Goal: Information Seeking & Learning: Learn about a topic

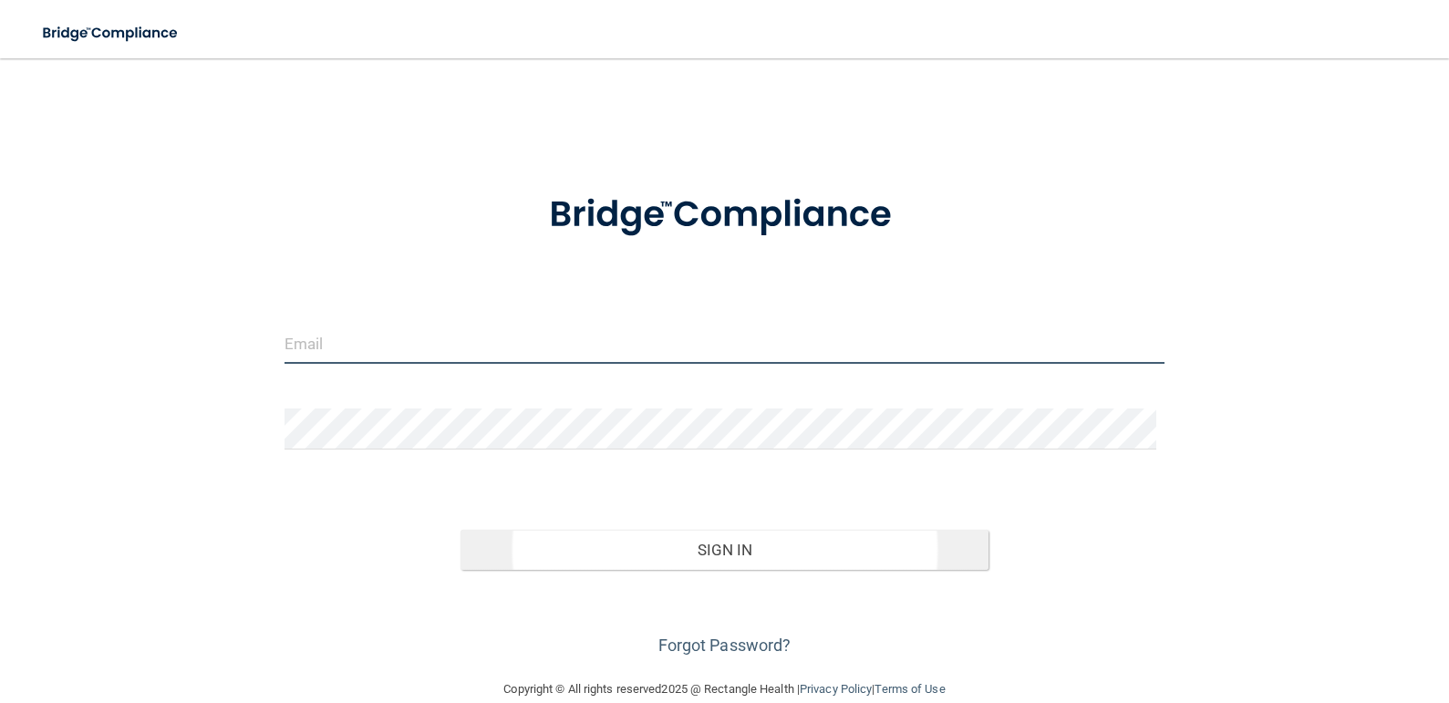
type input "[EMAIL_ADDRESS][DOMAIN_NAME]"
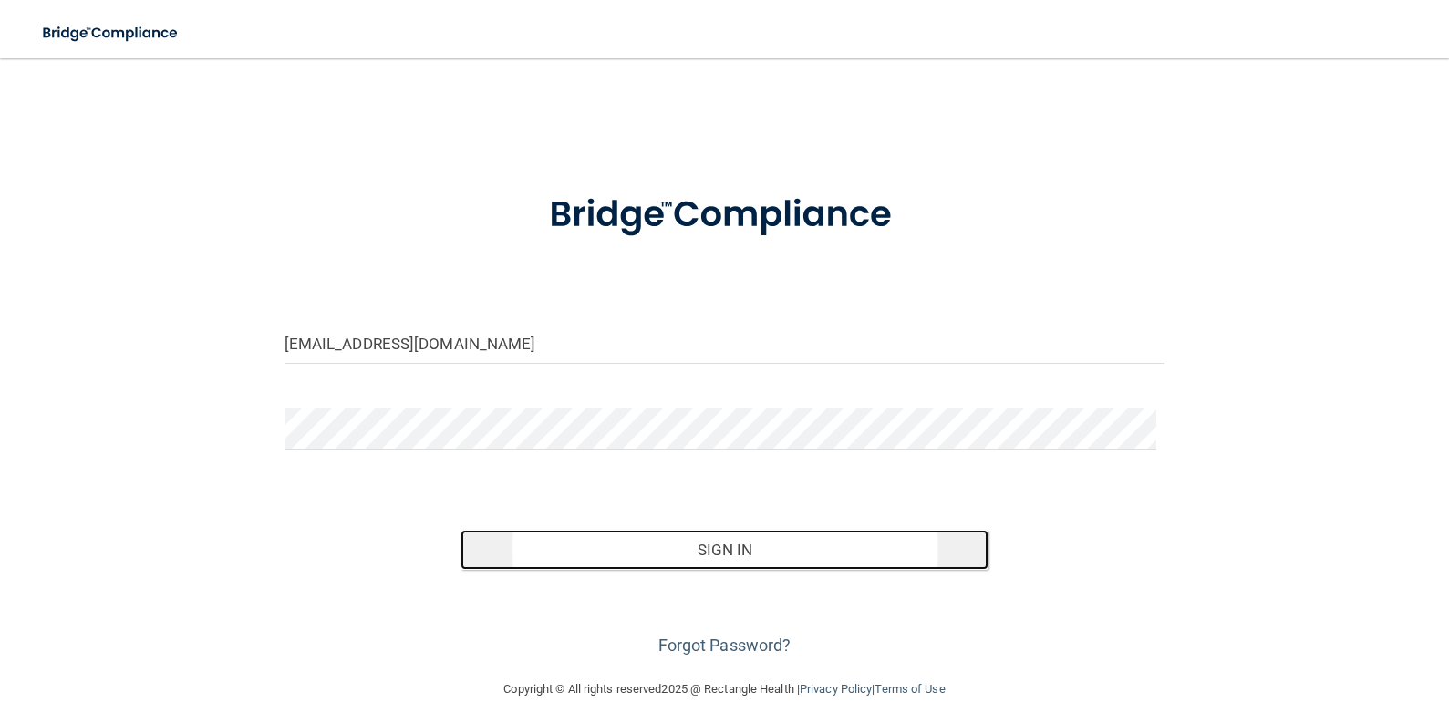
click at [729, 557] on button "Sign In" at bounding box center [724, 550] width 528 height 40
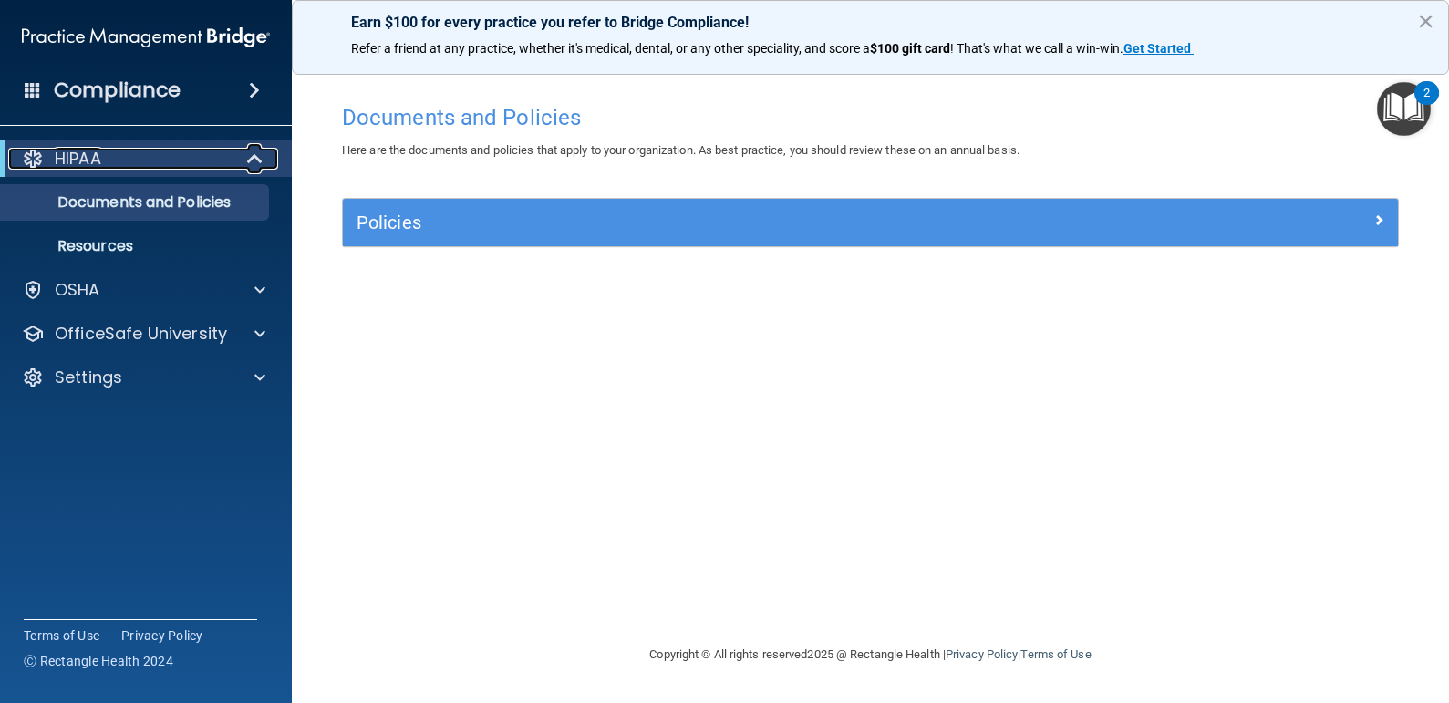
click at [108, 162] on div "HIPAA" at bounding box center [120, 159] width 225 height 22
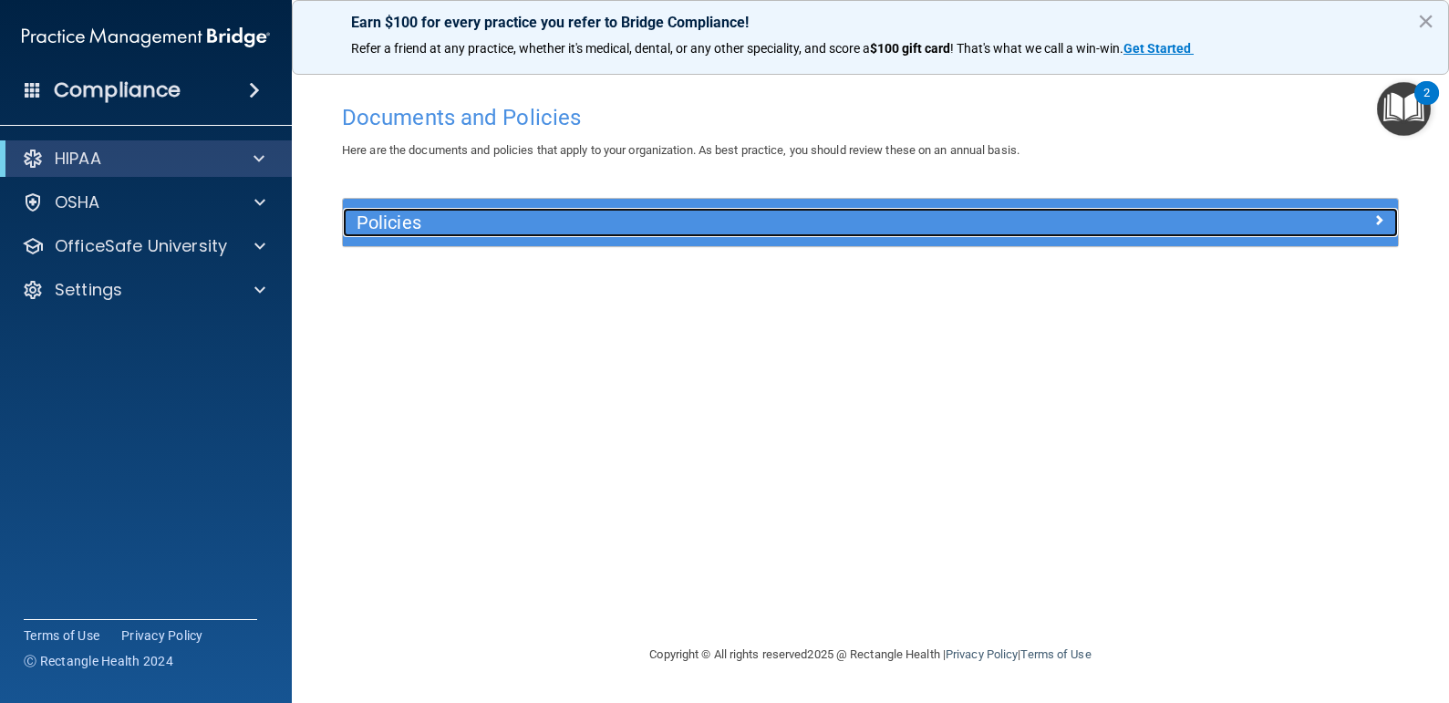
click at [516, 222] on h5 "Policies" at bounding box center [738, 222] width 764 height 20
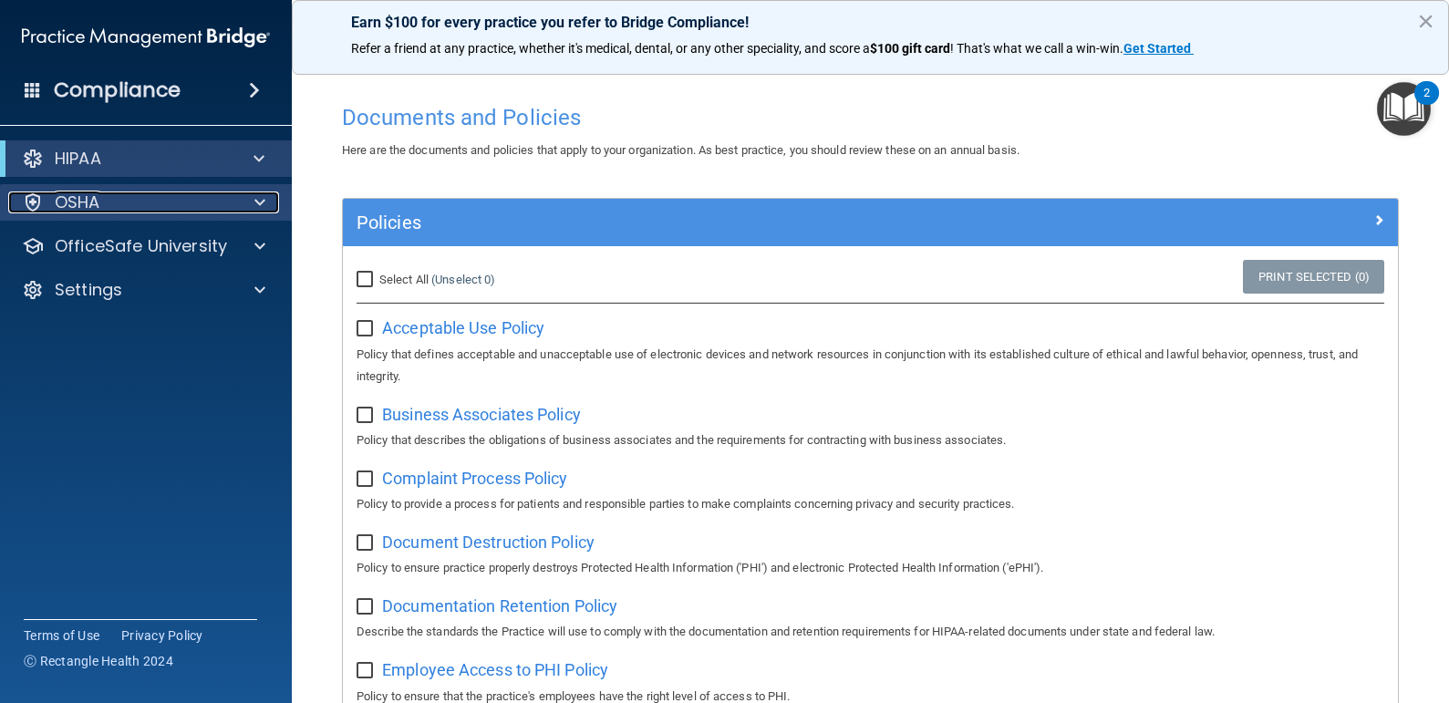
click at [103, 198] on div "OSHA" at bounding box center [121, 202] width 226 height 22
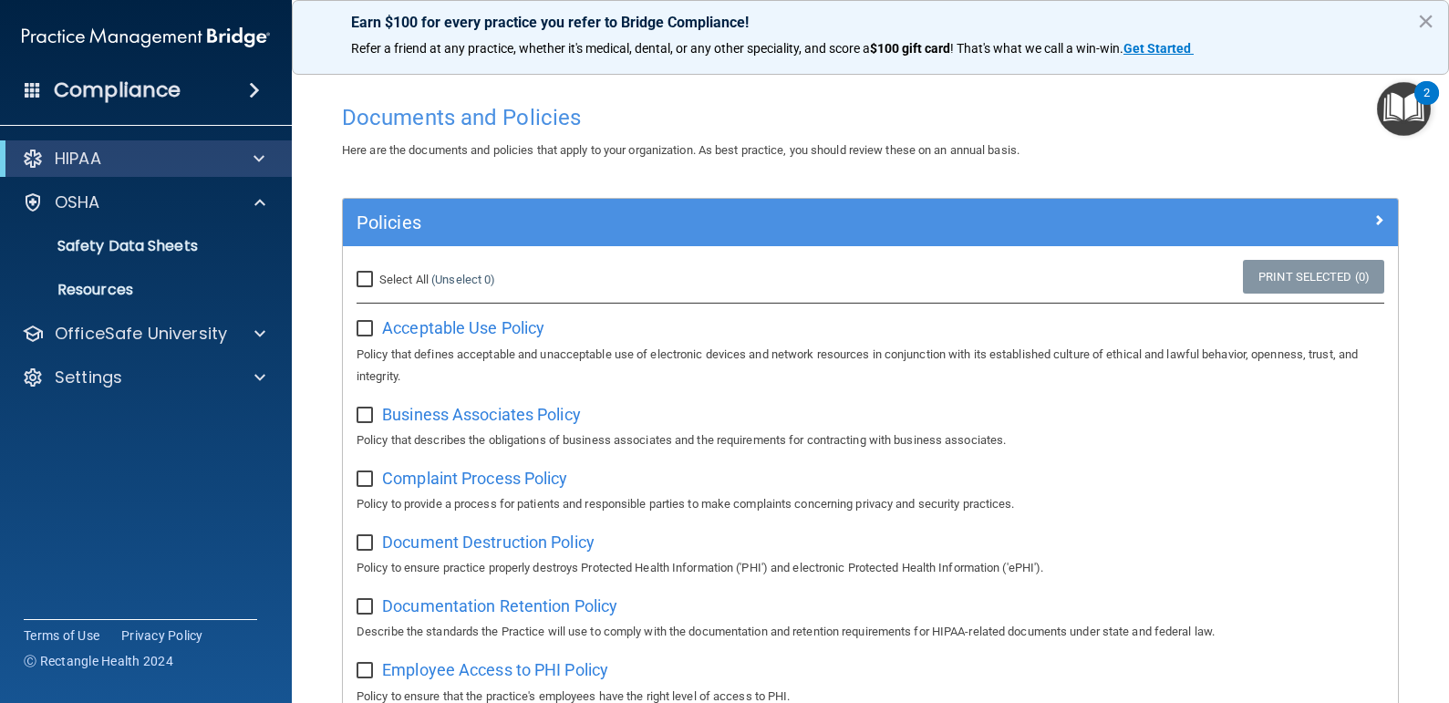
click at [133, 84] on h4 "Compliance" at bounding box center [117, 90] width 127 height 26
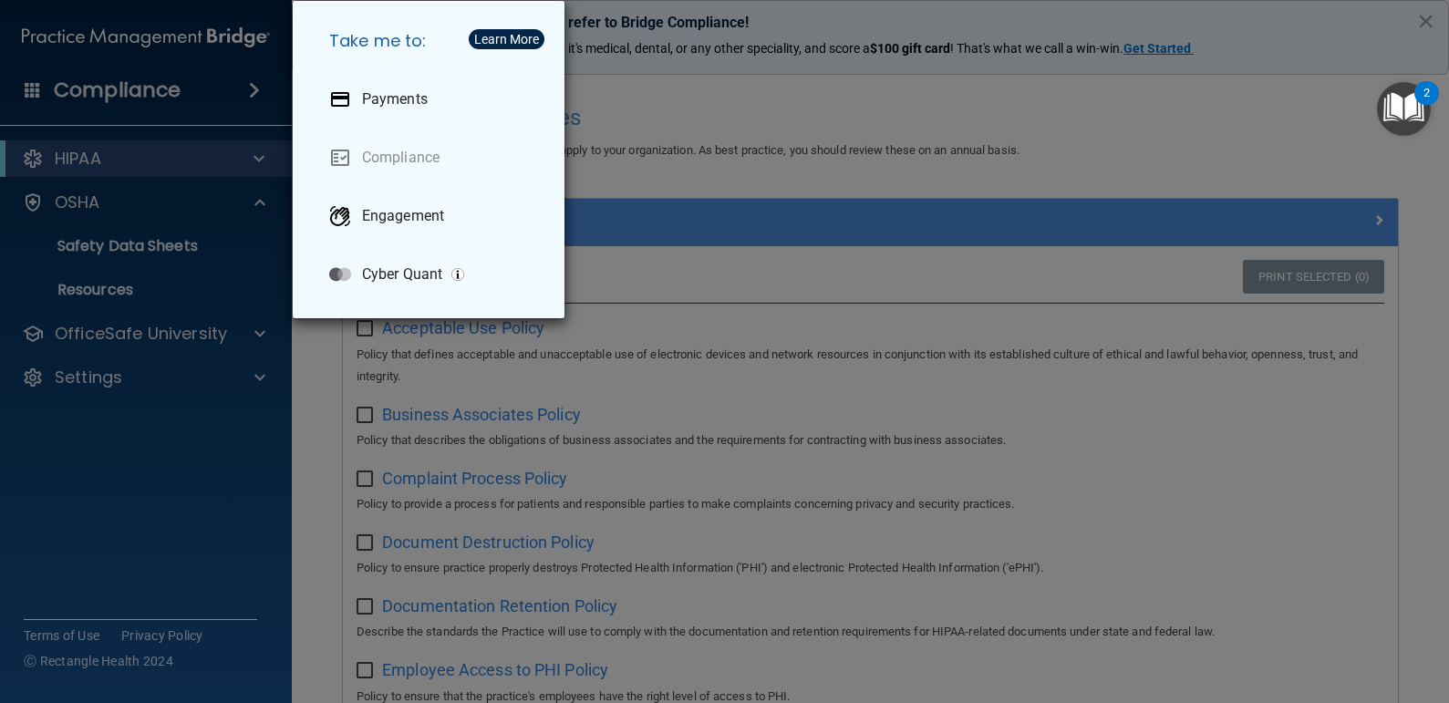
click at [119, 242] on div "Take me to: Payments Compliance Engagement Cyber Quant" at bounding box center [724, 351] width 1449 height 703
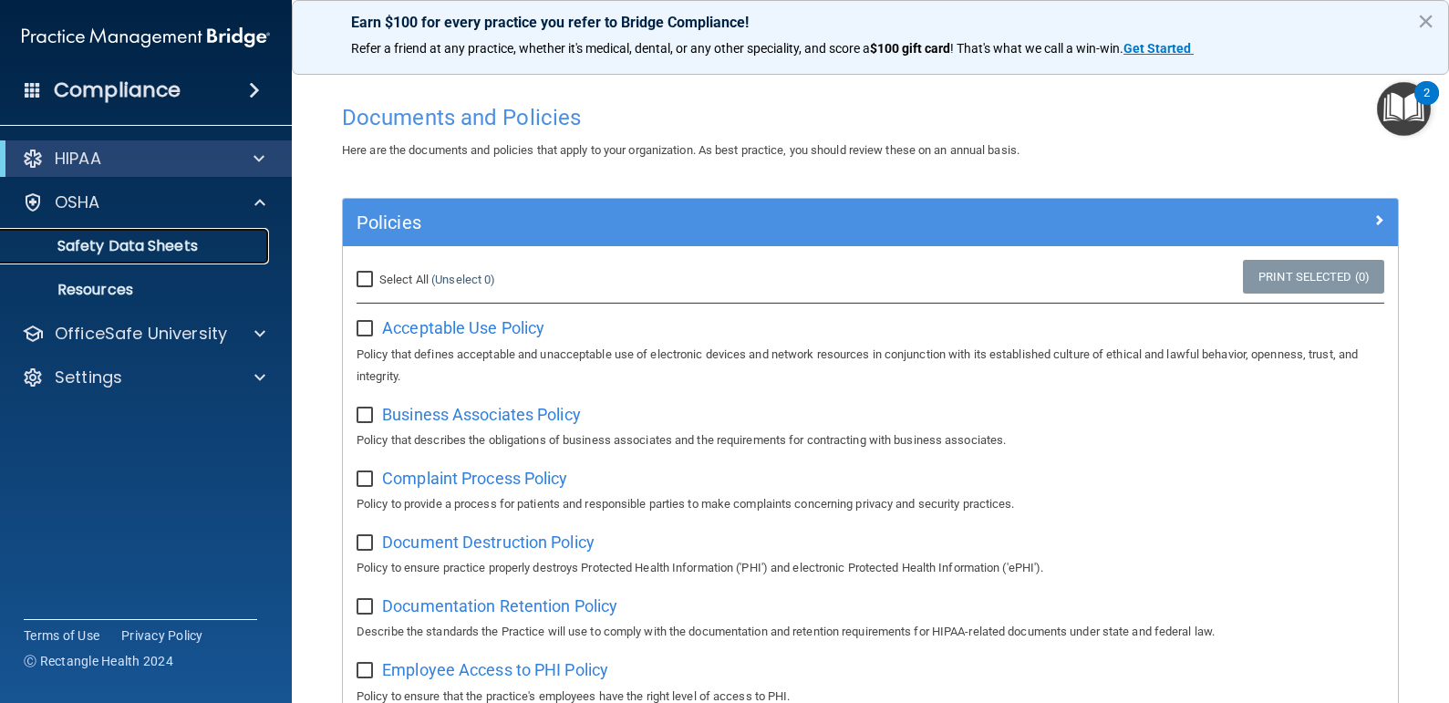
click at [138, 241] on p "Safety Data Sheets" at bounding box center [136, 246] width 249 height 18
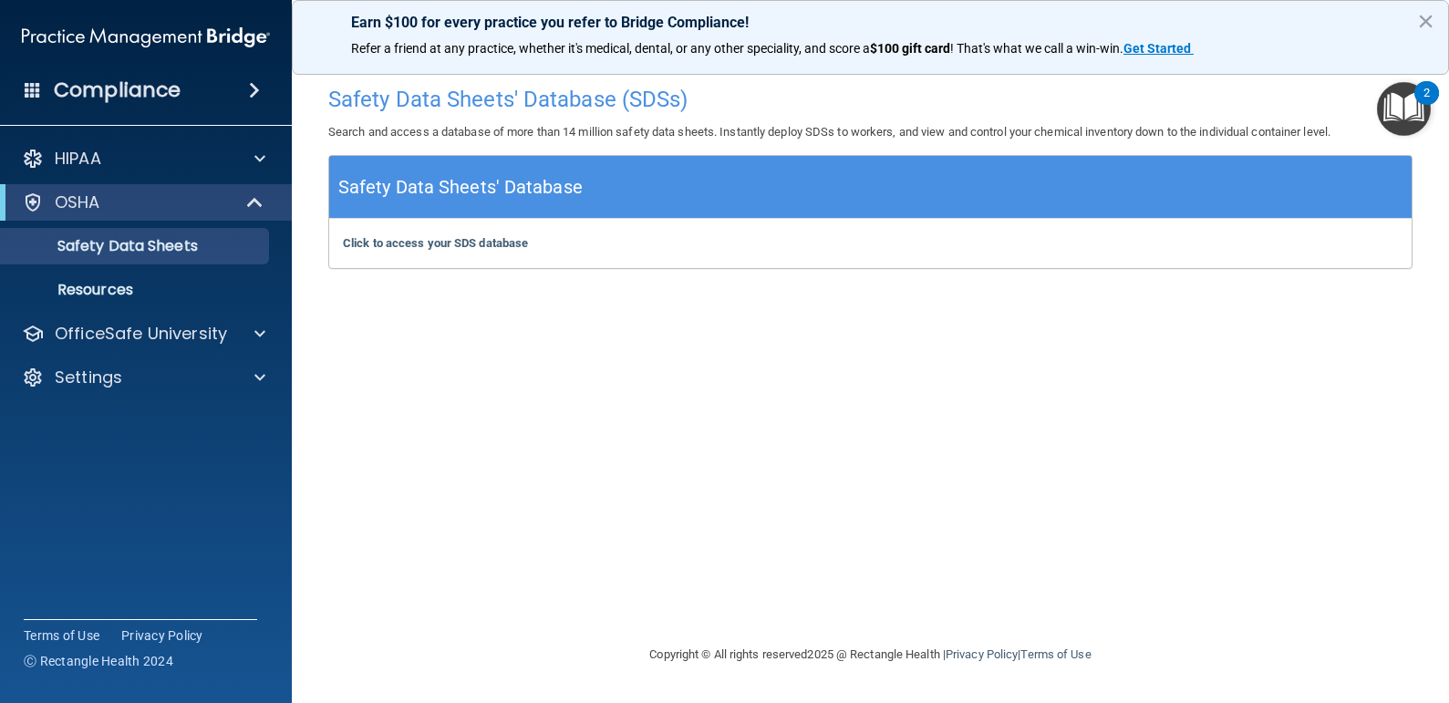
click at [793, 181] on div "Safety Data Sheets' Database" at bounding box center [870, 187] width 1082 height 63
click at [421, 246] on b "Click to access your SDS database" at bounding box center [435, 243] width 185 height 14
click at [616, 88] on h4 "Safety Data Sheets' Database (SDSs)" at bounding box center [870, 100] width 1084 height 24
click at [95, 38] on img at bounding box center [146, 37] width 248 height 36
click at [108, 91] on h4 "Compliance" at bounding box center [117, 90] width 127 height 26
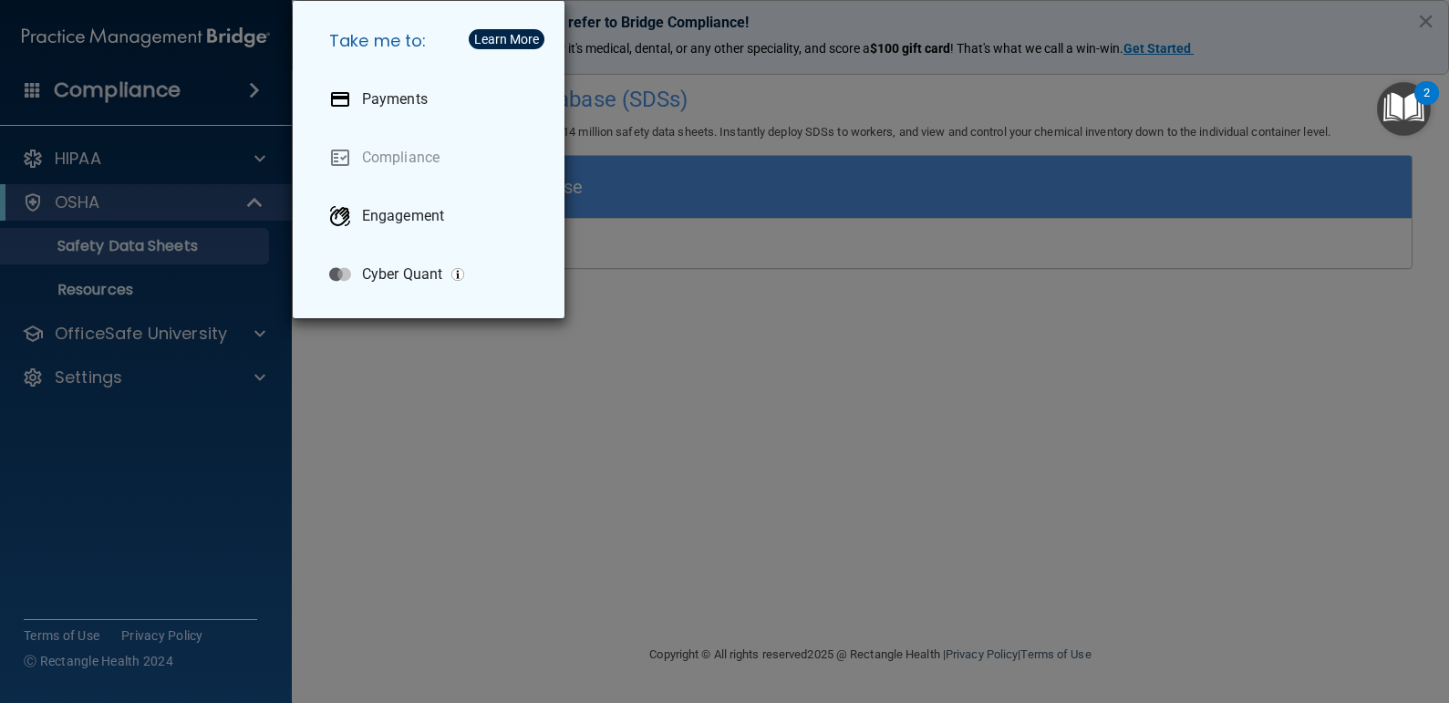
click at [163, 96] on div "Take me to: Payments Compliance Engagement Cyber Quant" at bounding box center [724, 351] width 1449 height 703
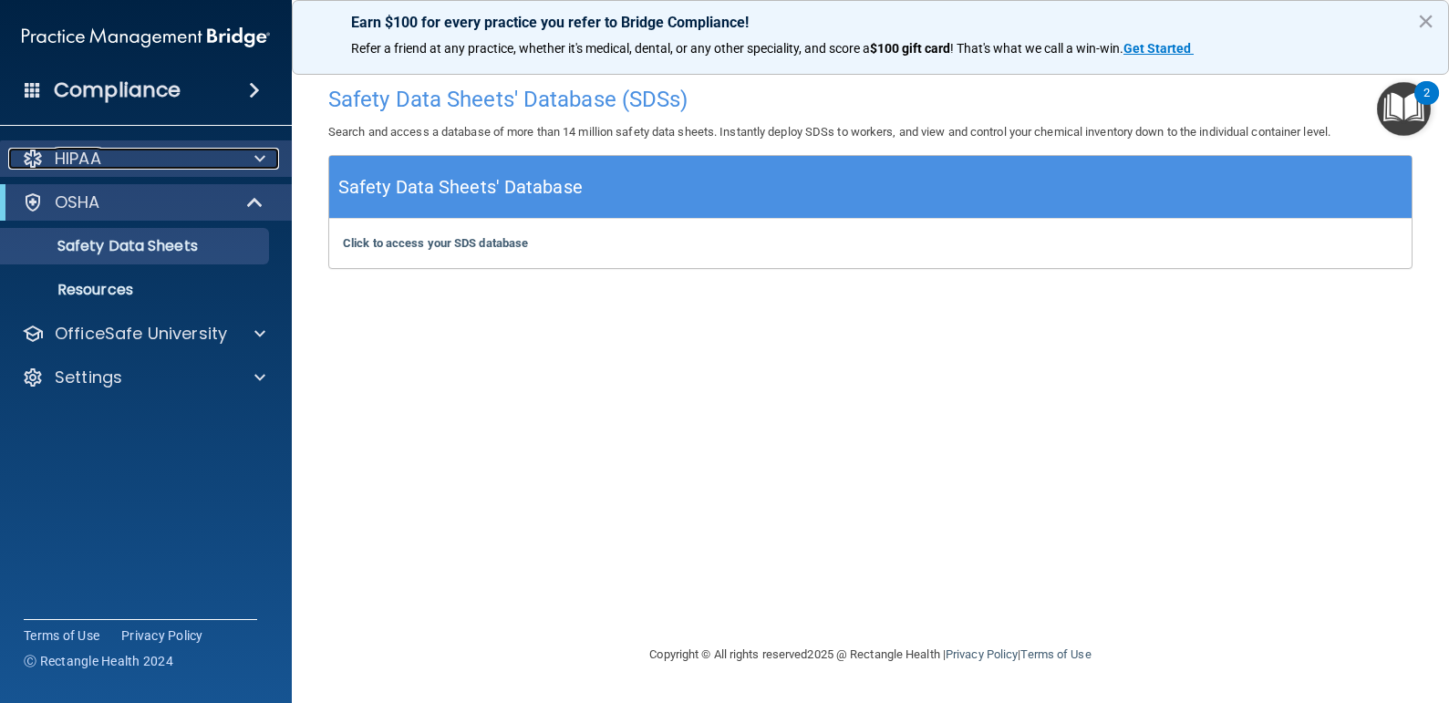
click at [115, 164] on div "HIPAA" at bounding box center [121, 159] width 226 height 22
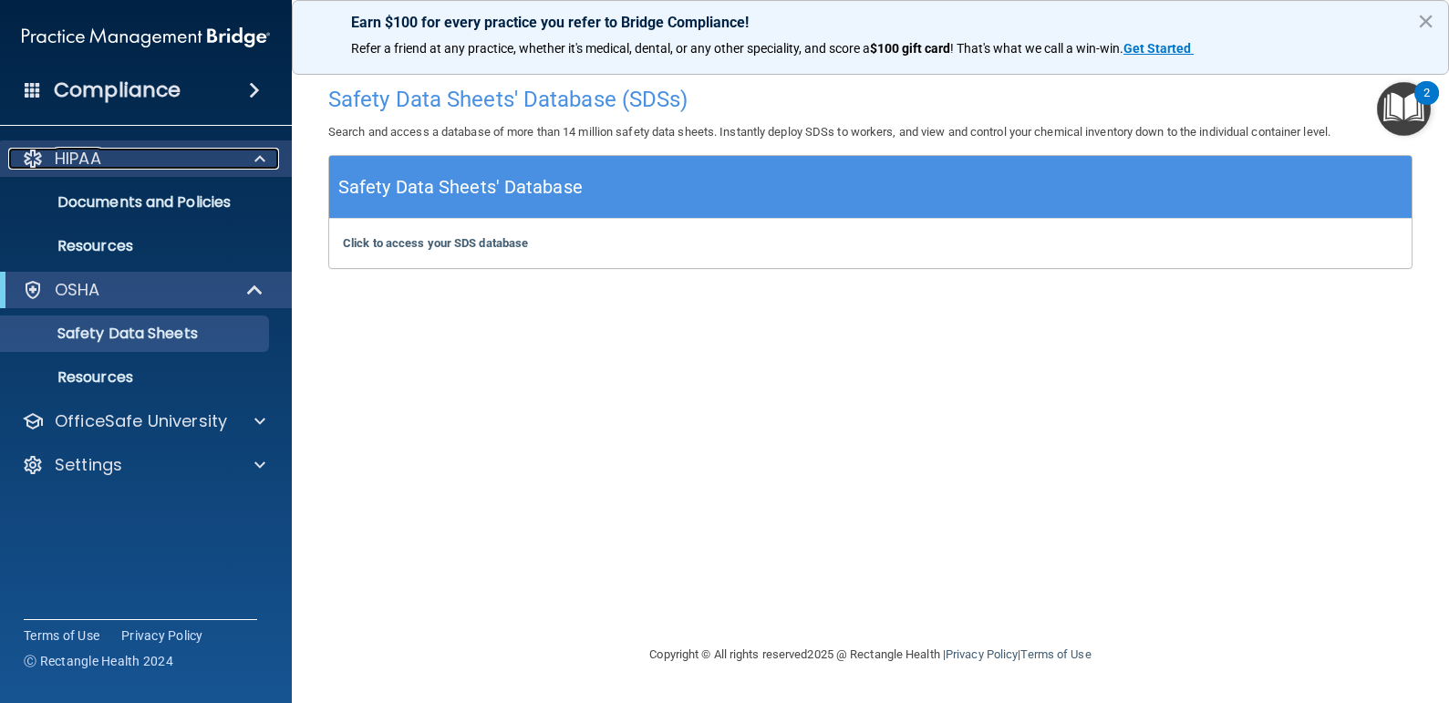
click at [120, 157] on div "HIPAA" at bounding box center [121, 159] width 226 height 22
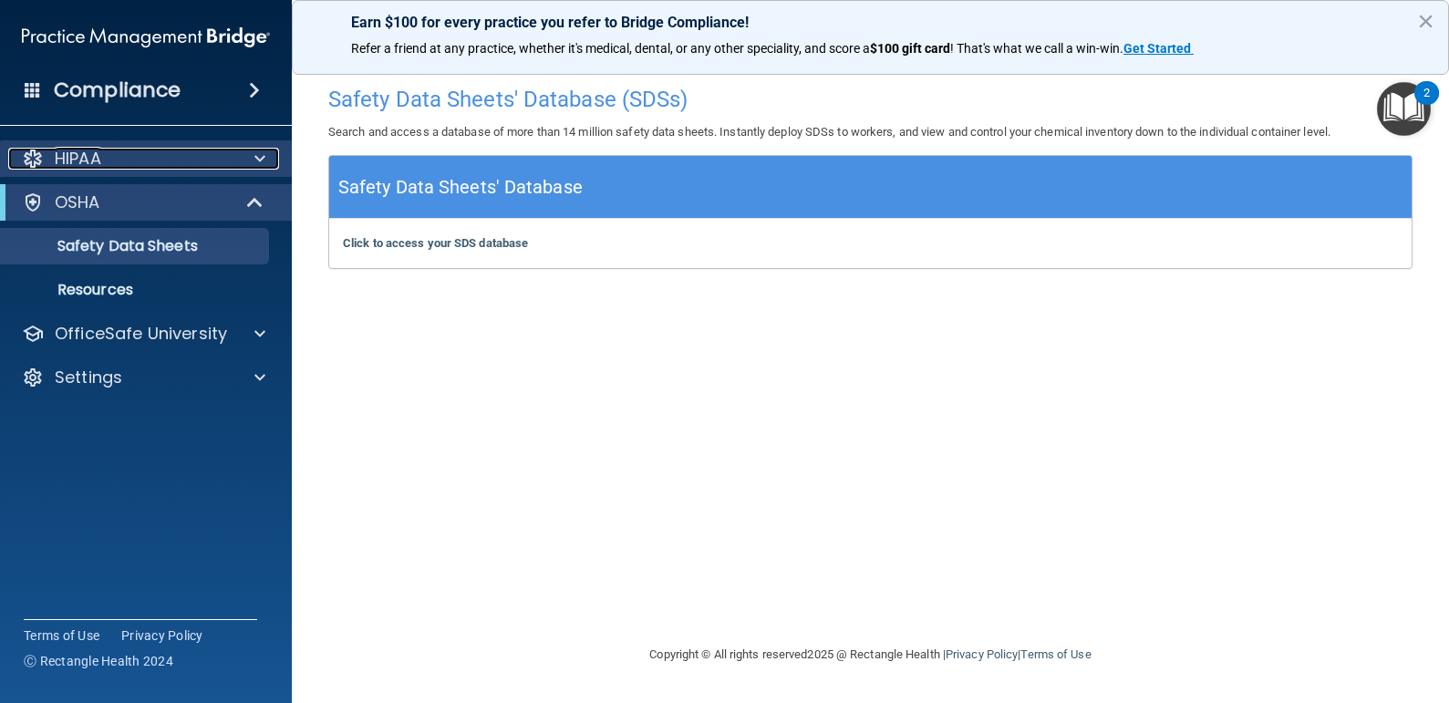
click at [119, 157] on div "HIPAA" at bounding box center [121, 159] width 226 height 22
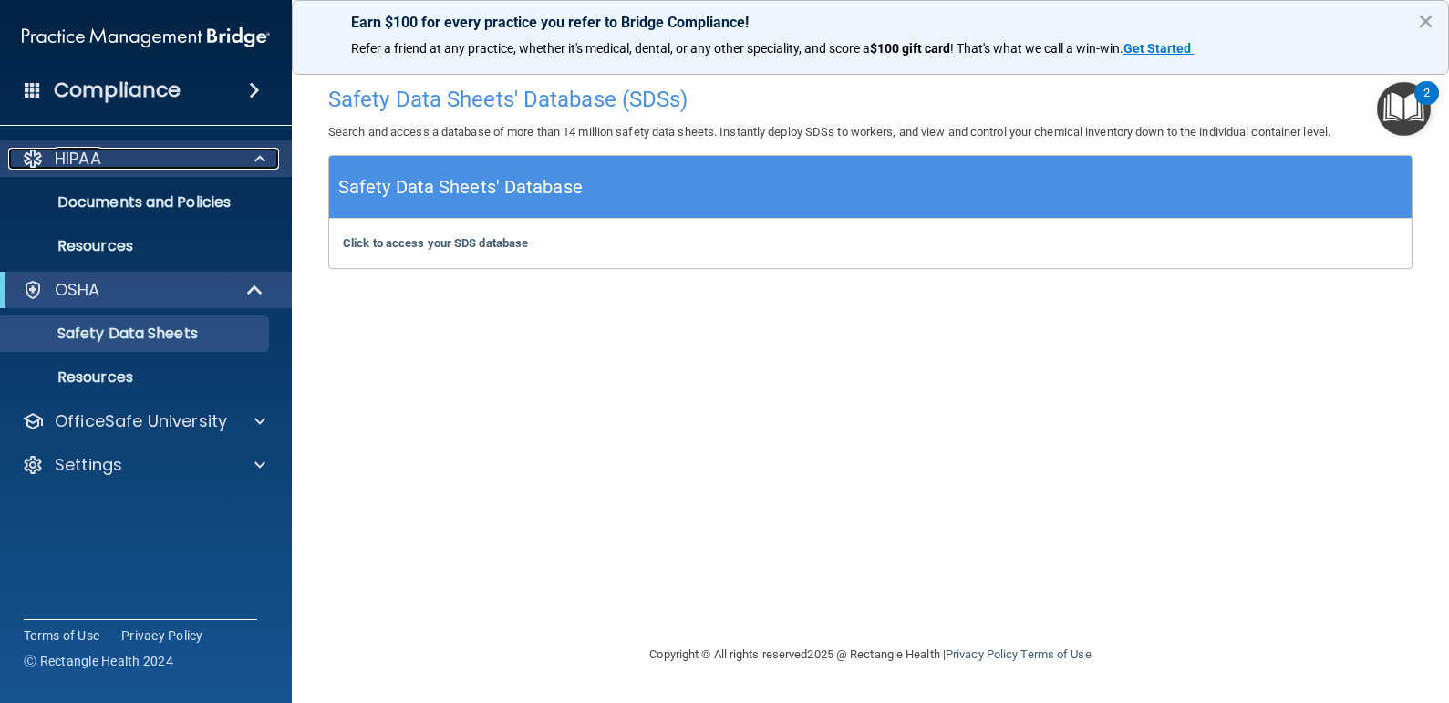
click at [15, 160] on div "HIPAA" at bounding box center [121, 159] width 226 height 22
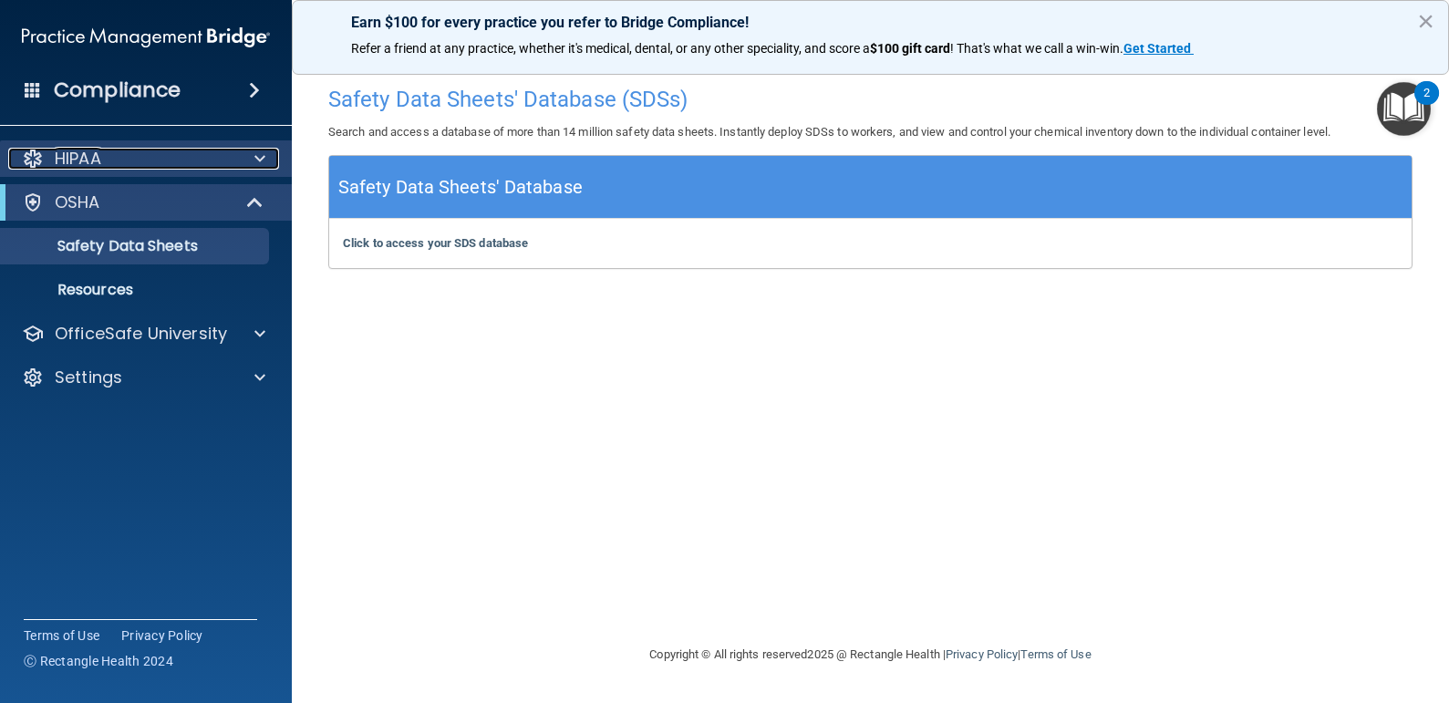
click at [36, 159] on div at bounding box center [33, 159] width 22 height 22
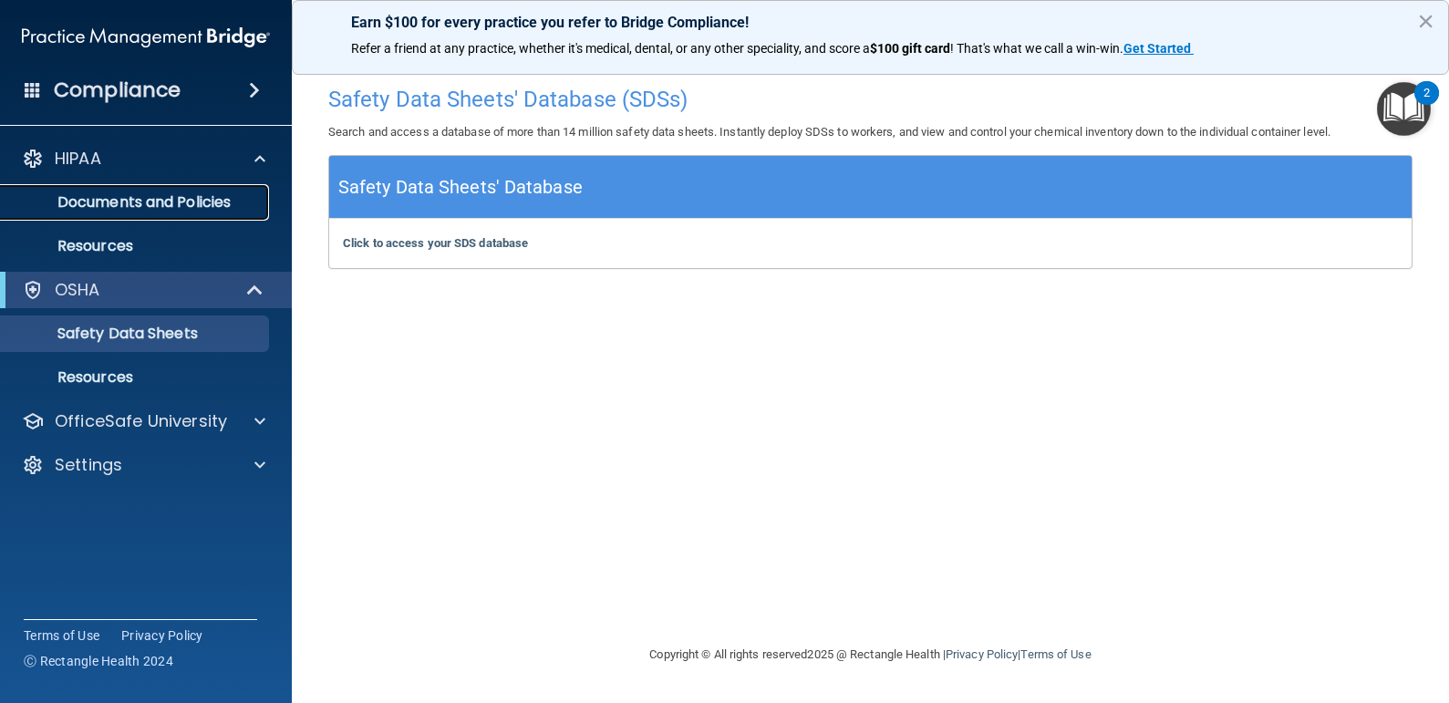
click at [145, 201] on p "Documents and Policies" at bounding box center [136, 202] width 249 height 18
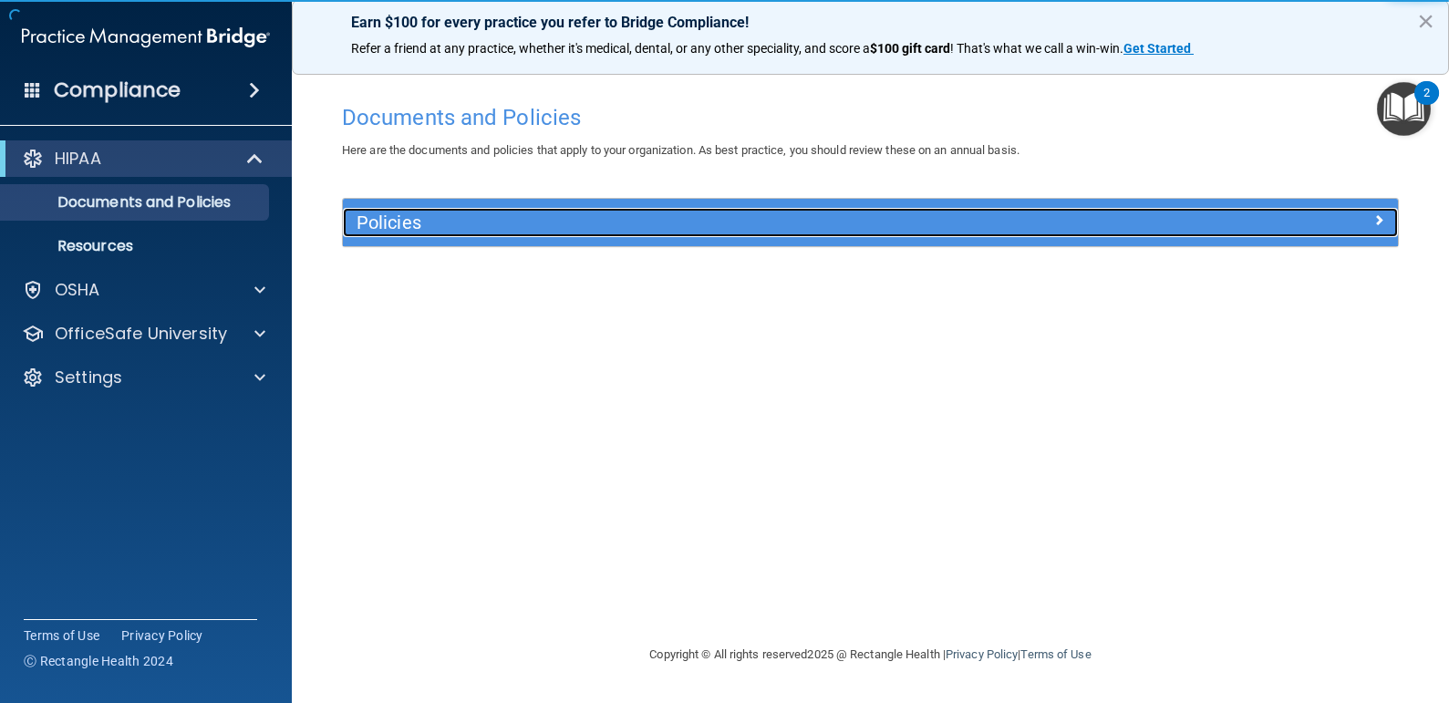
click at [412, 223] on h5 "Policies" at bounding box center [738, 222] width 764 height 20
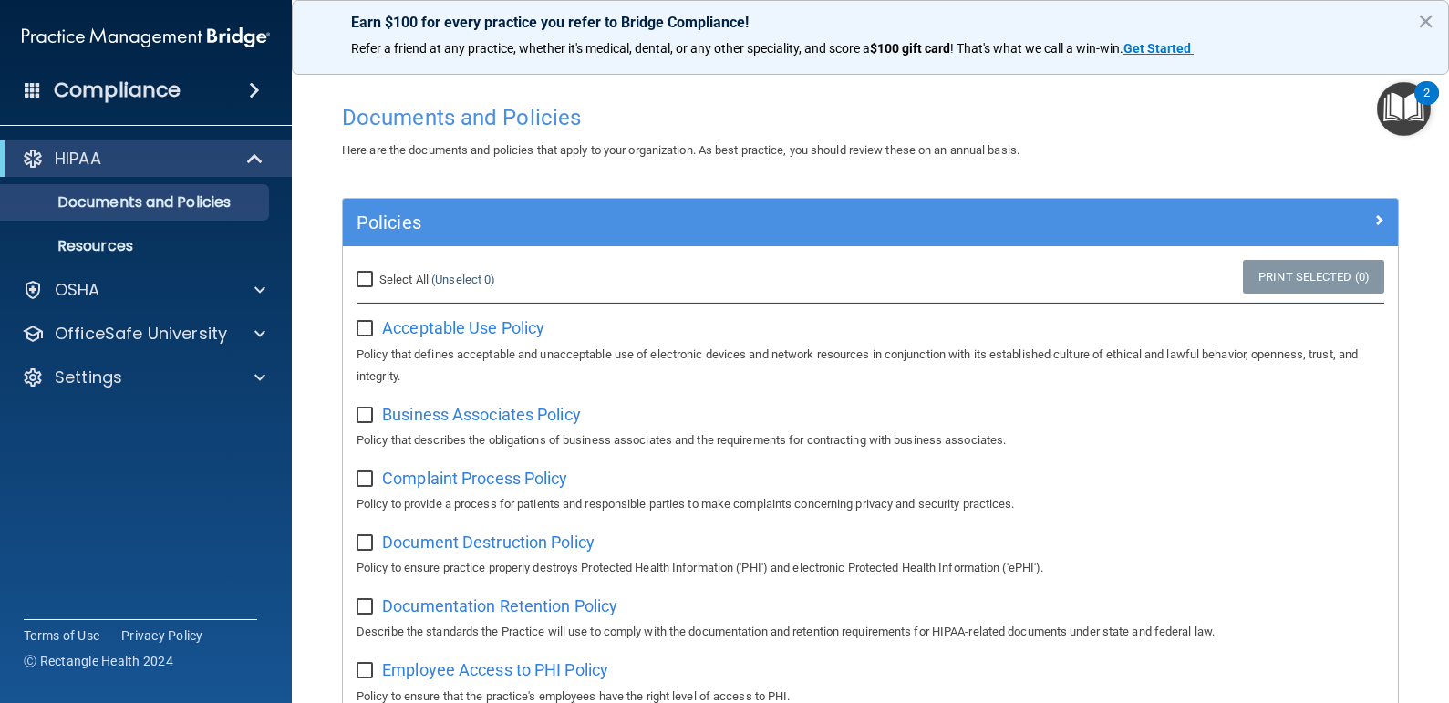
click at [367, 327] on input "checkbox" at bounding box center [366, 329] width 21 height 15
checkbox input "true"
click at [455, 327] on span "Acceptable Use Policy" at bounding box center [463, 327] width 162 height 19
click at [370, 419] on input "checkbox" at bounding box center [366, 415] width 21 height 15
checkbox input "true"
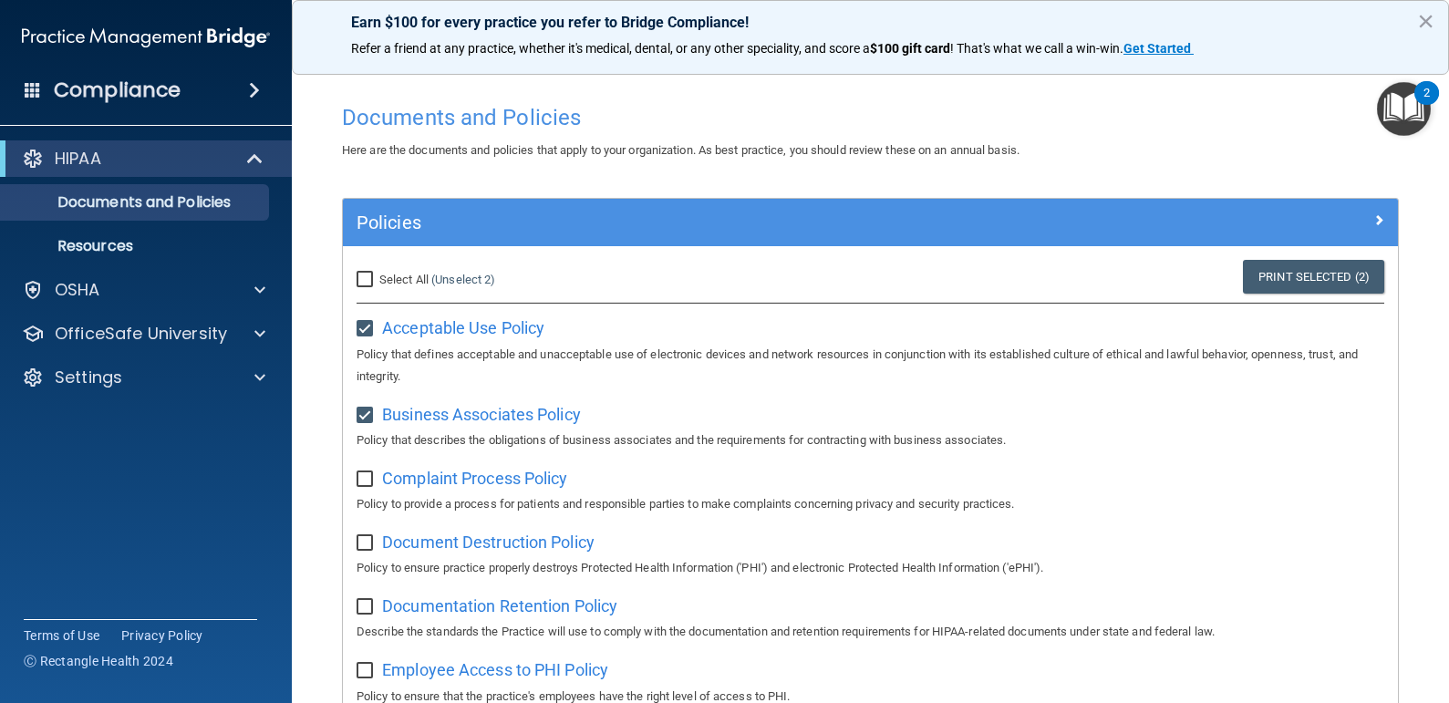
click at [370, 280] on input "Select All (Unselect 2) Unselect All" at bounding box center [366, 280] width 21 height 15
checkbox input "true"
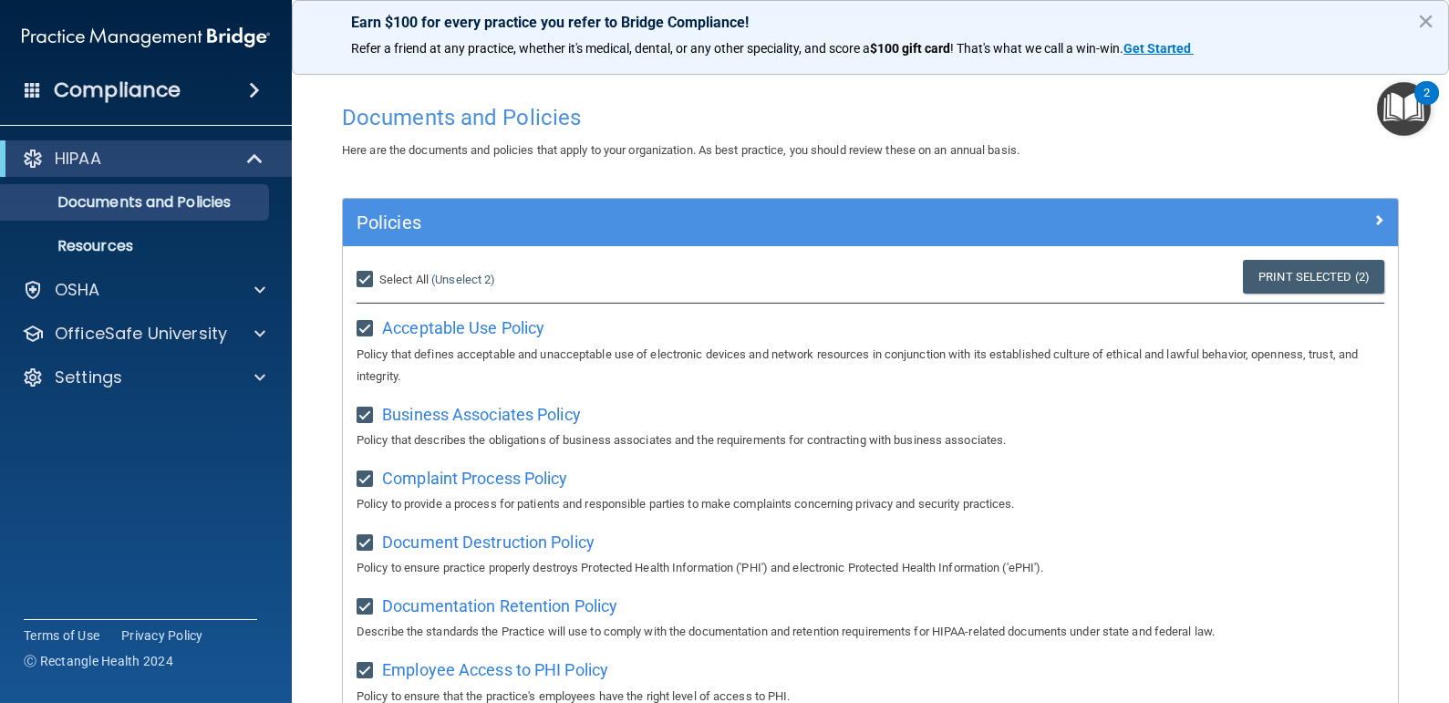
checkbox input "true"
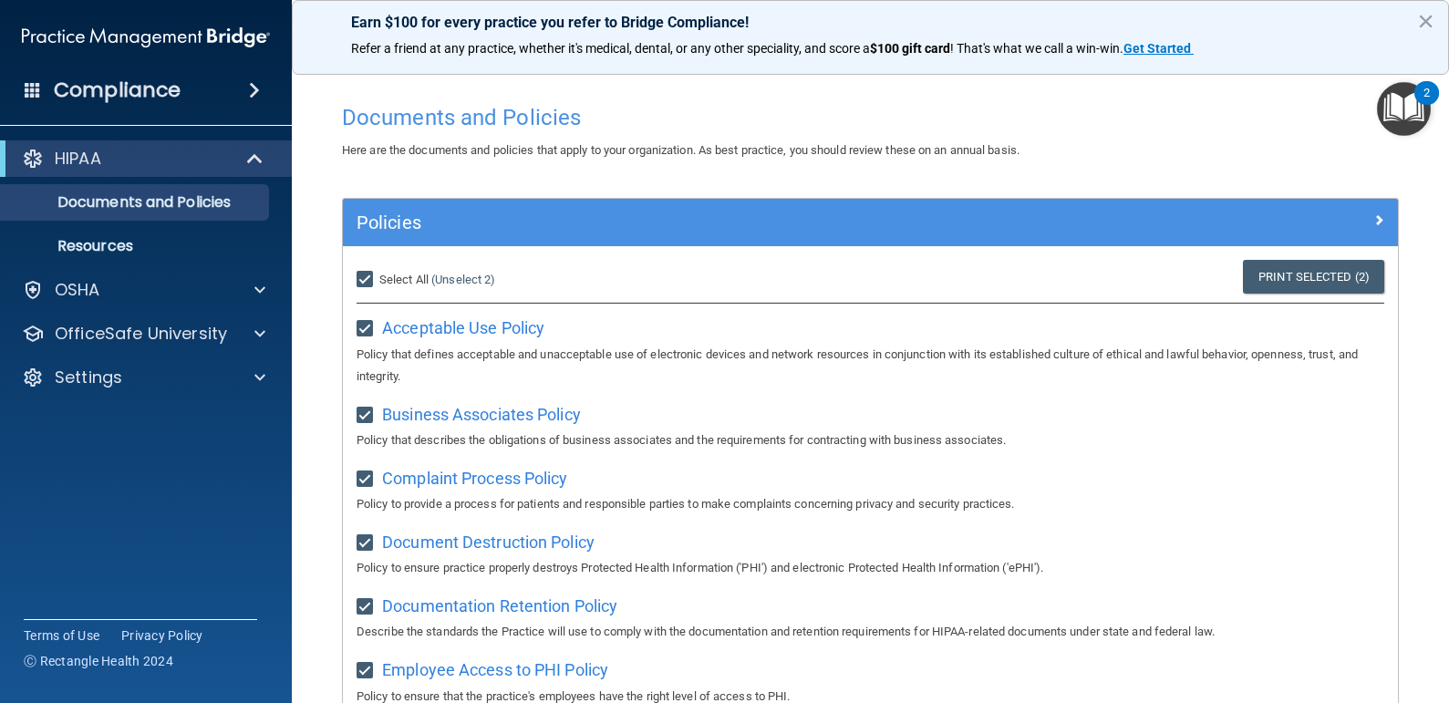
checkbox input "true"
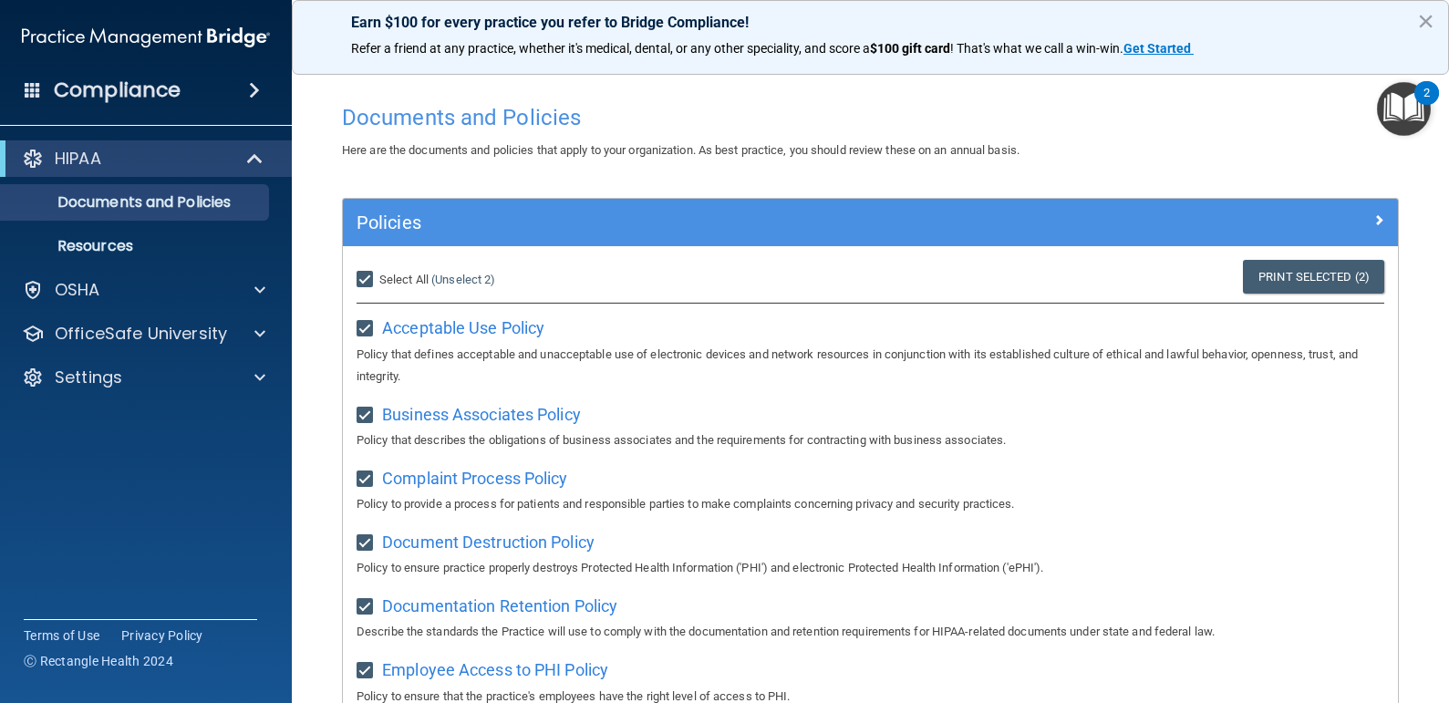
checkbox input "true"
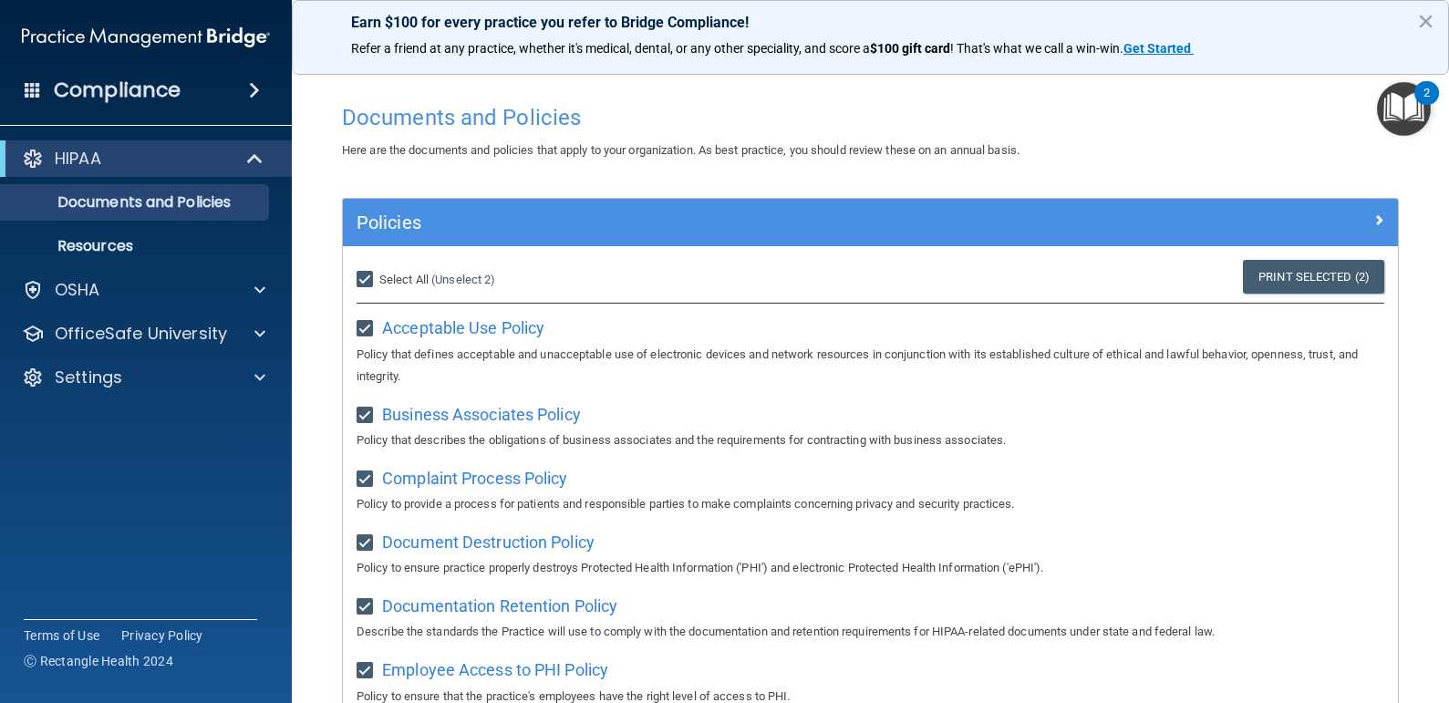
checkbox input "true"
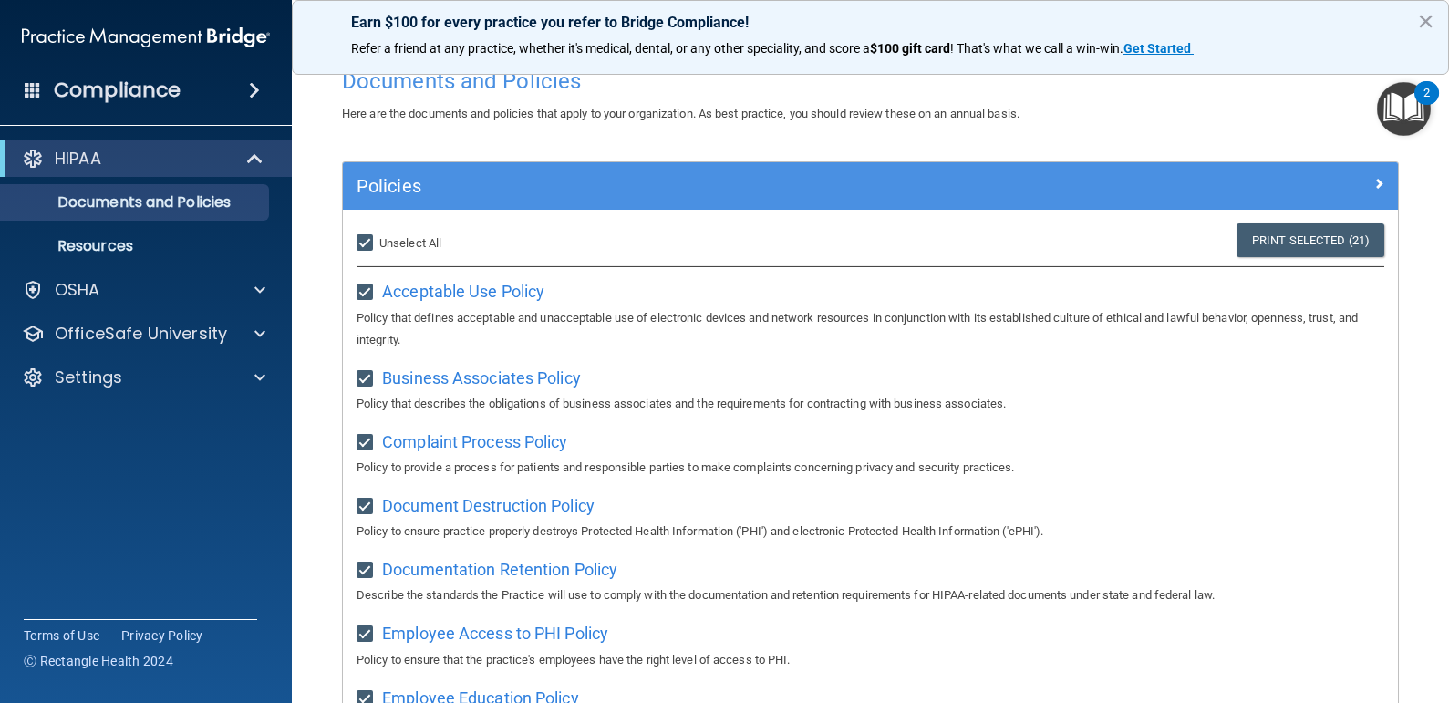
scroll to position [40, 0]
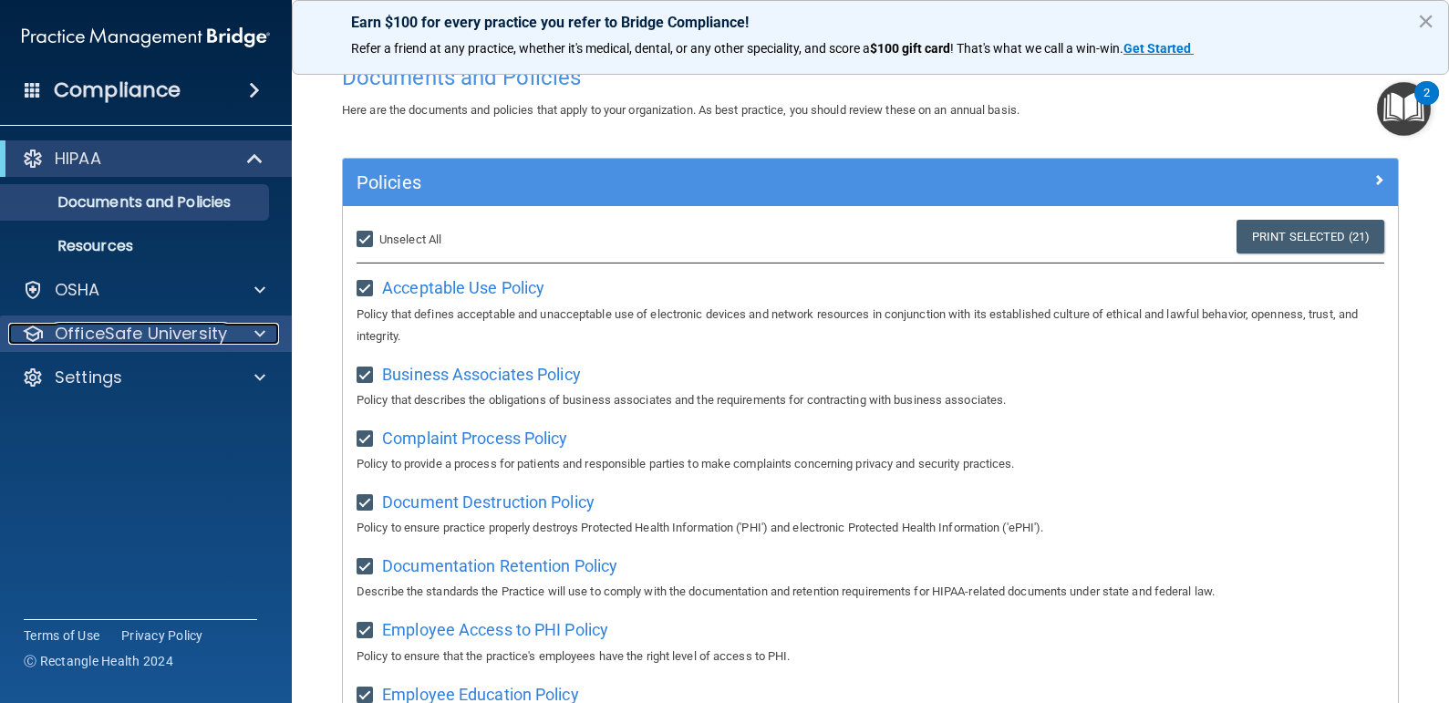
click at [162, 335] on p "OfficeSafe University" at bounding box center [141, 334] width 172 height 22
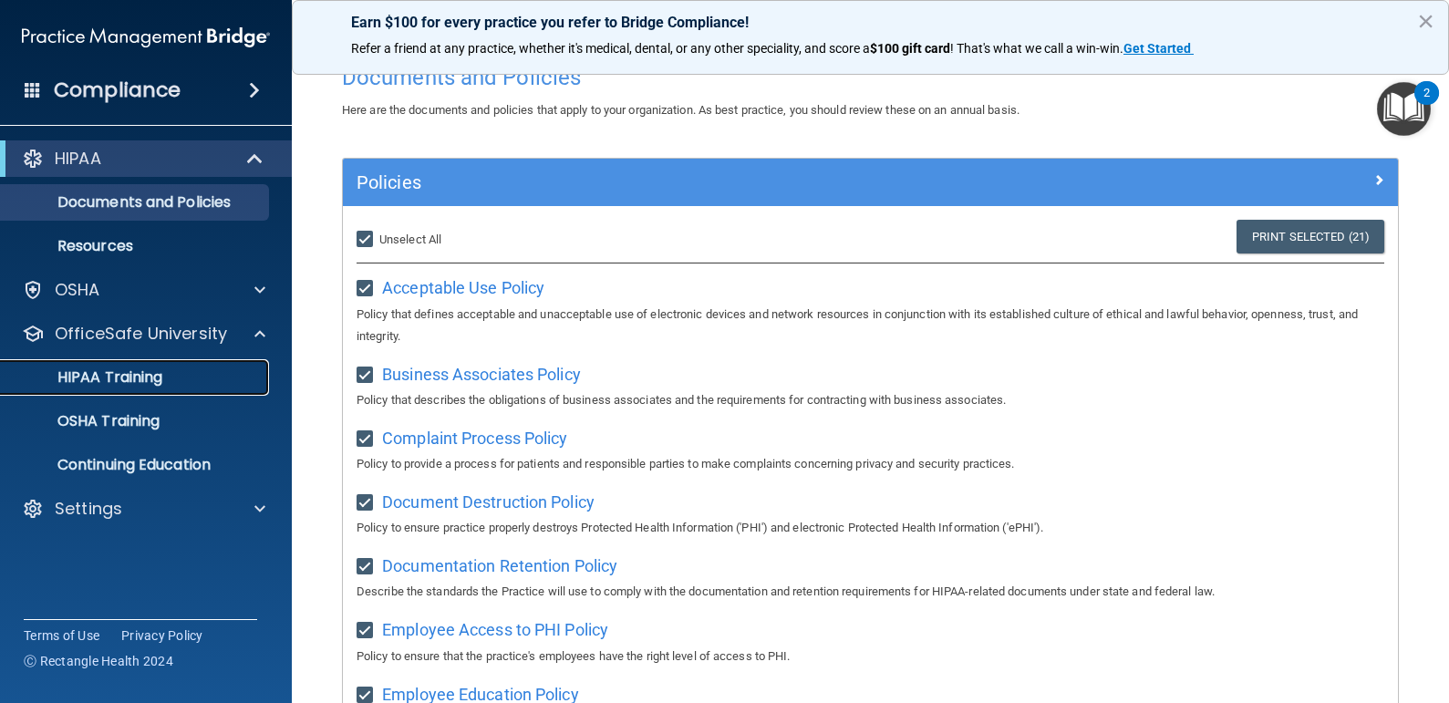
click at [129, 379] on p "HIPAA Training" at bounding box center [87, 377] width 150 height 18
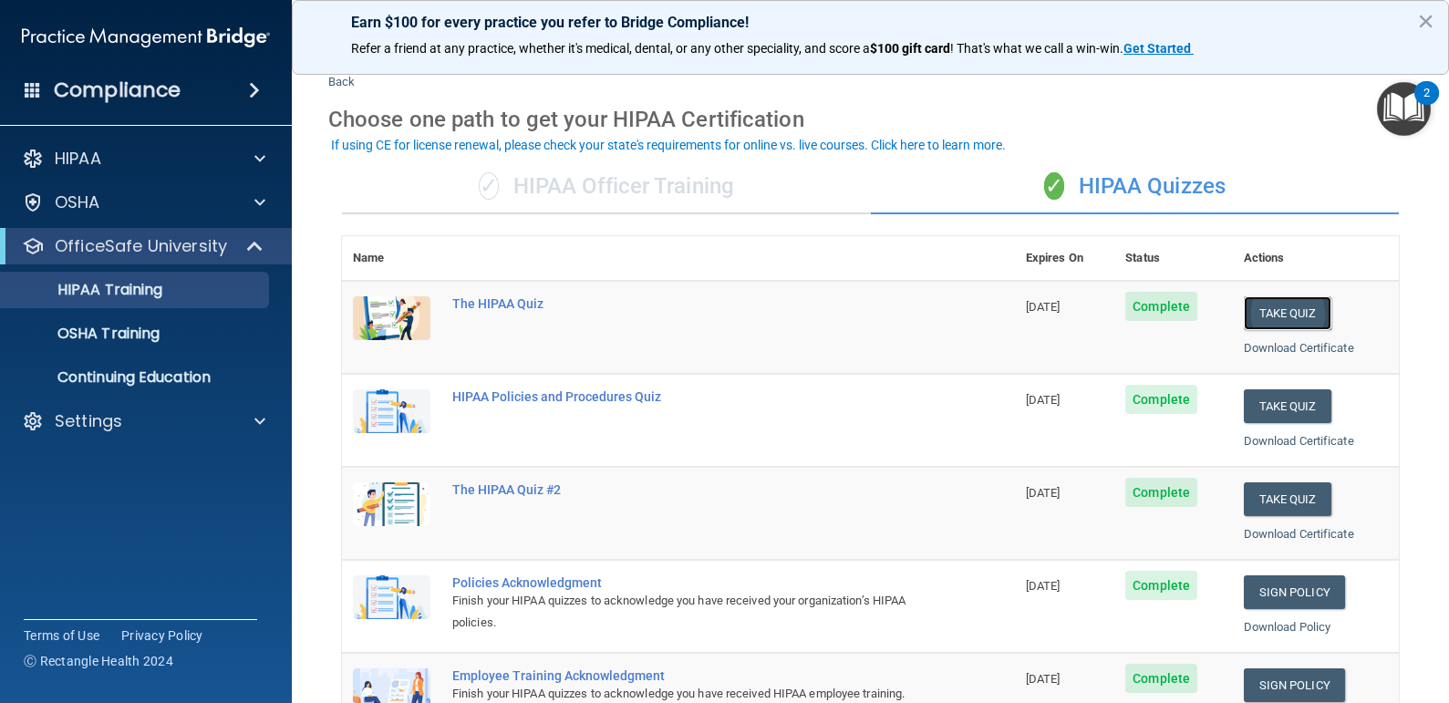
click at [1278, 316] on button "Take Quiz" at bounding box center [1288, 313] width 88 height 34
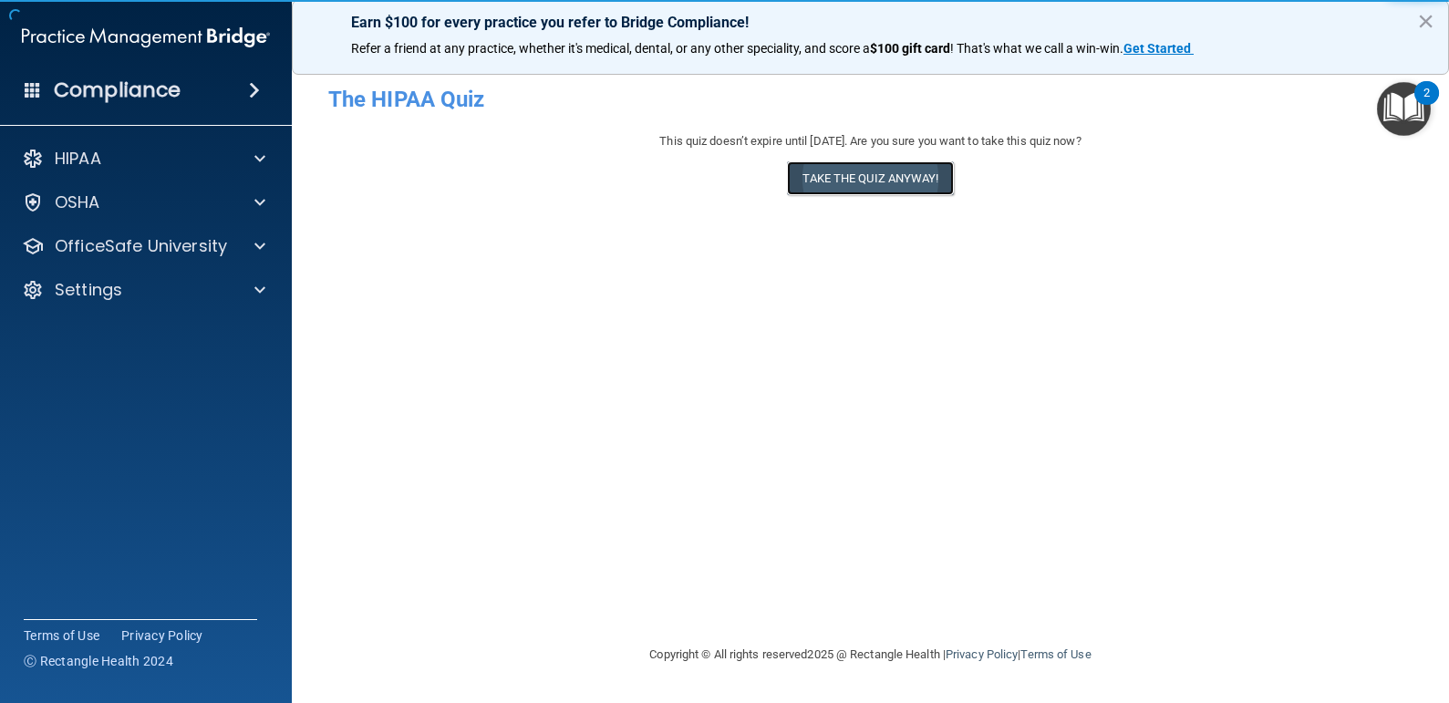
click at [862, 181] on button "Take the quiz anyway!" at bounding box center [870, 178] width 166 height 34
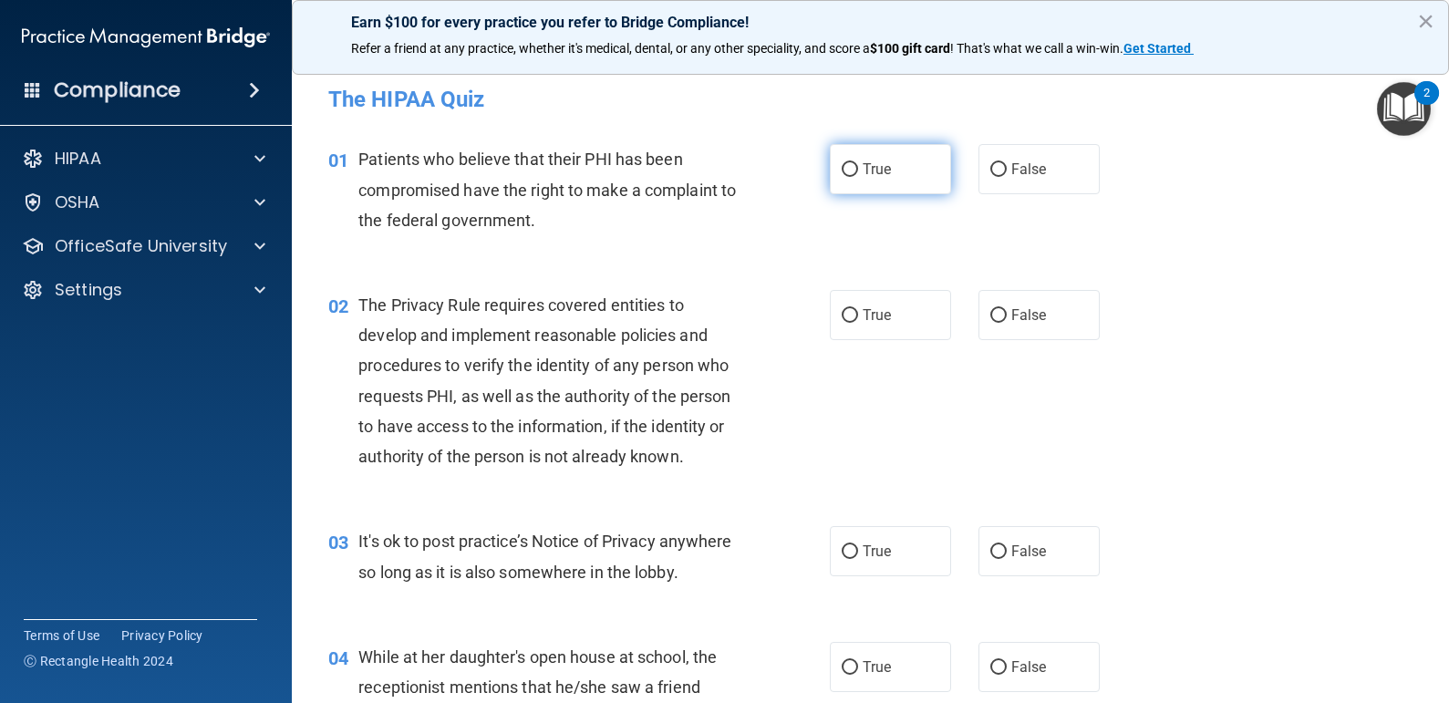
click at [862, 166] on span "True" at bounding box center [876, 168] width 28 height 17
click at [857, 166] on input "True" at bounding box center [849, 170] width 16 height 14
radio input "true"
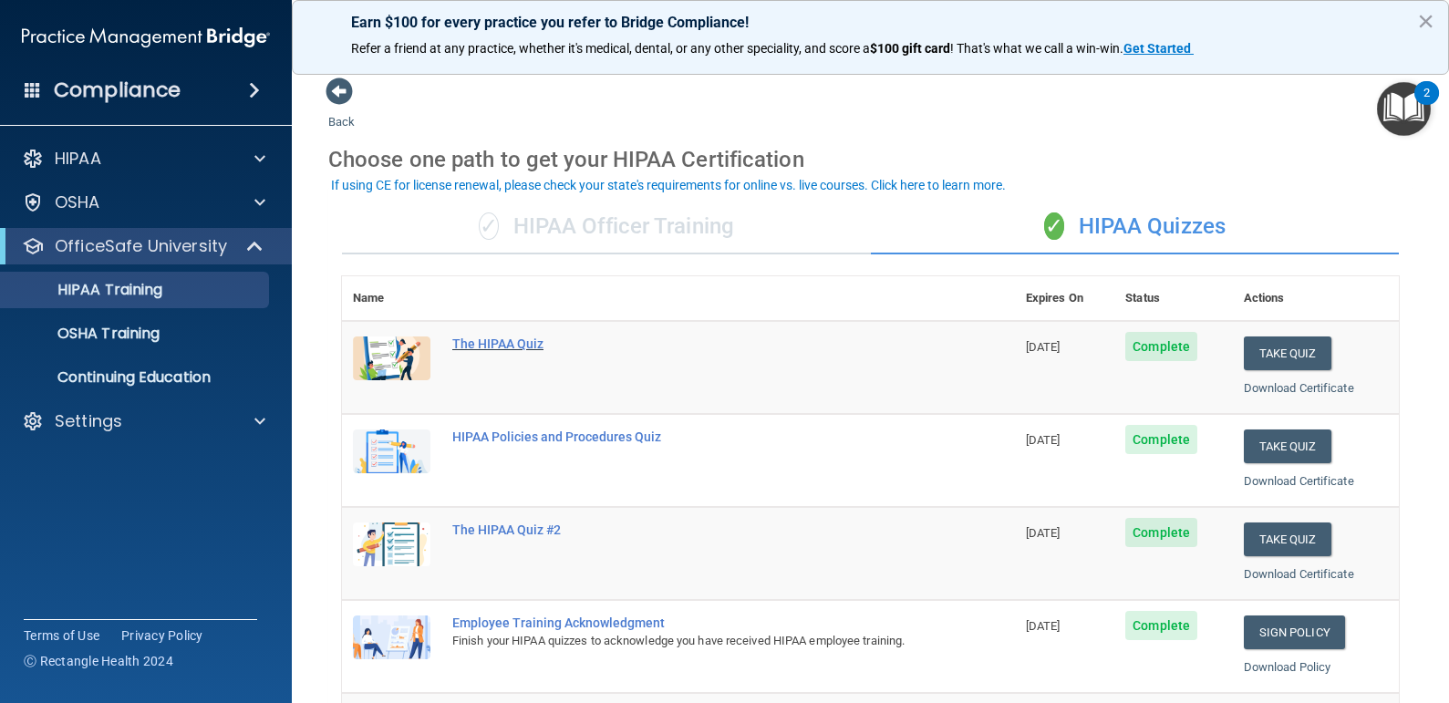
click at [480, 342] on div "The HIPAA Quiz" at bounding box center [687, 343] width 471 height 15
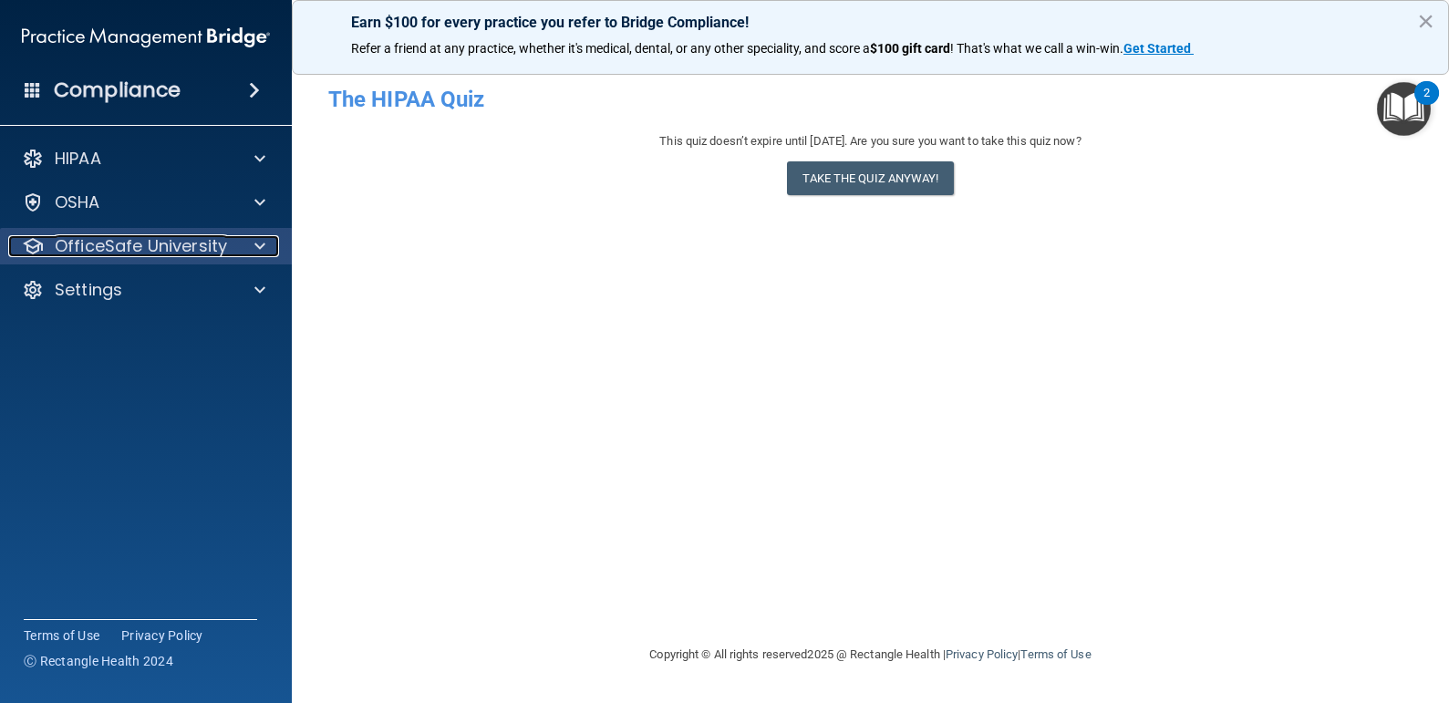
click at [119, 256] on p "OfficeSafe University" at bounding box center [141, 246] width 172 height 22
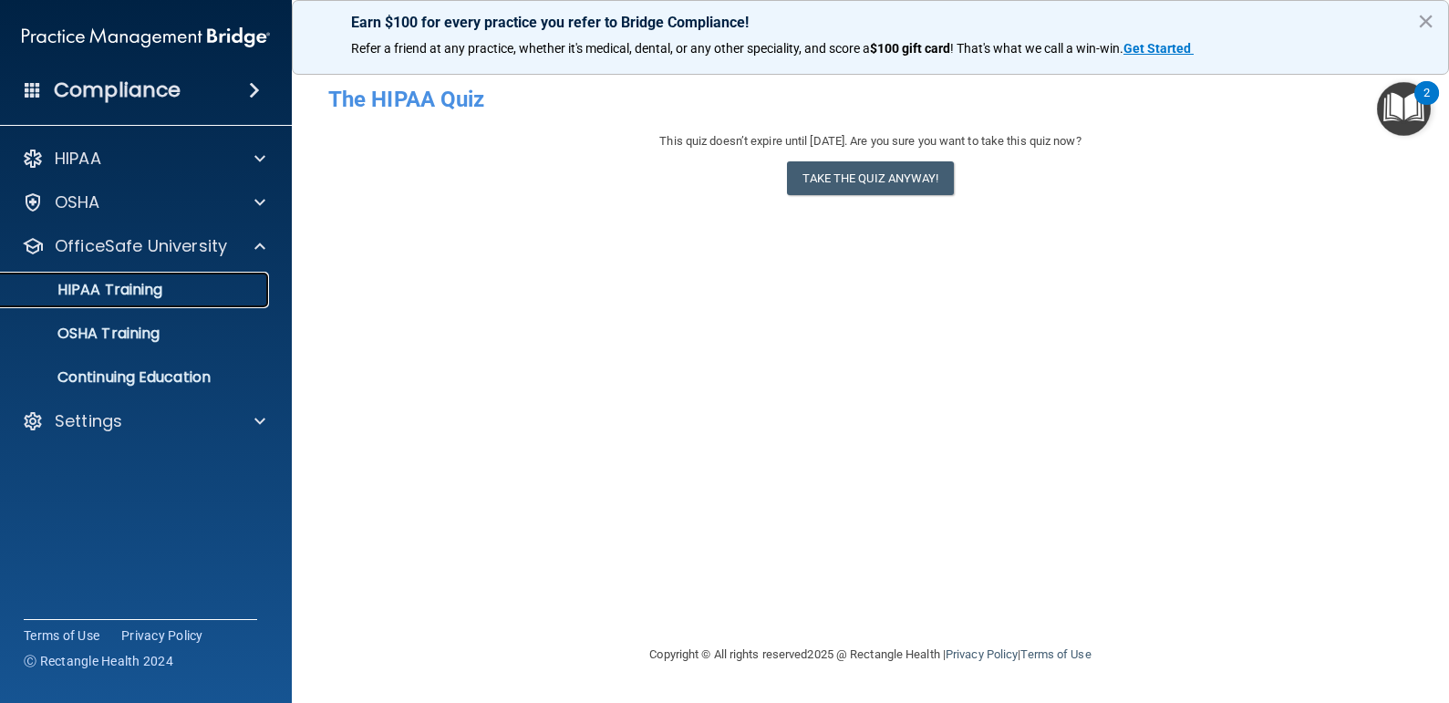
click at [135, 293] on p "HIPAA Training" at bounding box center [87, 290] width 150 height 18
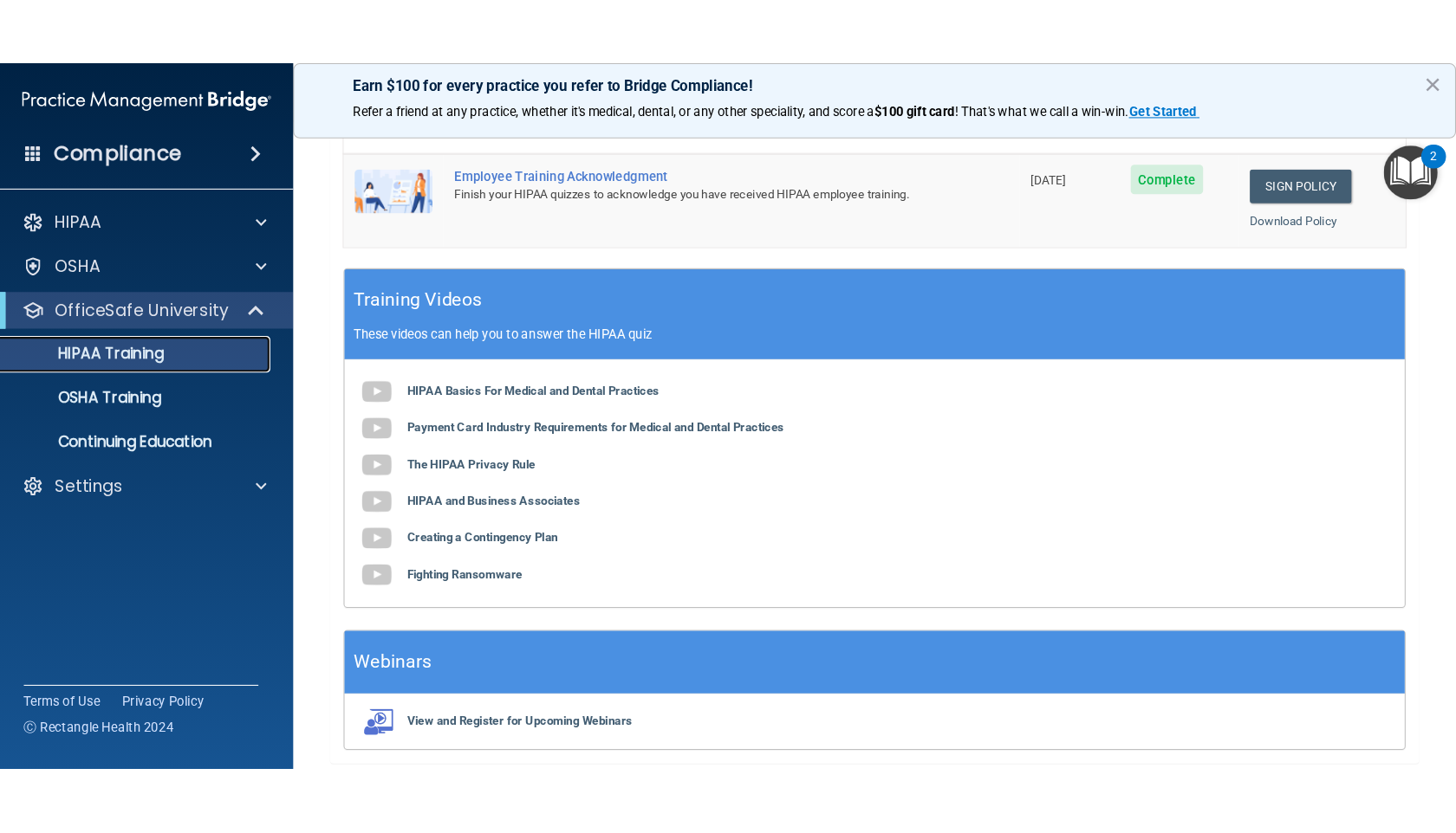
scroll to position [635, 0]
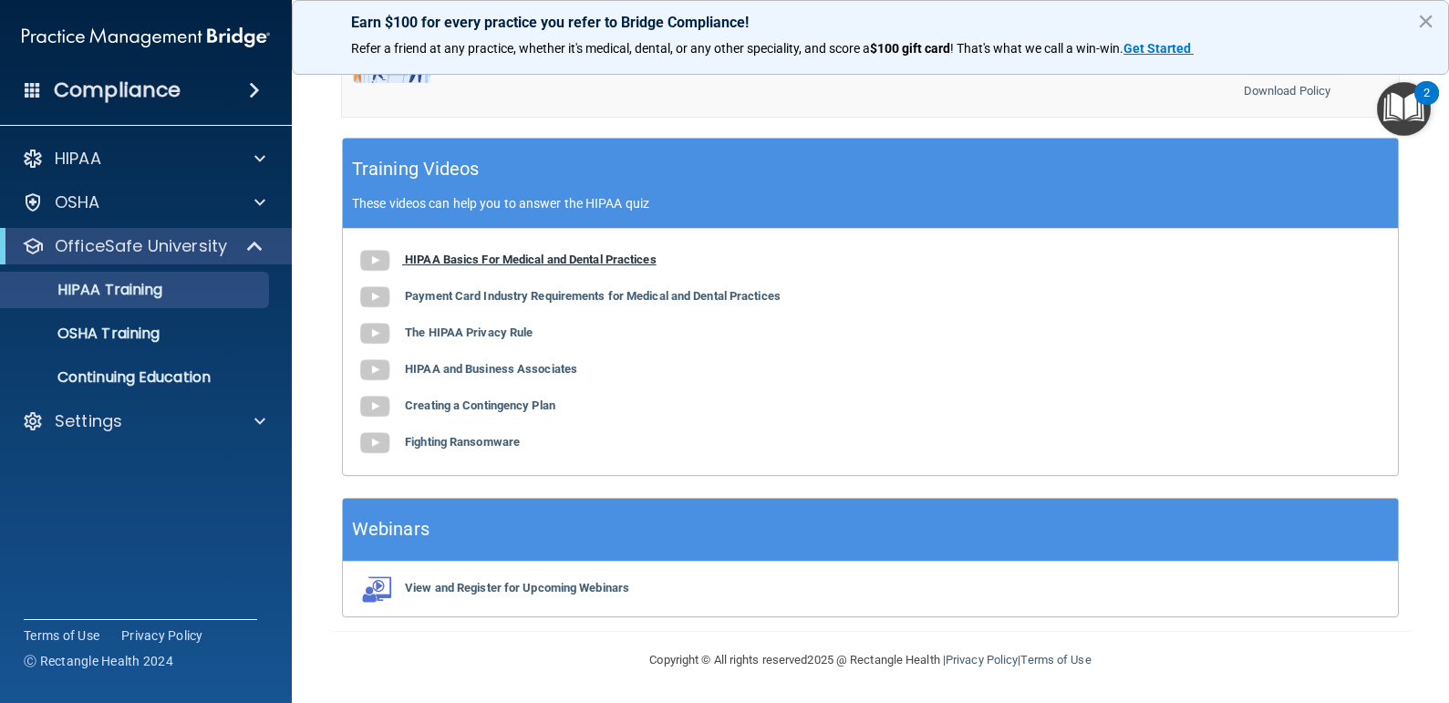
click at [525, 265] on b "HIPAA Basics For Medical and Dental Practices" at bounding box center [531, 260] width 252 height 14
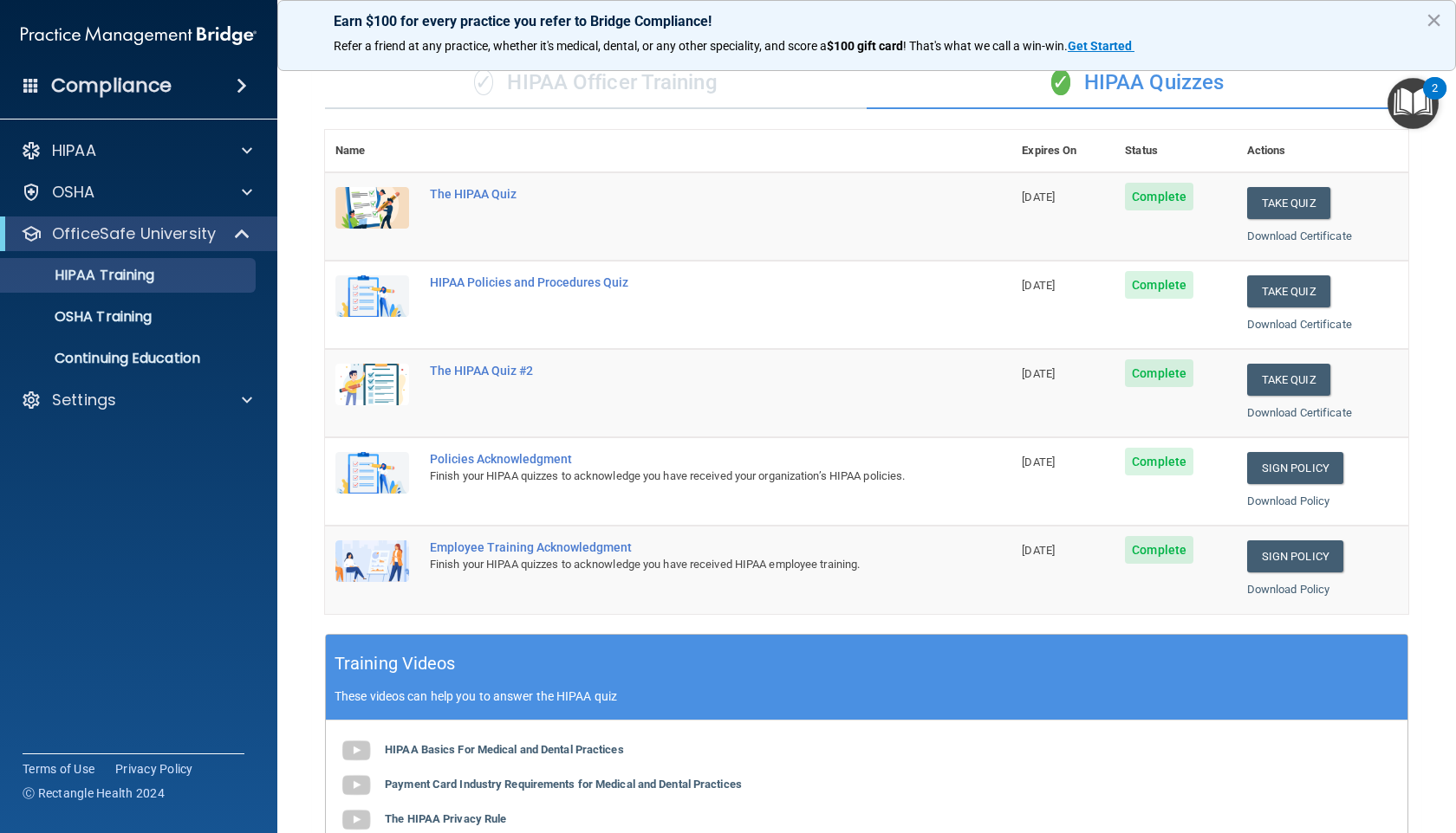
scroll to position [0, 0]
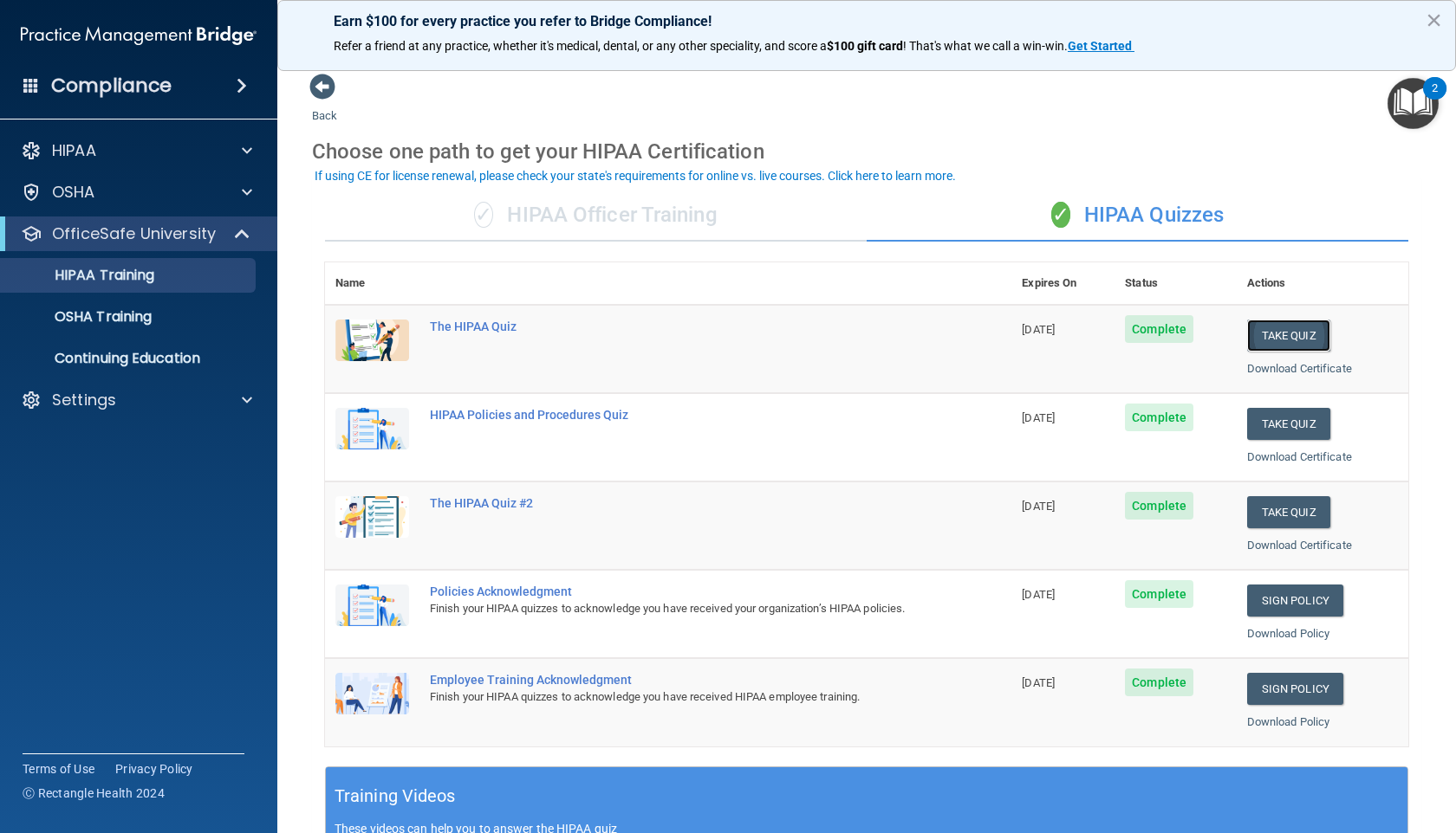
click at [1281, 338] on button "Take Quiz" at bounding box center [1289, 335] width 84 height 32
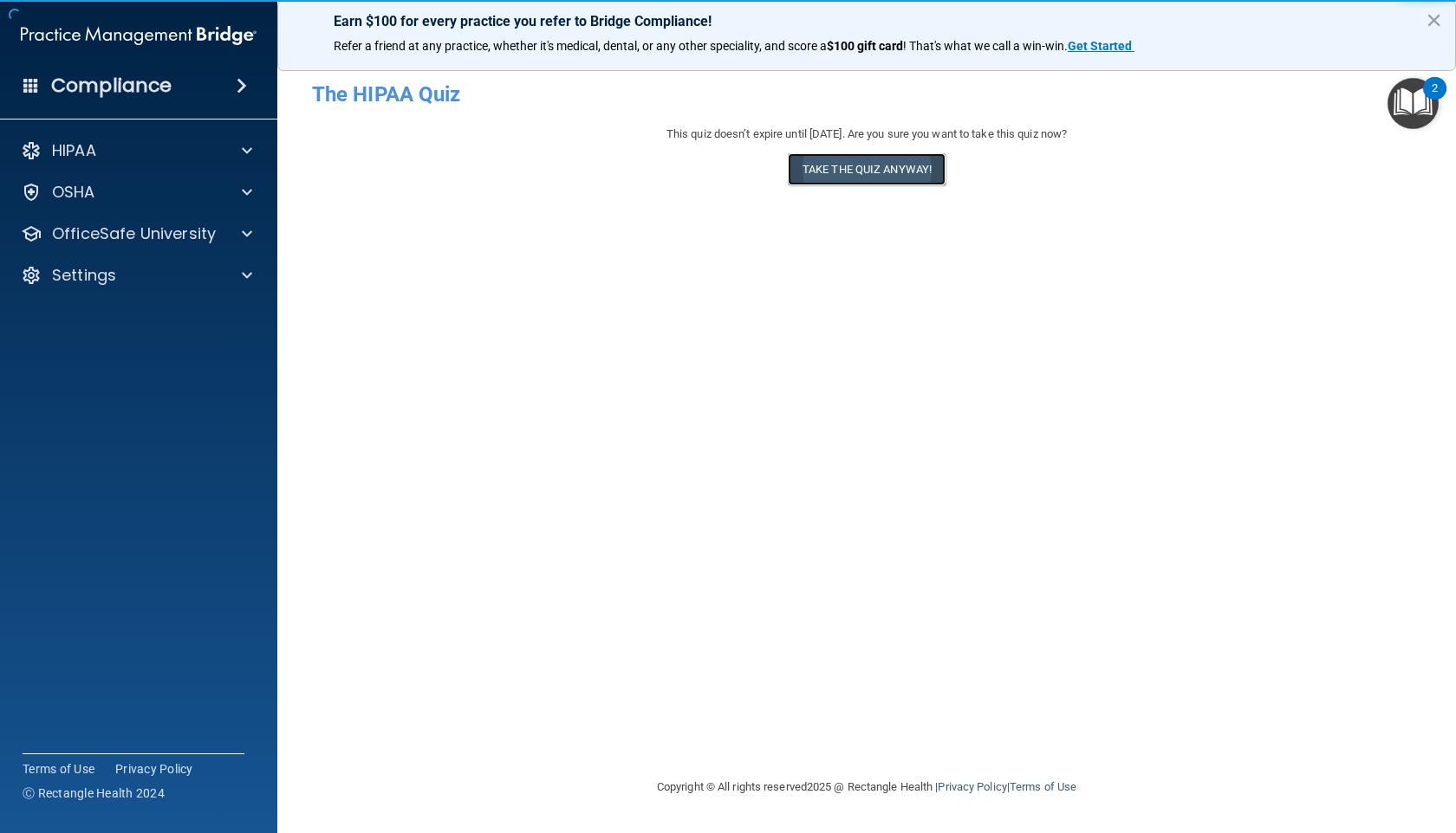
click at [843, 169] on button "Take the quiz anyway!" at bounding box center [867, 169] width 158 height 32
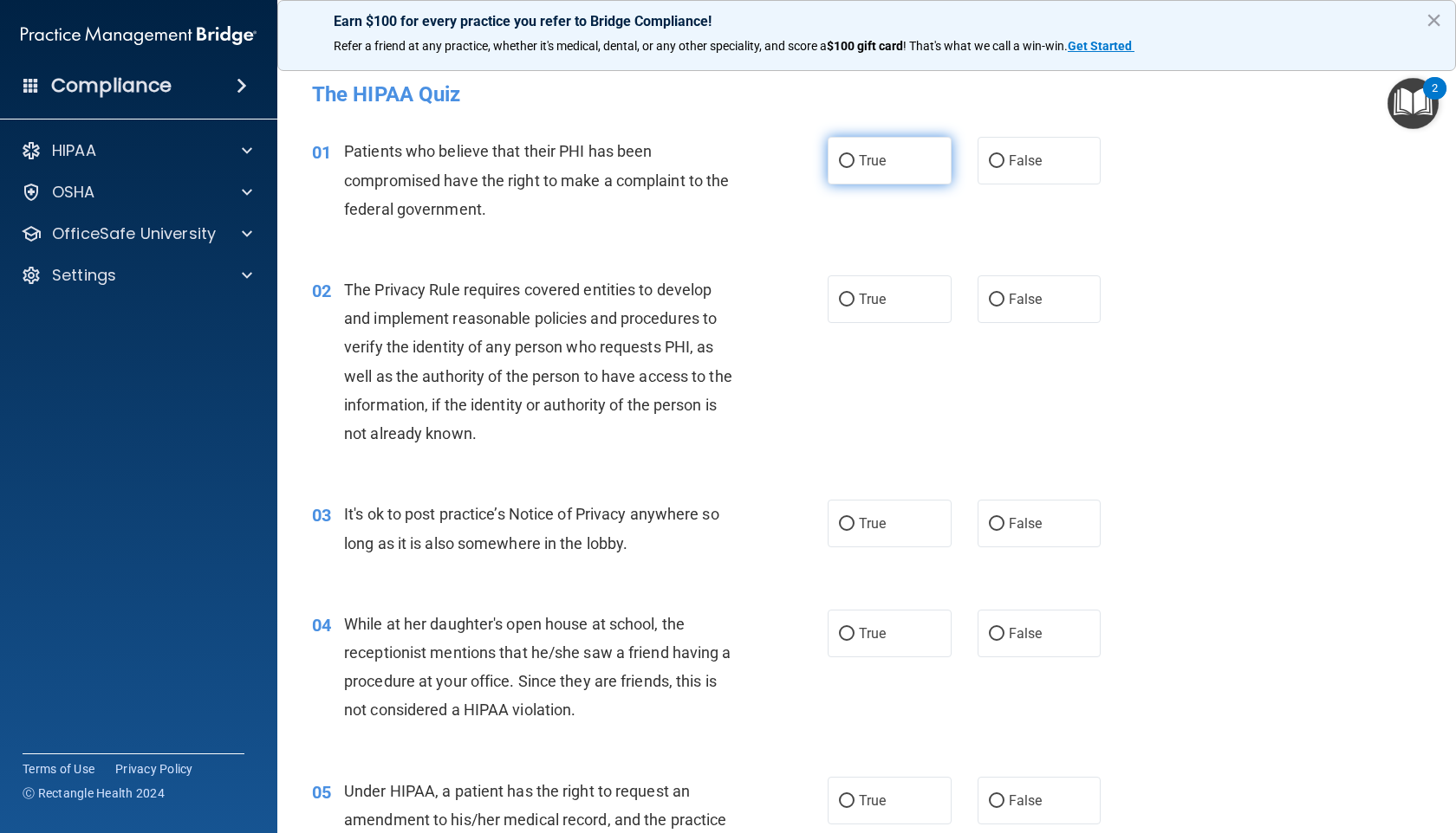
click at [869, 166] on span "True" at bounding box center [872, 160] width 27 height 16
click at [854, 166] on input "True" at bounding box center [847, 161] width 15 height 13
radio input "true"
click at [874, 291] on span "True" at bounding box center [872, 298] width 27 height 16
click at [854, 293] on input "True" at bounding box center [847, 300] width 15 height 13
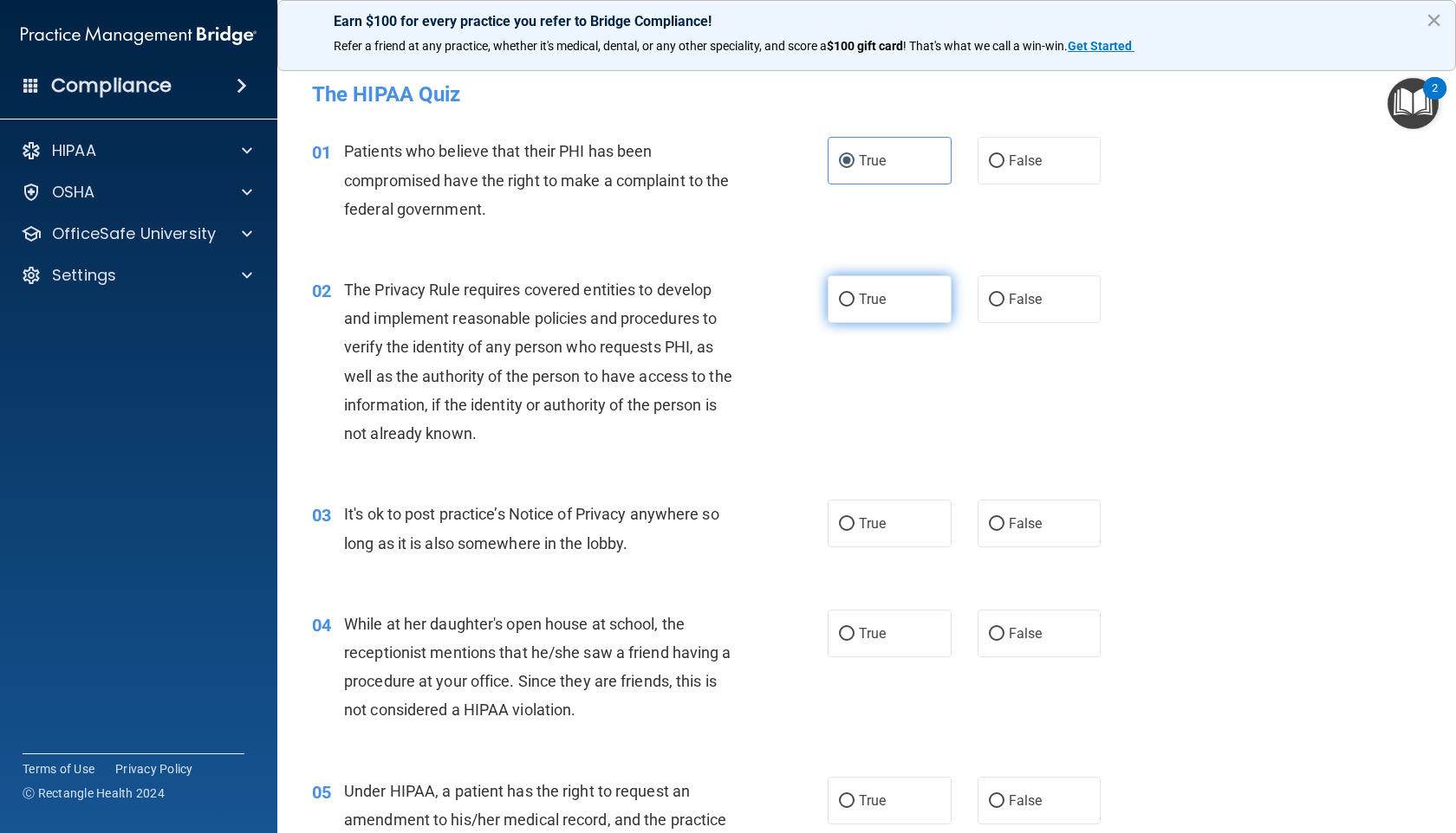
radio input "true"
click at [858, 540] on label "True" at bounding box center [890, 523] width 124 height 47
click at [854, 531] on input "True" at bounding box center [847, 524] width 15 height 13
radio input "true"
click at [858, 632] on span "True" at bounding box center [872, 633] width 27 height 16
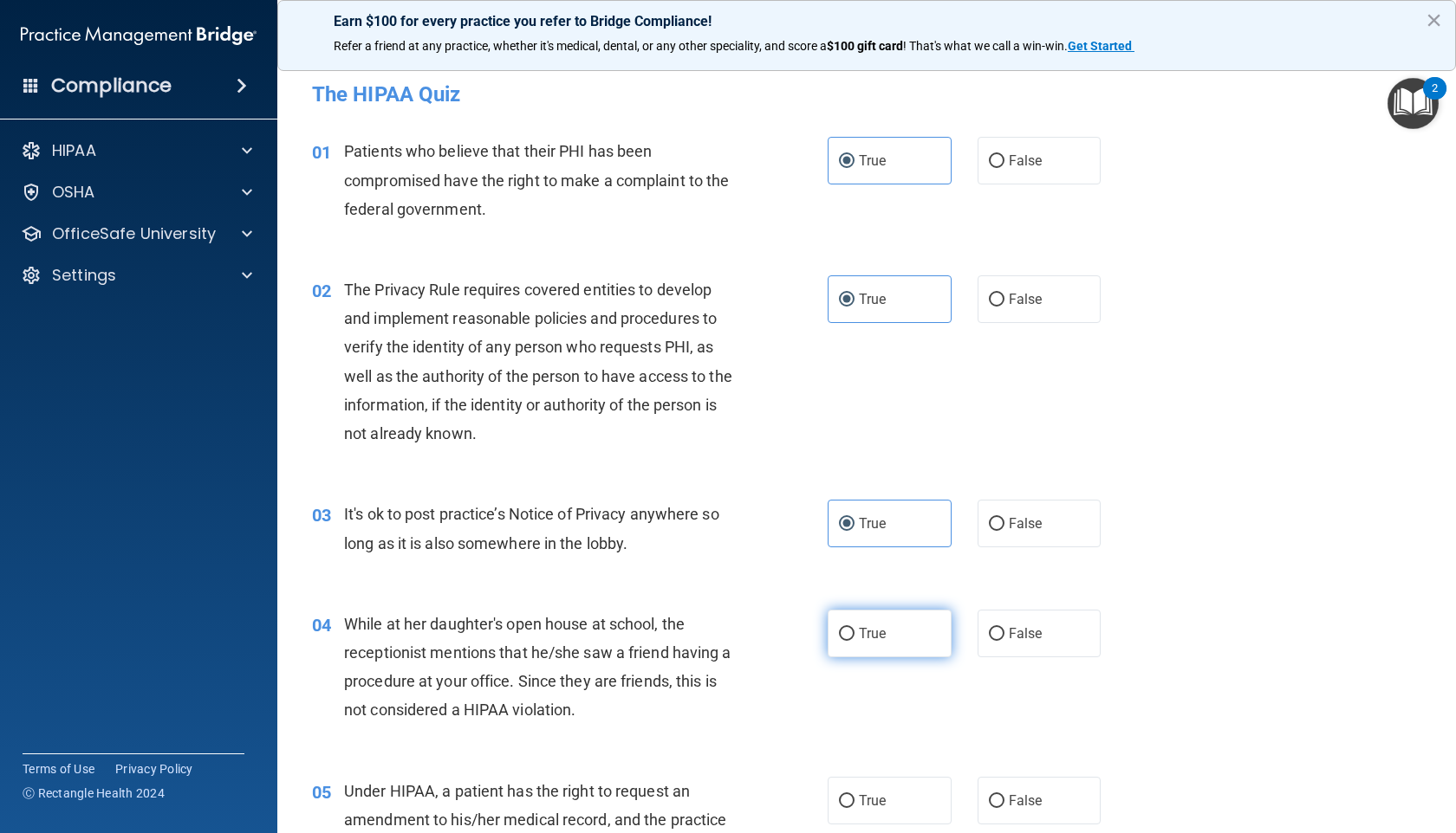
click at [854, 632] on input "True" at bounding box center [847, 634] width 15 height 13
radio input "true"
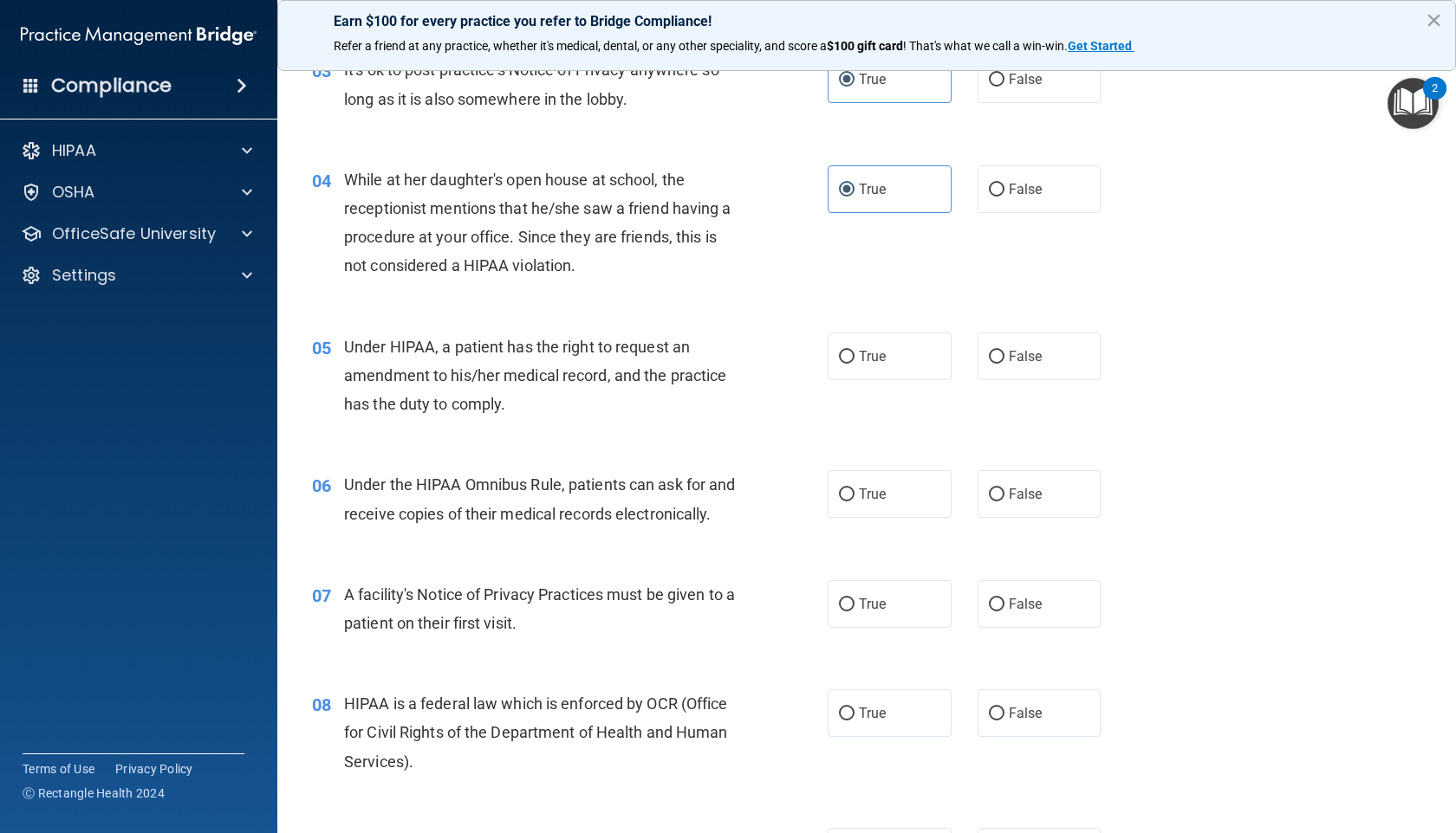
scroll to position [467, 0]
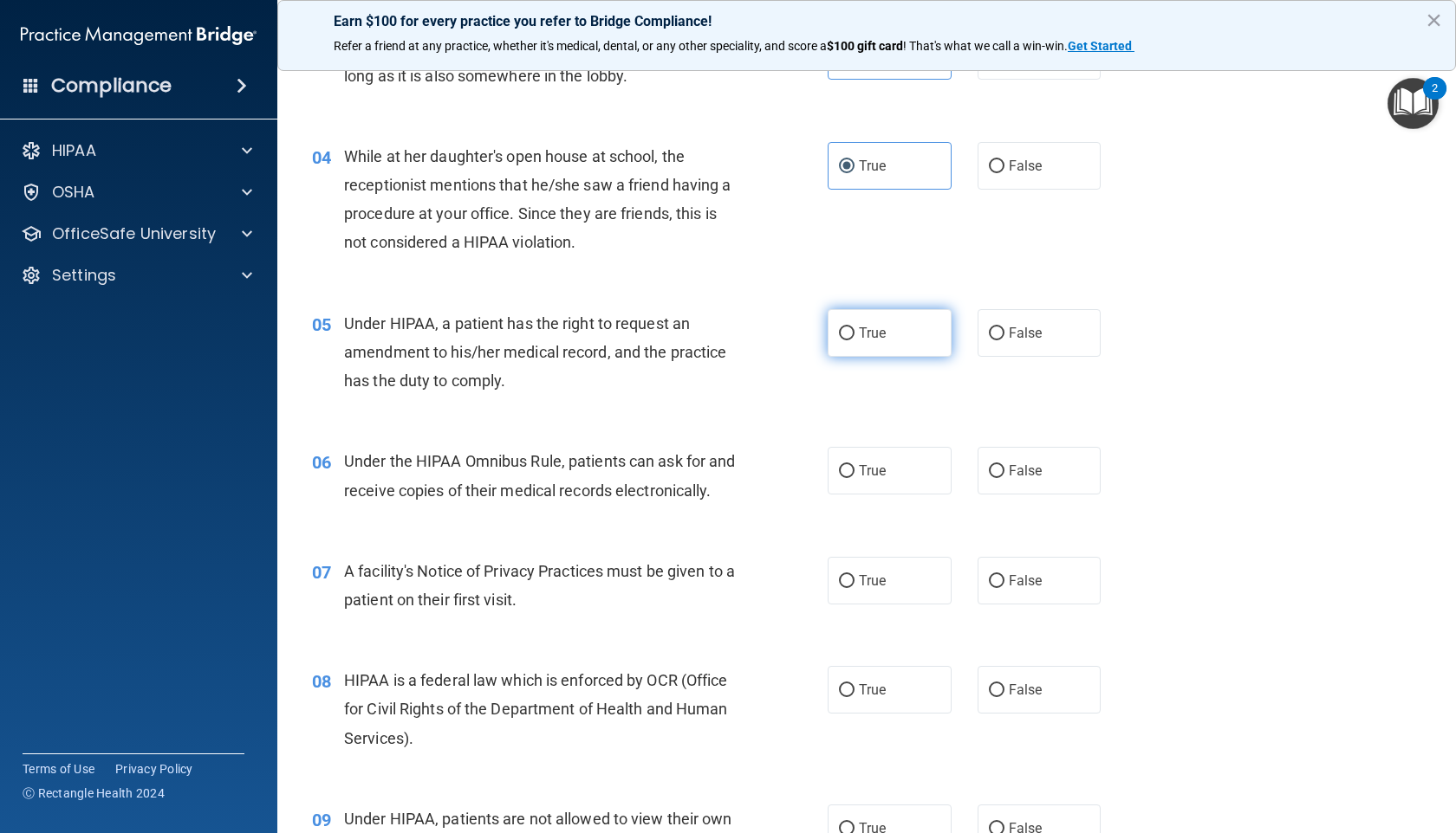
click at [844, 331] on input "True" at bounding box center [847, 334] width 15 height 13
radio input "true"
click at [869, 447] on label "True" at bounding box center [890, 470] width 124 height 47
click at [854, 465] on input "True" at bounding box center [847, 472] width 15 height 13
radio input "true"
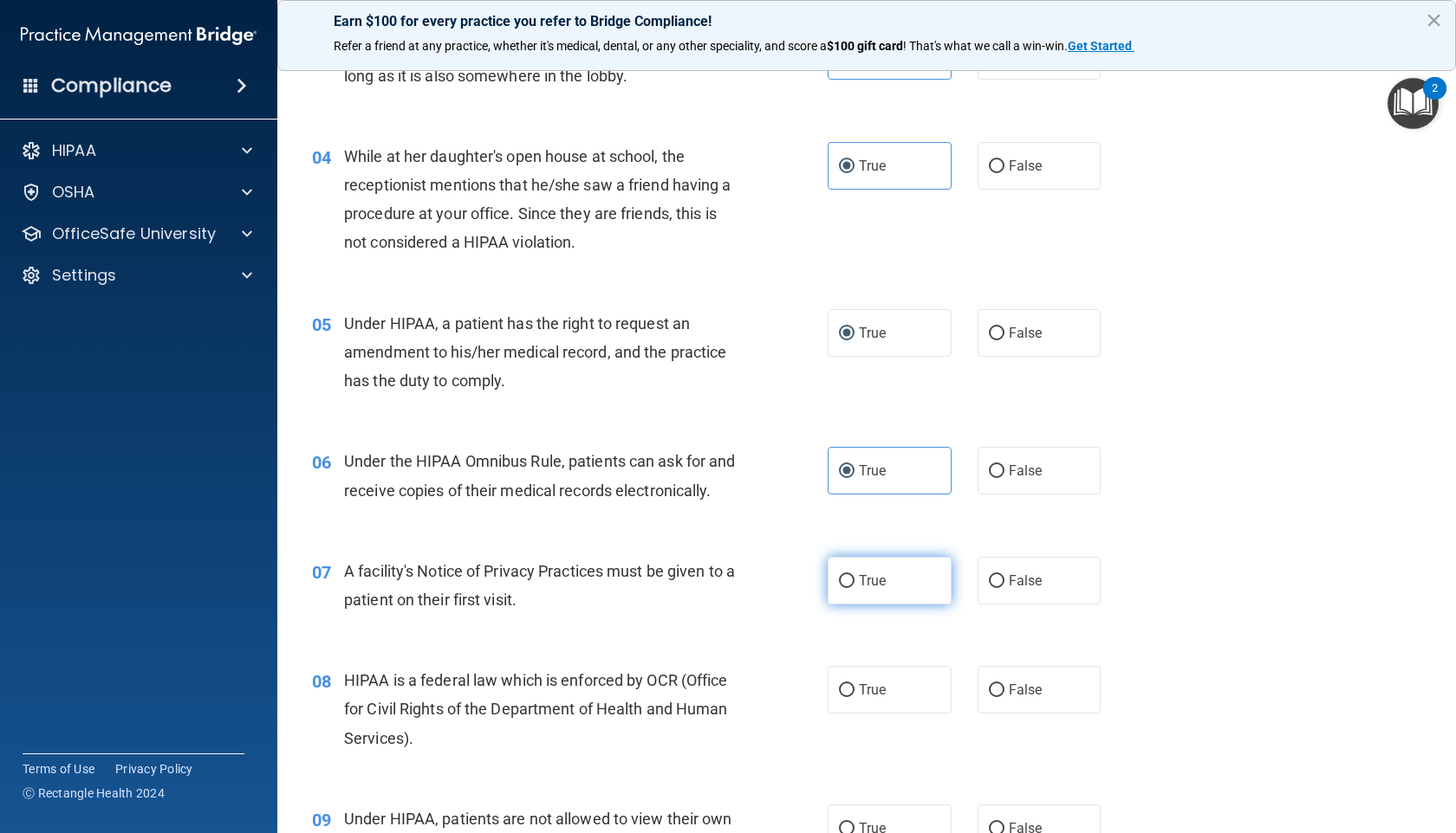
click at [871, 589] on span "True" at bounding box center [872, 580] width 27 height 16
click at [854, 588] on input "True" at bounding box center [847, 581] width 15 height 13
radio input "true"
click at [863, 667] on span "True" at bounding box center [872, 690] width 27 height 16
click at [854, 667] on input "True" at bounding box center [847, 691] width 15 height 13
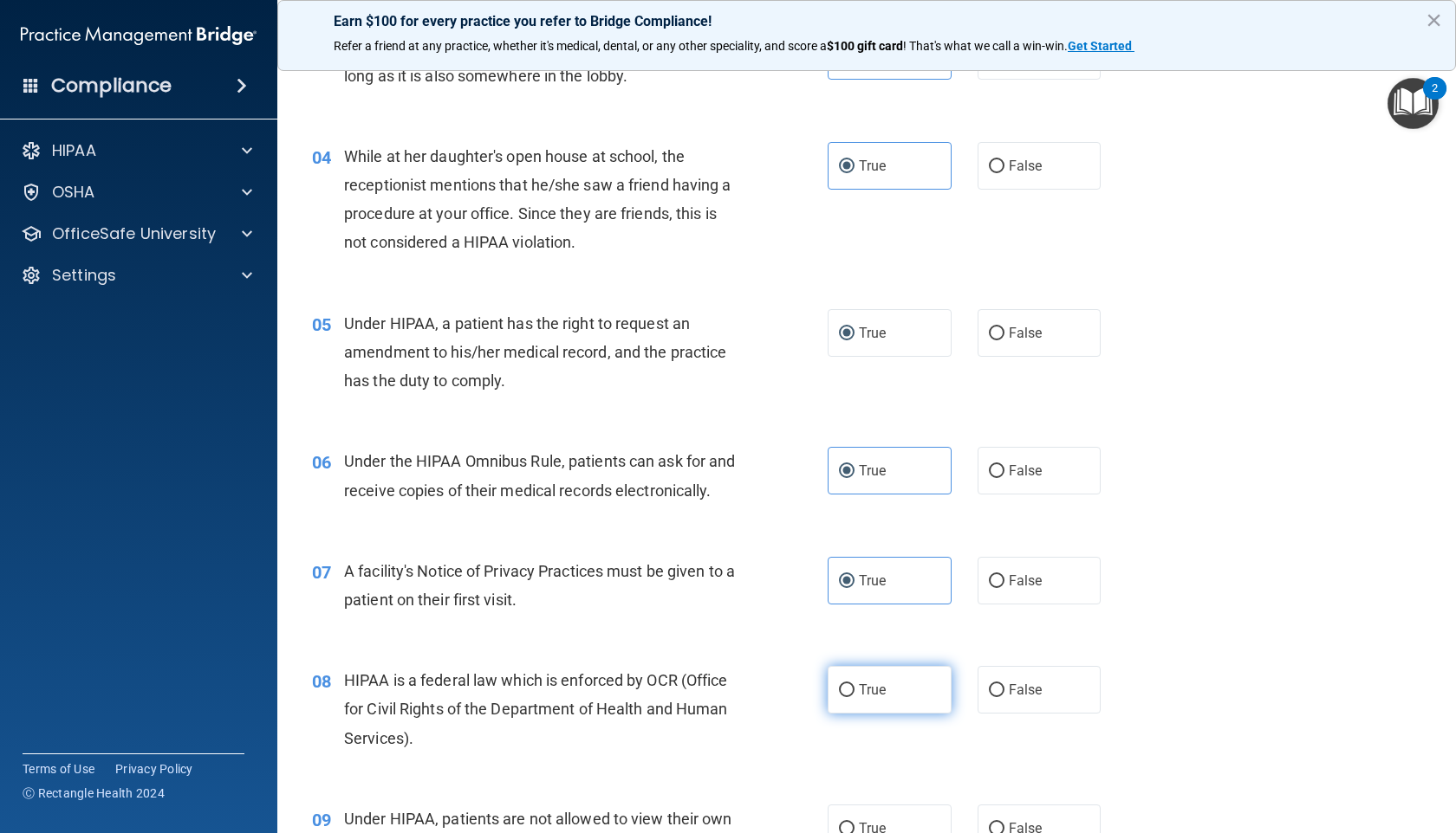
radio input "true"
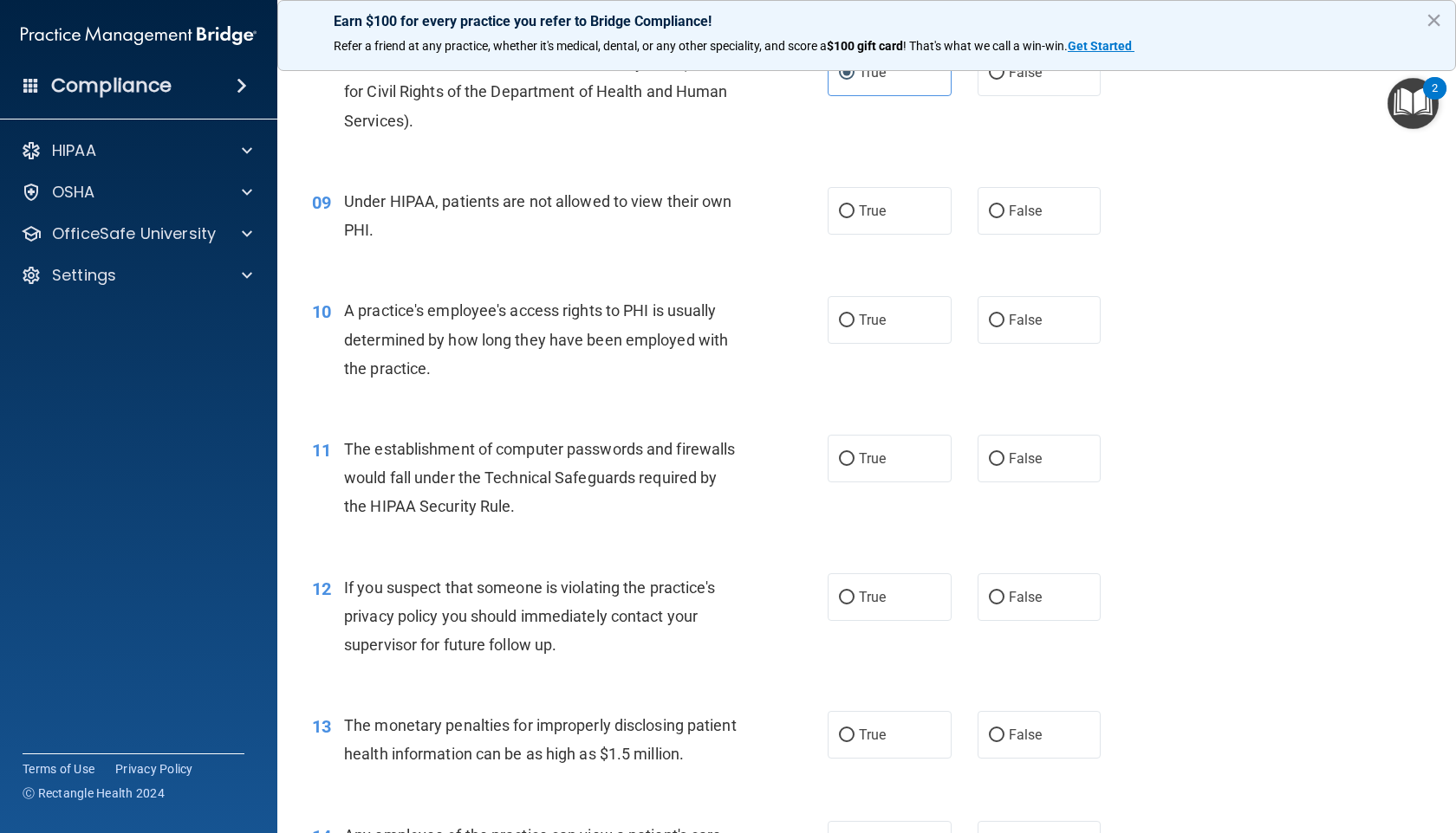
scroll to position [1057, 0]
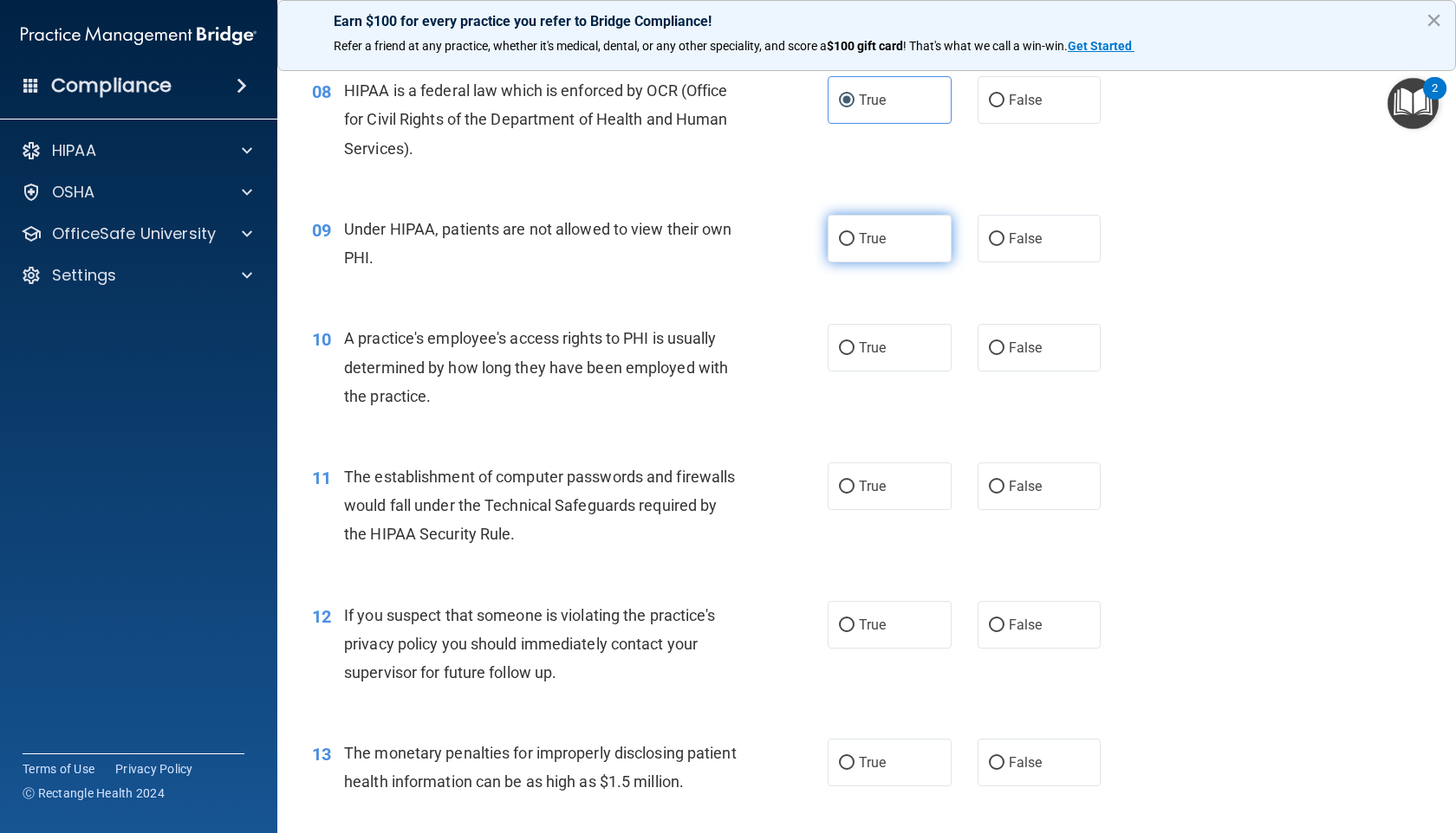
click at [858, 247] on span "True" at bounding box center [872, 238] width 27 height 16
click at [852, 246] on input "True" at bounding box center [847, 239] width 15 height 13
radio input "true"
click at [855, 371] on label "True" at bounding box center [890, 348] width 124 height 47
click at [854, 355] on input "True" at bounding box center [847, 349] width 15 height 13
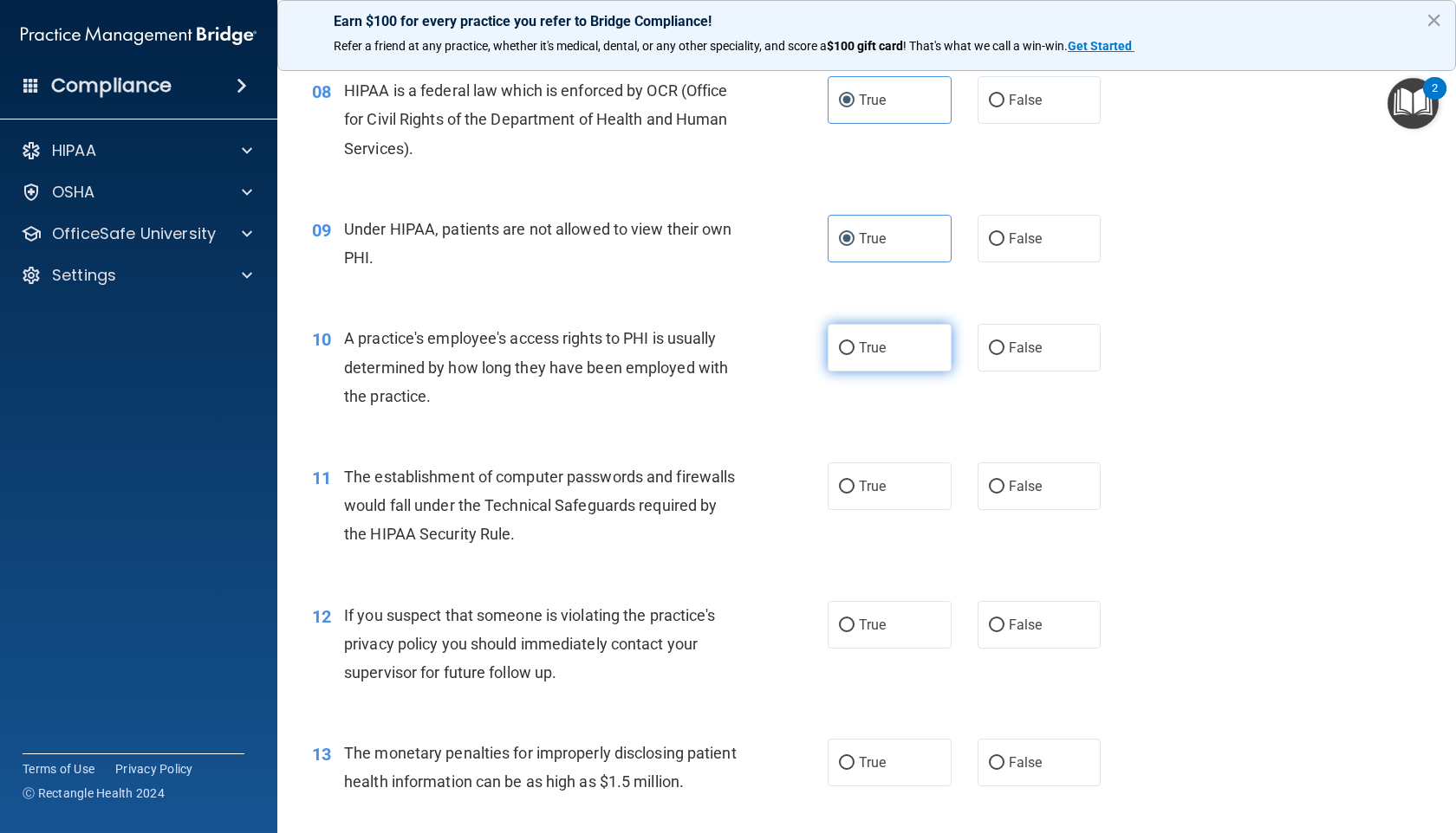
radio input "true"
click at [997, 262] on label "False" at bounding box center [1039, 238] width 124 height 47
click at [997, 246] on input "False" at bounding box center [996, 239] width 15 height 13
radio input "true"
radio input "false"
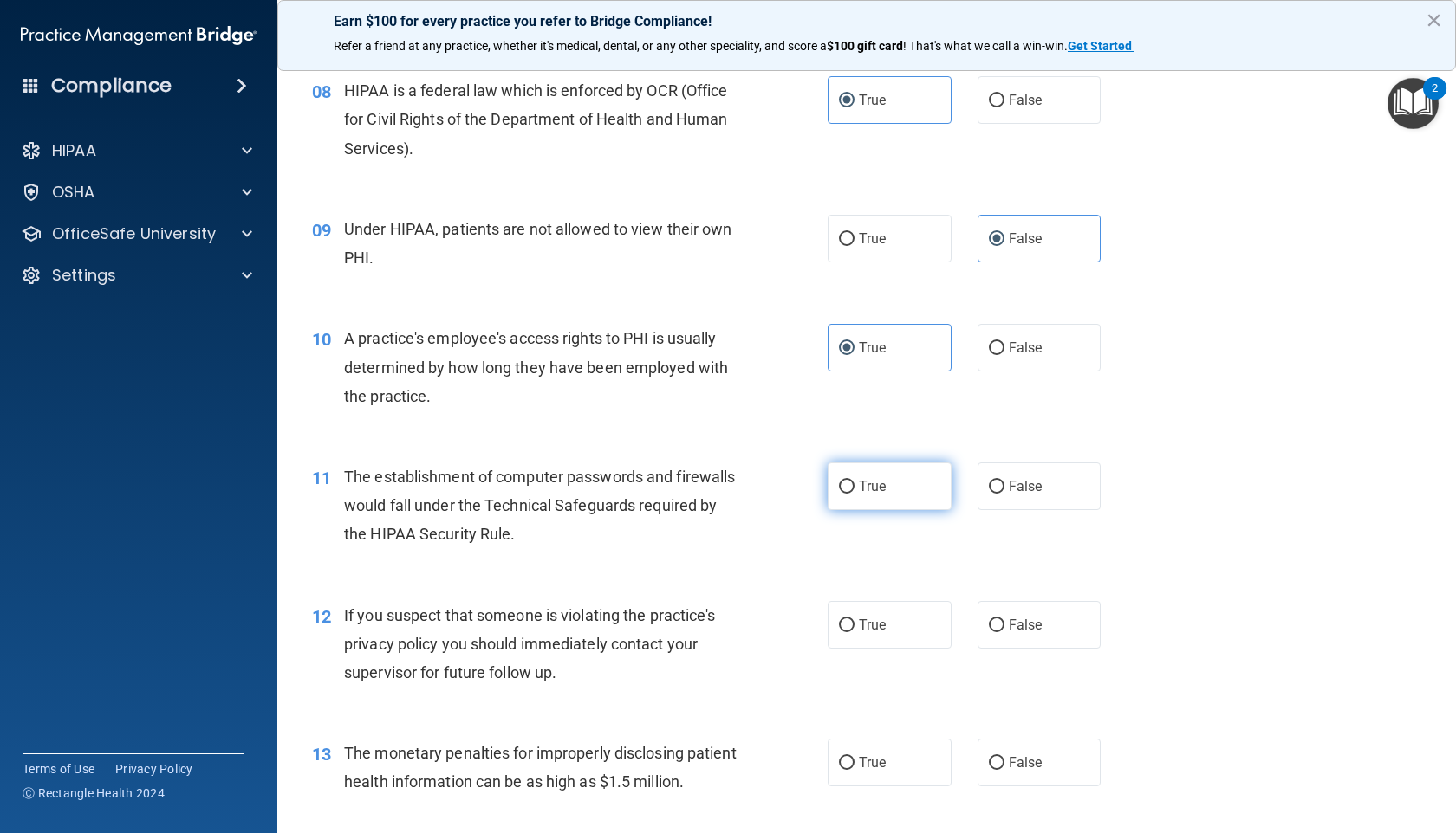
click at [889, 509] on label "True" at bounding box center [890, 486] width 124 height 47
click at [854, 494] on input "True" at bounding box center [847, 487] width 15 height 13
radio input "true"
click at [867, 633] on span "True" at bounding box center [872, 624] width 27 height 16
click at [854, 633] on input "True" at bounding box center [847, 626] width 15 height 13
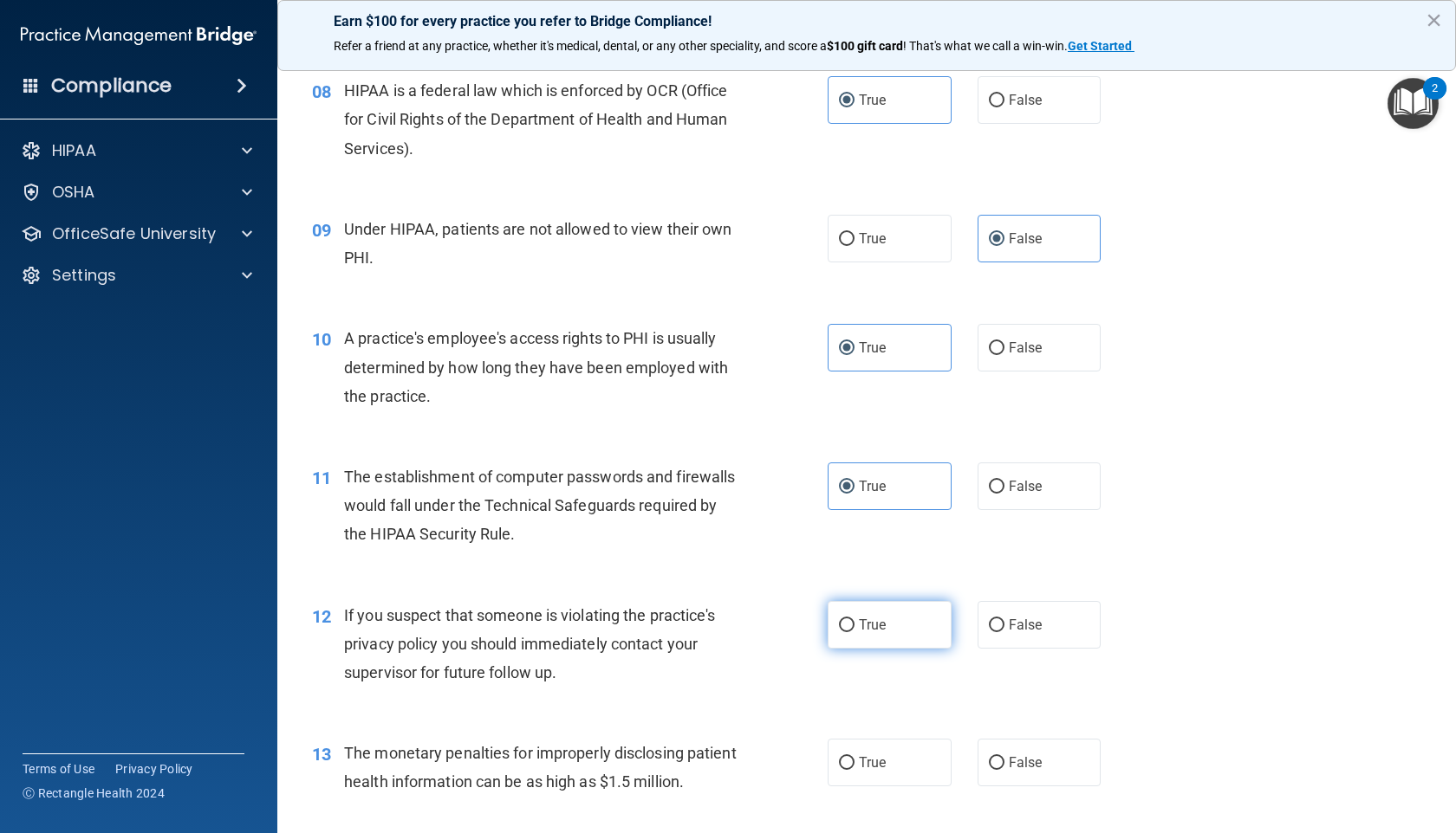
radio input "true"
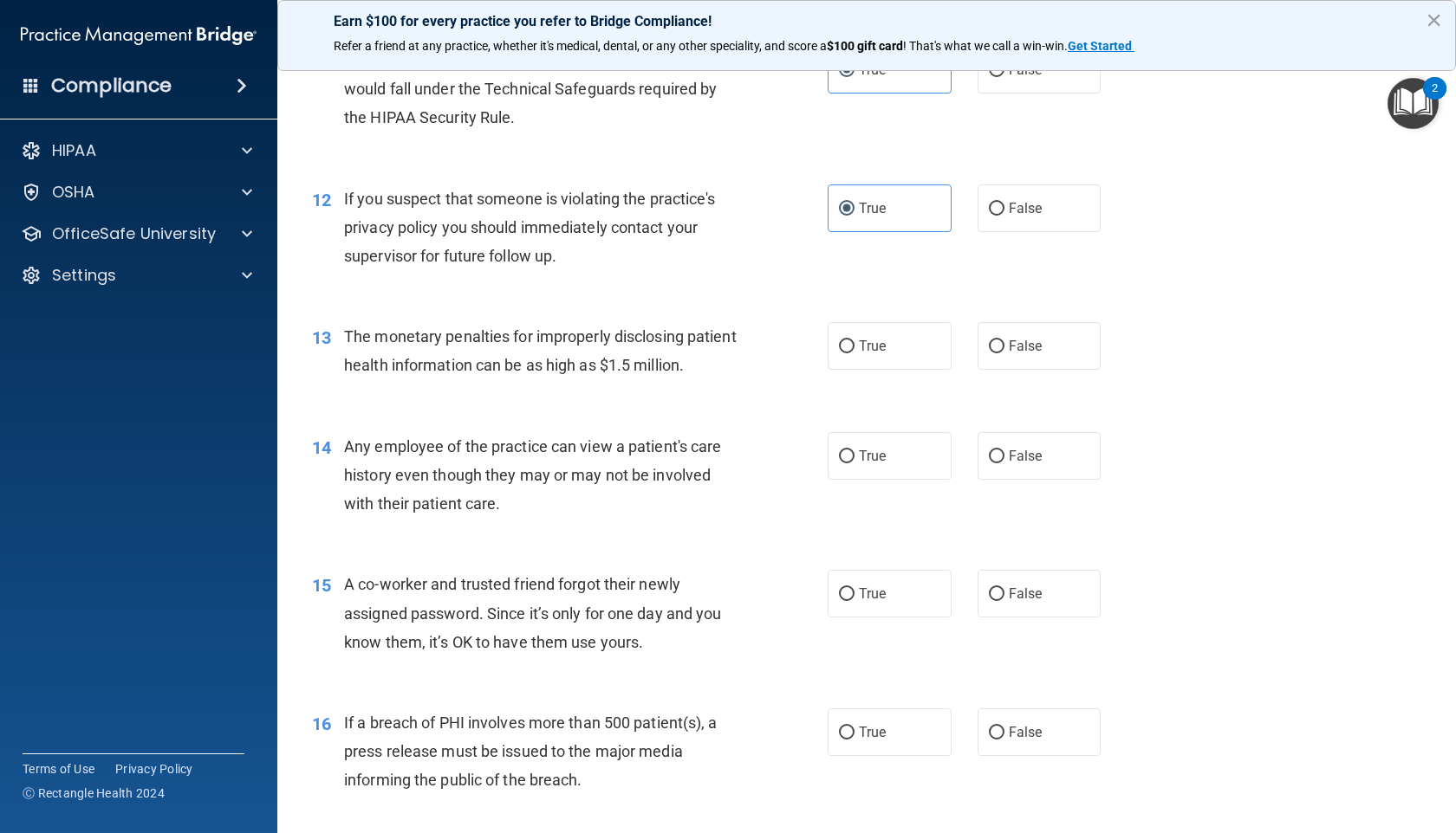
scroll to position [1478, 0]
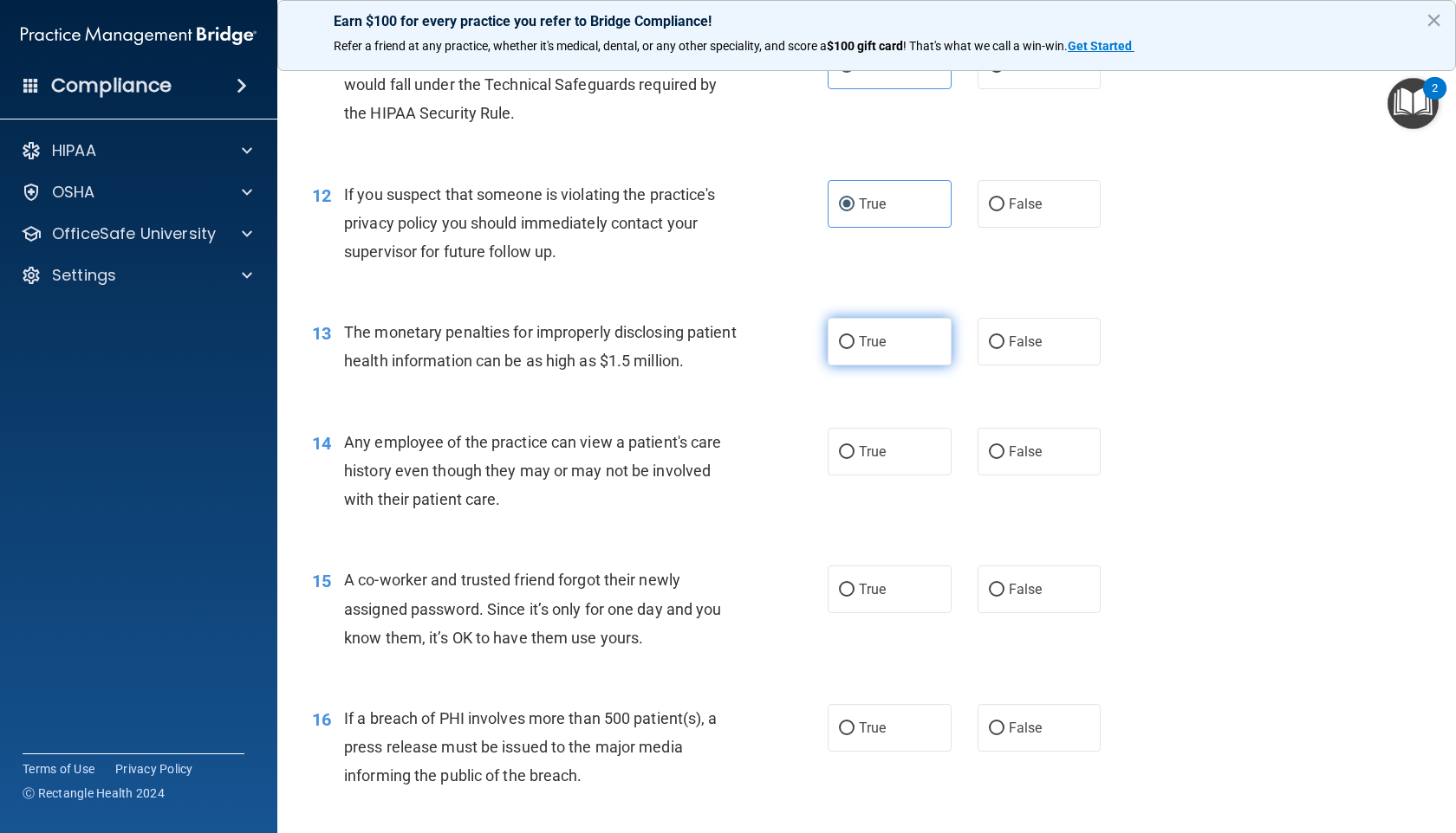
click at [877, 361] on label "True" at bounding box center [890, 342] width 124 height 47
click at [854, 349] on input "True" at bounding box center [847, 343] width 15 height 13
radio input "true"
click at [871, 476] on label "True" at bounding box center [890, 451] width 124 height 47
click at [854, 459] on input "True" at bounding box center [847, 453] width 15 height 13
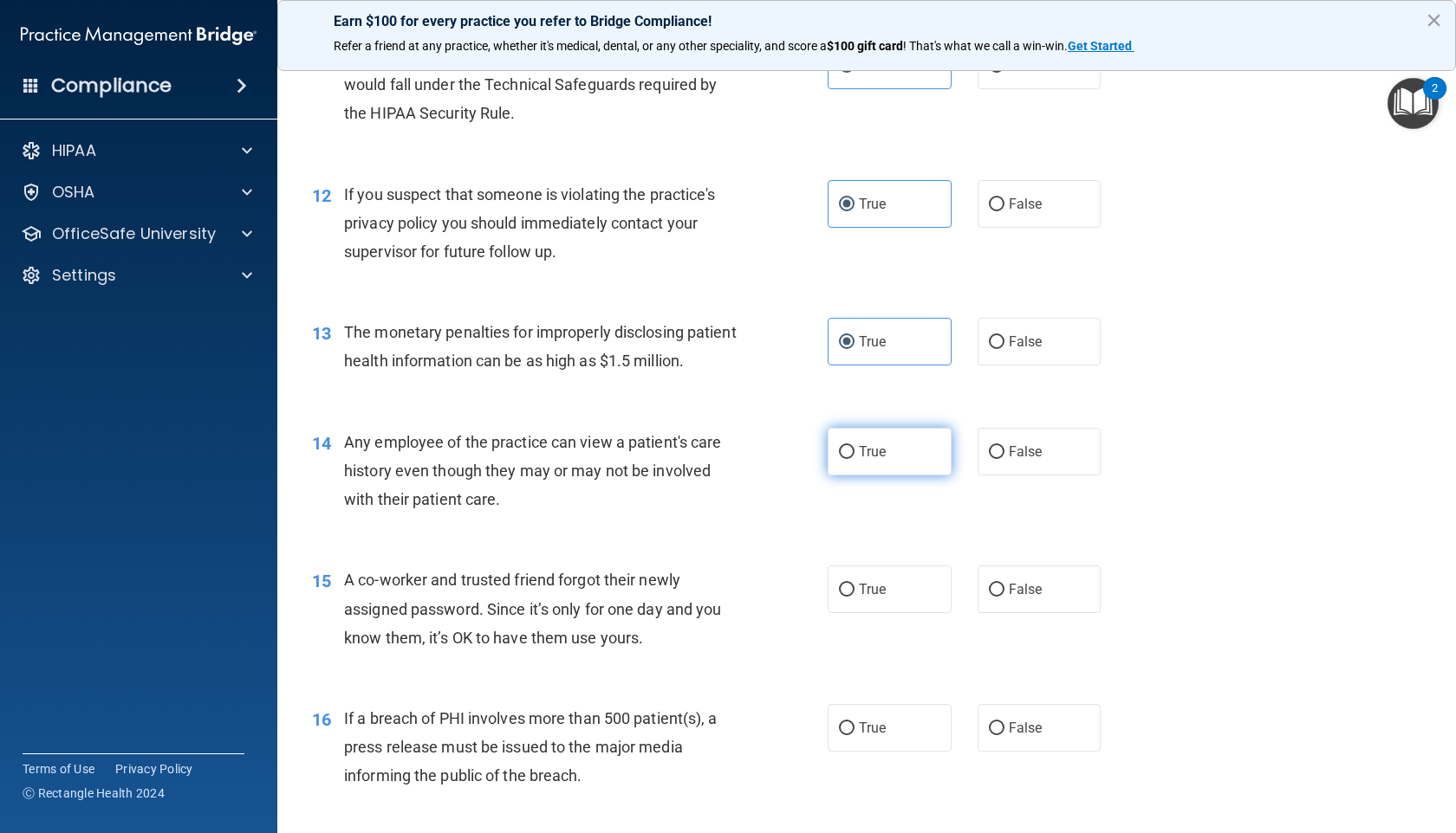
radio input "true"
click at [851, 613] on label "True" at bounding box center [890, 589] width 124 height 47
click at [851, 596] on input "True" at bounding box center [847, 590] width 15 height 13
radio input "true"
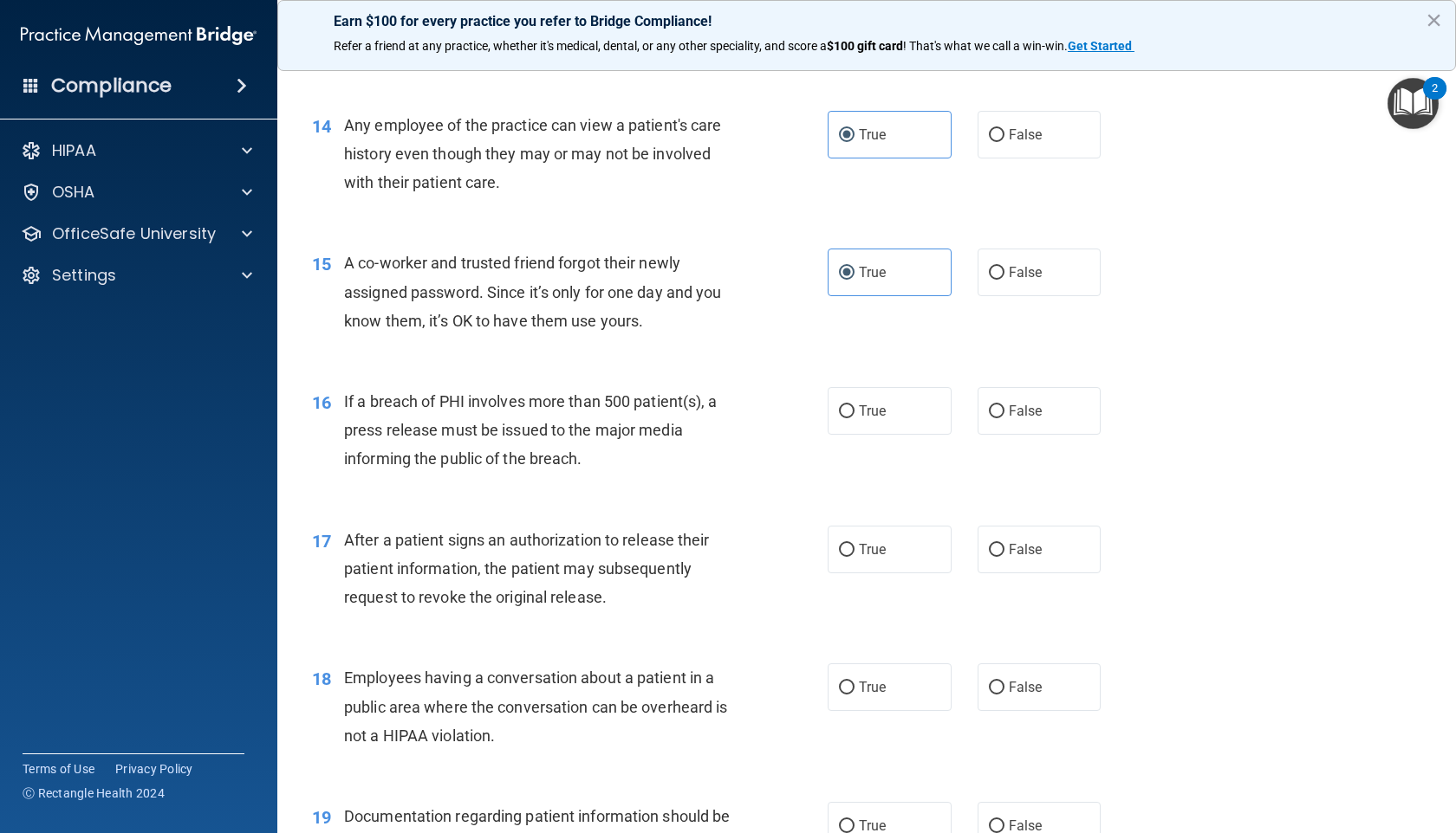
scroll to position [1792, 0]
click at [994, 282] on input "False" at bounding box center [996, 276] width 15 height 13
radio input "true"
radio input "false"
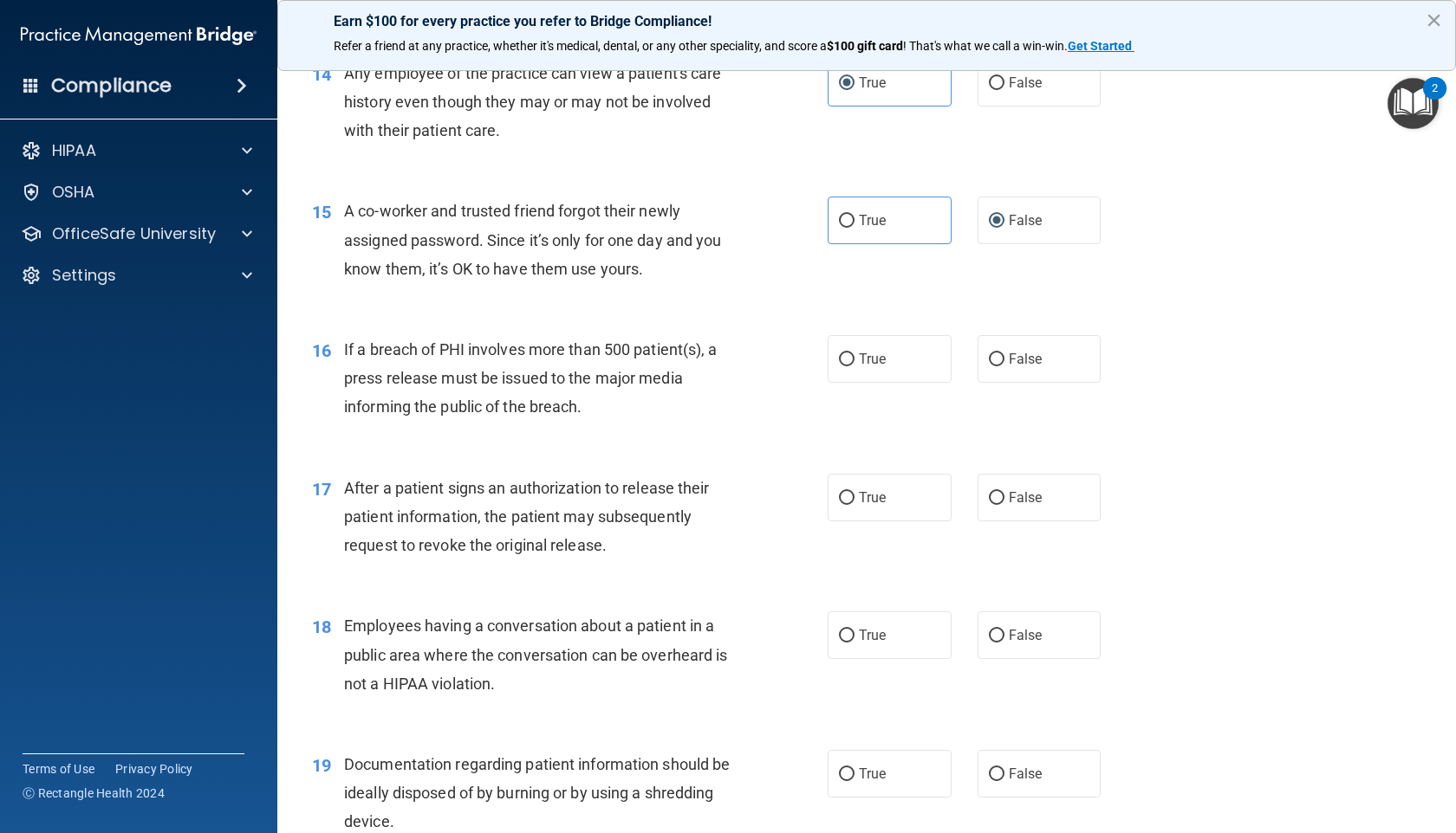
scroll to position [1848, 0]
click at [851, 521] on label "True" at bounding box center [890, 497] width 124 height 47
click at [851, 504] on input "True" at bounding box center [847, 498] width 15 height 13
radio input "true"
click at [849, 658] on label "True" at bounding box center [890, 634] width 124 height 47
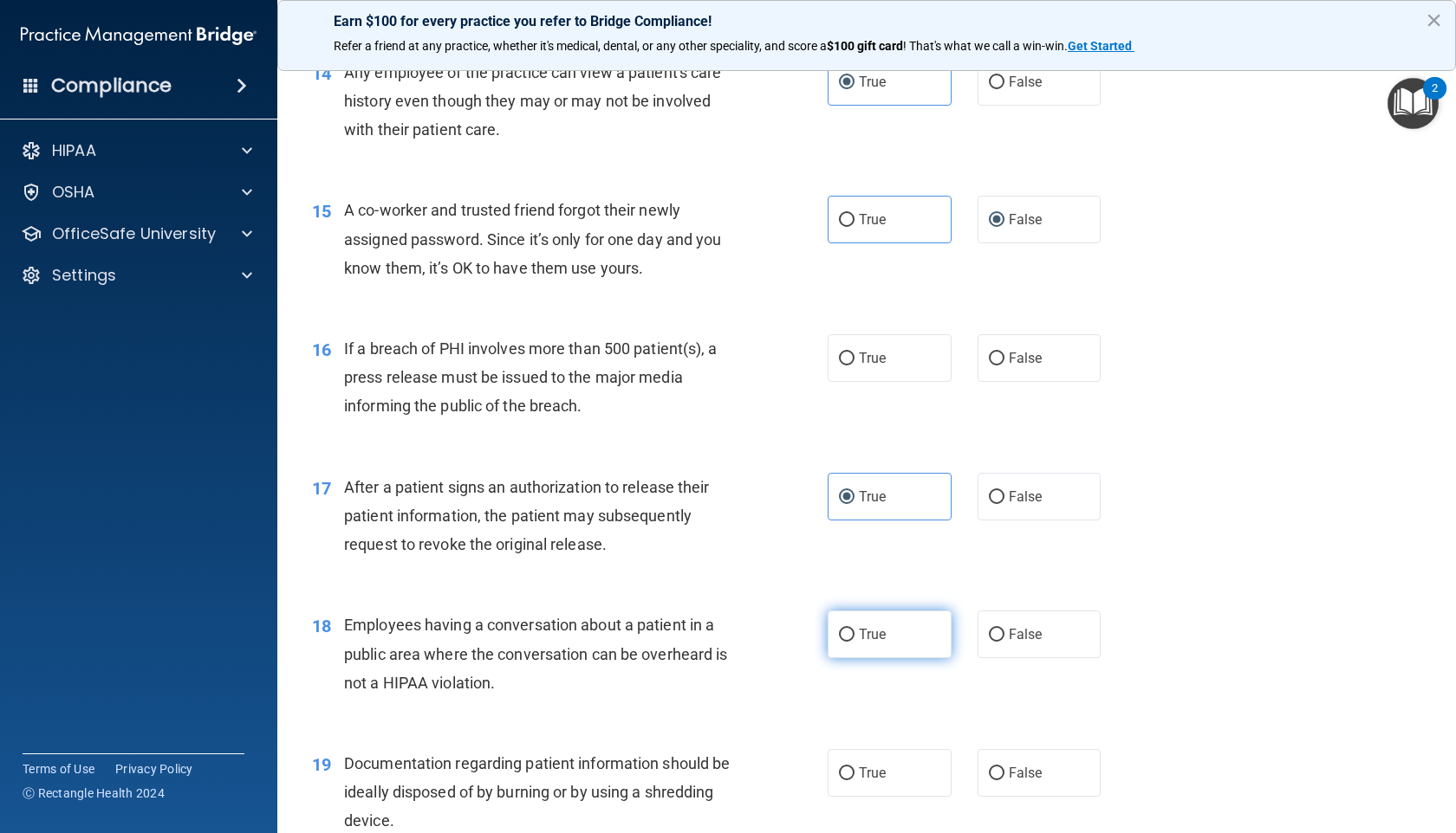
click at [849, 642] on input "True" at bounding box center [847, 635] width 15 height 13
radio input "true"
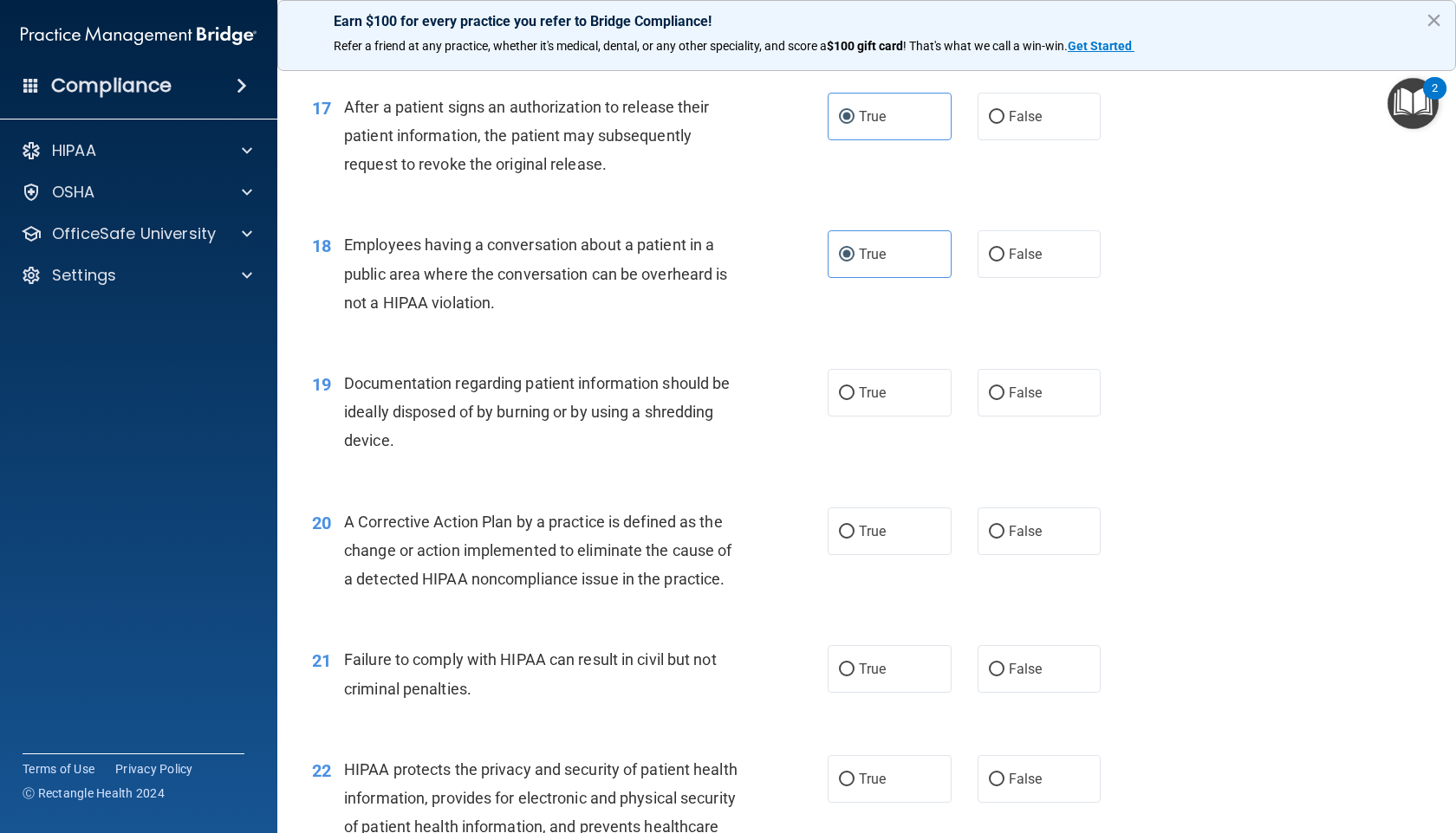
scroll to position [2248, 0]
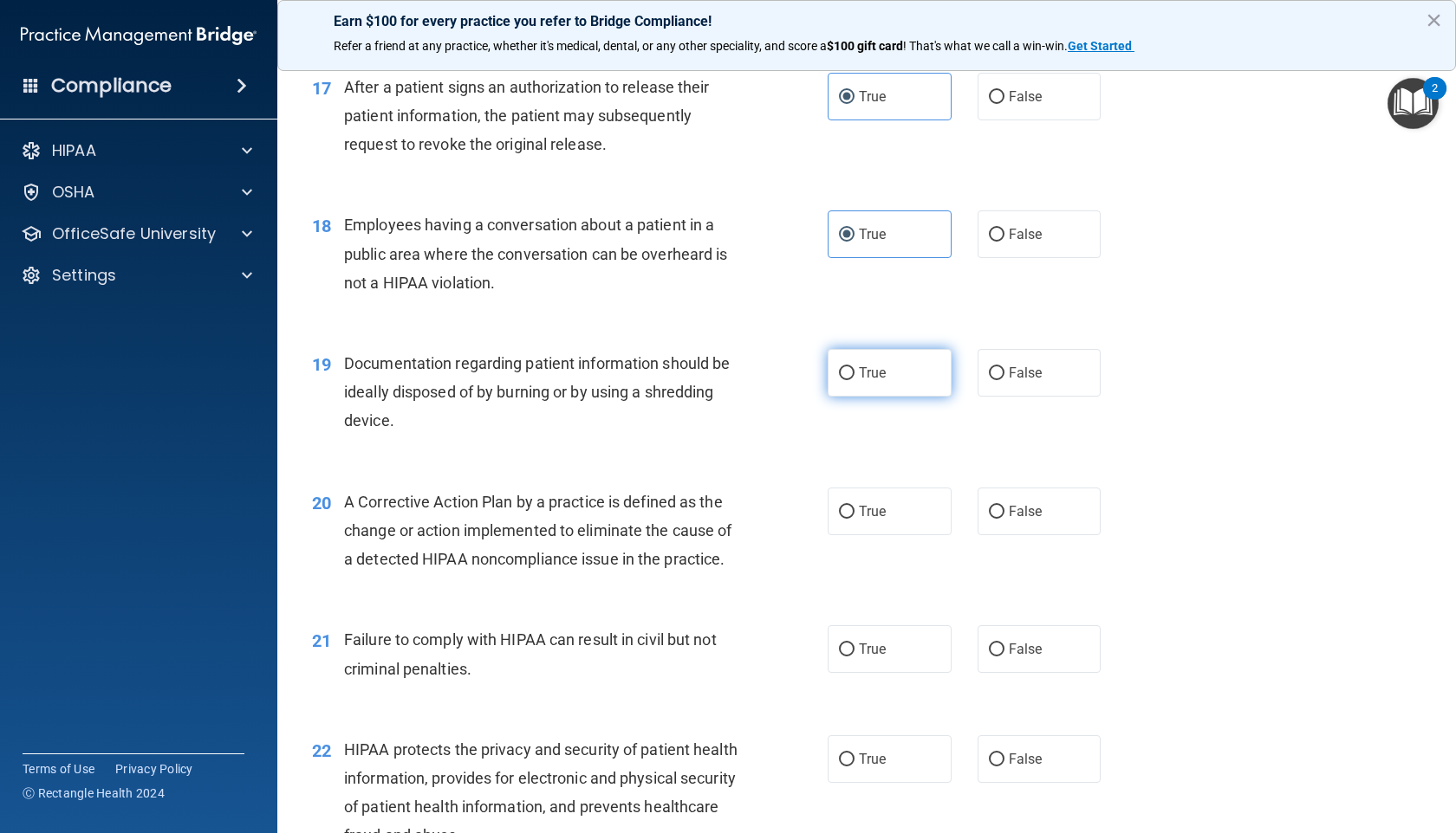
click at [869, 397] on label "True" at bounding box center [890, 372] width 124 height 47
click at [854, 380] on input "True" at bounding box center [847, 374] width 15 height 13
radio input "true"
click at [868, 535] on label "True" at bounding box center [890, 511] width 124 height 47
click at [854, 519] on input "True" at bounding box center [847, 512] width 15 height 13
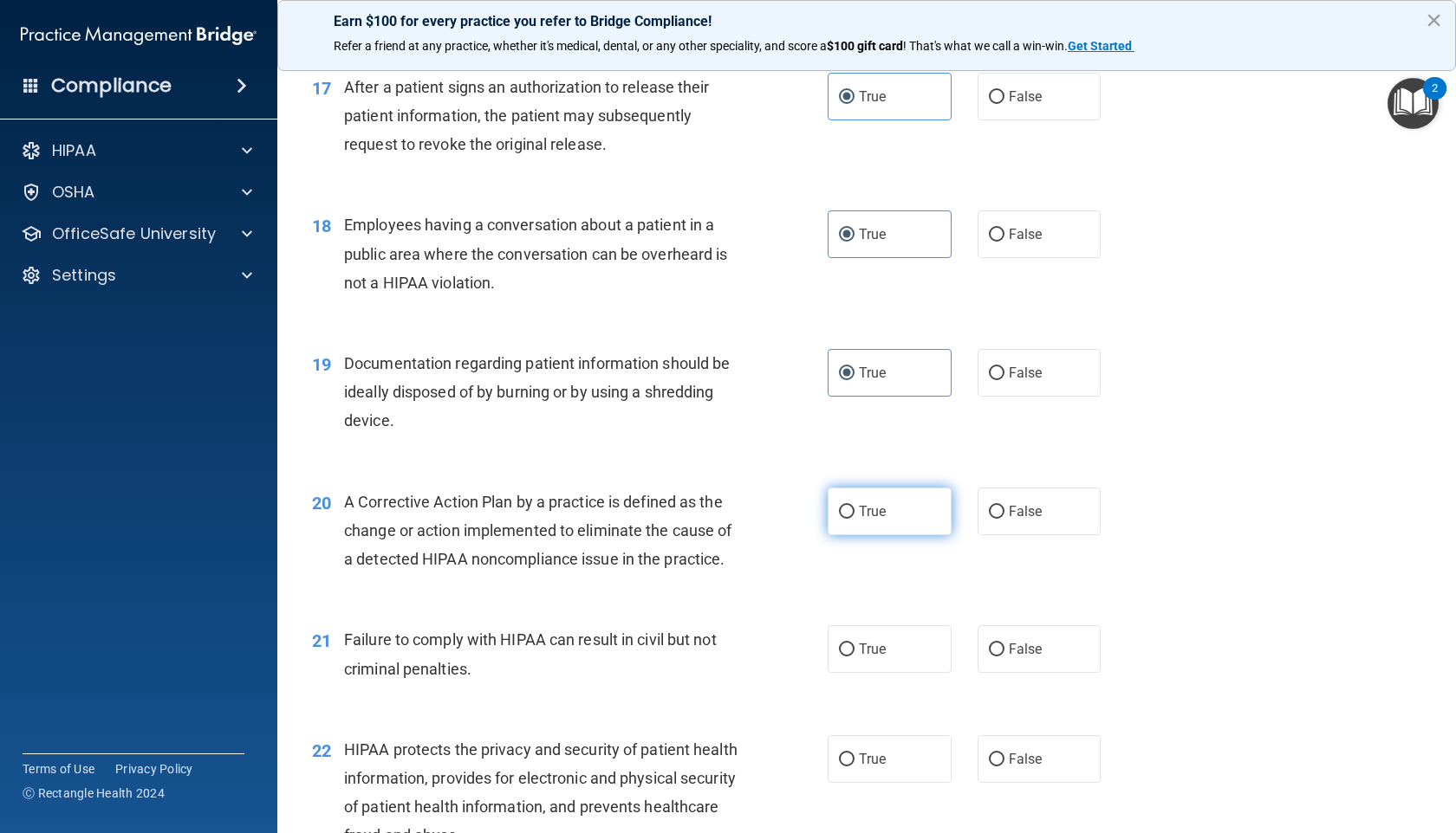
radio input "true"
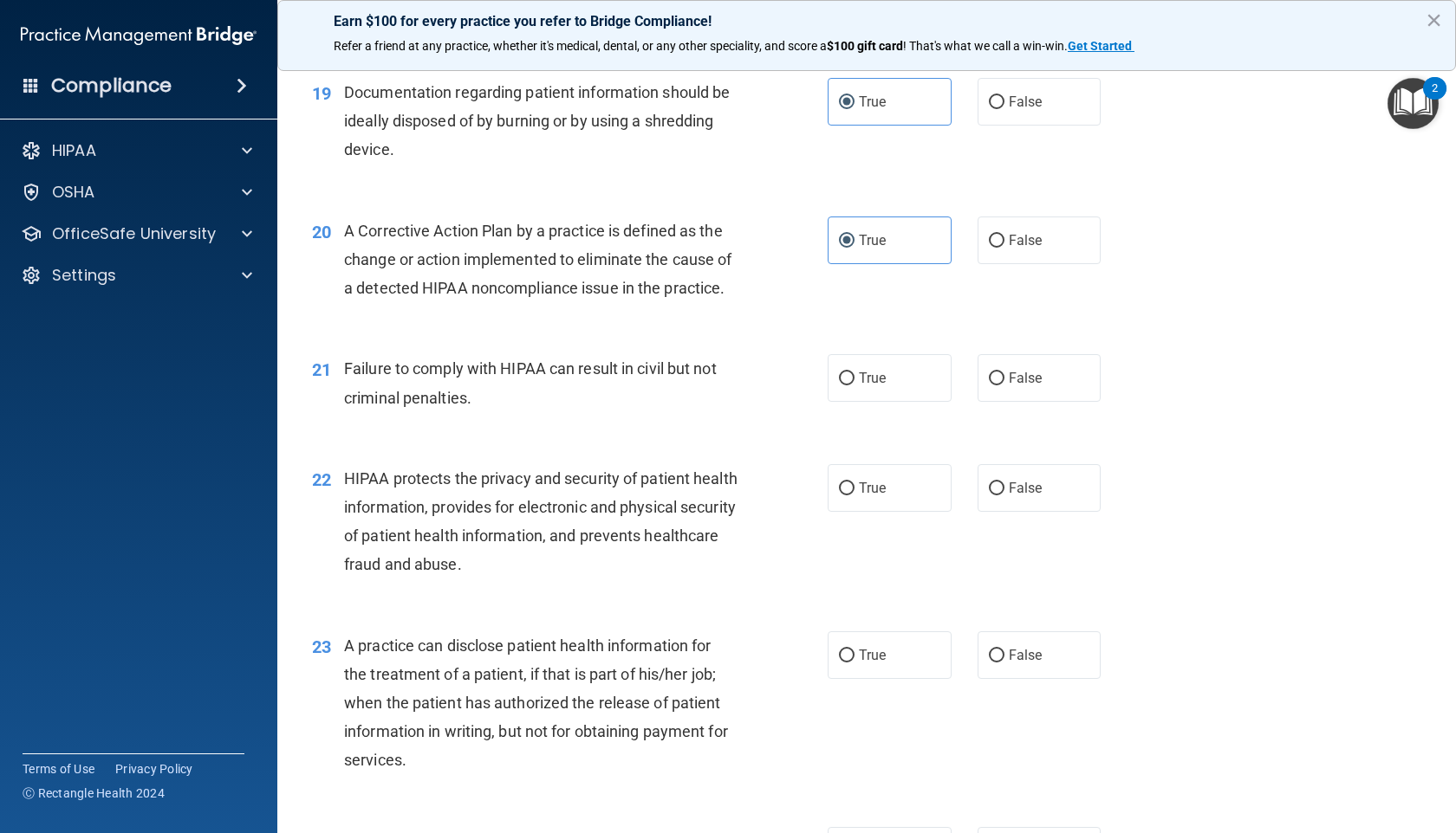
scroll to position [2523, 0]
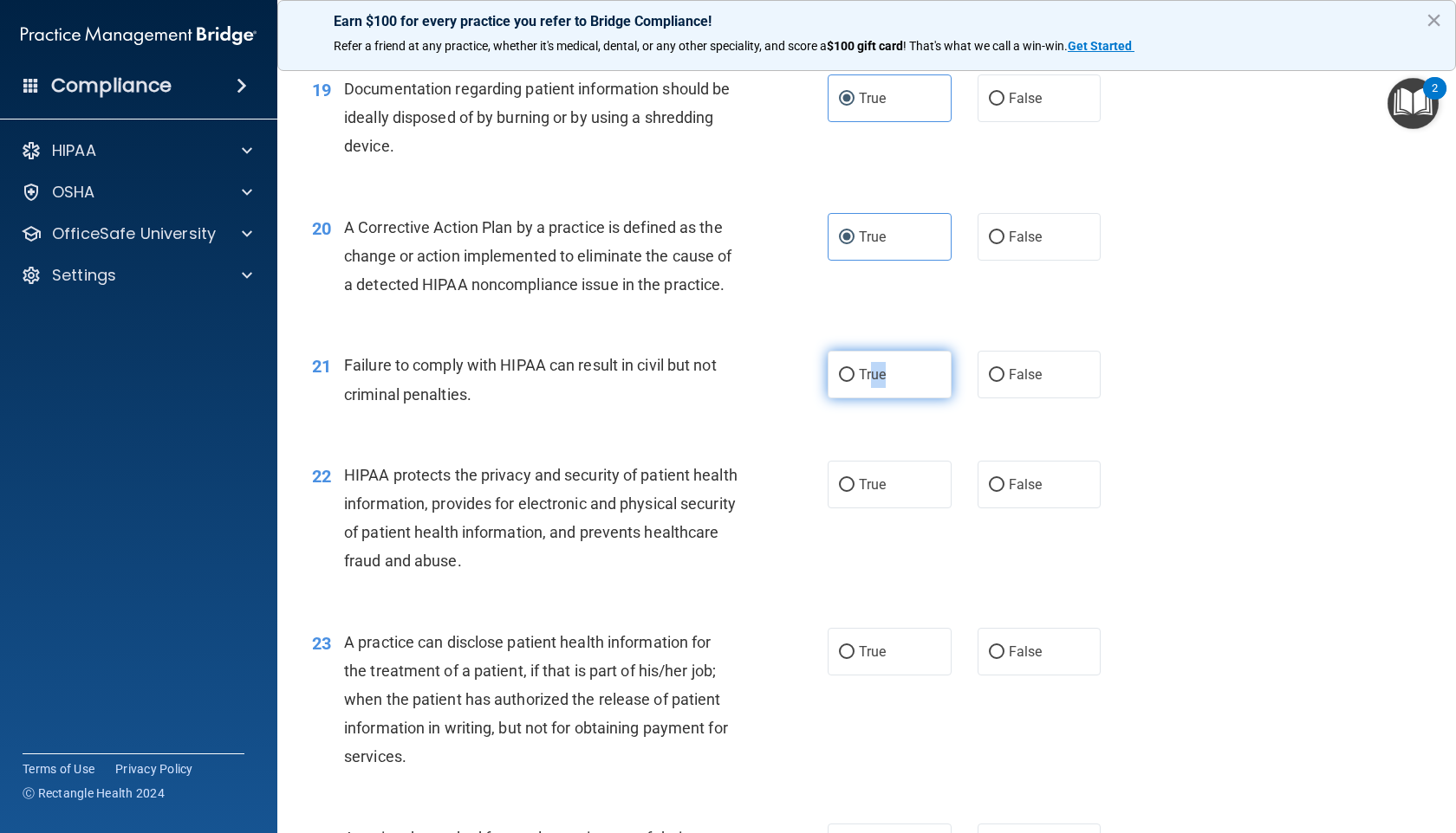
click at [866, 398] on label "True" at bounding box center [890, 374] width 124 height 47
click at [867, 493] on span "True" at bounding box center [872, 483] width 27 height 16
click at [854, 492] on input "True" at bounding box center [847, 485] width 15 height 13
radio input "true"
click at [867, 398] on label "True" at bounding box center [890, 374] width 124 height 47
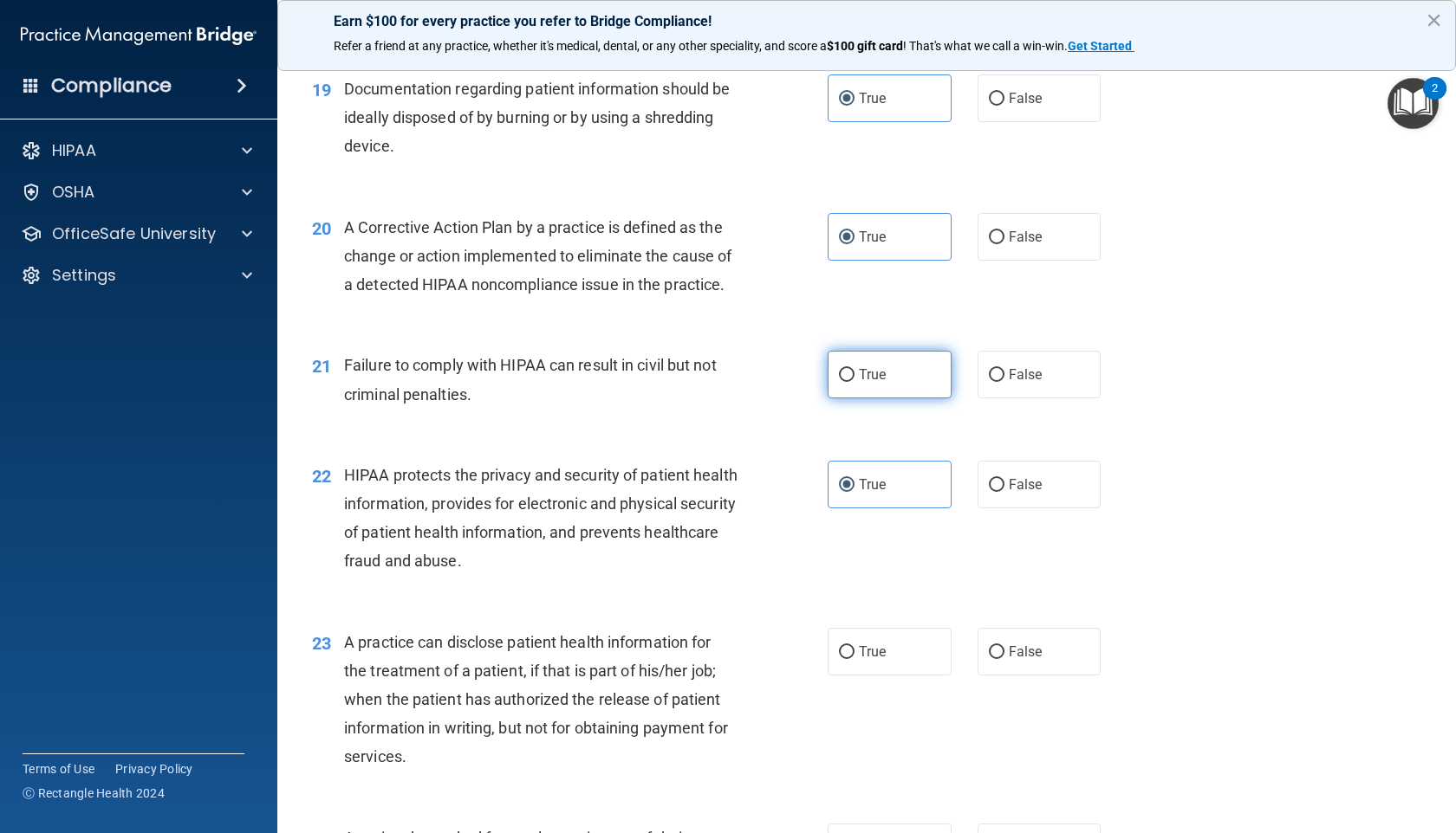
click at [854, 382] on input "True" at bounding box center [847, 375] width 15 height 13
radio input "true"
click at [854, 667] on label "True" at bounding box center [890, 652] width 124 height 47
click at [854, 659] on input "True" at bounding box center [847, 653] width 15 height 13
radio input "true"
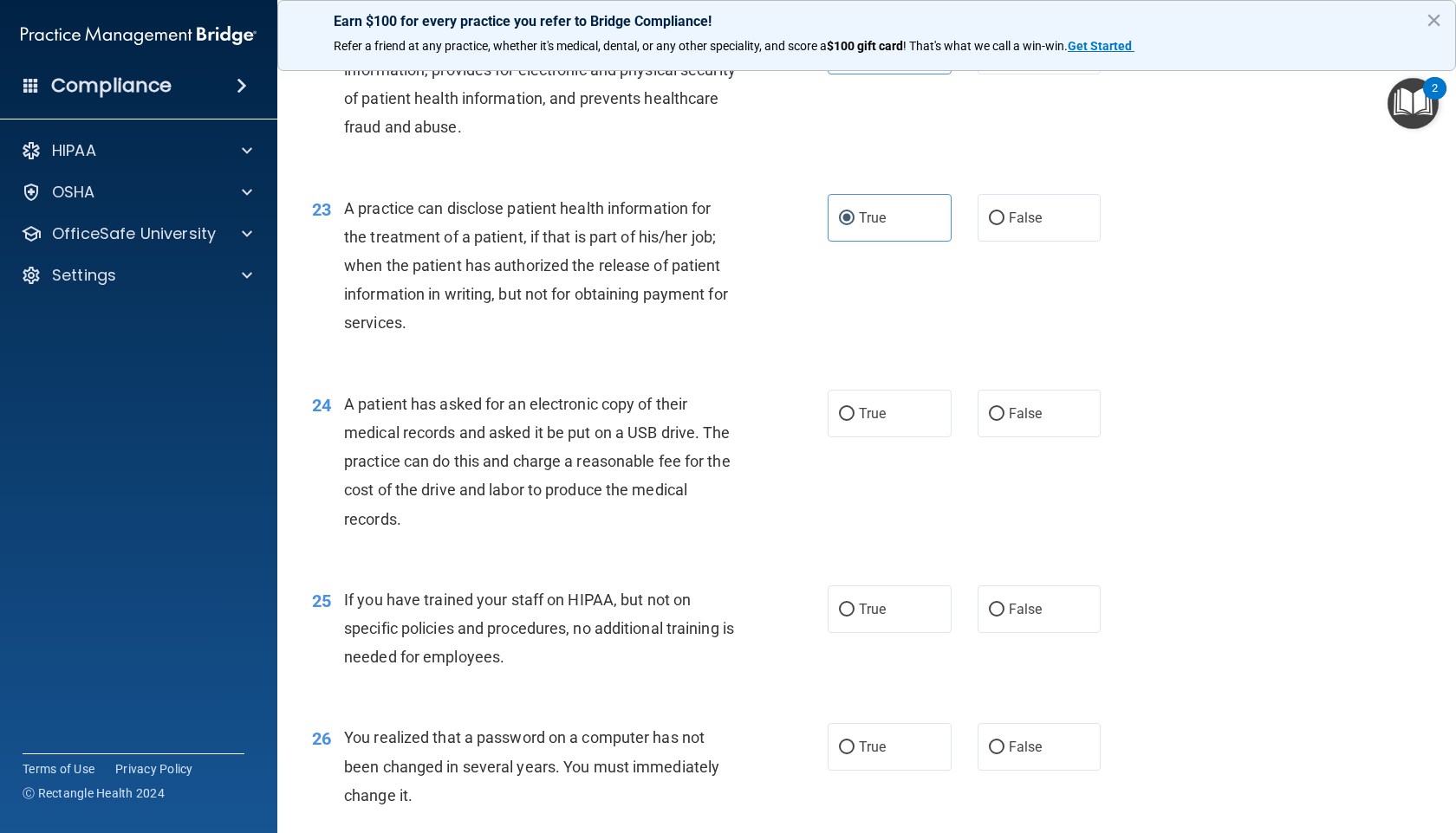
scroll to position [2958, 0]
click at [858, 420] on span "True" at bounding box center [872, 411] width 27 height 16
click at [853, 419] on input "True" at bounding box center [847, 413] width 15 height 13
radio input "true"
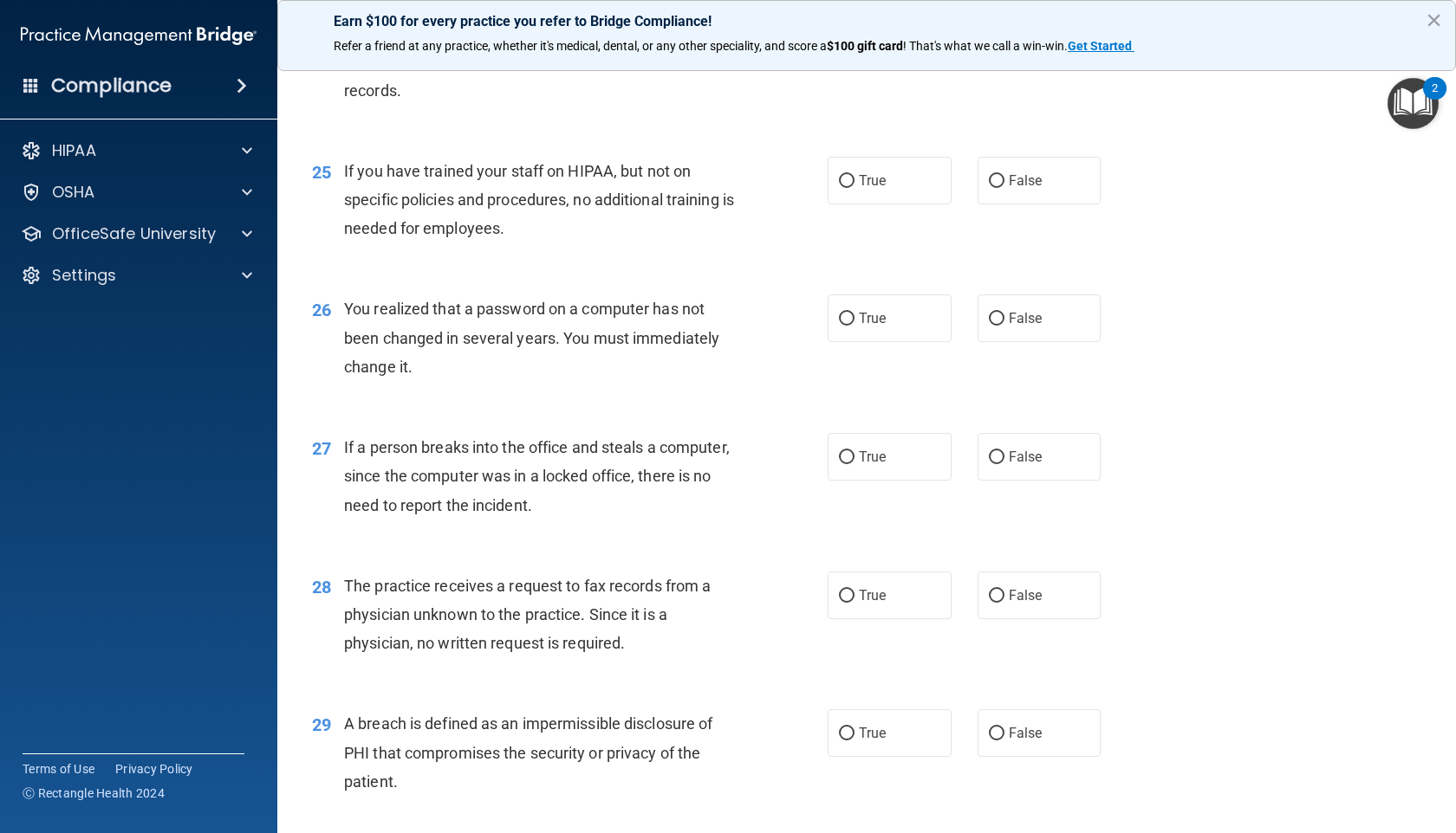
scroll to position [3388, 0]
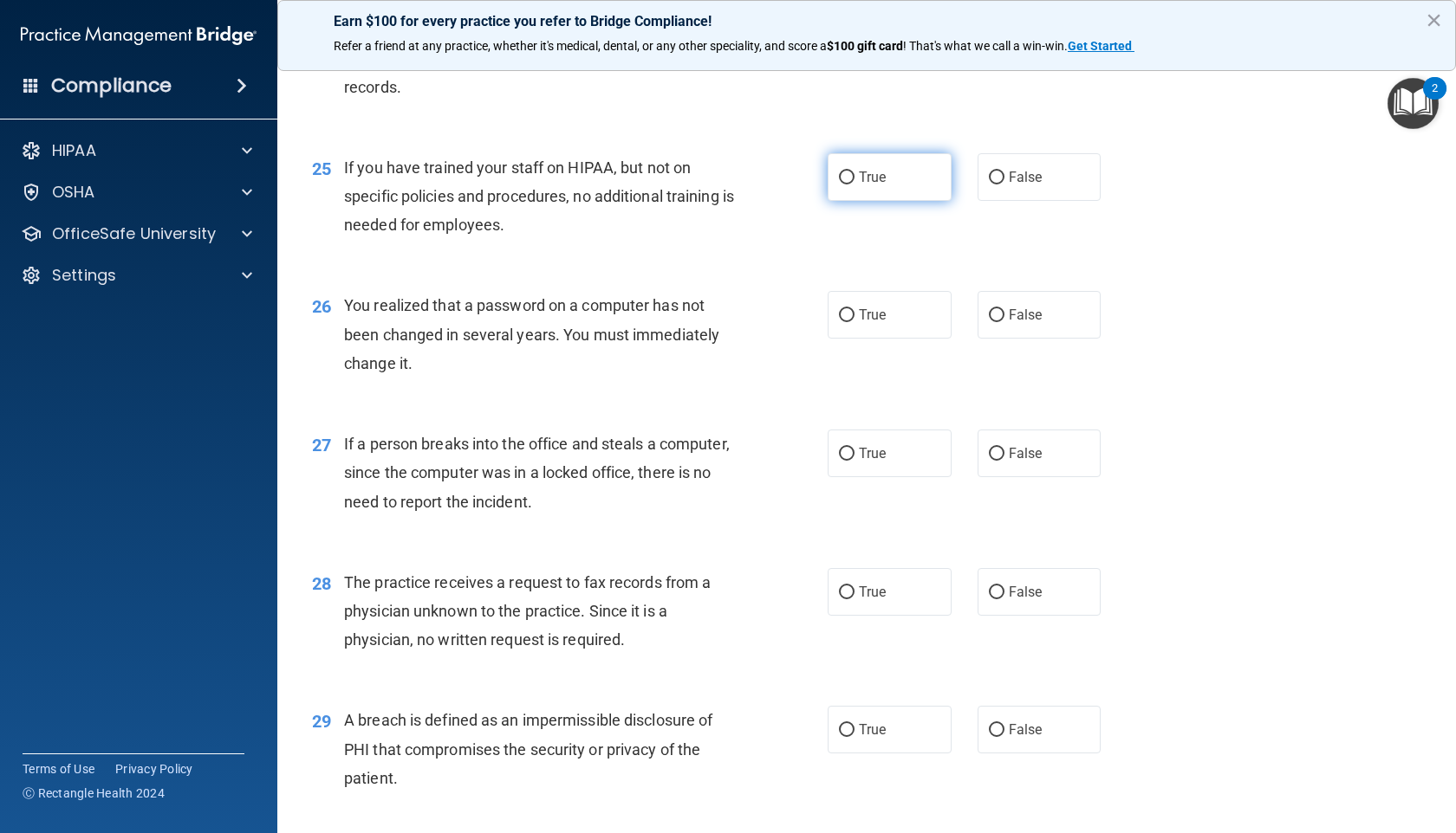
click at [848, 201] on label "True" at bounding box center [890, 177] width 124 height 47
click at [848, 184] on input "True" at bounding box center [847, 179] width 15 height 13
radio input "true"
click at [1008, 185] on span "False" at bounding box center [1025, 177] width 34 height 16
click at [1005, 184] on input "False" at bounding box center [996, 179] width 15 height 13
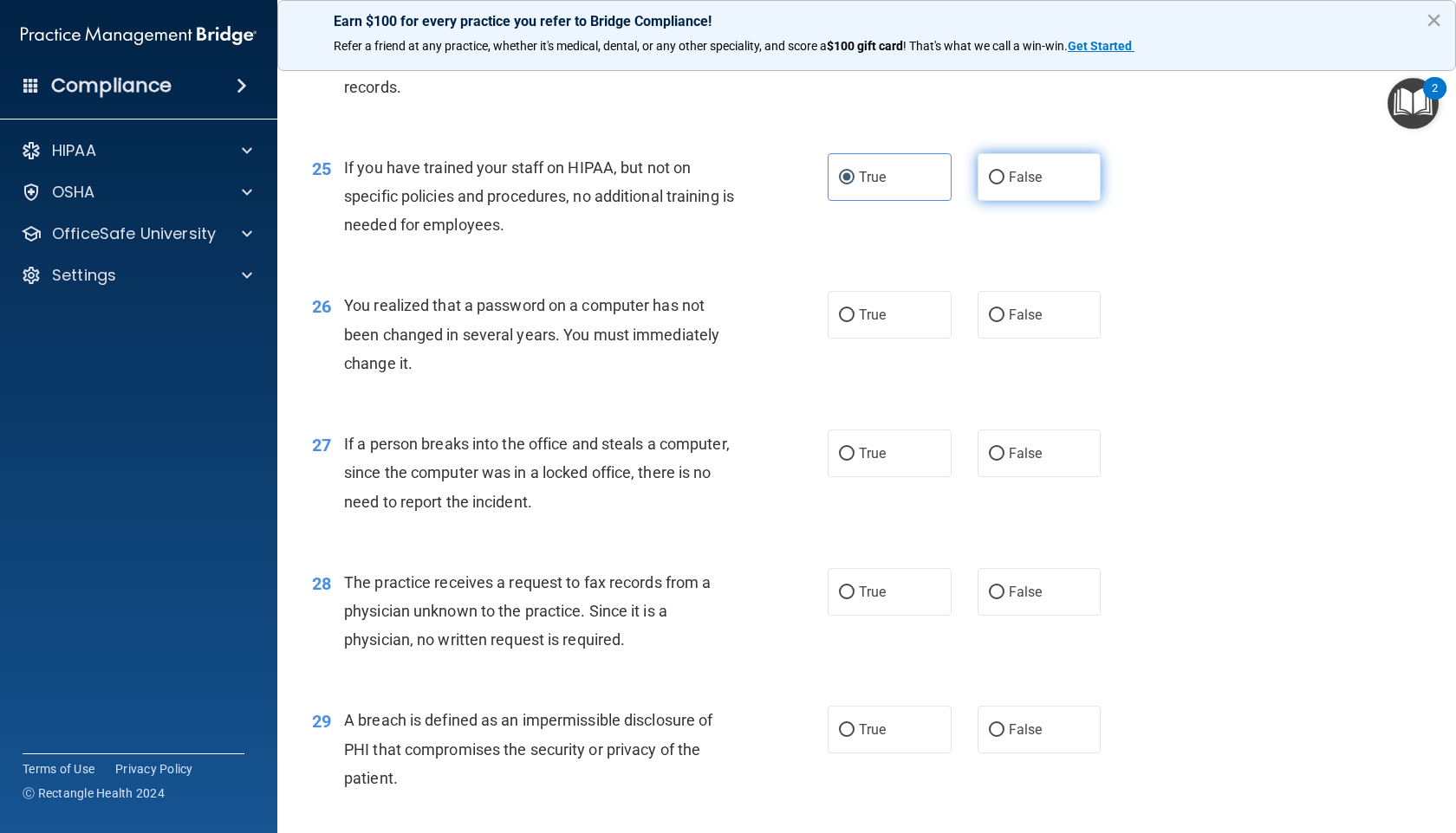
radio input "true"
radio input "false"
click at [1018, 323] on span "False" at bounding box center [1025, 314] width 34 height 16
click at [1005, 322] on input "False" at bounding box center [996, 315] width 15 height 13
radio input "true"
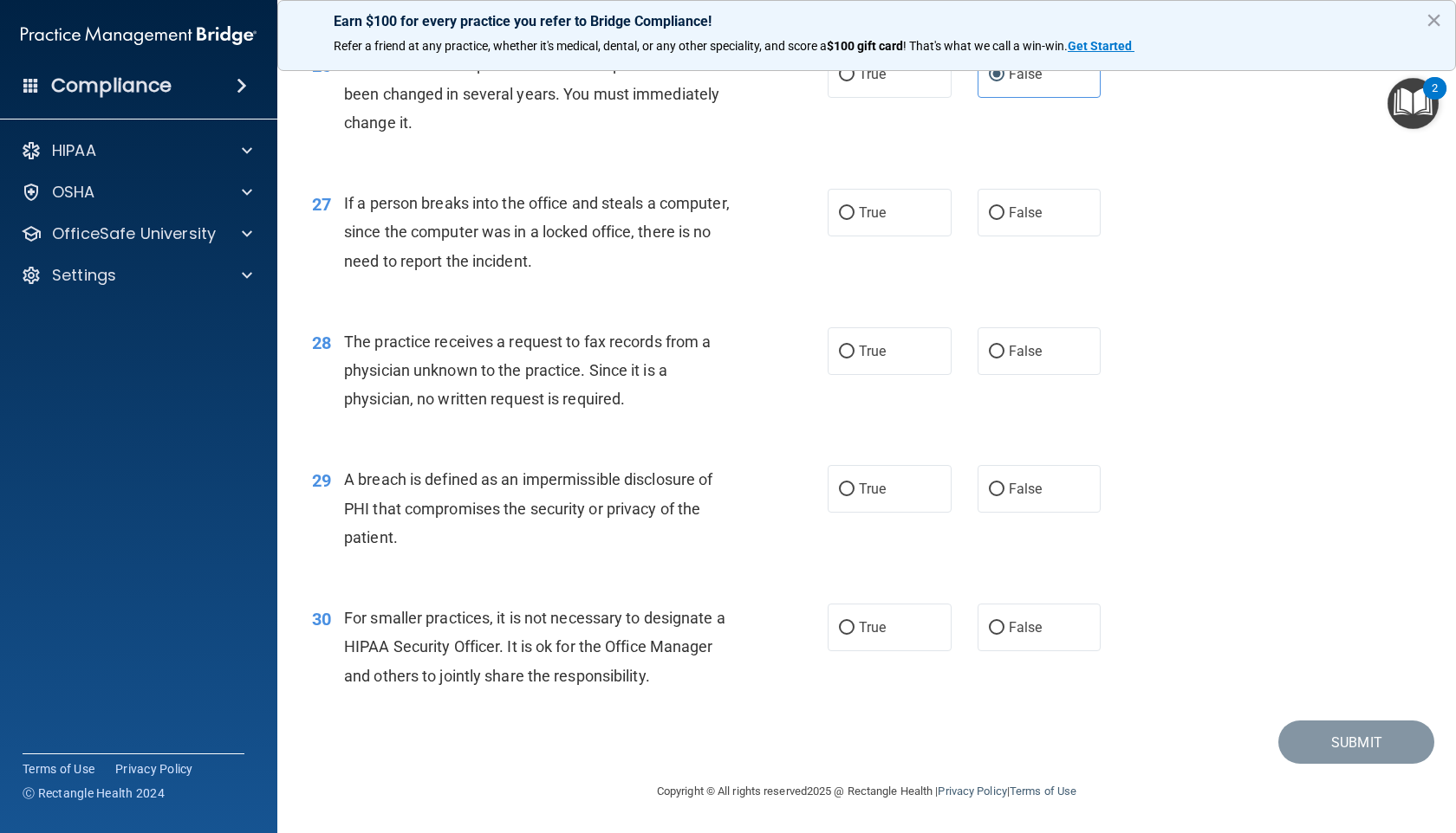
scroll to position [3656, 0]
click at [1008, 220] on span "False" at bounding box center [1025, 212] width 34 height 16
click at [1002, 220] on input "False" at bounding box center [996, 214] width 15 height 13
radio input "true"
click at [984, 375] on label "False" at bounding box center [1039, 351] width 124 height 47
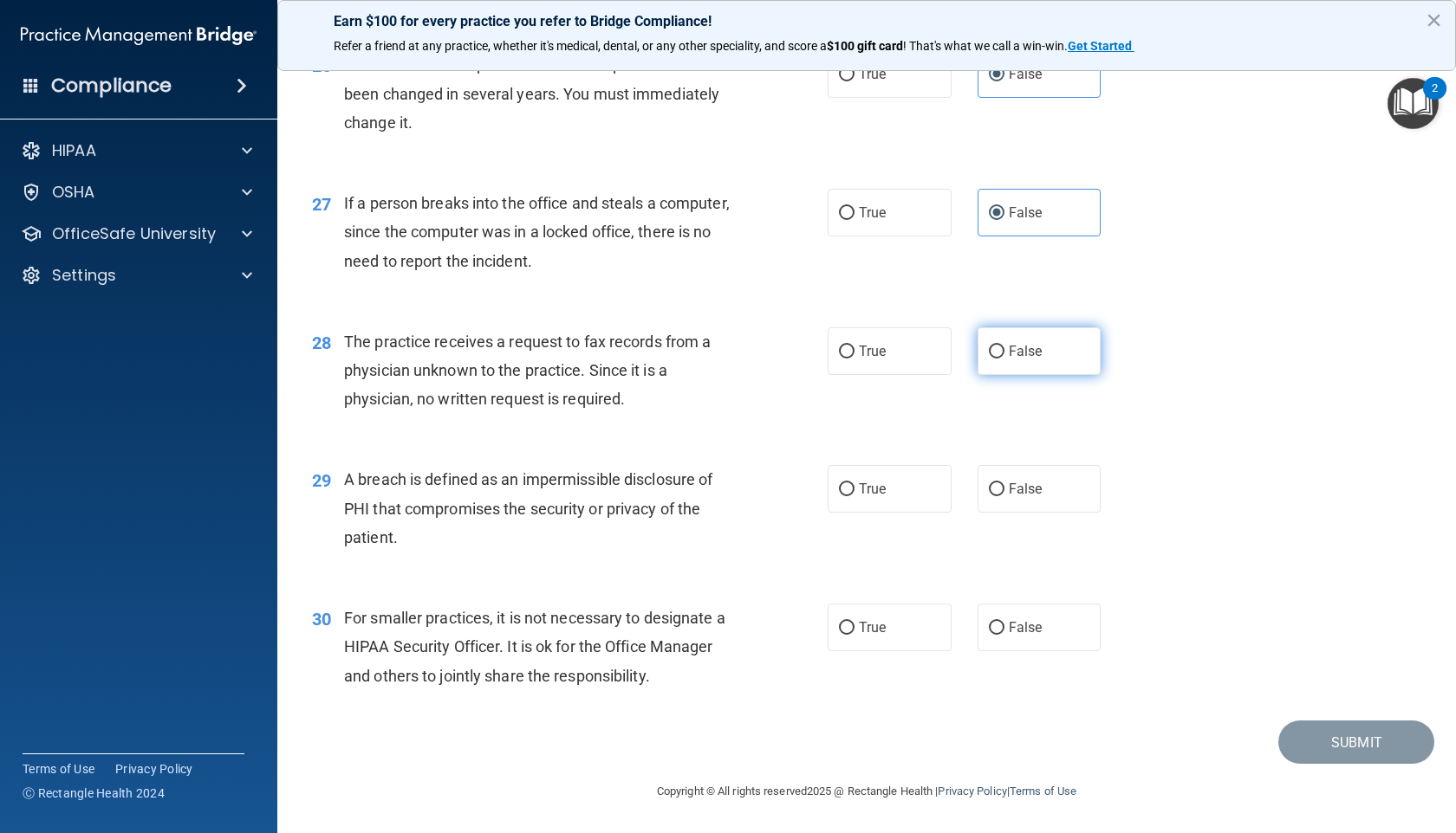
click at [988, 358] on input "False" at bounding box center [996, 352] width 15 height 13
radio input "true"
click at [858, 494] on span "True" at bounding box center [872, 488] width 27 height 16
click at [854, 494] on input "True" at bounding box center [847, 490] width 15 height 13
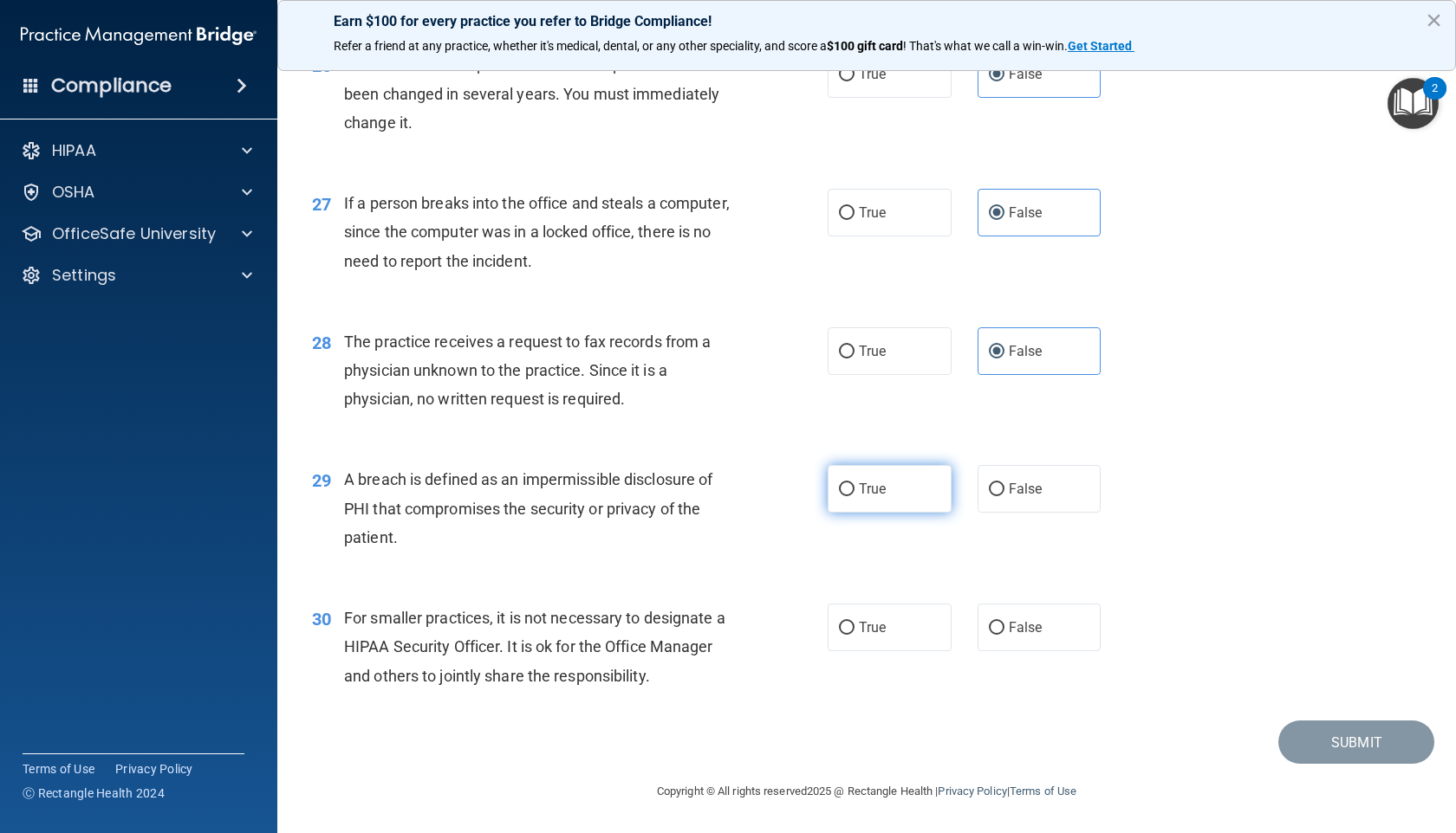
radio input "true"
click at [1018, 633] on span "False" at bounding box center [1025, 627] width 34 height 16
click at [1005, 633] on input "False" at bounding box center [996, 629] width 15 height 13
radio input "true"
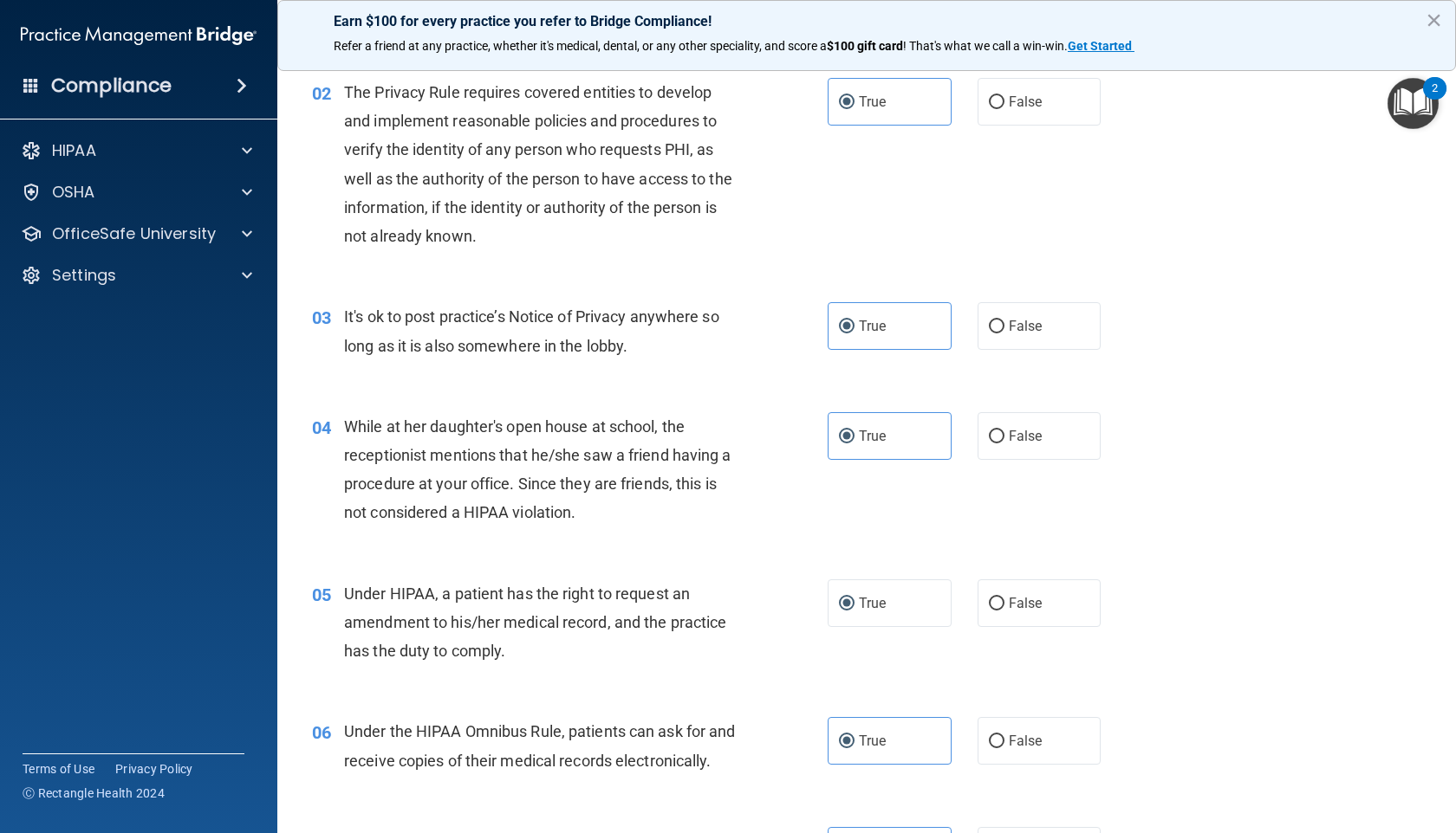
scroll to position [212, 0]
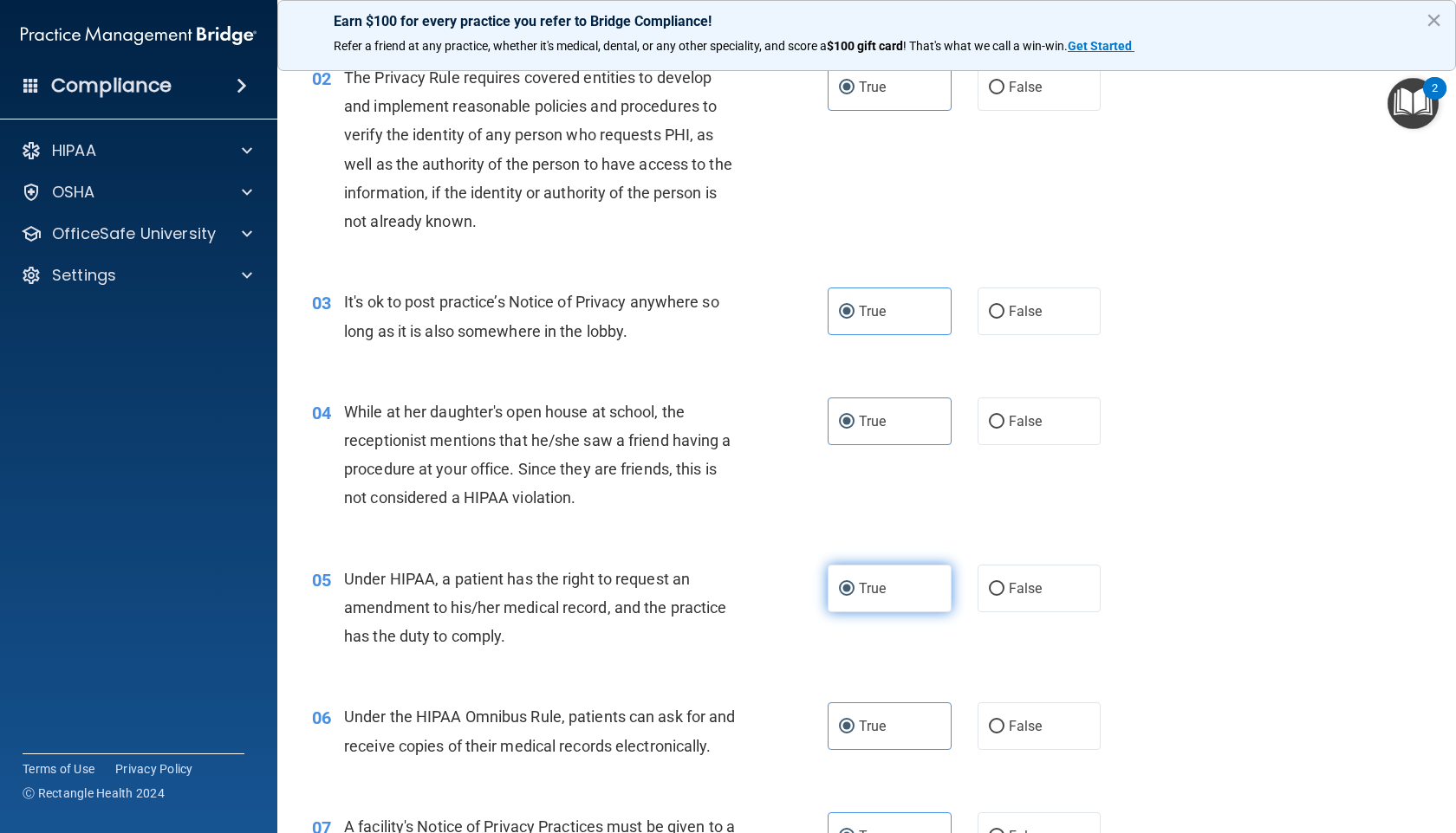
click at [863, 596] on label "True" at bounding box center [890, 588] width 124 height 47
click at [854, 596] on input "True" at bounding box center [847, 590] width 15 height 13
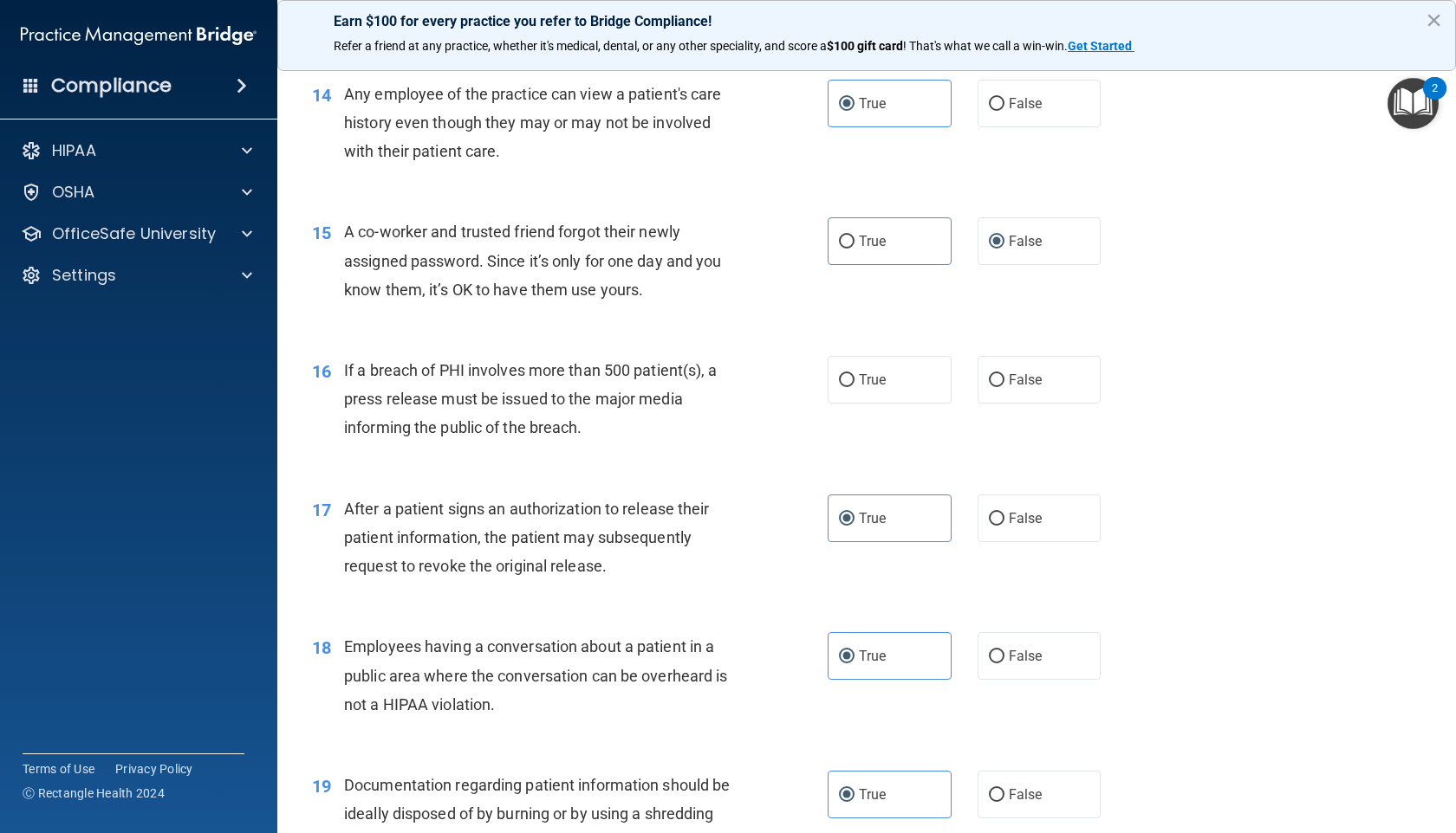
scroll to position [1799, 0]
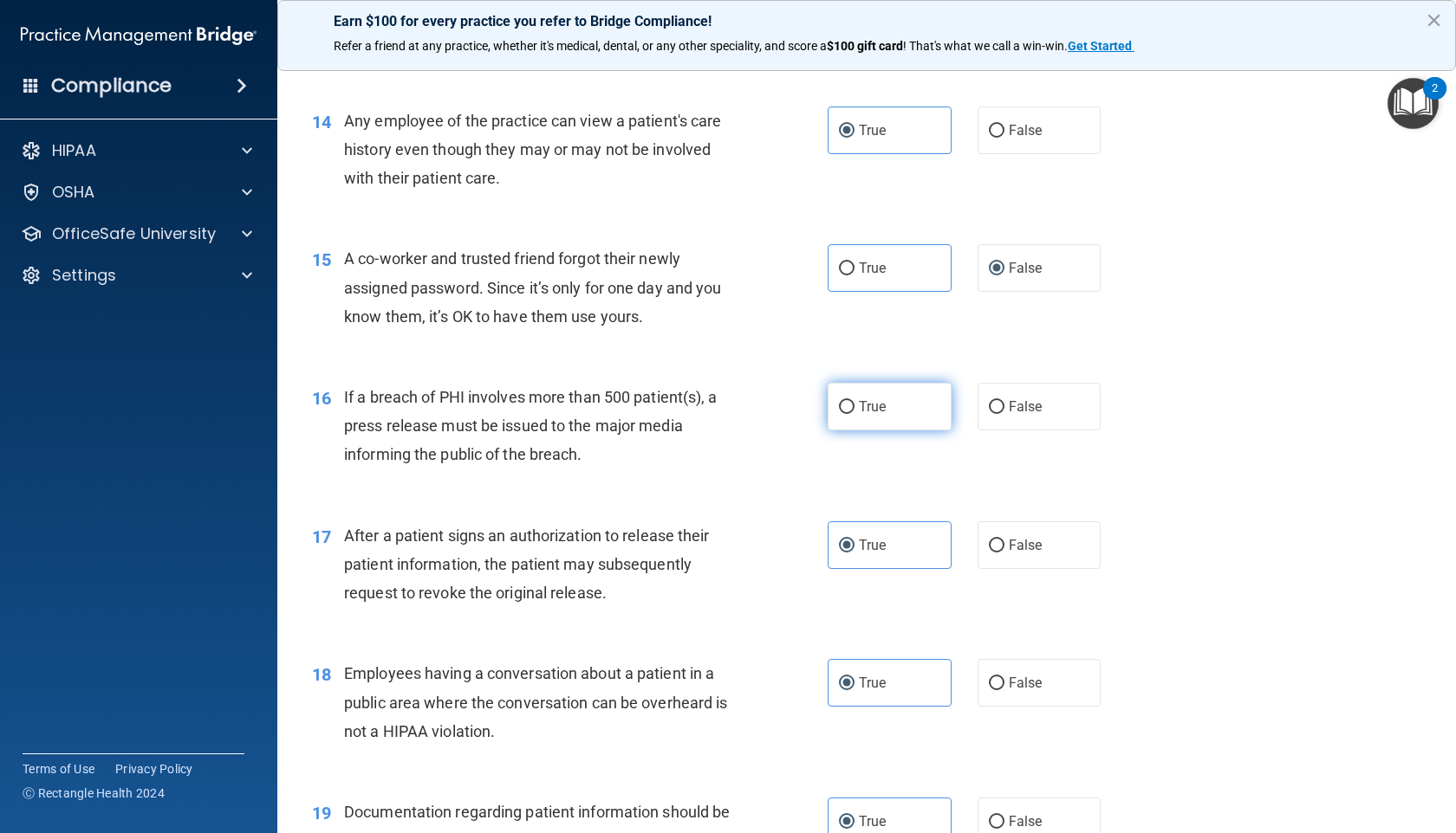
click at [874, 430] on label "True" at bounding box center [890, 407] width 124 height 47
click at [854, 414] on input "True" at bounding box center [847, 407] width 15 height 13
radio input "true"
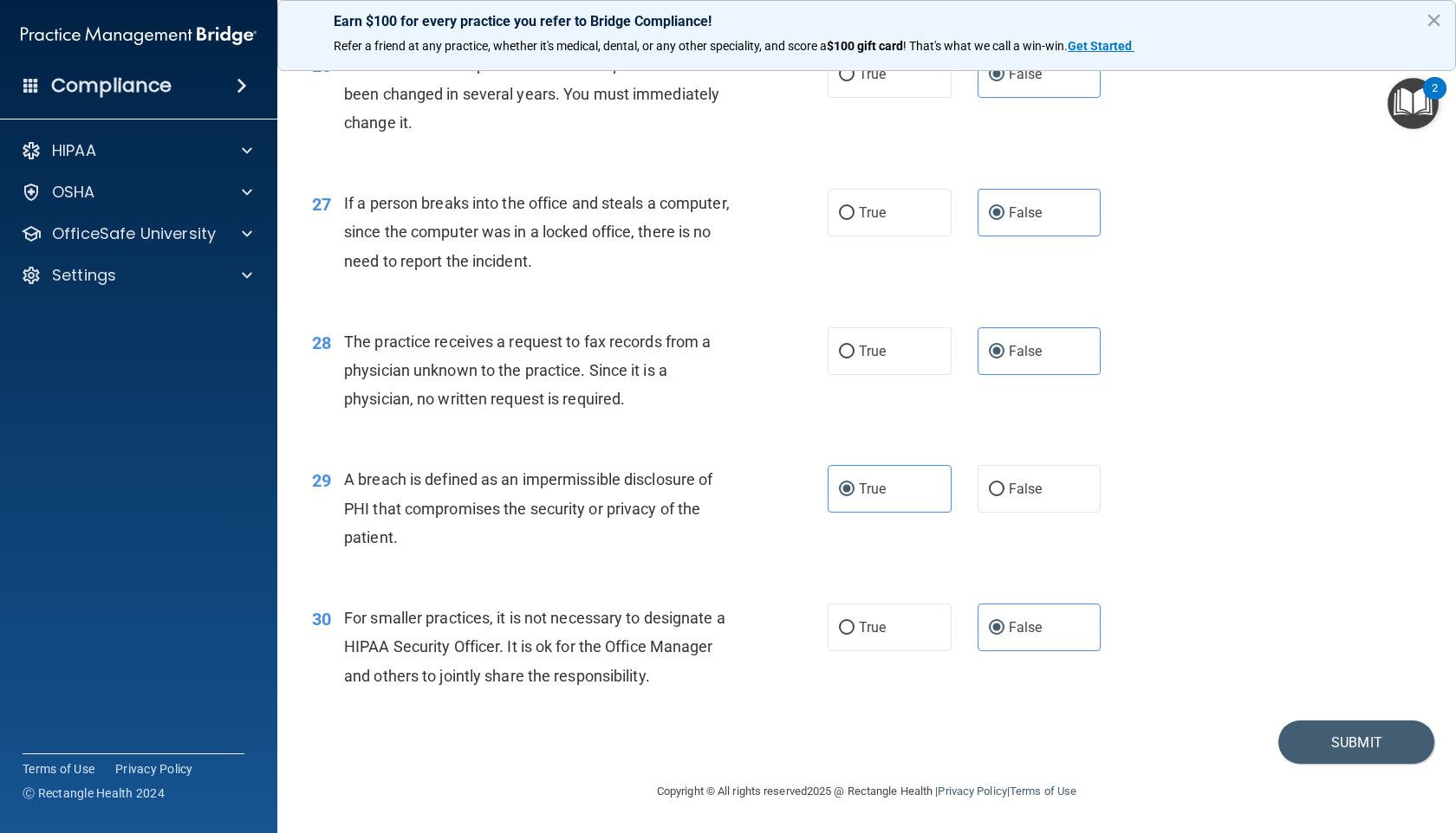
scroll to position [3716, 0]
click at [1314, 667] on button "Submit" at bounding box center [1356, 743] width 156 height 44
click at [1339, 667] on button "Submit" at bounding box center [1356, 743] width 156 height 44
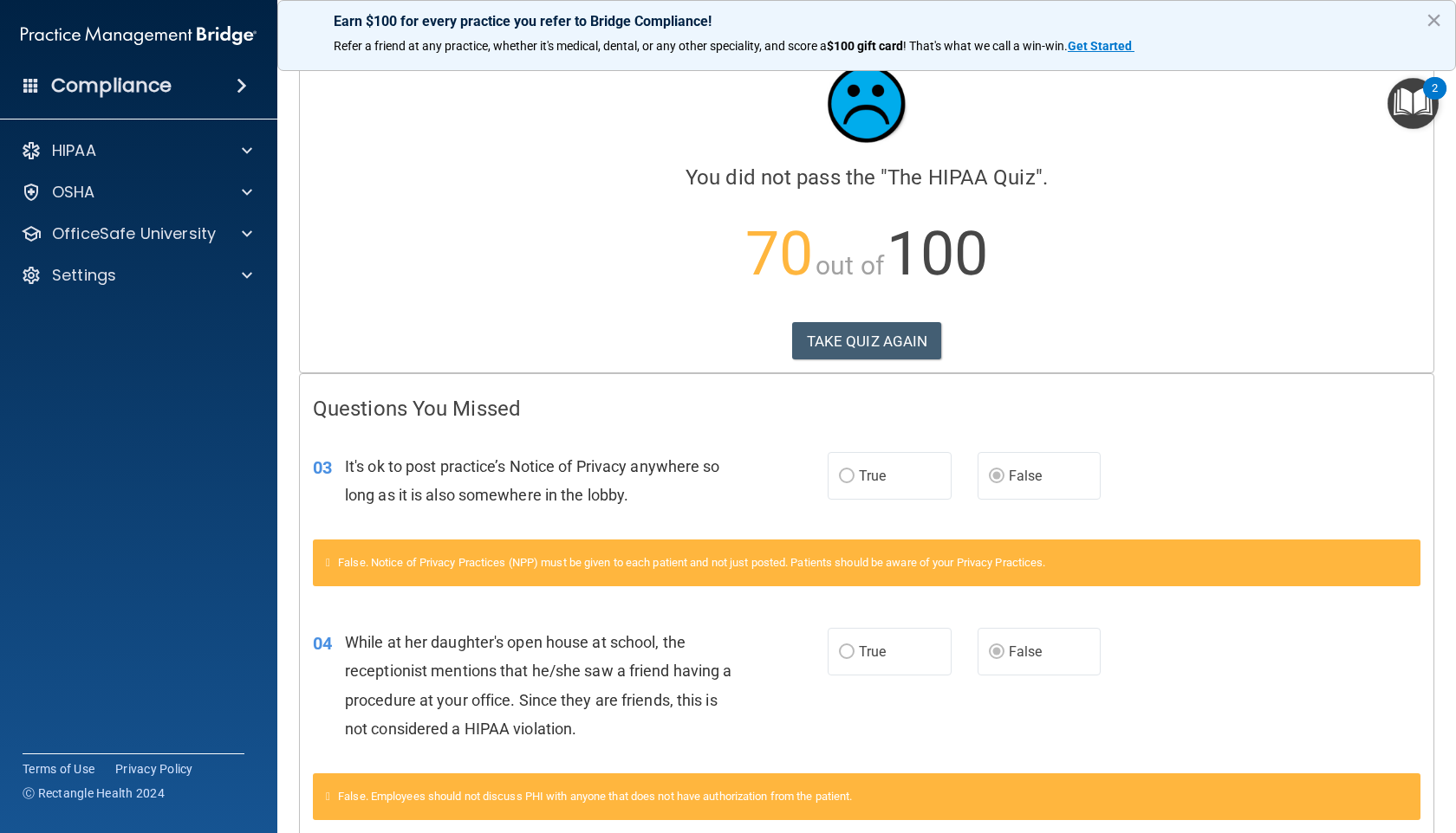
scroll to position [35, 0]
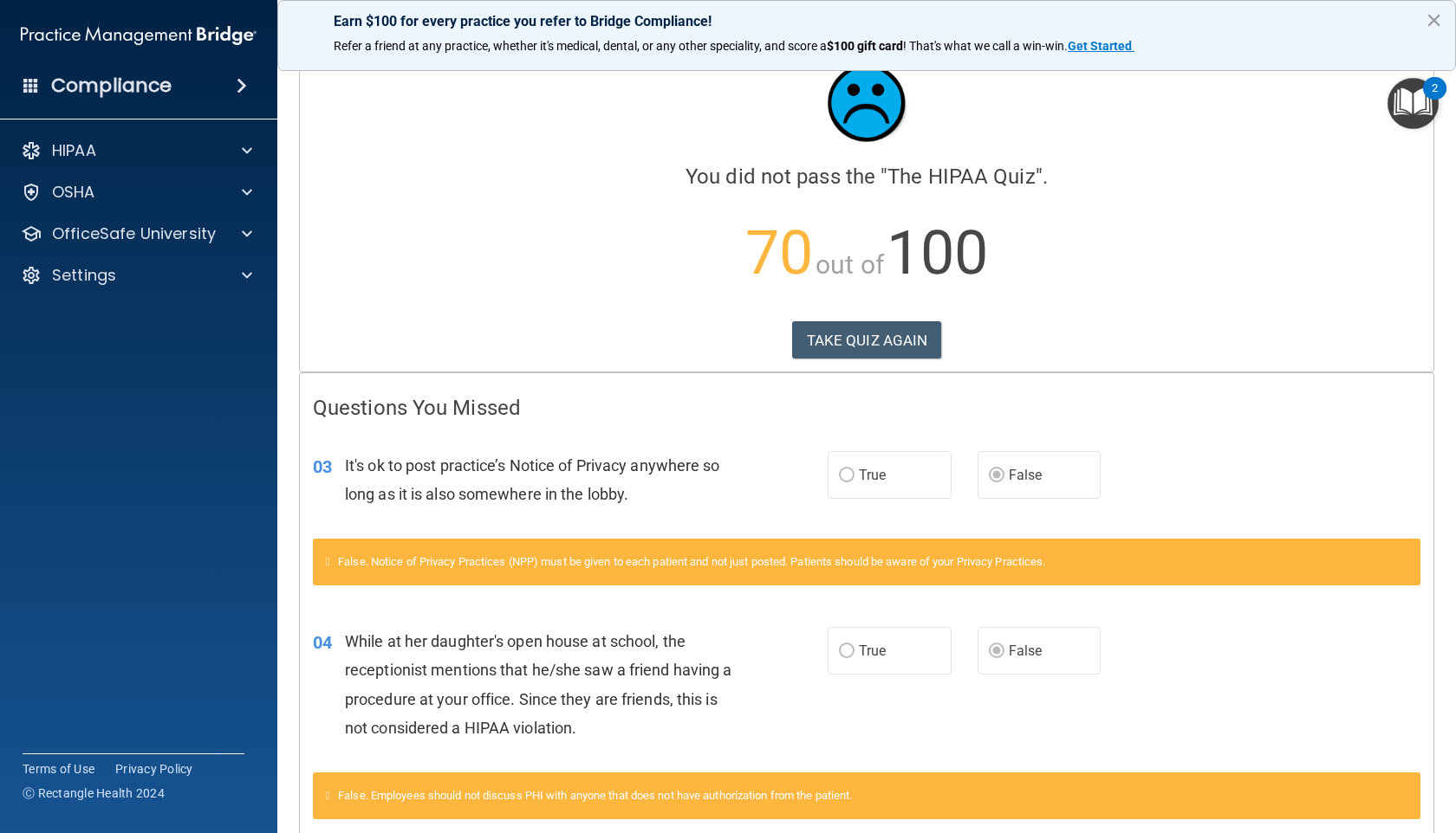
click at [849, 477] on label "True" at bounding box center [890, 475] width 124 height 47
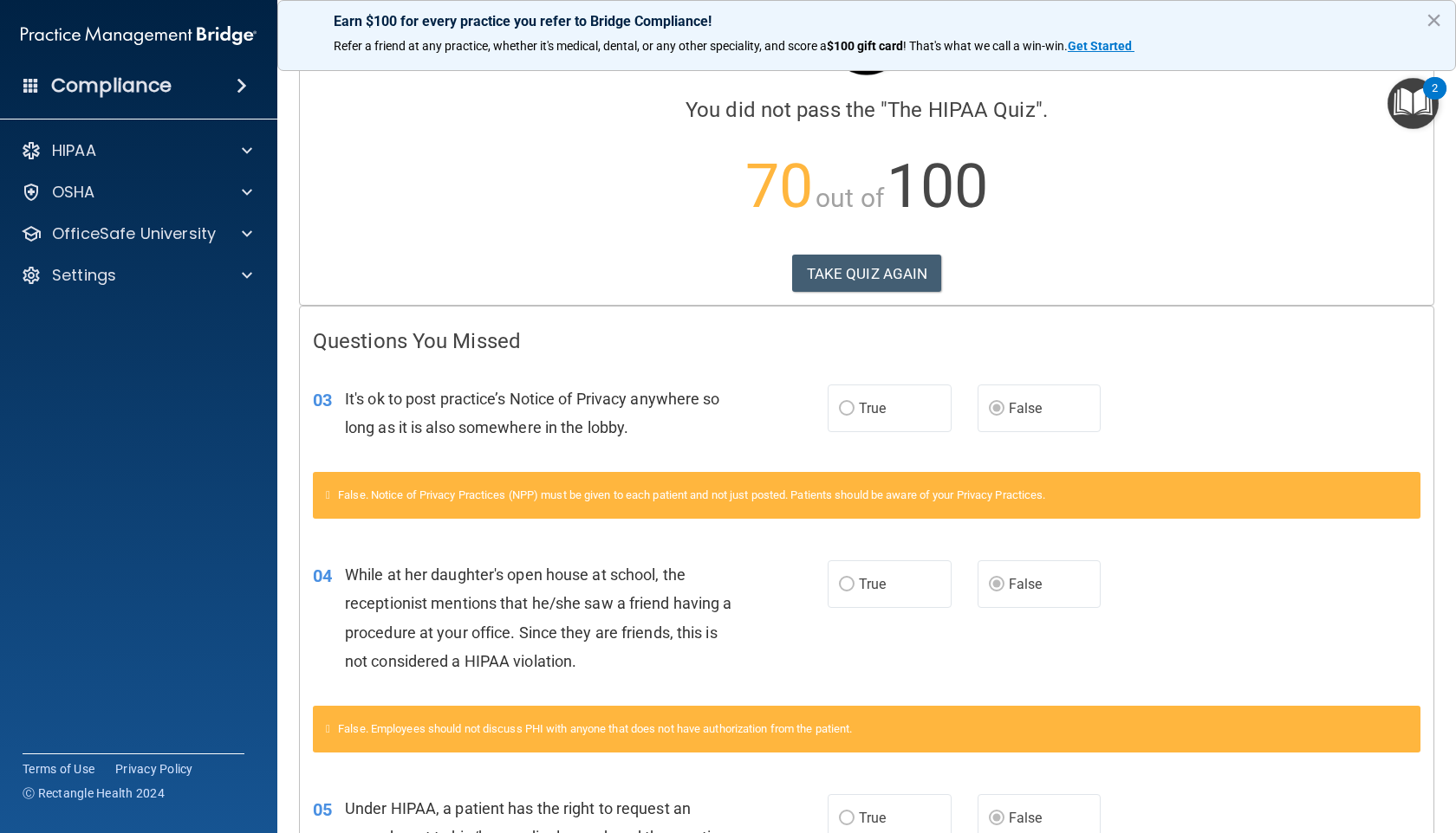
scroll to position [0, 0]
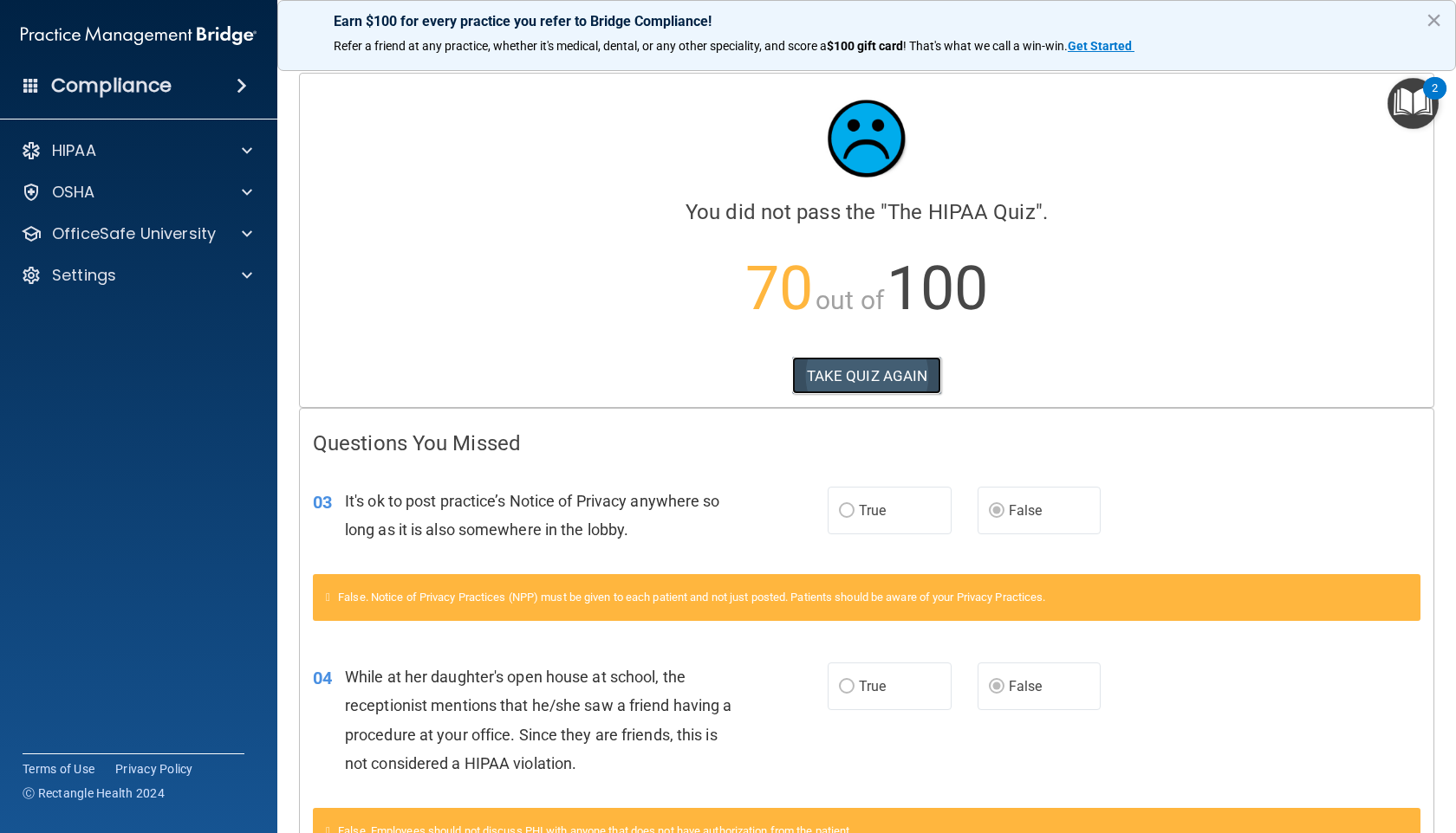
click at [835, 366] on button "TAKE QUIZ AGAIN" at bounding box center [867, 376] width 150 height 38
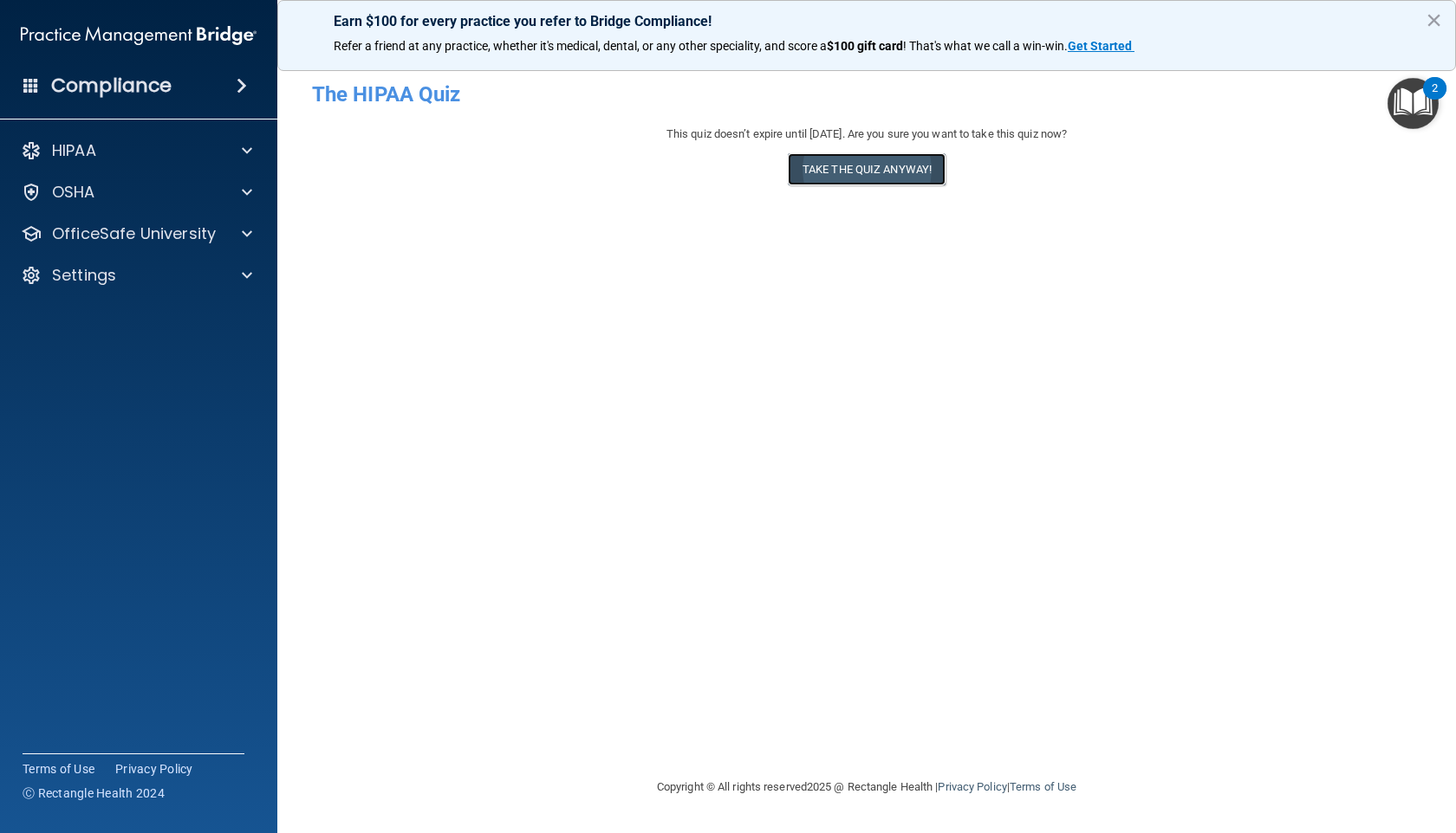
click at [877, 174] on button "Take the quiz anyway!" at bounding box center [867, 169] width 158 height 32
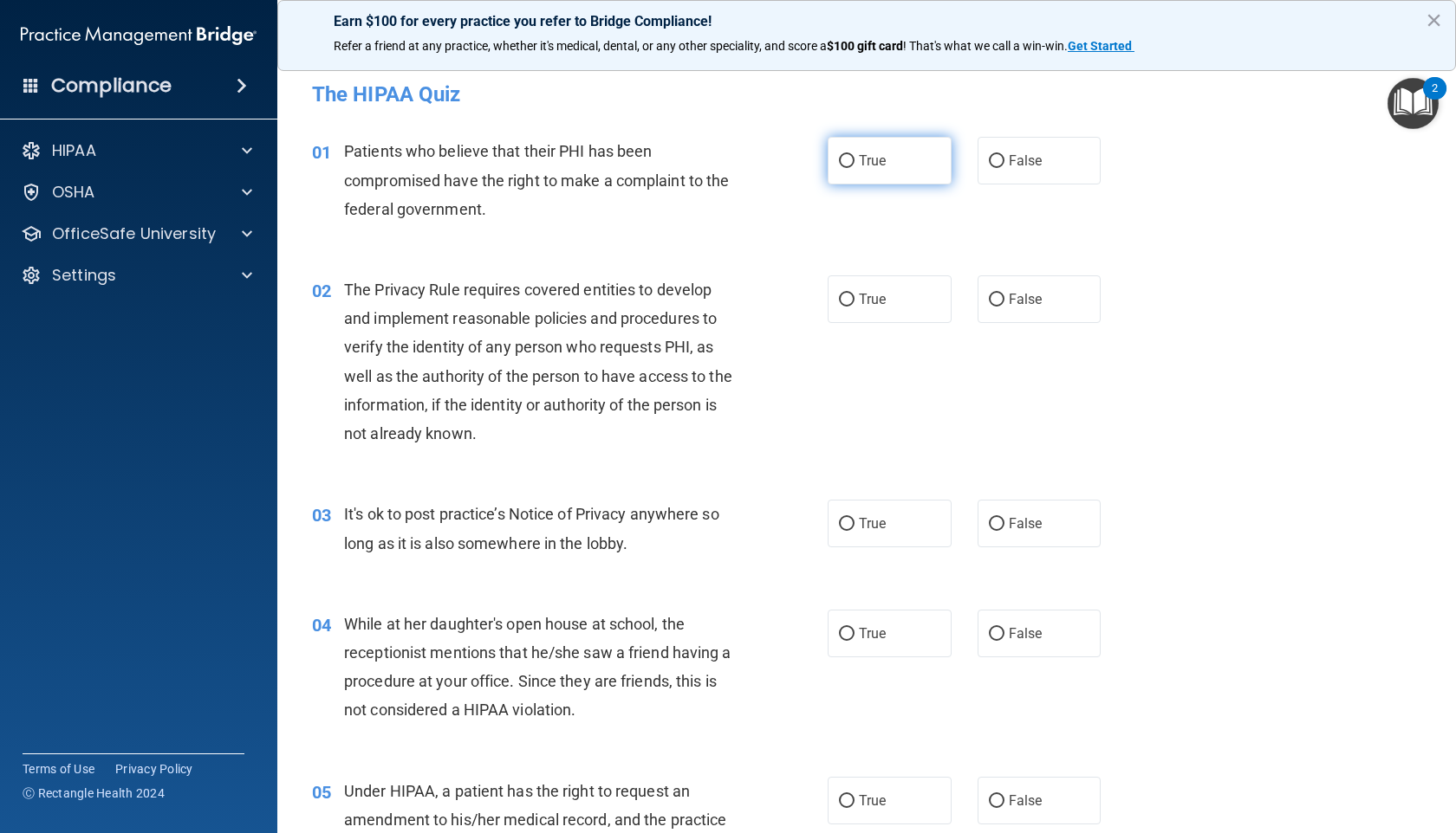
click at [876, 169] on span "True" at bounding box center [872, 160] width 27 height 16
click at [854, 168] on input "True" at bounding box center [847, 161] width 15 height 13
radio input "true"
click at [878, 307] on span "True" at bounding box center [872, 298] width 27 height 16
click at [854, 307] on input "True" at bounding box center [847, 300] width 15 height 13
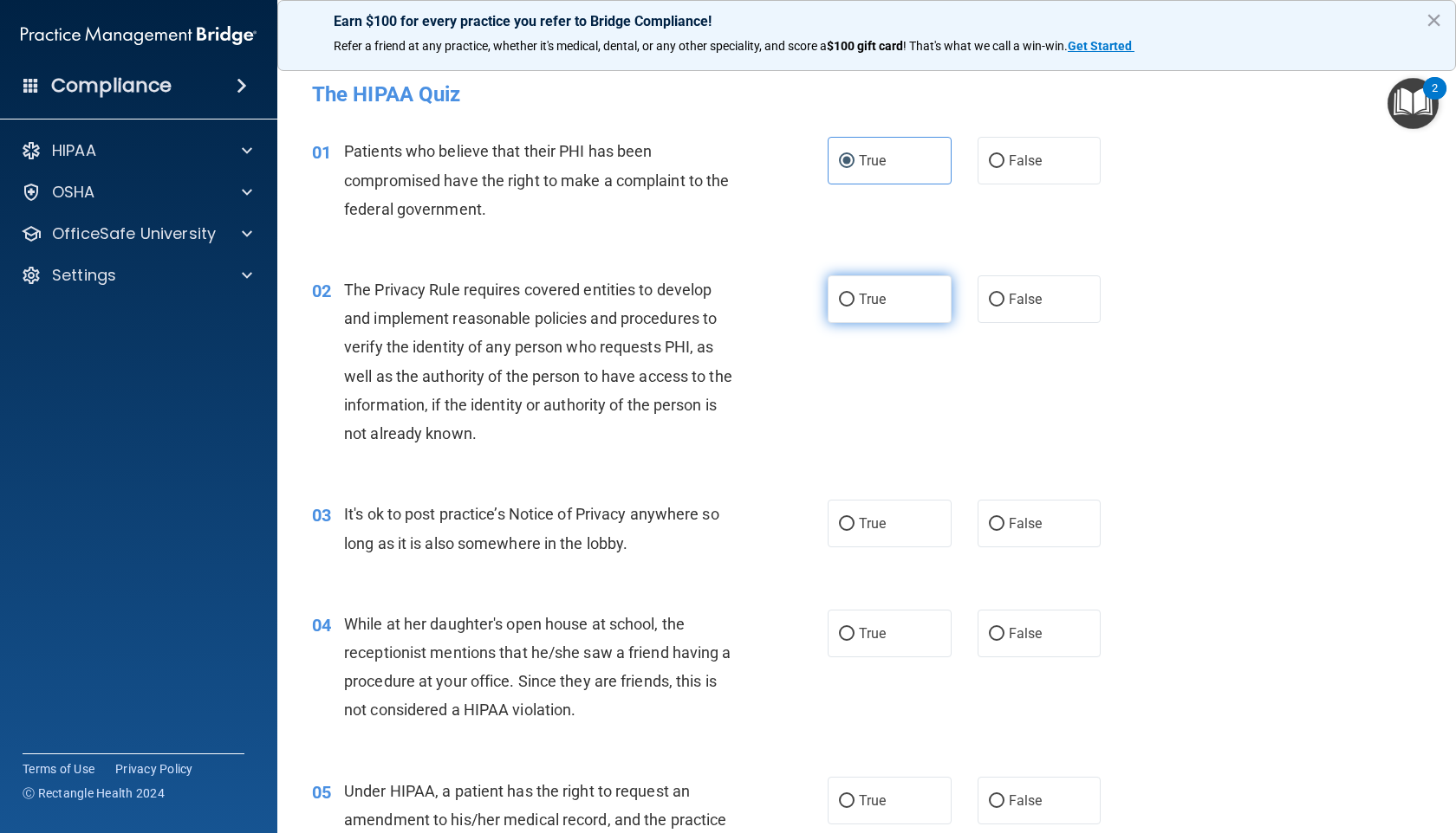
radio input "true"
click at [1008, 527] on span "False" at bounding box center [1025, 522] width 34 height 16
click at [1005, 527] on input "False" at bounding box center [996, 524] width 15 height 13
radio input "true"
click at [1008, 623] on label "False" at bounding box center [1039, 634] width 124 height 47
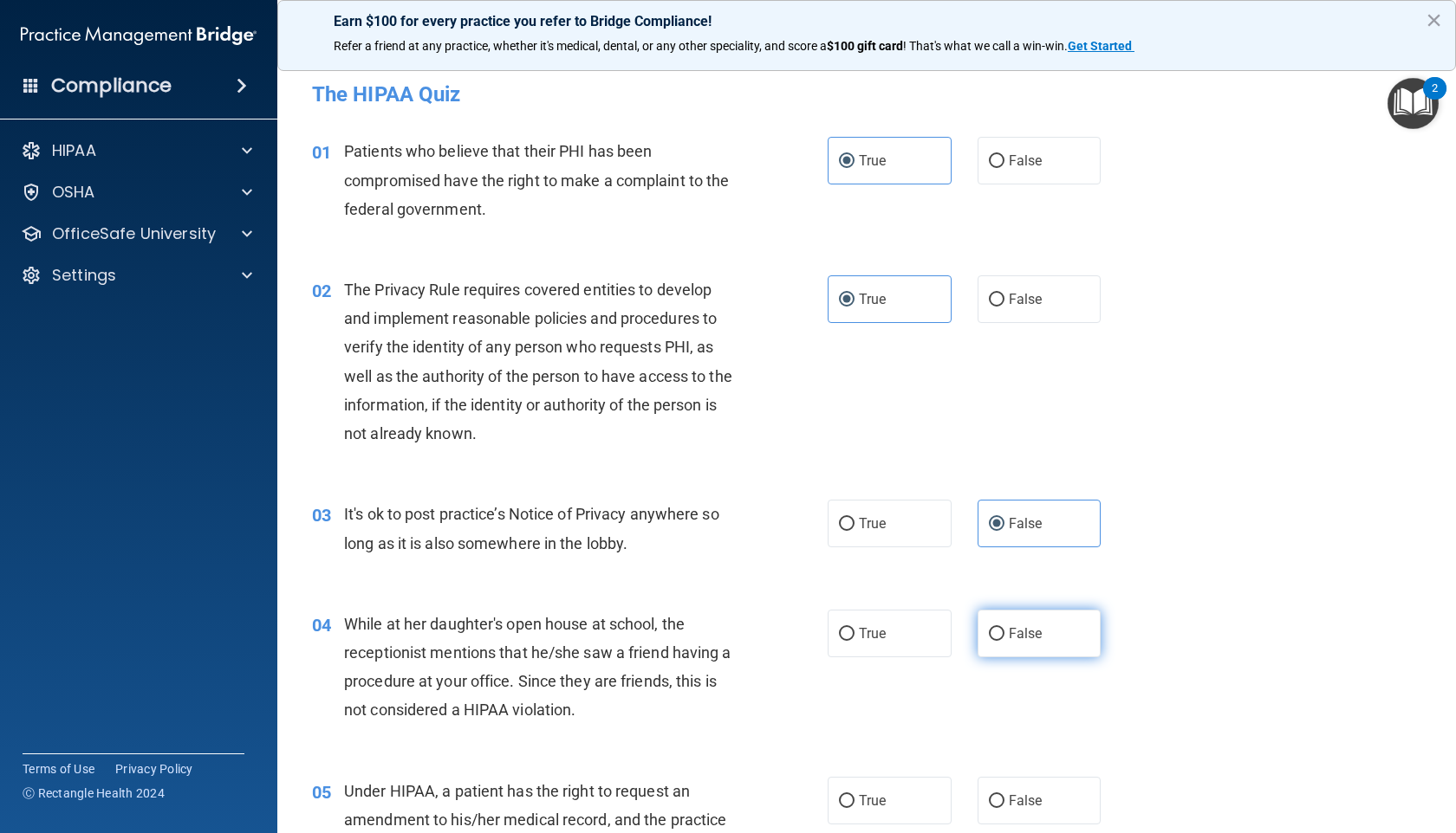
click at [1005, 628] on input "False" at bounding box center [996, 634] width 15 height 13
radio input "true"
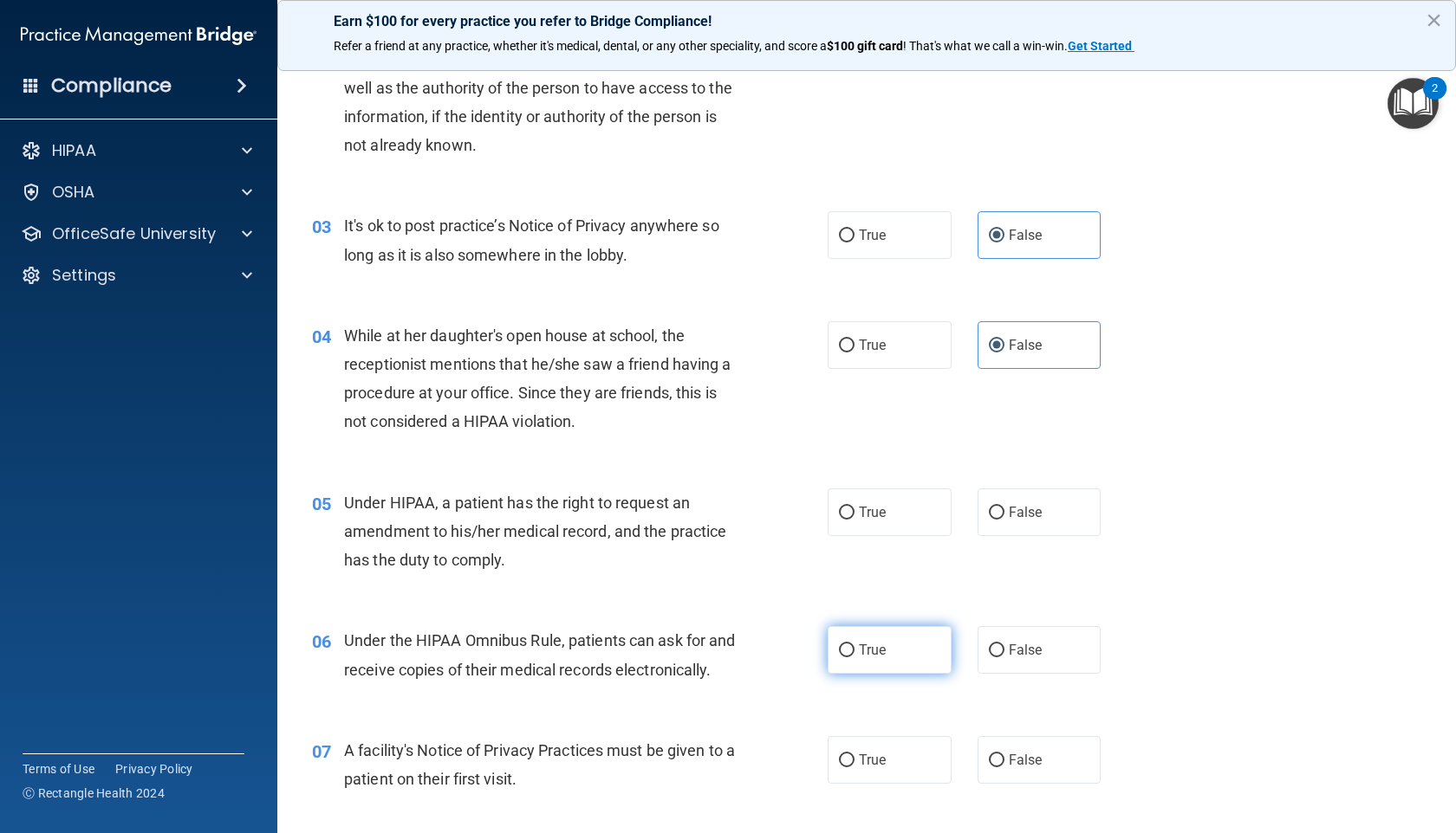
scroll to position [364, 0]
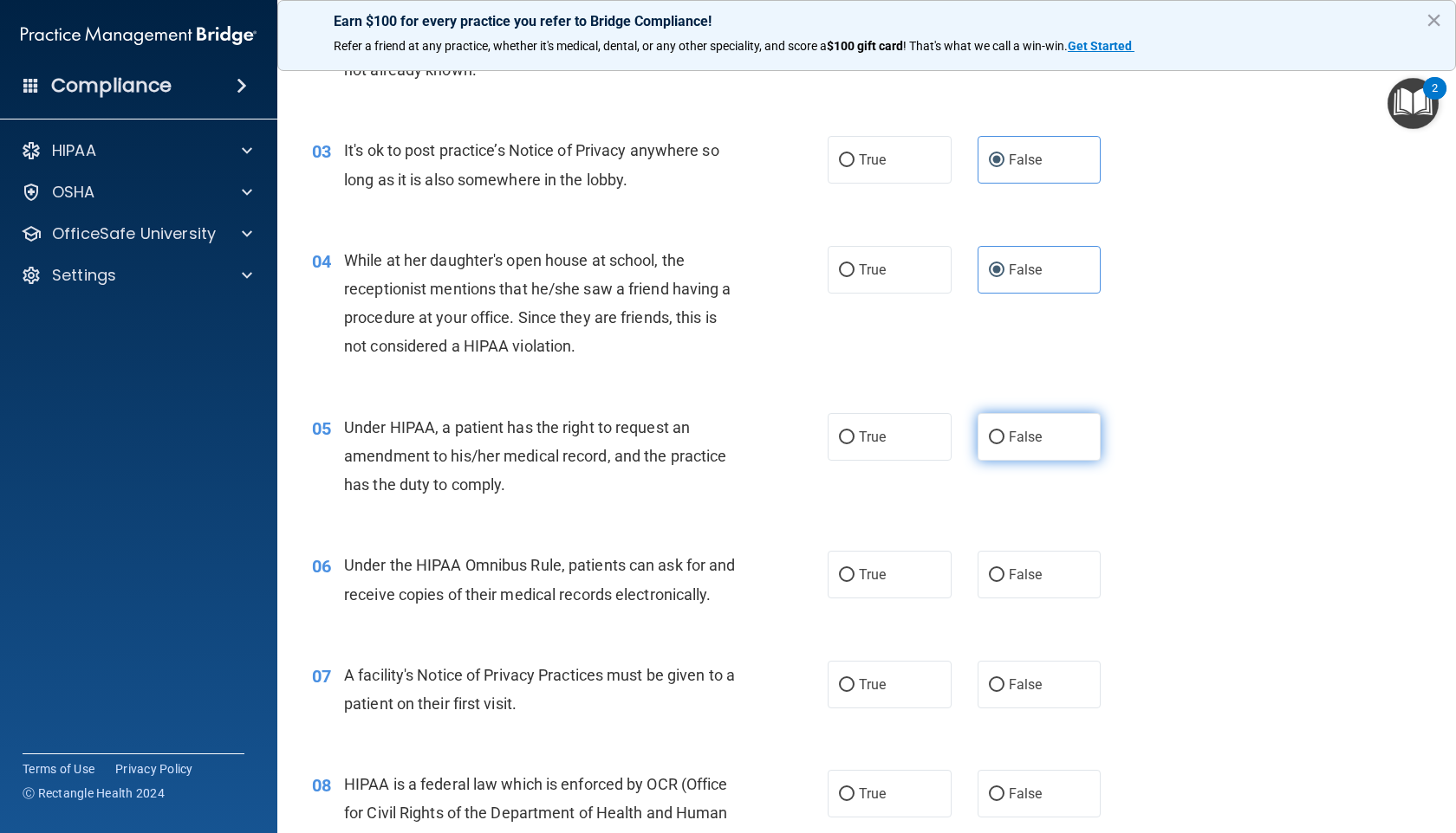
click at [1006, 451] on label "False" at bounding box center [1039, 437] width 124 height 47
click at [1005, 445] on input "False" at bounding box center [996, 438] width 15 height 13
radio input "true"
drag, startPoint x: 926, startPoint y: 586, endPoint x: 917, endPoint y: 599, distance: 15.8
click at [923, 586] on label "True" at bounding box center [890, 575] width 124 height 47
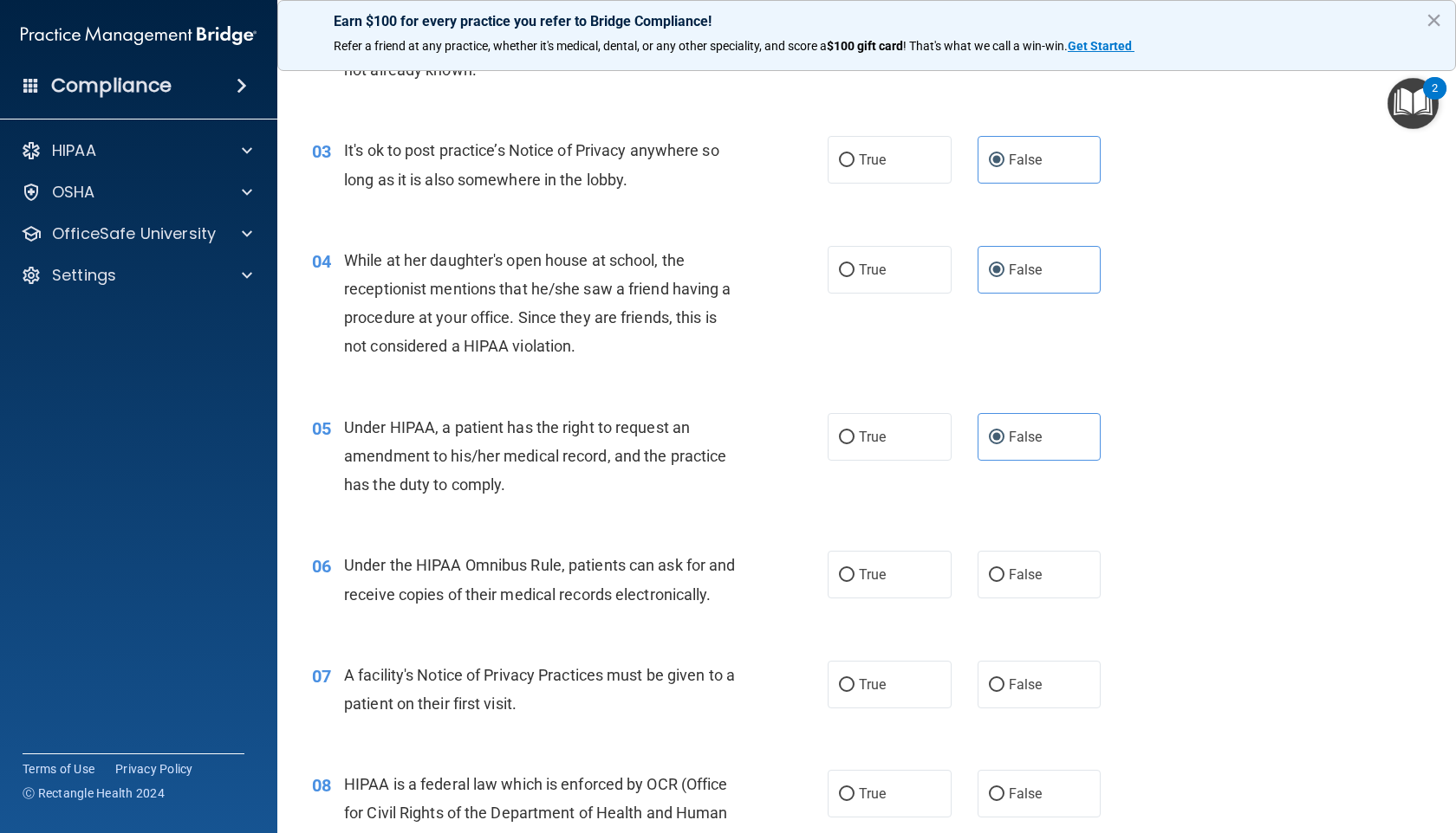
click at [854, 582] on input "True" at bounding box center [847, 576] width 15 height 13
radio input "true"
click at [870, 667] on label "True" at bounding box center [890, 685] width 124 height 47
click at [854, 667] on input "True" at bounding box center [847, 686] width 15 height 13
radio input "true"
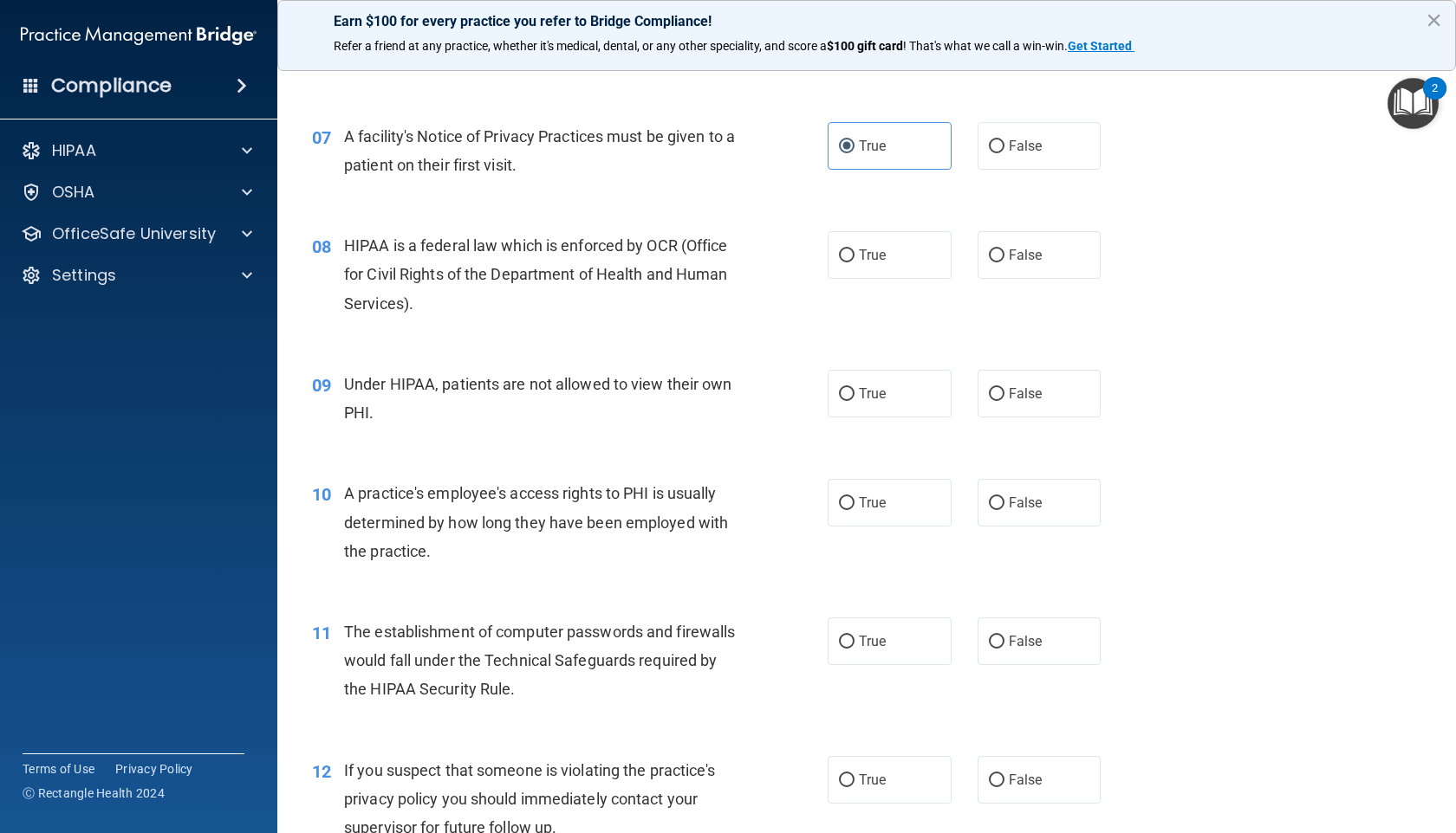
scroll to position [880, 0]
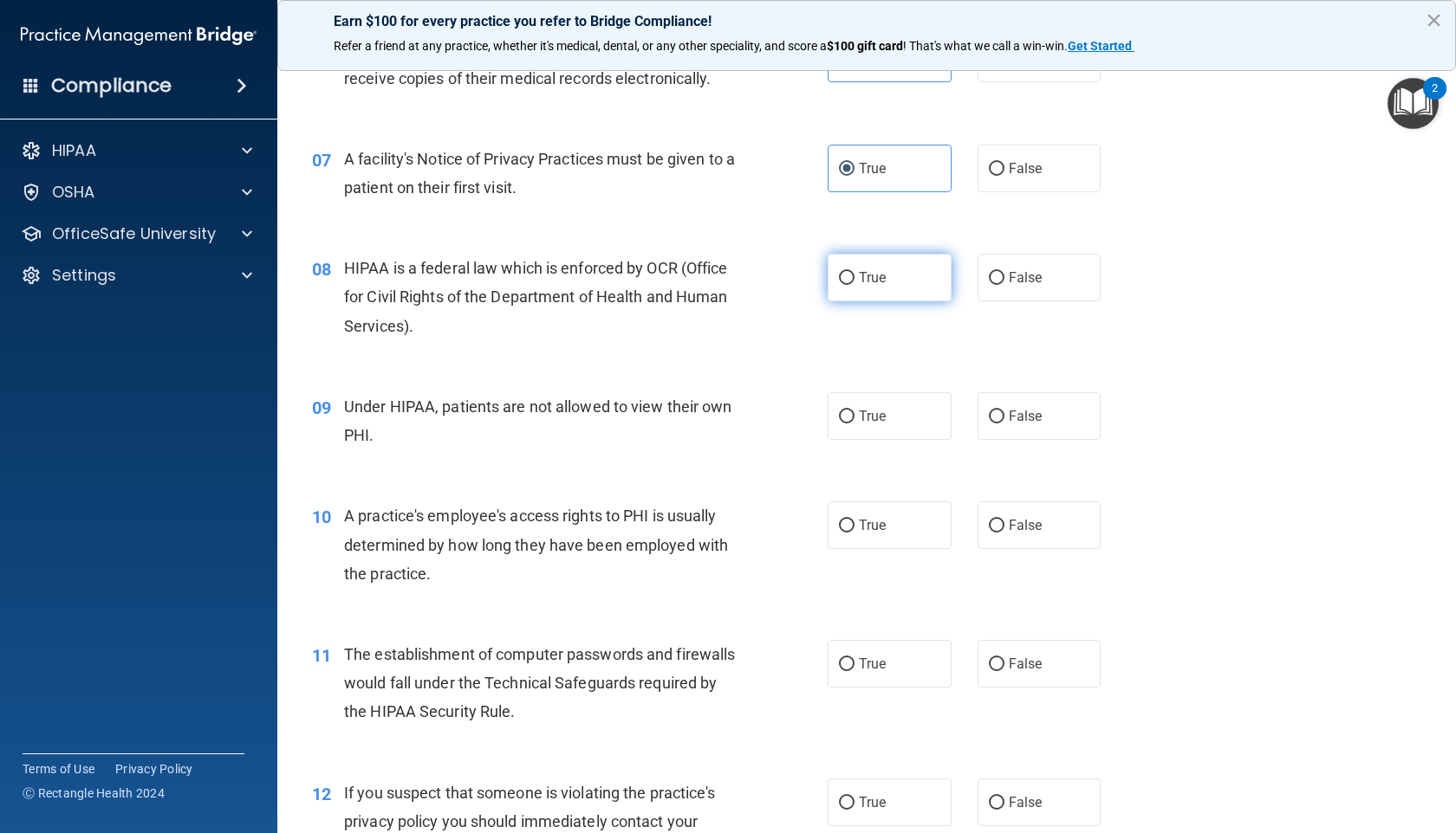
click at [864, 301] on label "True" at bounding box center [890, 277] width 124 height 47
click at [854, 285] on input "True" at bounding box center [847, 278] width 15 height 13
radio input "true"
click at [876, 425] on span "True" at bounding box center [872, 415] width 27 height 16
click at [854, 424] on input "True" at bounding box center [847, 417] width 15 height 13
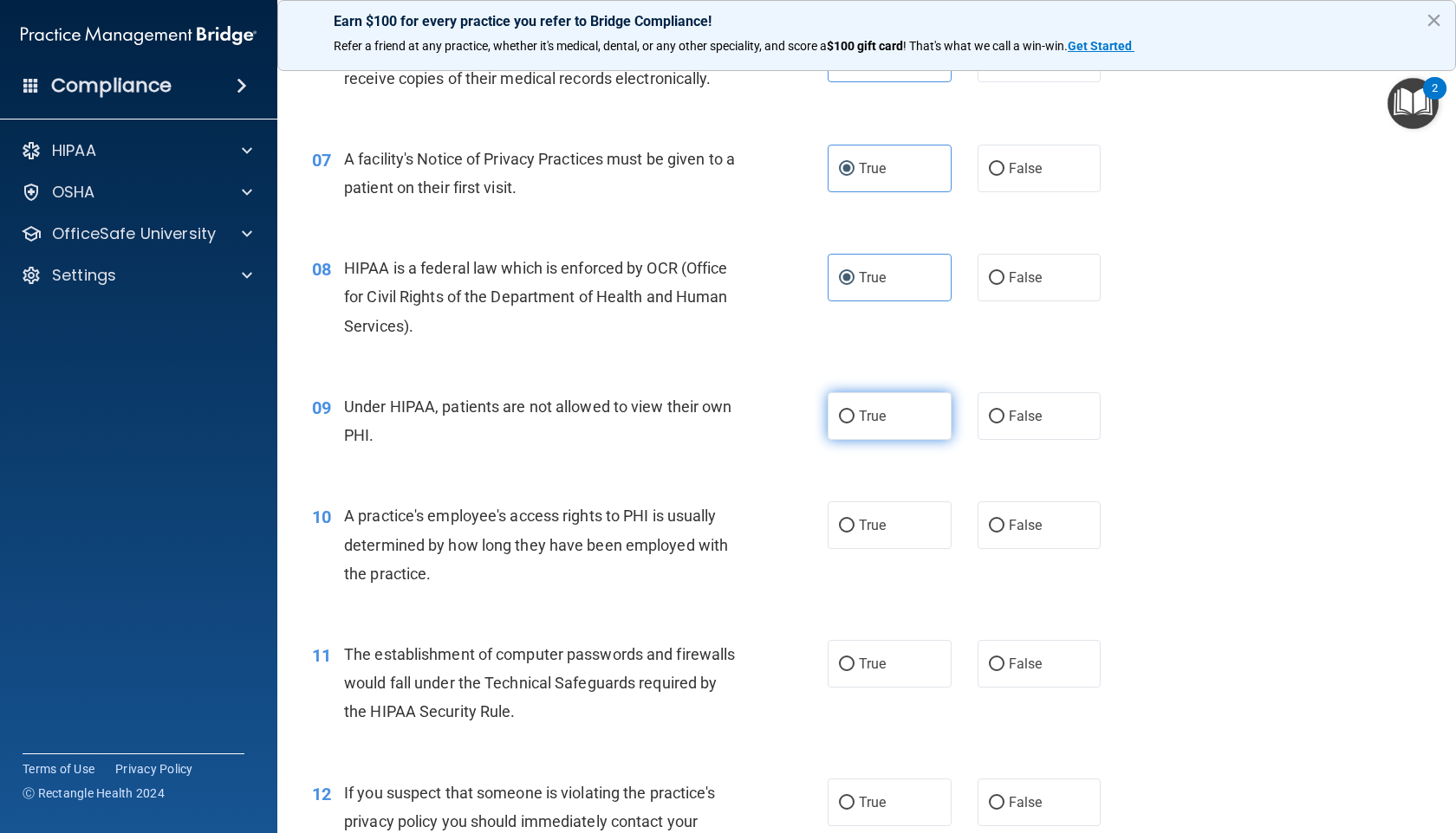
radio input "true"
click at [1008, 534] on span "False" at bounding box center [1025, 524] width 34 height 16
click at [1003, 533] on input "False" at bounding box center [996, 526] width 15 height 13
radio input "true"
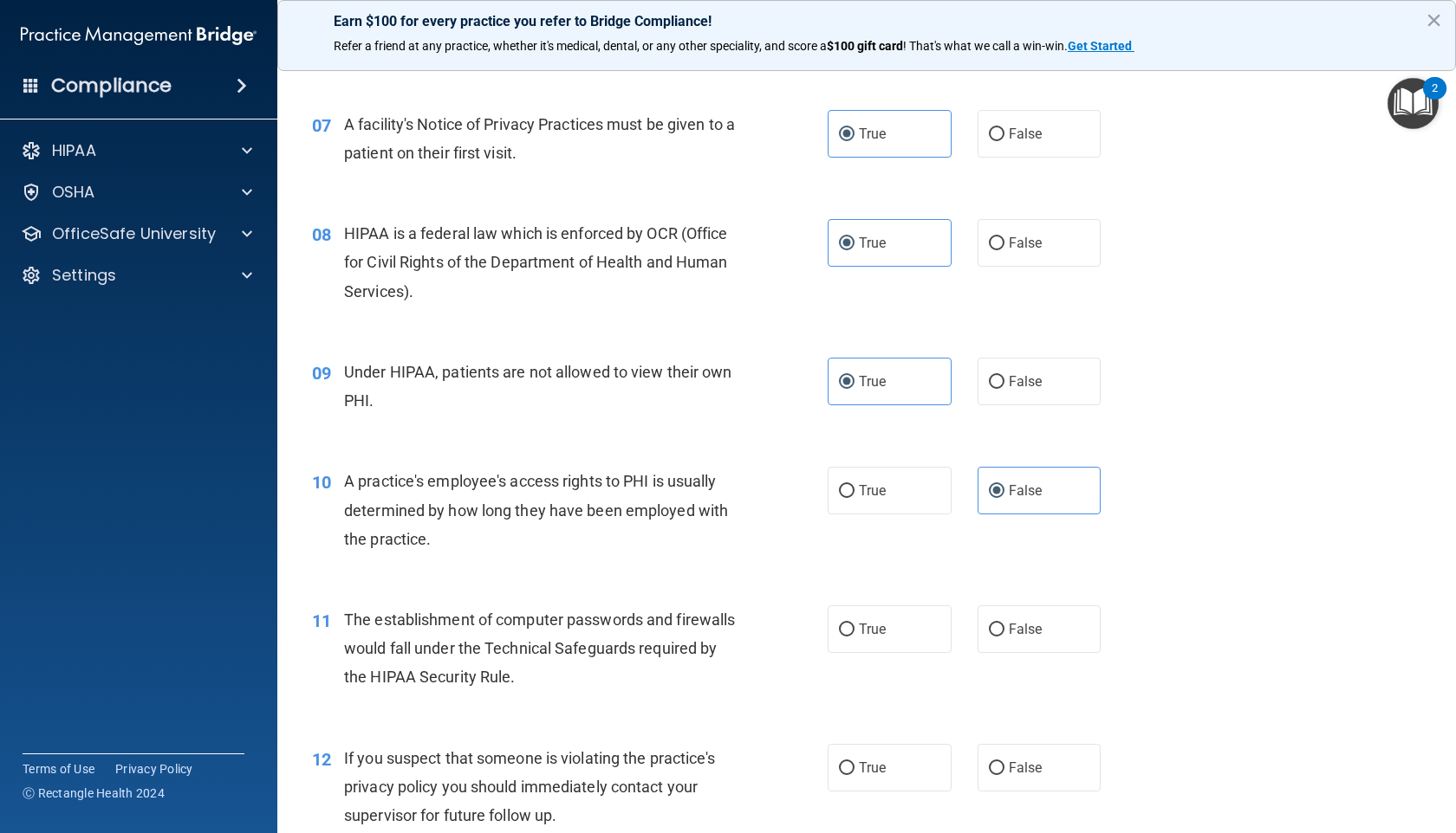
scroll to position [1015, 0]
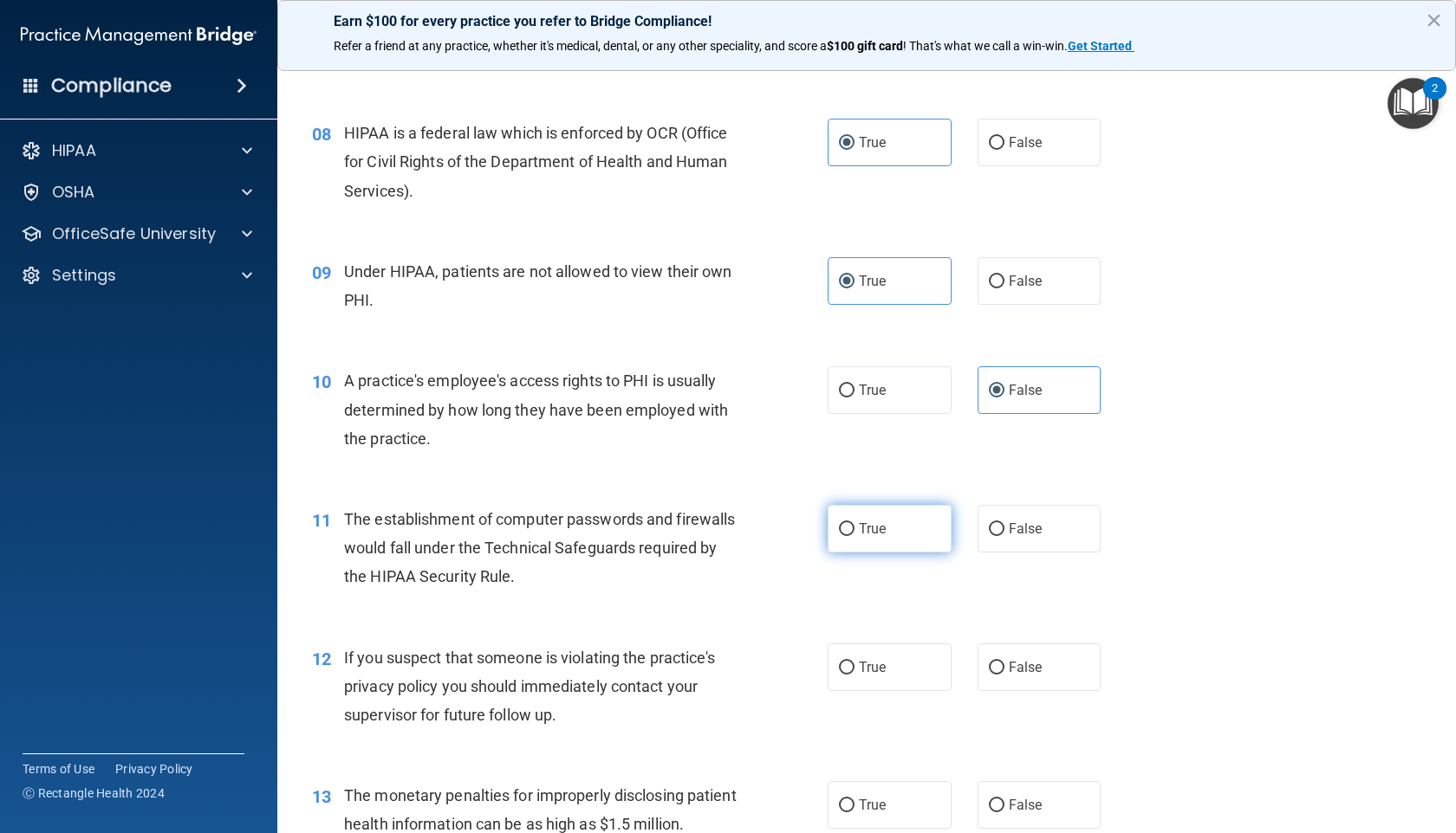
click at [869, 553] on label "True" at bounding box center [890, 529] width 124 height 47
click at [854, 536] on input "True" at bounding box center [847, 530] width 15 height 13
radio input "true"
click at [871, 667] on span "True" at bounding box center [872, 667] width 27 height 16
click at [854, 667] on input "True" at bounding box center [847, 669] width 15 height 13
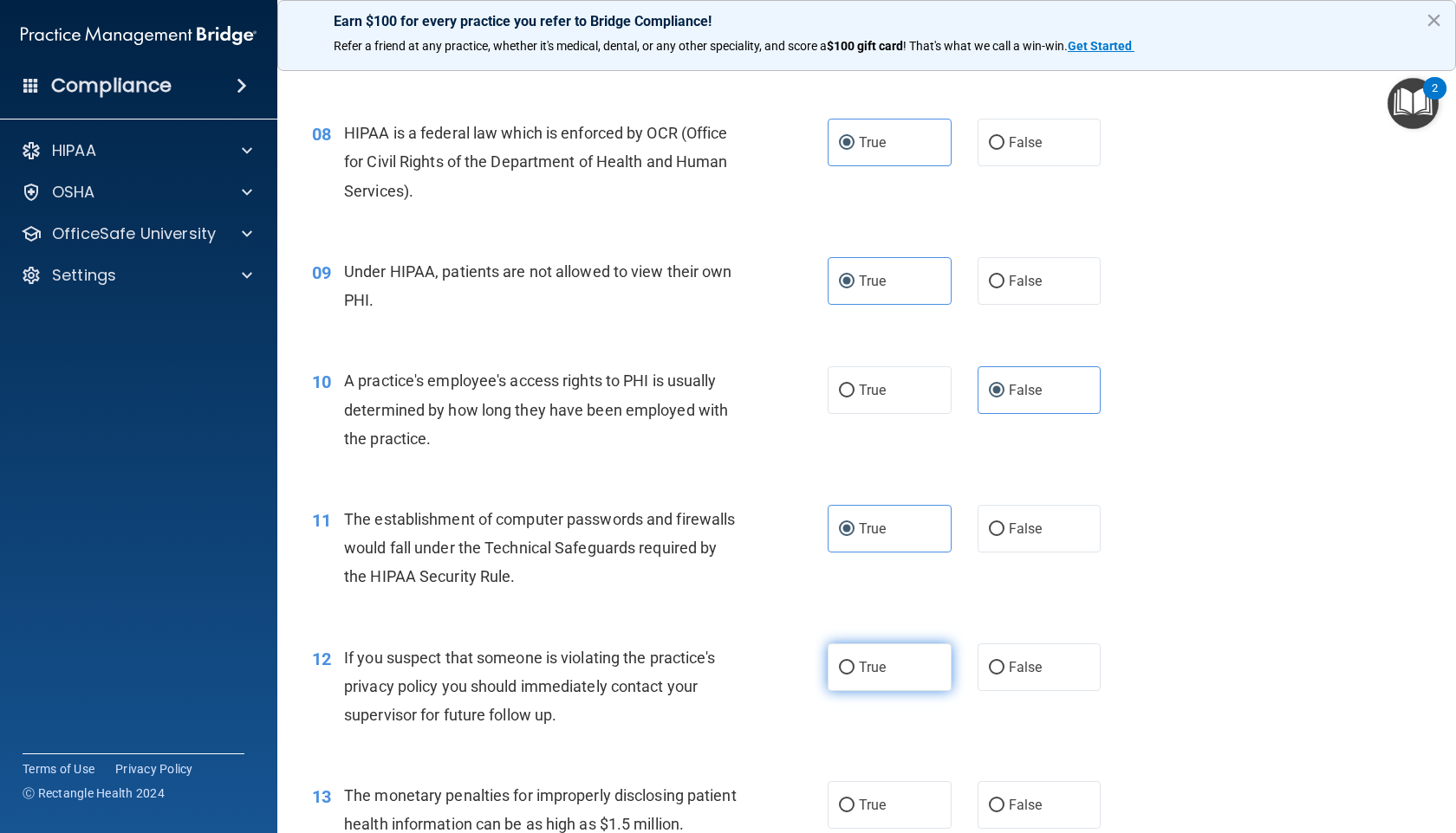
radio input "true"
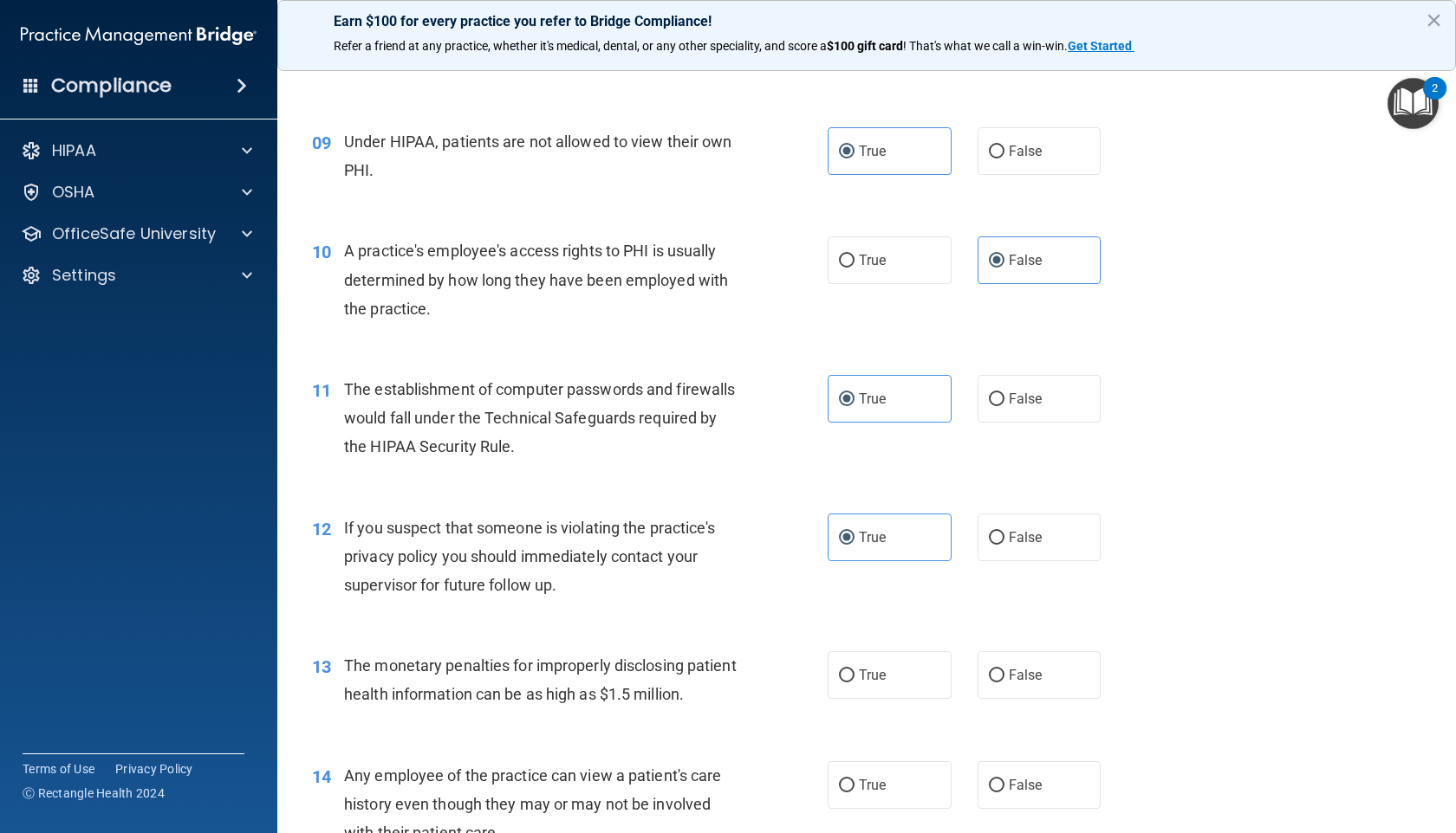
scroll to position [1172, 0]
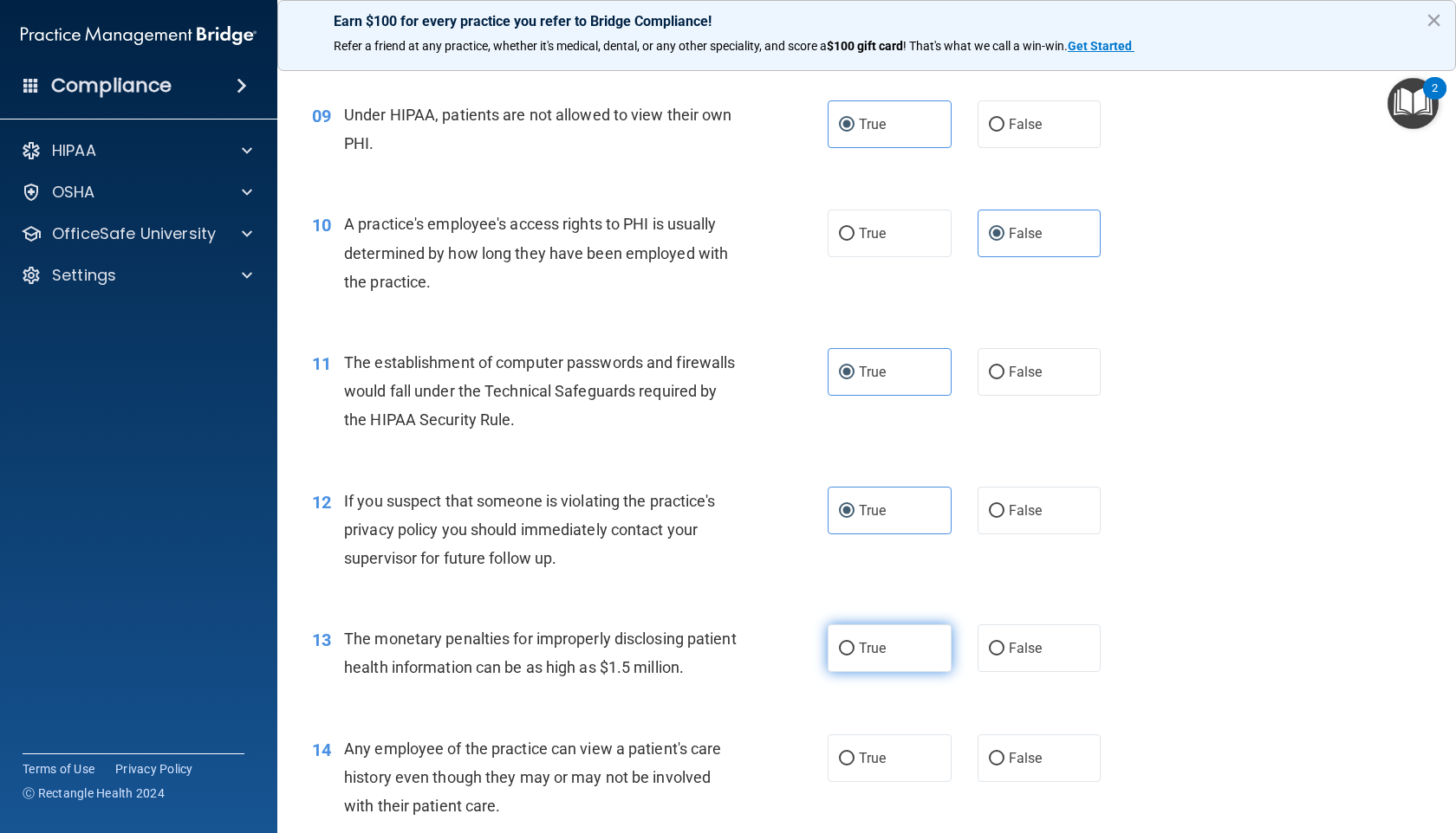
click at [876, 667] on label "True" at bounding box center [890, 648] width 124 height 47
click at [854, 655] on input "True" at bounding box center [847, 649] width 15 height 13
radio input "true"
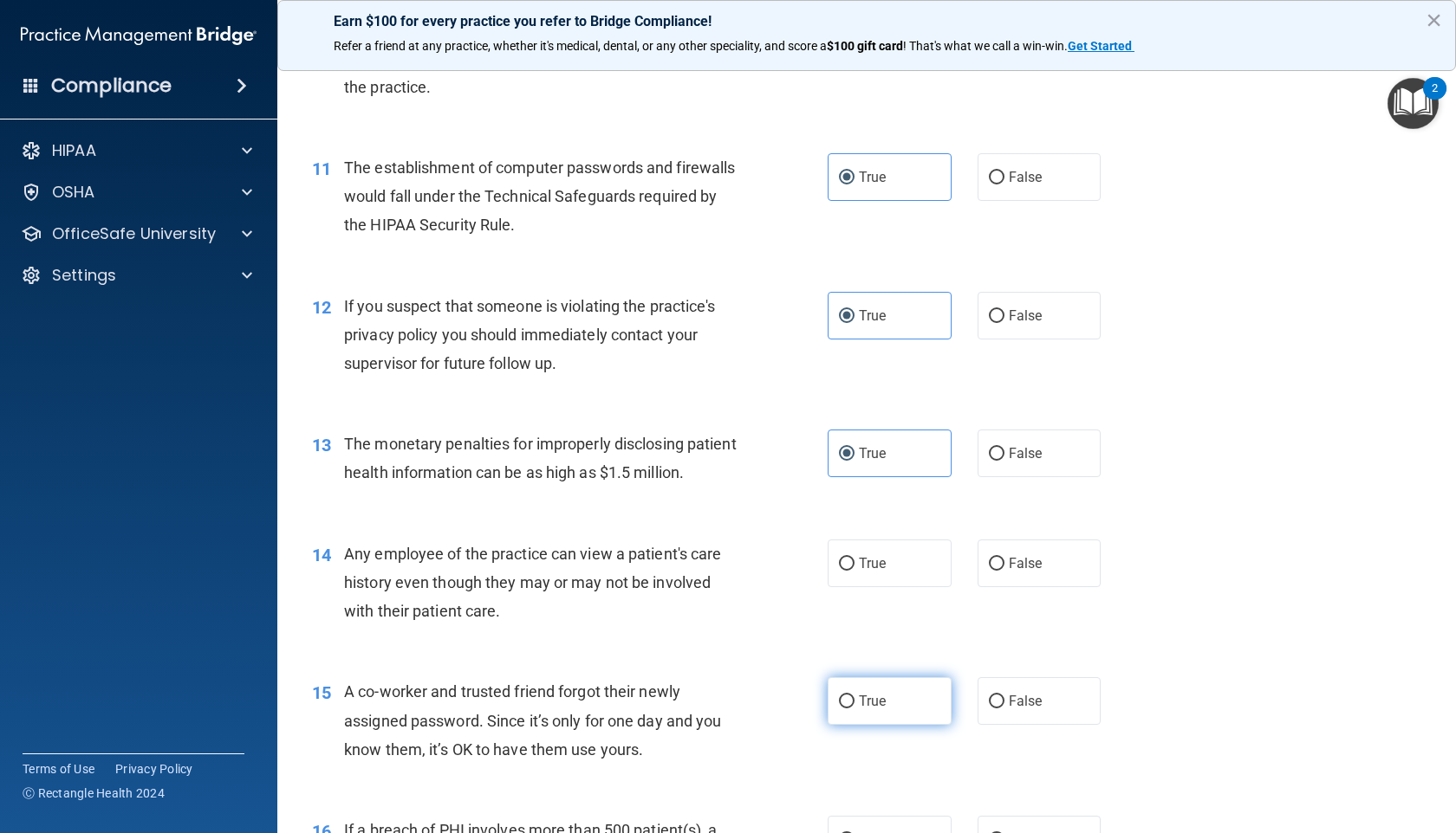
scroll to position [1408, 0]
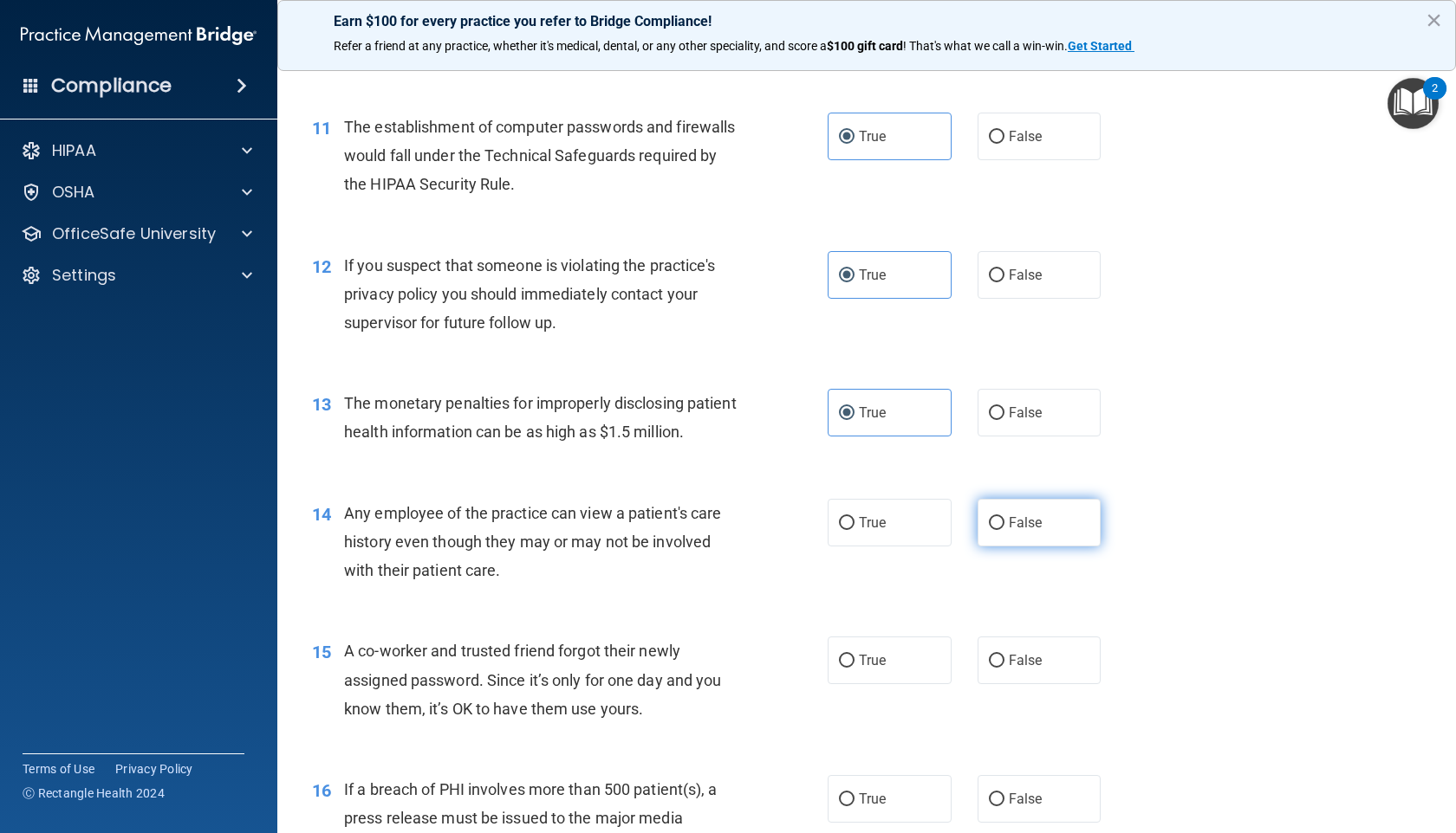
click at [1031, 546] on label "False" at bounding box center [1039, 522] width 124 height 47
click at [1005, 530] on input "False" at bounding box center [996, 523] width 15 height 13
radio input "true"
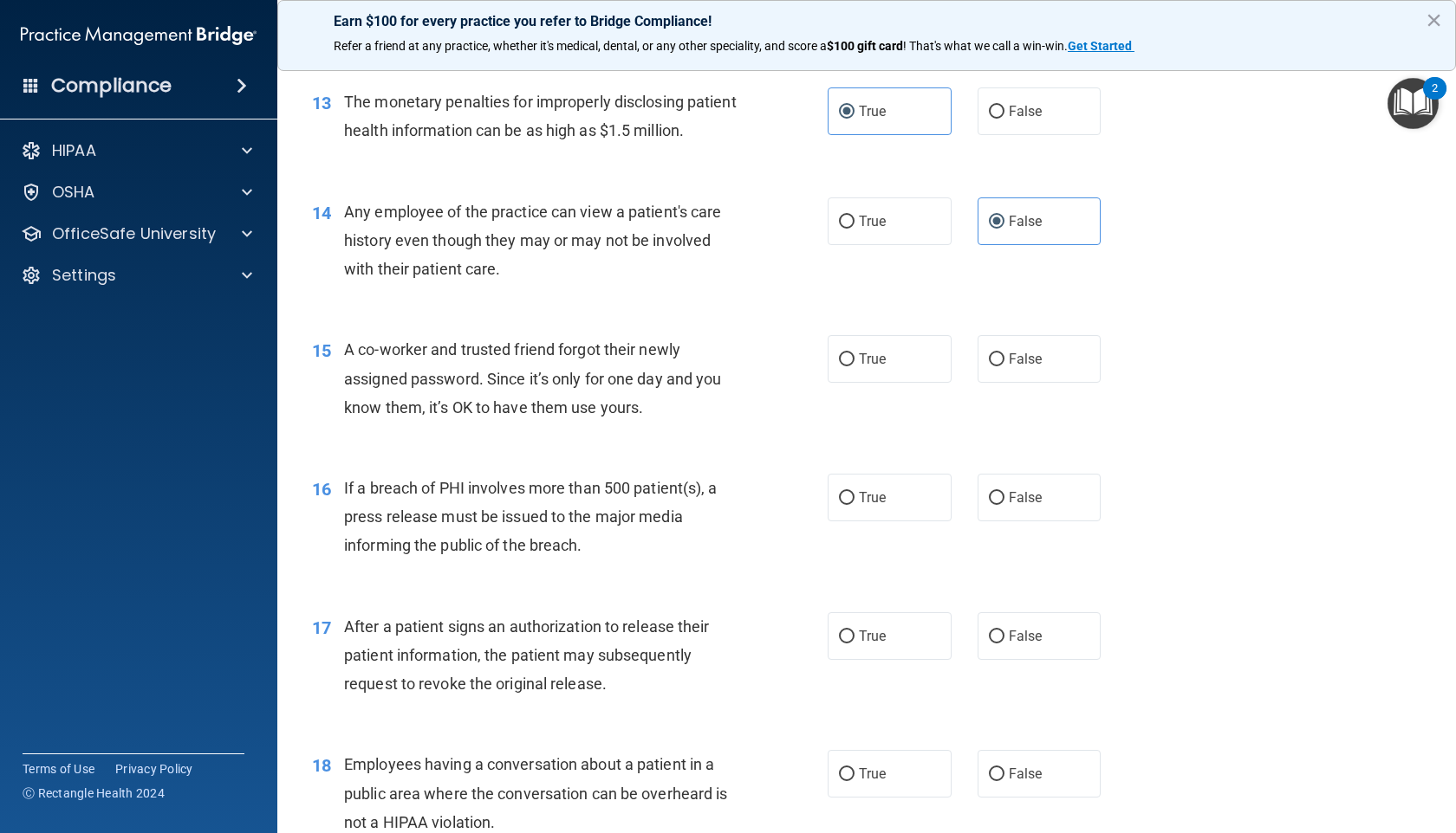
scroll to position [1710, 0]
click at [865, 367] on span "True" at bounding box center [872, 357] width 27 height 16
click at [854, 366] on input "True" at bounding box center [847, 359] width 15 height 13
radio input "true"
drag, startPoint x: 857, startPoint y: 556, endPoint x: 847, endPoint y: 653, distance: 97.5
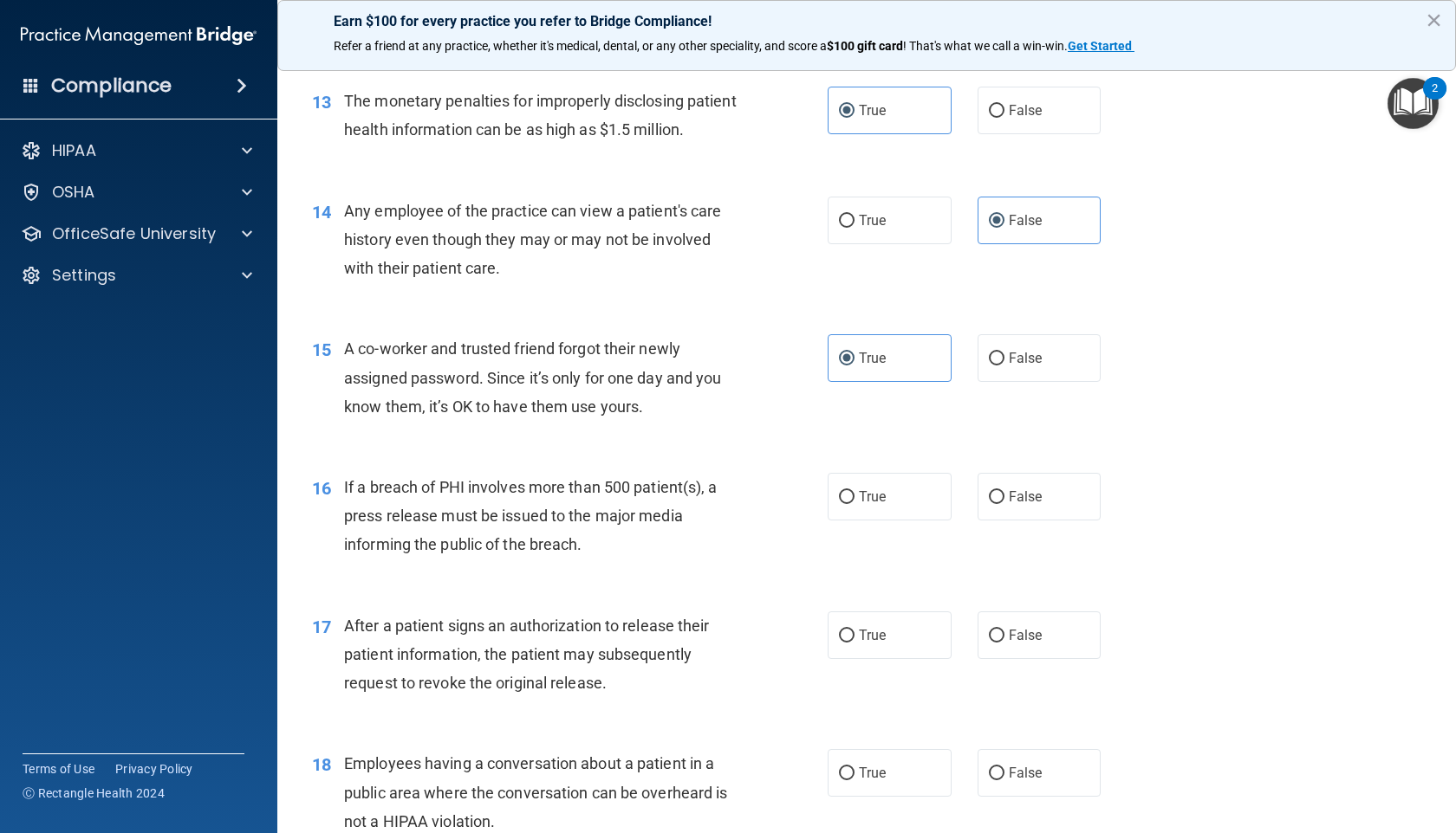
click at [858, 505] on span "True" at bounding box center [872, 496] width 27 height 16
click at [854, 504] on input "True" at bounding box center [847, 498] width 15 height 13
radio input "true"
drag, startPoint x: 864, startPoint y: 687, endPoint x: 849, endPoint y: 691, distance: 15.5
click at [864, 643] on span "True" at bounding box center [872, 634] width 27 height 16
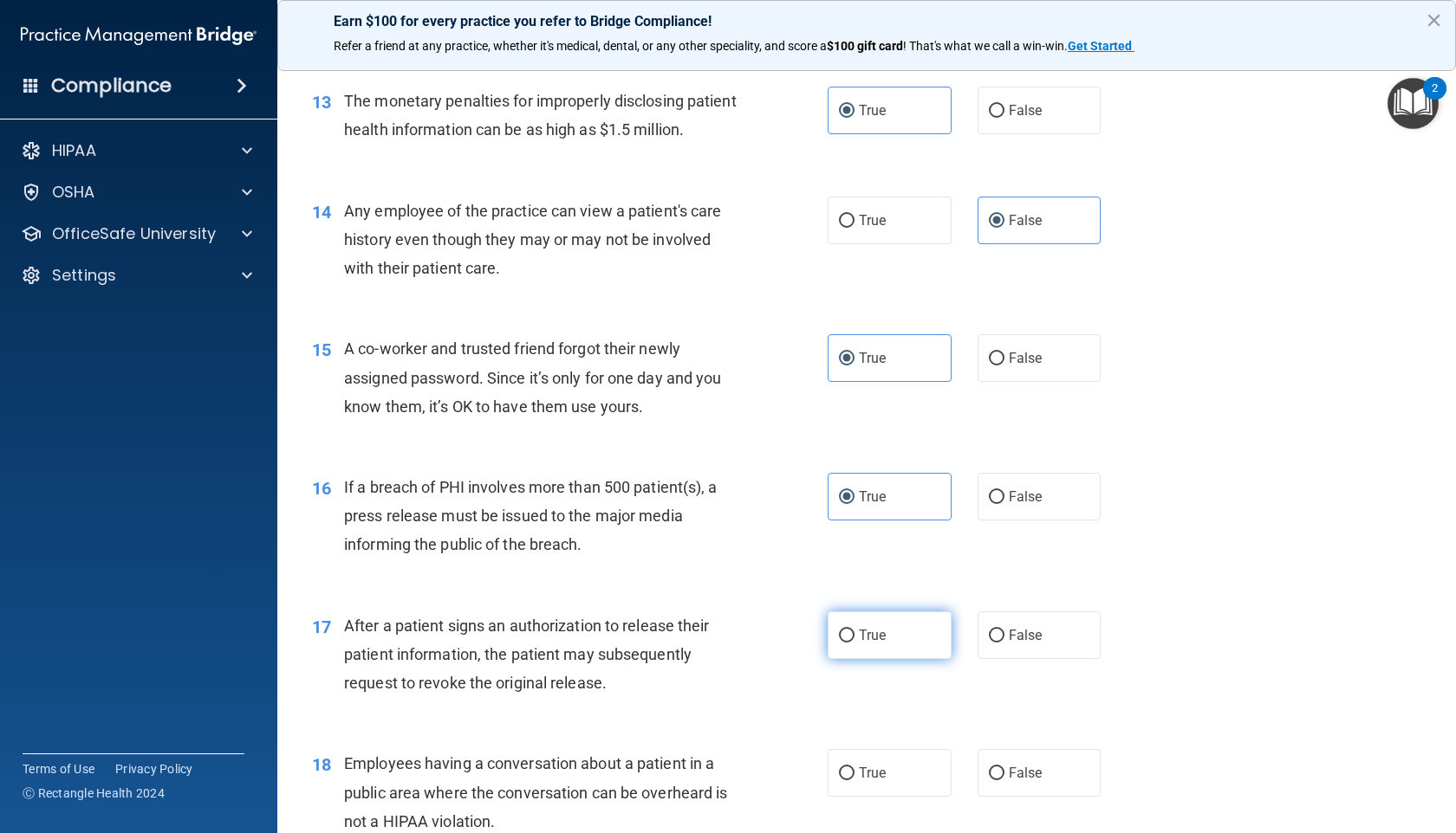
click at [854, 642] on input "True" at bounding box center [847, 636] width 15 height 13
radio input "true"
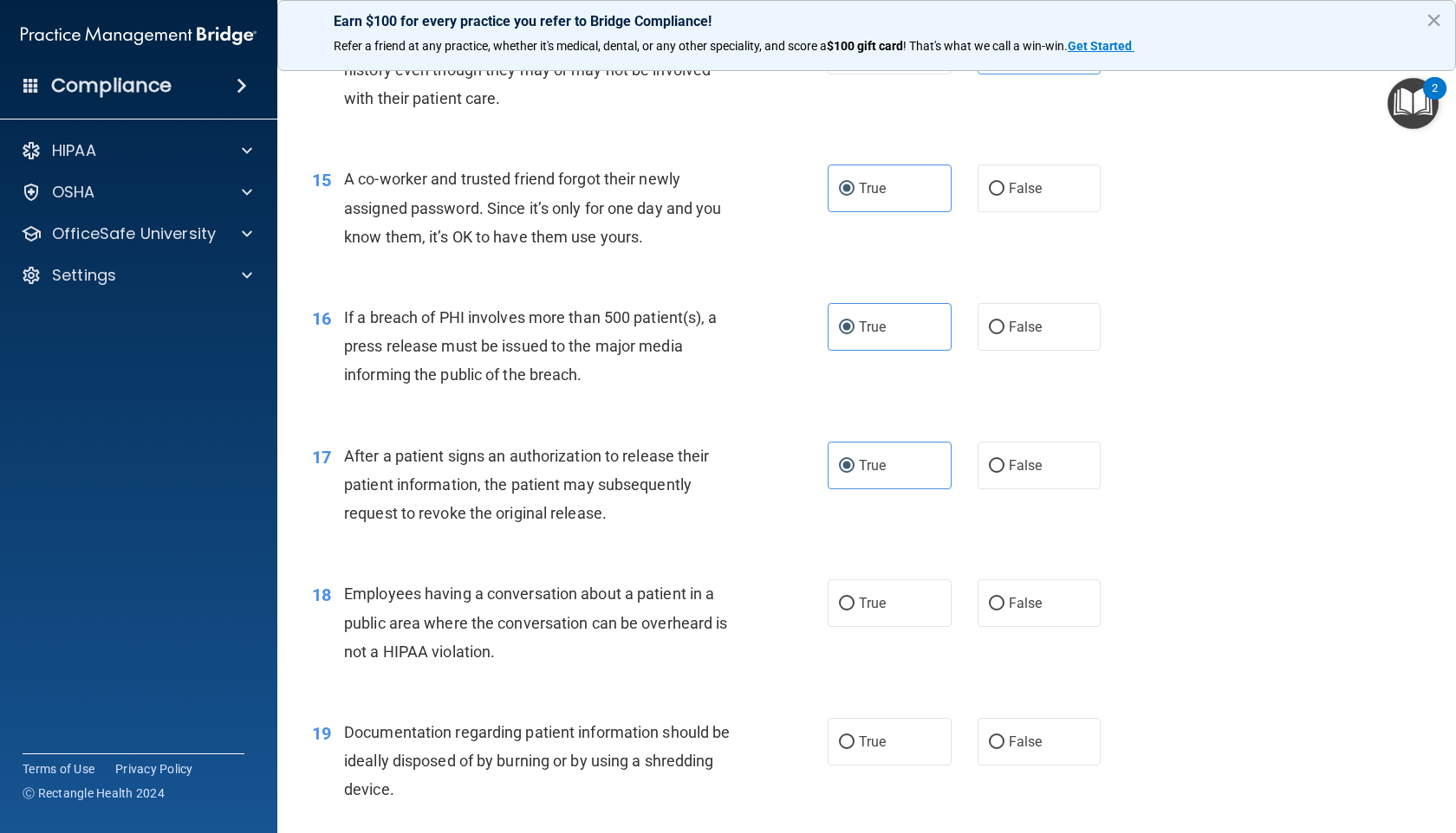
scroll to position [1880, 0]
click at [1008, 611] on span "False" at bounding box center [1025, 601] width 34 height 16
click at [1001, 610] on input "False" at bounding box center [996, 603] width 15 height 13
radio input "true"
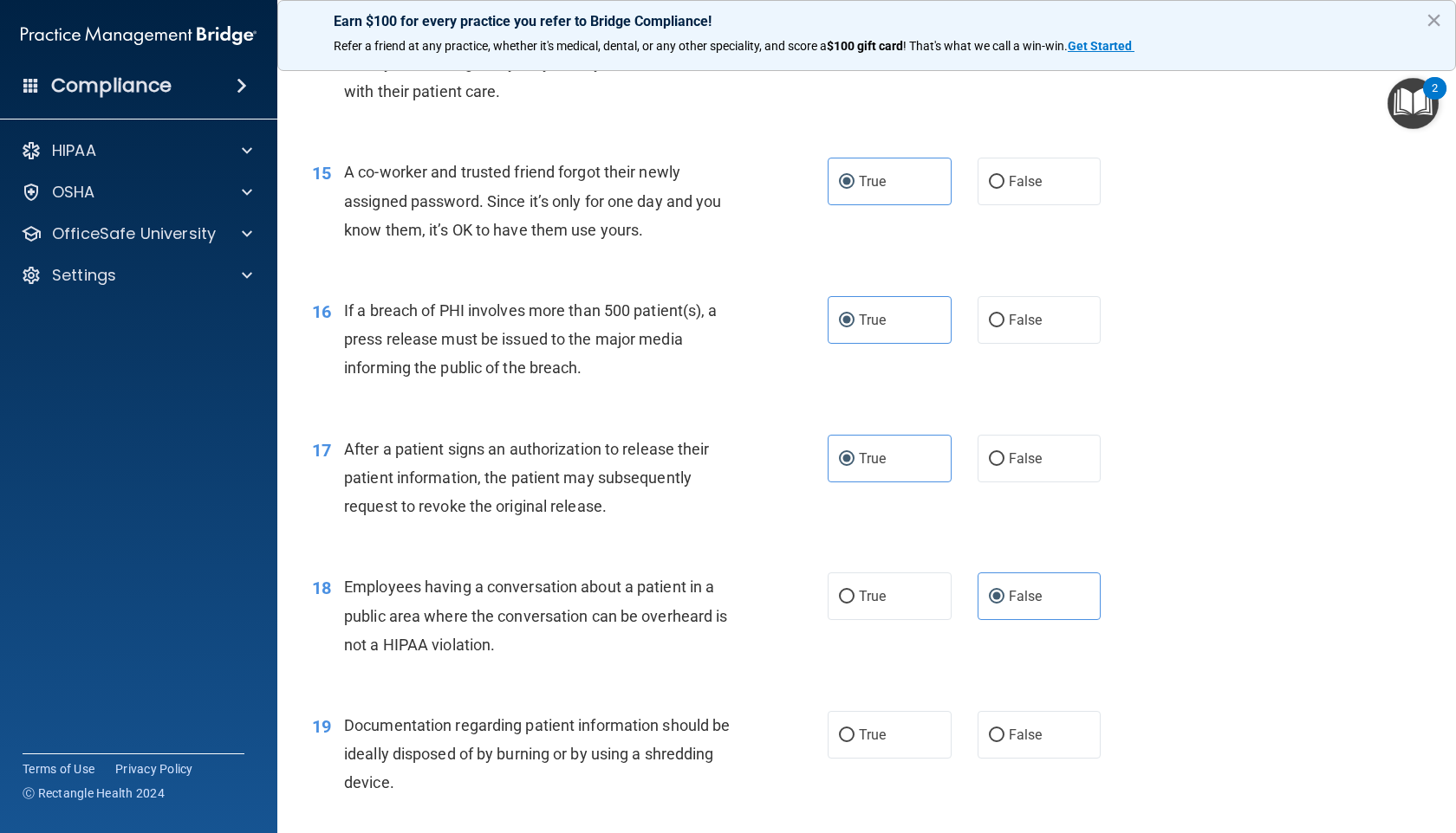
scroll to position [1887, 0]
click at [877, 667] on label "True" at bounding box center [890, 734] width 124 height 47
click at [841, 667] on input "True" at bounding box center [847, 735] width 15 height 13
radio input "true"
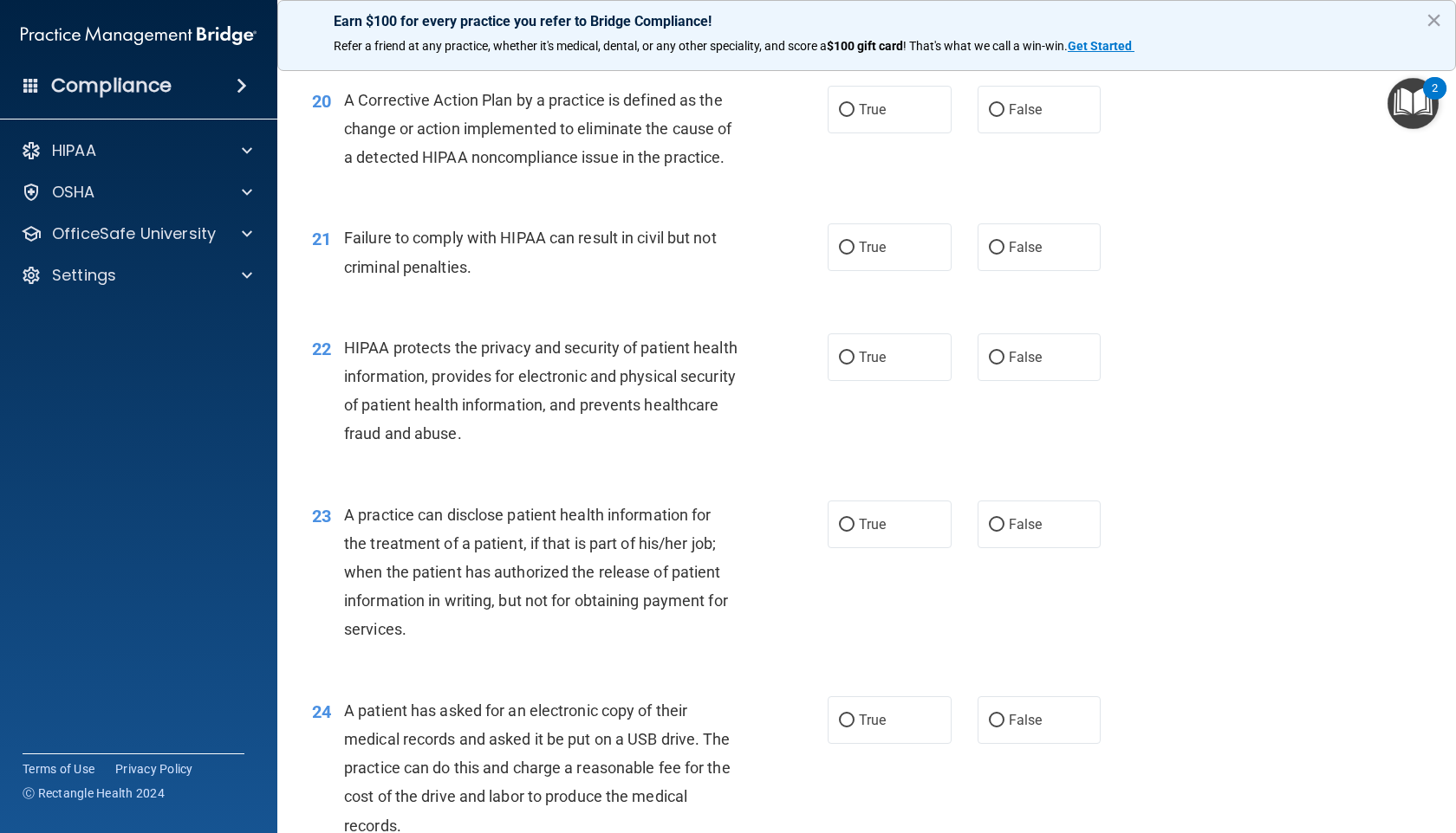
scroll to position [2661, 0]
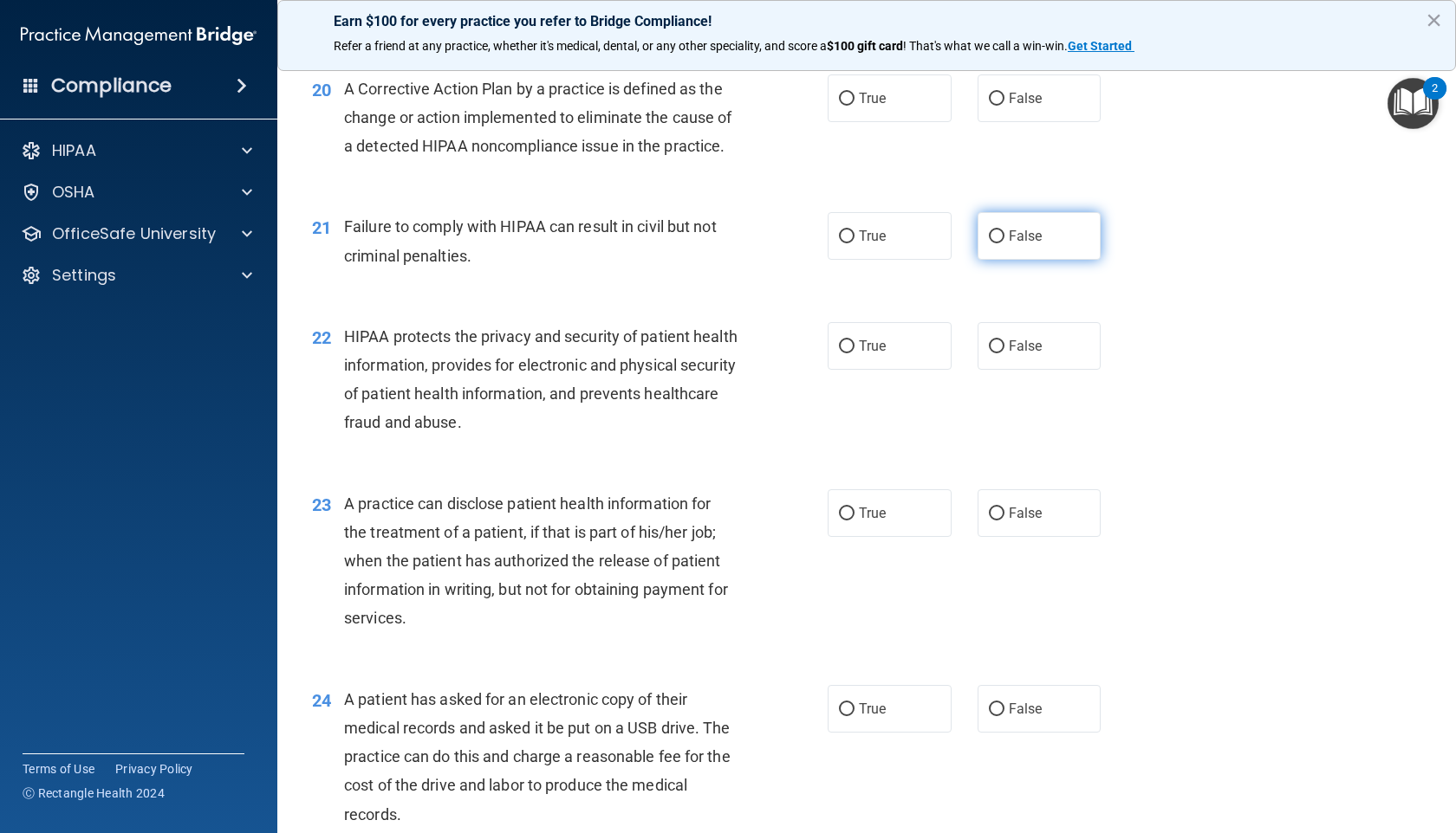
click at [988, 260] on label "False" at bounding box center [1039, 236] width 124 height 47
click at [988, 243] on input "False" at bounding box center [996, 237] width 15 height 13
radio input "true"
click at [873, 369] on label "True" at bounding box center [890, 346] width 124 height 47
click at [854, 353] on input "True" at bounding box center [847, 347] width 15 height 13
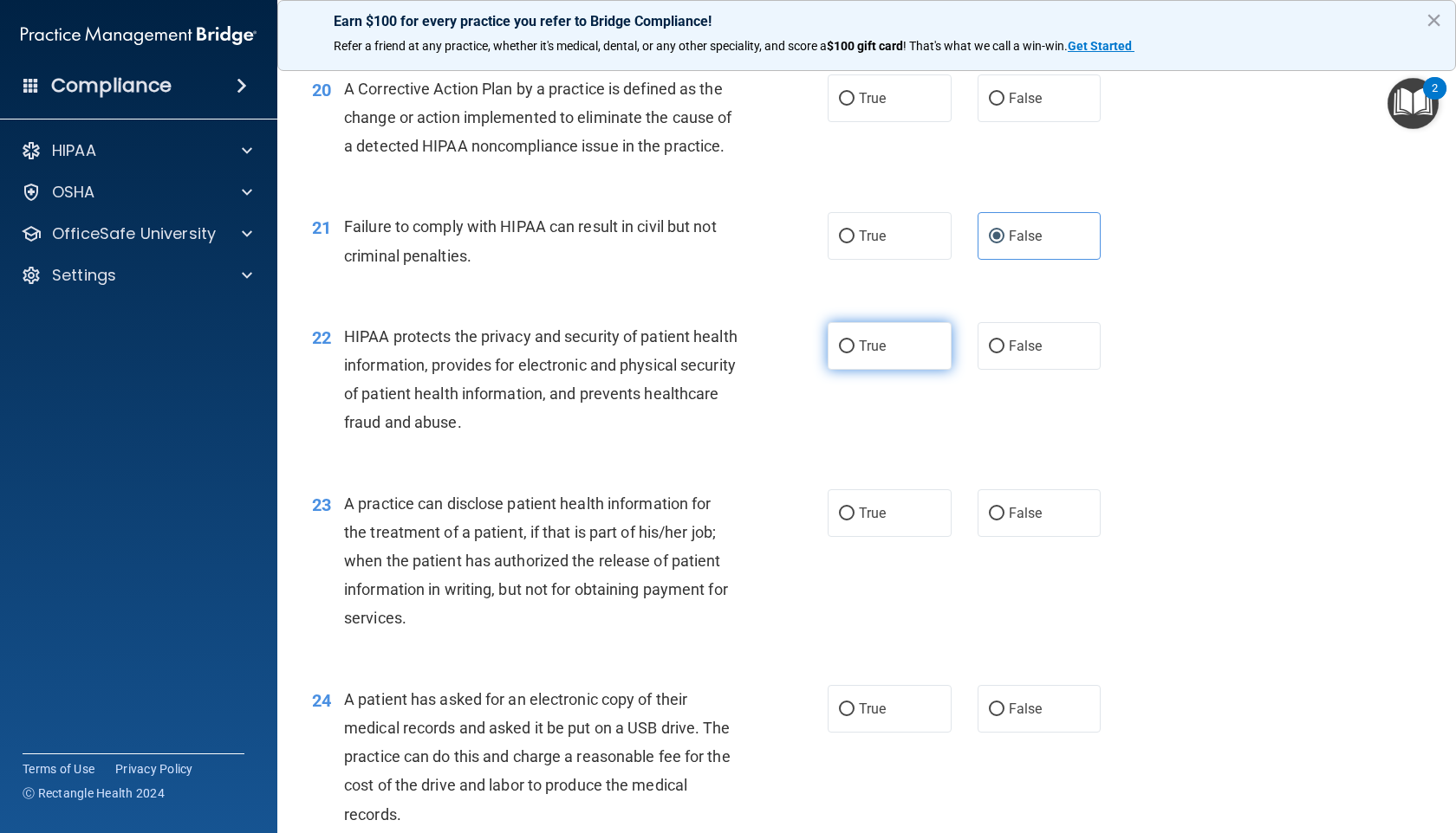
radio input "true"
click at [1005, 537] on label "False" at bounding box center [1039, 513] width 124 height 47
click at [1005, 521] on input "False" at bounding box center [996, 514] width 15 height 13
radio input "true"
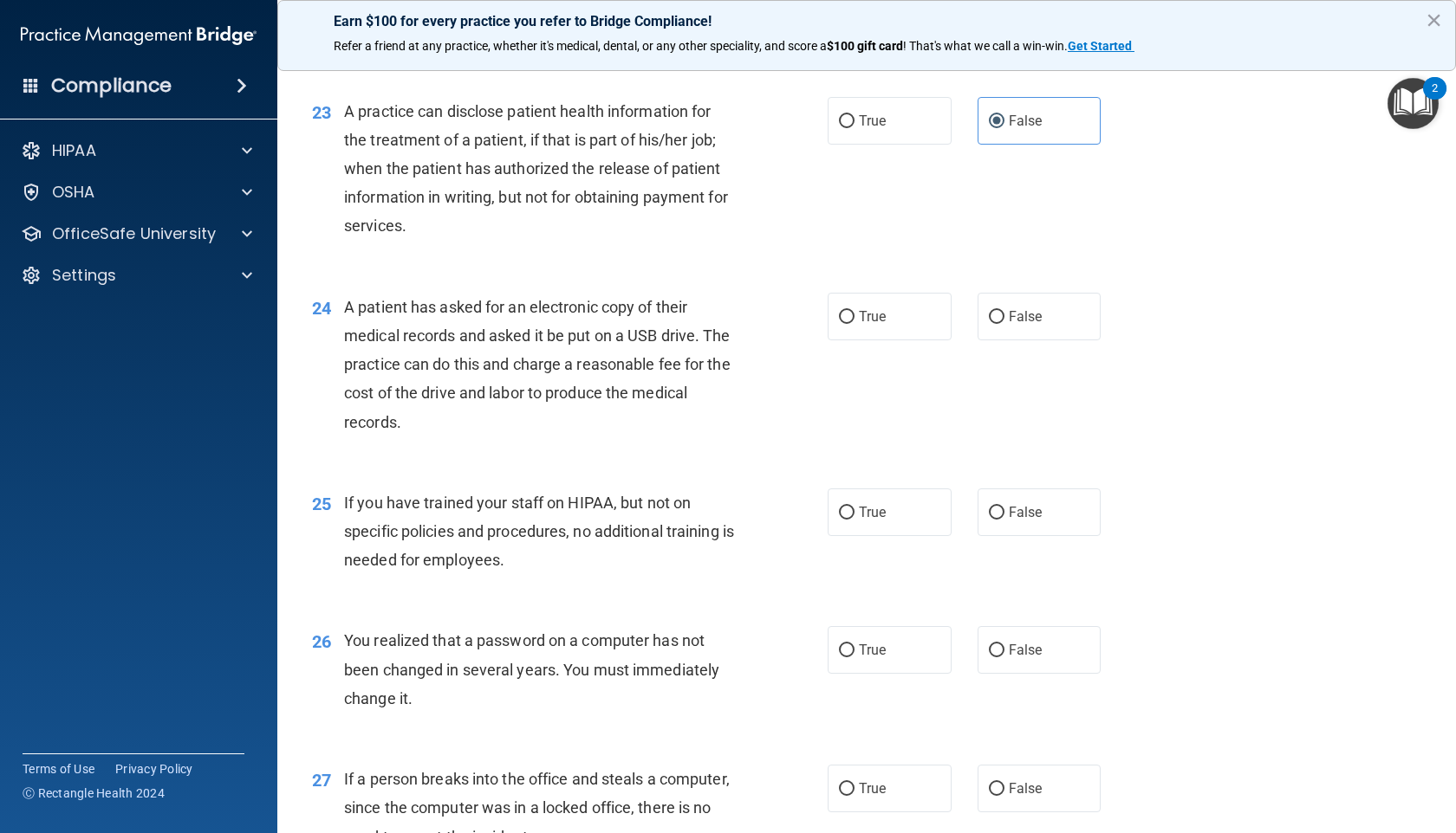
scroll to position [3205, 0]
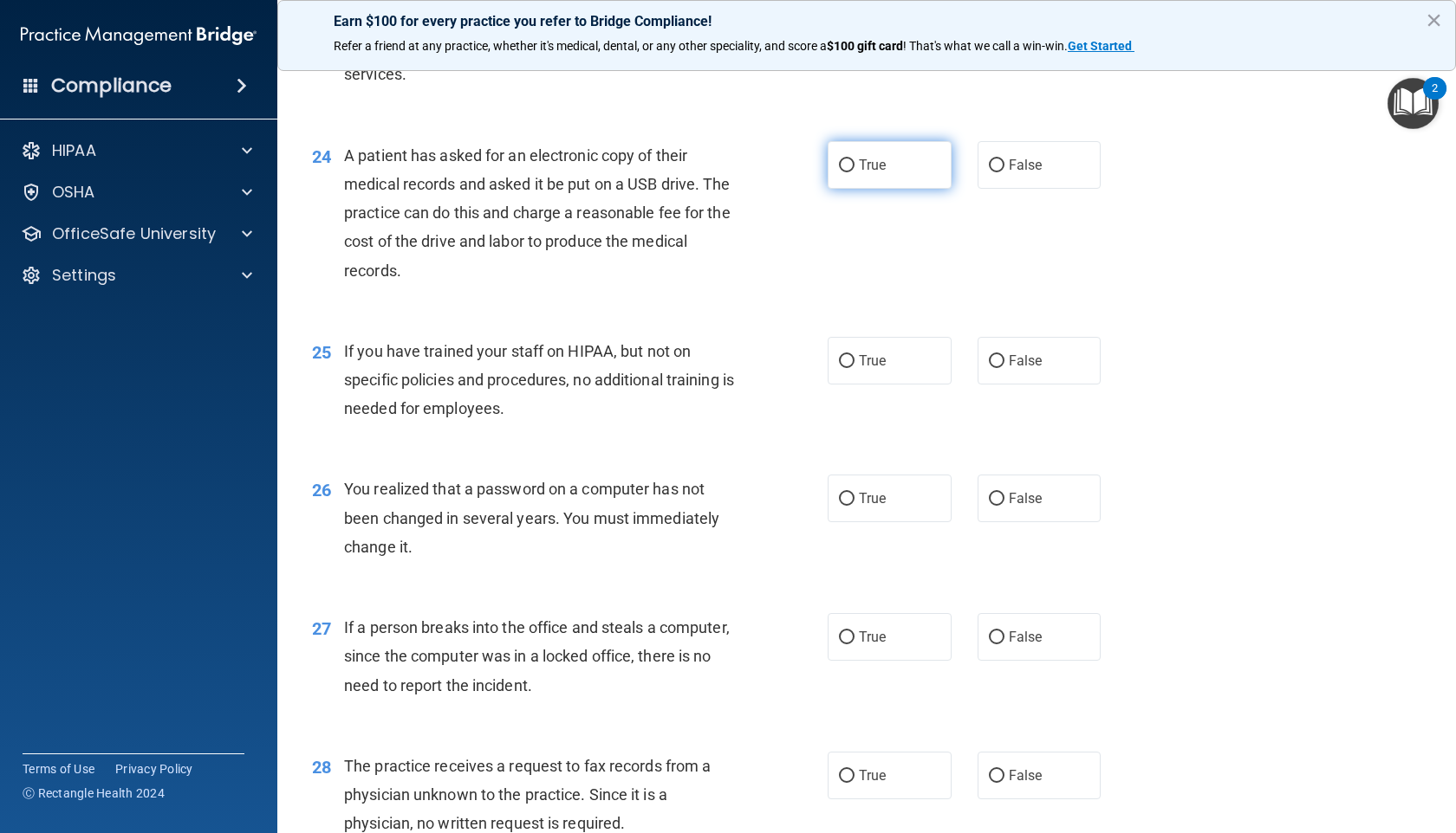
click at [881, 189] on label "True" at bounding box center [890, 165] width 124 height 47
click at [854, 172] on input "True" at bounding box center [847, 166] width 15 height 13
radio input "true"
click at [879, 385] on label "True" at bounding box center [890, 361] width 124 height 47
click at [854, 368] on input "True" at bounding box center [847, 362] width 15 height 13
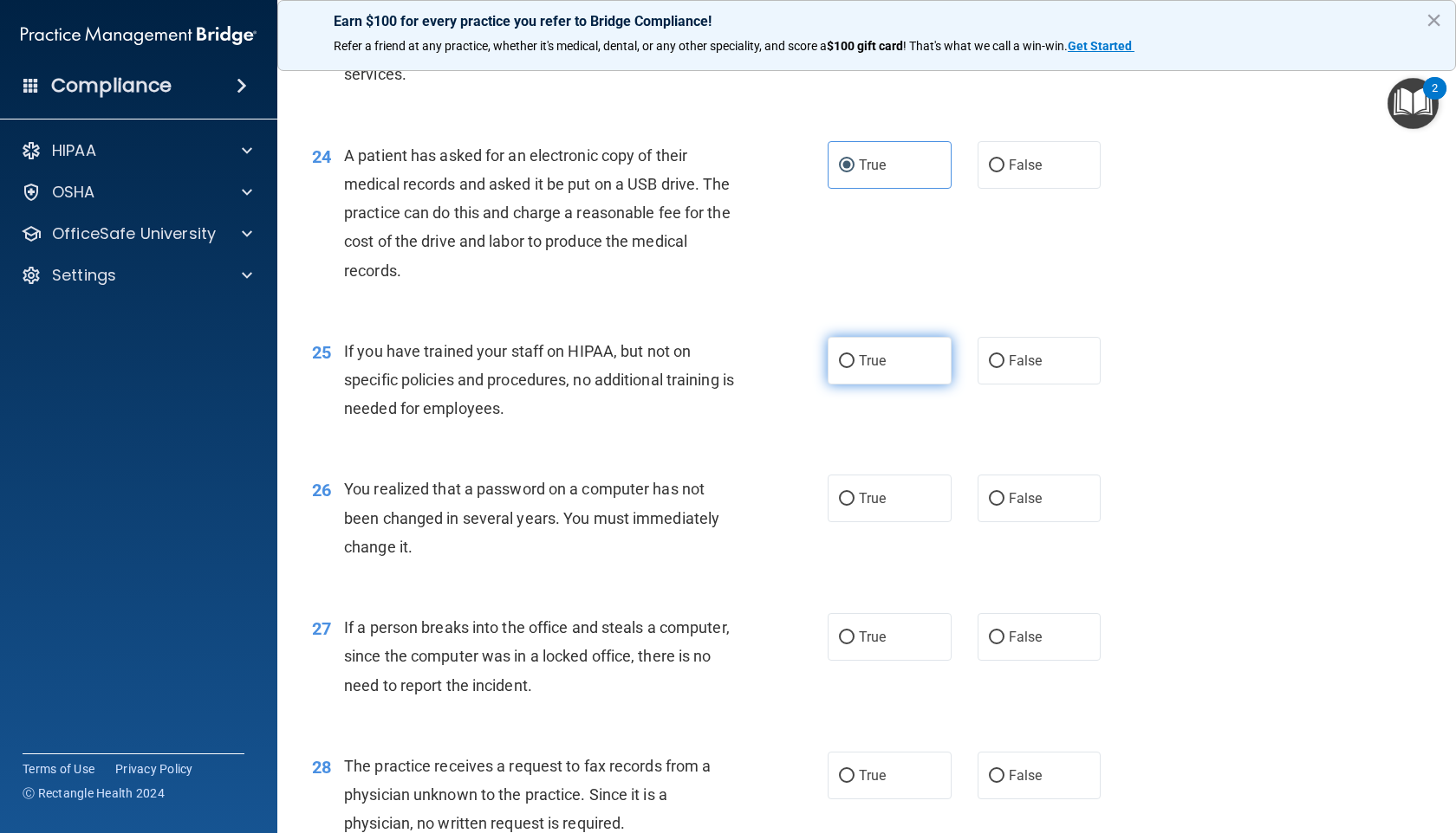
radio input "true"
click at [1013, 369] on span "False" at bounding box center [1025, 360] width 34 height 16
click at [1041, 385] on label "False" at bounding box center [1039, 361] width 124 height 47
click at [1005, 368] on input "False" at bounding box center [996, 362] width 15 height 13
radio input "true"
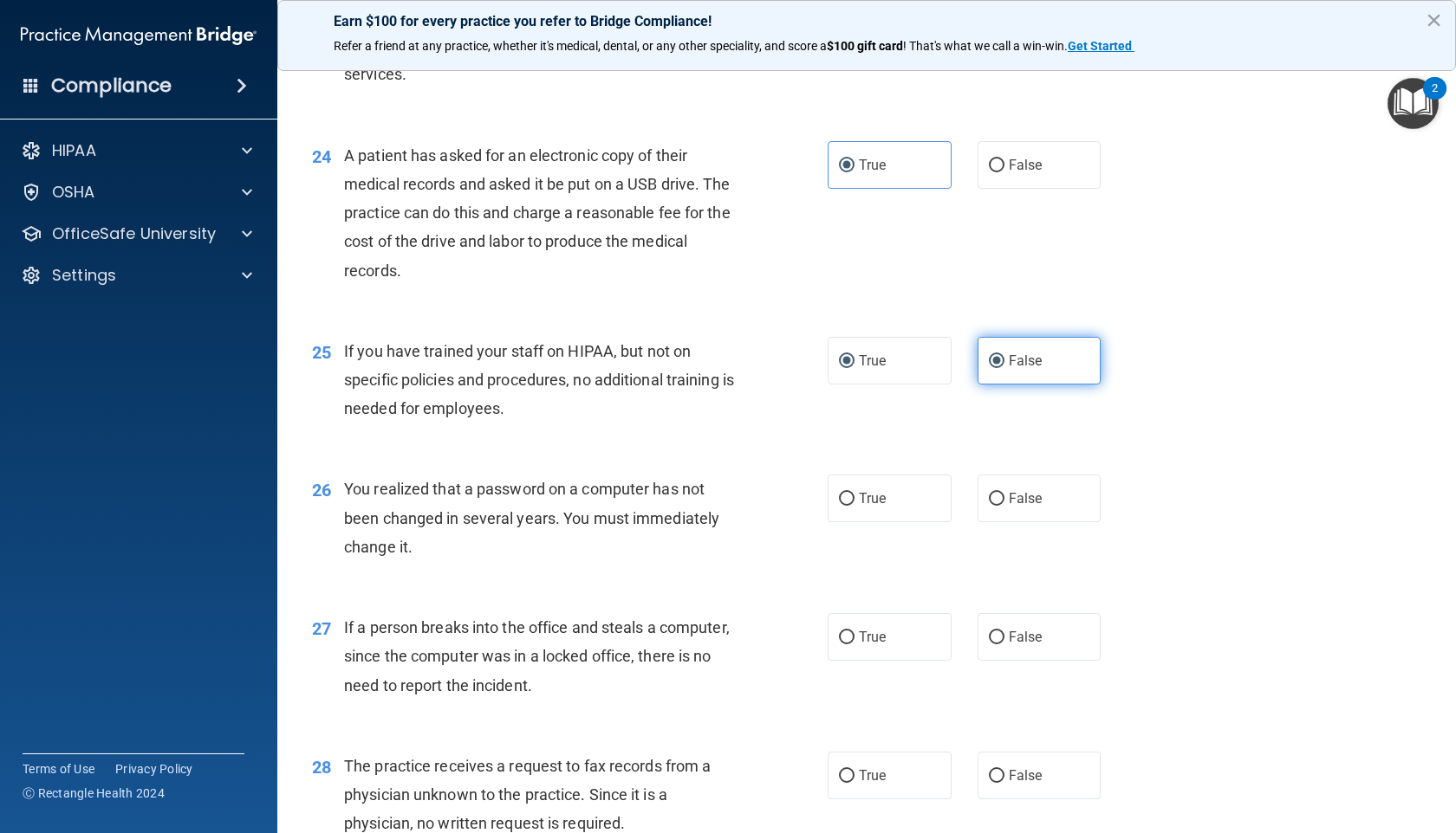
radio input "false"
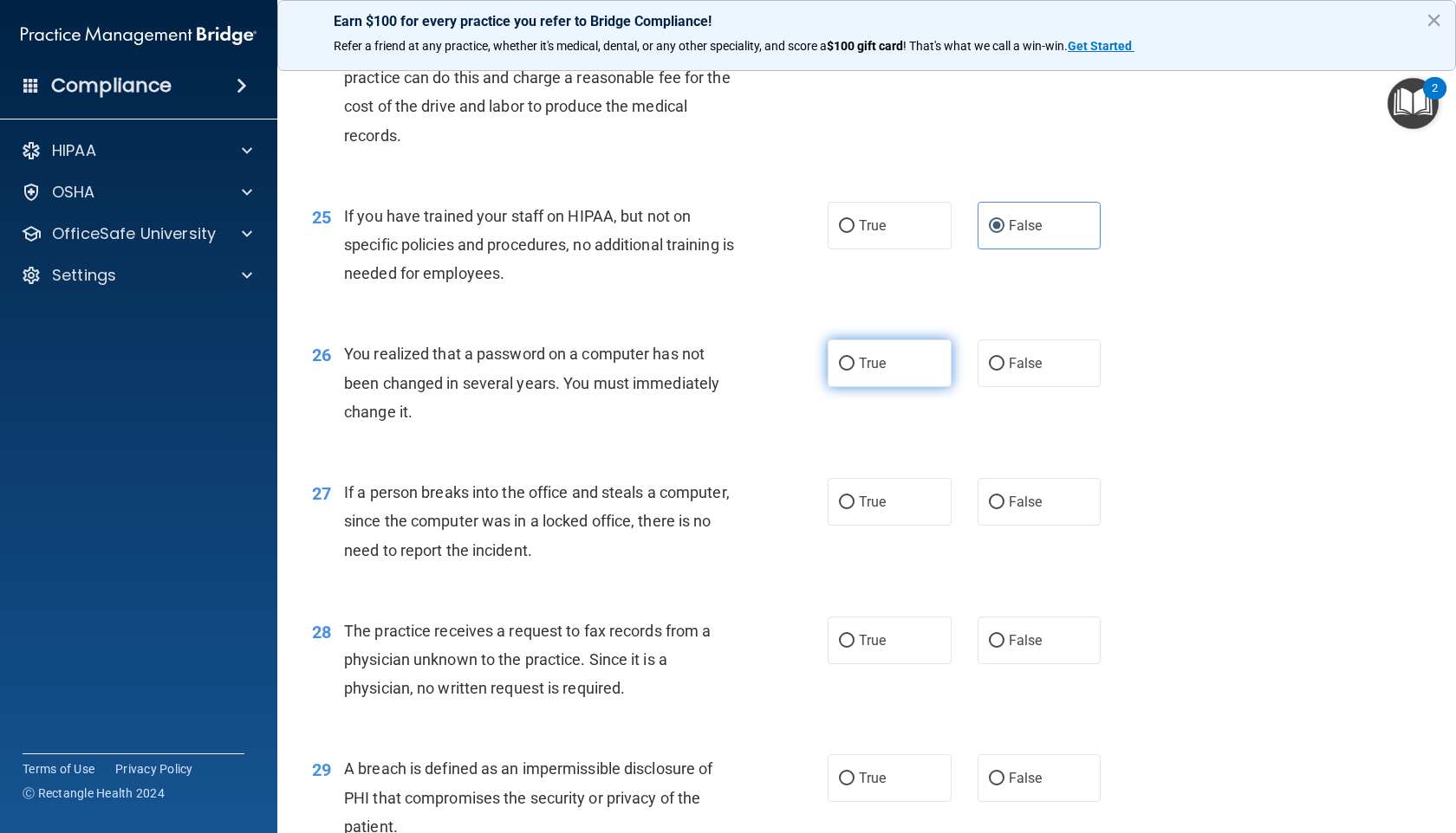
scroll to position [3348, 0]
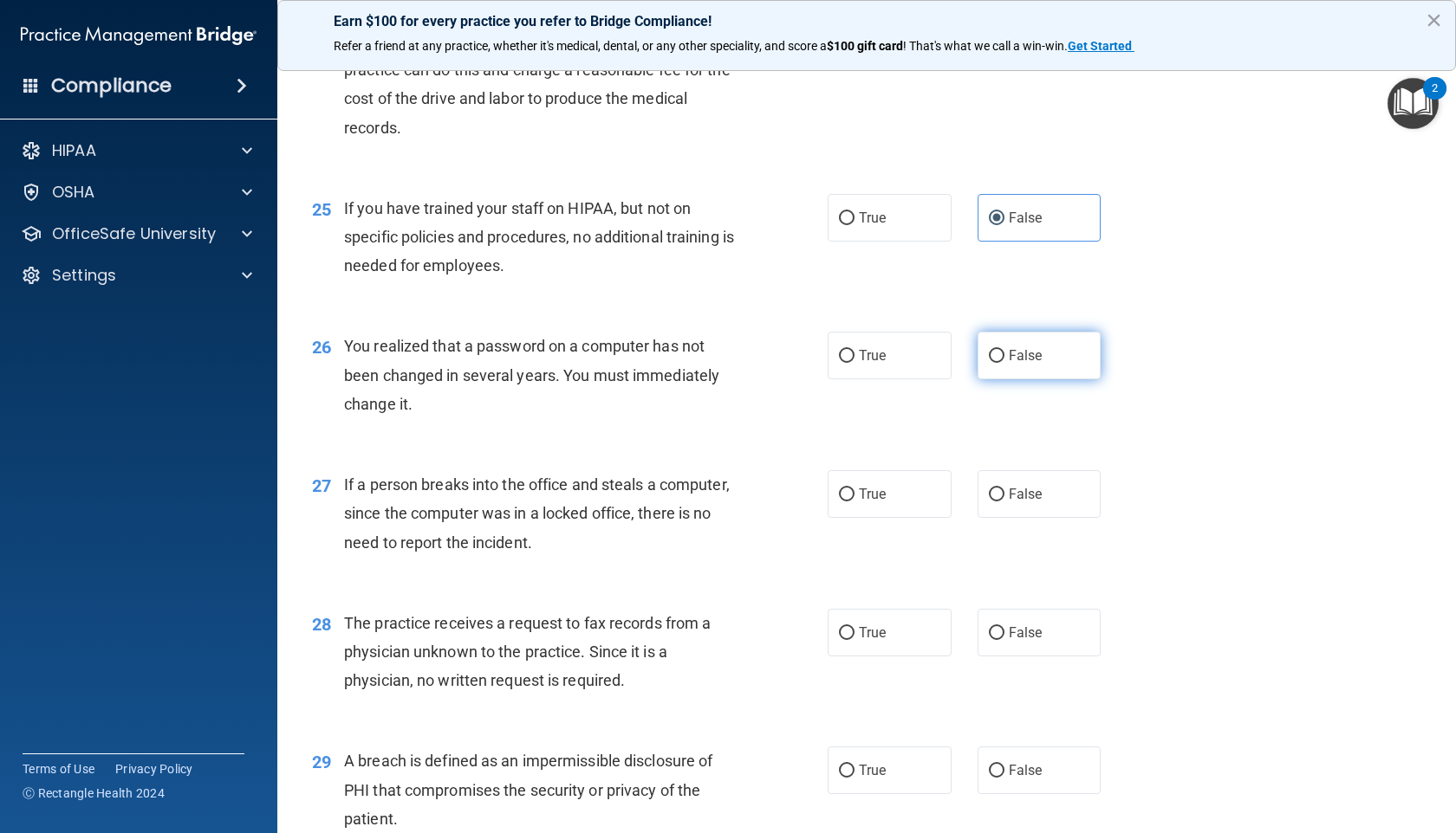
drag, startPoint x: 990, startPoint y: 444, endPoint x: 983, endPoint y: 447, distance: 7.6
click at [990, 363] on input "False" at bounding box center [996, 356] width 15 height 13
radio input "true"
click at [988, 502] on input "False" at bounding box center [996, 495] width 15 height 13
radio input "true"
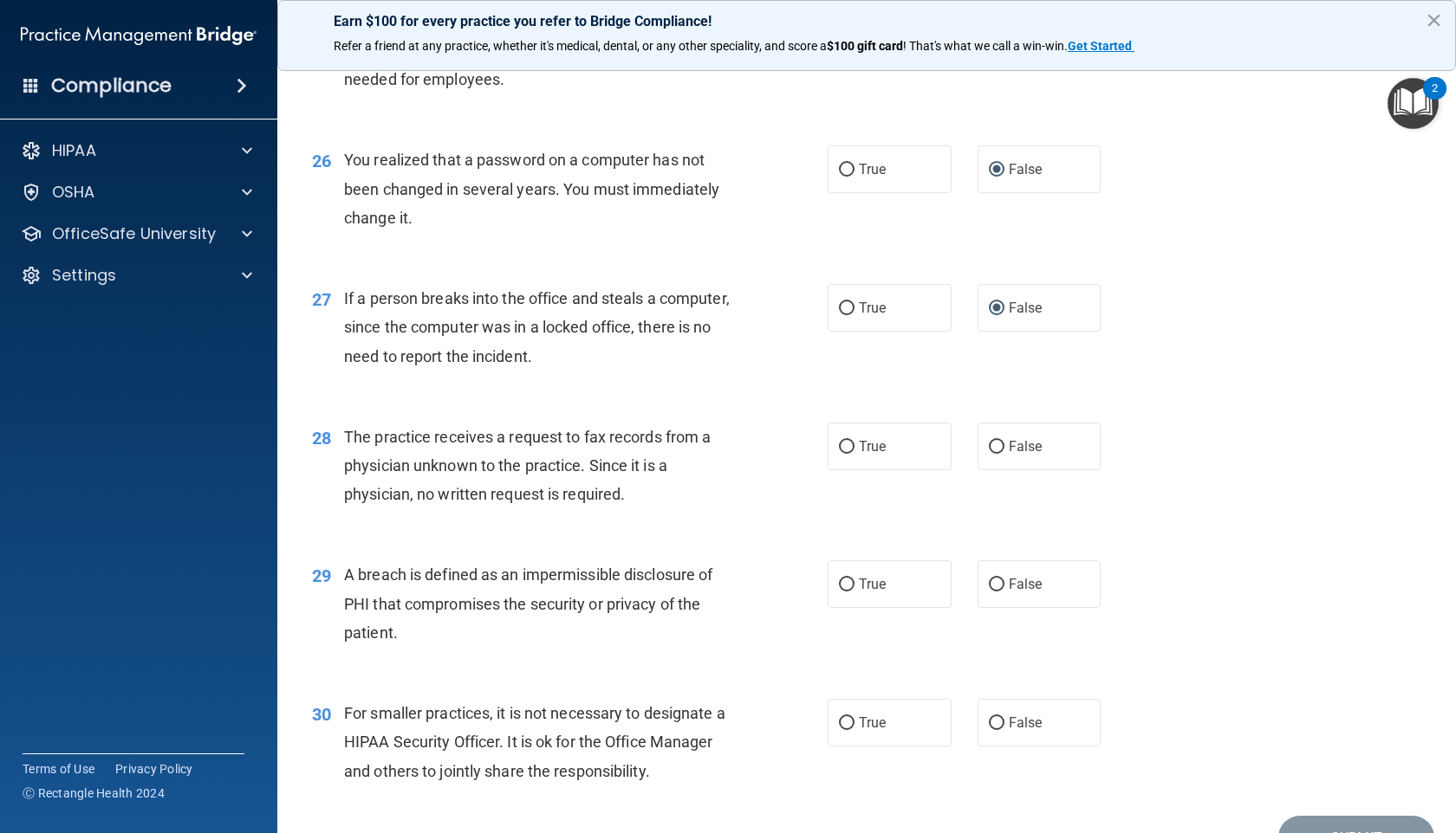
scroll to position [3536, 0]
click at [1013, 452] on span "False" at bounding box center [1025, 444] width 34 height 16
click at [1005, 451] on input "False" at bounding box center [996, 445] width 15 height 13
radio input "true"
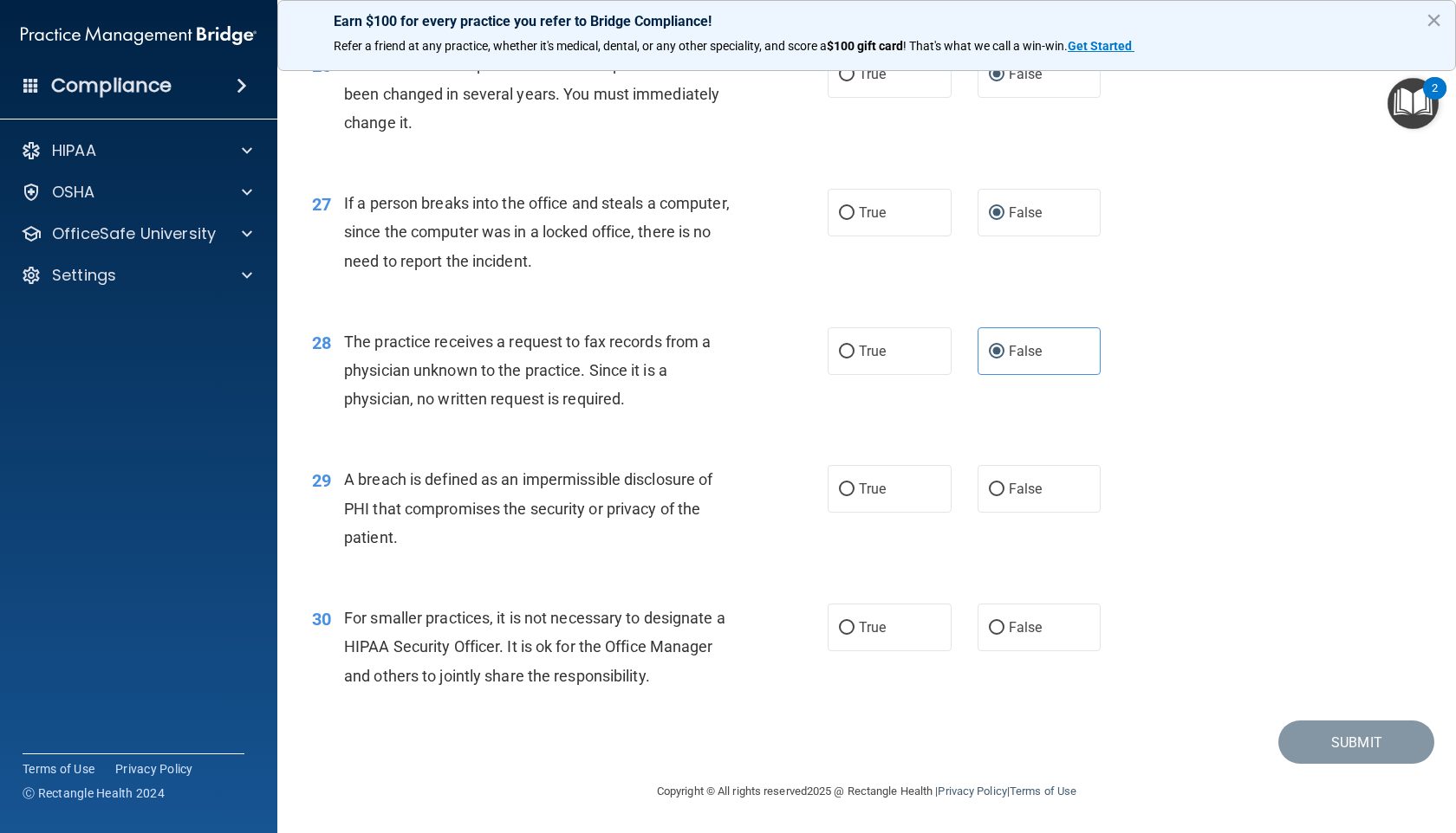
scroll to position [3658, 0]
click at [879, 513] on label "True" at bounding box center [890, 489] width 124 height 47
click at [854, 496] on input "True" at bounding box center [847, 490] width 15 height 13
radio input "true"
click at [1008, 635] on span "False" at bounding box center [1025, 627] width 34 height 16
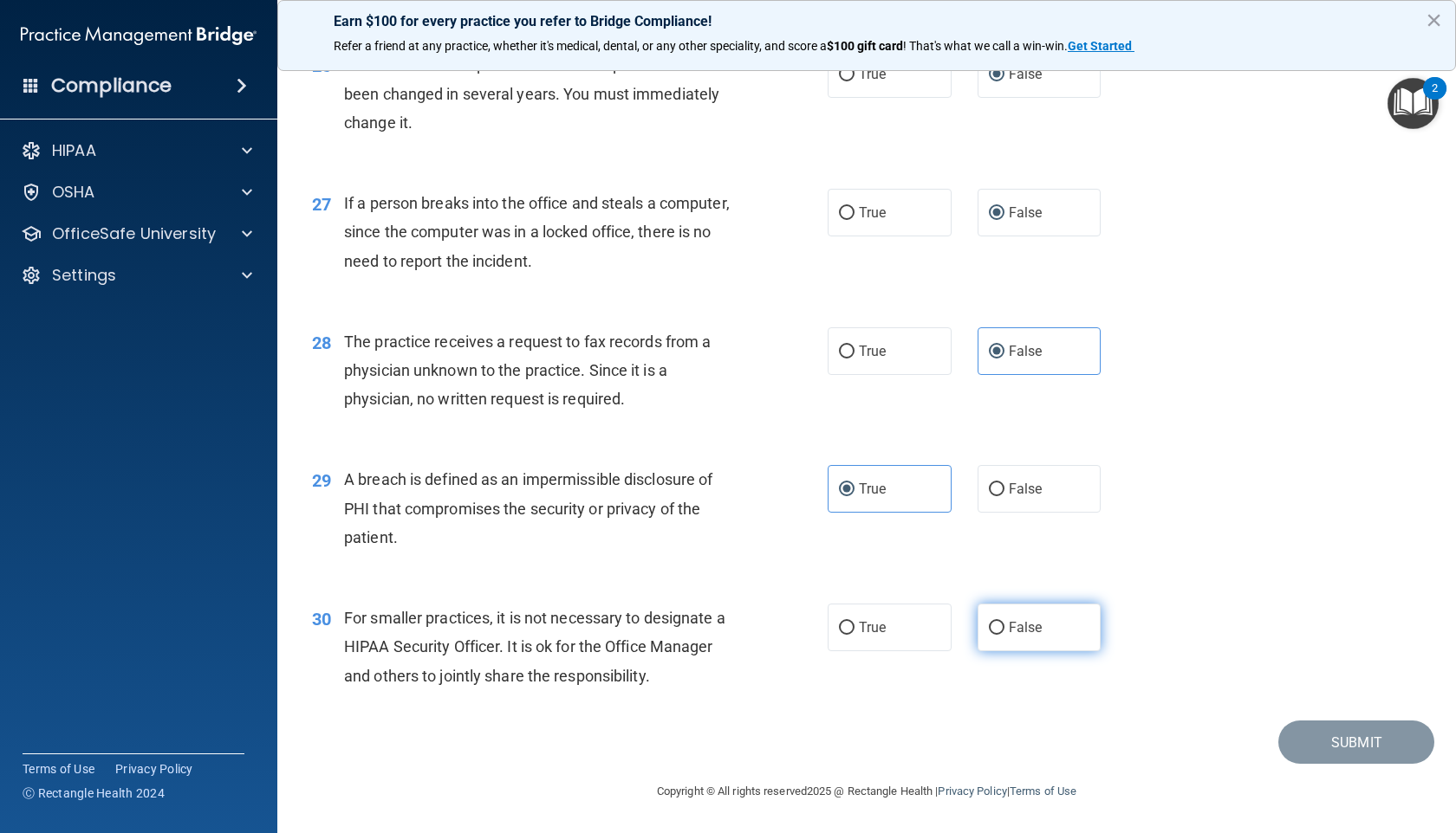
click at [1005, 634] on input "False" at bounding box center [996, 629] width 15 height 13
radio input "true"
click at [1008, 635] on span "False" at bounding box center [1025, 627] width 34 height 16
click at [1005, 634] on input "False" at bounding box center [996, 629] width 15 height 13
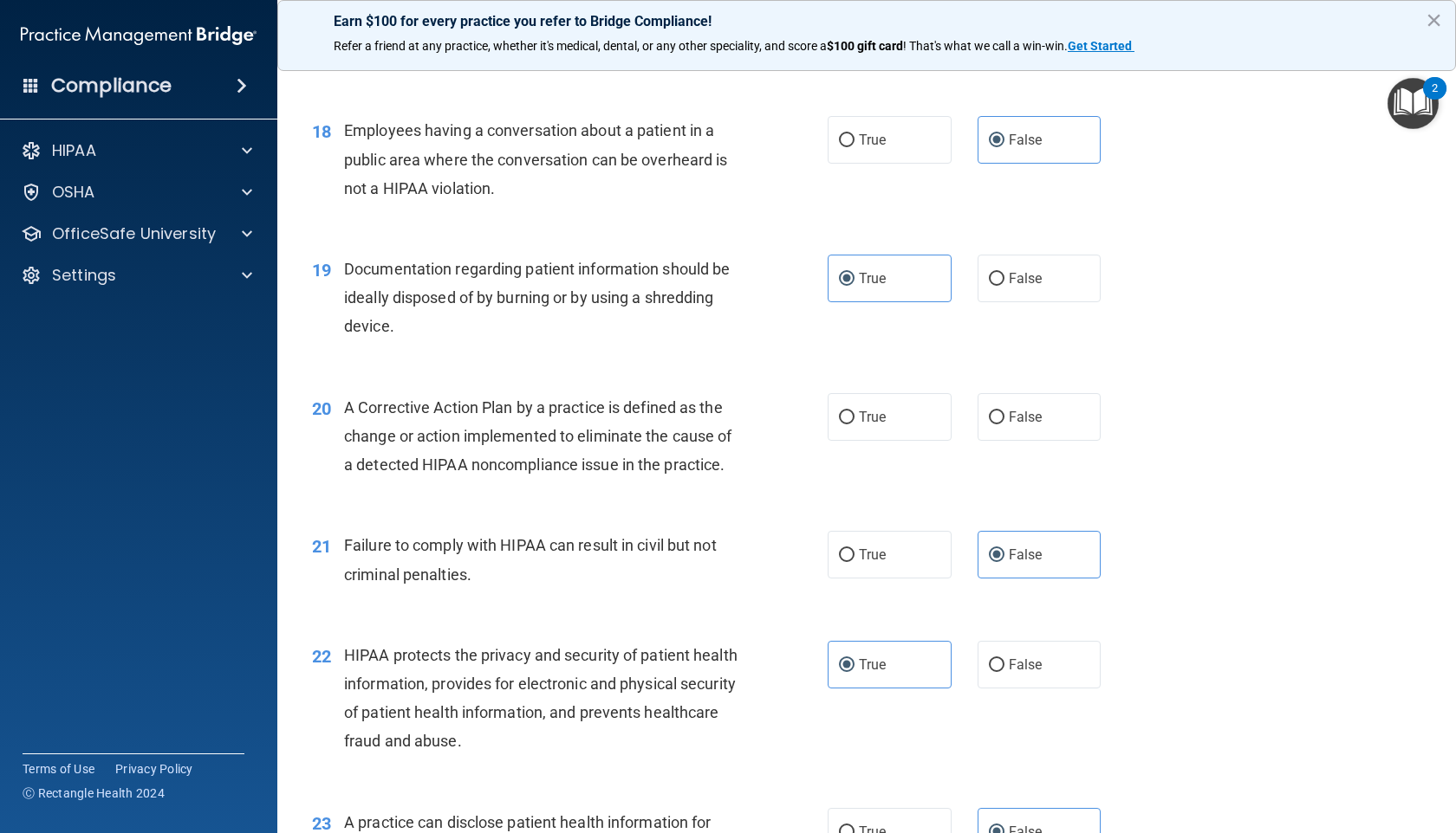
scroll to position [2345, 0]
click at [882, 438] on label "True" at bounding box center [890, 414] width 124 height 47
click at [854, 422] on input "True" at bounding box center [847, 415] width 15 height 13
radio input "true"
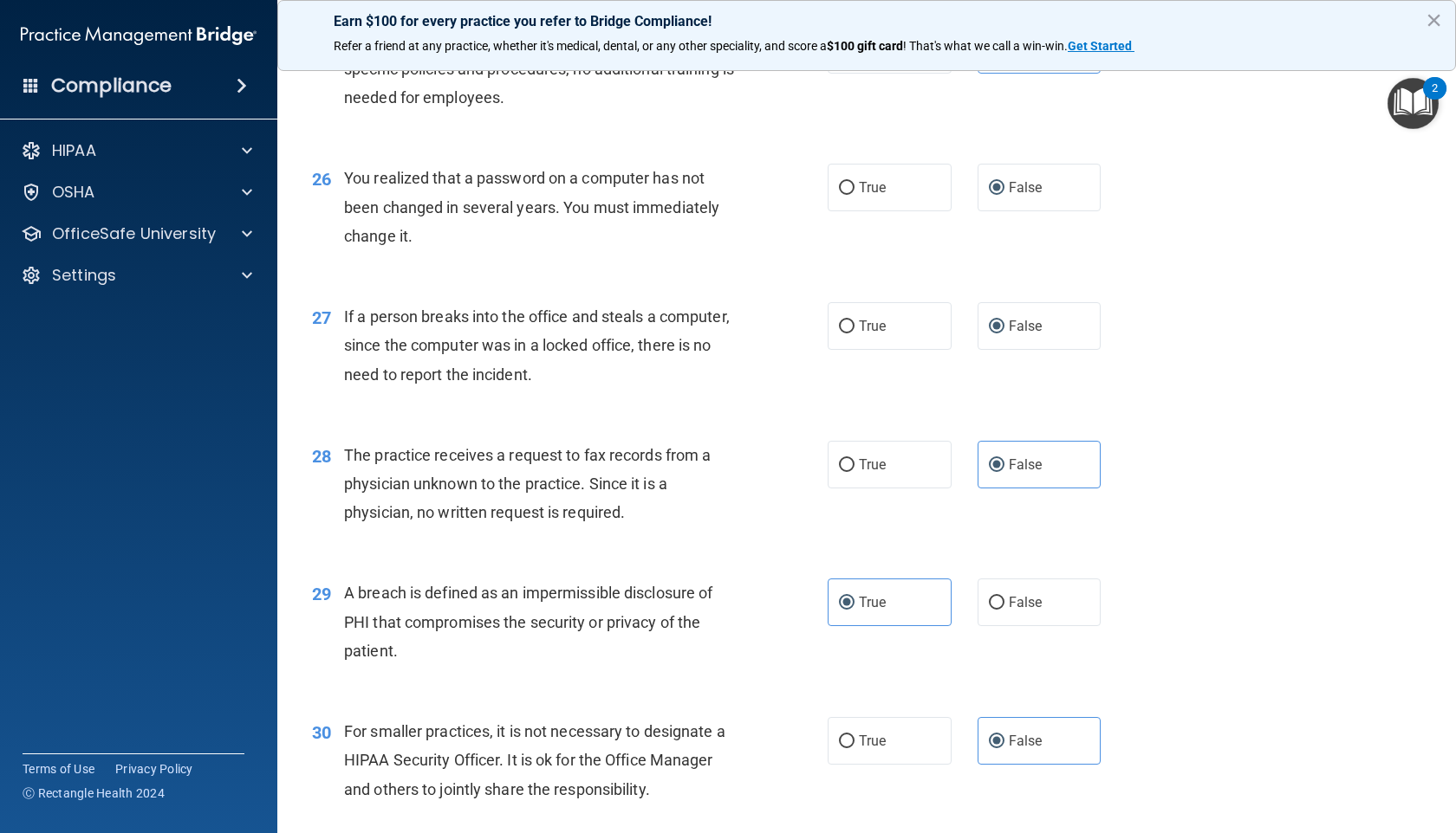
scroll to position [3716, 0]
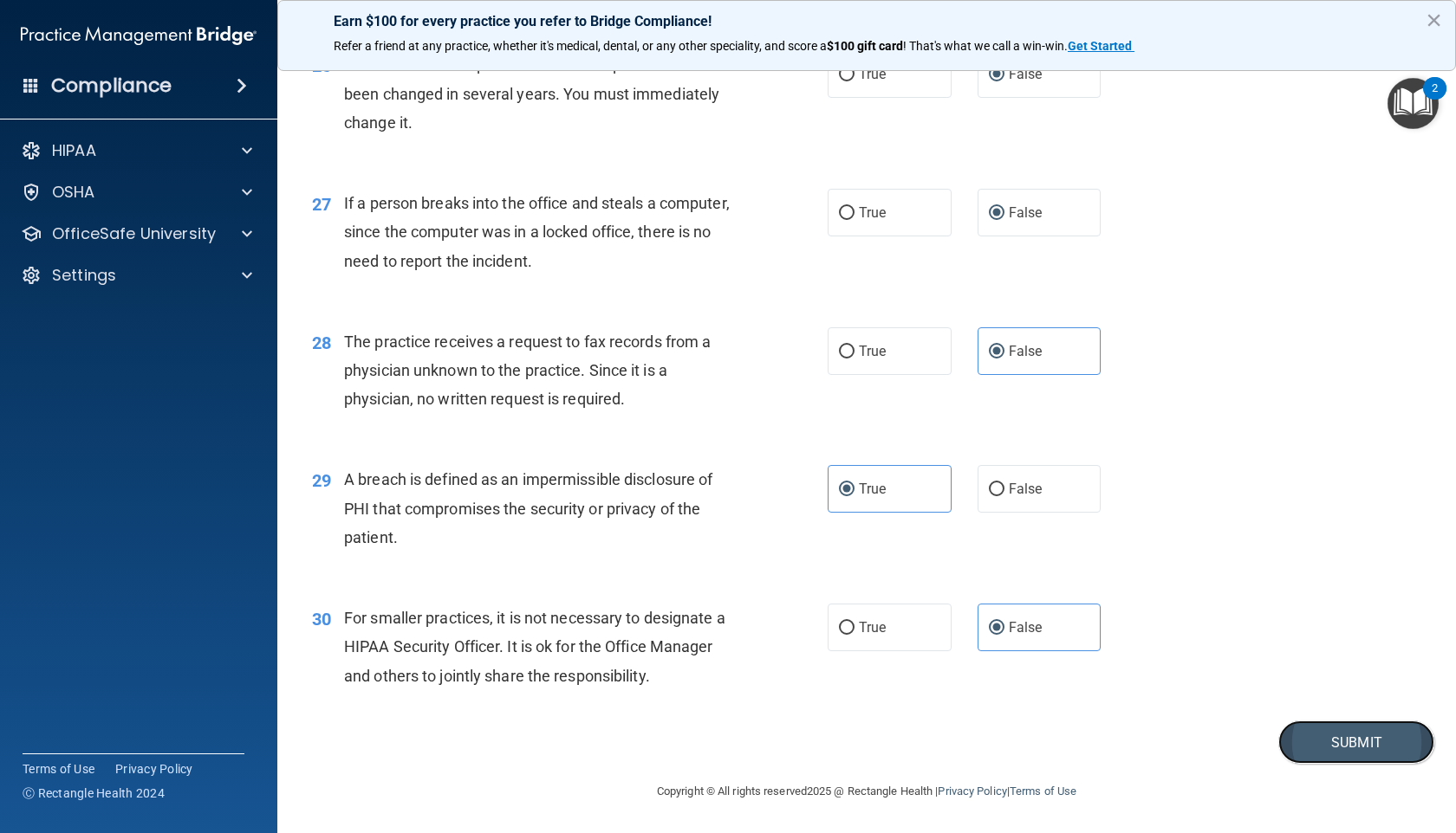
click at [1341, 667] on button "Submit" at bounding box center [1356, 743] width 156 height 44
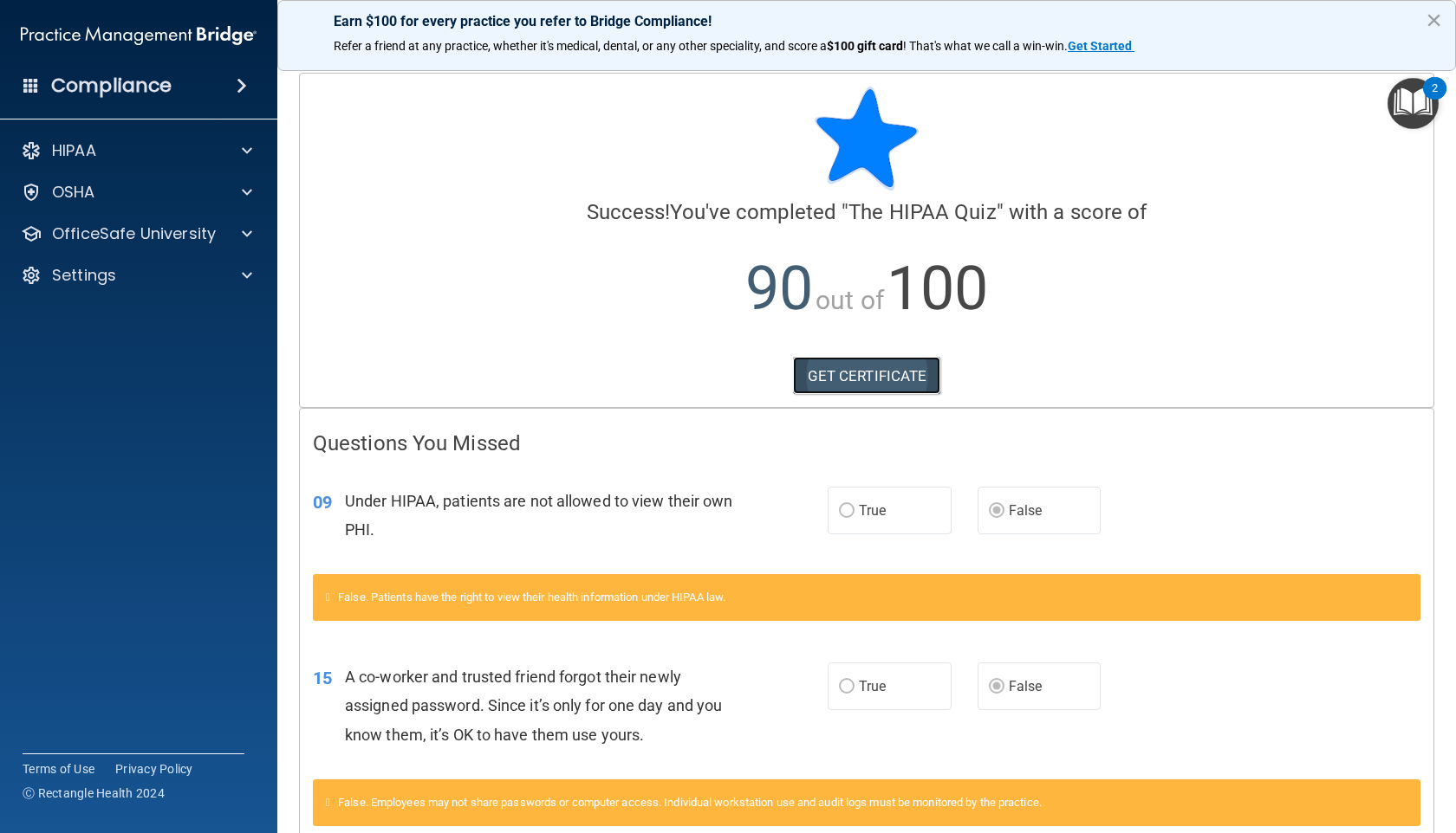
click at [841, 378] on link "GET CERTIFICATE" at bounding box center [867, 376] width 148 height 38
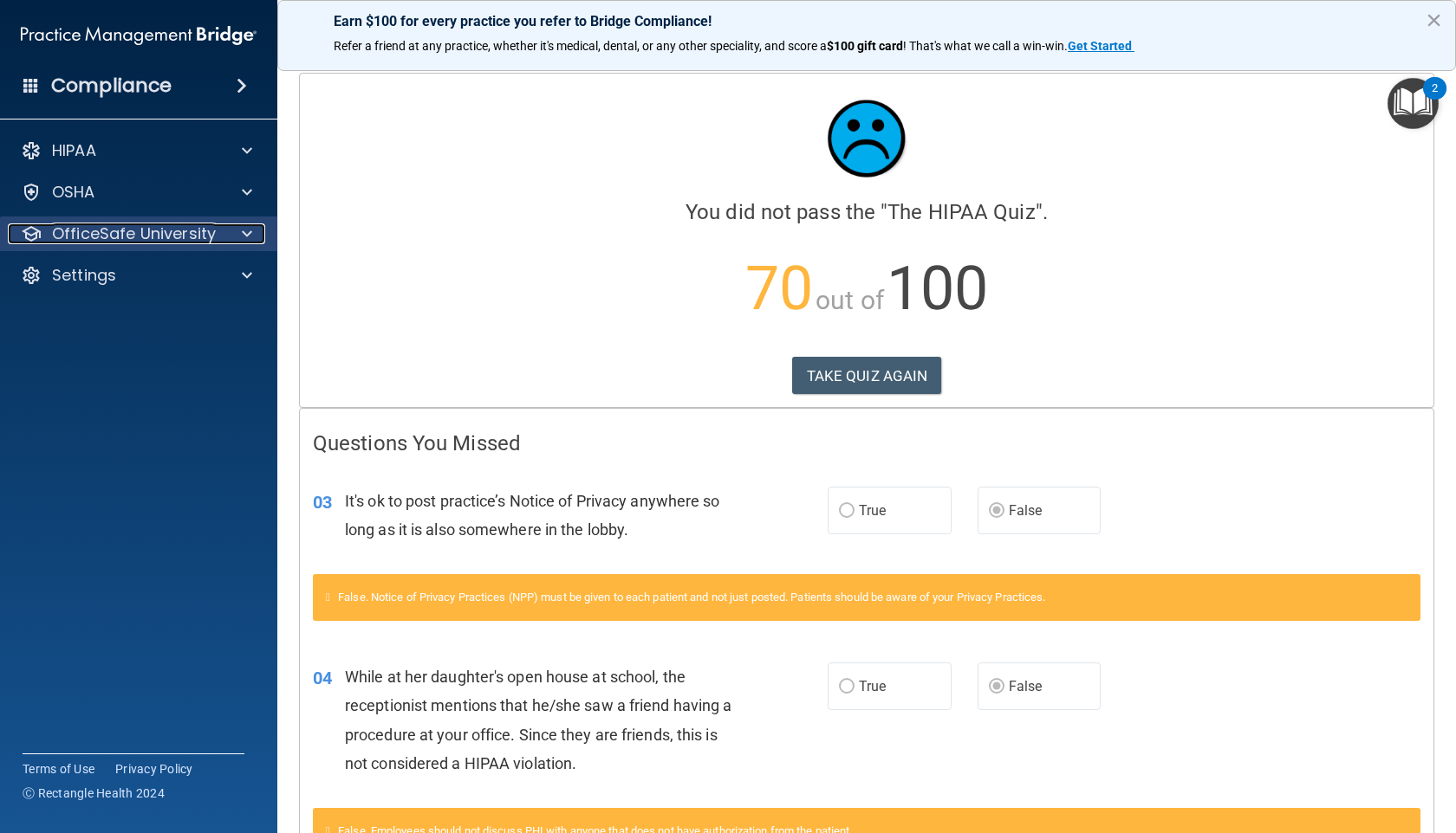
click at [161, 232] on p "OfficeSafe University" at bounding box center [134, 234] width 163 height 21
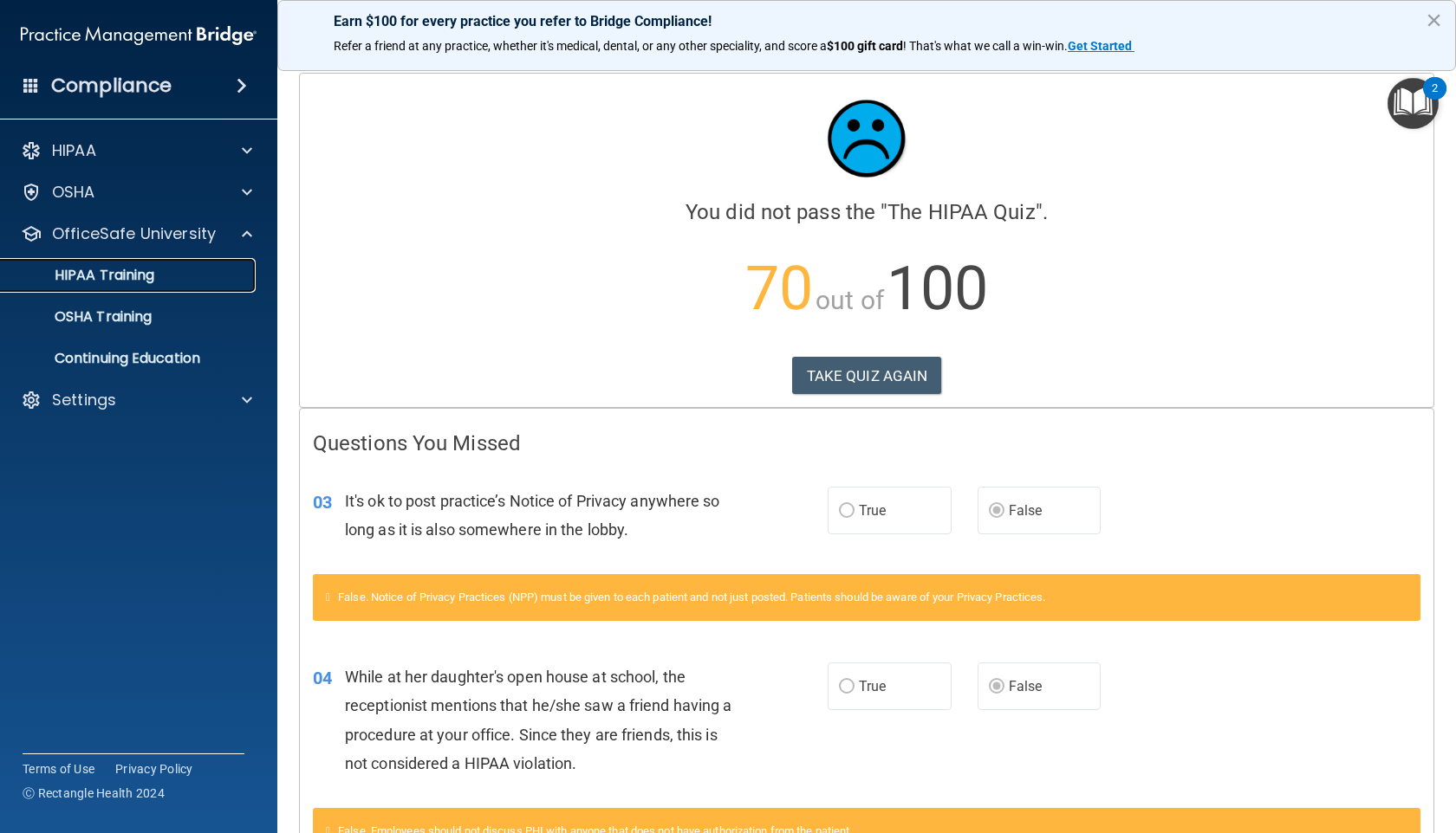
click at [107, 272] on p "HIPAA Training" at bounding box center [83, 275] width 143 height 17
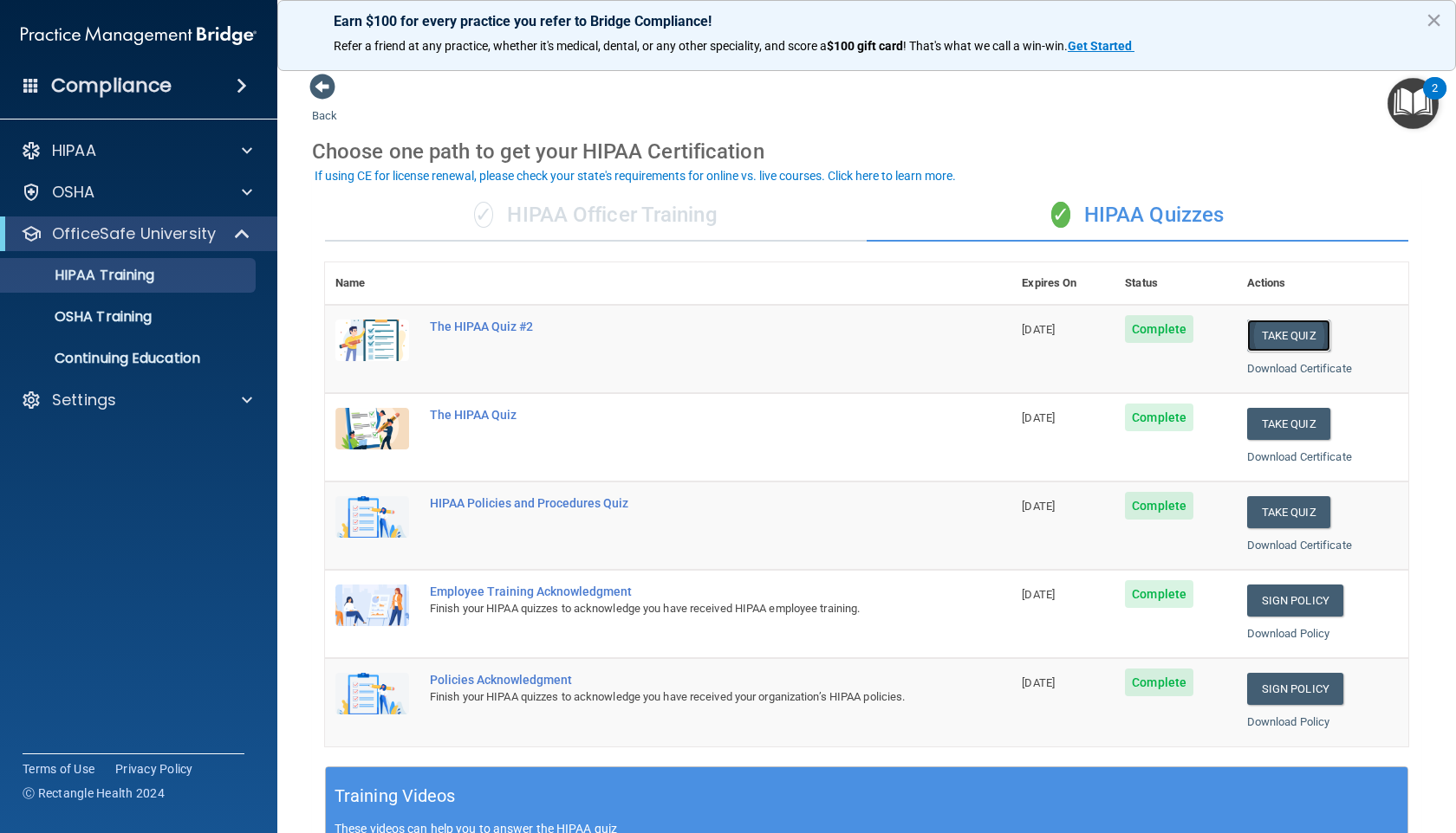
click at [1265, 332] on button "Take Quiz" at bounding box center [1289, 335] width 84 height 32
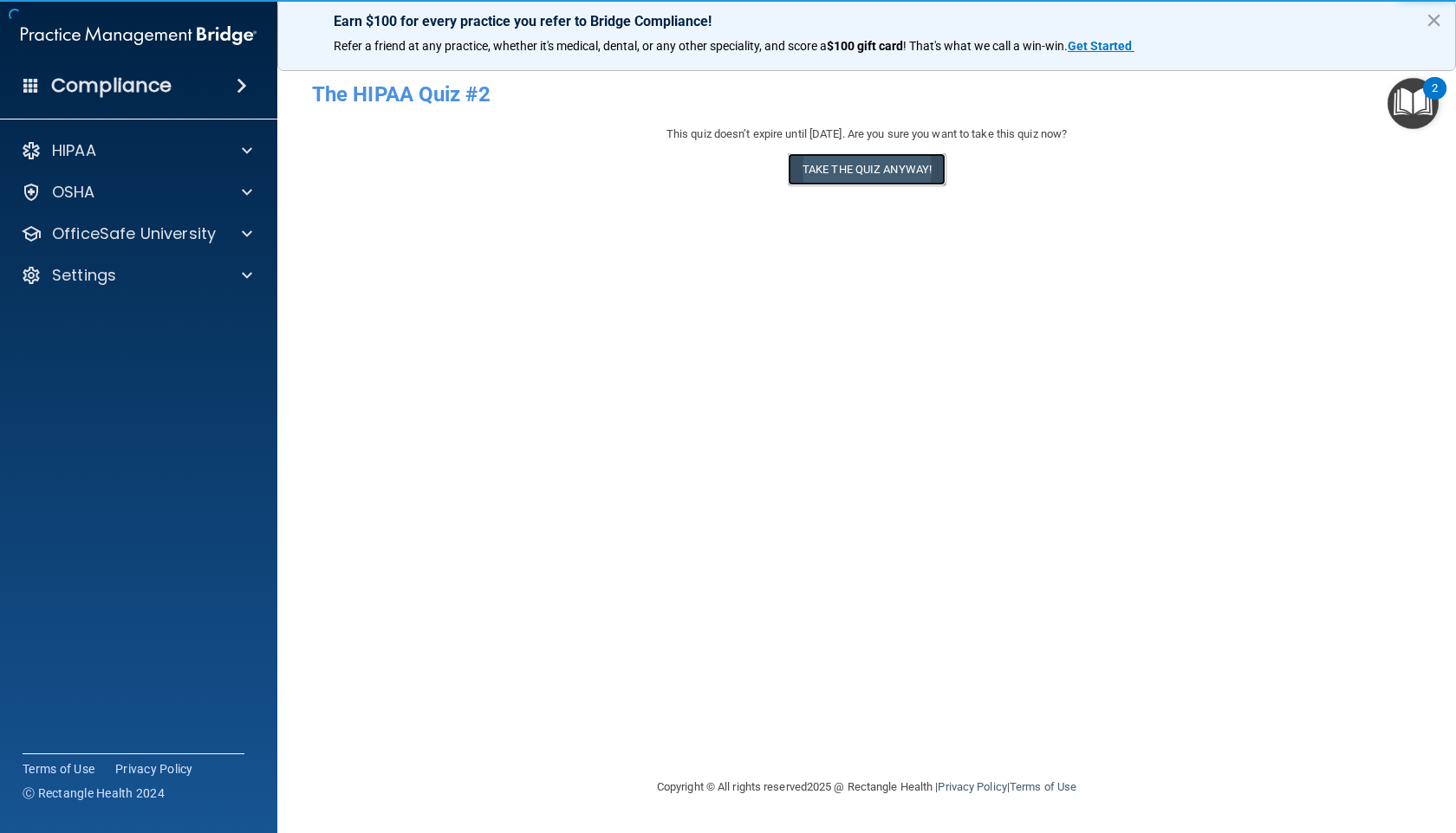
click at [850, 177] on button "Take the quiz anyway!" at bounding box center [867, 169] width 158 height 32
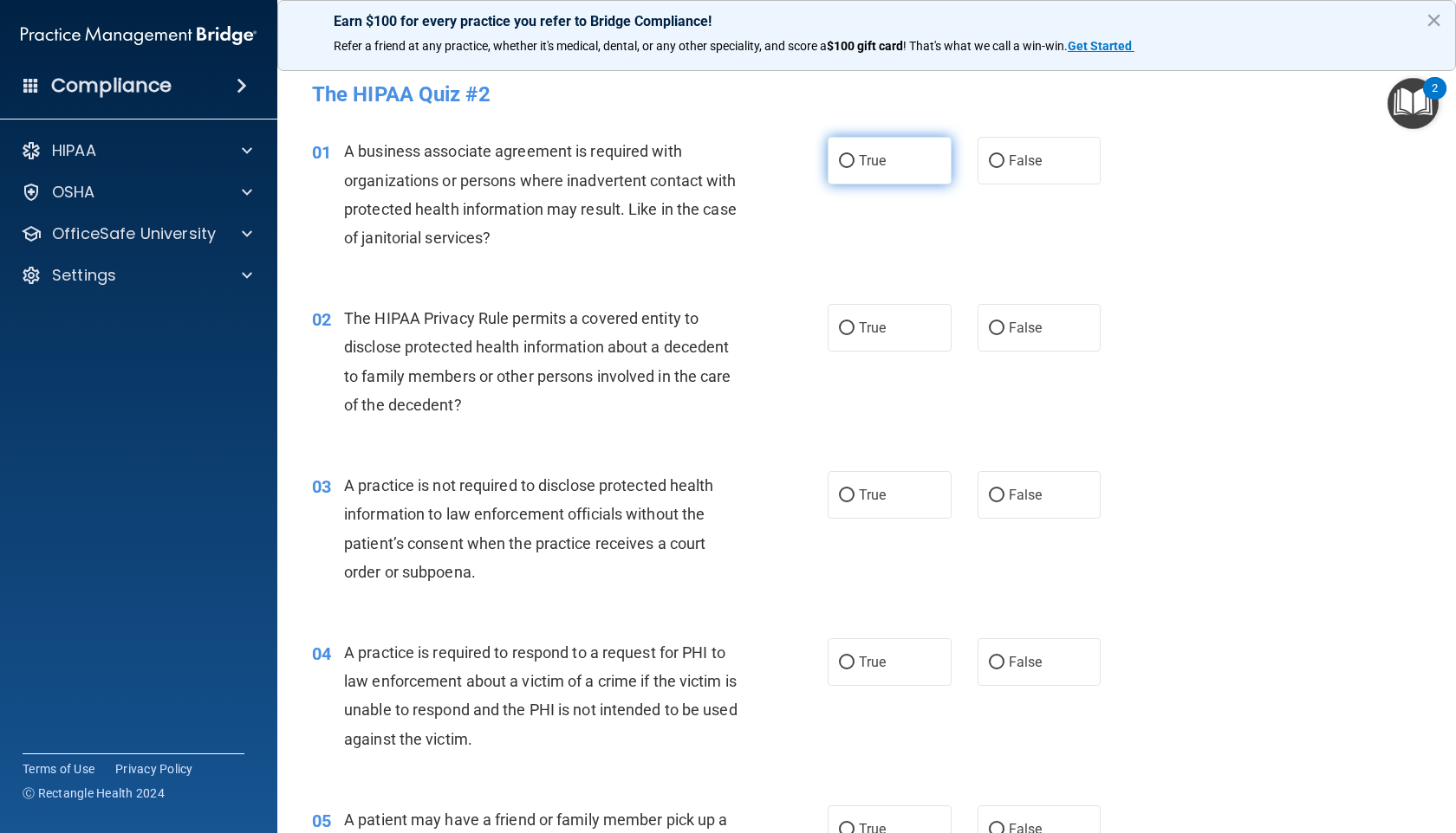
click at [849, 160] on label "True" at bounding box center [890, 161] width 124 height 47
click at [849, 160] on input "True" at bounding box center [847, 161] width 15 height 13
radio input "true"
click at [859, 319] on span "True" at bounding box center [872, 327] width 27 height 16
click at [854, 322] on input "True" at bounding box center [847, 329] width 15 height 13
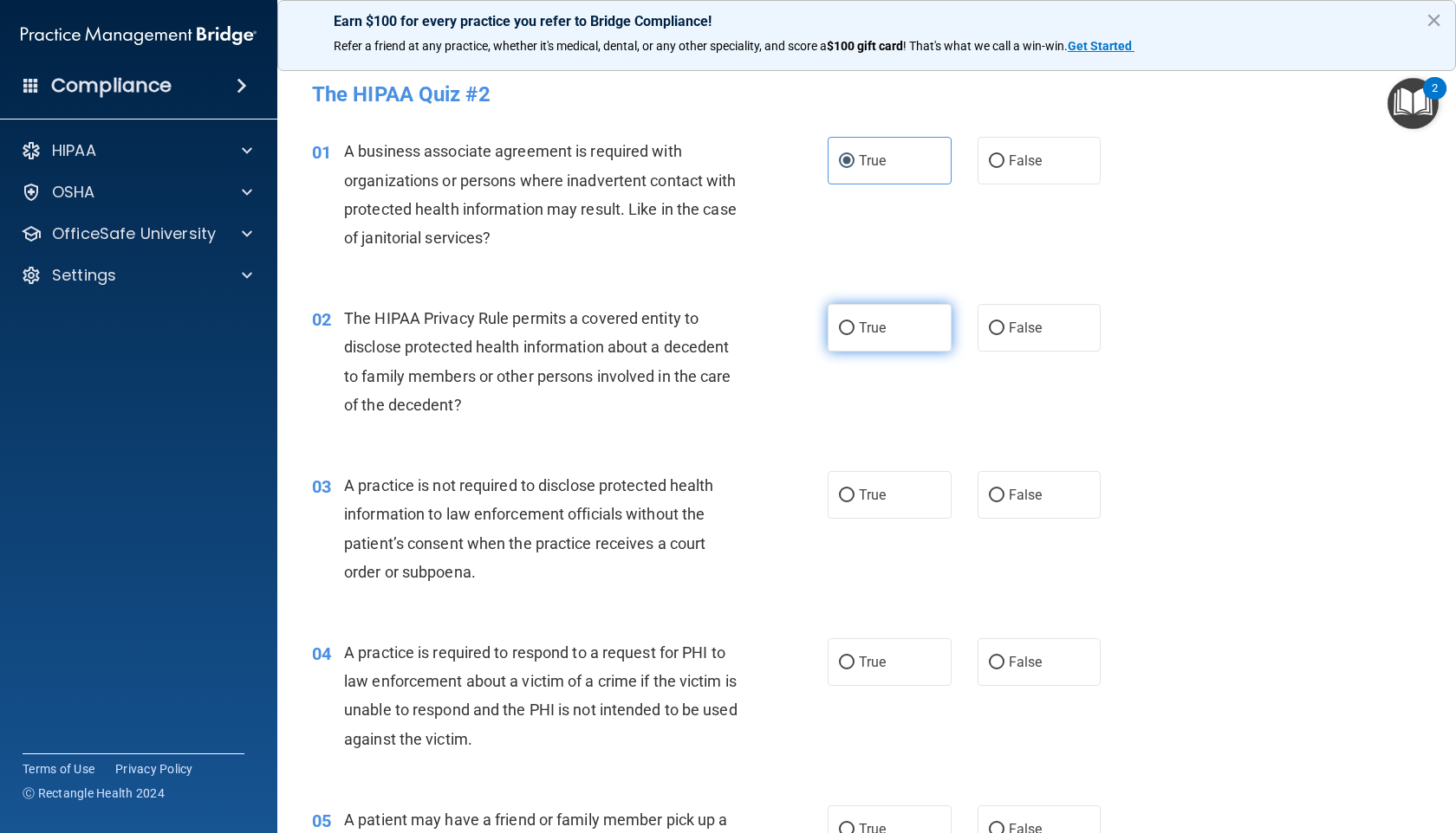
radio input "true"
click at [868, 498] on span "True" at bounding box center [872, 494] width 27 height 16
click at [854, 498] on input "True" at bounding box center [847, 496] width 15 height 13
radio input "true"
click at [883, 659] on label "True" at bounding box center [890, 662] width 124 height 47
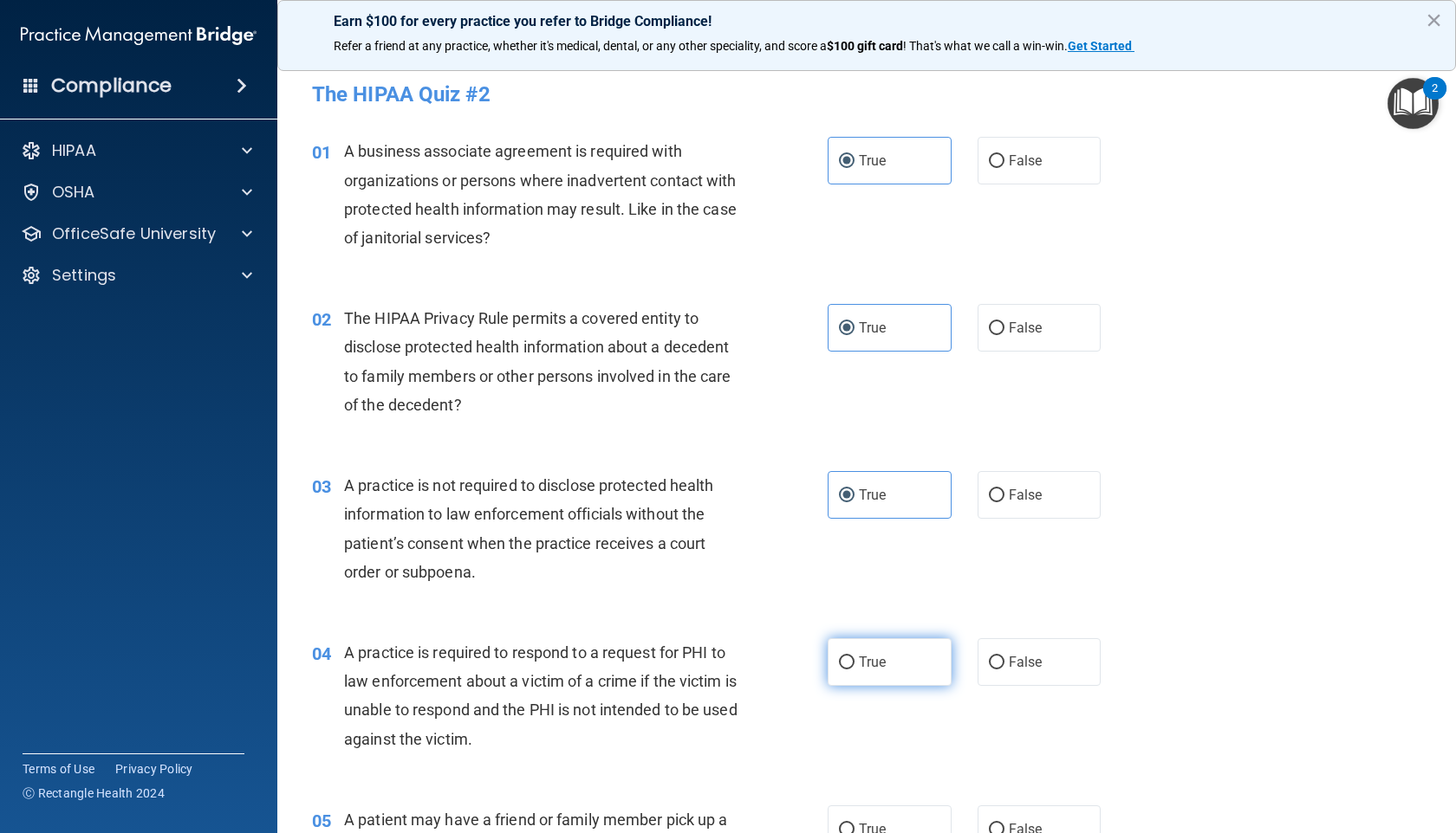
click at [854, 659] on input "True" at bounding box center [847, 663] width 15 height 13
radio input "true"
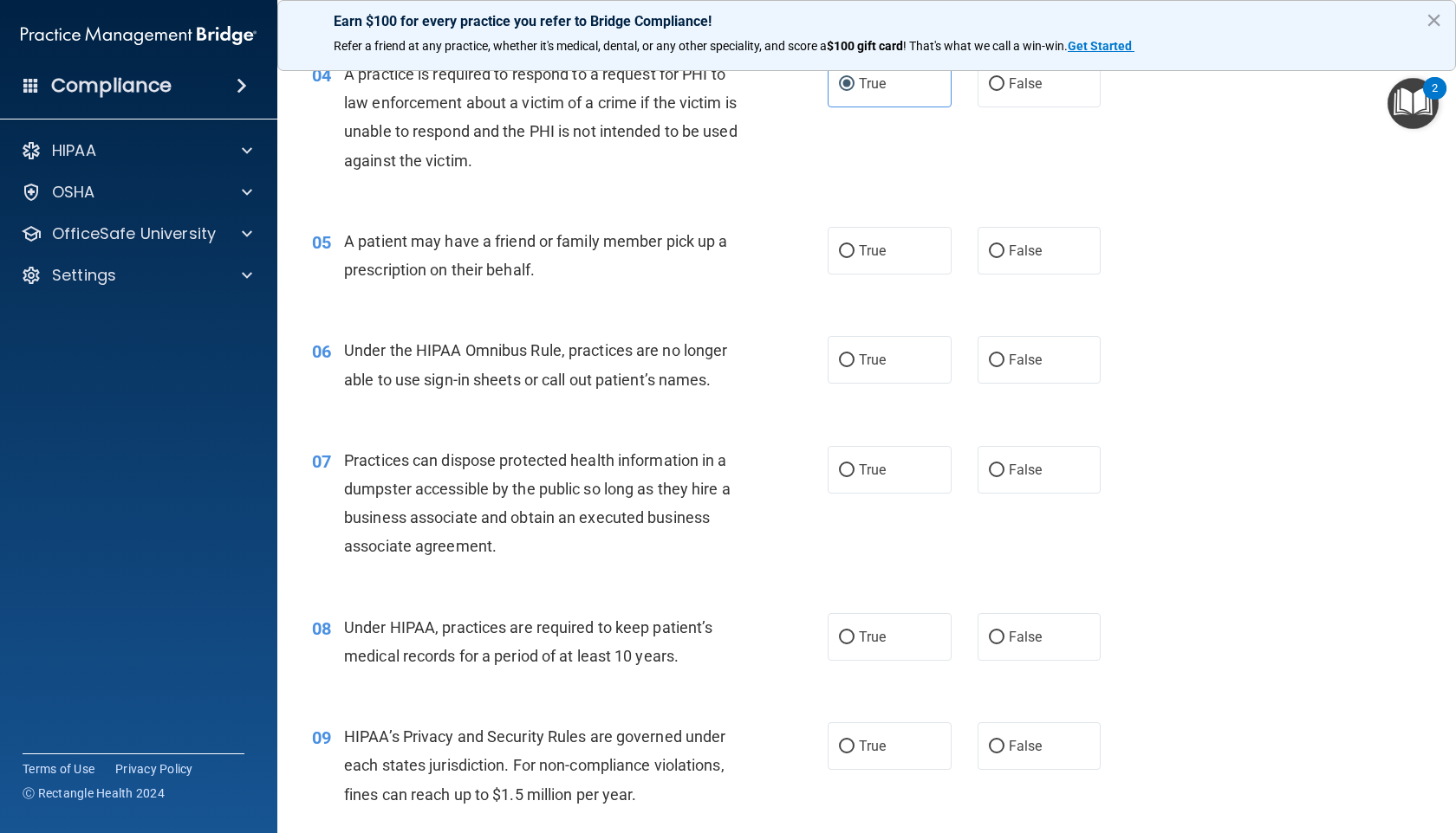
scroll to position [579, 0]
drag, startPoint x: 858, startPoint y: 260, endPoint x: 855, endPoint y: 273, distance: 13.3
click at [857, 260] on label "True" at bounding box center [890, 250] width 124 height 47
click at [854, 257] on input "True" at bounding box center [847, 251] width 15 height 13
radio input "true"
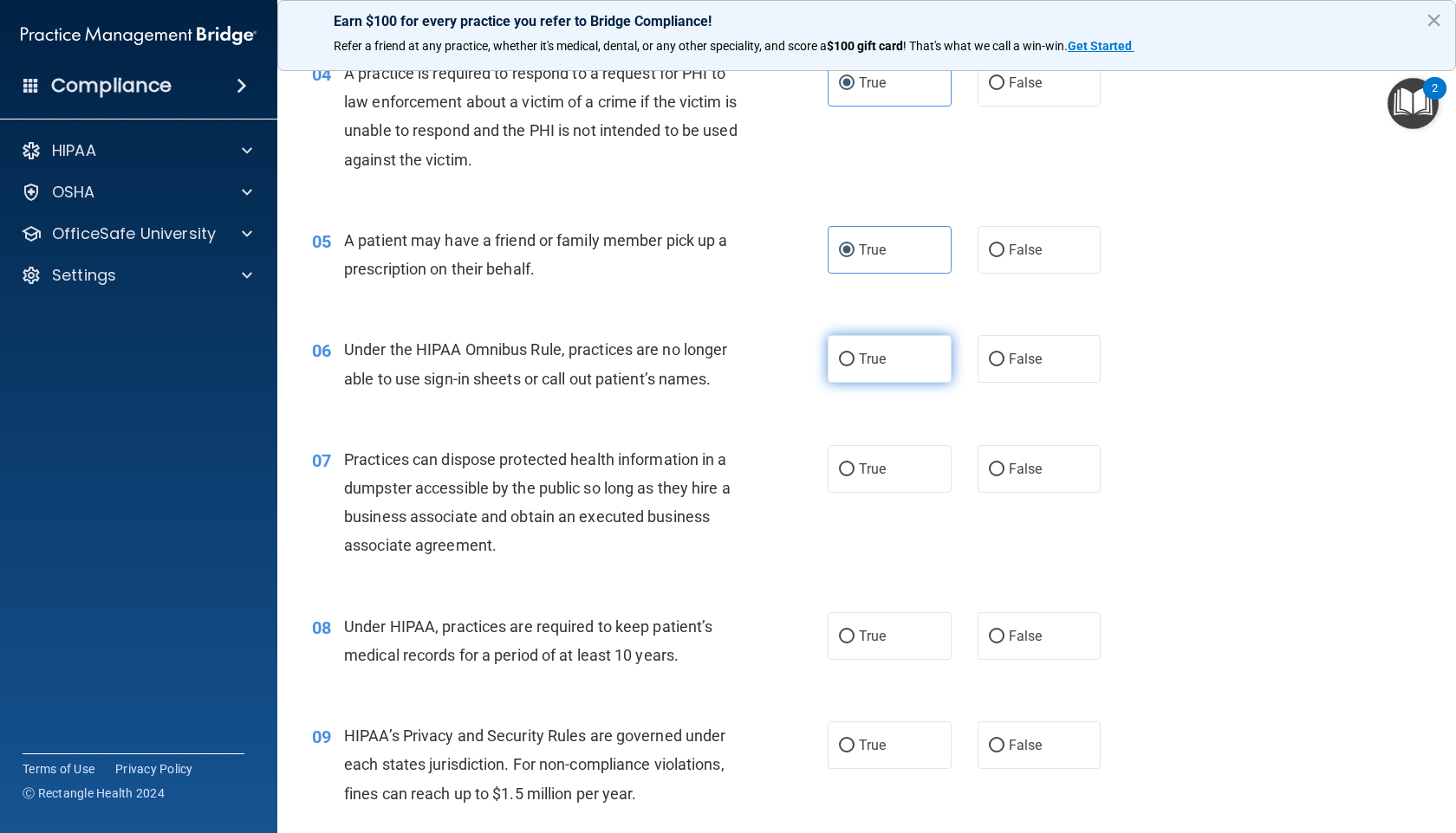
click at [848, 348] on label "True" at bounding box center [890, 359] width 124 height 47
click at [848, 353] on input "True" at bounding box center [847, 360] width 15 height 13
radio input "true"
drag, startPoint x: 868, startPoint y: 464, endPoint x: 864, endPoint y: 473, distance: 9.8
click at [865, 469] on span "True" at bounding box center [872, 468] width 27 height 16
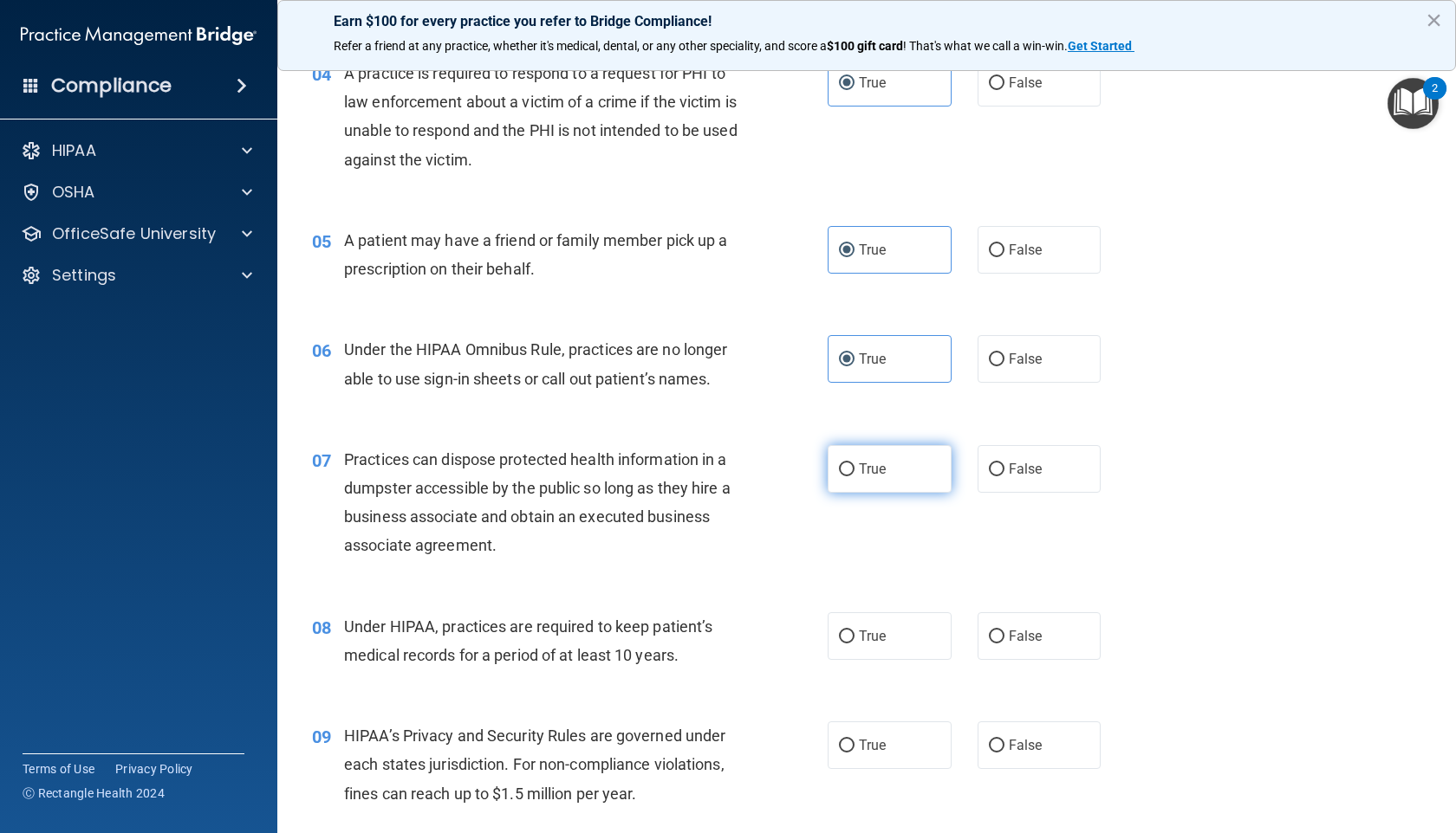
click at [854, 469] on input "True" at bounding box center [847, 470] width 15 height 13
radio input "true"
drag, startPoint x: 877, startPoint y: 636, endPoint x: 886, endPoint y: 687, distance: 51.8
click at [877, 636] on span "True" at bounding box center [872, 635] width 27 height 16
click at [854, 636] on input "True" at bounding box center [847, 637] width 15 height 13
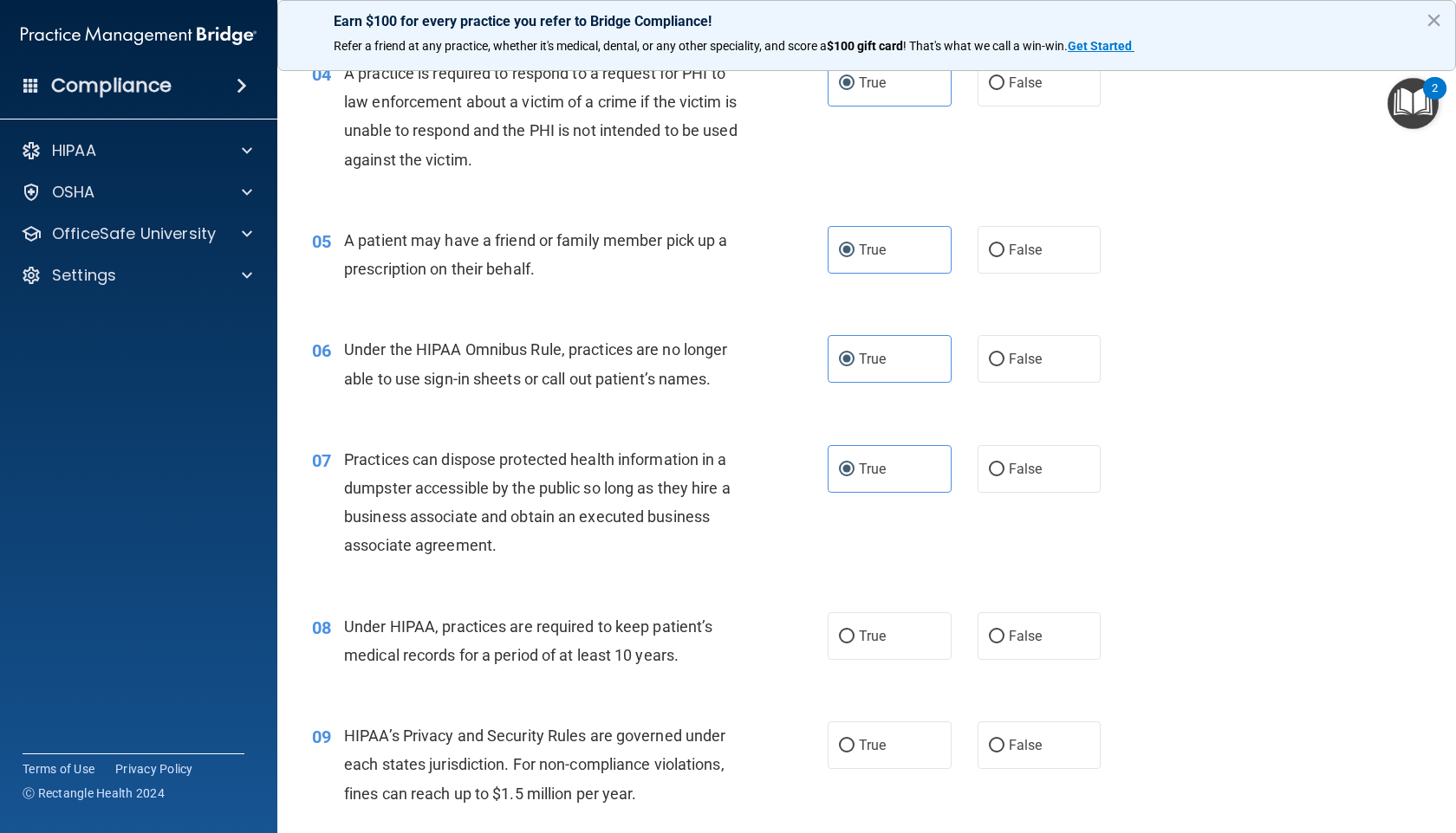
radio input "true"
click at [878, 667] on span "True" at bounding box center [872, 745] width 27 height 16
click at [854, 667] on input "True" at bounding box center [847, 747] width 15 height 13
radio input "true"
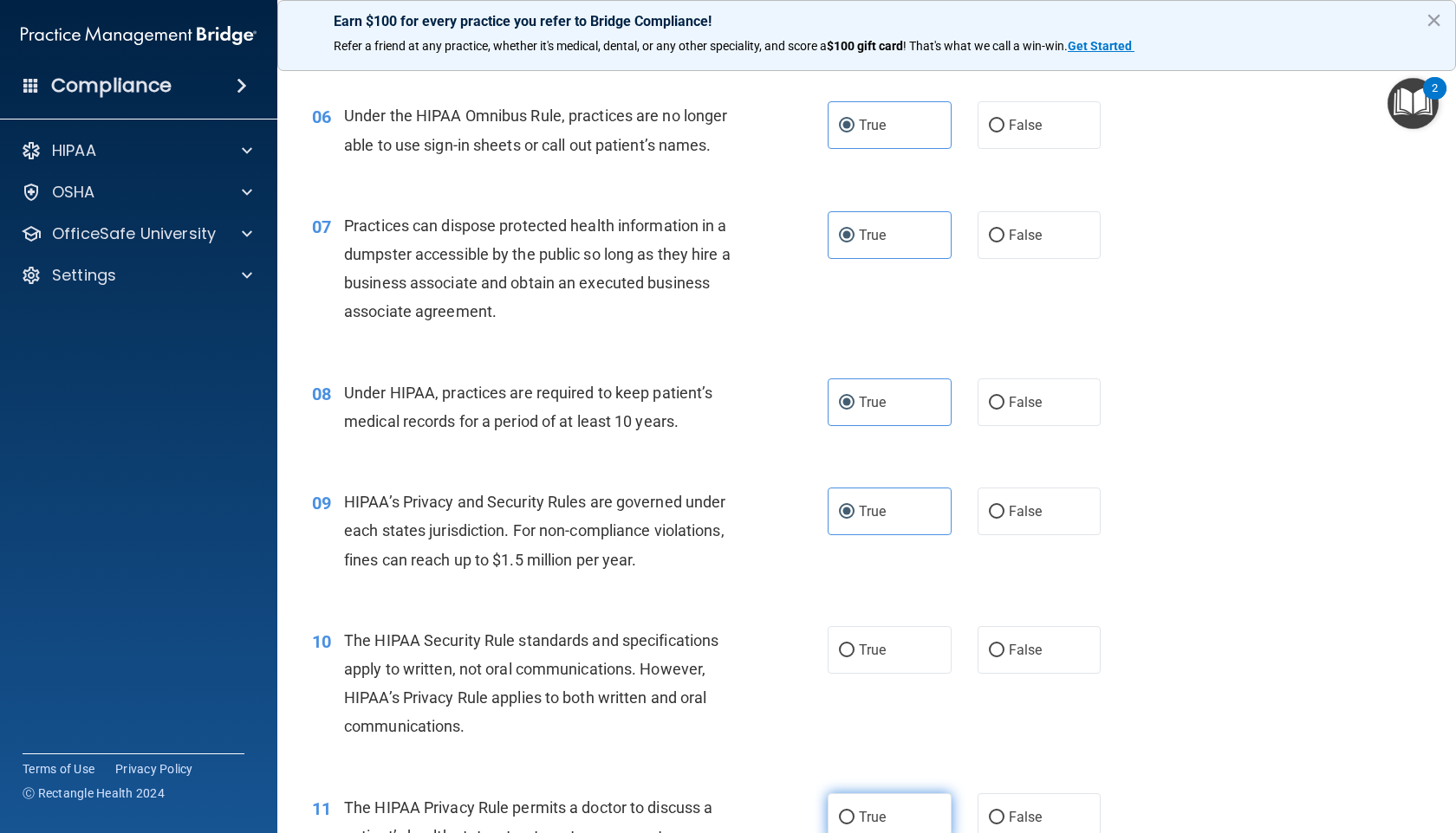
scroll to position [915, 0]
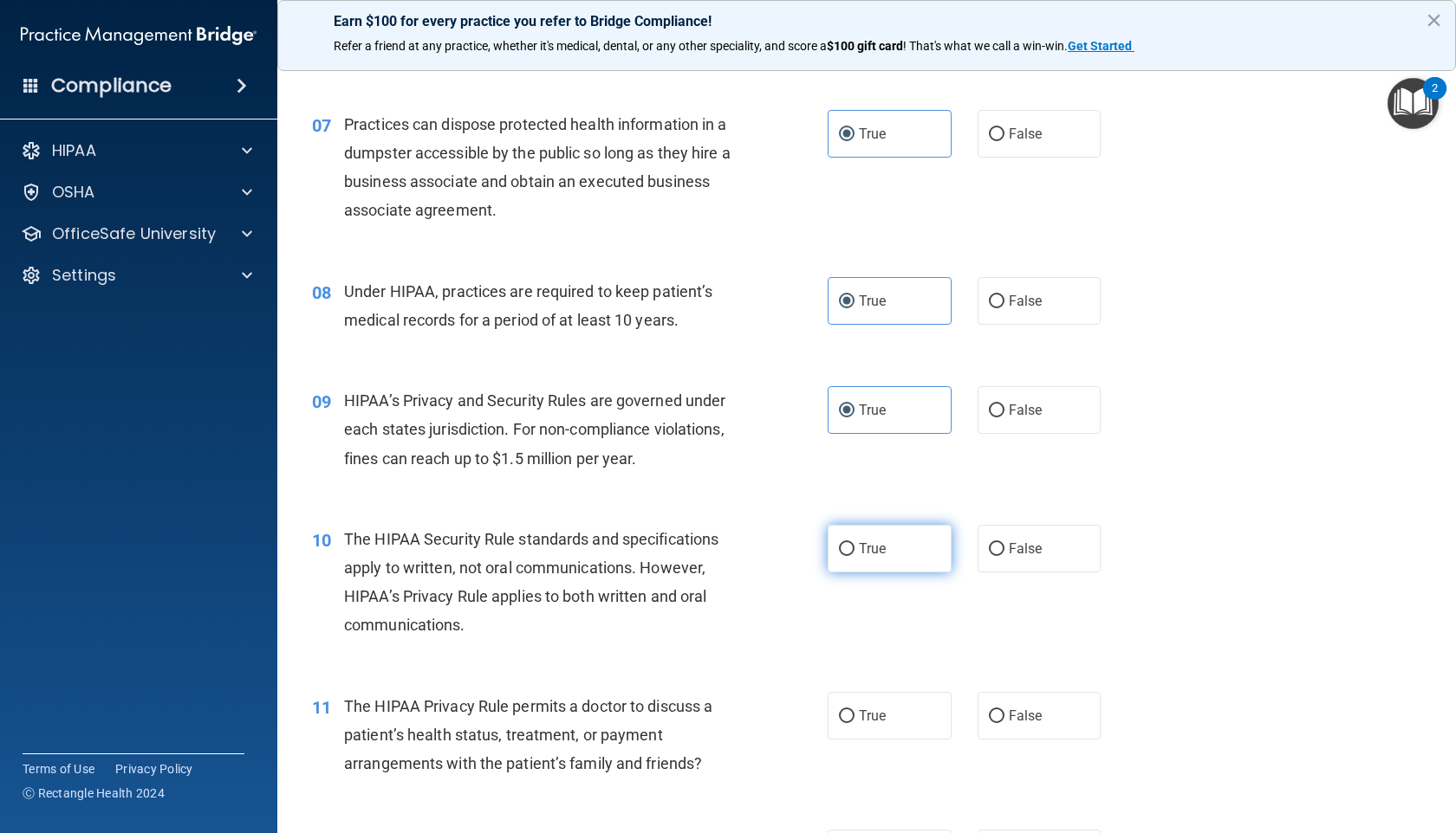
click at [878, 559] on label "True" at bounding box center [890, 548] width 124 height 47
click at [854, 556] on input "True" at bounding box center [847, 550] width 15 height 13
radio input "true"
click at [871, 667] on span "True" at bounding box center [872, 715] width 27 height 16
click at [854, 667] on input "True" at bounding box center [847, 717] width 15 height 13
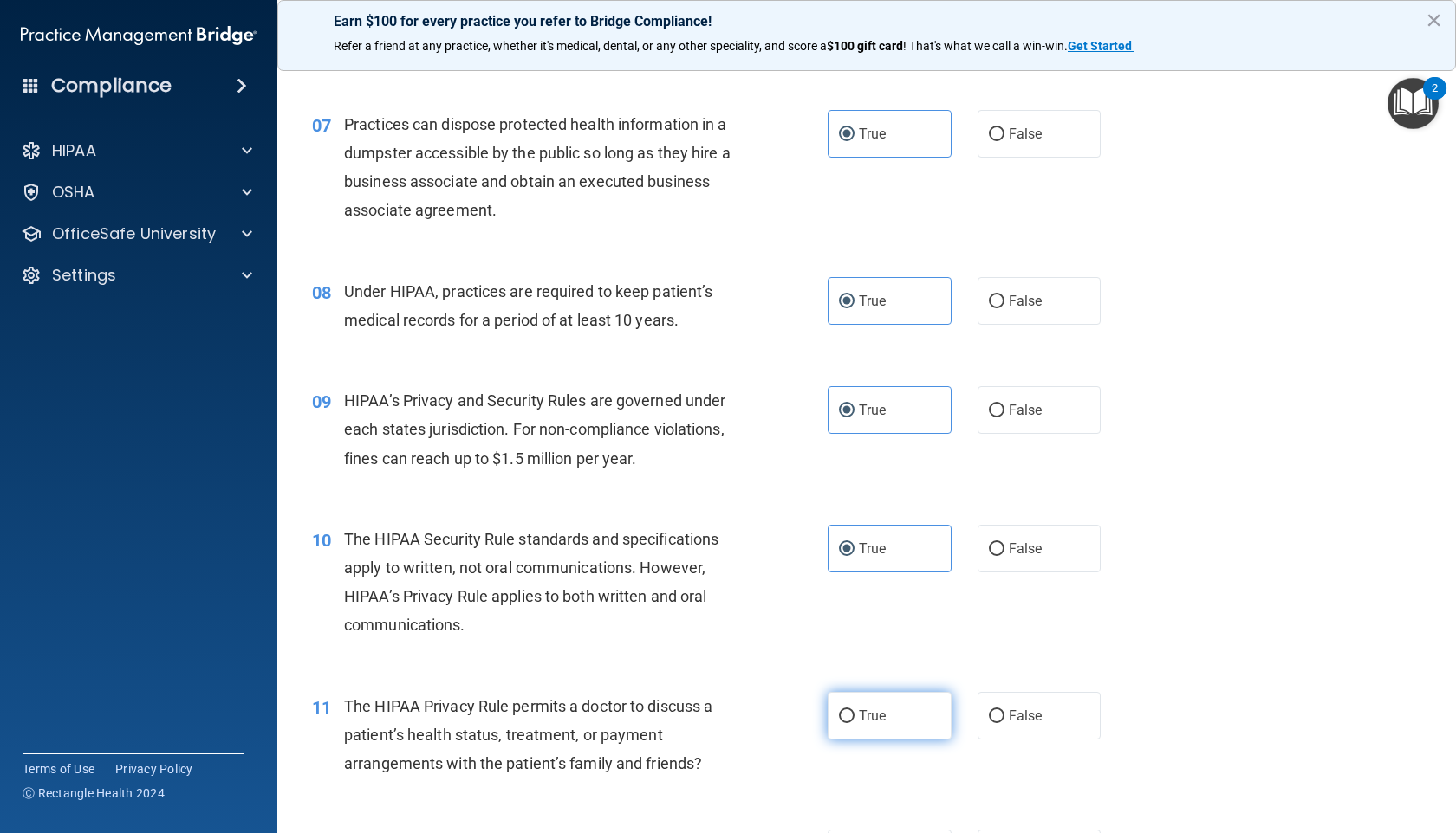
radio input "true"
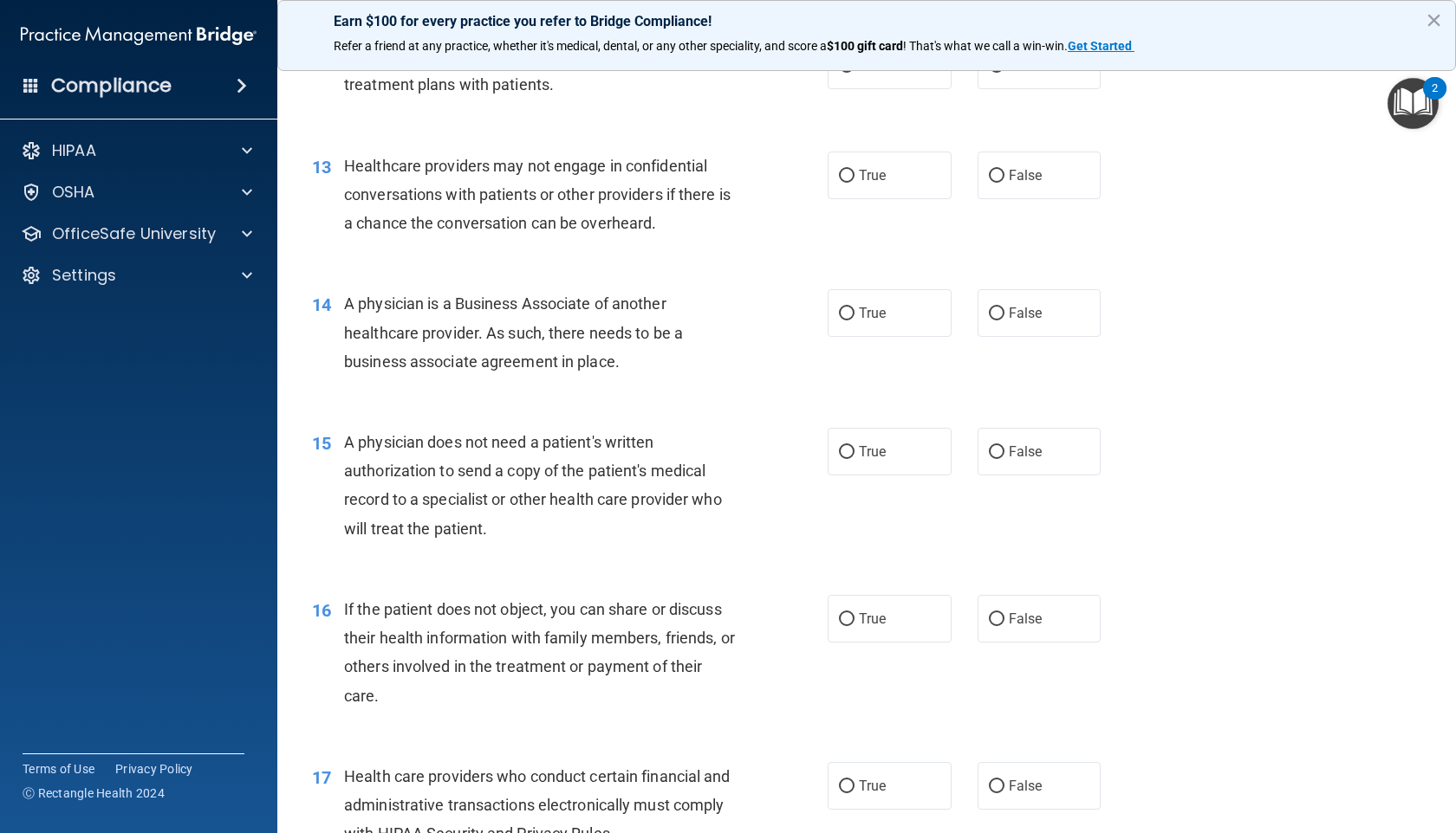
scroll to position [1701, 0]
drag, startPoint x: 856, startPoint y: 174, endPoint x: 822, endPoint y: 187, distance: 36.4
click at [858, 174] on span "True" at bounding box center [872, 176] width 27 height 16
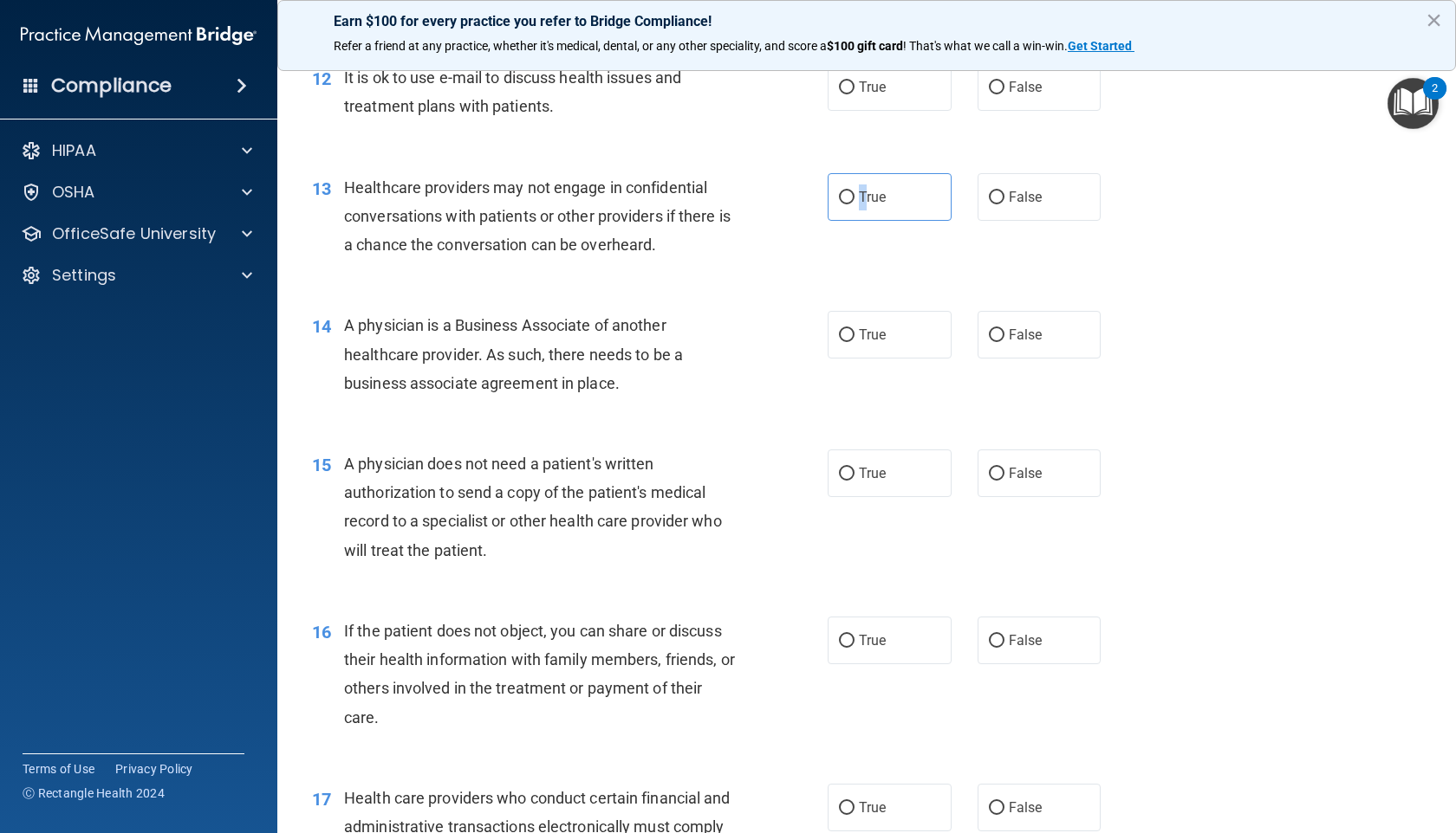
scroll to position [1663, 0]
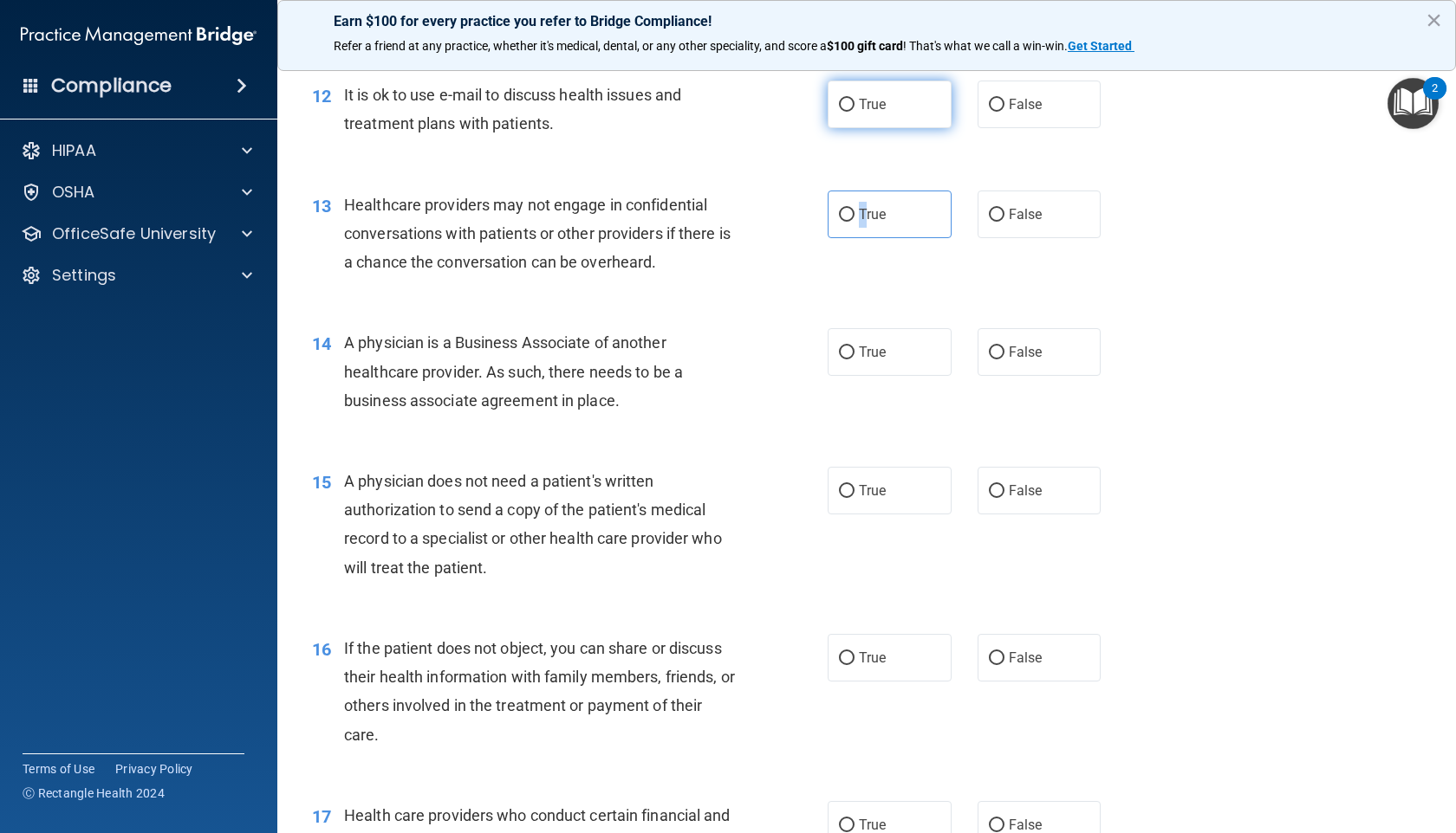
click at [842, 103] on input "True" at bounding box center [847, 105] width 15 height 13
radio input "true"
click at [841, 217] on input "True" at bounding box center [847, 216] width 15 height 13
radio input "true"
click at [841, 356] on input "True" at bounding box center [847, 353] width 15 height 13
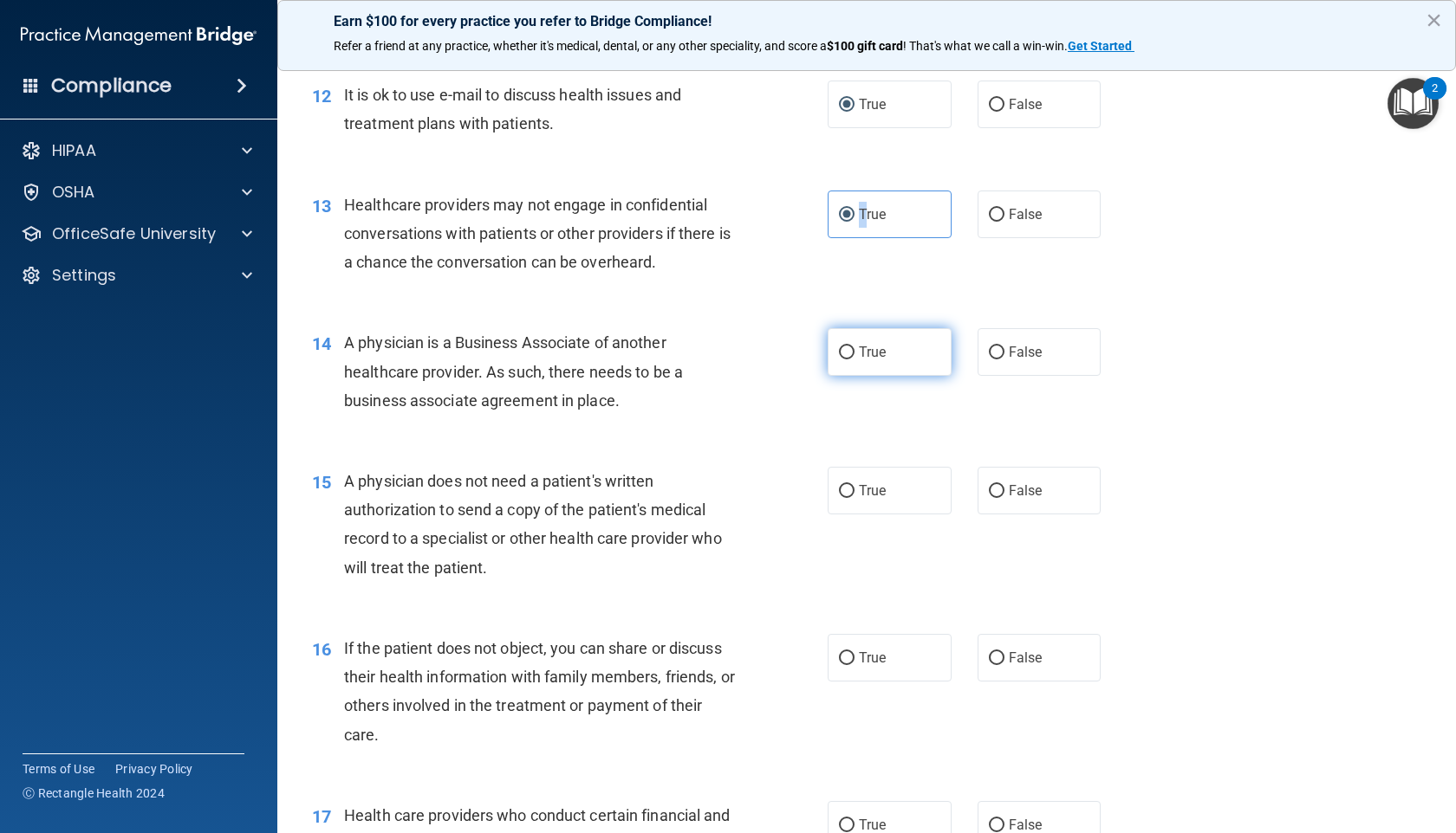
radio input "true"
click at [843, 493] on input "True" at bounding box center [847, 492] width 15 height 13
radio input "true"
click at [842, 658] on input "True" at bounding box center [847, 659] width 15 height 13
radio input "true"
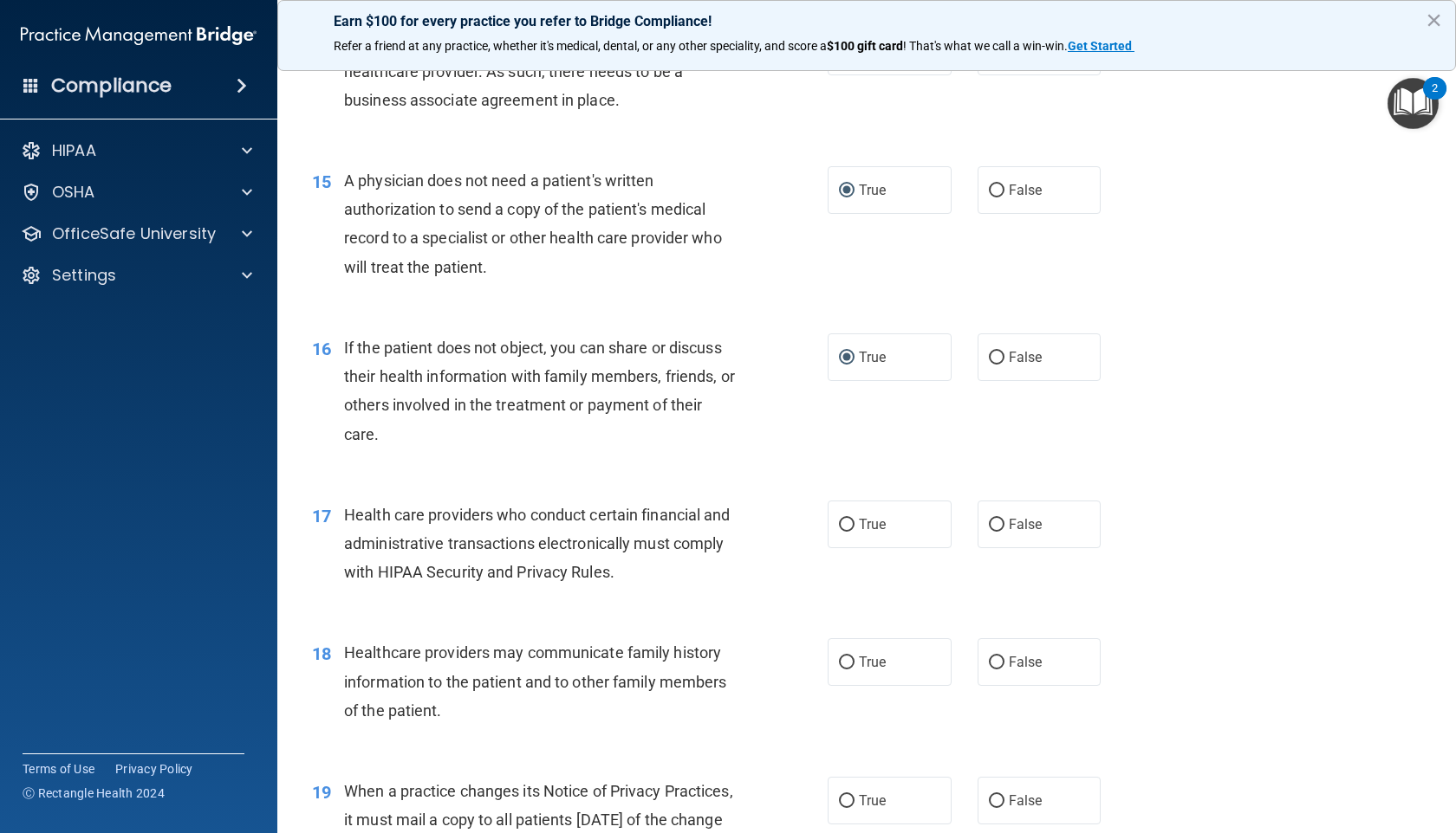
scroll to position [2025, 0]
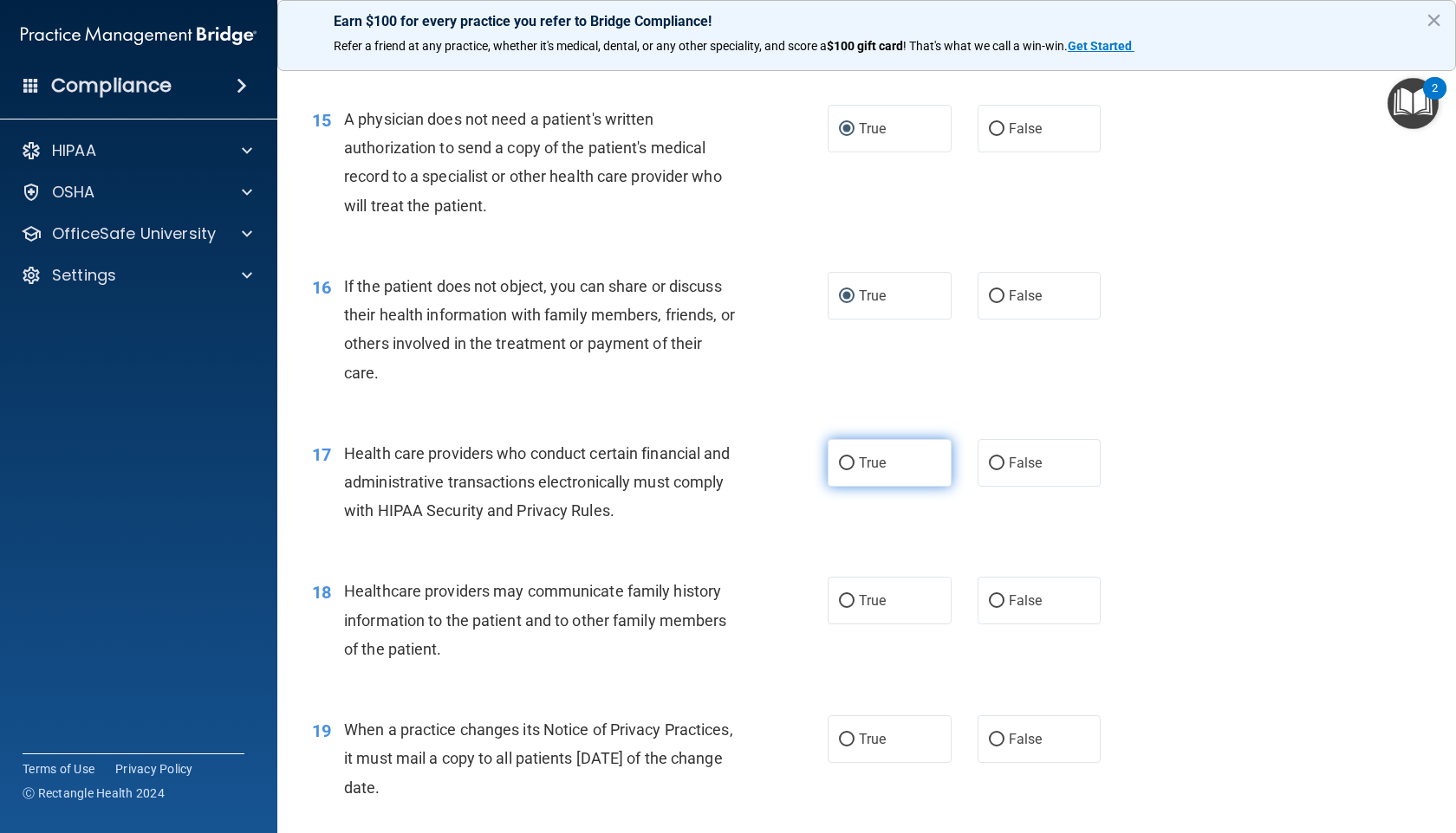
click at [839, 464] on input "True" at bounding box center [847, 464] width 15 height 13
radio input "true"
click at [838, 609] on label "True" at bounding box center [890, 600] width 124 height 47
click at [839, 608] on input "True" at bounding box center [847, 601] width 15 height 13
radio input "true"
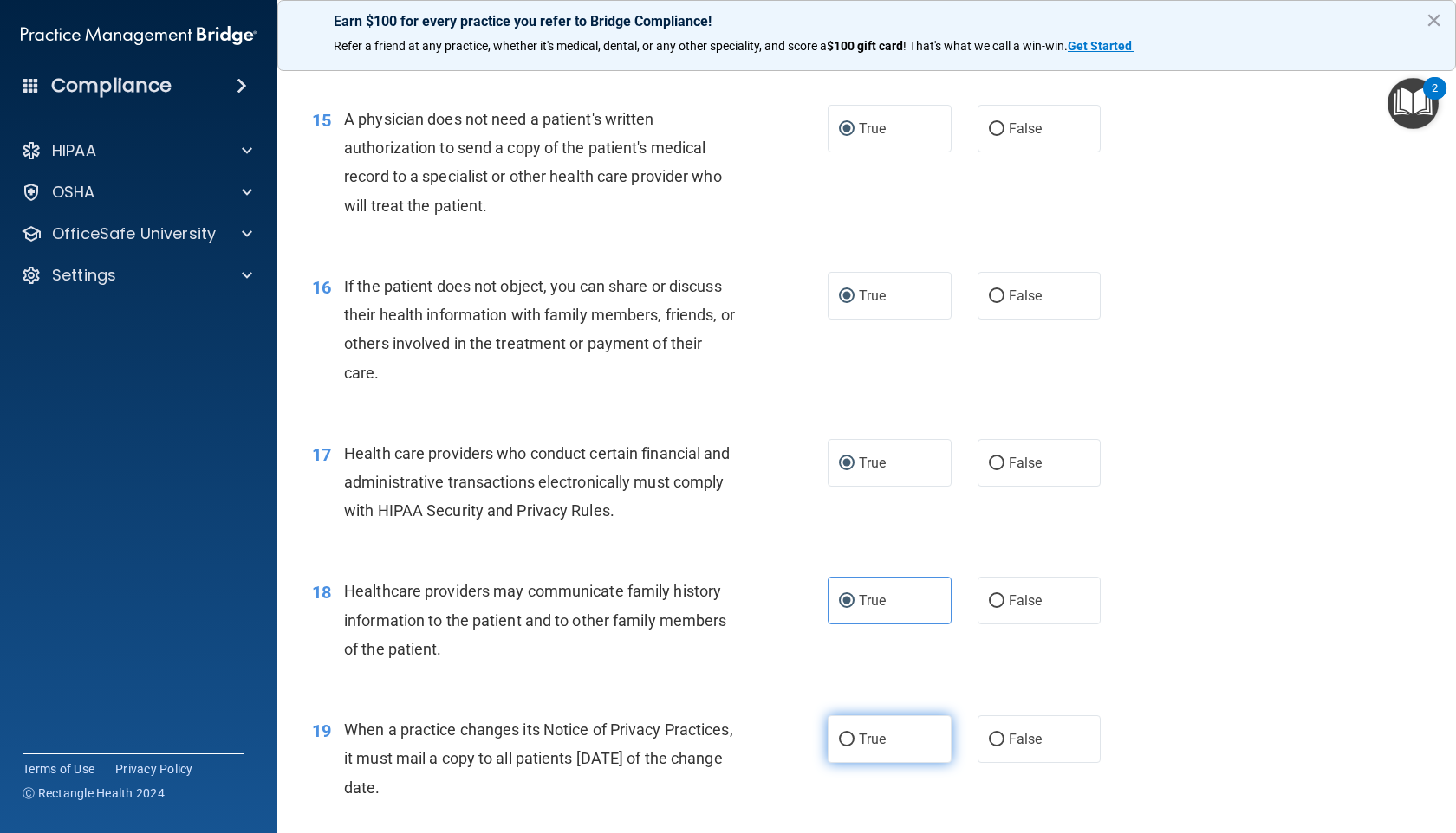
click at [839, 667] on input "True" at bounding box center [847, 740] width 15 height 13
radio input "true"
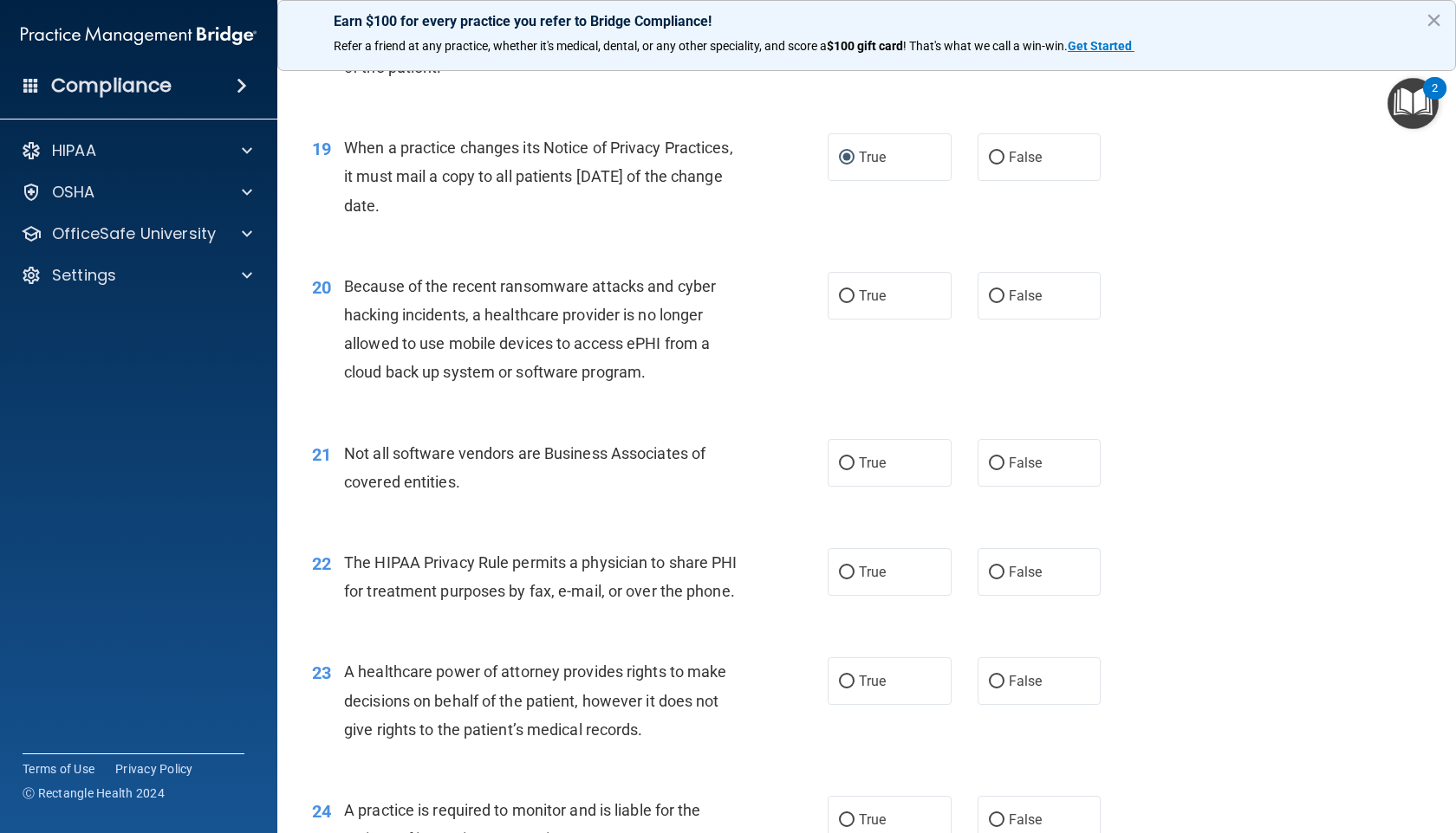
scroll to position [2622, 0]
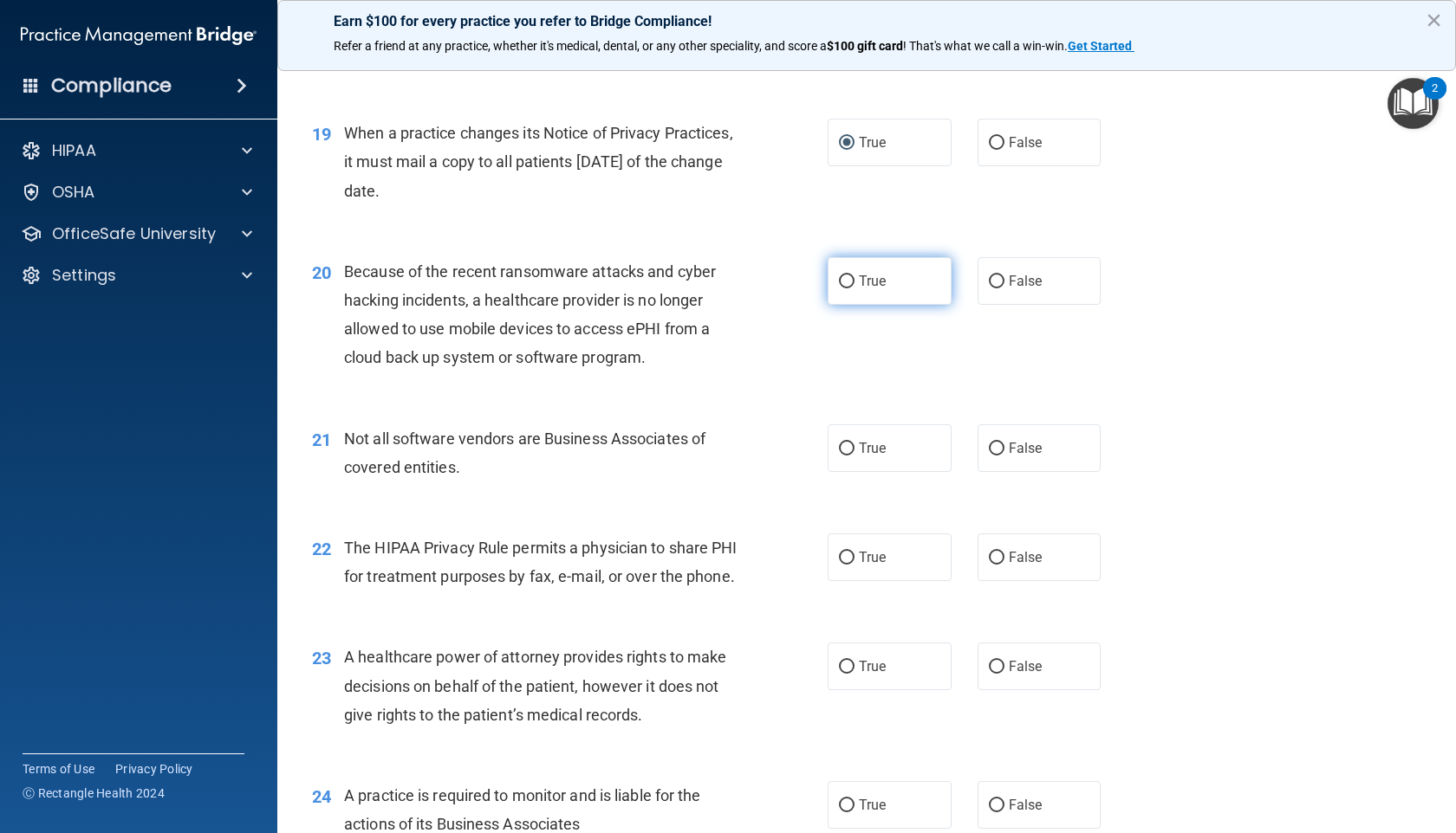
click at [860, 276] on span "True" at bounding box center [872, 280] width 27 height 16
click at [854, 276] on input "True" at bounding box center [847, 282] width 15 height 13
radio input "true"
click at [861, 446] on span "True" at bounding box center [872, 447] width 27 height 16
click at [854, 446] on input "True" at bounding box center [847, 449] width 15 height 13
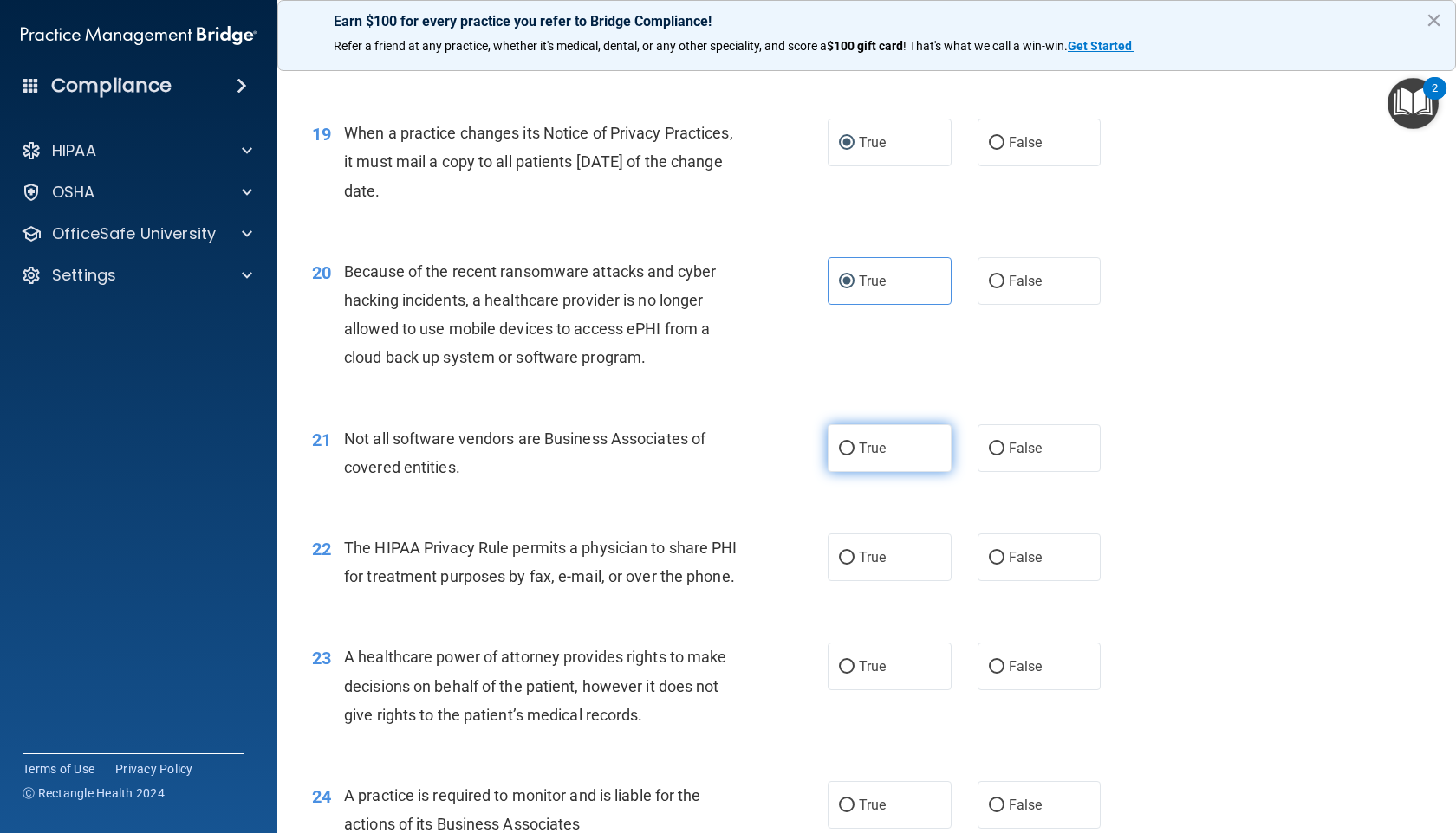
radio input "true"
click at [863, 546] on label "True" at bounding box center [890, 558] width 124 height 47
click at [854, 552] on input "True" at bounding box center [847, 558] width 15 height 13
radio input "true"
click at [859, 667] on span "True" at bounding box center [872, 666] width 27 height 16
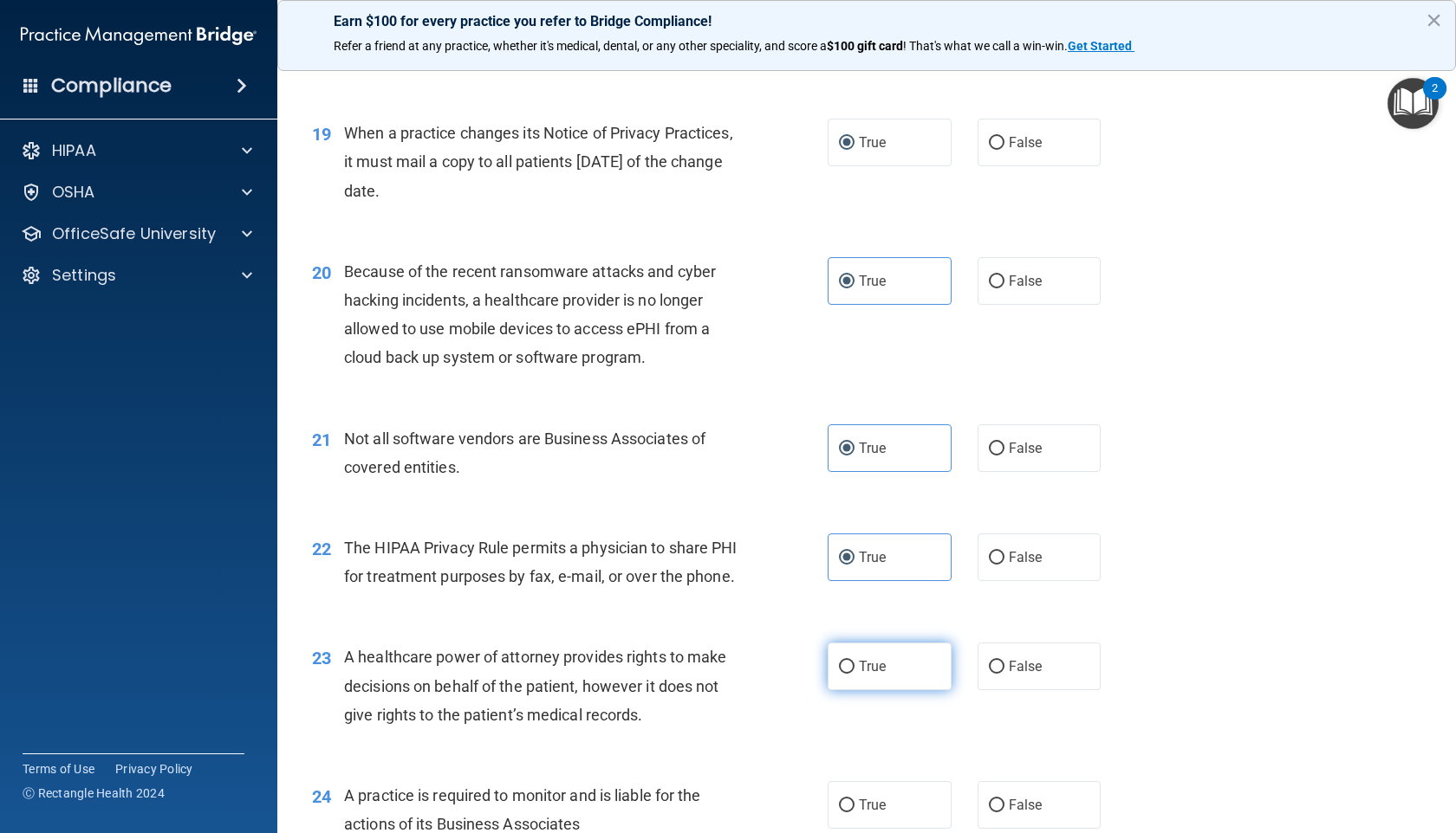
click at [854, 667] on input "True" at bounding box center [847, 668] width 15 height 13
radio input "true"
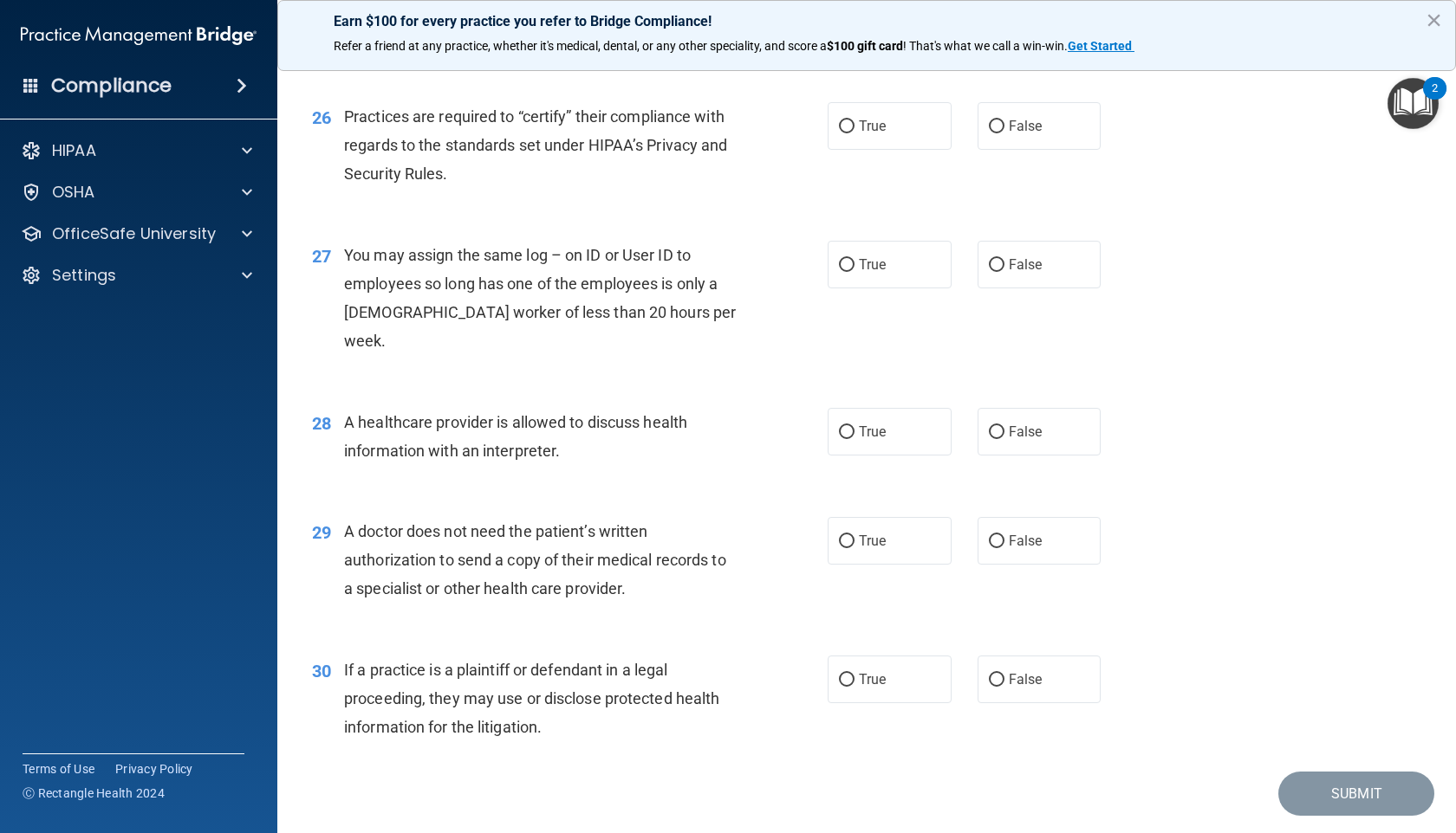
scroll to position [3569, 0]
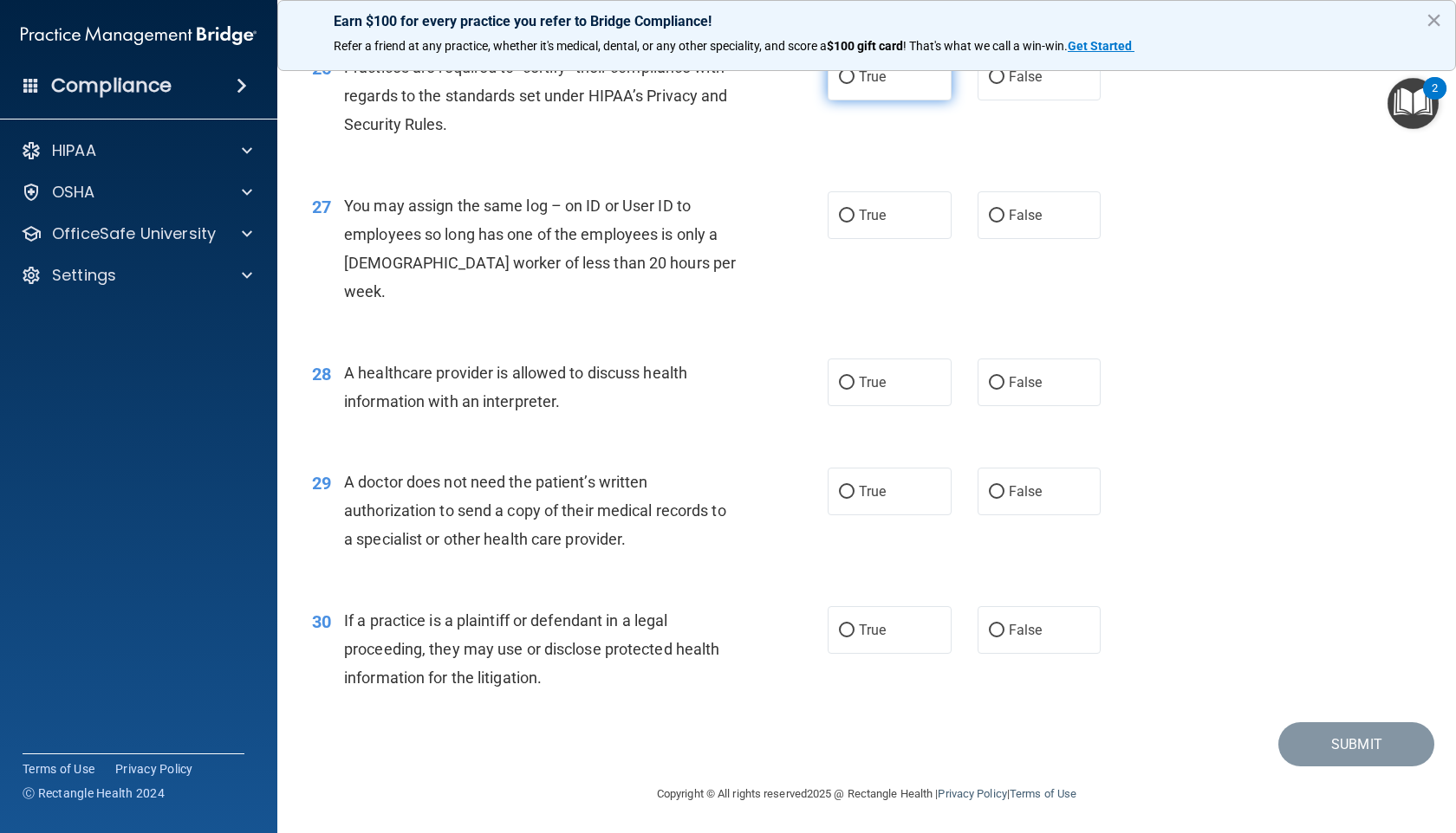
click at [862, 85] on span "True" at bounding box center [872, 76] width 27 height 16
click at [854, 84] on input "True" at bounding box center [847, 78] width 15 height 13
radio input "true"
click at [870, 231] on label "True" at bounding box center [890, 215] width 124 height 47
click at [854, 222] on input "True" at bounding box center [847, 217] width 15 height 13
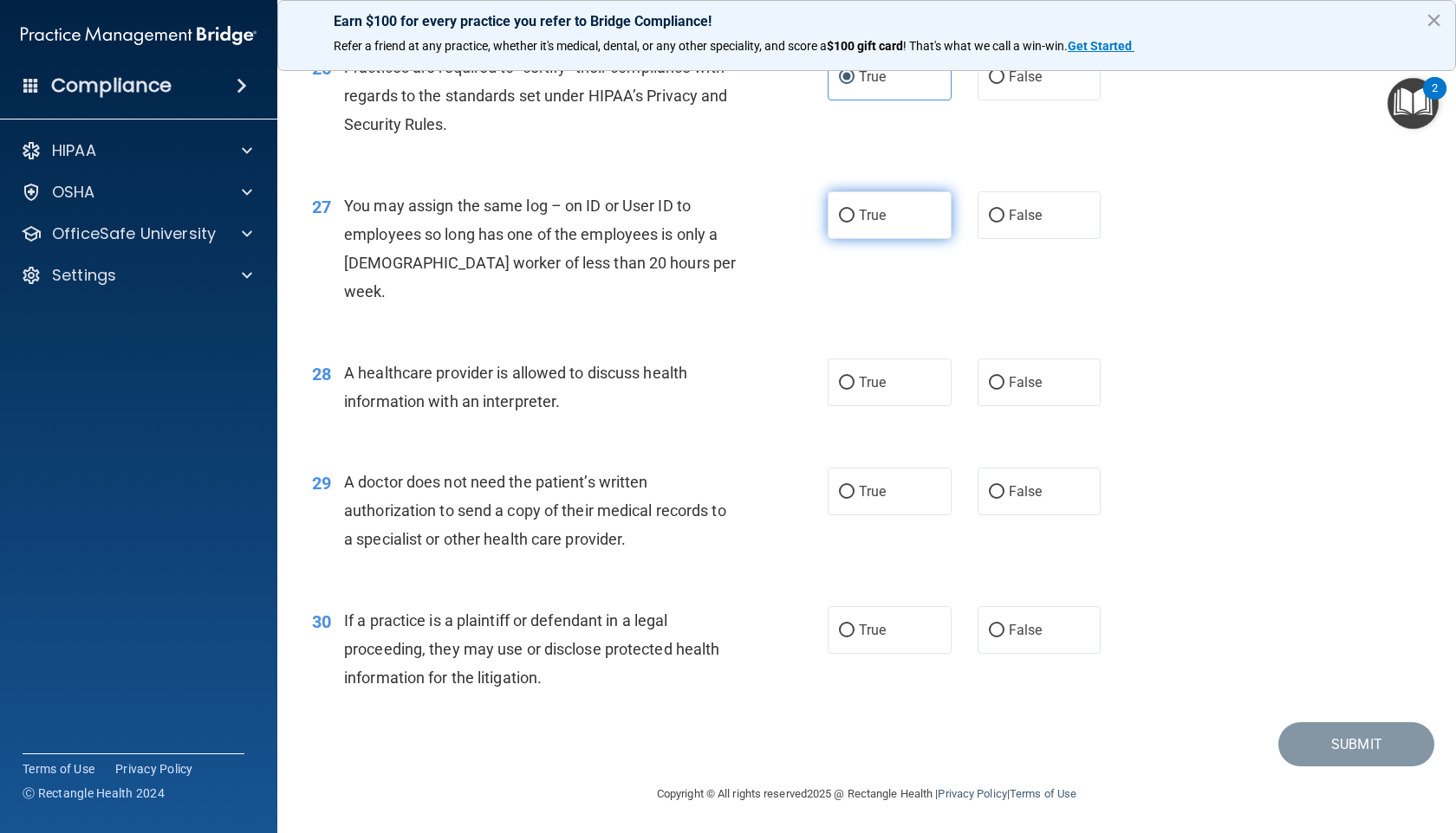
radio input "true"
drag, startPoint x: 867, startPoint y: 379, endPoint x: 858, endPoint y: 412, distance: 34.2
click at [862, 396] on label "True" at bounding box center [890, 382] width 124 height 47
click at [839, 378] on input "True" at bounding box center [847, 384] width 15 height 13
radio input "true"
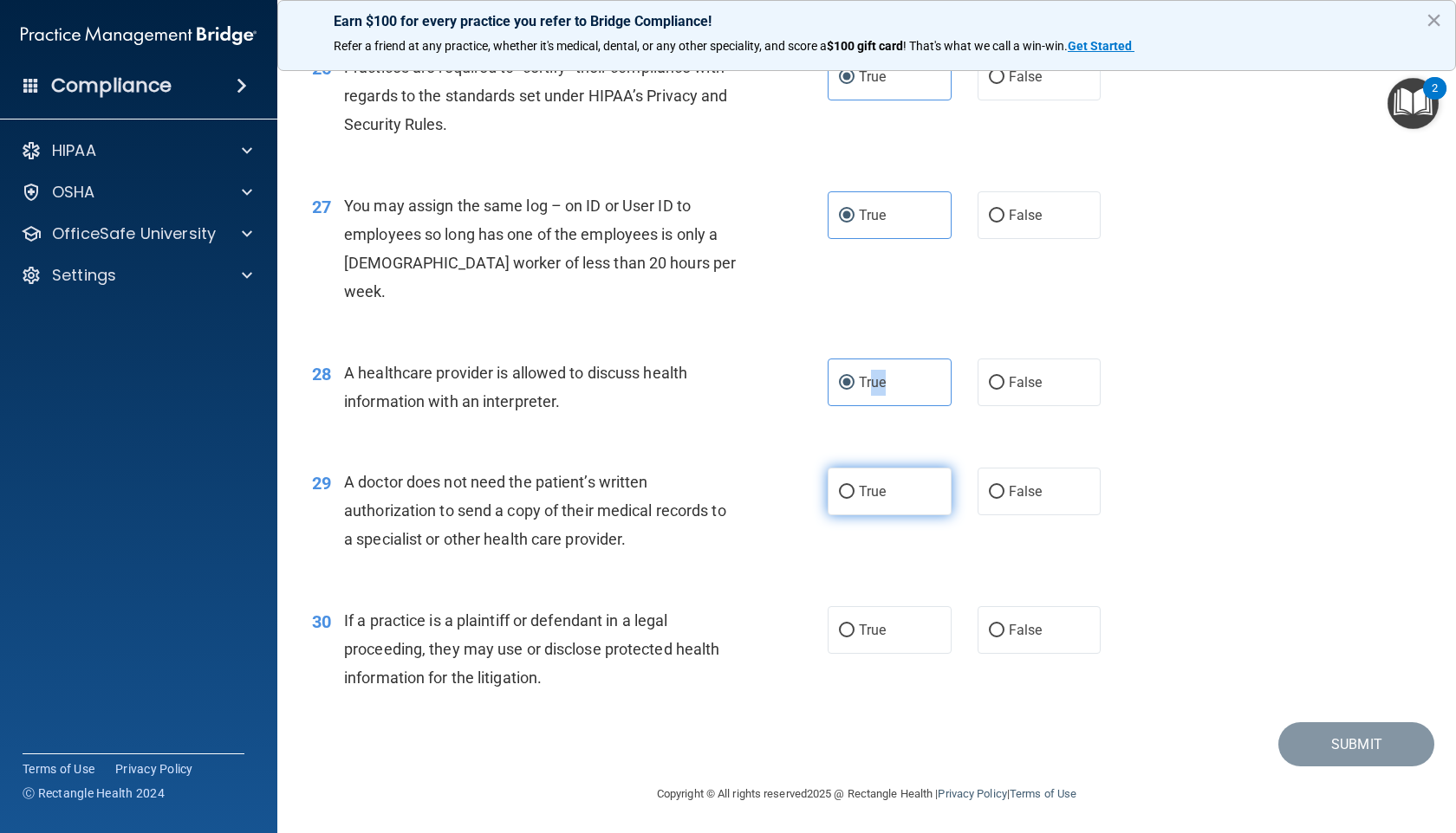
click at [844, 496] on input "True" at bounding box center [847, 492] width 15 height 13
radio input "true"
click at [839, 633] on input "True" at bounding box center [847, 631] width 15 height 13
radio input "true"
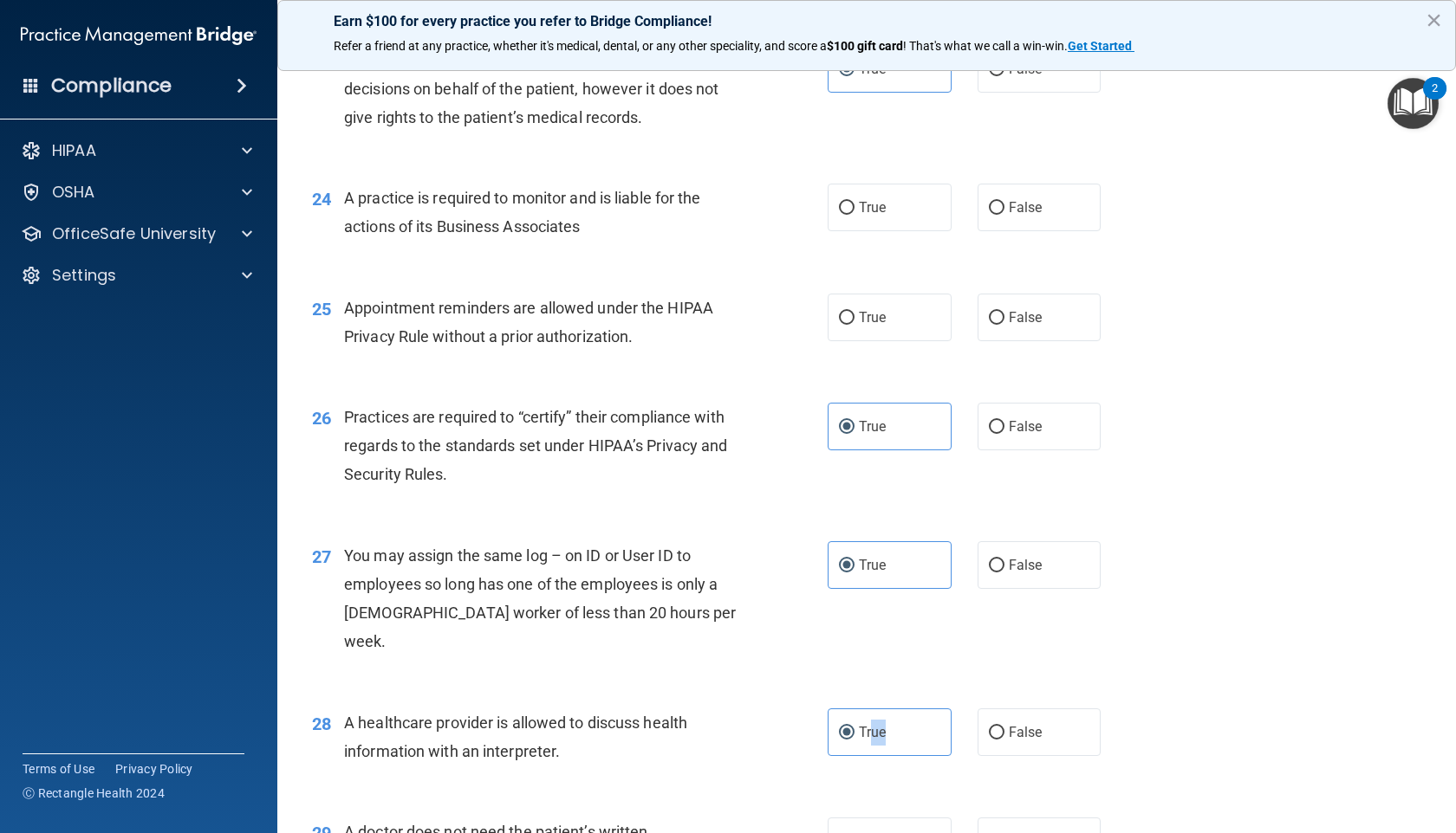
scroll to position [3219, 0]
click at [900, 342] on label "True" at bounding box center [890, 318] width 124 height 47
click at [854, 326] on input "True" at bounding box center [847, 319] width 15 height 13
radio input "true"
click at [882, 232] on label "True" at bounding box center [890, 208] width 124 height 47
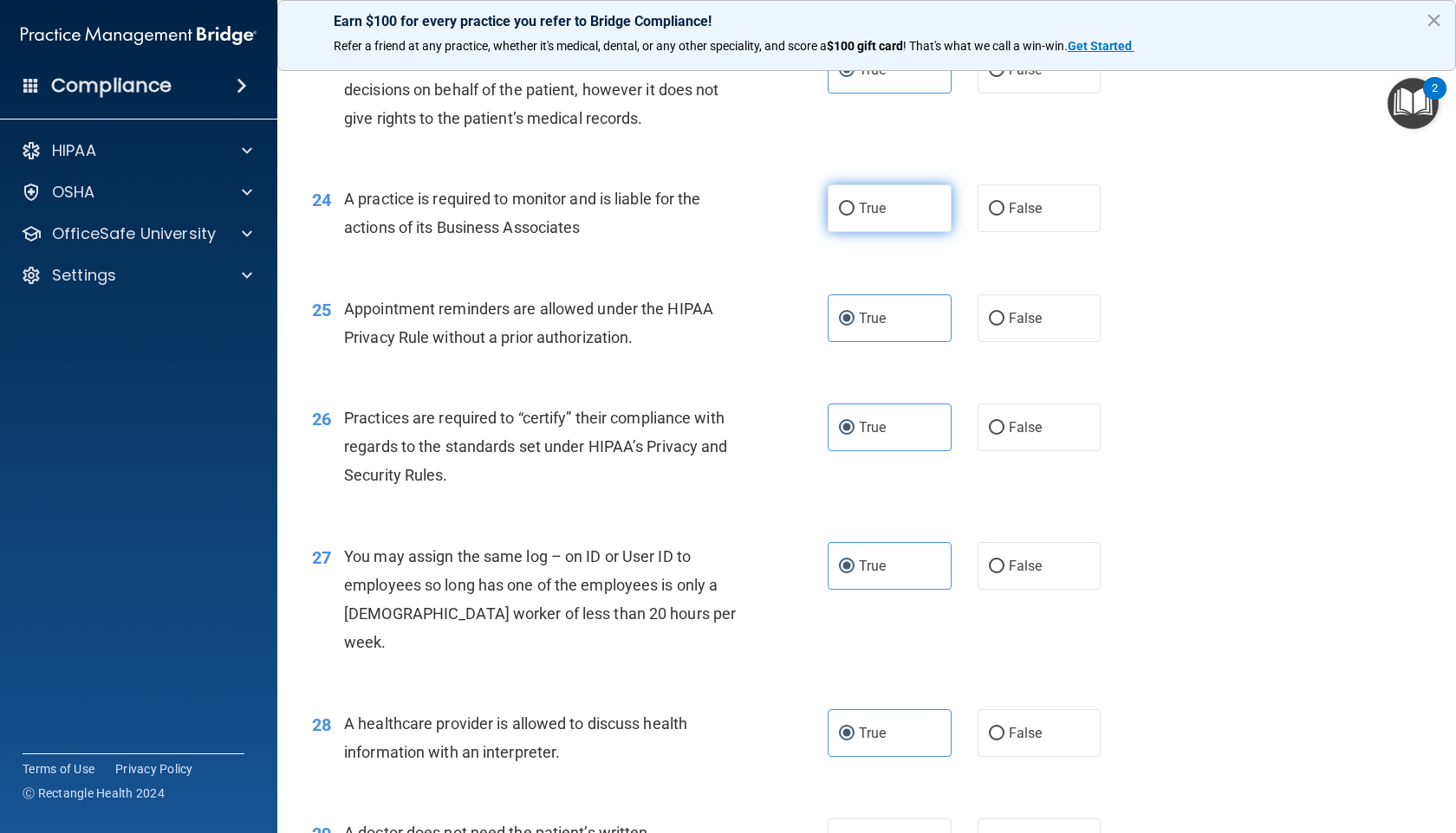
click at [854, 216] on input "True" at bounding box center [847, 209] width 15 height 13
radio input "true"
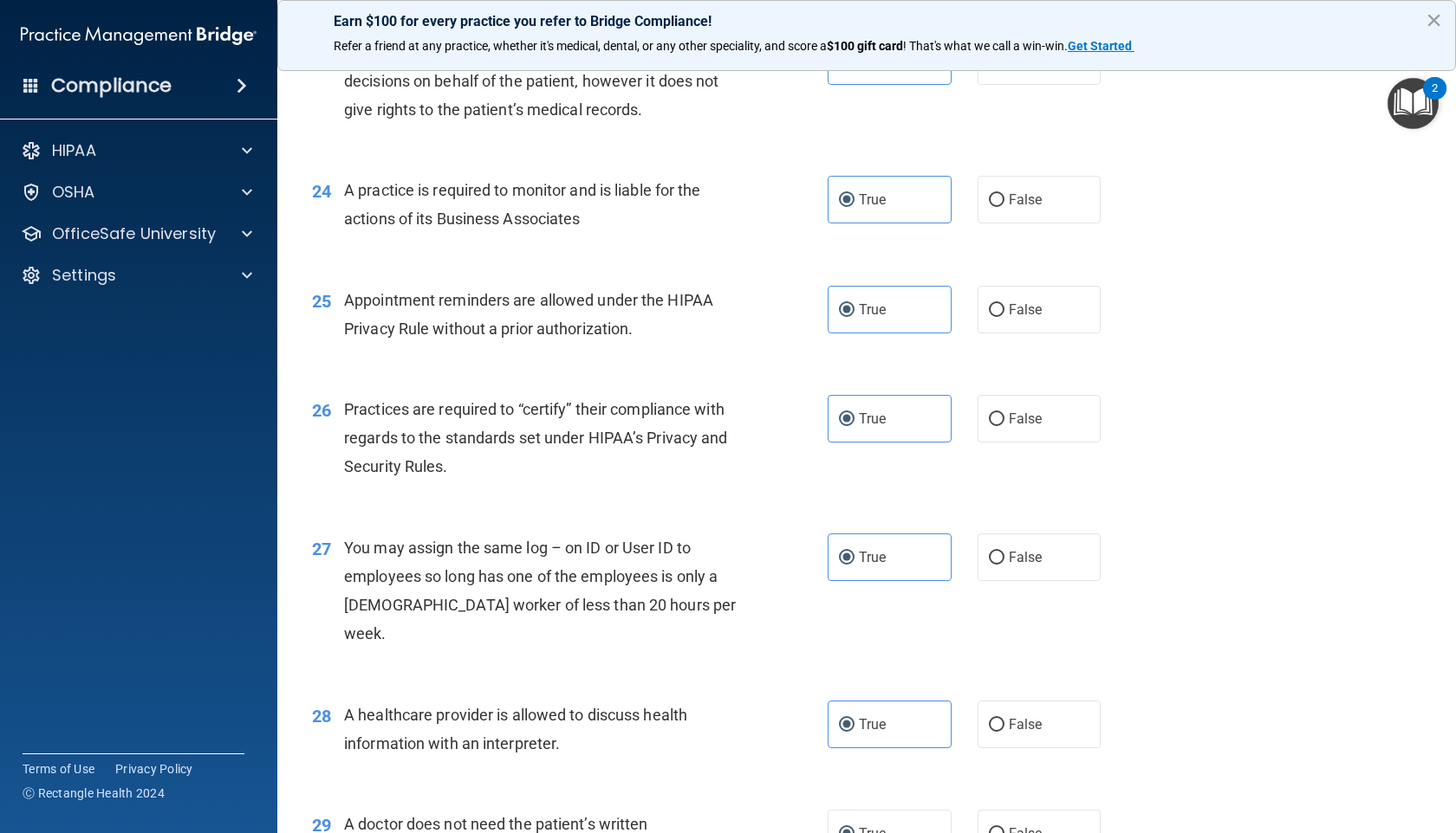
scroll to position [3572, 0]
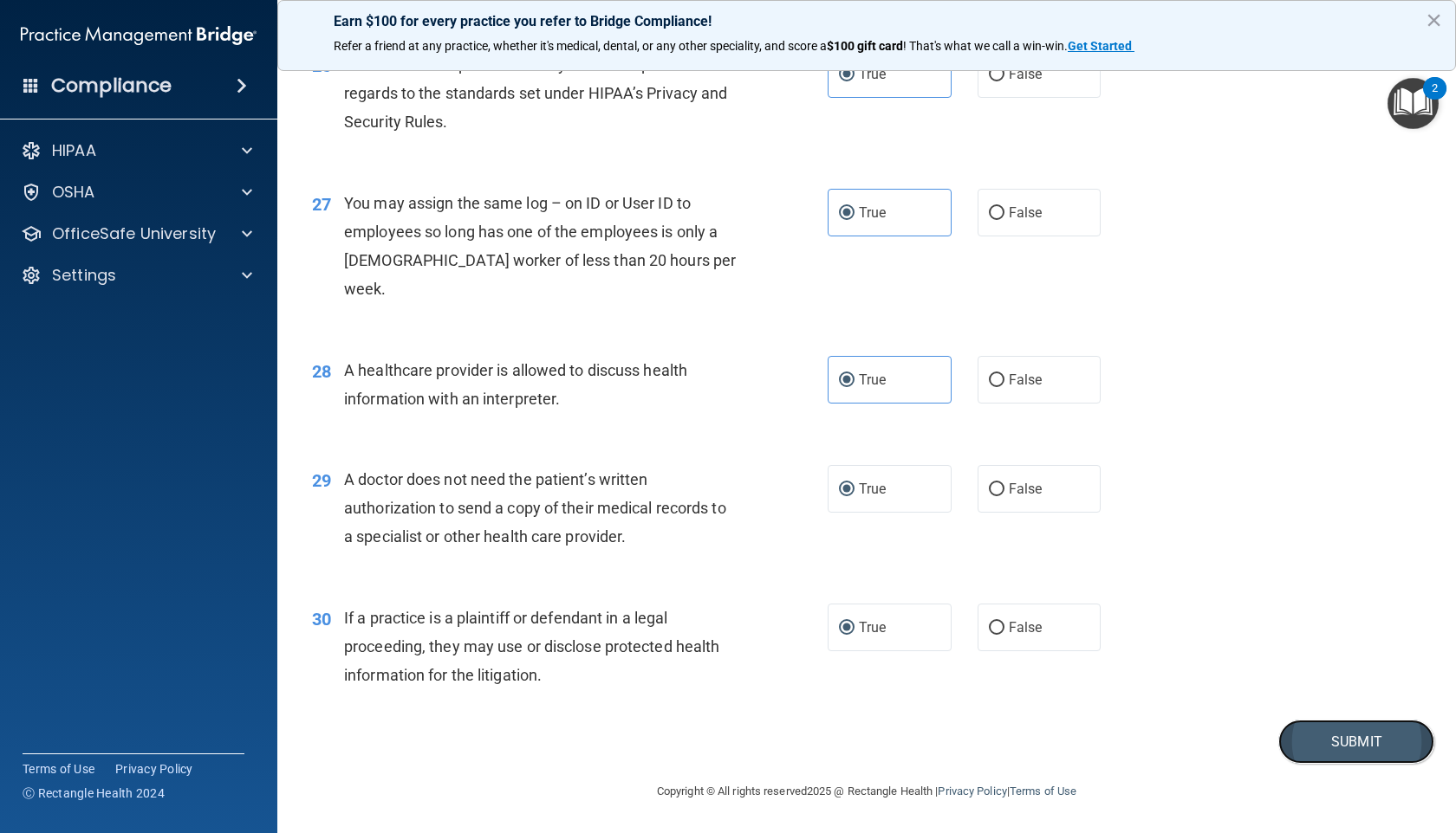
click at [1338, 667] on button "Submit" at bounding box center [1356, 742] width 156 height 44
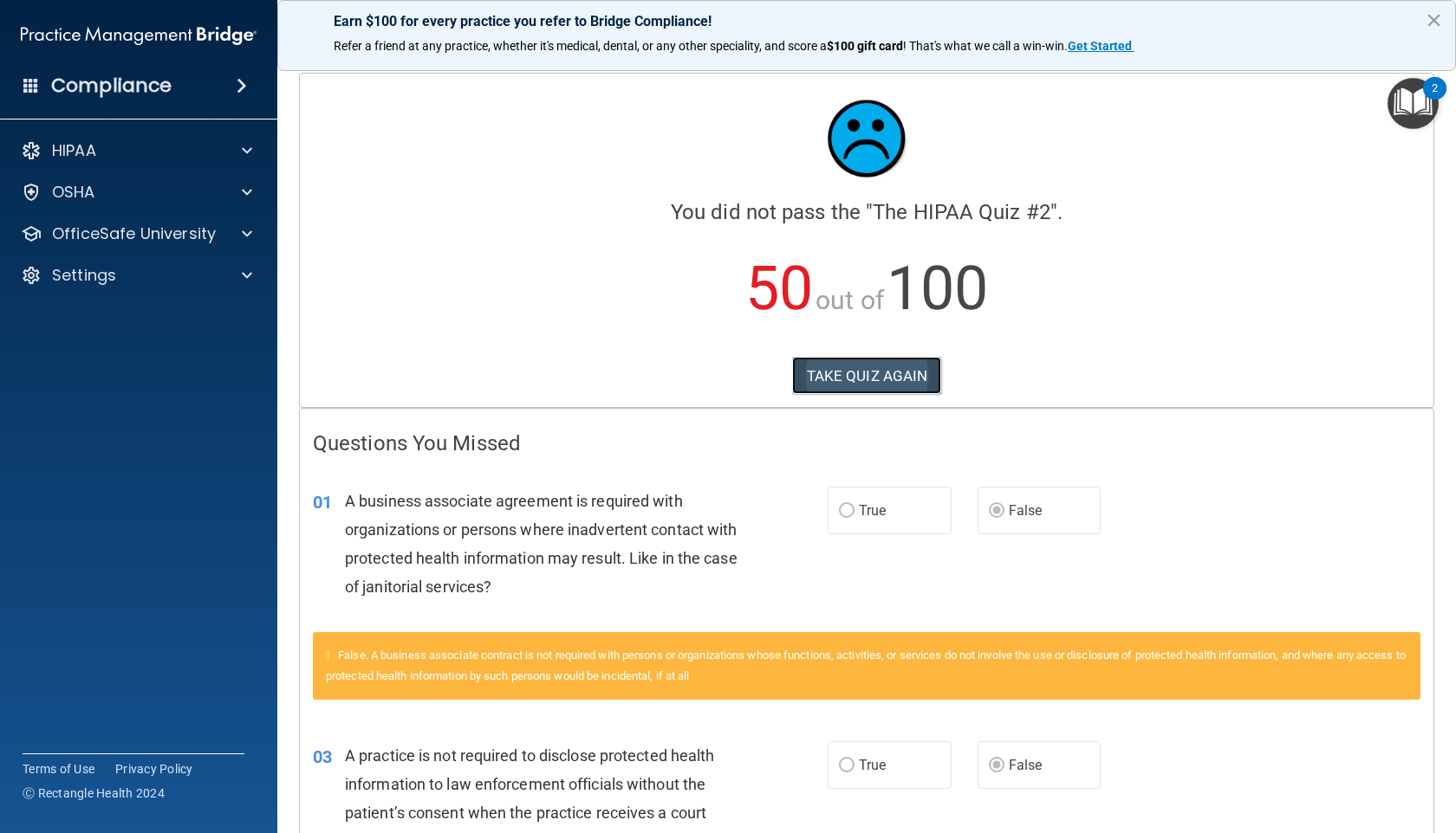
click at [853, 370] on button "TAKE QUIZ AGAIN" at bounding box center [867, 376] width 150 height 38
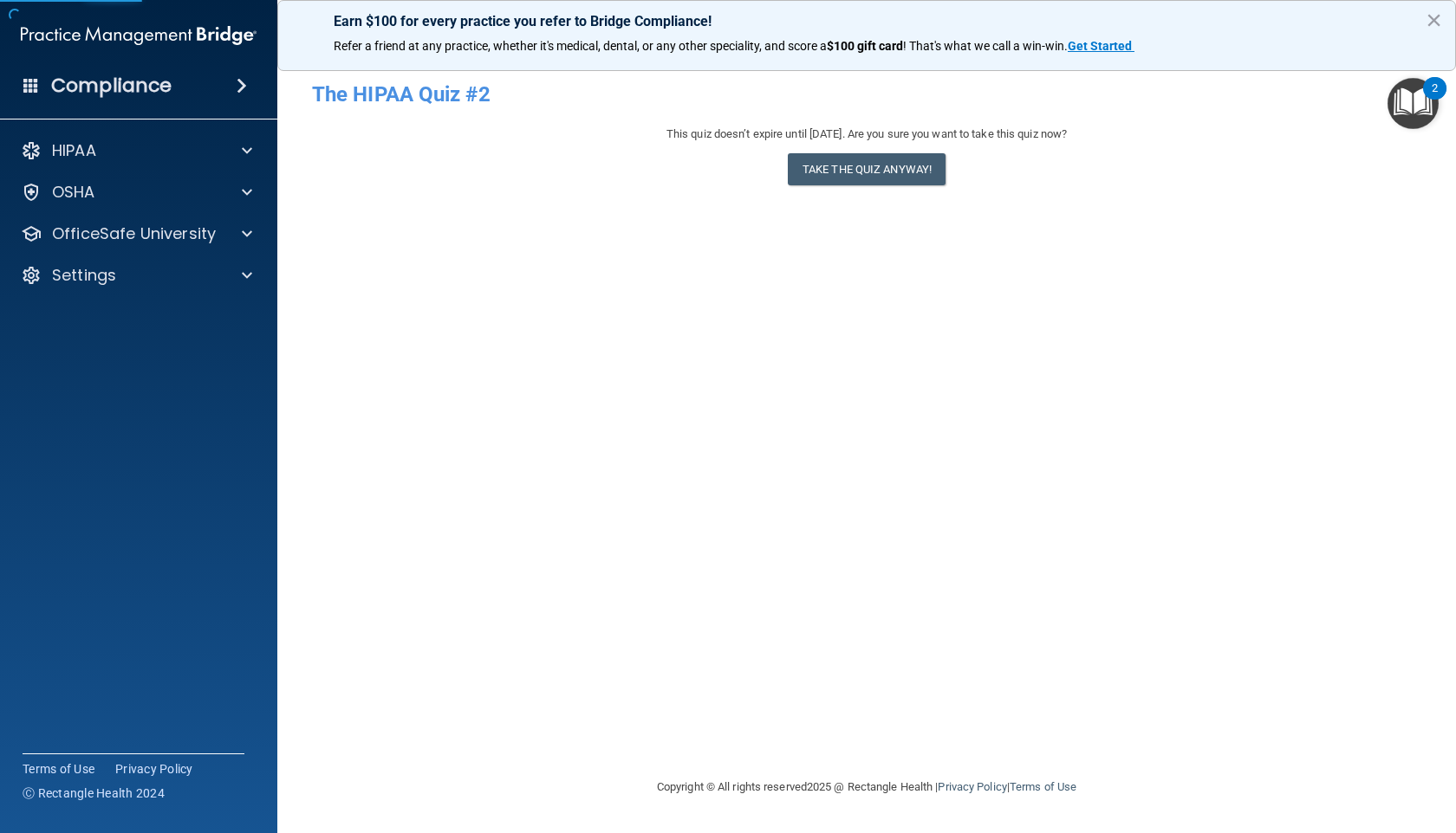
click at [887, 186] on div "This quiz doesn’t expire until 11/22/2025. Are you sure you want to take this q…" at bounding box center [866, 159] width 1109 height 70
click at [899, 172] on button "Take the quiz anyway!" at bounding box center [867, 169] width 158 height 32
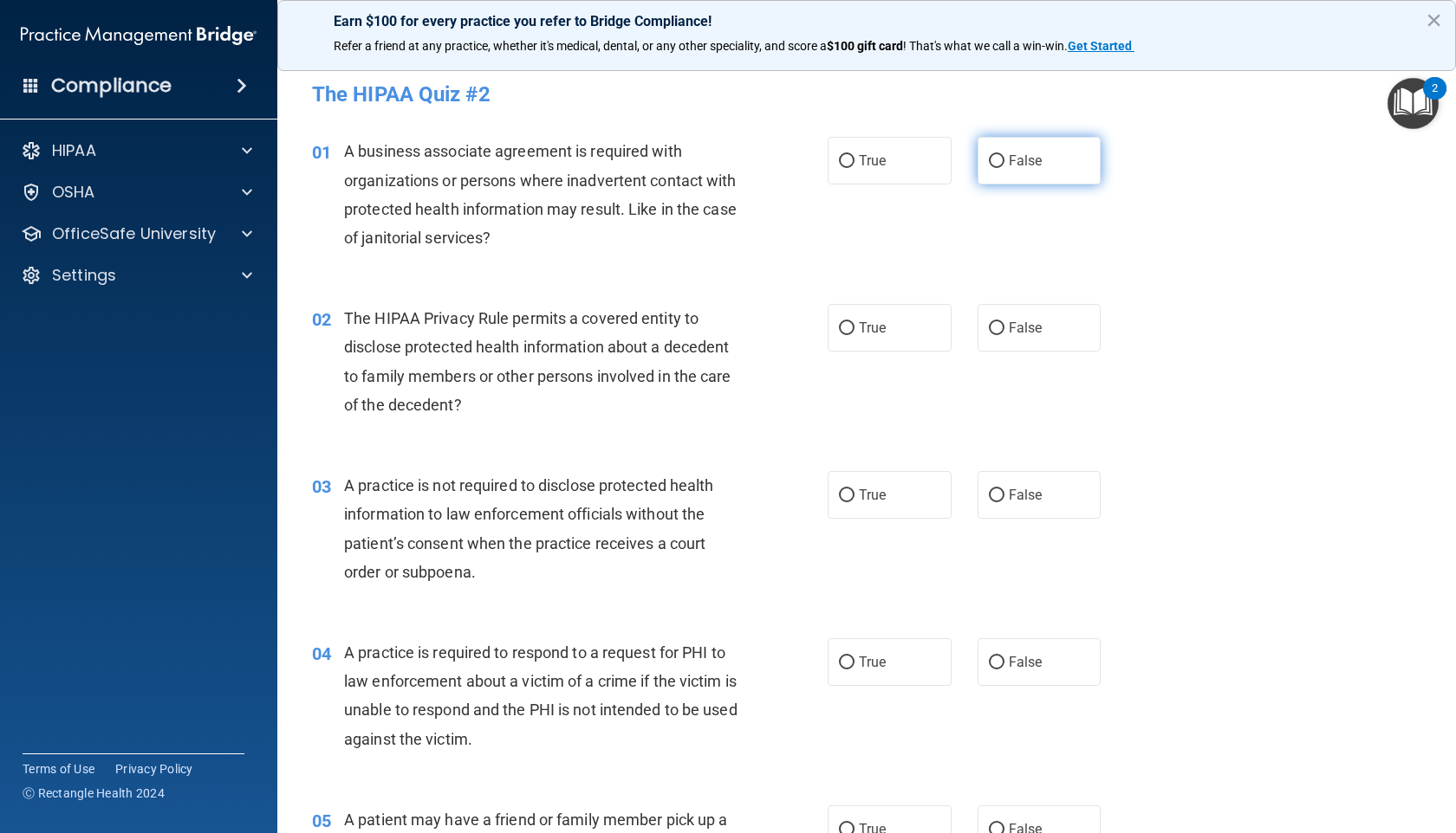
click at [1026, 166] on span "False" at bounding box center [1025, 160] width 34 height 16
click at [1005, 166] on input "False" at bounding box center [996, 161] width 15 height 13
radio input "true"
click at [902, 329] on label "True" at bounding box center [890, 328] width 124 height 47
click at [854, 329] on input "True" at bounding box center [847, 329] width 15 height 13
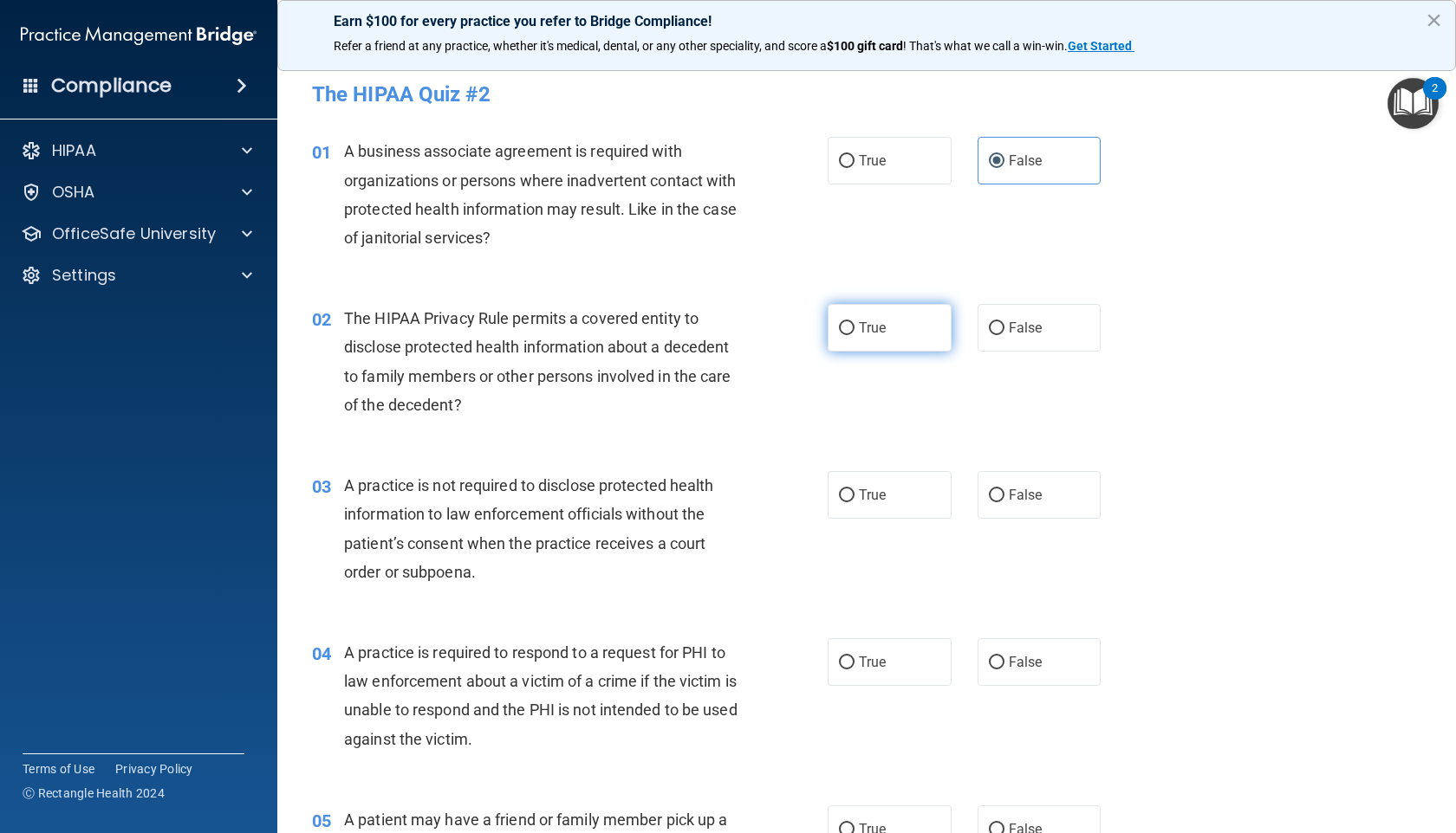
radio input "true"
click at [1037, 503] on label "False" at bounding box center [1039, 495] width 124 height 47
click at [1005, 502] on input "False" at bounding box center [996, 496] width 15 height 13
radio input "true"
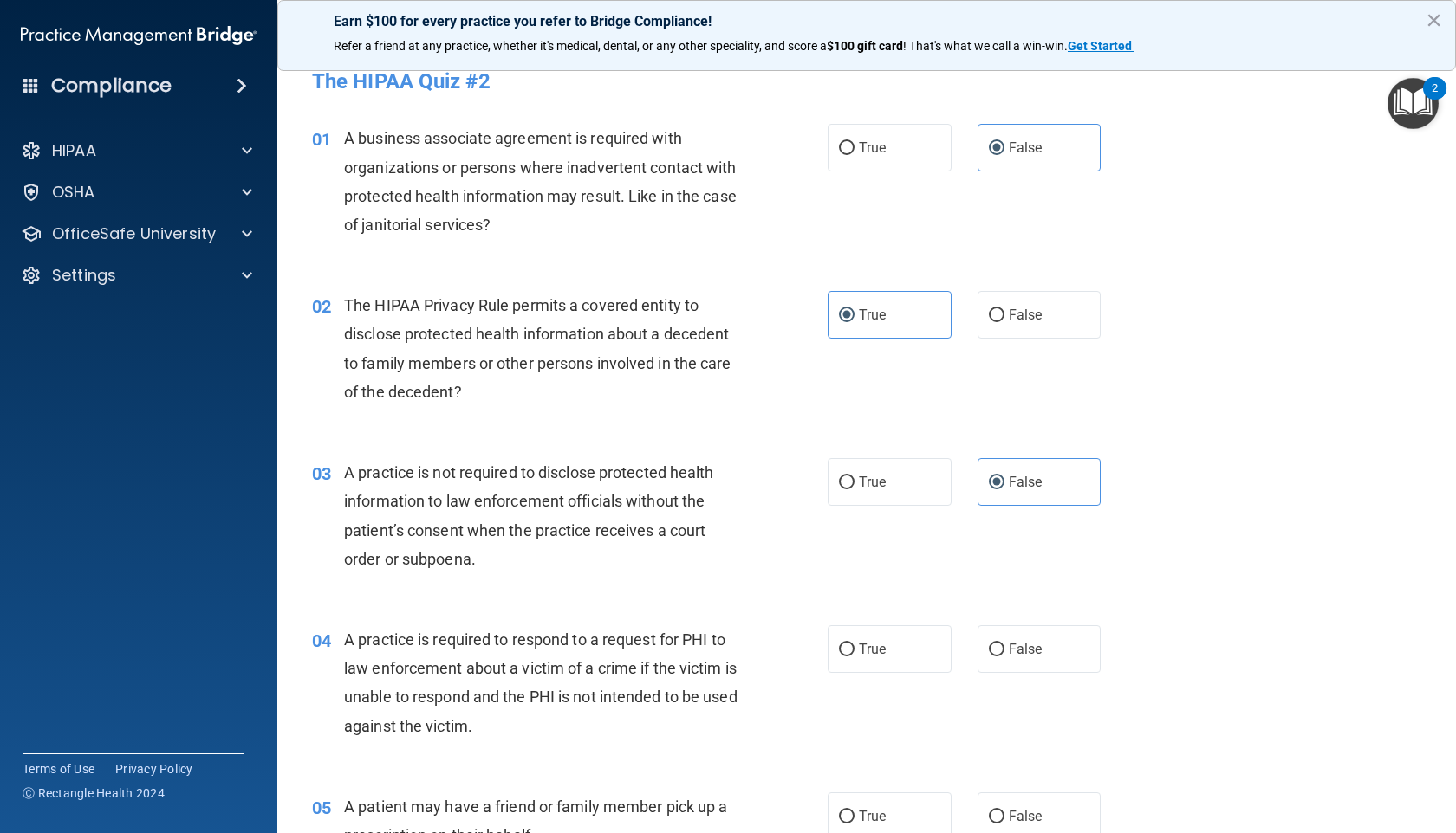
scroll to position [14, 0]
click at [882, 654] on label "True" at bounding box center [890, 648] width 124 height 47
click at [854, 654] on input "True" at bounding box center [847, 649] width 15 height 13
radio input "true"
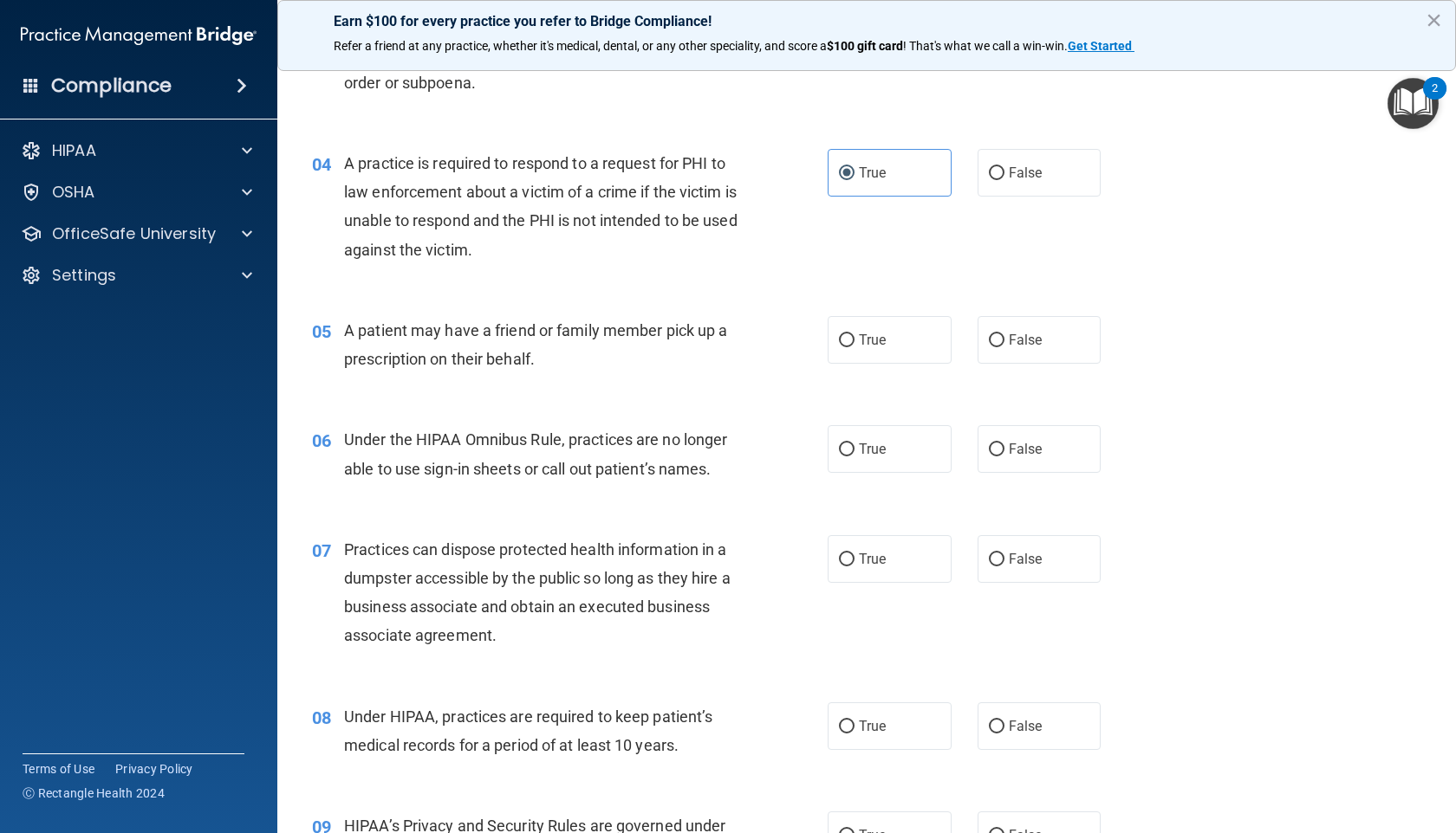
scroll to position [434, 0]
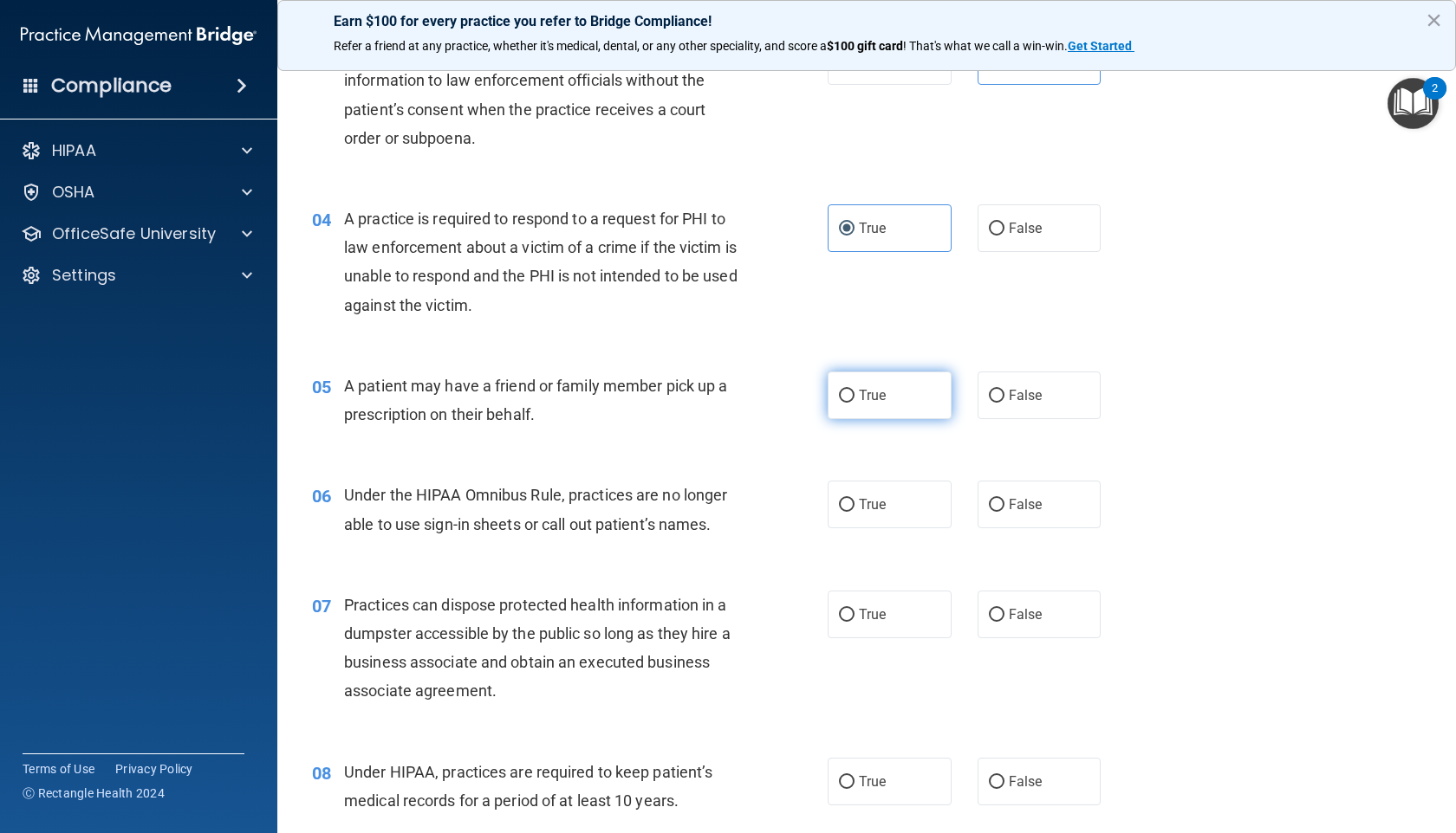
click at [864, 403] on label "True" at bounding box center [890, 395] width 124 height 47
click at [854, 403] on input "True" at bounding box center [847, 396] width 15 height 13
radio input "true"
click at [1023, 505] on span "False" at bounding box center [1025, 503] width 34 height 16
click at [1005, 505] on input "False" at bounding box center [996, 505] width 15 height 13
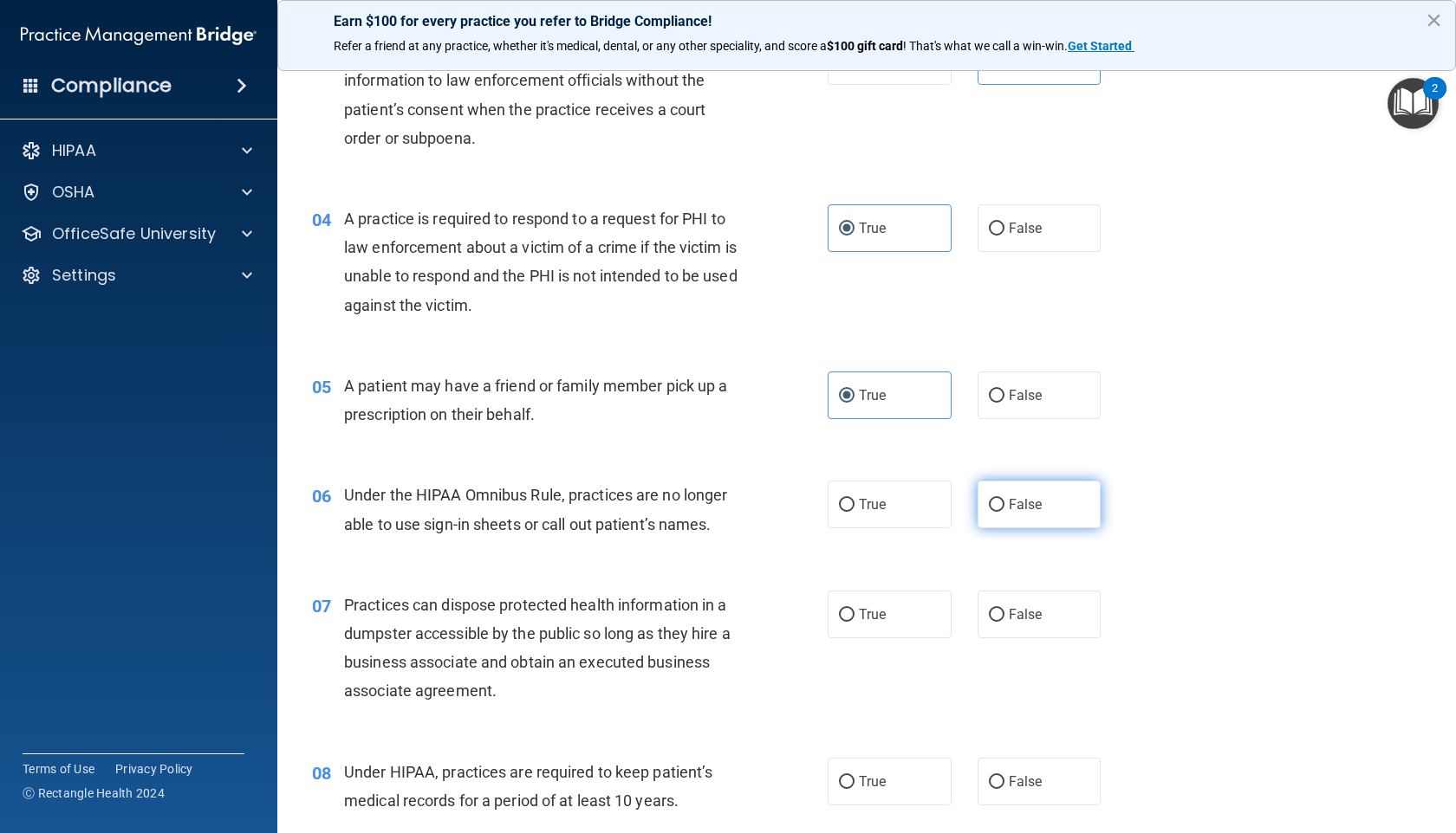
radio input "true"
drag, startPoint x: 1015, startPoint y: 616, endPoint x: 1014, endPoint y: 646, distance: 30.0
click at [1015, 616] on span "False" at bounding box center [1025, 614] width 34 height 16
click at [1005, 616] on input "False" at bounding box center [996, 615] width 15 height 13
radio input "true"
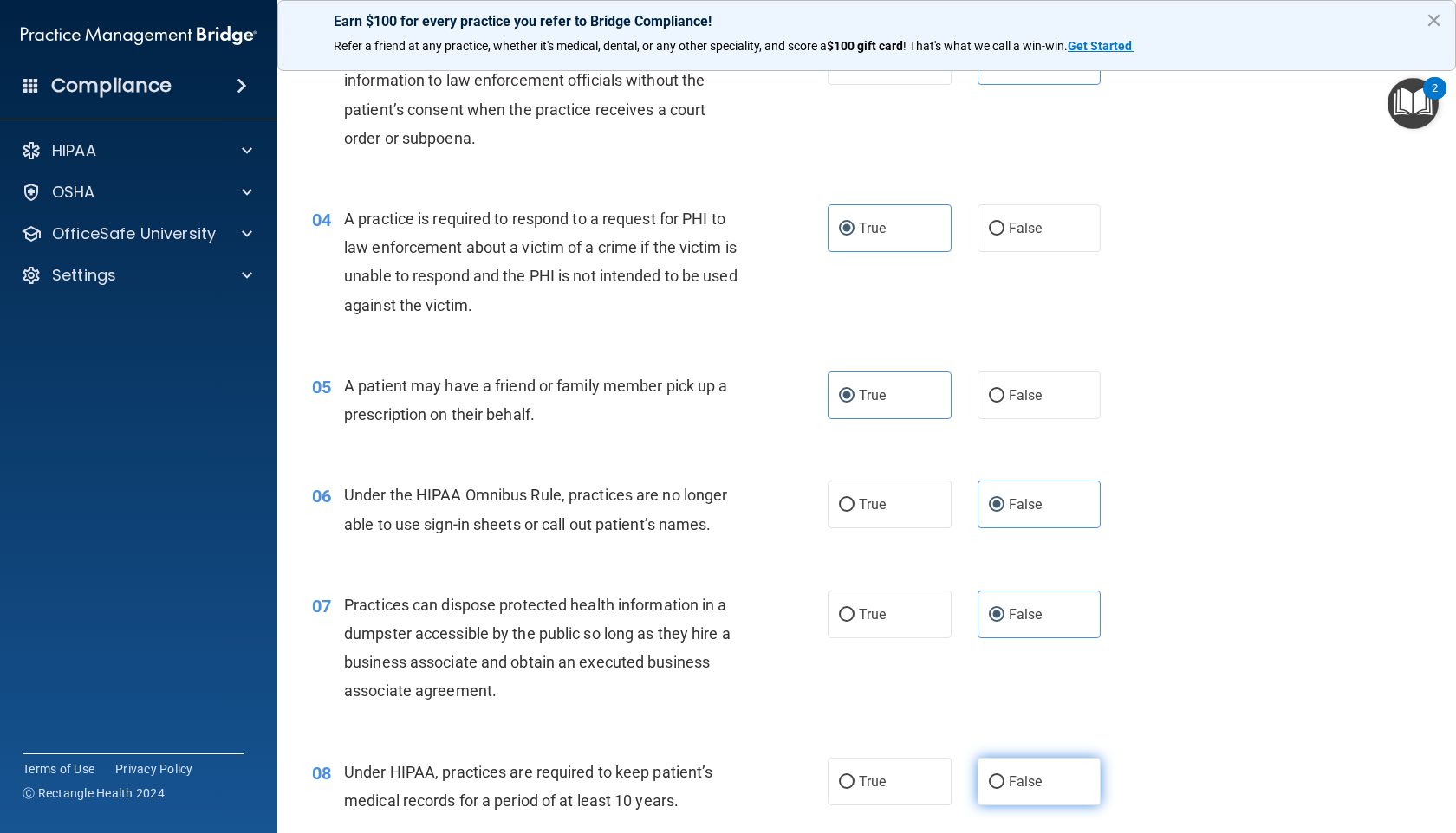
click at [1025, 667] on span "False" at bounding box center [1025, 781] width 34 height 16
click at [1005, 667] on input "False" at bounding box center [996, 783] width 15 height 13
radio input "true"
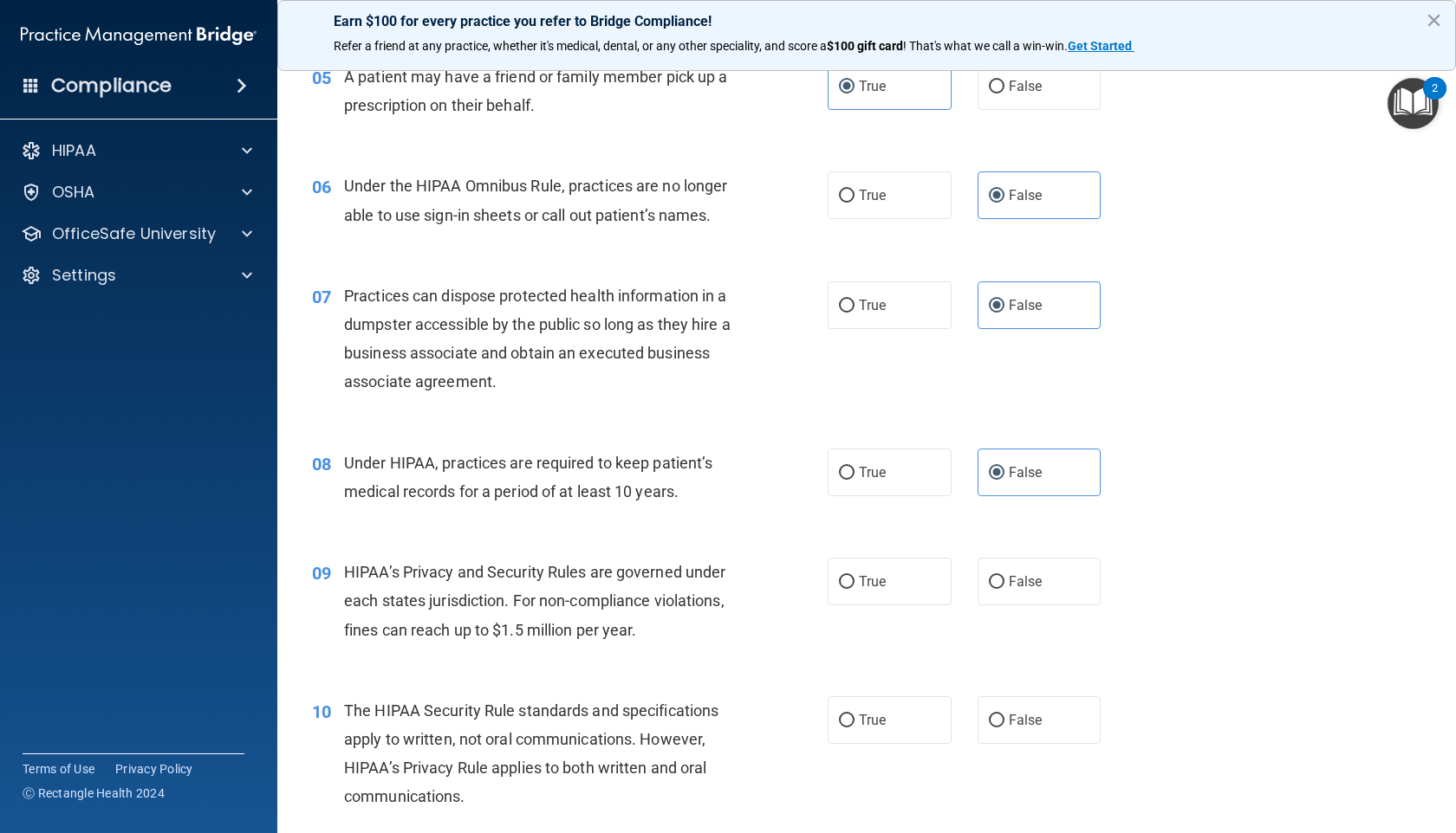
scroll to position [748, 0]
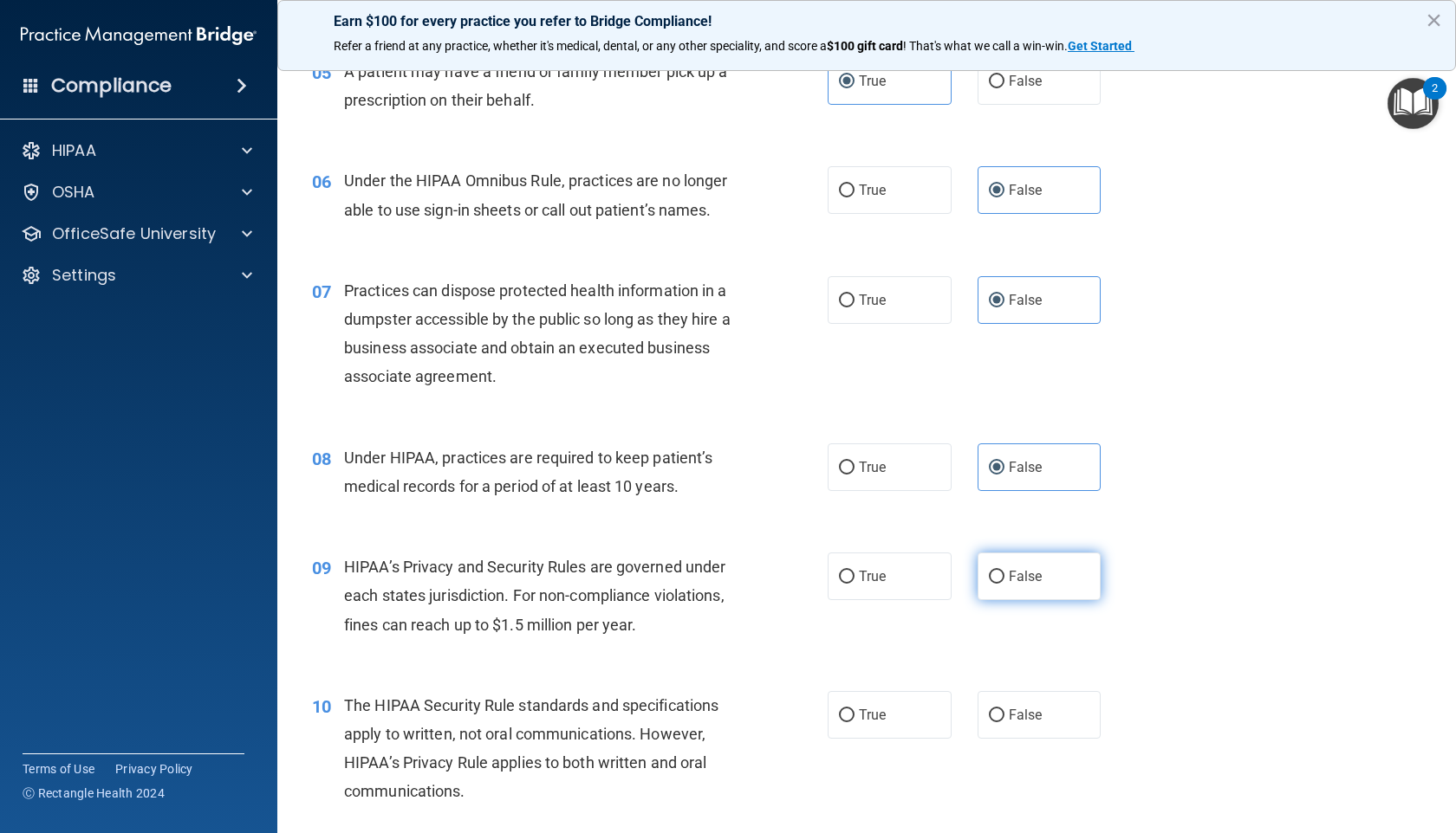
click at [1025, 599] on label "False" at bounding box center [1039, 577] width 124 height 47
click at [1005, 583] on input "False" at bounding box center [996, 577] width 15 height 13
radio input "true"
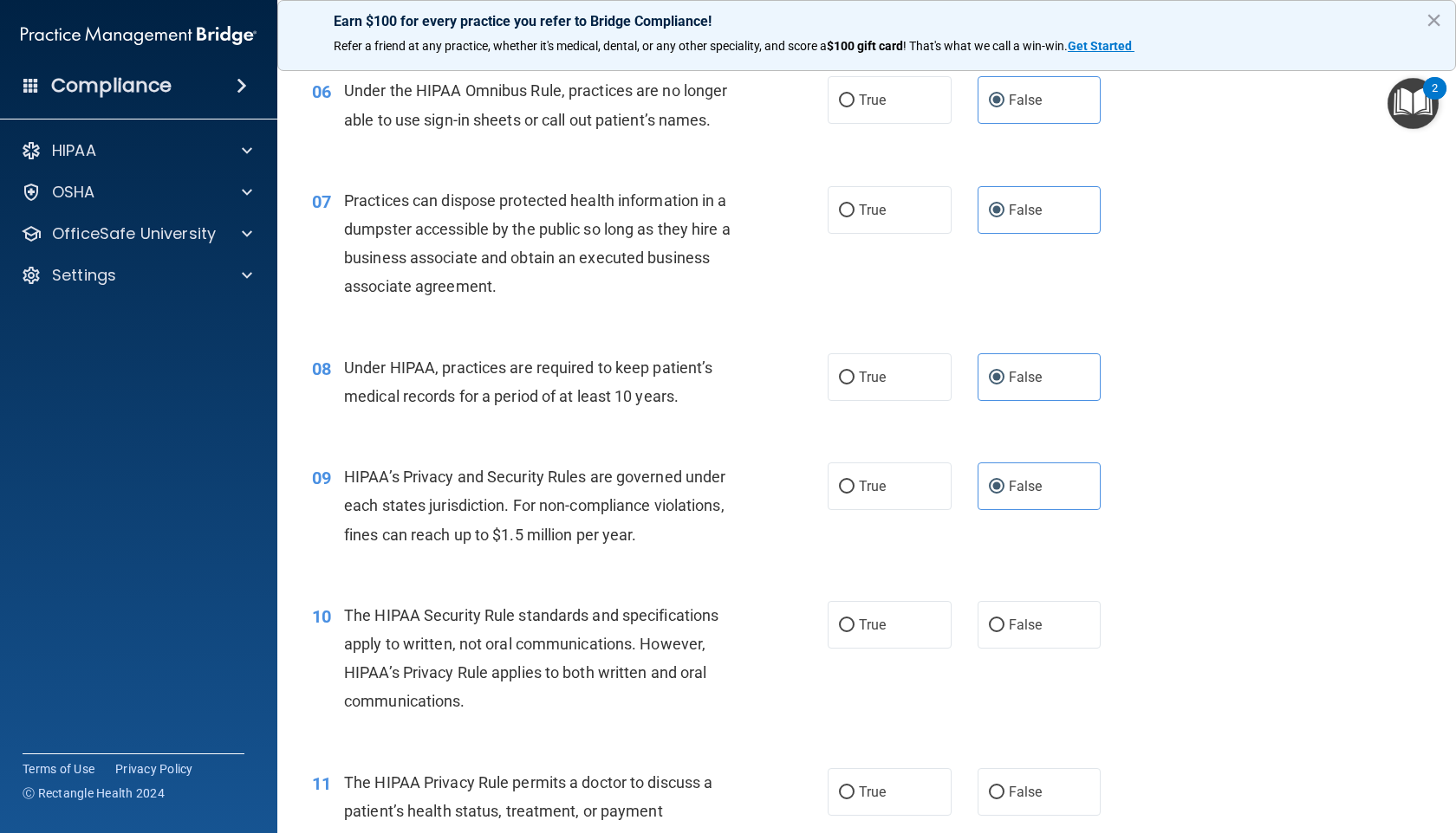
scroll to position [869, 0]
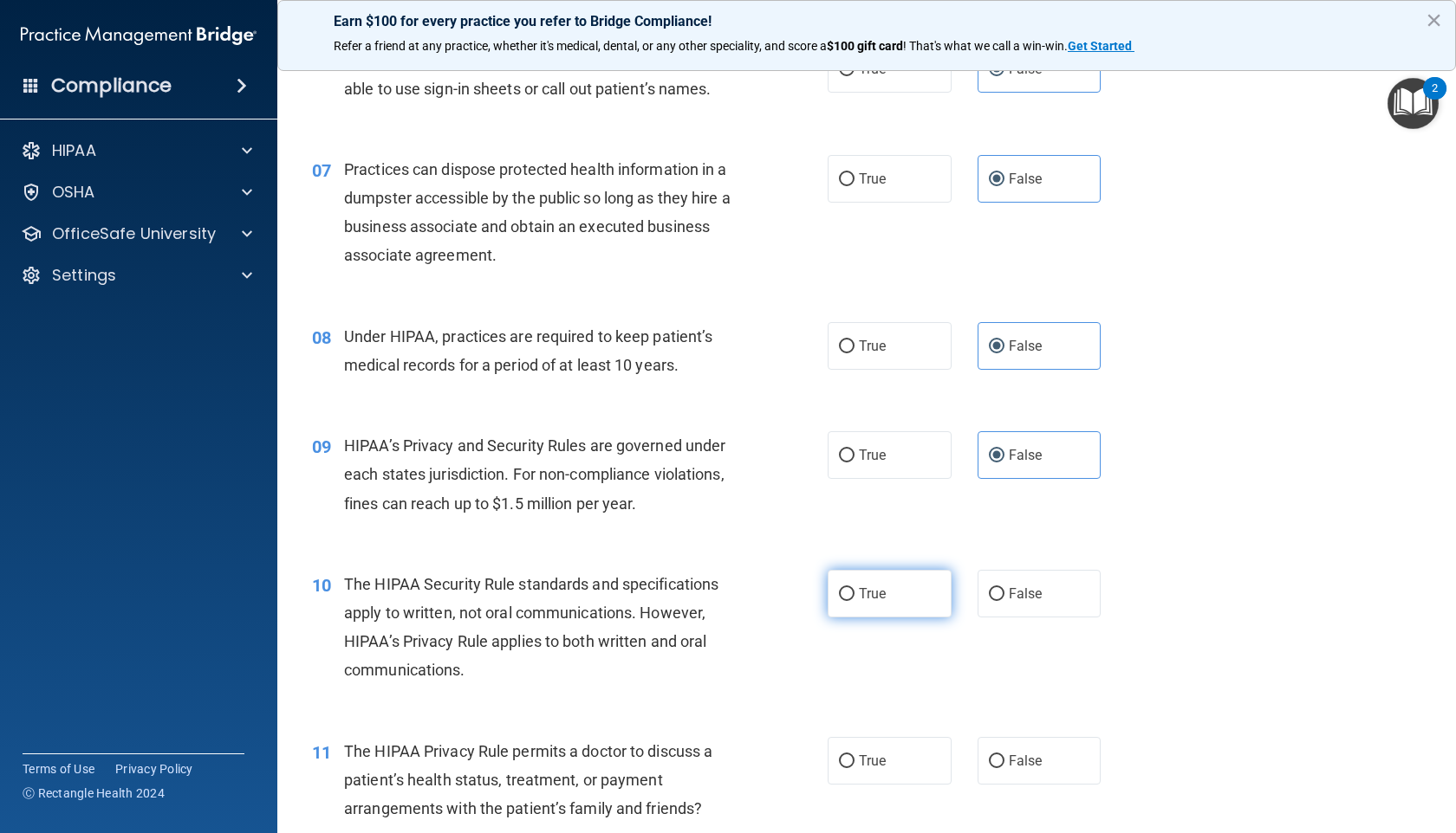
click at [890, 608] on label "True" at bounding box center [890, 594] width 124 height 47
click at [854, 601] on input "True" at bounding box center [847, 595] width 15 height 13
radio input "true"
click at [864, 667] on span "True" at bounding box center [872, 760] width 27 height 16
click at [854, 667] on input "True" at bounding box center [847, 762] width 15 height 13
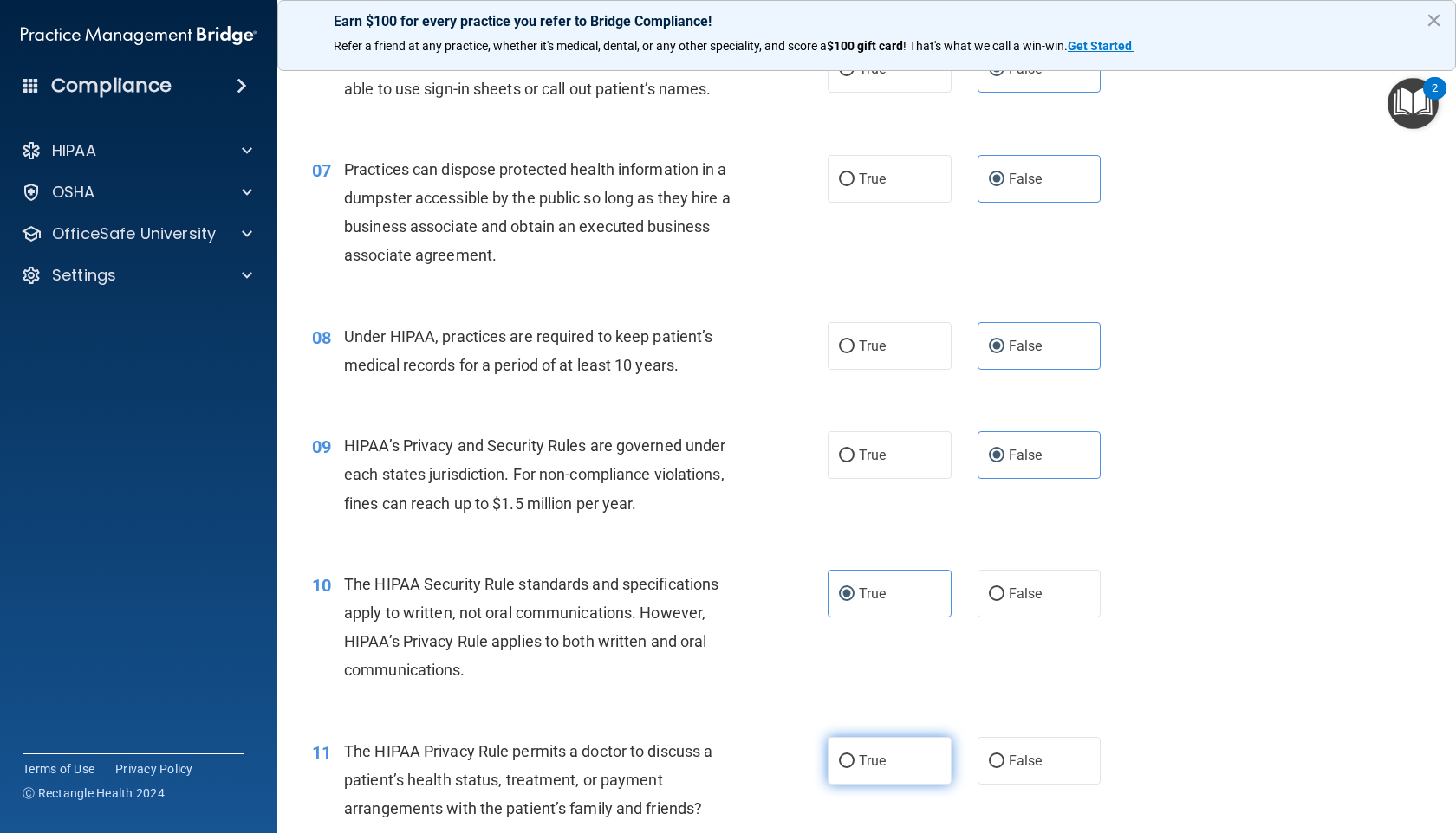
radio input "true"
click at [863, 667] on span "True" at bounding box center [872, 760] width 27 height 16
click at [854, 667] on input "True" at bounding box center [847, 762] width 15 height 13
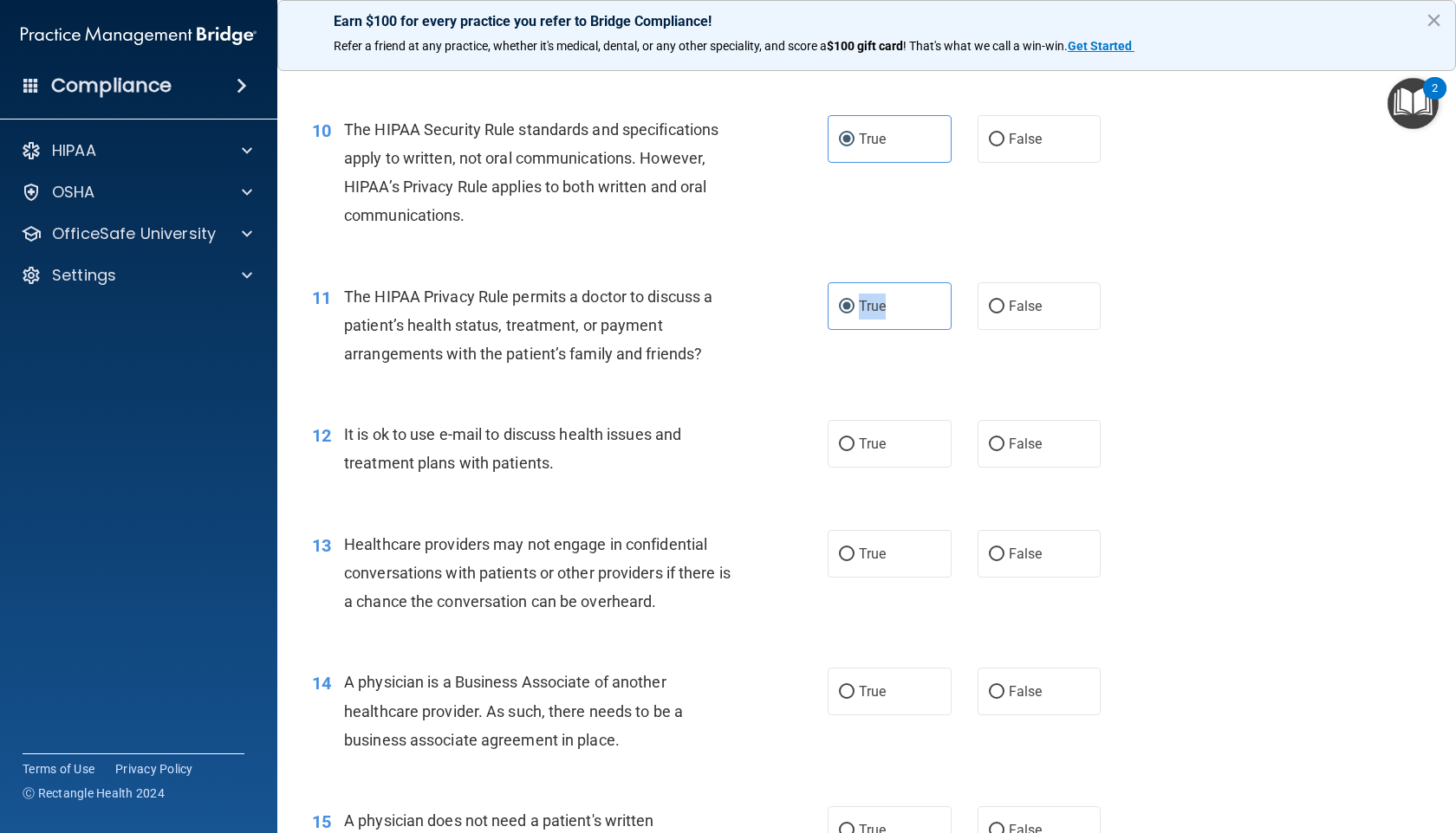
scroll to position [1328, 0]
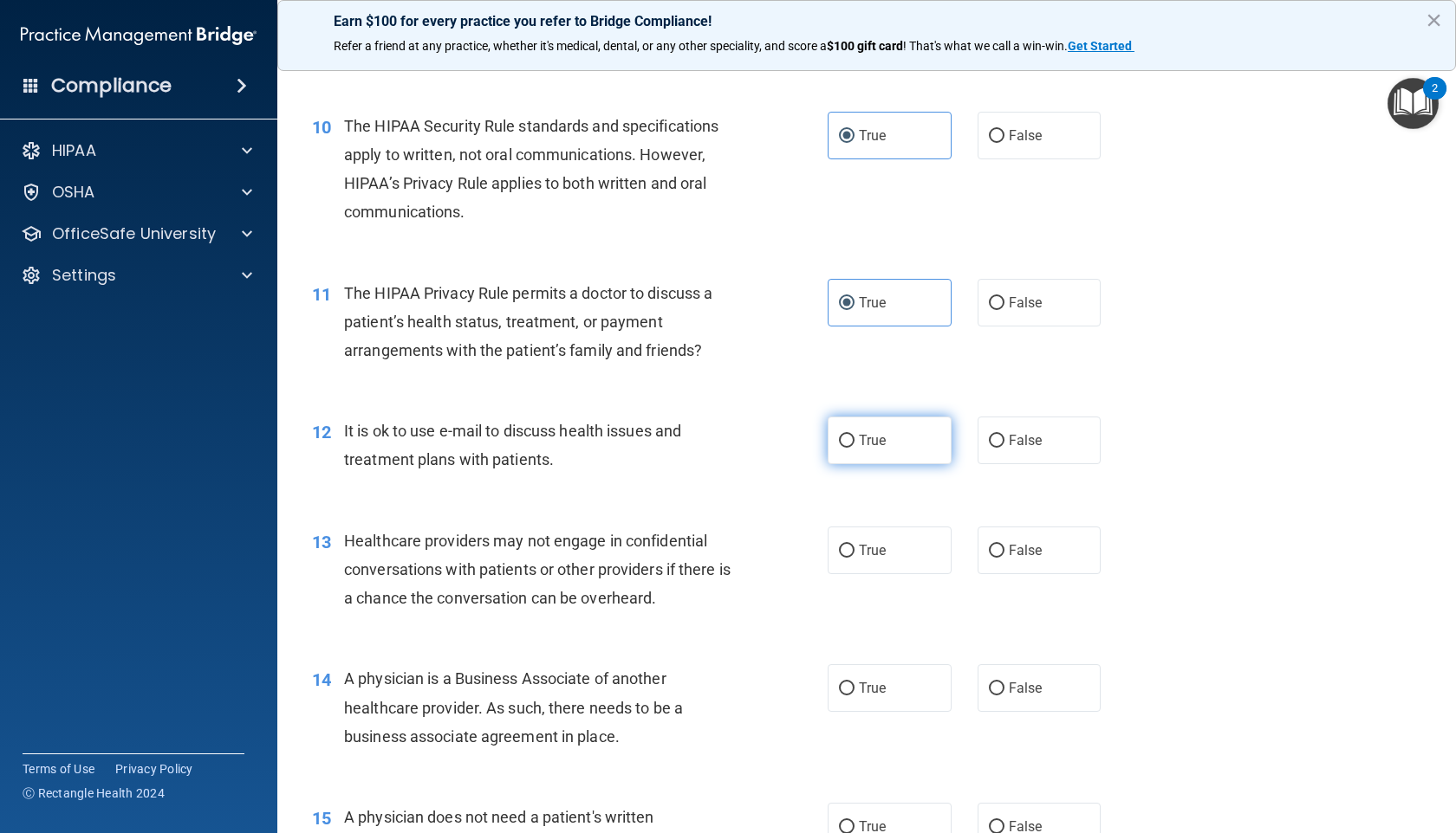
click at [864, 446] on span "True" at bounding box center [872, 440] width 27 height 16
click at [854, 446] on input "True" at bounding box center [847, 442] width 15 height 13
radio input "true"
click at [995, 553] on input "False" at bounding box center [996, 551] width 15 height 13
radio input "true"
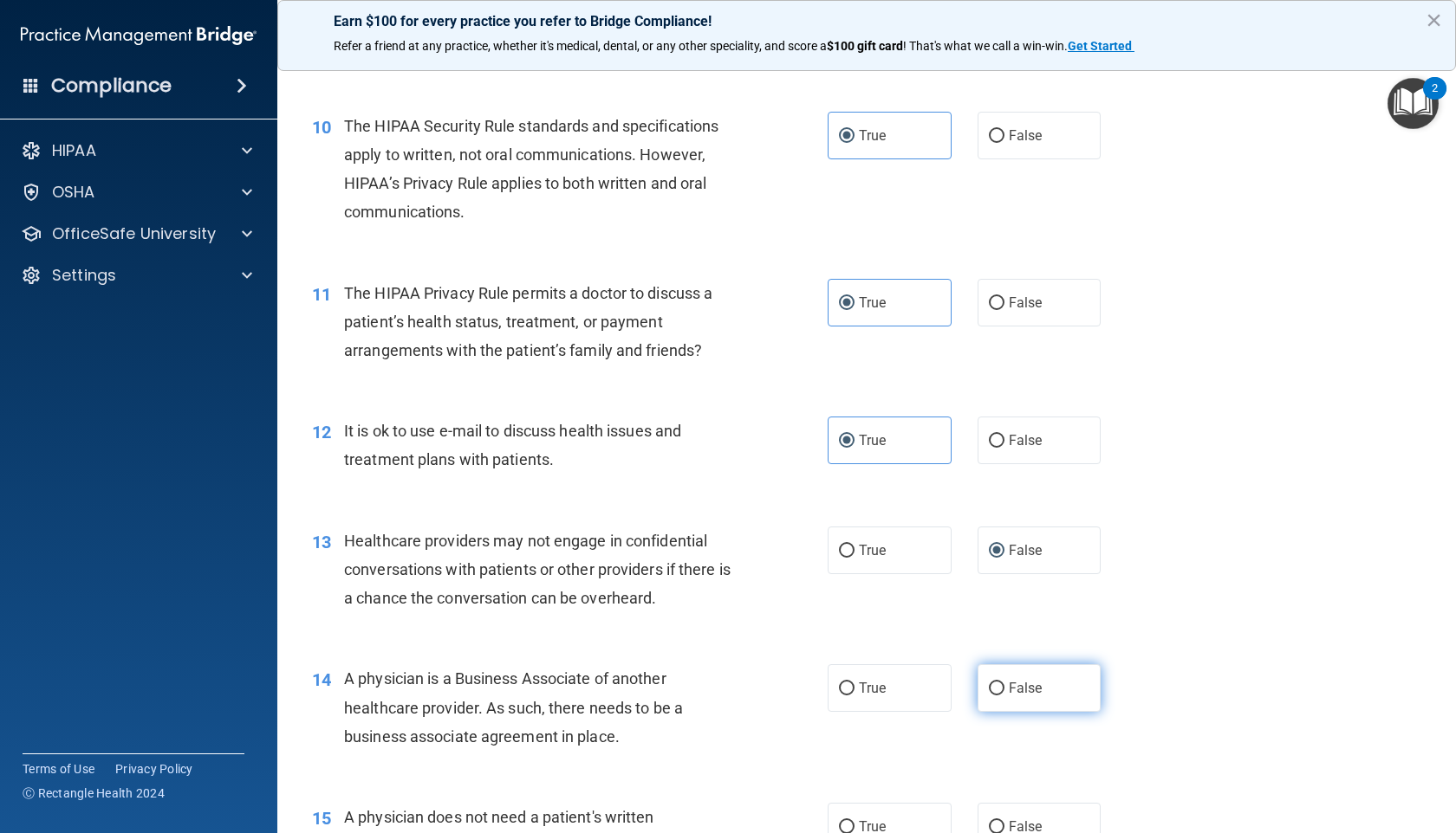
click at [1004, 664] on label "False" at bounding box center [1039, 688] width 124 height 47
click at [1004, 667] on input "False" at bounding box center [996, 689] width 15 height 13
radio input "true"
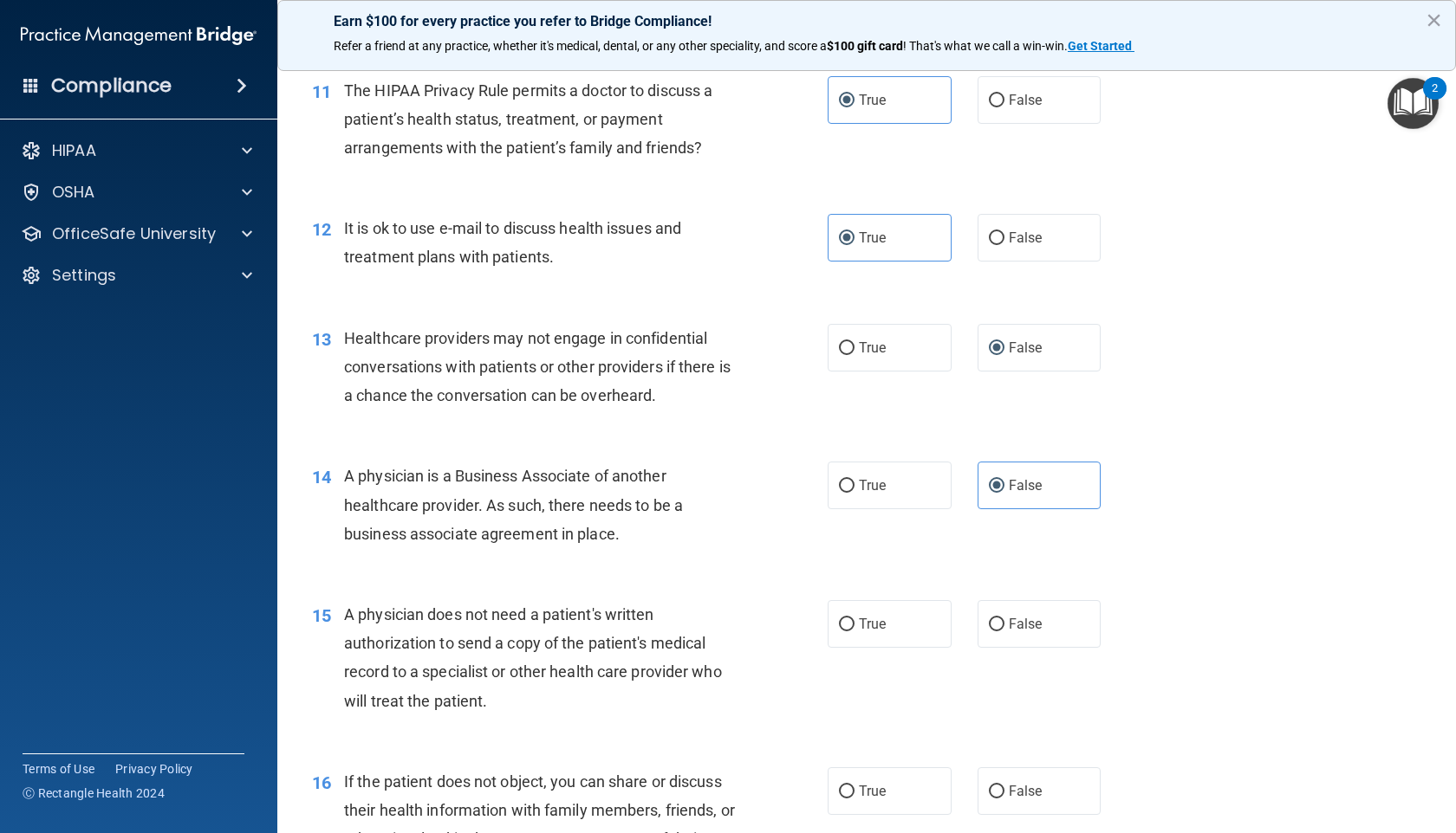
scroll to position [1822, 0]
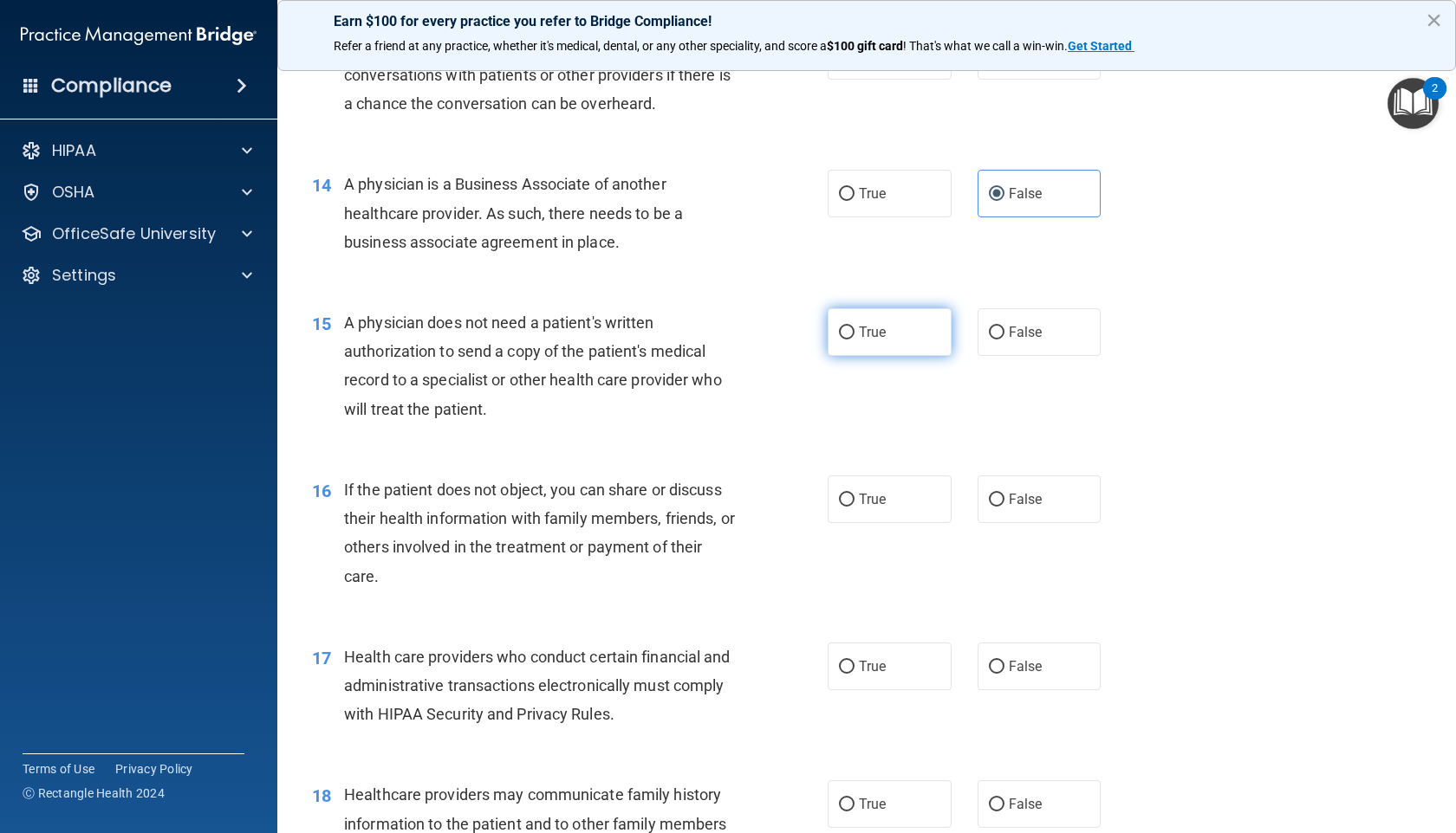
click at [889, 332] on label "True" at bounding box center [890, 332] width 124 height 47
click at [854, 332] on input "True" at bounding box center [847, 333] width 15 height 13
radio input "true"
click at [871, 499] on span "True" at bounding box center [872, 499] width 27 height 16
click at [854, 499] on input "True" at bounding box center [847, 501] width 15 height 13
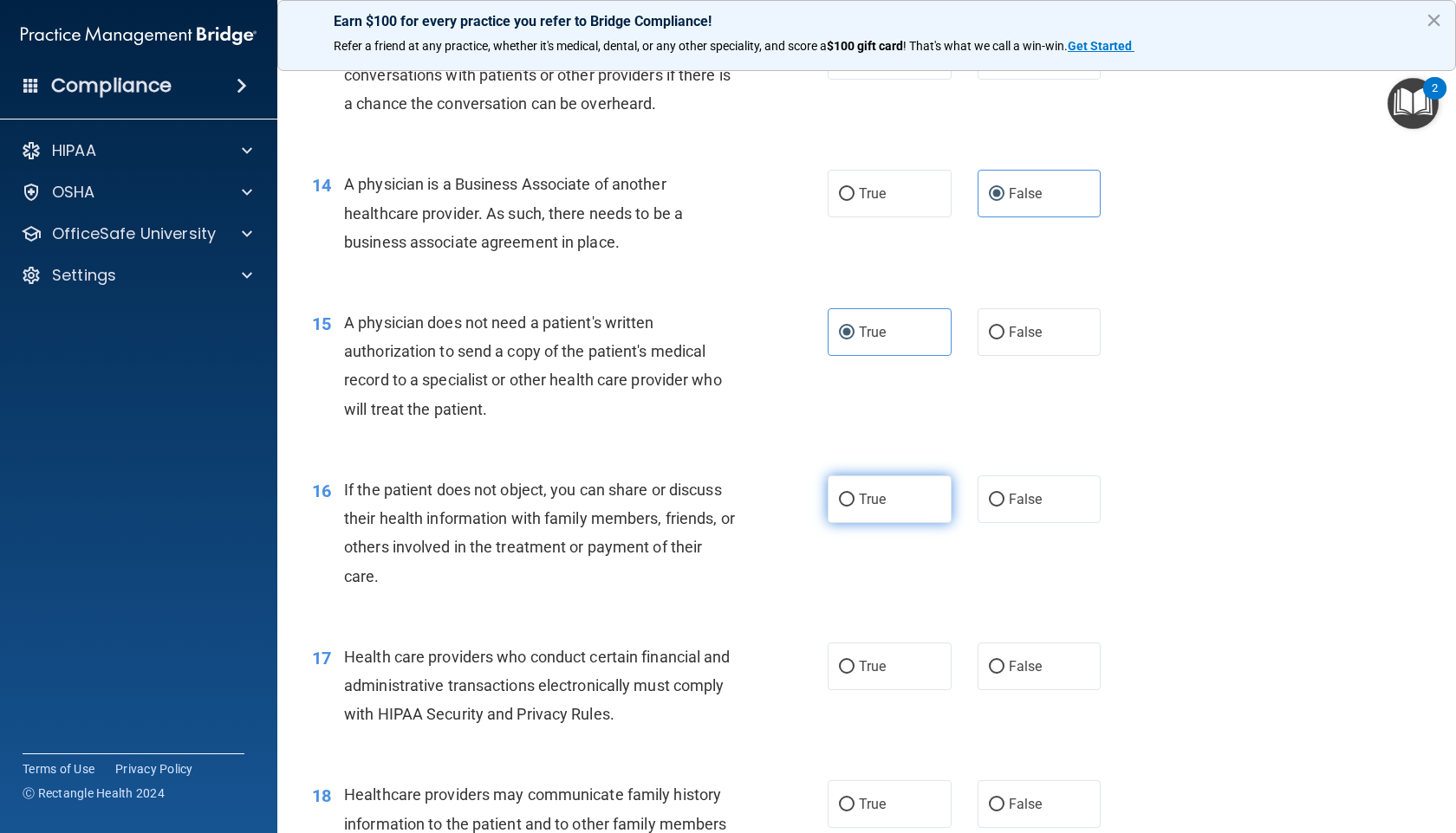
radio input "true"
click at [861, 667] on span "True" at bounding box center [872, 666] width 27 height 16
click at [854, 667] on input "True" at bounding box center [847, 668] width 15 height 13
radio input "true"
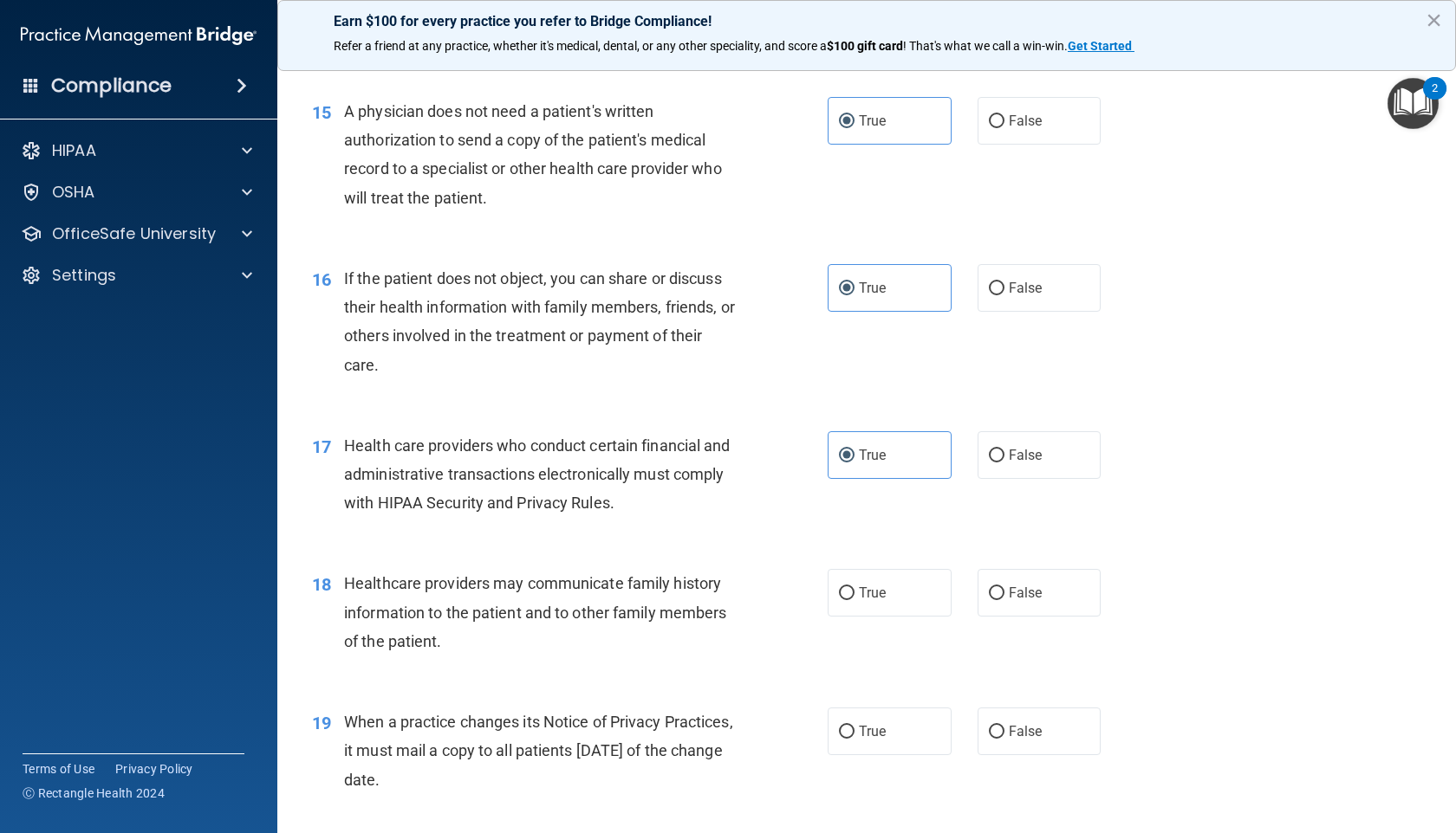
scroll to position [2082, 0]
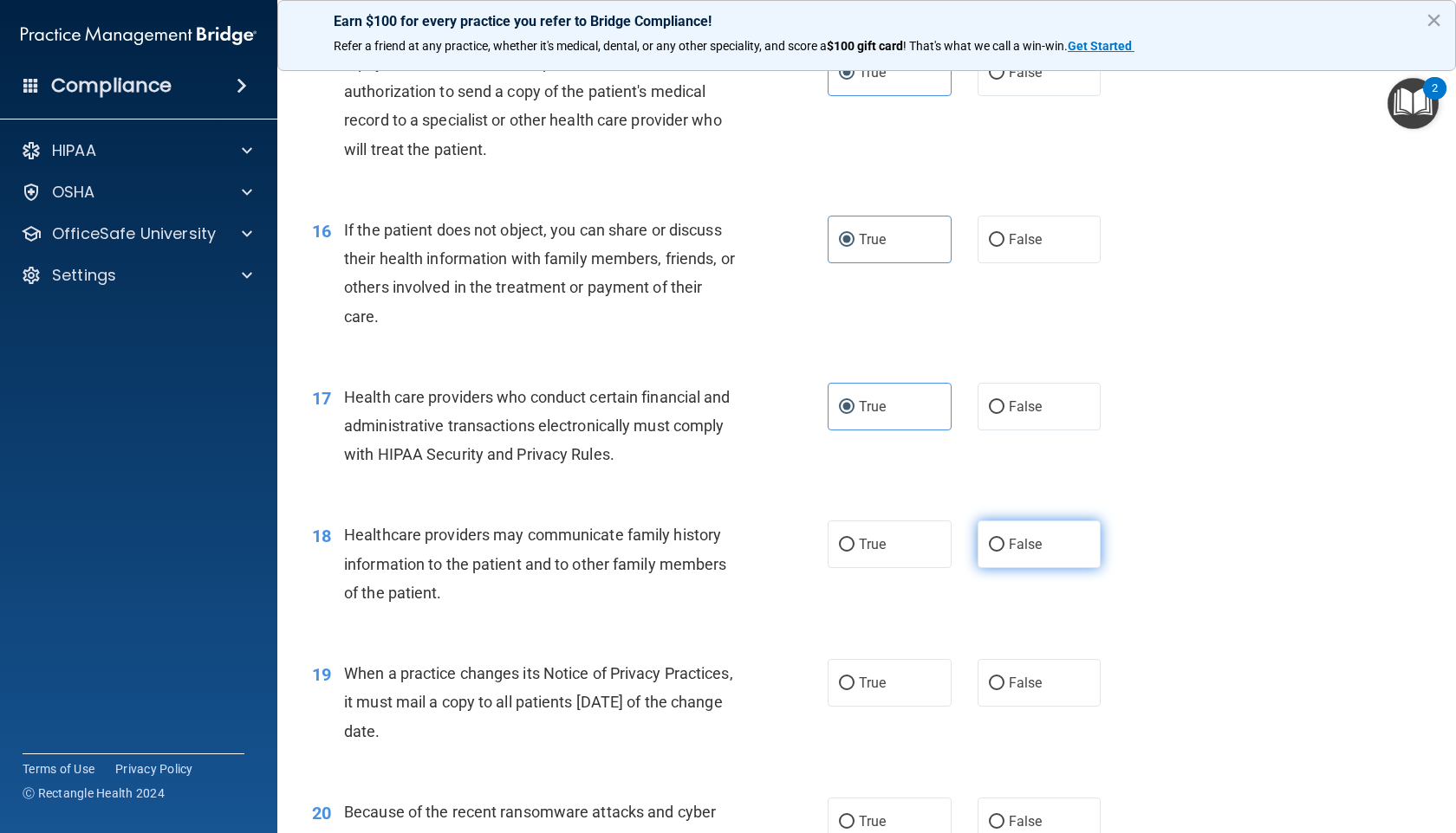
click at [979, 554] on label "False" at bounding box center [1039, 544] width 124 height 47
click at [988, 552] on input "False" at bounding box center [996, 545] width 15 height 13
radio input "true"
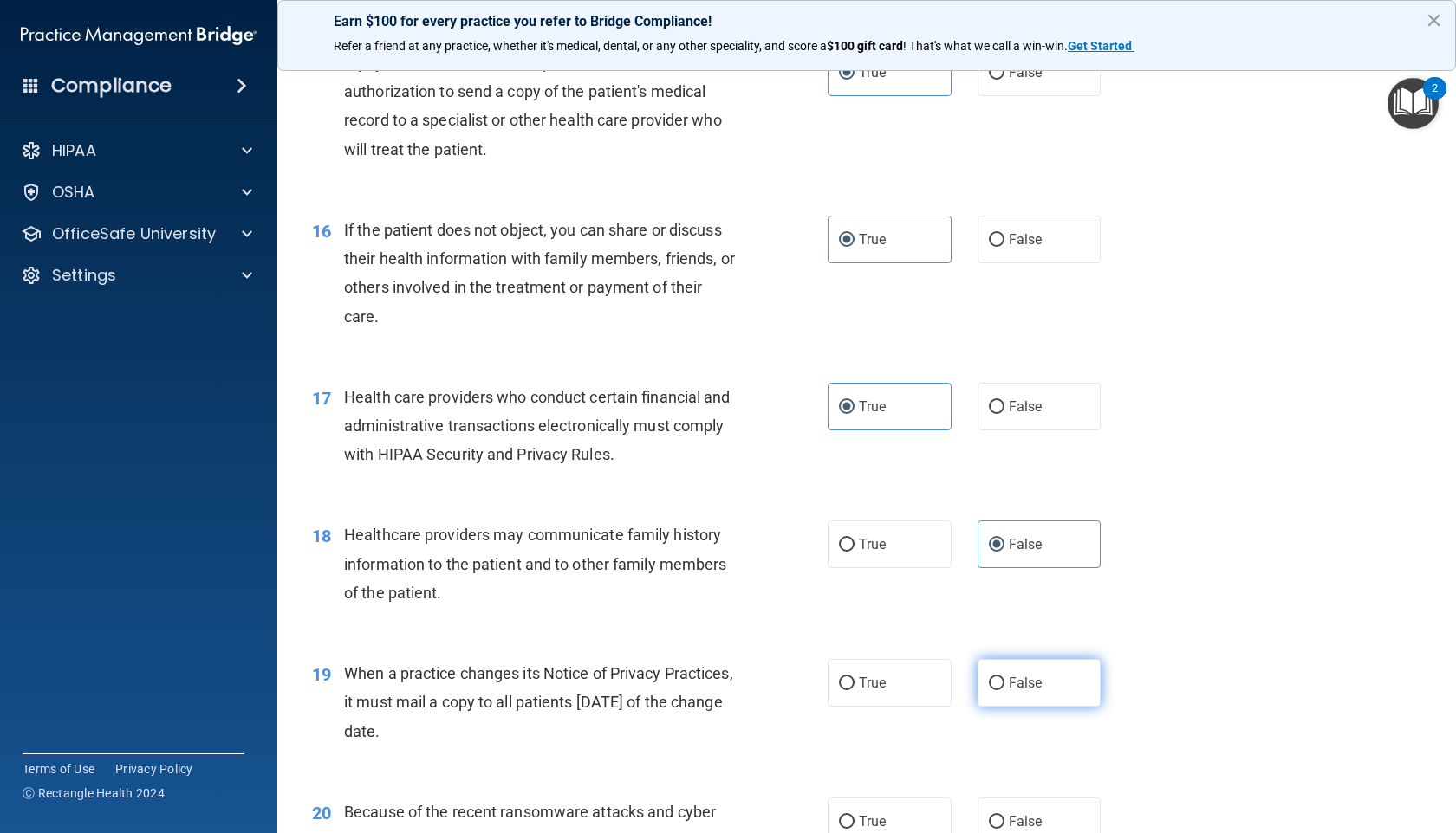
click at [995, 667] on input "False" at bounding box center [996, 684] width 15 height 13
radio input "true"
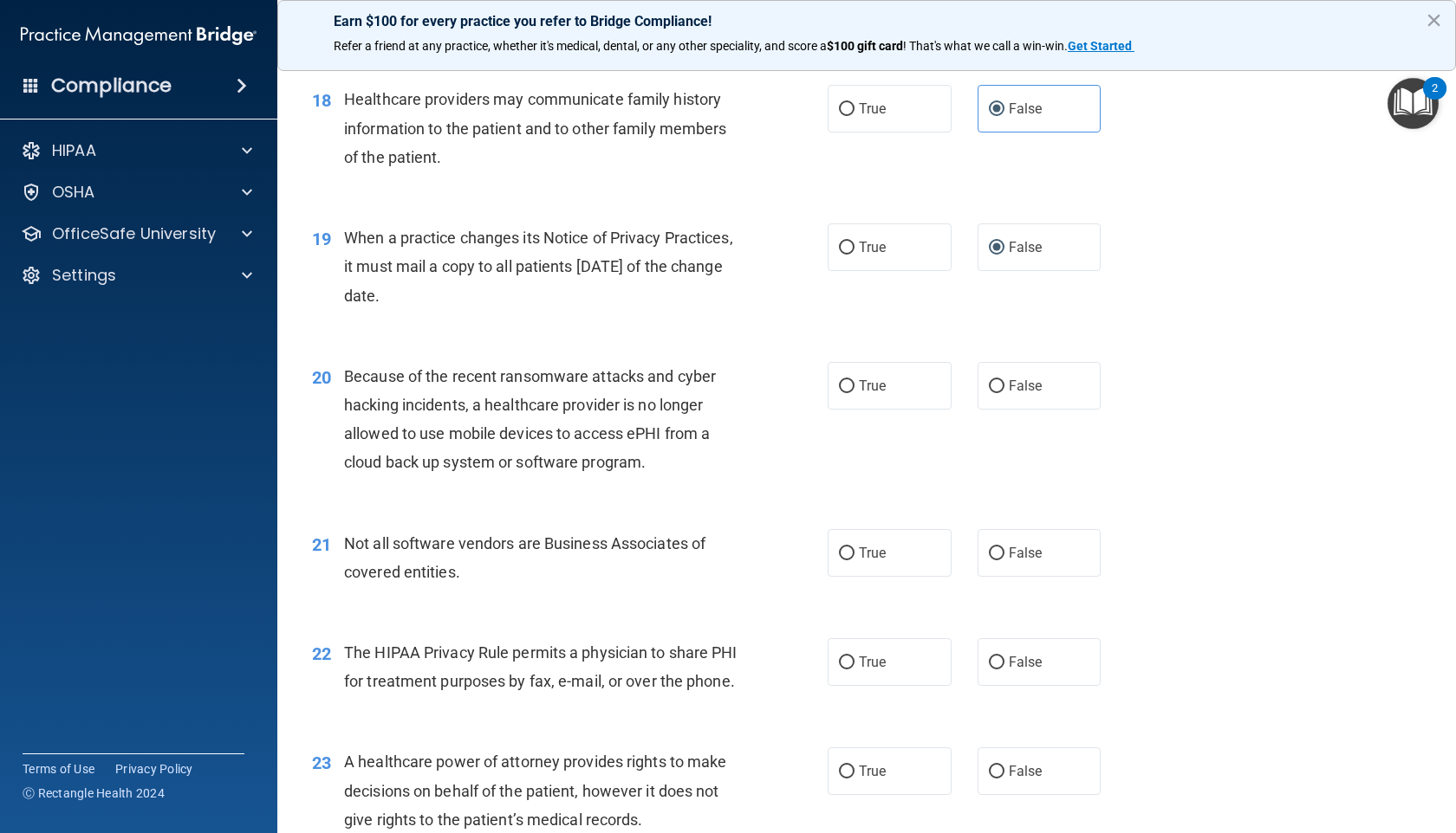
scroll to position [2517, 0]
click at [858, 388] on span "True" at bounding box center [872, 385] width 27 height 16
click at [854, 388] on input "True" at bounding box center [847, 387] width 15 height 13
radio input "true"
click at [858, 551] on span "True" at bounding box center [872, 552] width 27 height 16
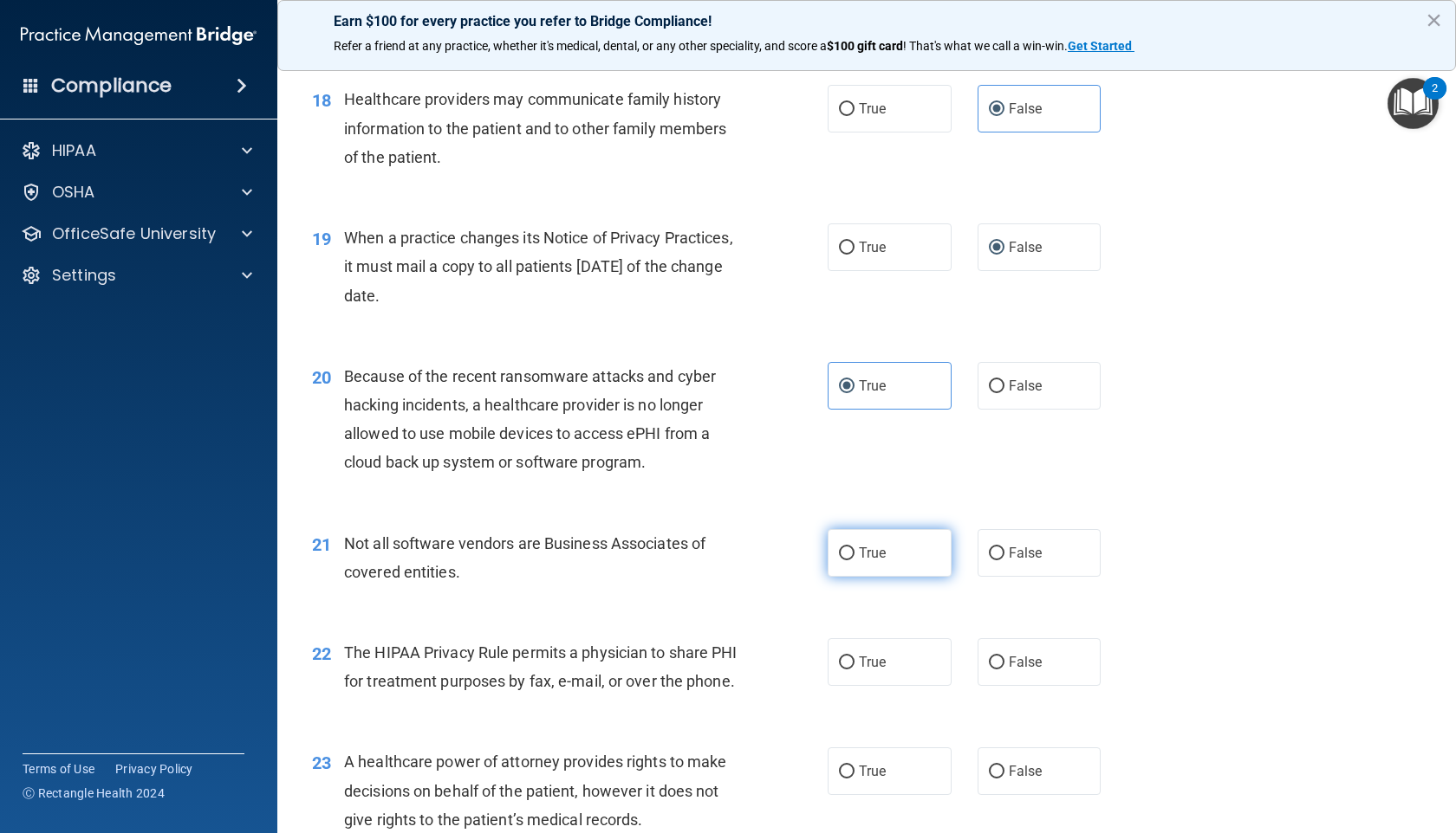
click at [854, 551] on input "True" at bounding box center [847, 554] width 15 height 13
radio input "true"
click at [864, 662] on span "True" at bounding box center [872, 661] width 27 height 16
click at [854, 662] on input "True" at bounding box center [847, 663] width 15 height 13
radio input "true"
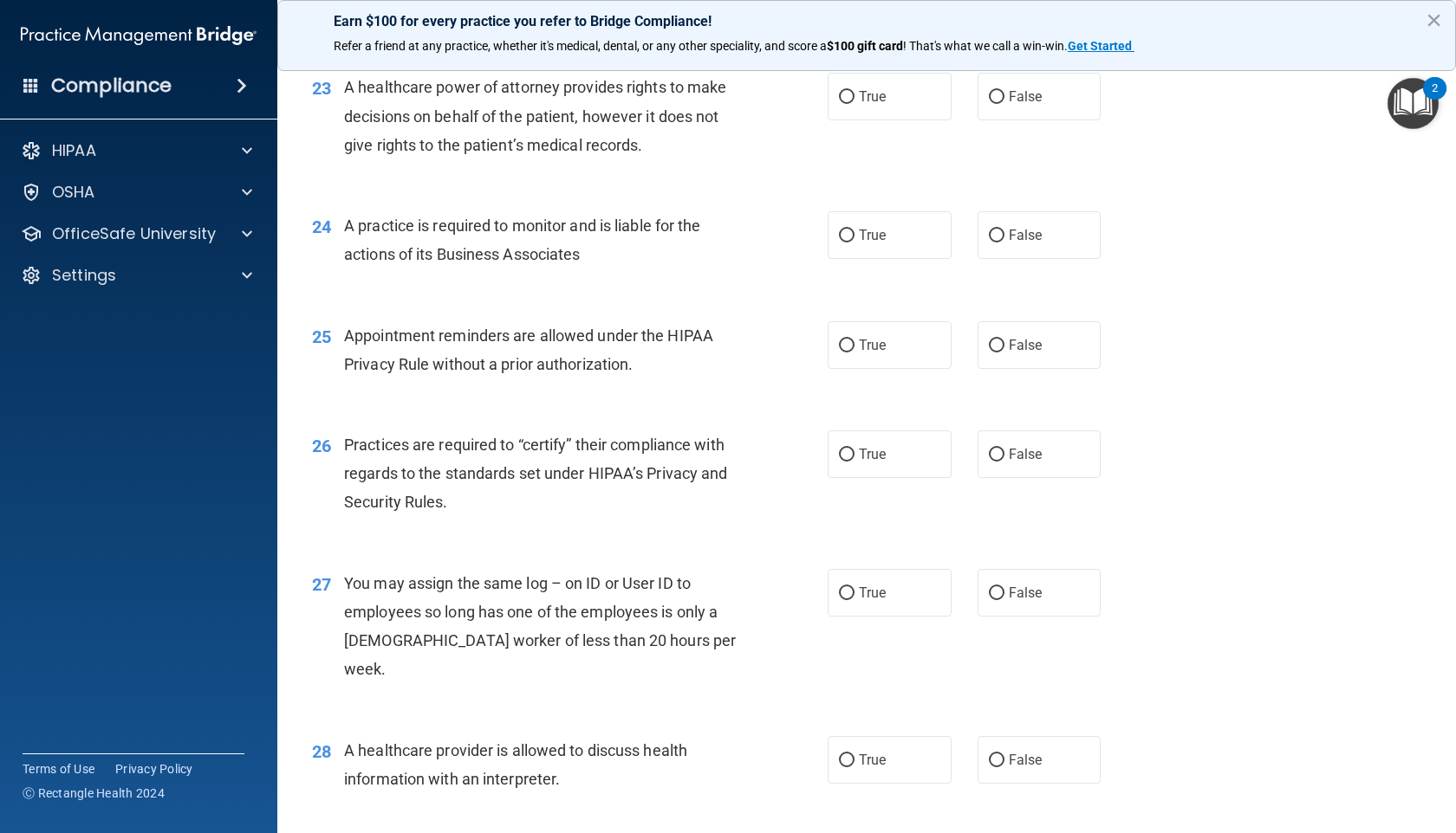
scroll to position [3195, 0]
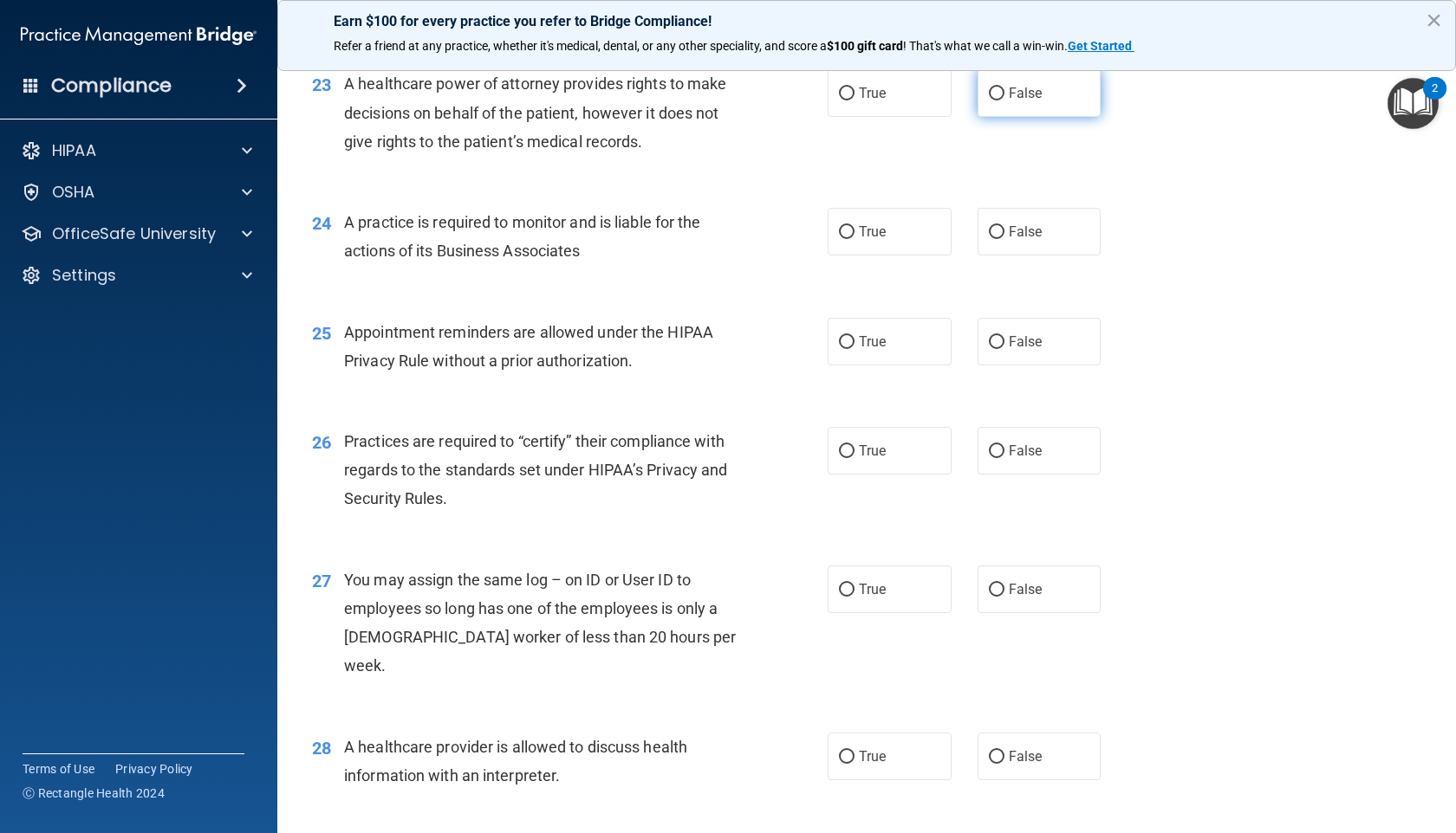
click at [1008, 102] on span "False" at bounding box center [1025, 92] width 34 height 16
click at [1002, 101] on input "False" at bounding box center [996, 94] width 15 height 13
radio input "true"
click at [988, 239] on input "False" at bounding box center [996, 233] width 15 height 13
radio input "true"
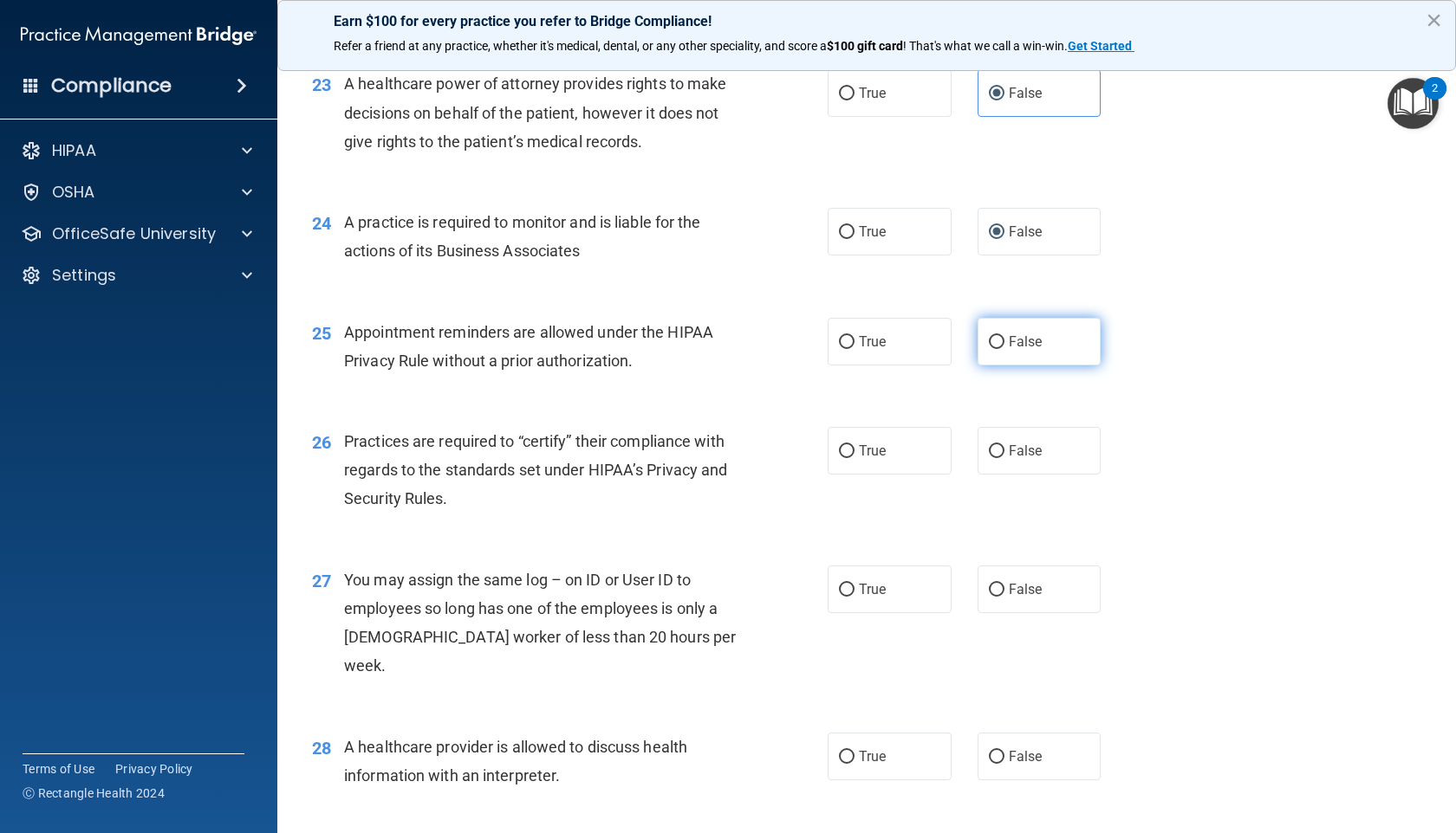
click at [1011, 366] on label "False" at bounding box center [1039, 342] width 124 height 47
click at [1005, 349] on input "False" at bounding box center [996, 343] width 15 height 13
radio input "true"
click at [1016, 459] on span "False" at bounding box center [1025, 450] width 34 height 16
click at [990, 458] on input "False" at bounding box center [996, 452] width 15 height 13
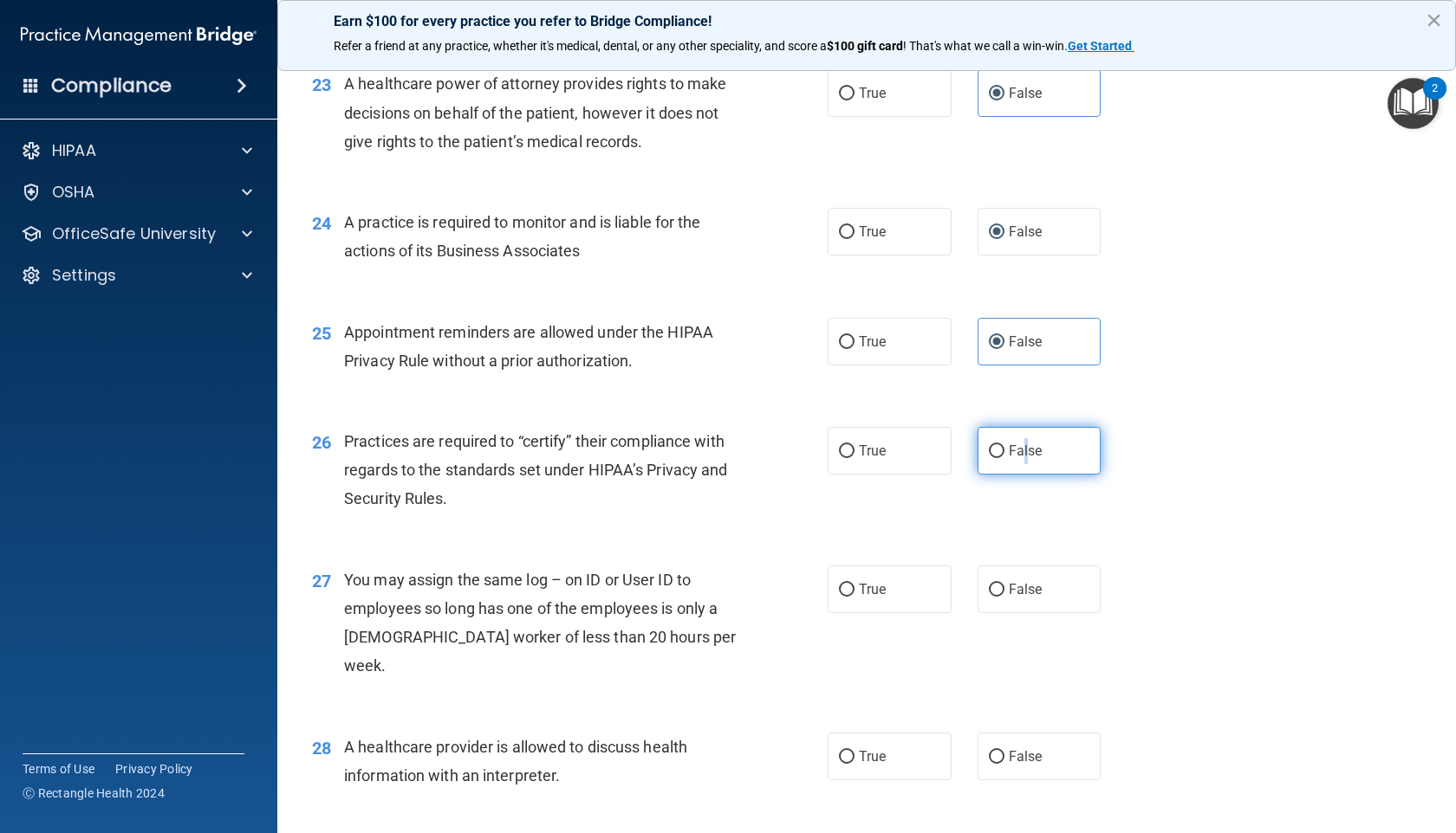
radio input "true"
click at [992, 596] on input "False" at bounding box center [996, 590] width 15 height 13
radio input "true"
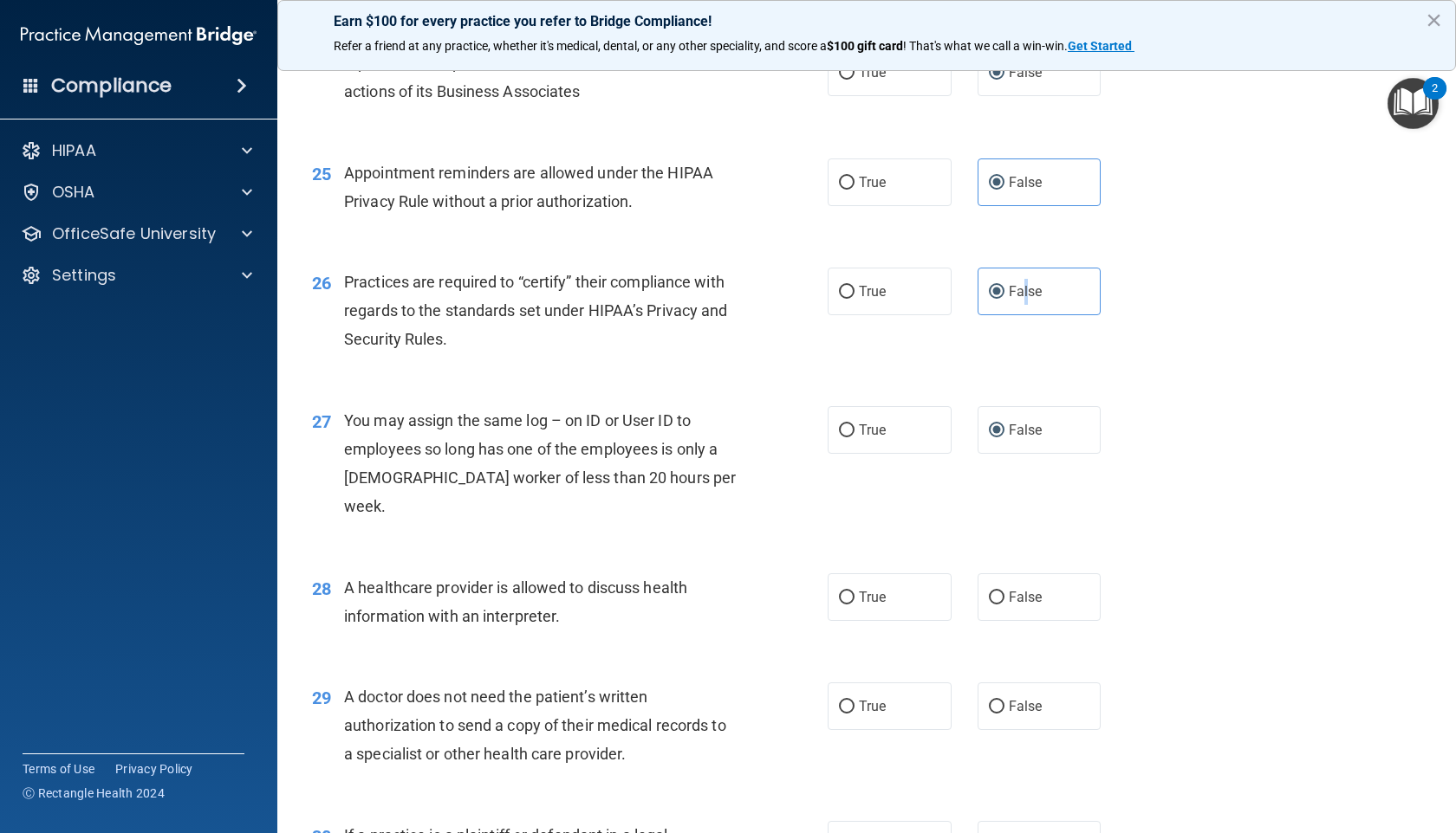
scroll to position [3439, 0]
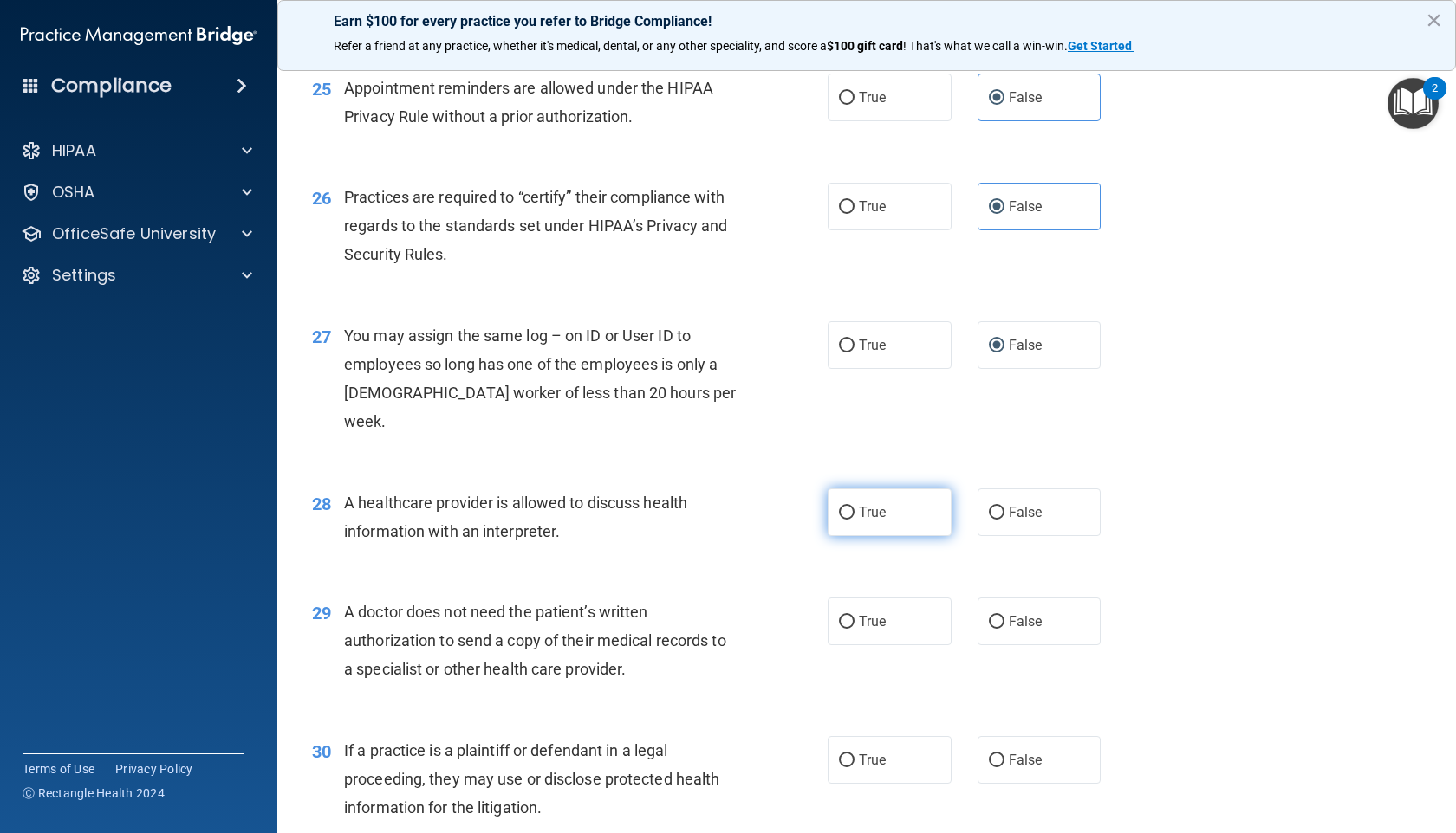
click at [868, 517] on span "True" at bounding box center [872, 512] width 27 height 16
click at [854, 517] on input "True" at bounding box center [847, 513] width 15 height 13
radio input "true"
drag, startPoint x: 872, startPoint y: 631, endPoint x: 860, endPoint y: 669, distance: 39.8
click at [872, 631] on label "True" at bounding box center [890, 621] width 124 height 47
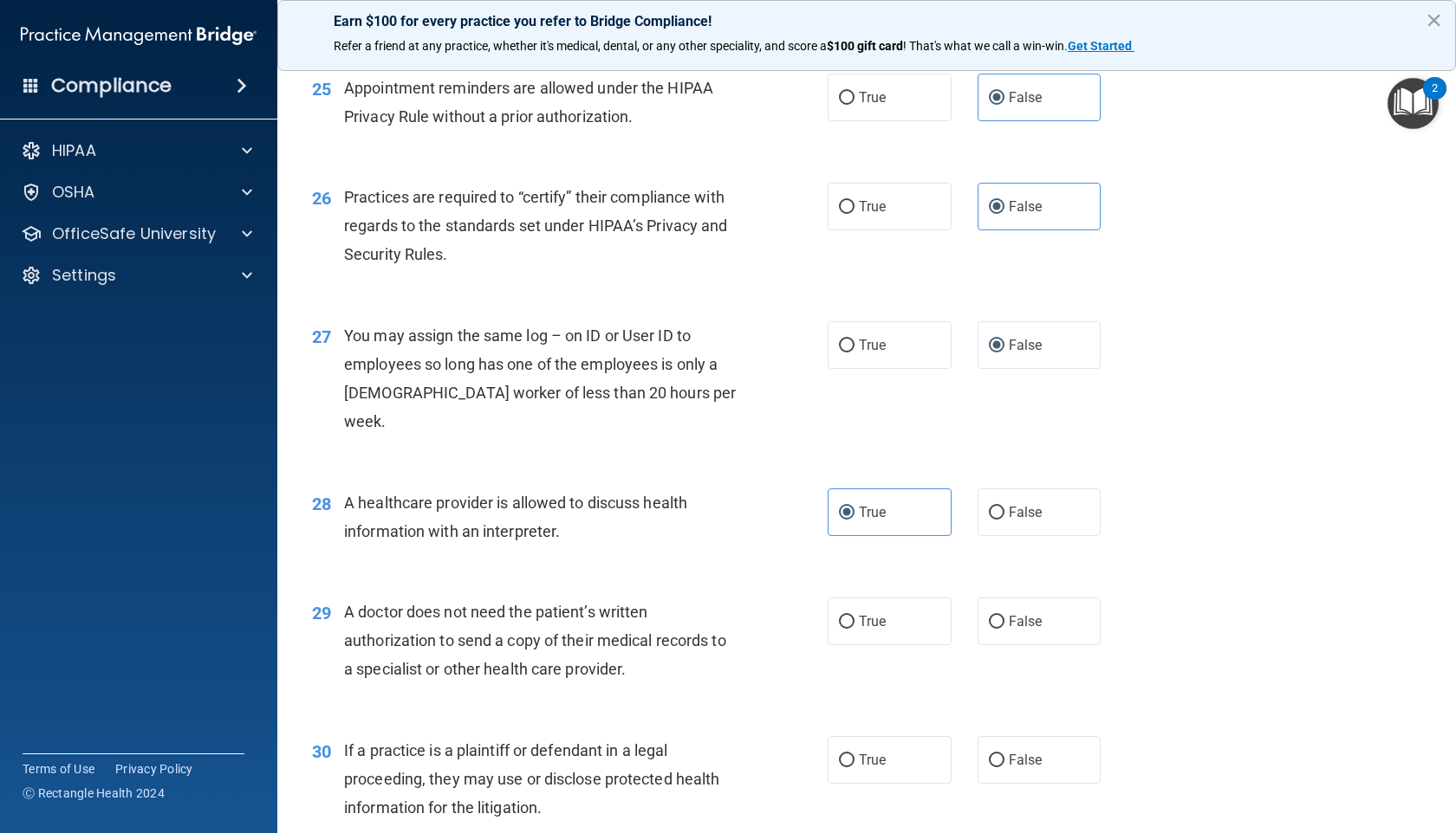
click at [854, 629] on input "True" at bounding box center [847, 622] width 15 height 13
radio input "true"
click at [872, 667] on span "True" at bounding box center [872, 759] width 27 height 16
click at [854, 667] on input "True" at bounding box center [847, 761] width 15 height 13
radio input "true"
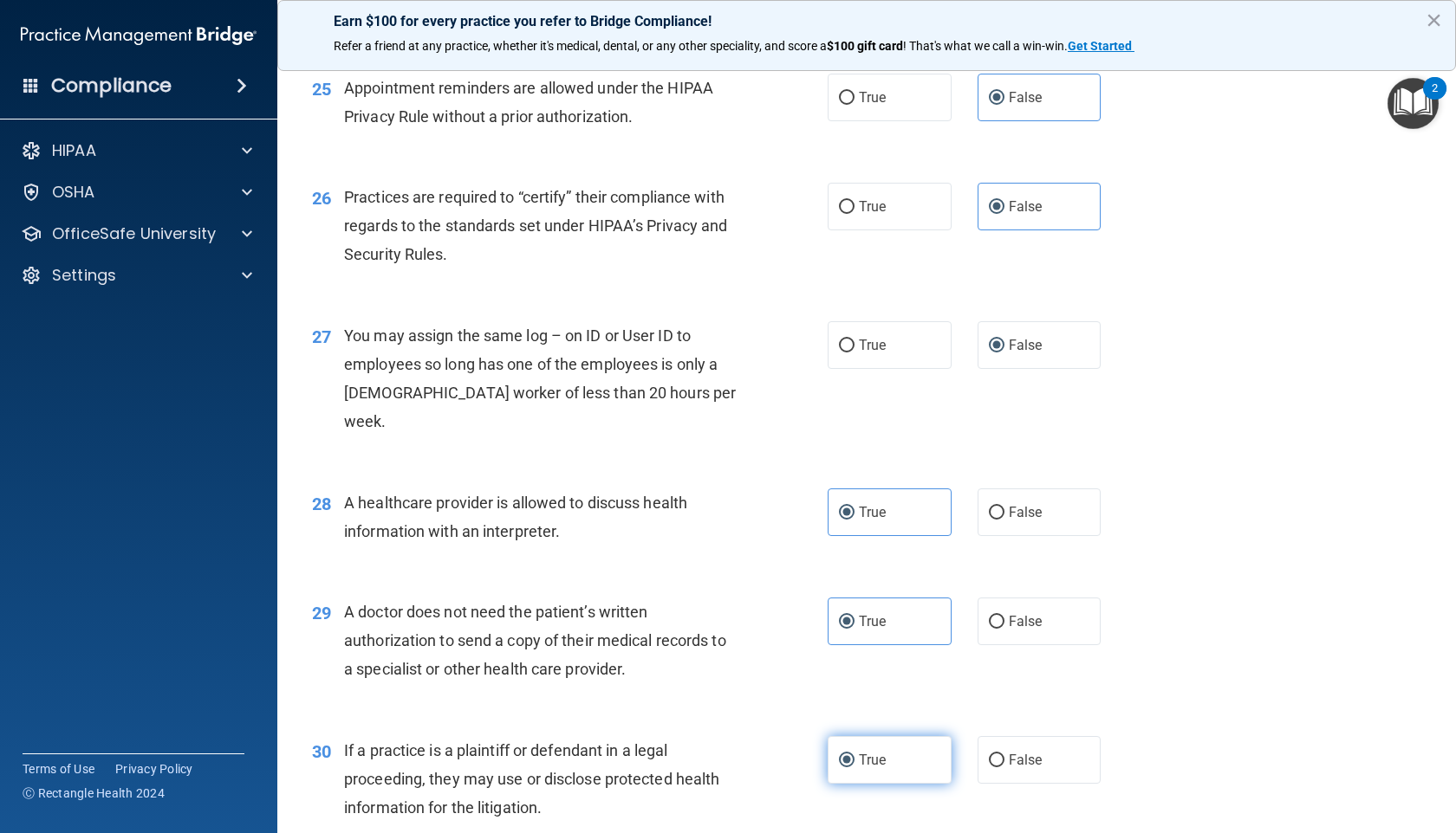
click at [872, 667] on span "True" at bounding box center [872, 759] width 27 height 16
click at [854, 667] on input "True" at bounding box center [847, 761] width 15 height 13
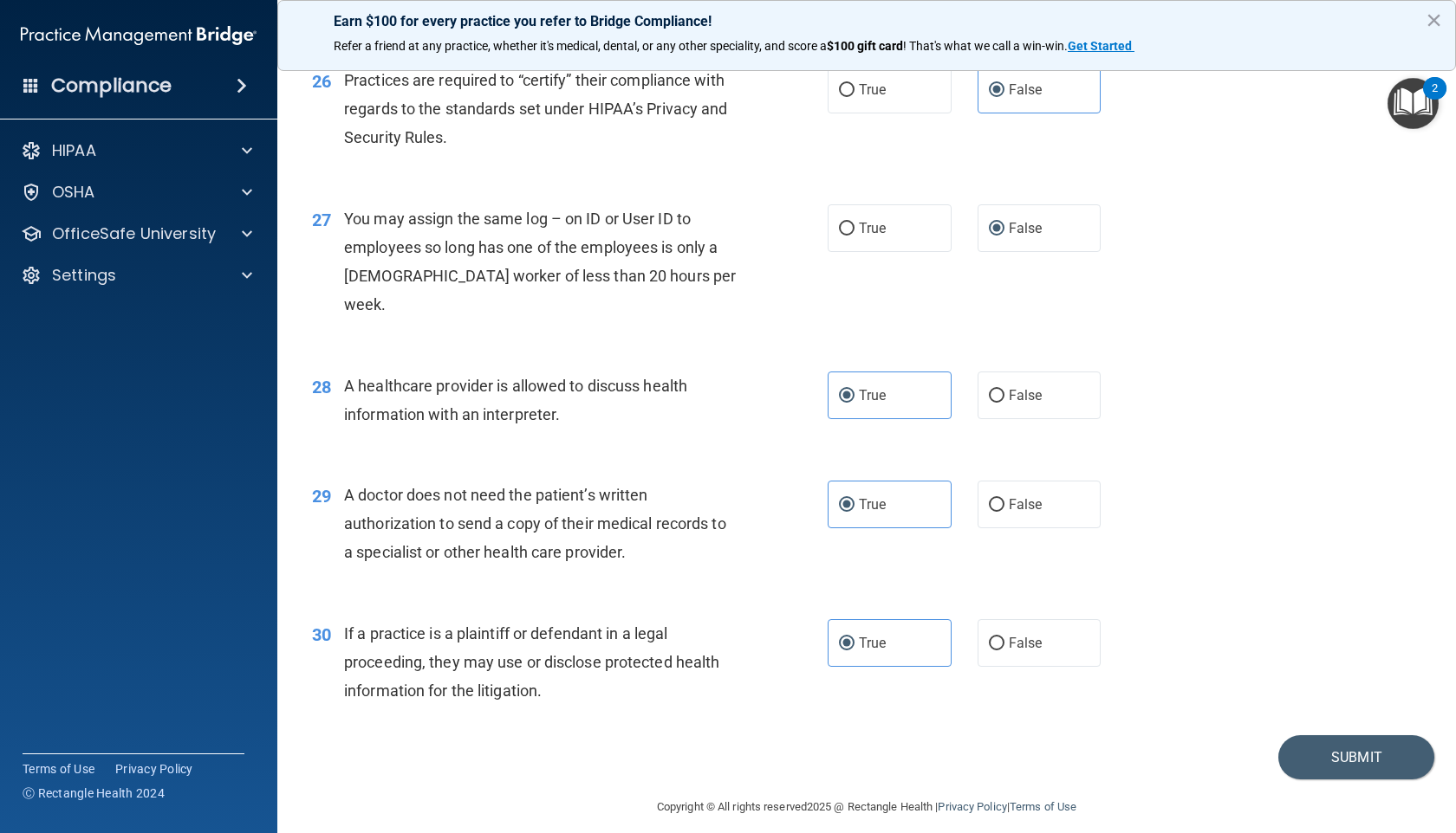
scroll to position [3572, 0]
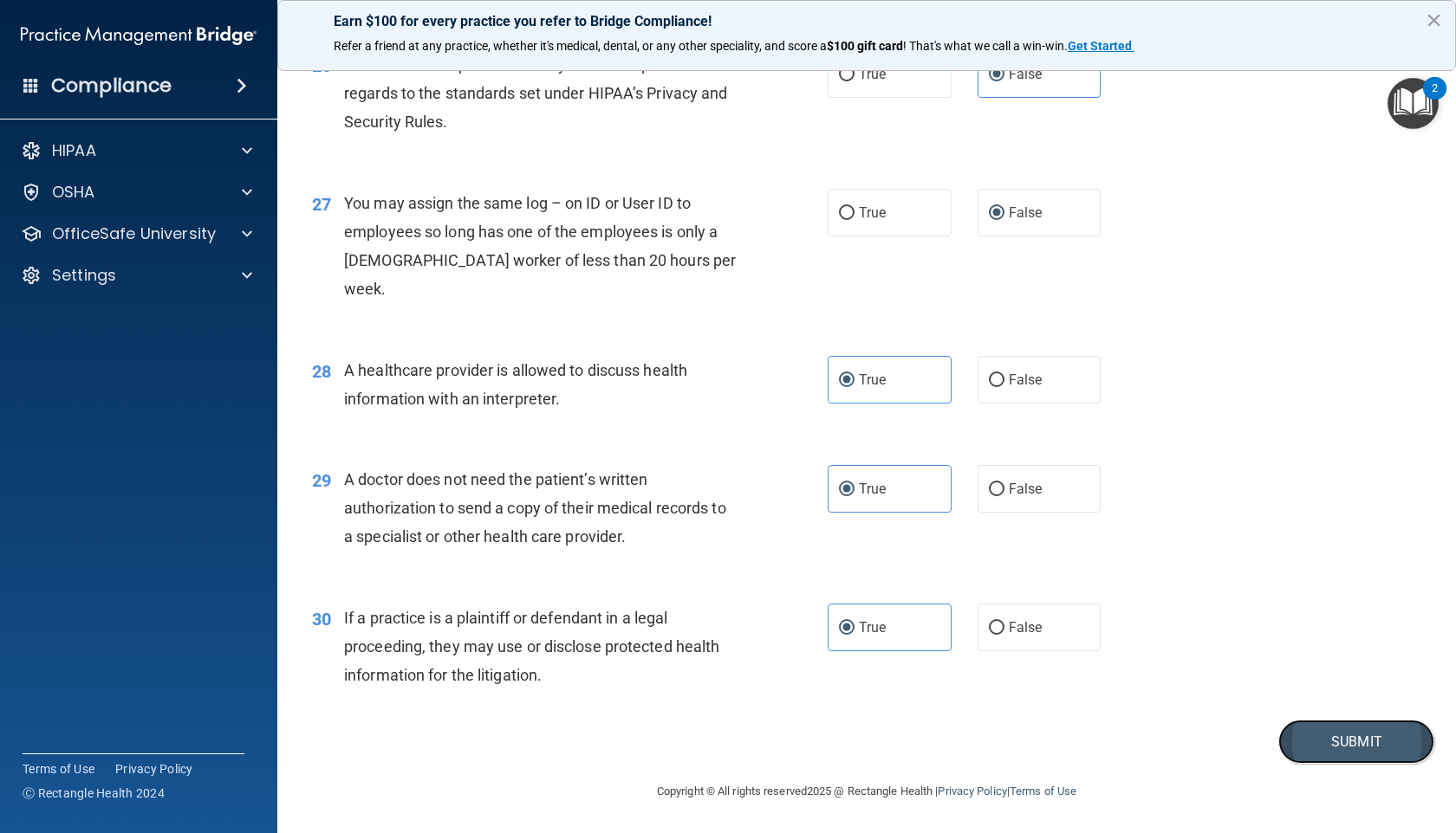
click at [1327, 667] on button "Submit" at bounding box center [1356, 742] width 156 height 44
click at [1328, 667] on button "Submit" at bounding box center [1356, 742] width 156 height 44
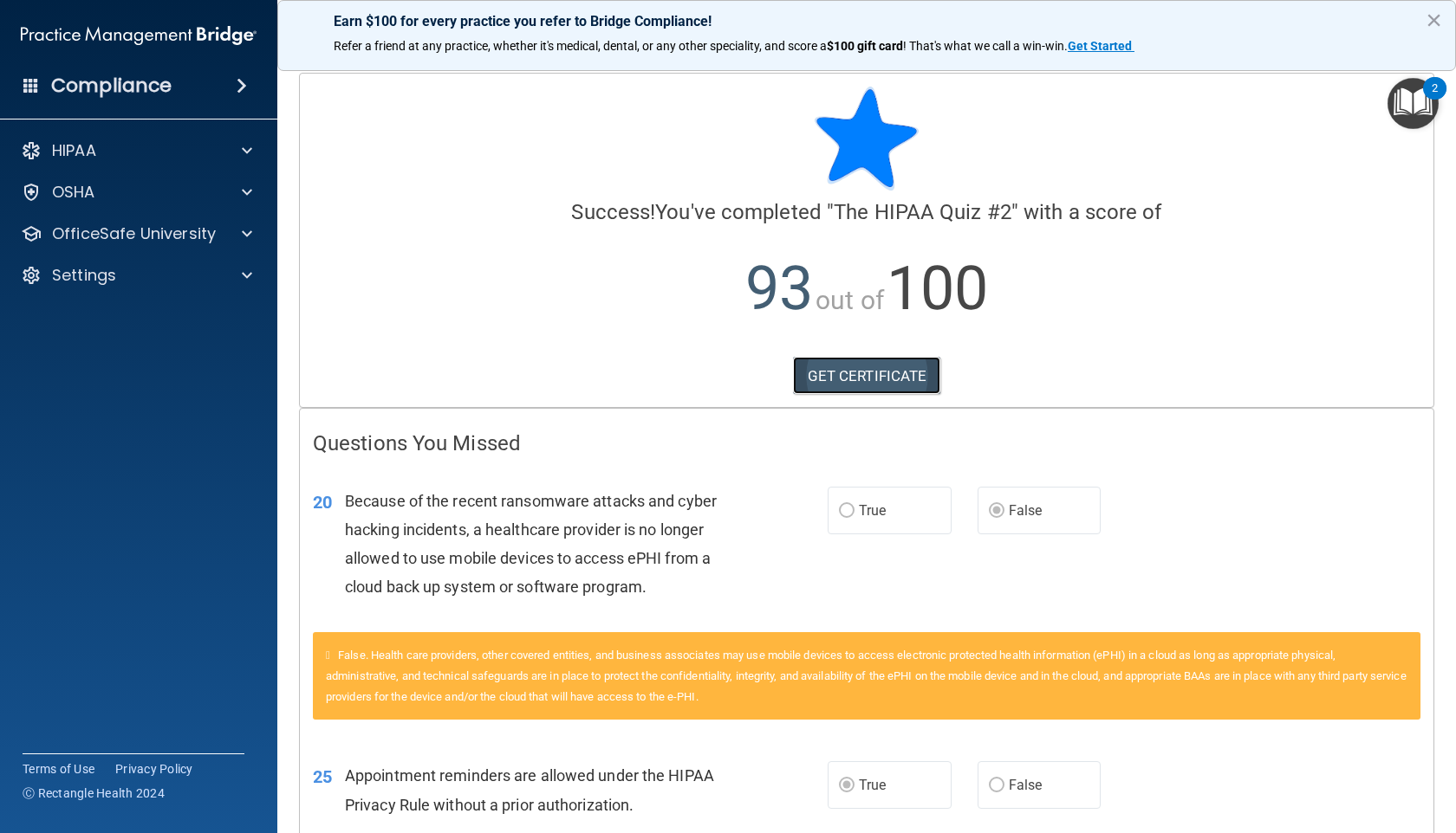
click at [856, 380] on link "GET CERTIFICATE" at bounding box center [867, 376] width 148 height 38
click at [130, 239] on p "OfficeSafe University" at bounding box center [134, 234] width 163 height 21
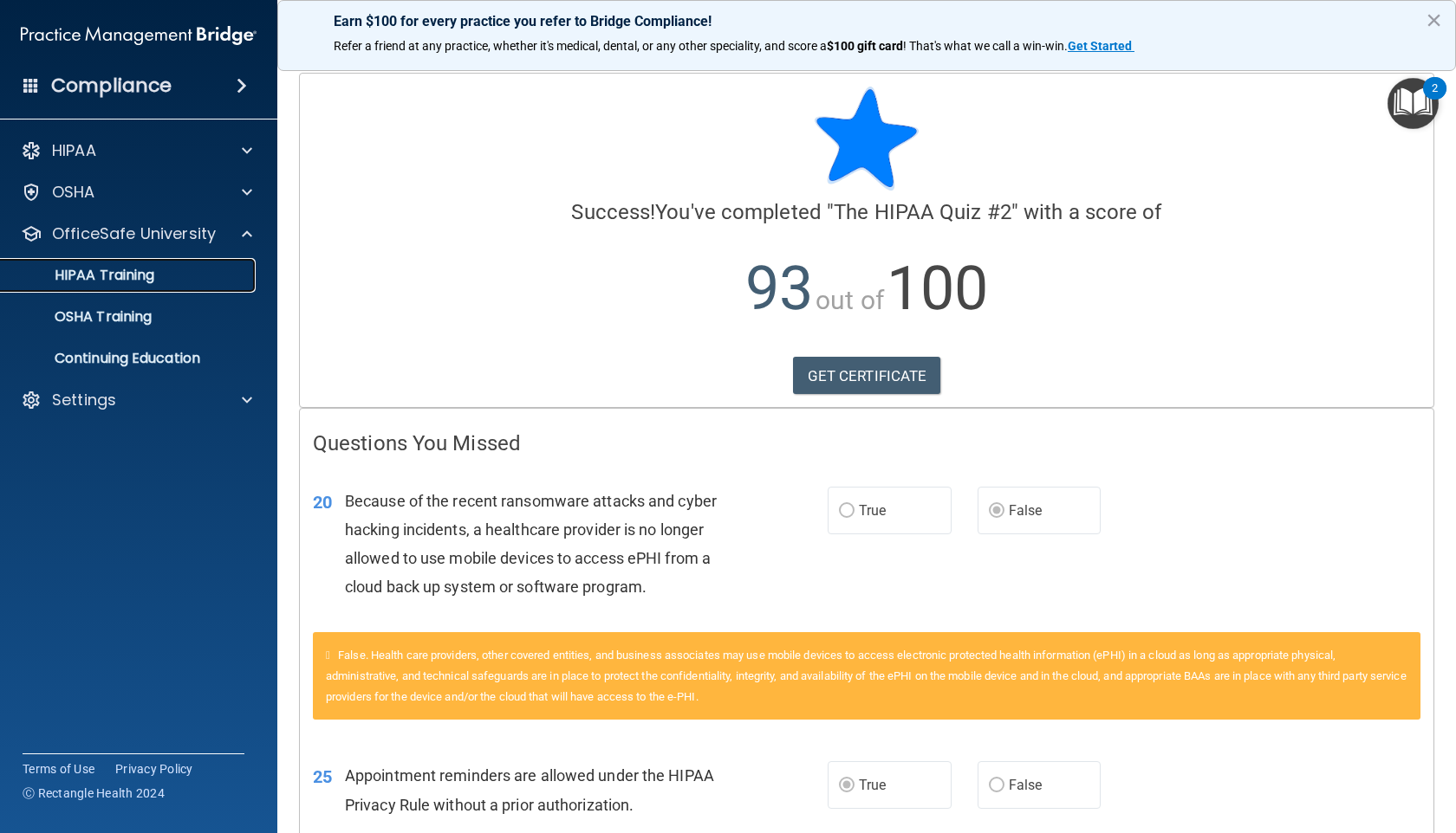
click at [98, 273] on p "HIPAA Training" at bounding box center [83, 275] width 143 height 17
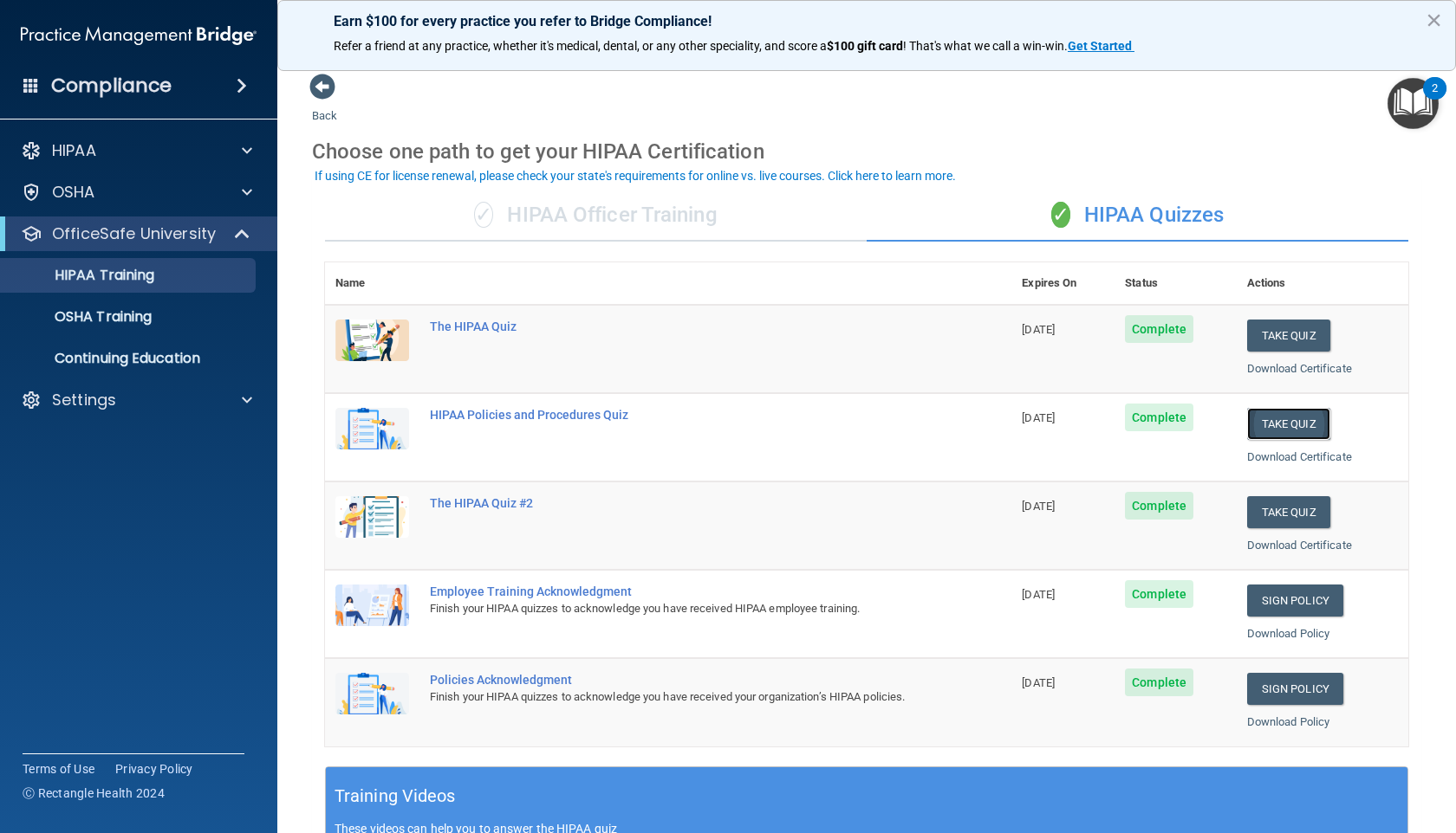
click at [1288, 426] on button "Take Quiz" at bounding box center [1289, 424] width 84 height 32
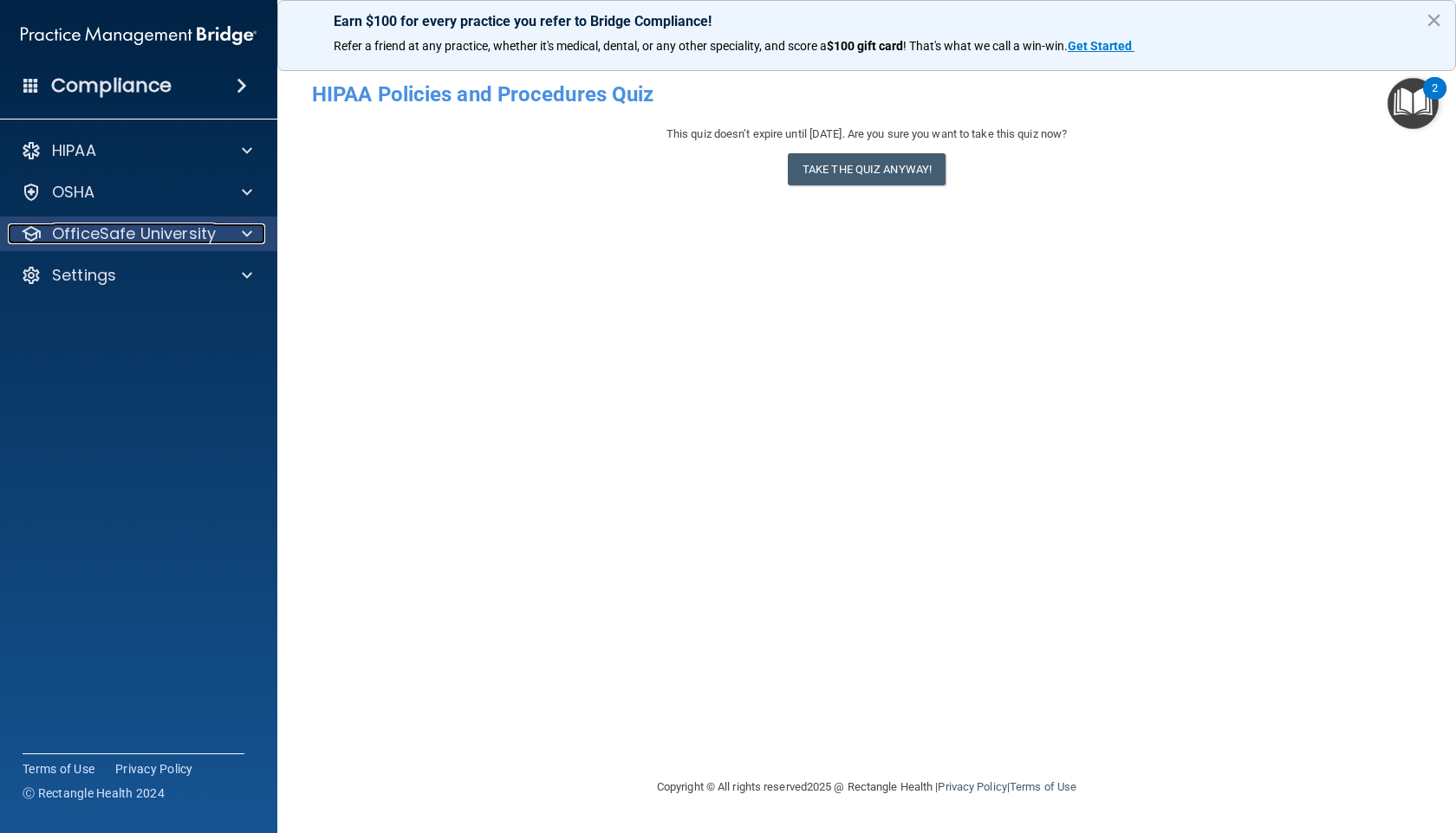
click at [122, 234] on p "OfficeSafe University" at bounding box center [134, 234] width 163 height 21
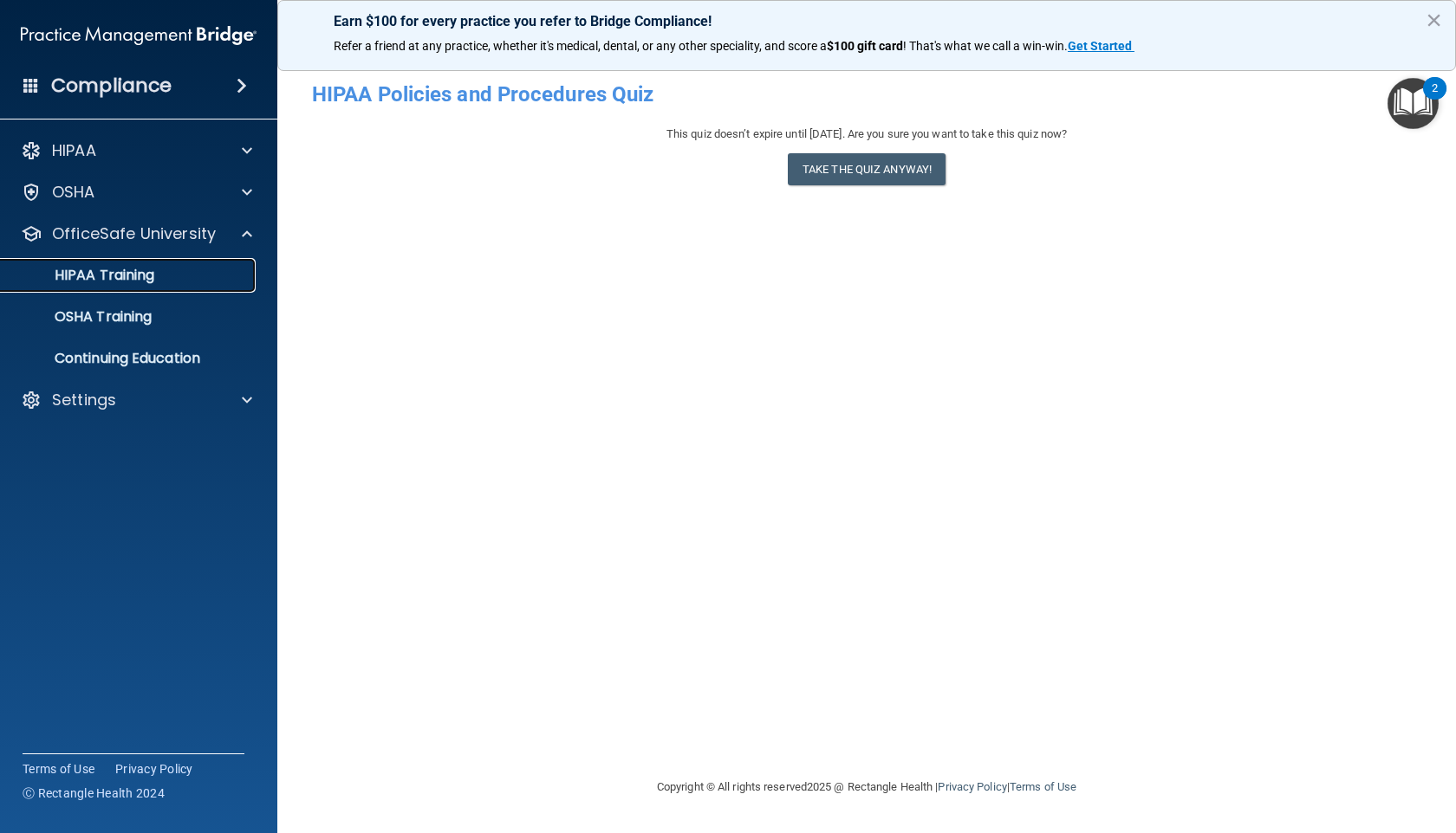
click at [113, 279] on p "HIPAA Training" at bounding box center [83, 275] width 143 height 17
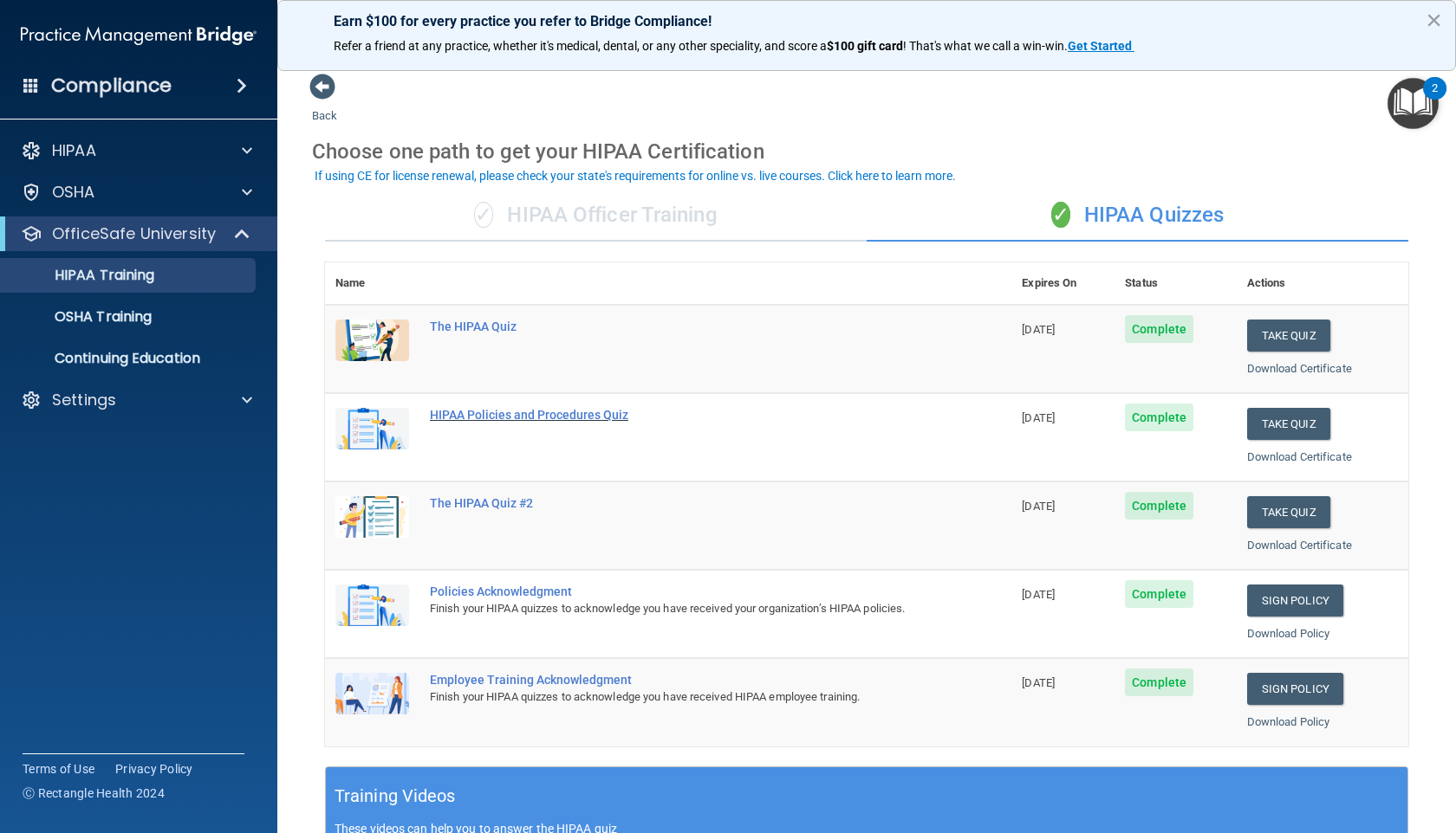
click at [577, 417] on div "HIPAA Policies and Procedures Quiz" at bounding box center [677, 414] width 495 height 14
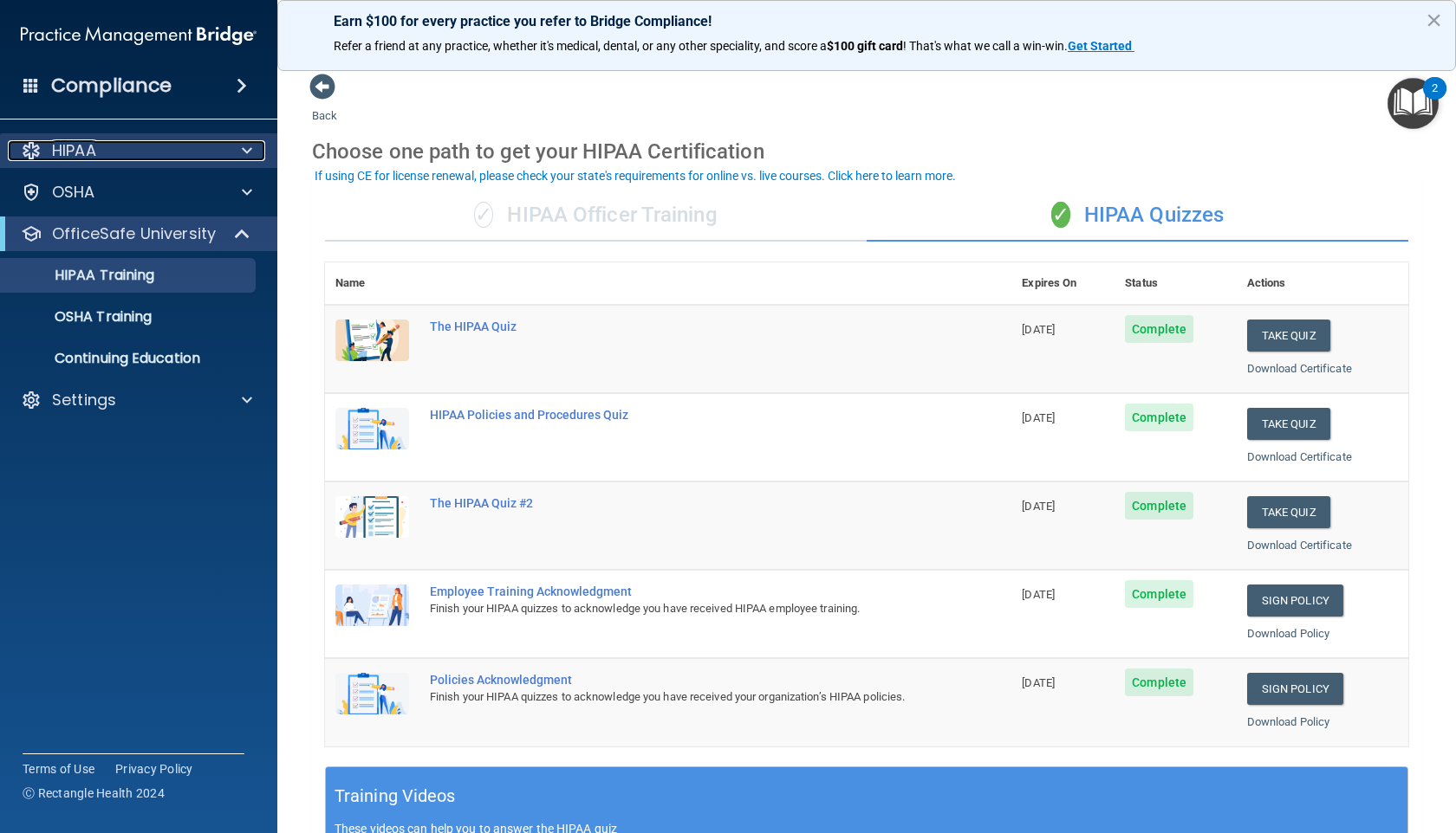
click at [250, 150] on span at bounding box center [246, 151] width 10 height 21
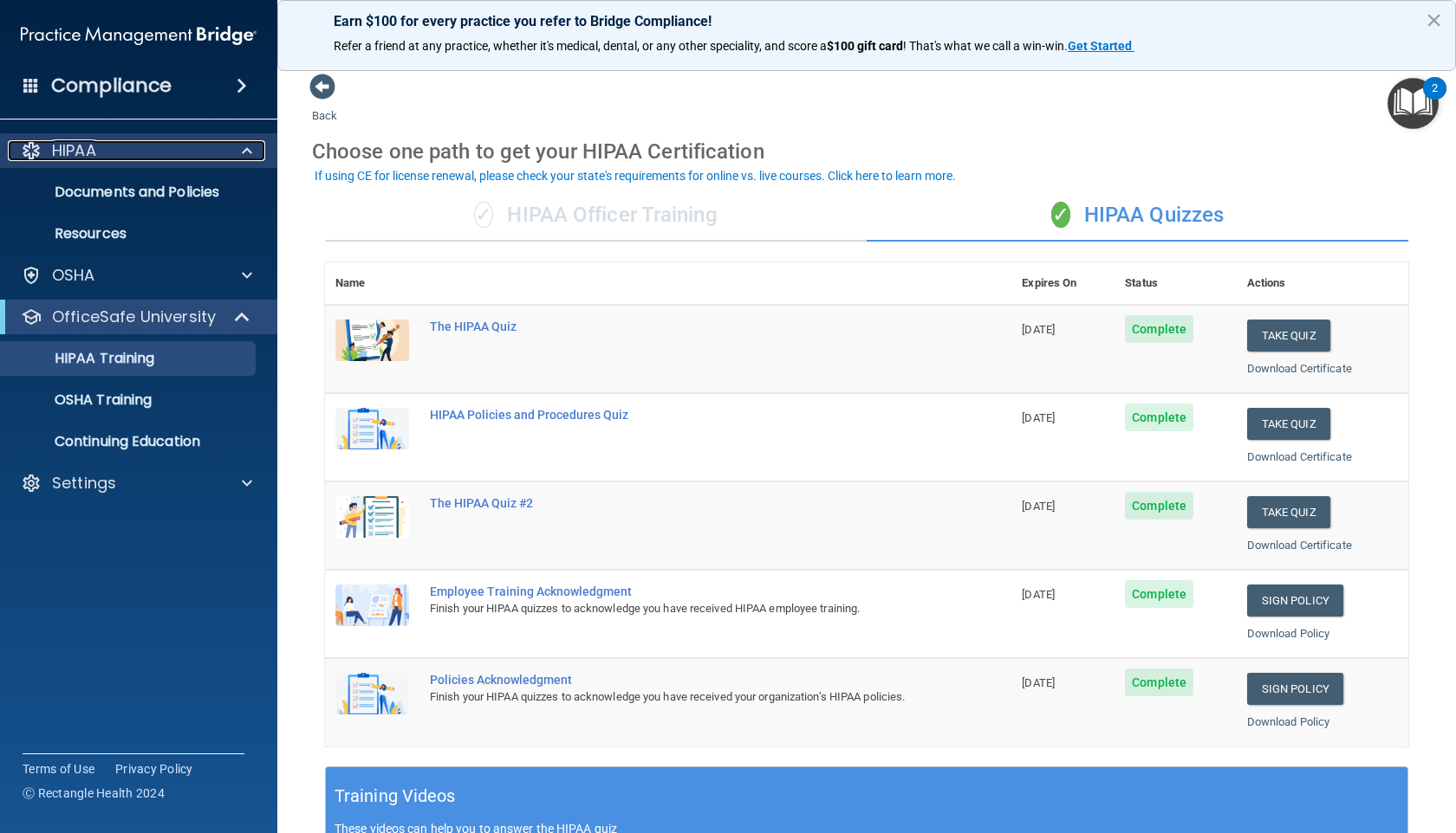
click at [250, 150] on span at bounding box center [246, 151] width 10 height 21
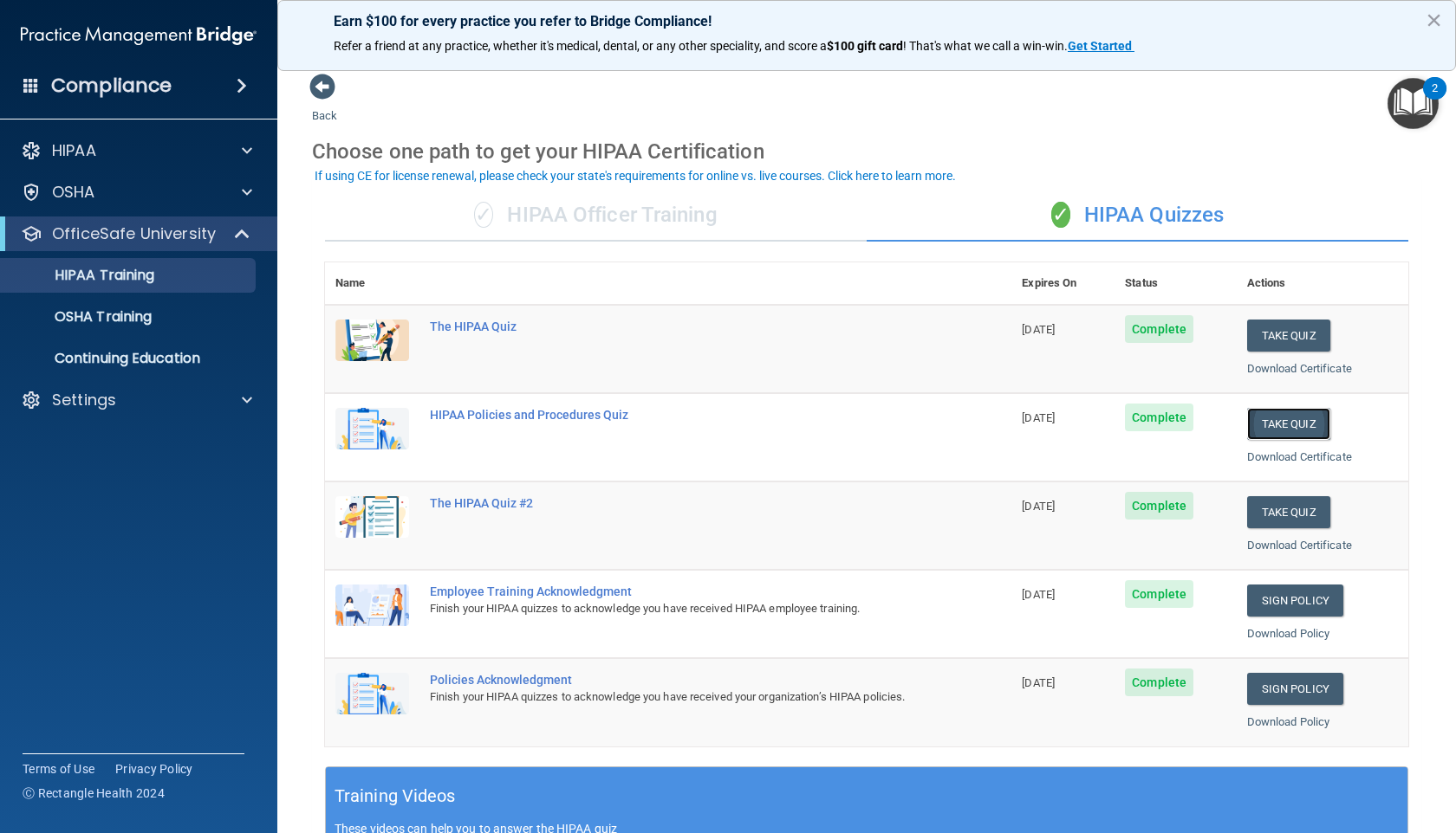
click at [1291, 429] on button "Take Quiz" at bounding box center [1289, 424] width 84 height 32
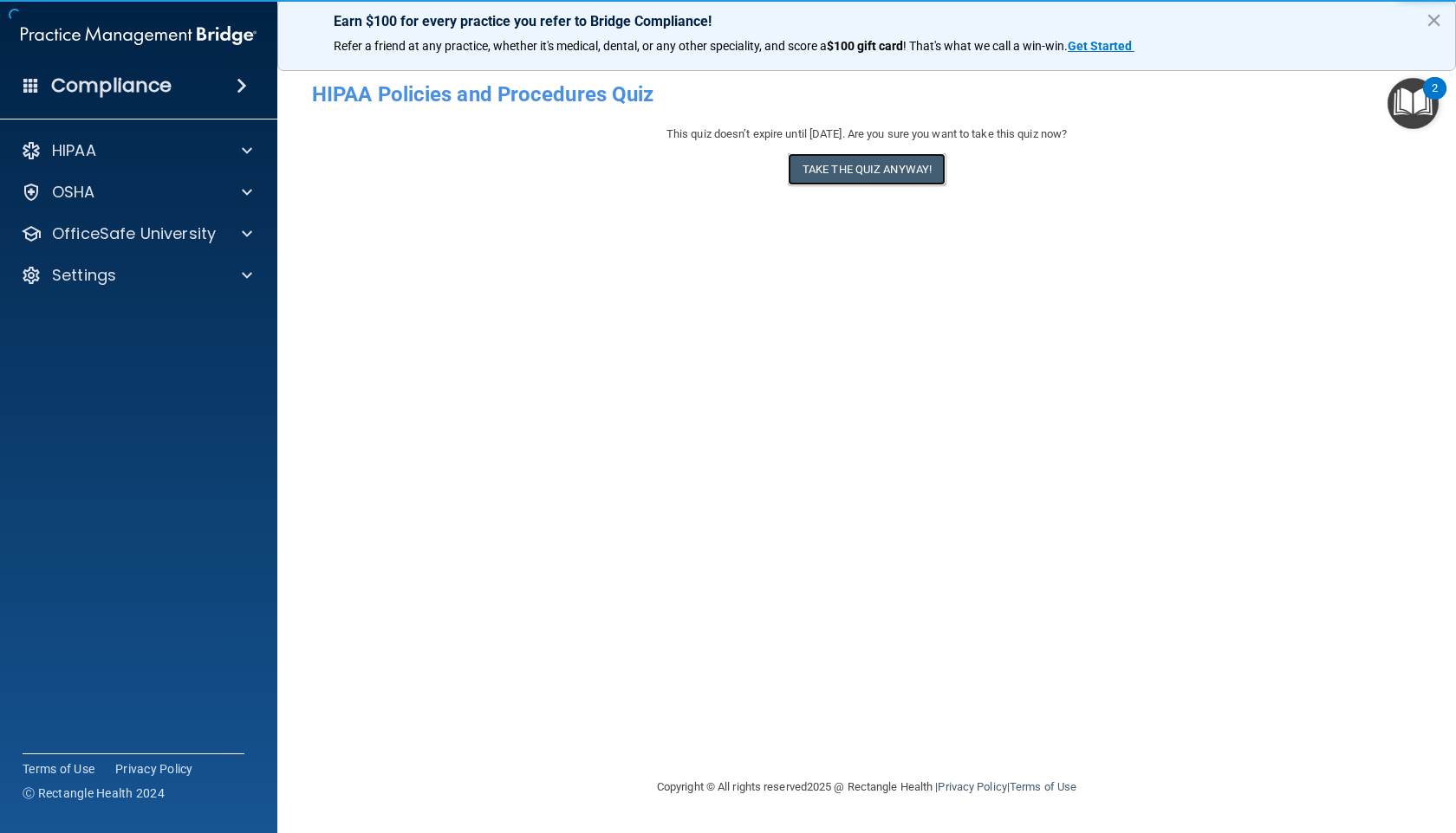
click at [854, 172] on button "Take the quiz anyway!" at bounding box center [867, 169] width 158 height 32
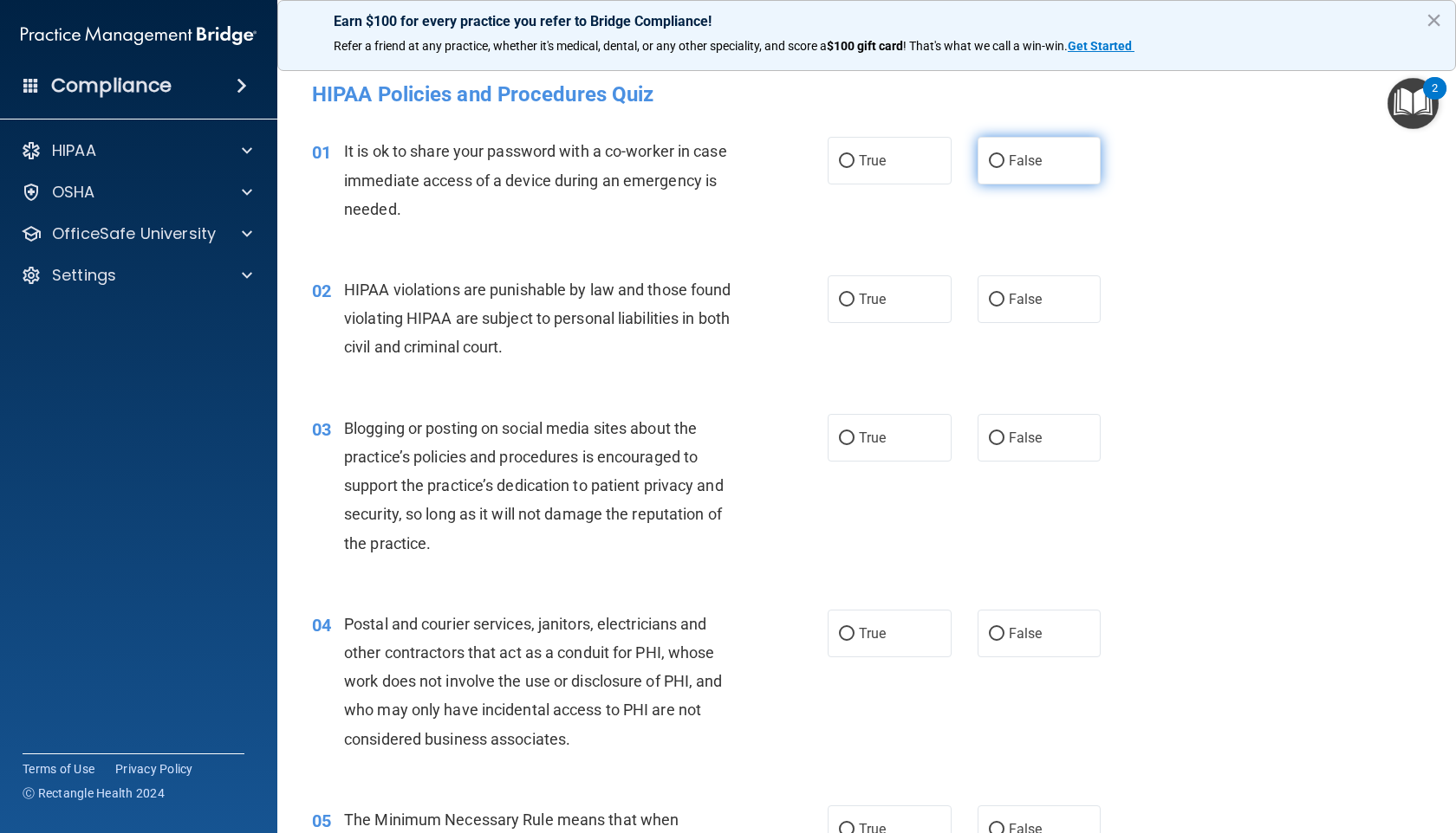
click at [1025, 165] on span "False" at bounding box center [1025, 160] width 34 height 16
click at [1005, 165] on input "False" at bounding box center [996, 161] width 15 height 13
radio input "true"
drag, startPoint x: 1025, startPoint y: 164, endPoint x: 995, endPoint y: 183, distance: 35.5
click at [1025, 167] on span "False" at bounding box center [1025, 160] width 34 height 16
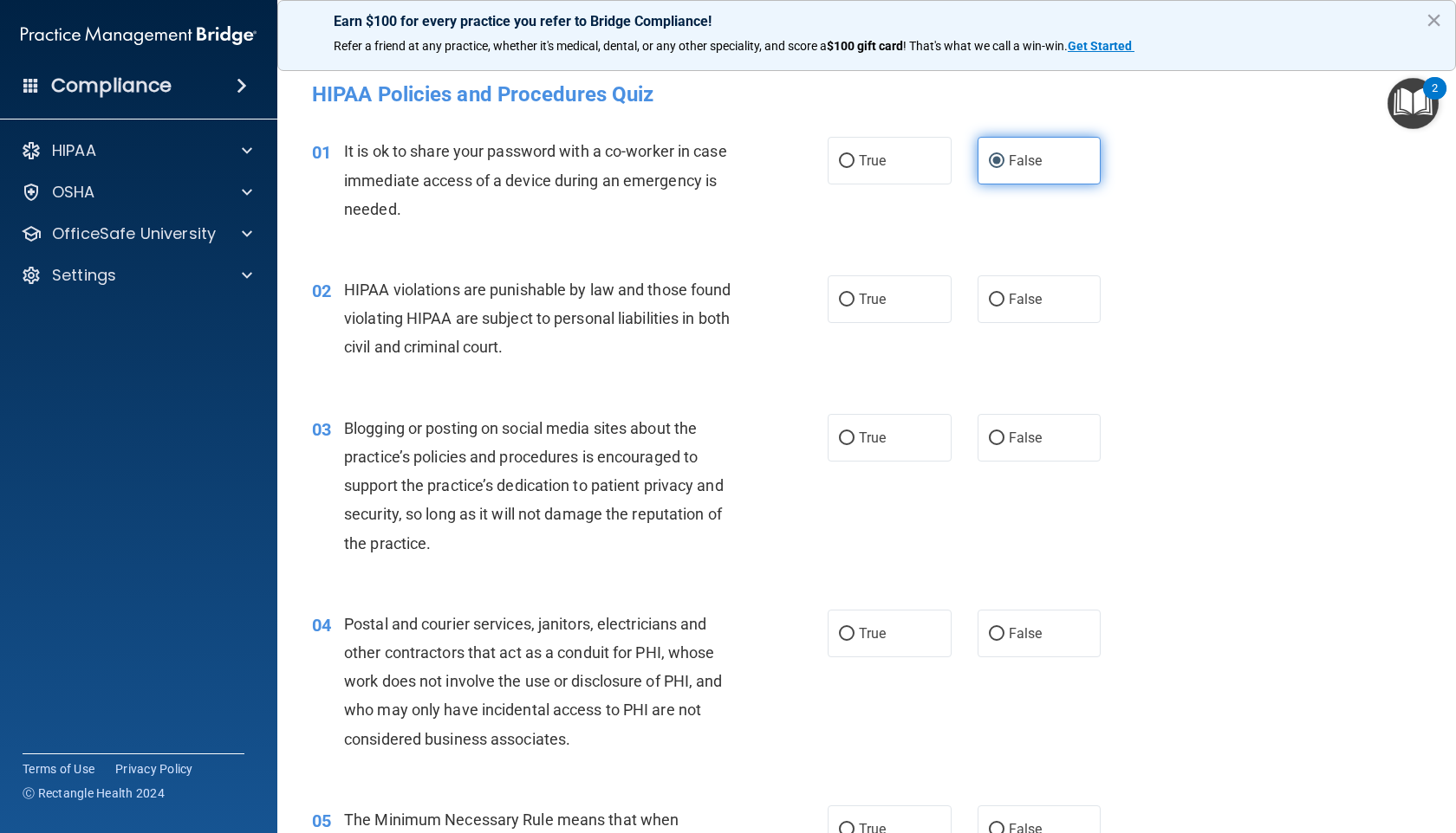
click at [1005, 167] on input "False" at bounding box center [996, 161] width 15 height 13
click at [888, 171] on label "True" at bounding box center [890, 161] width 124 height 47
click at [854, 168] on input "True" at bounding box center [847, 161] width 15 height 13
radio input "true"
click at [988, 168] on input "False" at bounding box center [996, 161] width 15 height 13
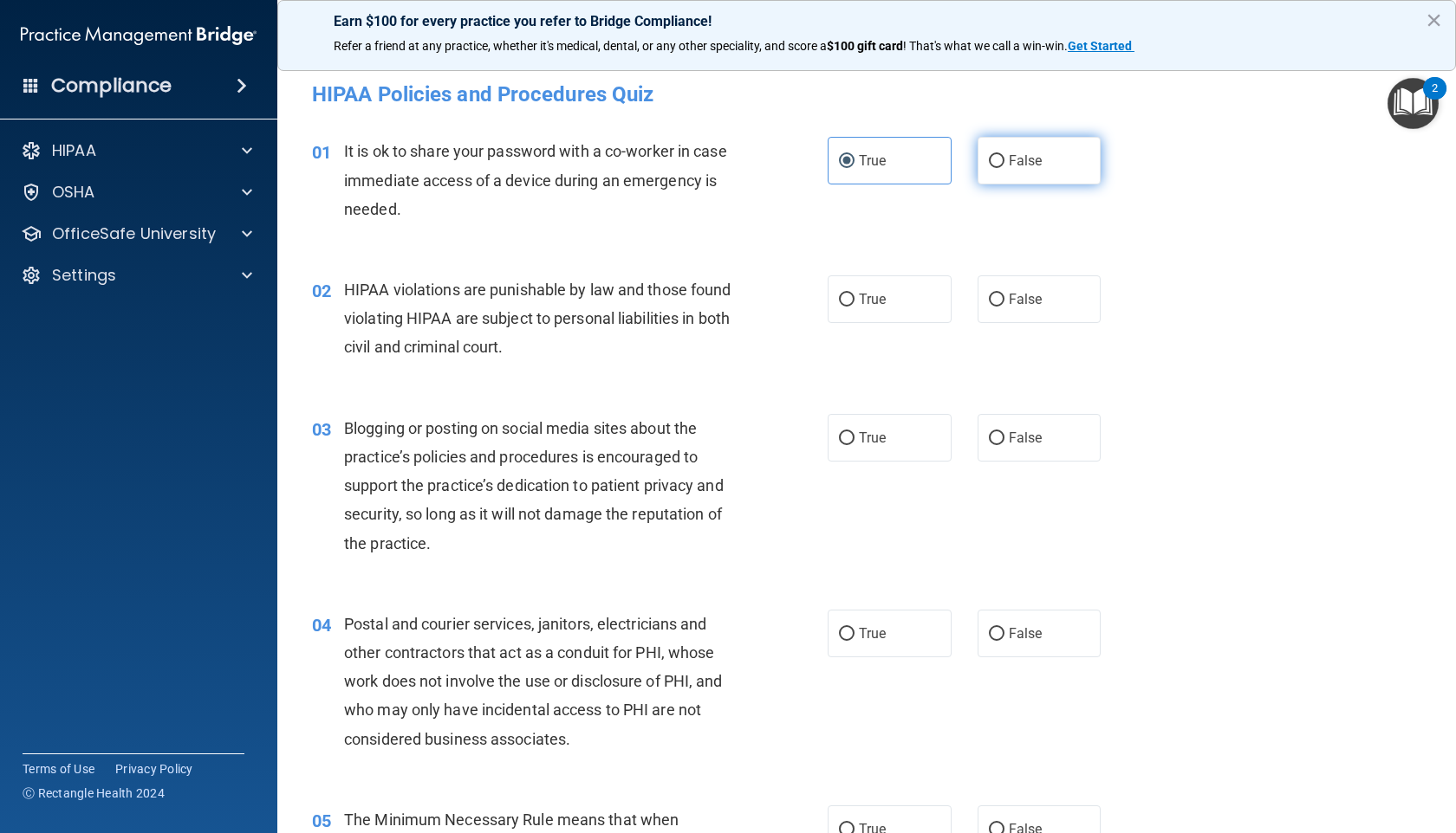
radio input "true"
click at [848, 161] on label "True" at bounding box center [890, 161] width 124 height 47
click at [848, 161] on input "True" at bounding box center [847, 161] width 15 height 13
radio input "true"
radio input "false"
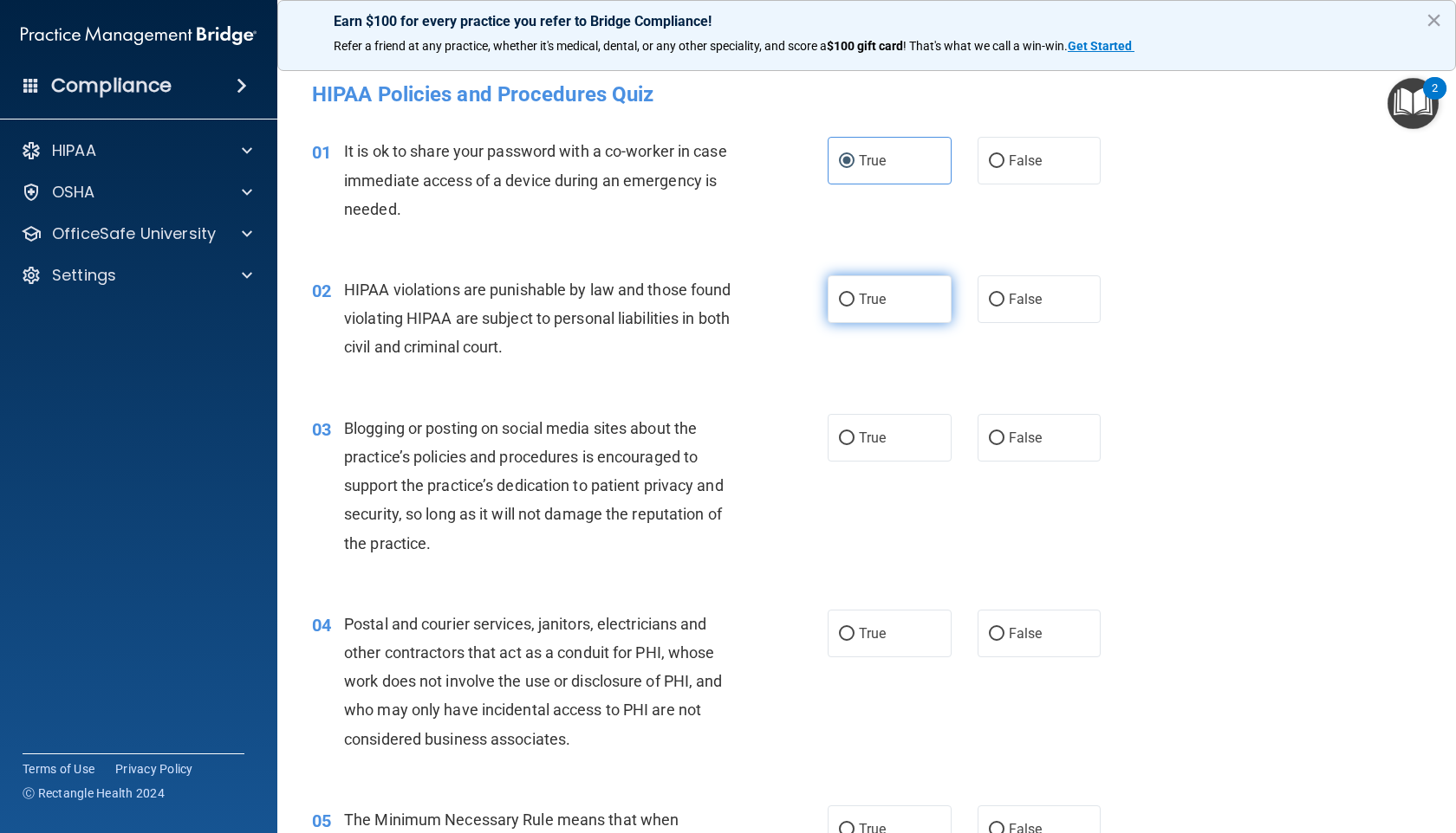
click at [839, 299] on input "True" at bounding box center [847, 300] width 15 height 13
radio input "true"
click at [842, 446] on label "True" at bounding box center [890, 438] width 124 height 47
click at [842, 445] on input "True" at bounding box center [847, 439] width 15 height 13
radio input "true"
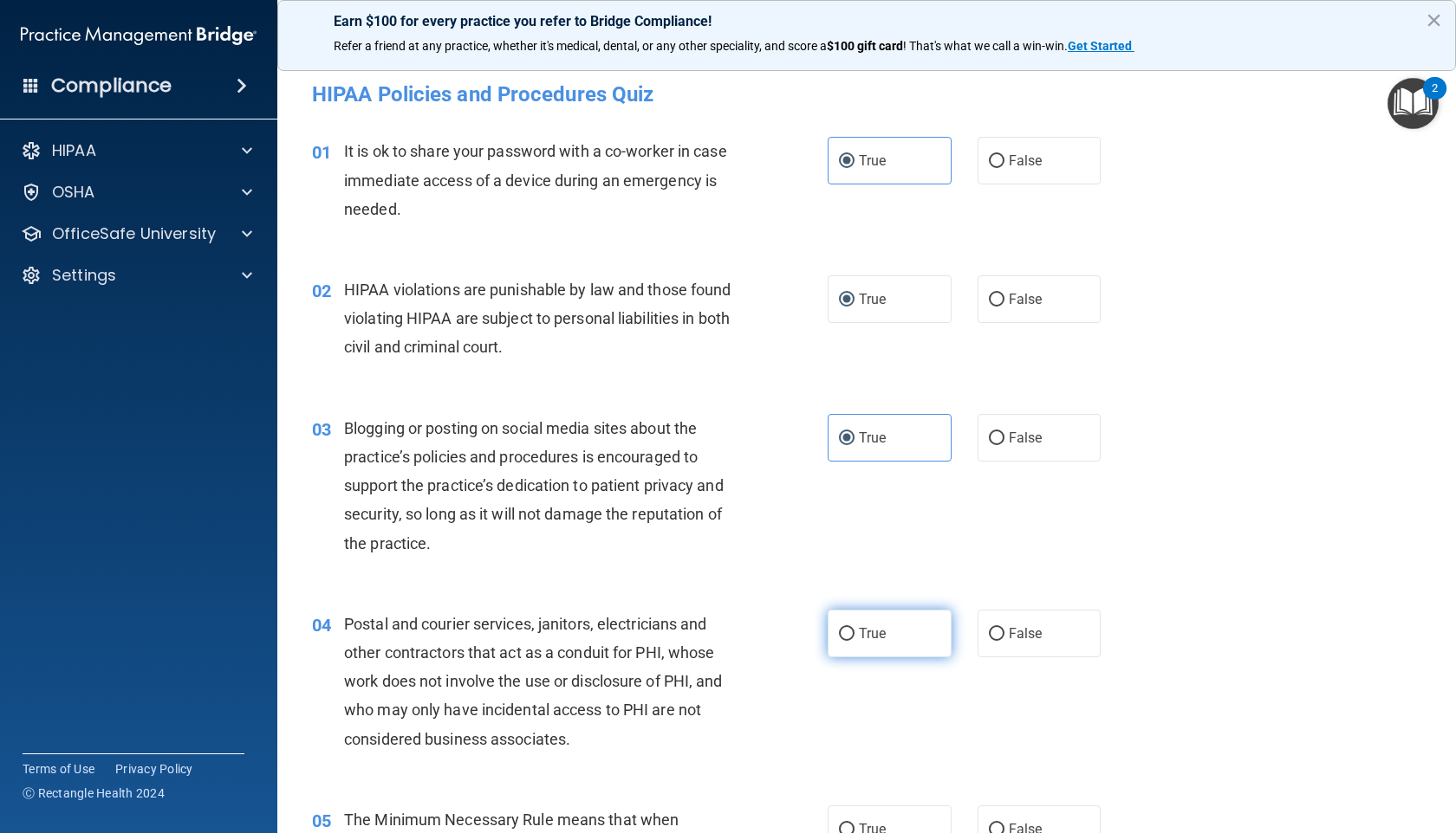
click at [849, 633] on label "True" at bounding box center [890, 634] width 124 height 47
click at [849, 633] on input "True" at bounding box center [847, 634] width 15 height 13
radio input "true"
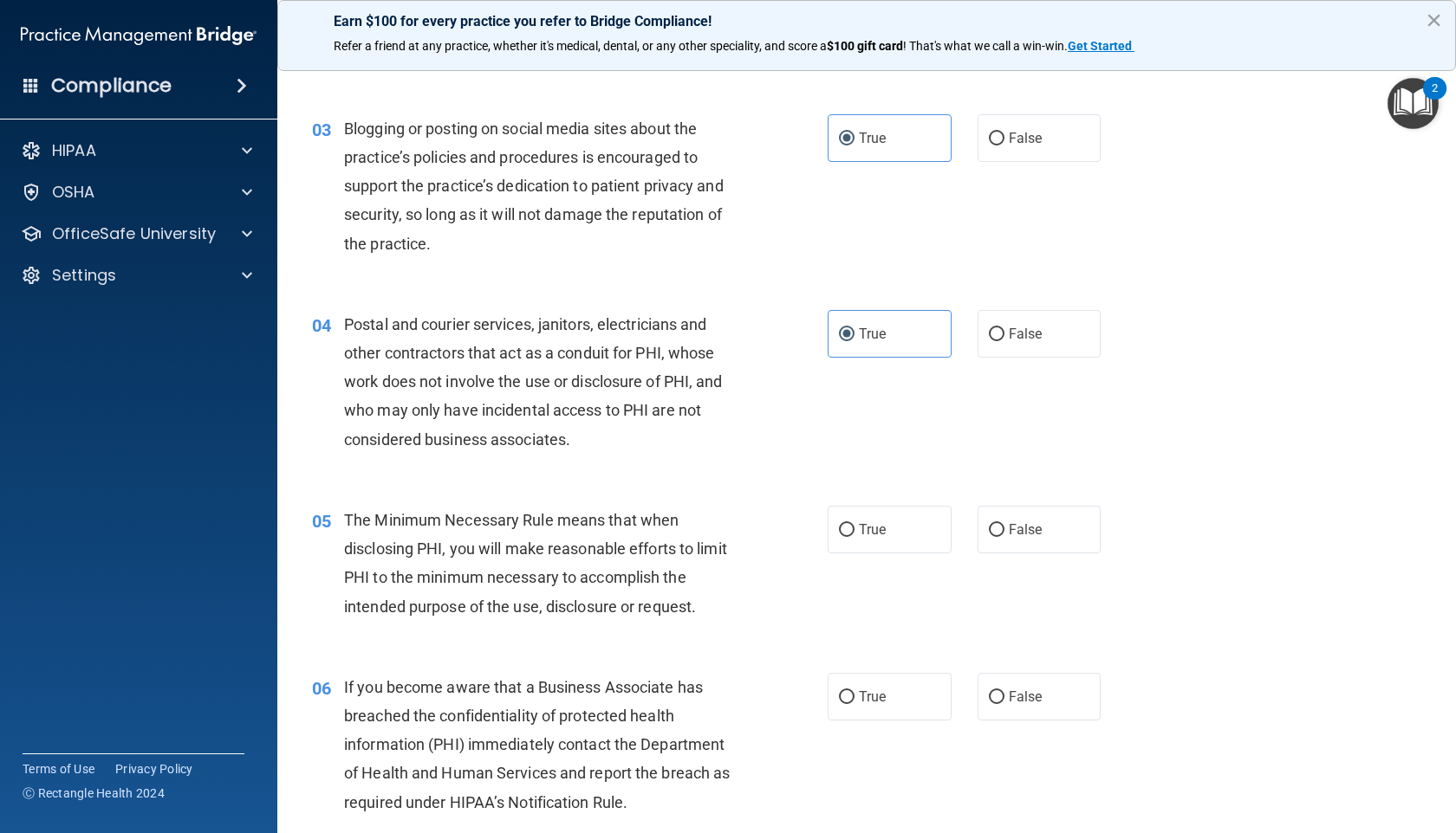
scroll to position [303, 0]
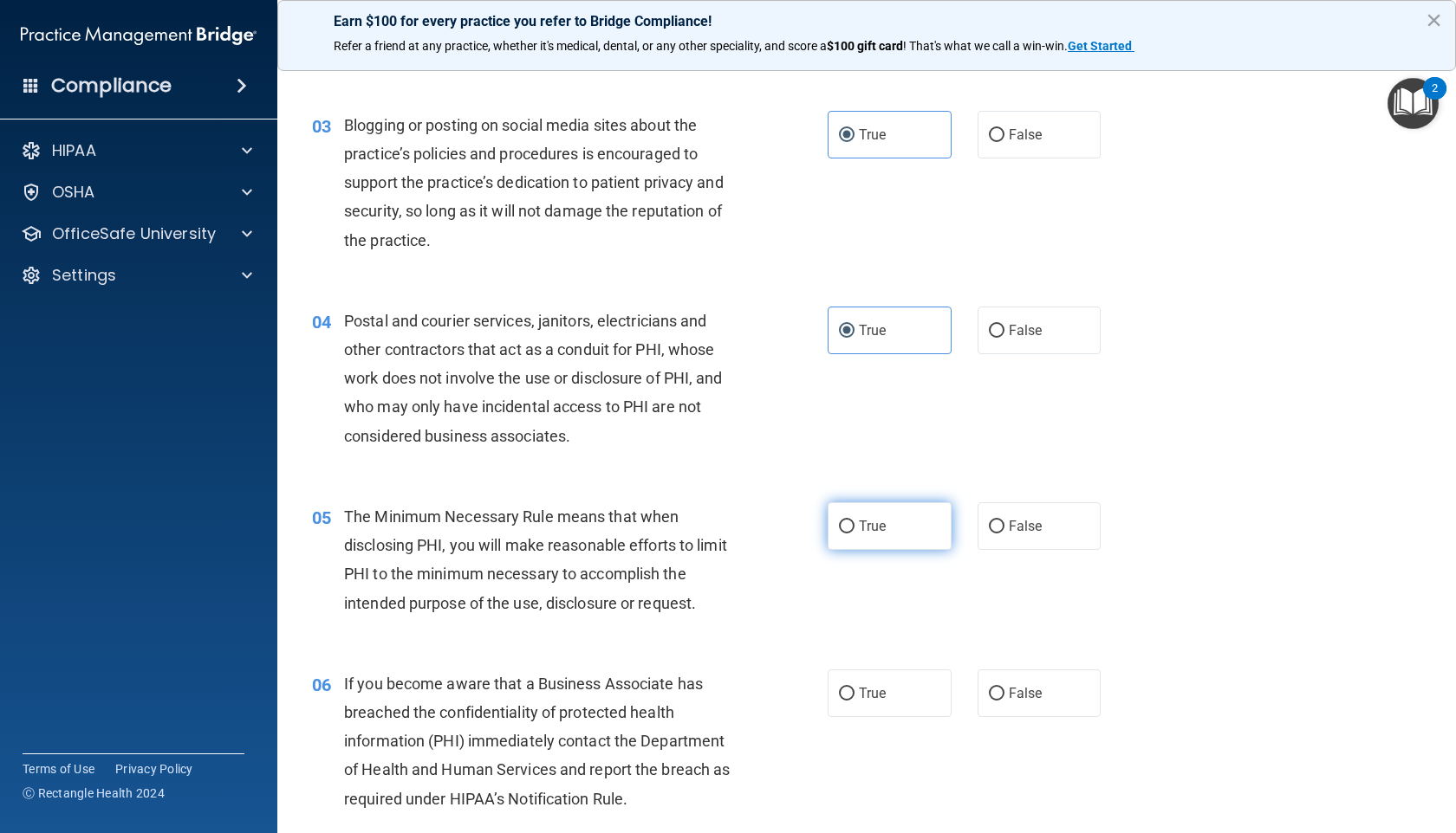
click at [840, 528] on input "True" at bounding box center [847, 527] width 15 height 13
radio input "true"
click at [839, 667] on input "True" at bounding box center [847, 694] width 15 height 13
radio input "true"
click at [839, 667] on input "True" at bounding box center [847, 694] width 15 height 13
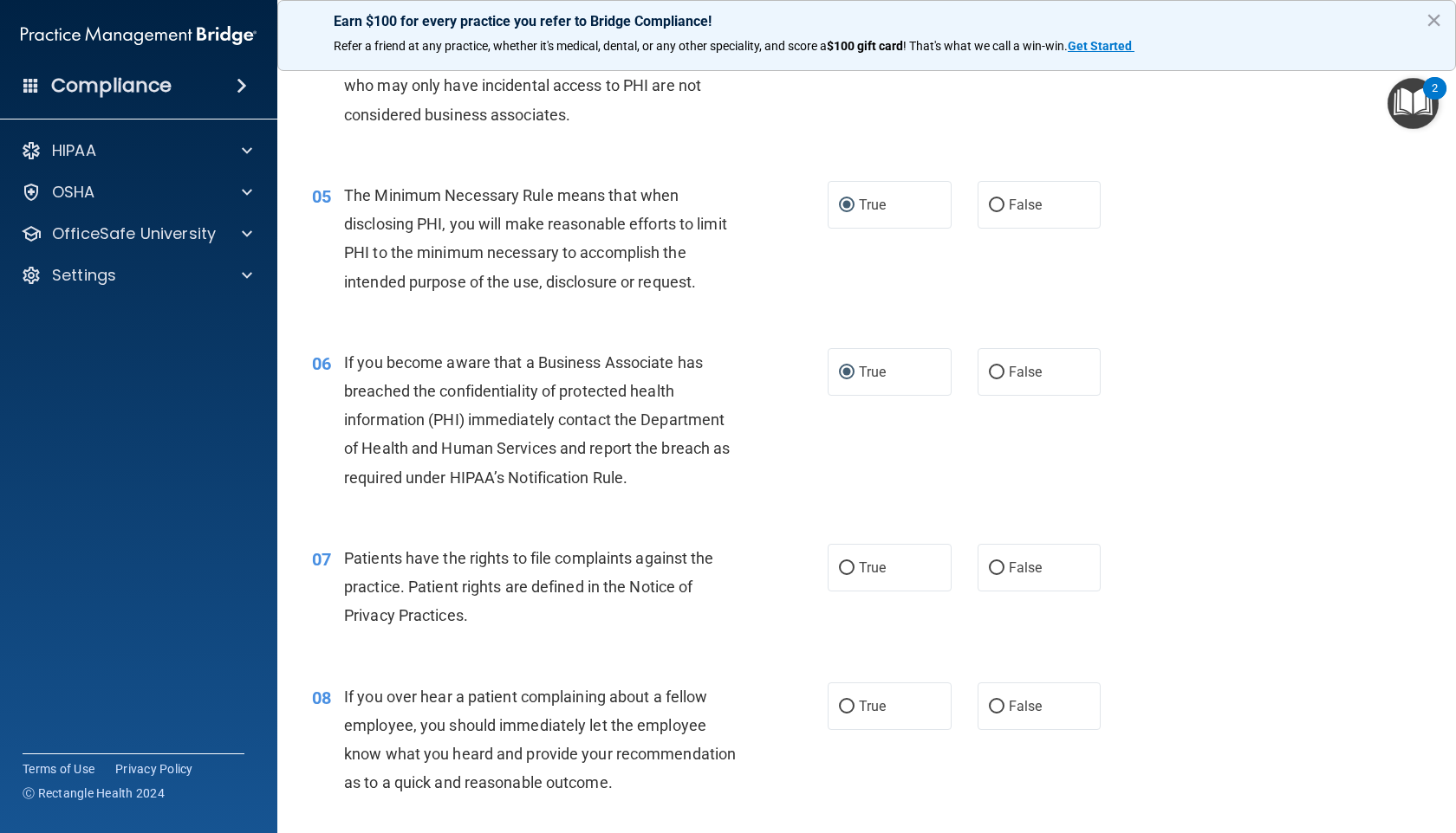
scroll to position [626, 0]
click at [839, 570] on input "True" at bounding box center [847, 567] width 15 height 13
radio input "true"
drag, startPoint x: 842, startPoint y: 705, endPoint x: 828, endPoint y: 707, distance: 14.1
click at [841, 667] on input "True" at bounding box center [847, 706] width 15 height 13
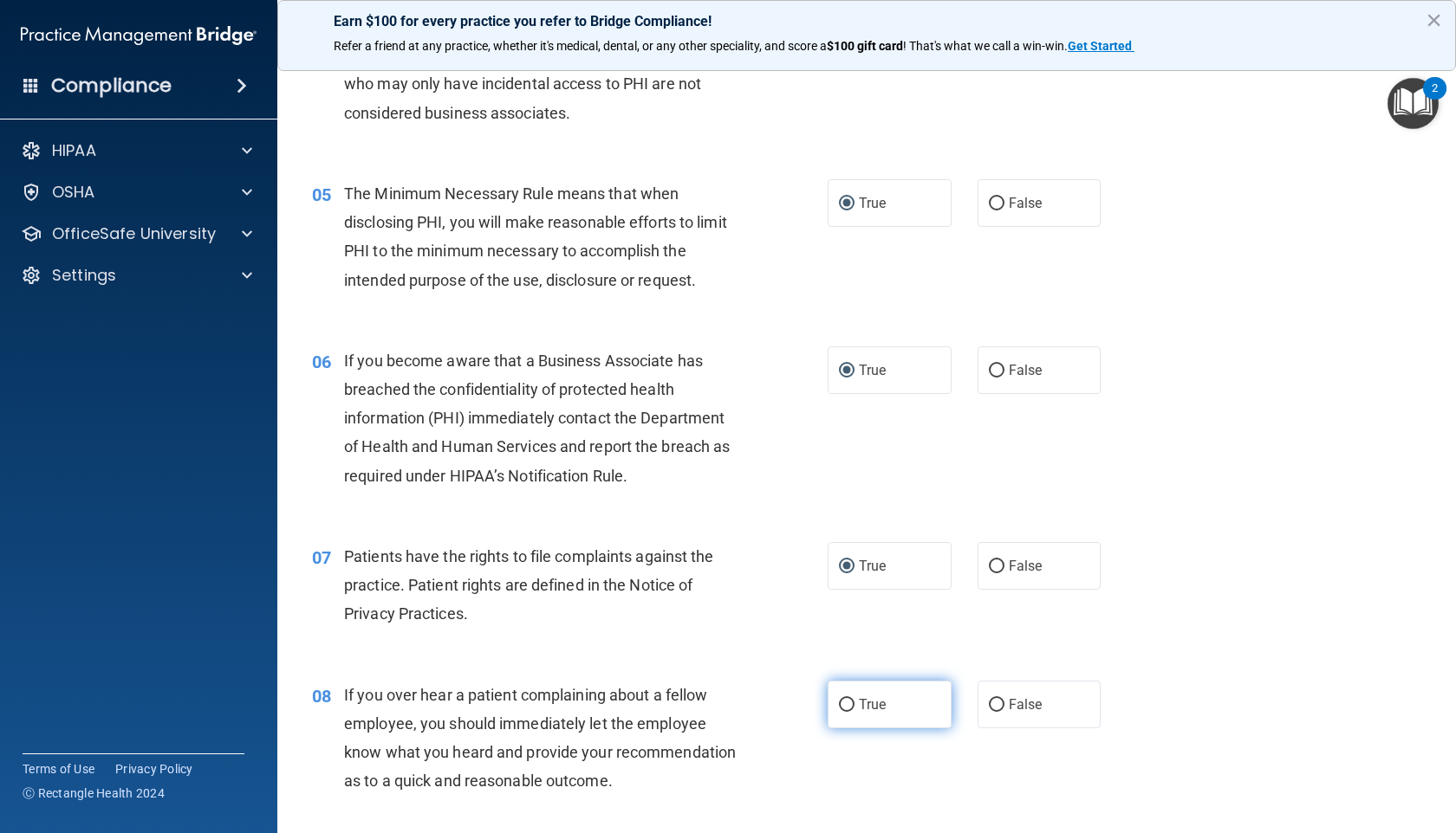
radio input "true"
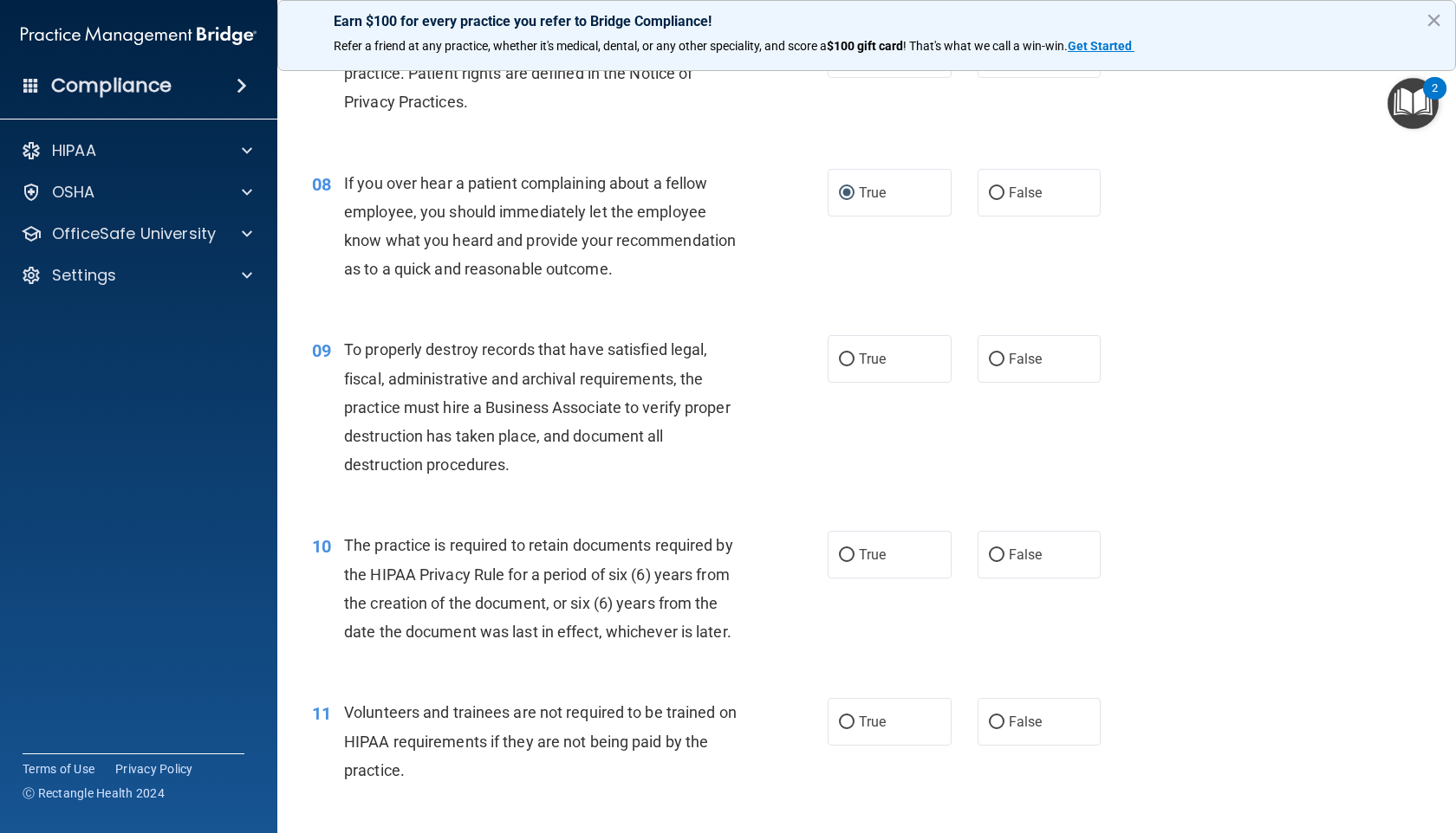
scroll to position [1139, 0]
click at [866, 367] on span "True" at bounding box center [872, 357] width 27 height 16
click at [854, 366] on input "True" at bounding box center [847, 359] width 15 height 13
radio input "true"
click at [875, 567] on label "True" at bounding box center [890, 554] width 124 height 47
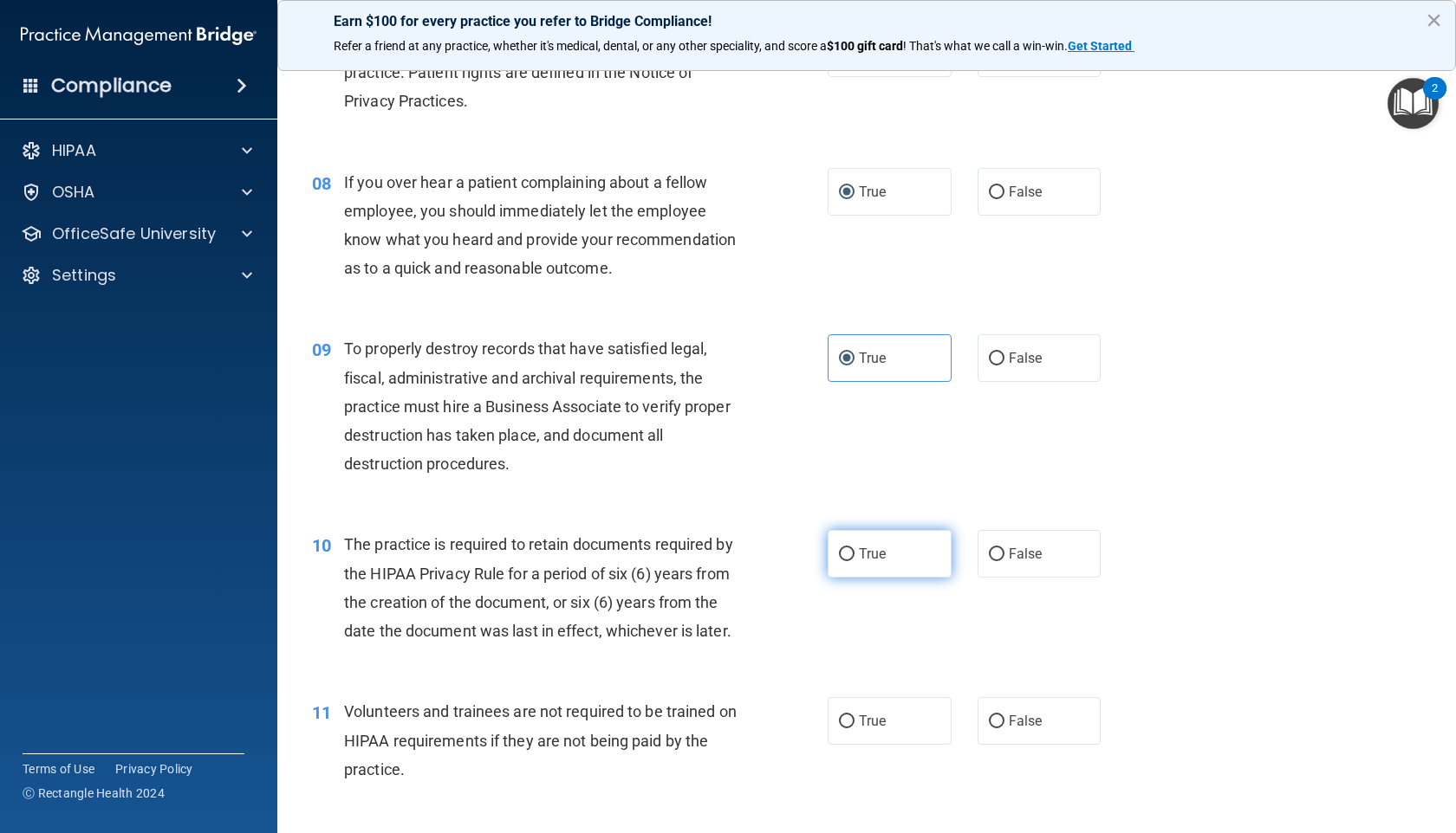
click at [854, 561] on input "True" at bounding box center [847, 555] width 15 height 13
radio input "true"
click at [881, 667] on label "True" at bounding box center [890, 721] width 124 height 47
click at [854, 667] on input "True" at bounding box center [847, 722] width 15 height 13
radio input "true"
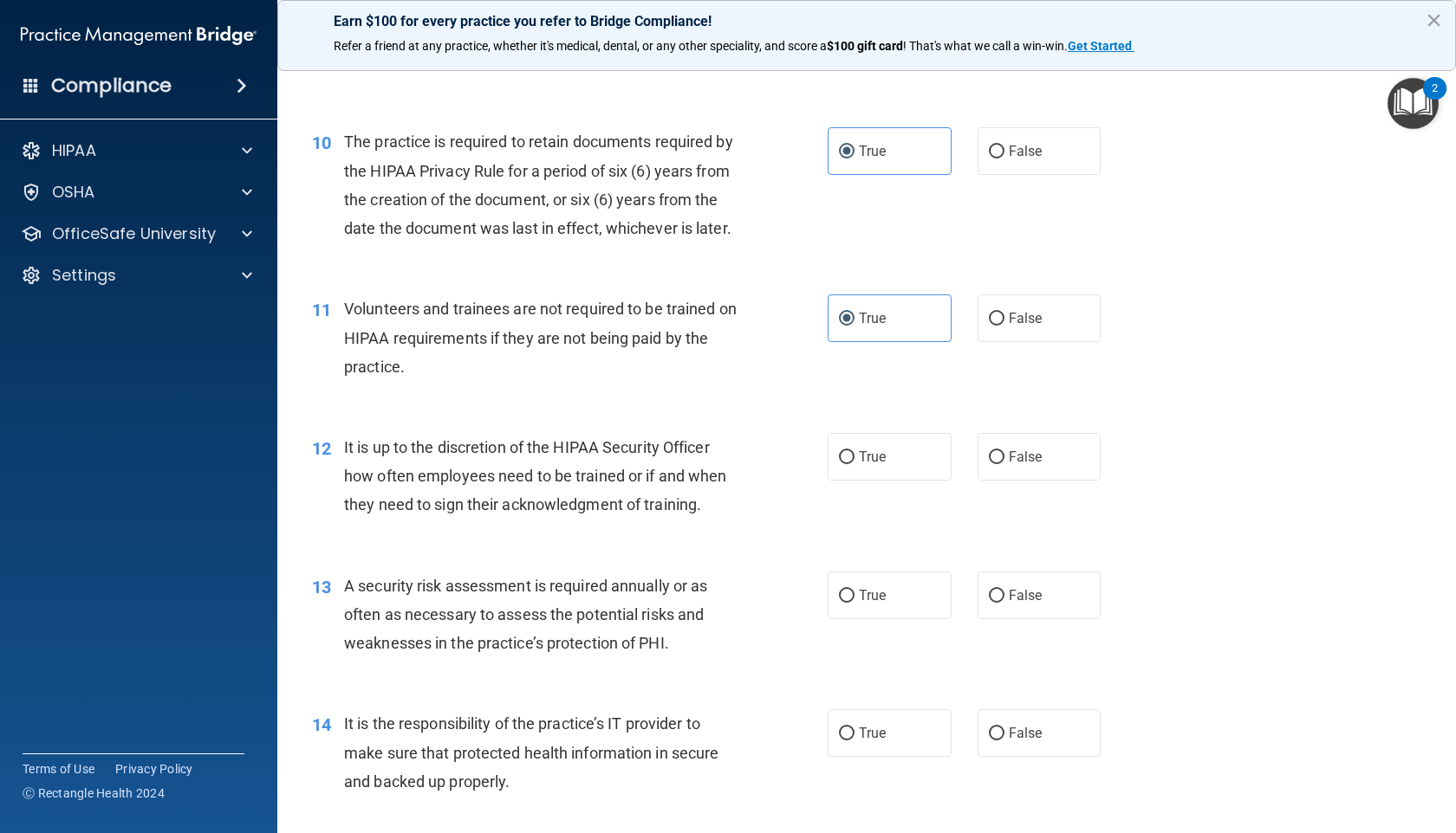
scroll to position [1747, 0]
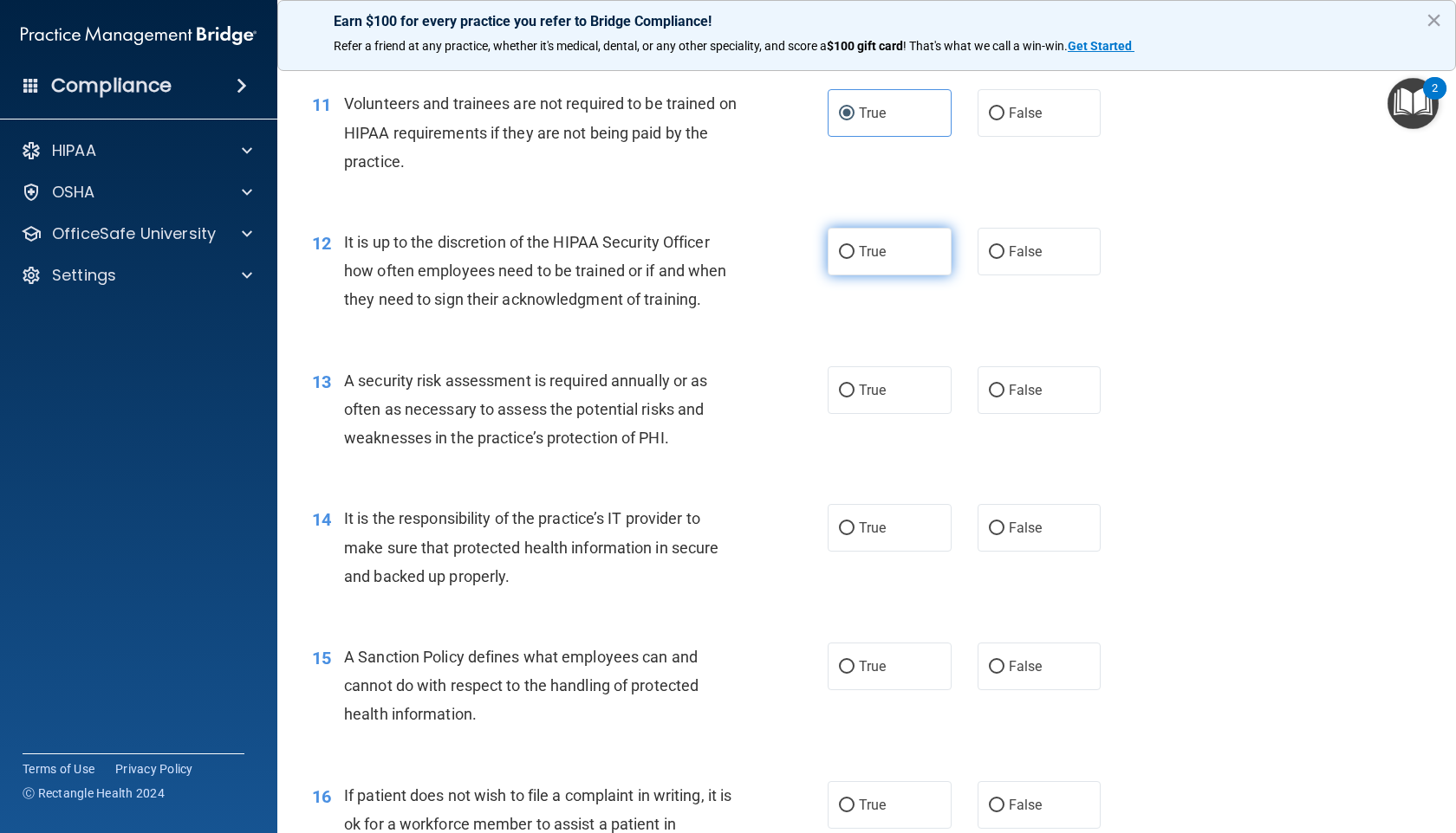
click at [846, 259] on input "True" at bounding box center [847, 253] width 15 height 13
radio input "true"
click at [840, 397] on input "True" at bounding box center [847, 391] width 15 height 13
radio input "true"
click at [846, 535] on input "True" at bounding box center [847, 529] width 15 height 13
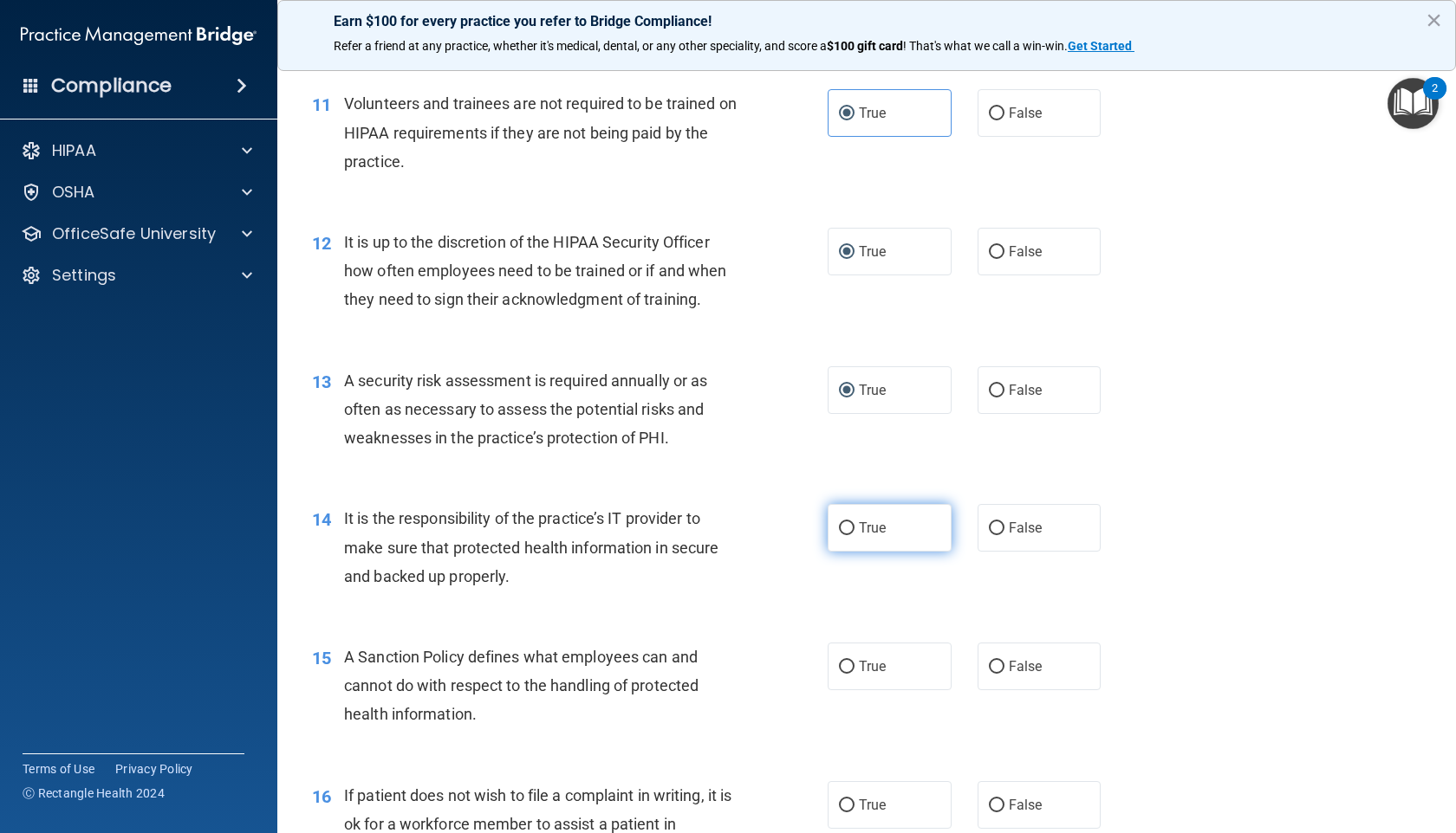
radio input "true"
click at [839, 667] on input "True" at bounding box center [847, 668] width 15 height 13
radio input "true"
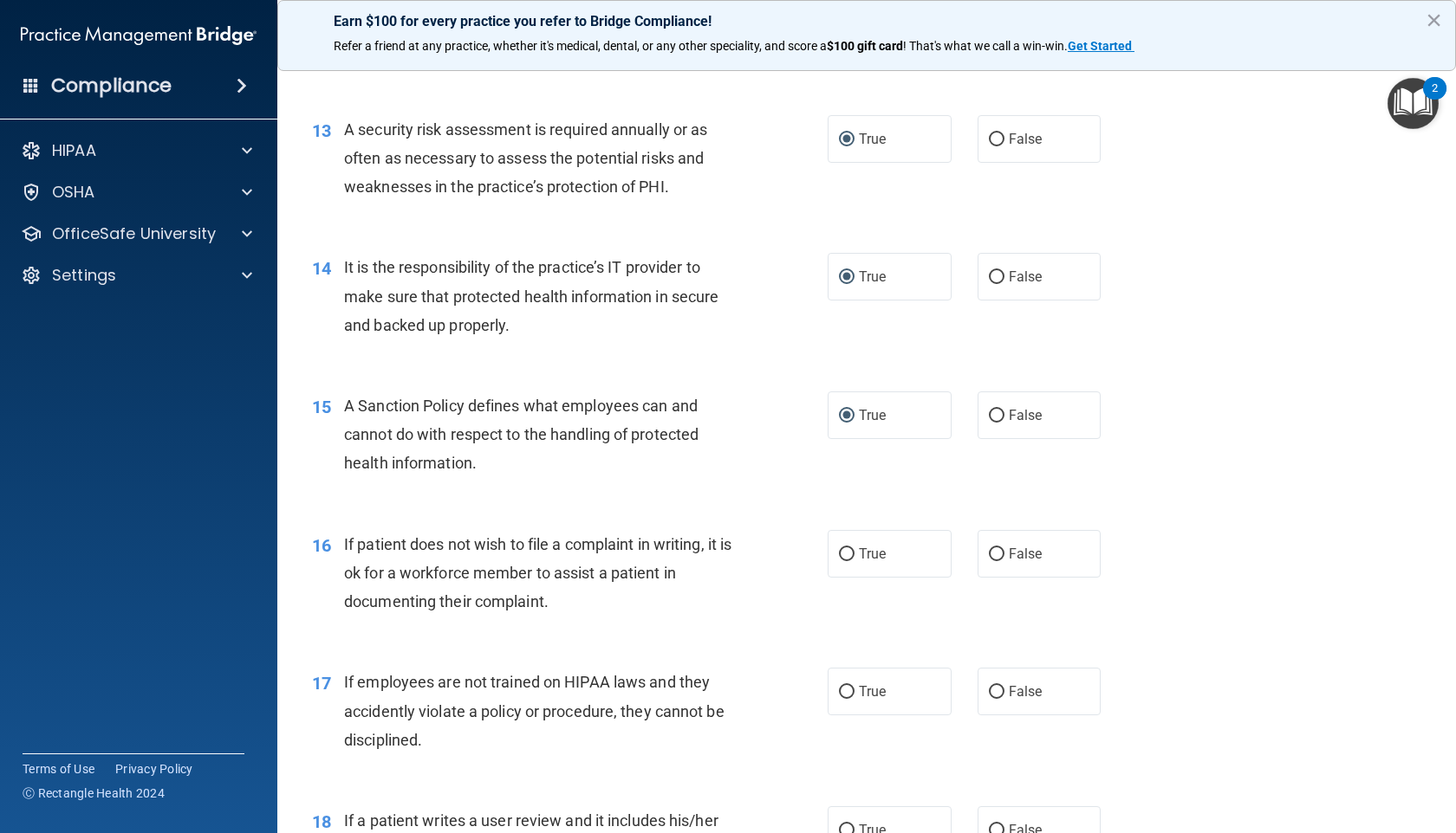
scroll to position [2042, 0]
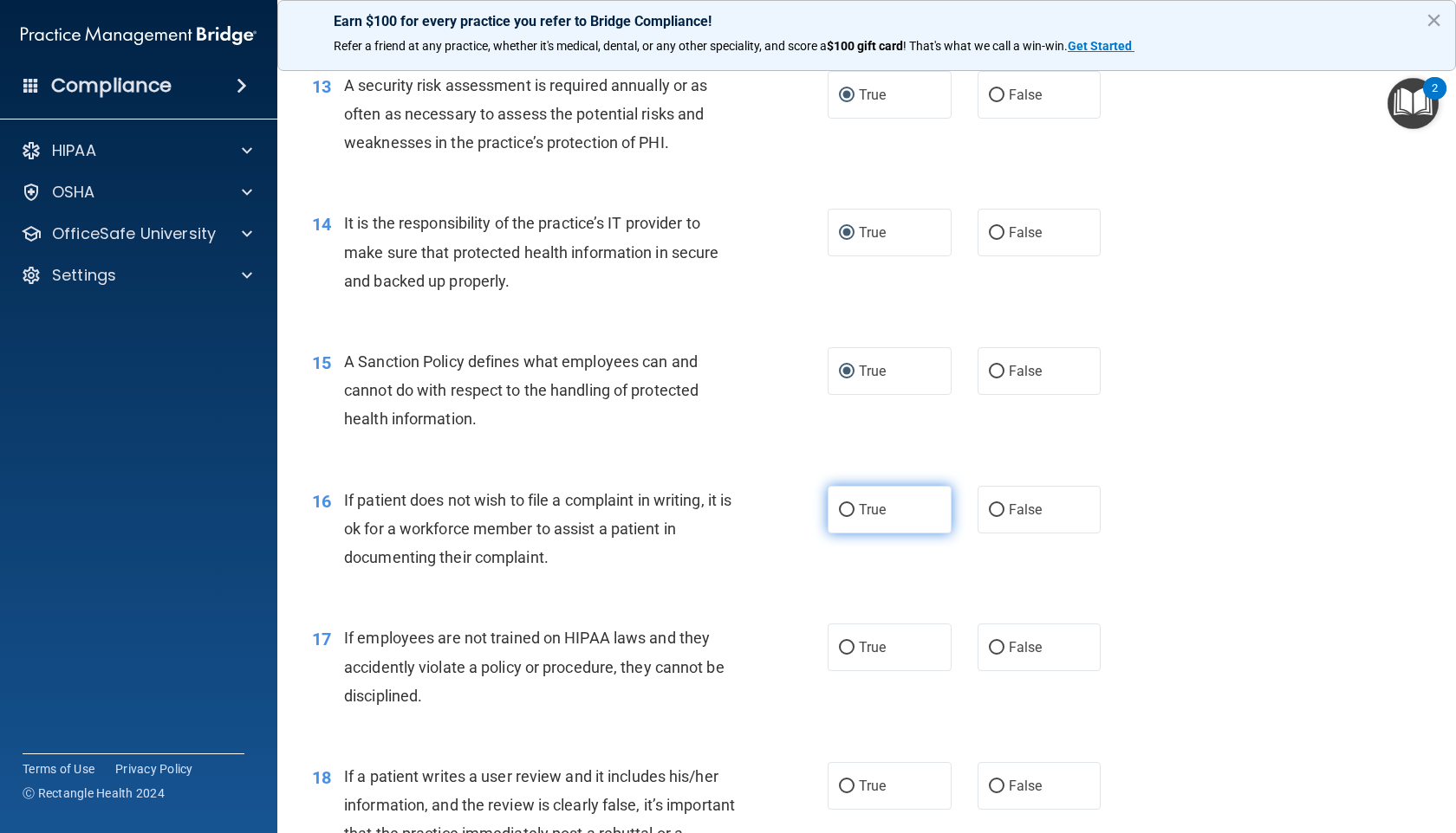
click at [840, 517] on input "True" at bounding box center [847, 511] width 15 height 13
radio input "true"
click at [839, 654] on input "True" at bounding box center [847, 649] width 15 height 13
radio input "true"
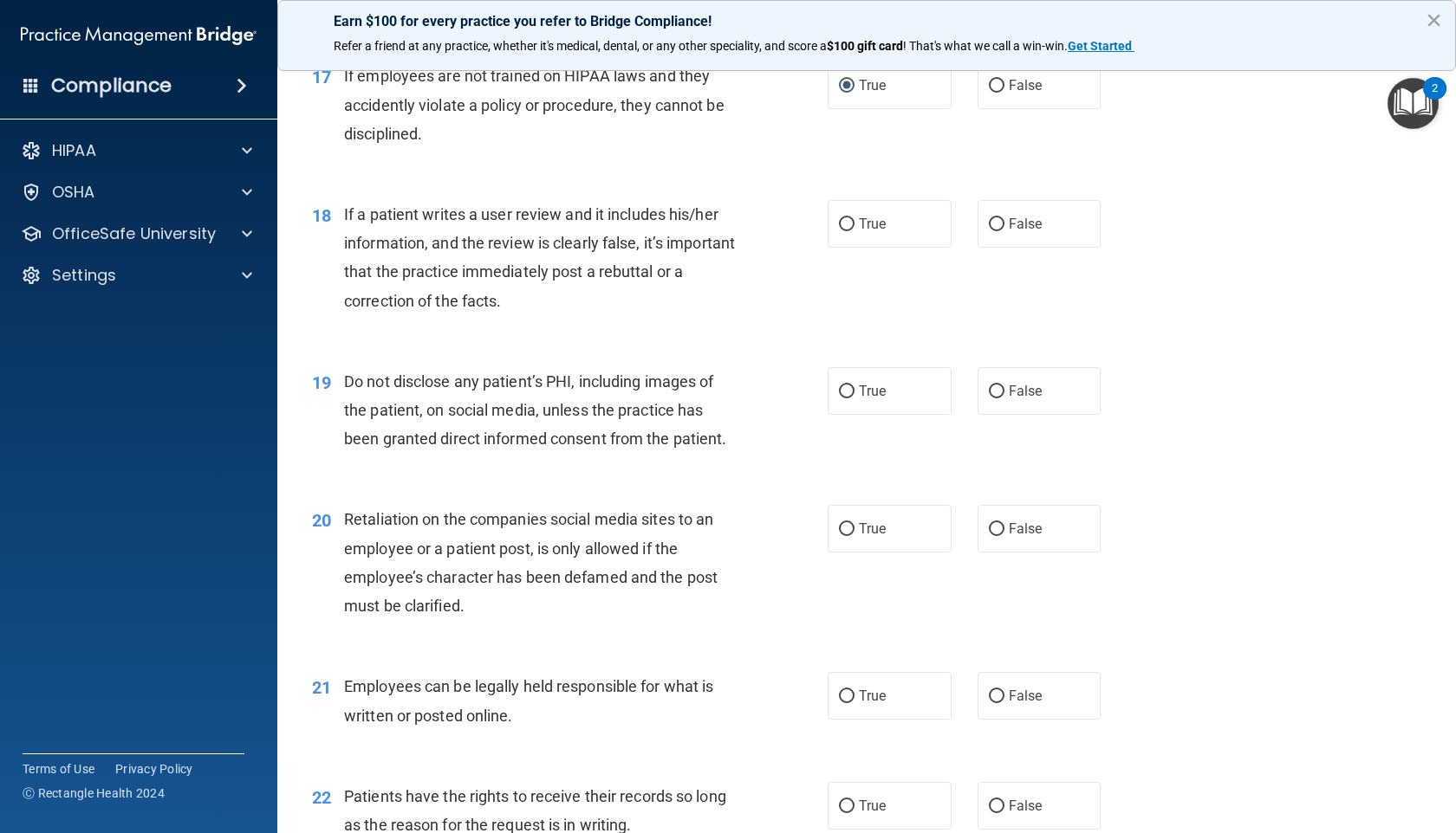
scroll to position [2604, 0]
click at [840, 231] on input "True" at bounding box center [847, 224] width 15 height 13
radio input "true"
drag, startPoint x: 833, startPoint y: 453, endPoint x: 836, endPoint y: 465, distance: 12.4
click at [839, 397] on input "True" at bounding box center [847, 391] width 15 height 13
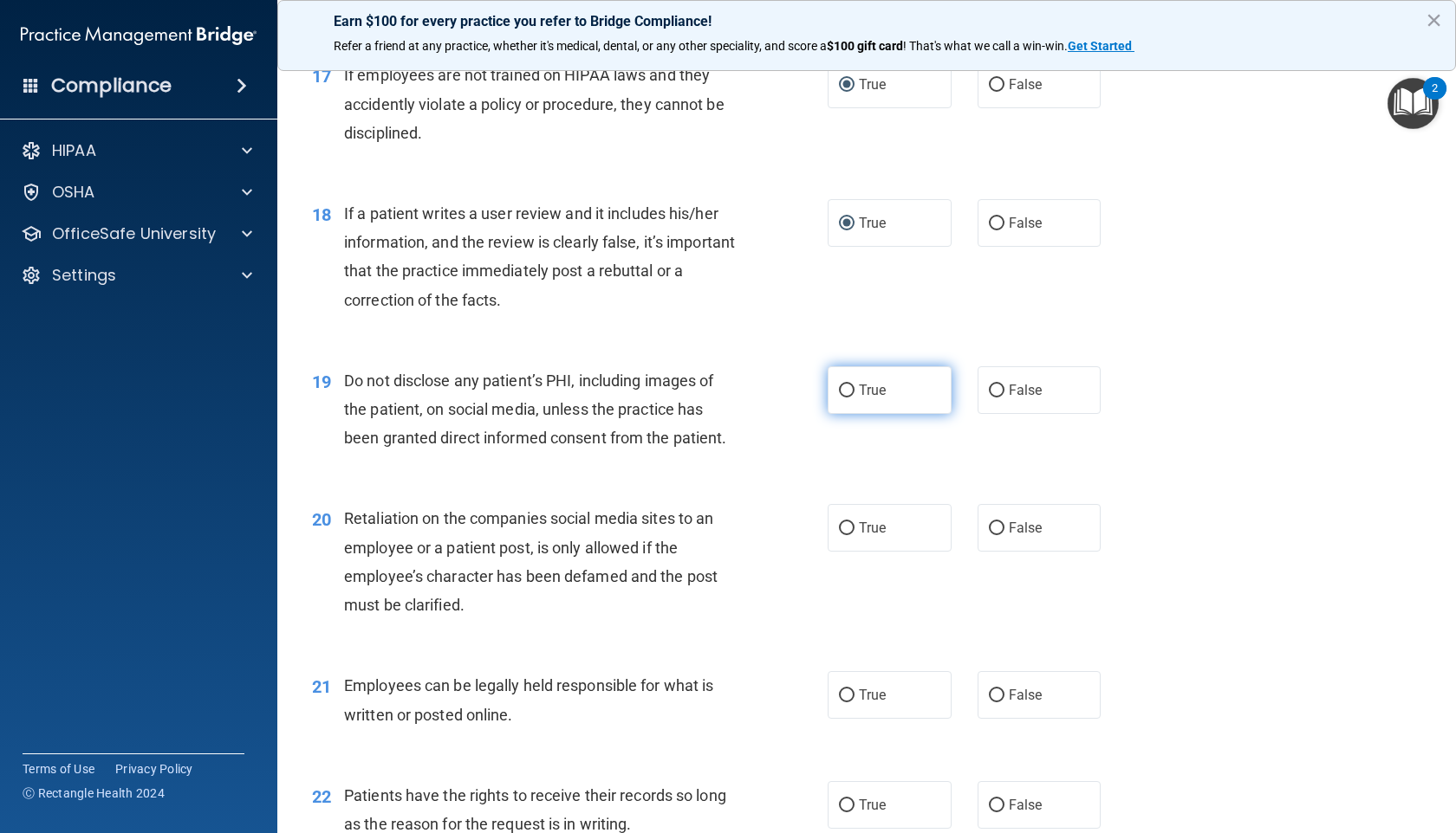
radio input "true"
click at [831, 552] on label "True" at bounding box center [890, 528] width 124 height 47
click at [839, 535] on input "True" at bounding box center [847, 529] width 15 height 13
radio input "true"
click at [832, 552] on label "True" at bounding box center [890, 528] width 124 height 47
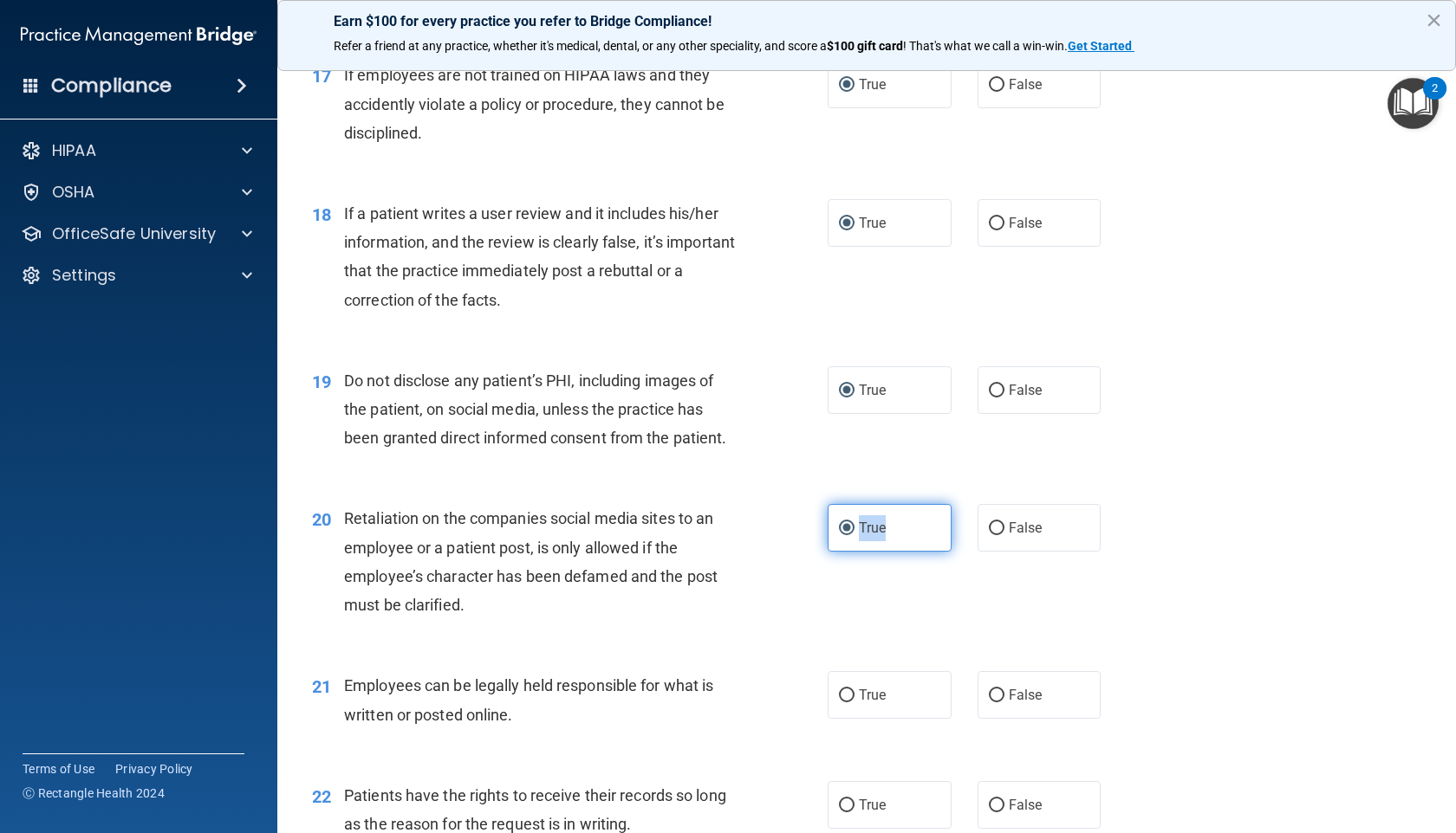
click at [839, 535] on input "True" at bounding box center [847, 529] width 15 height 13
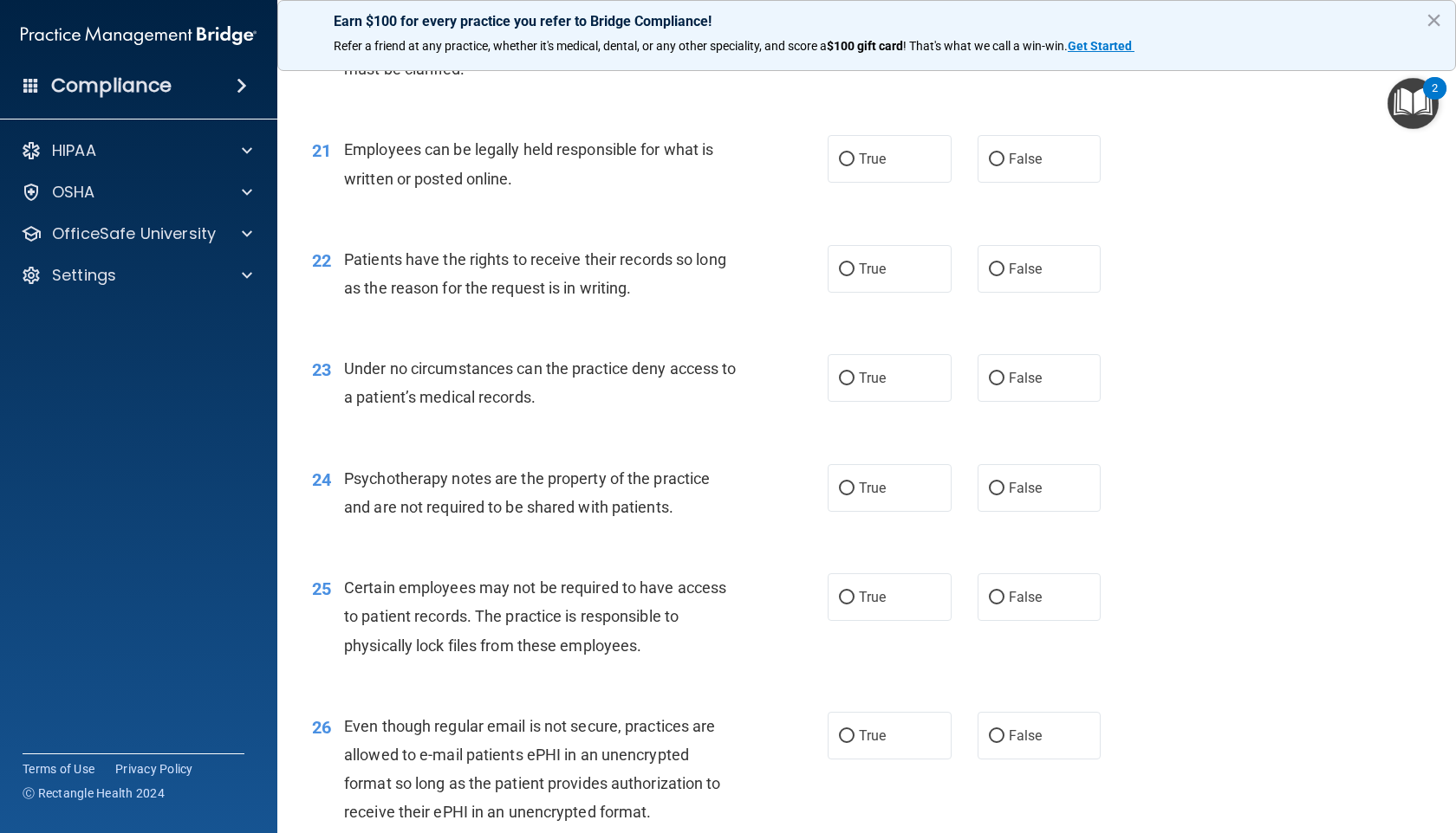
scroll to position [3116, 0]
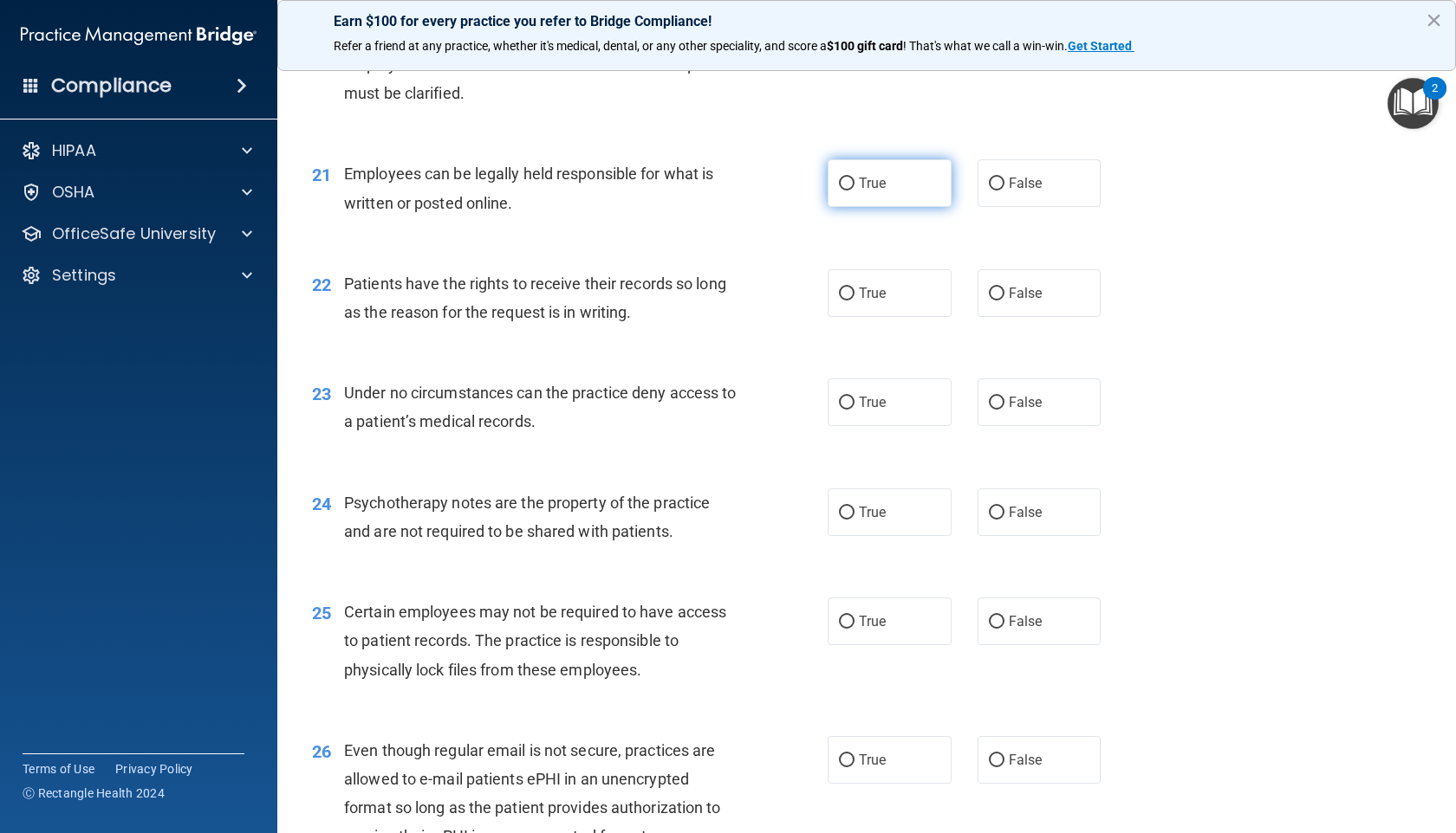
click at [839, 191] on input "True" at bounding box center [847, 184] width 15 height 13
radio input "true"
click at [841, 300] on input "True" at bounding box center [847, 294] width 15 height 13
radio input "true"
click at [842, 409] on input "True" at bounding box center [847, 404] width 15 height 13
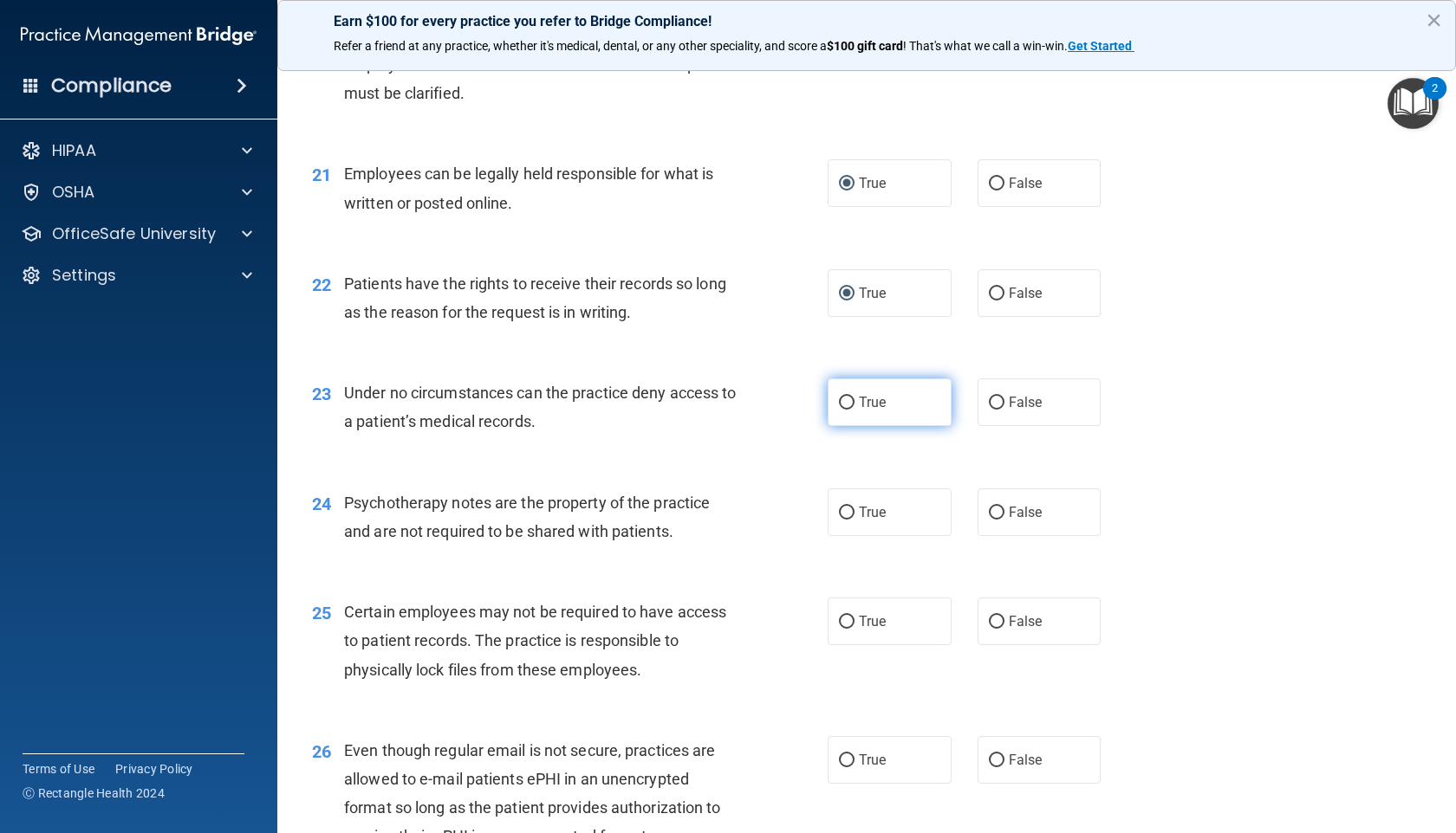
radio input "true"
click at [839, 520] on input "True" at bounding box center [847, 513] width 15 height 13
radio input "true"
click at [839, 520] on input "True" at bounding box center [847, 513] width 15 height 13
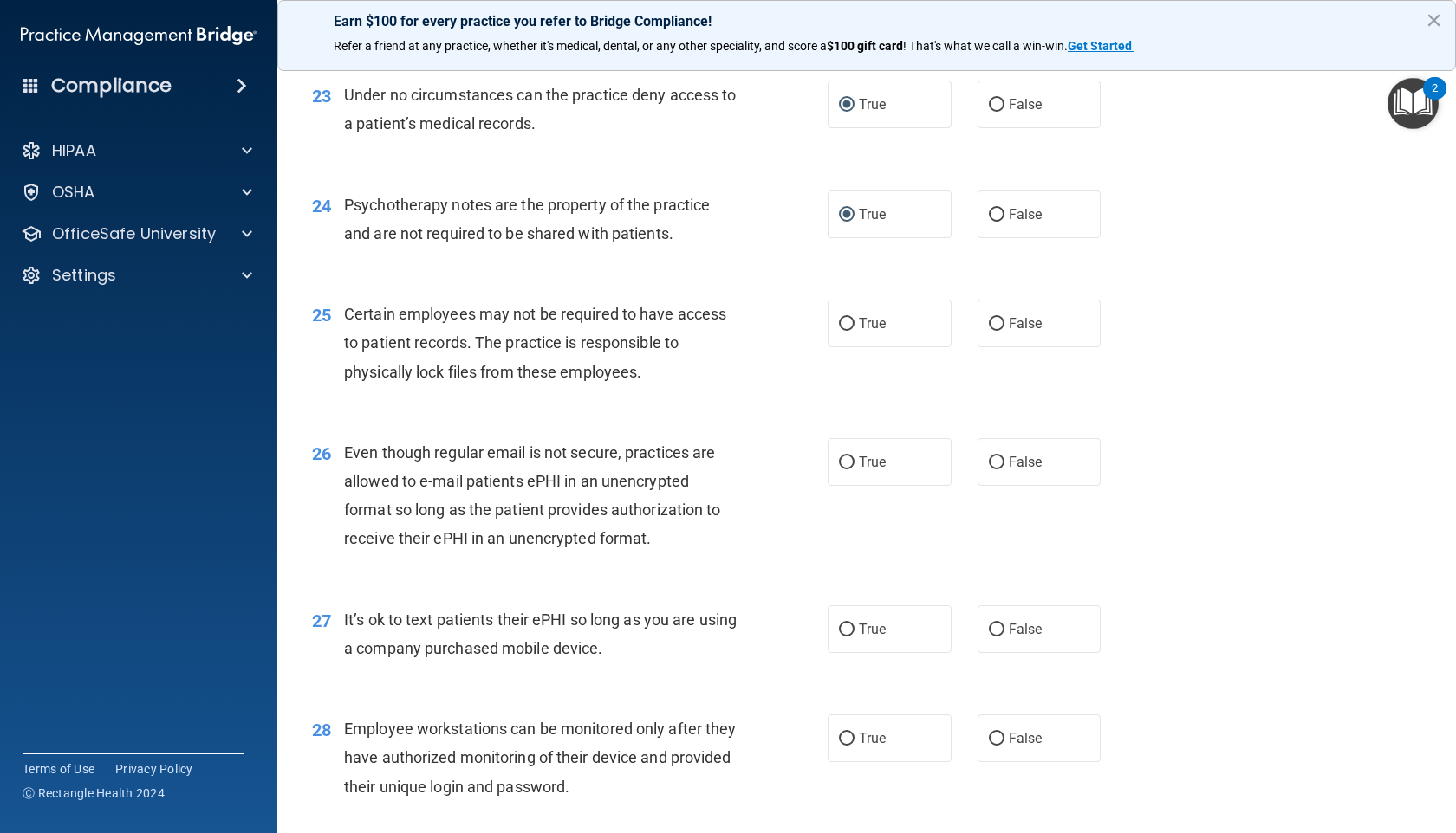
scroll to position [3419, 0]
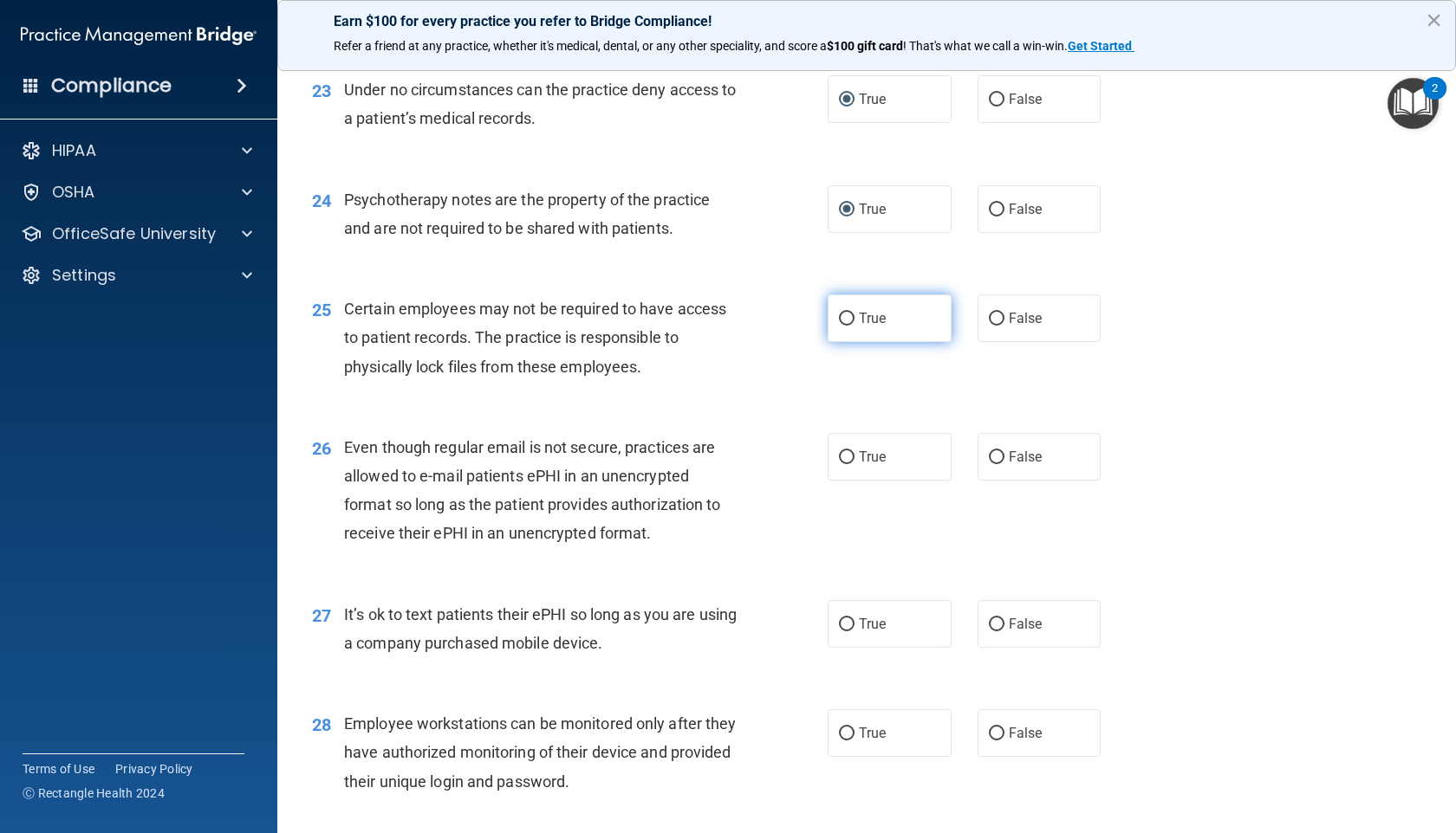
click at [842, 326] on input "True" at bounding box center [847, 319] width 15 height 13
radio input "true"
click at [846, 464] on input "True" at bounding box center [847, 458] width 15 height 13
radio input "true"
click at [843, 632] on input "True" at bounding box center [847, 625] width 15 height 13
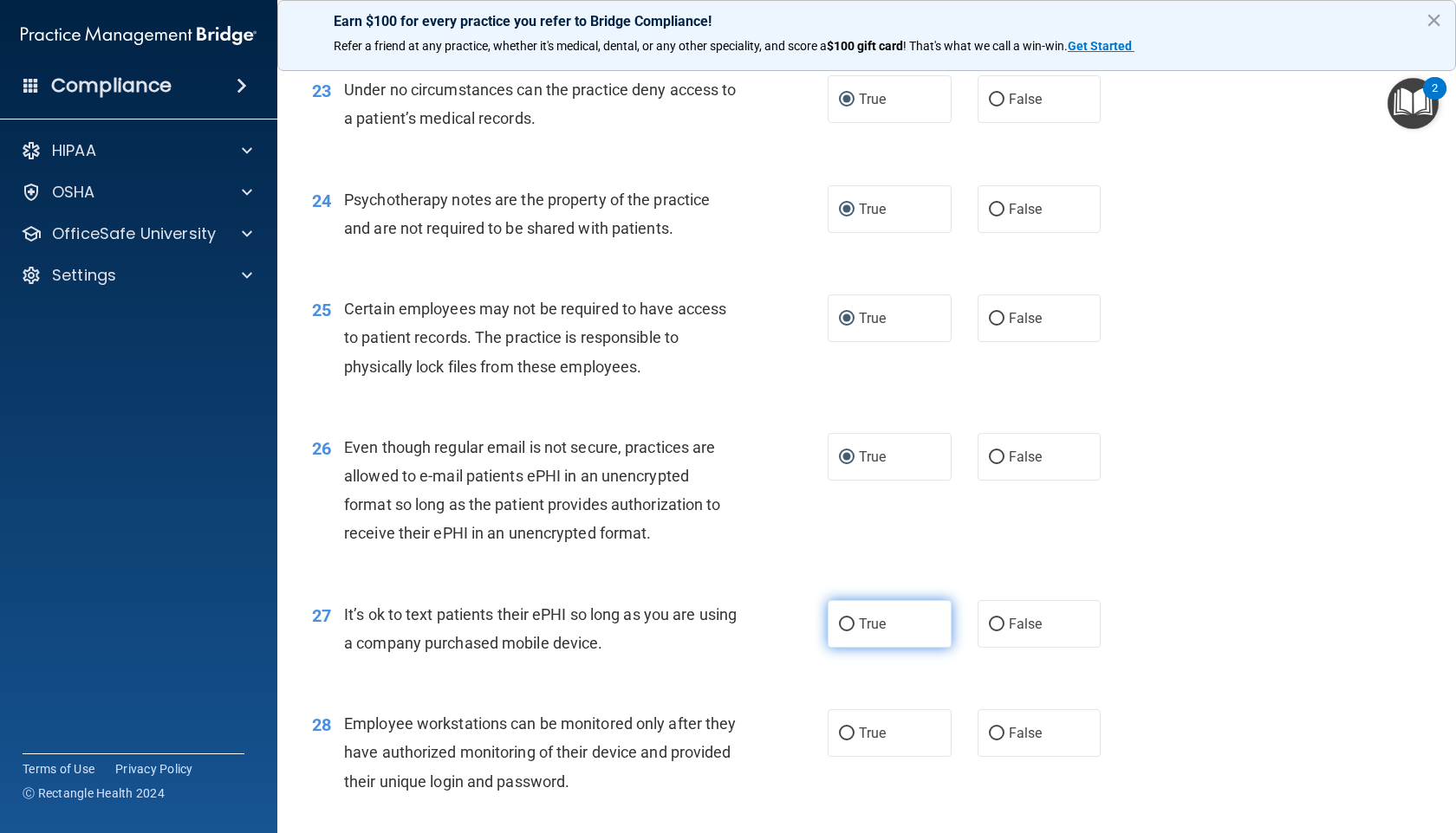
radio input "true"
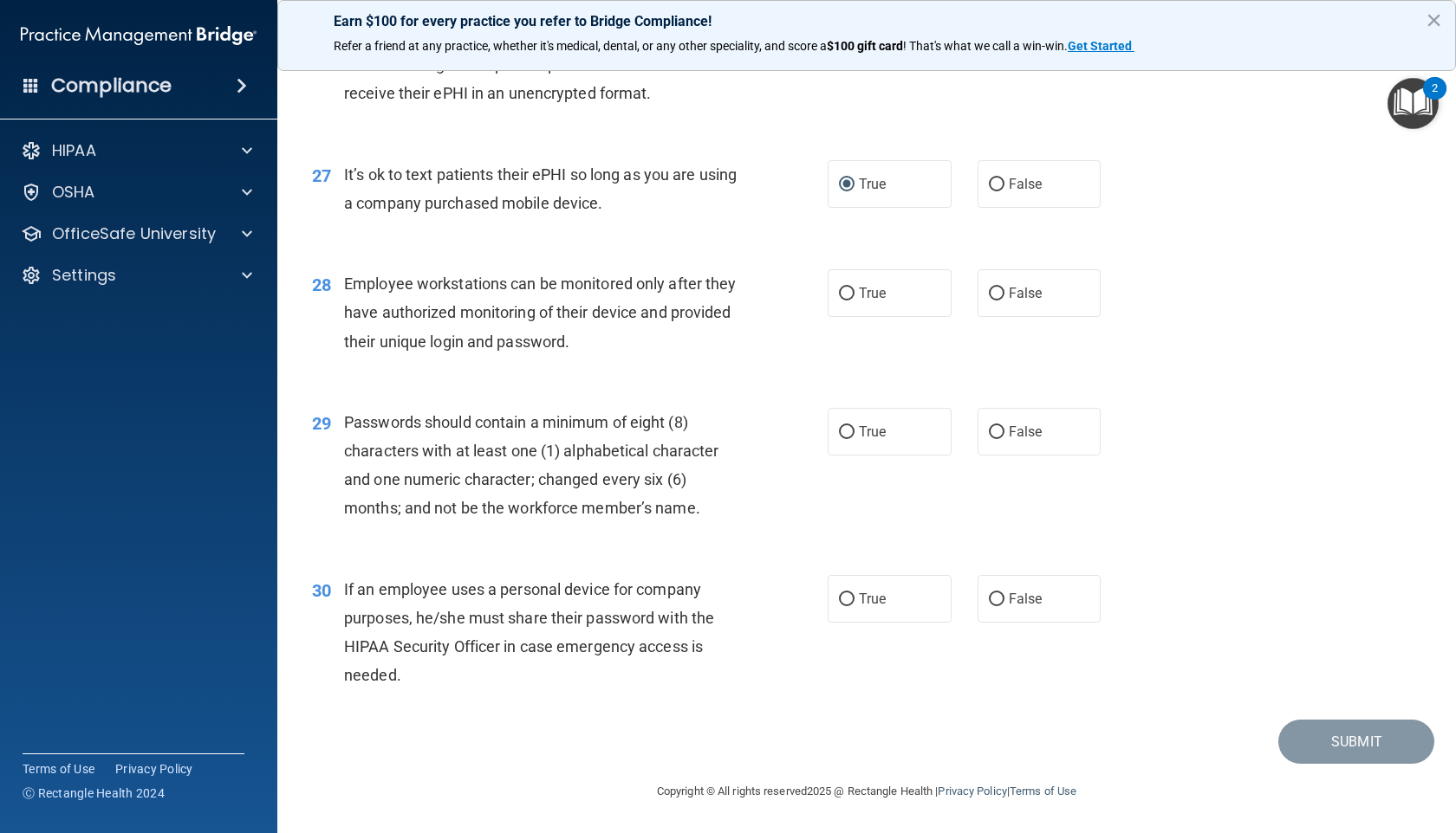
scroll to position [3917, 0]
click at [839, 293] on input "True" at bounding box center [847, 294] width 15 height 13
radio input "true"
click at [840, 430] on input "True" at bounding box center [847, 433] width 15 height 13
radio input "true"
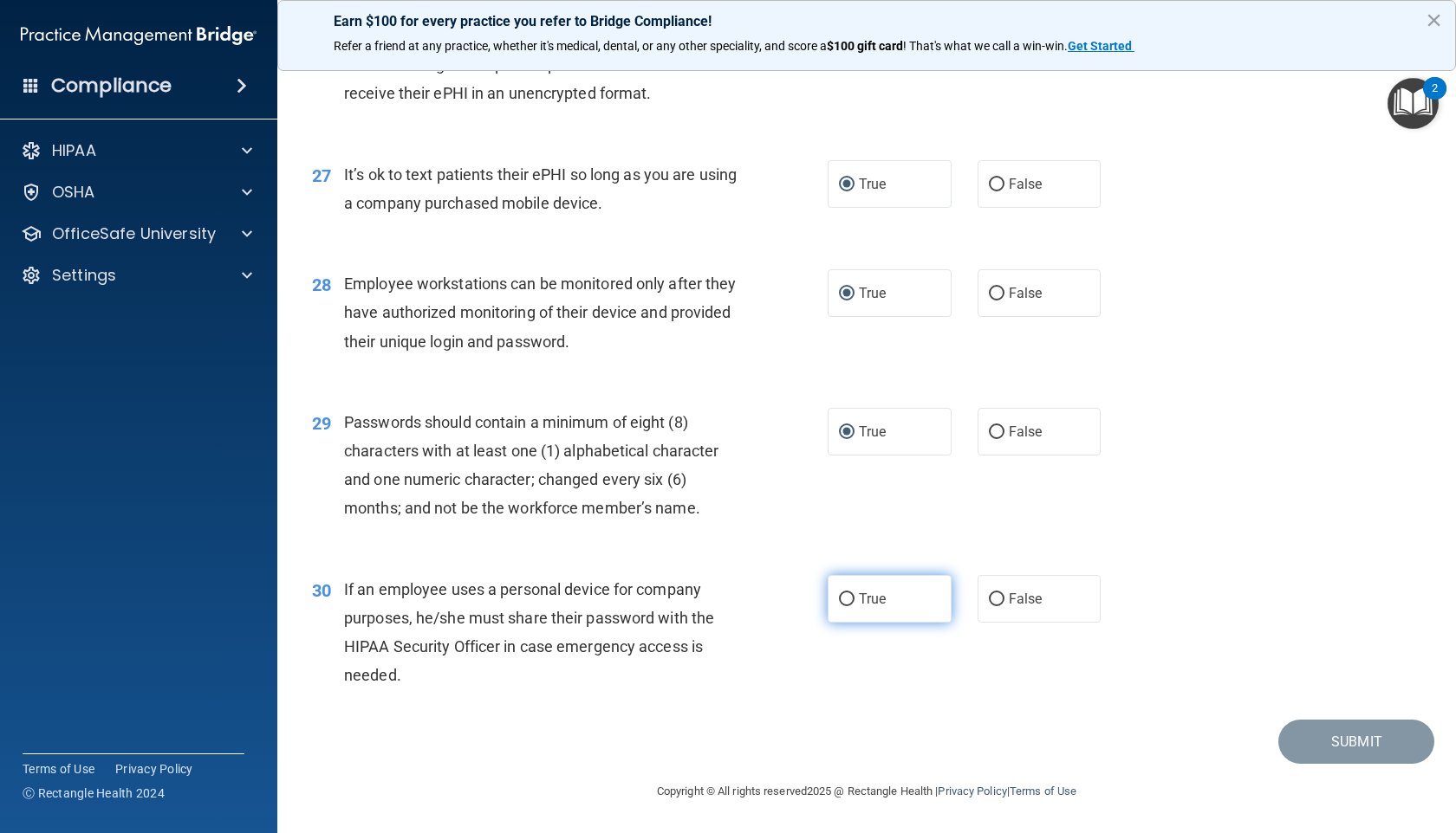
click at [839, 600] on input "True" at bounding box center [847, 600] width 15 height 13
radio input "true"
click at [1327, 667] on button "Submit" at bounding box center [1356, 742] width 156 height 44
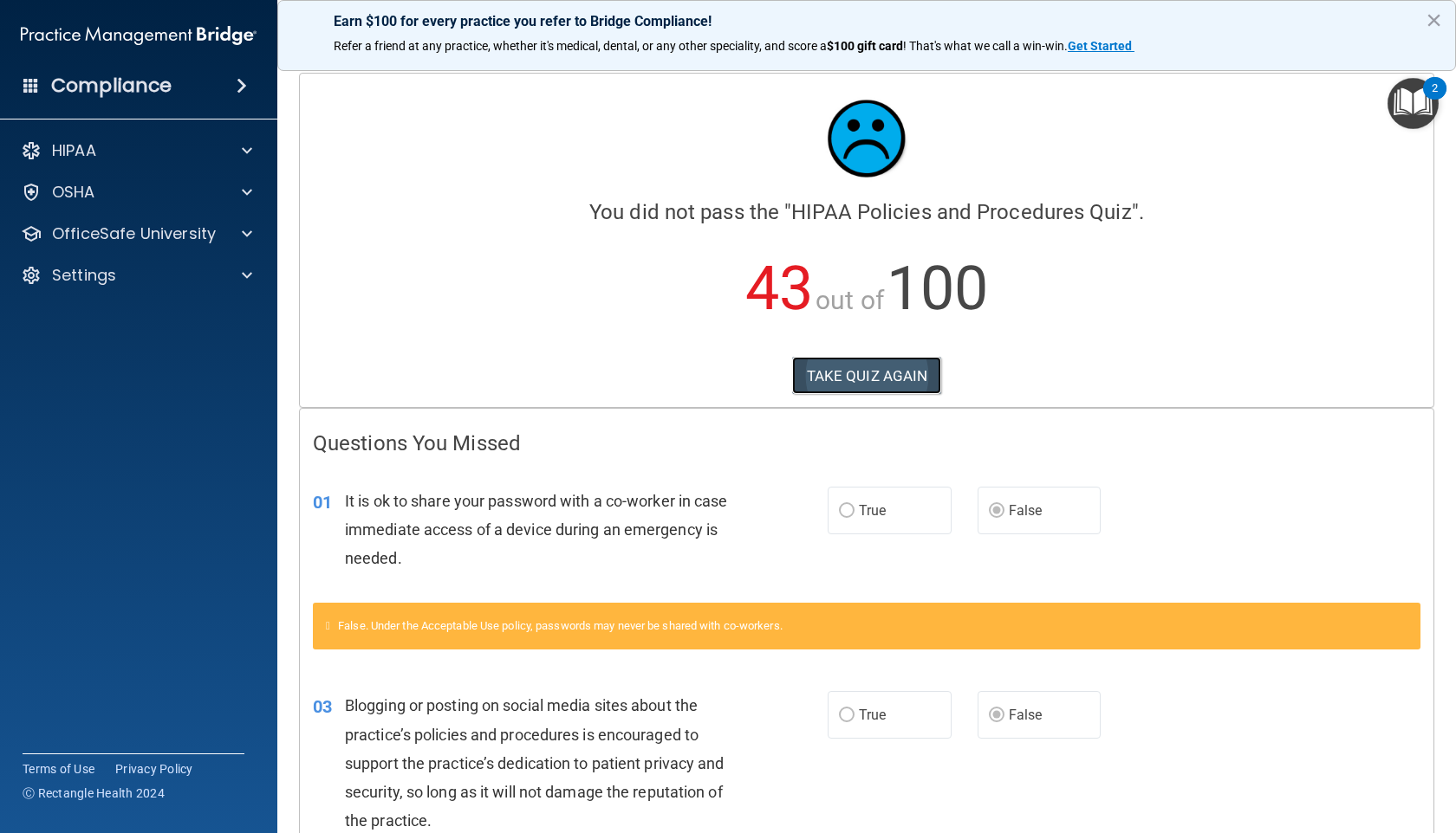
click at [868, 368] on button "TAKE QUIZ AGAIN" at bounding box center [867, 376] width 150 height 38
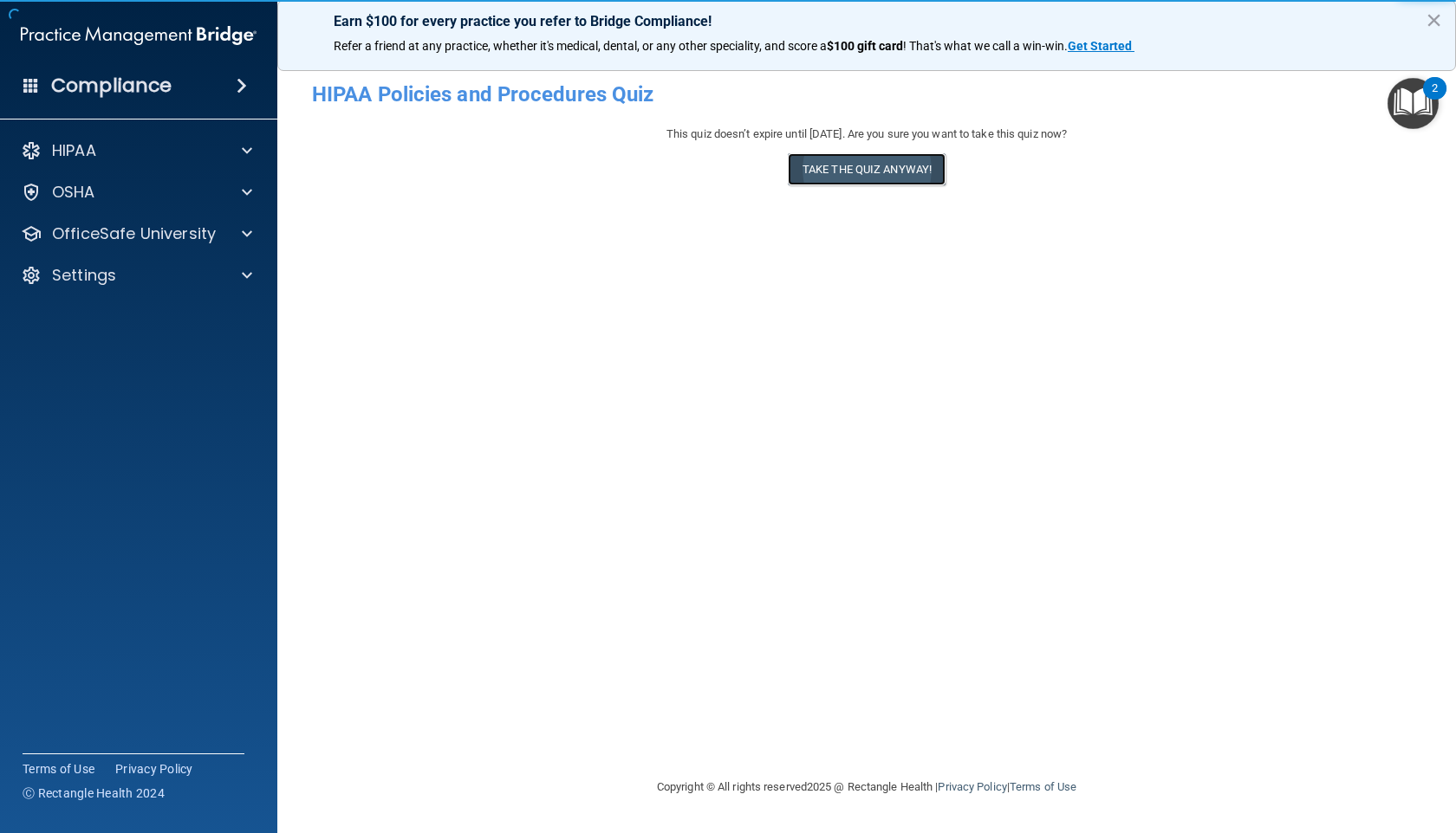
click at [891, 165] on button "Take the quiz anyway!" at bounding box center [867, 169] width 158 height 32
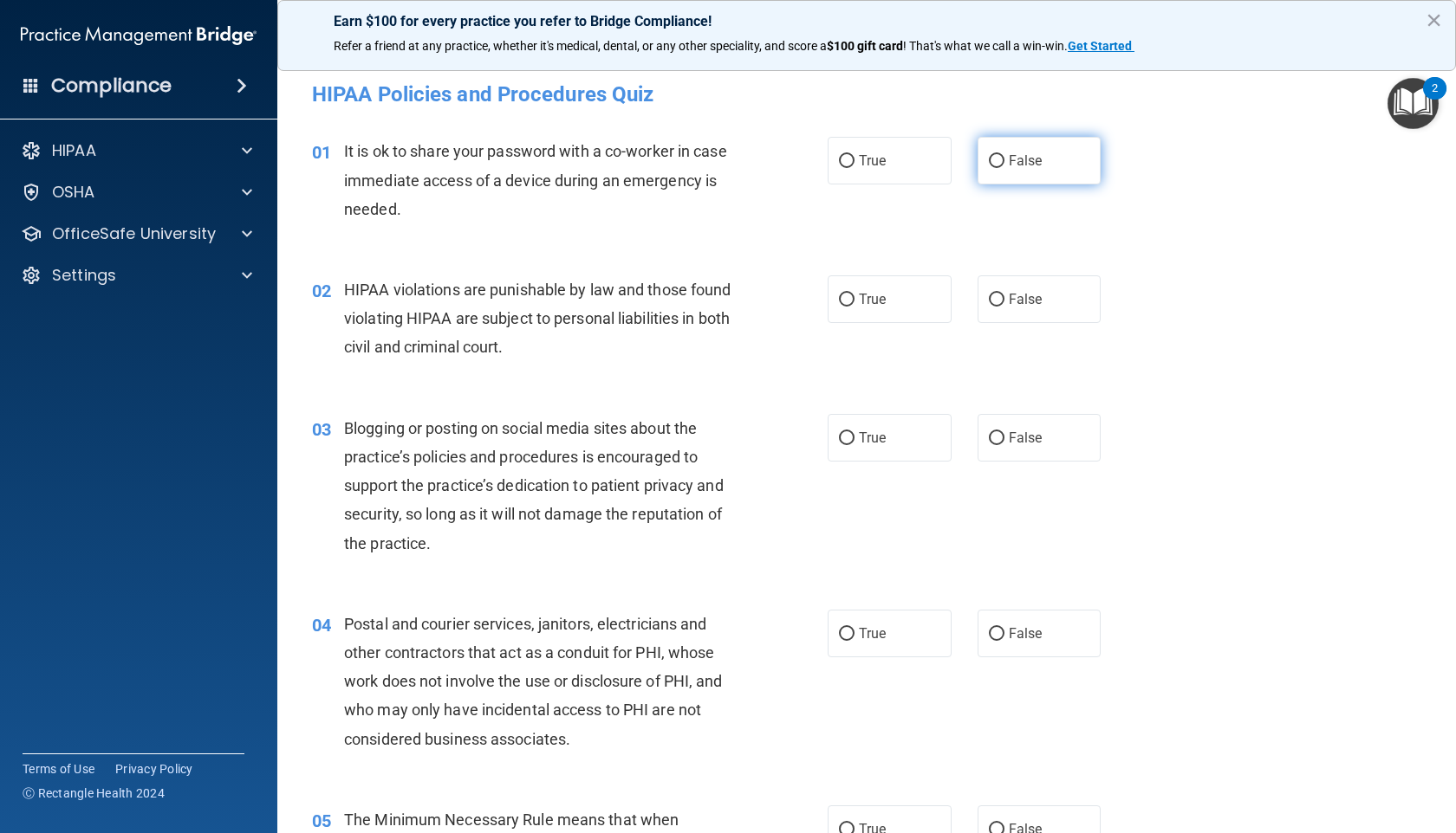
click at [1006, 170] on label "False" at bounding box center [1039, 161] width 124 height 47
click at [1005, 168] on input "False" at bounding box center [996, 161] width 15 height 13
radio input "true"
click at [871, 295] on span "True" at bounding box center [872, 298] width 27 height 16
click at [854, 295] on input "True" at bounding box center [847, 300] width 15 height 13
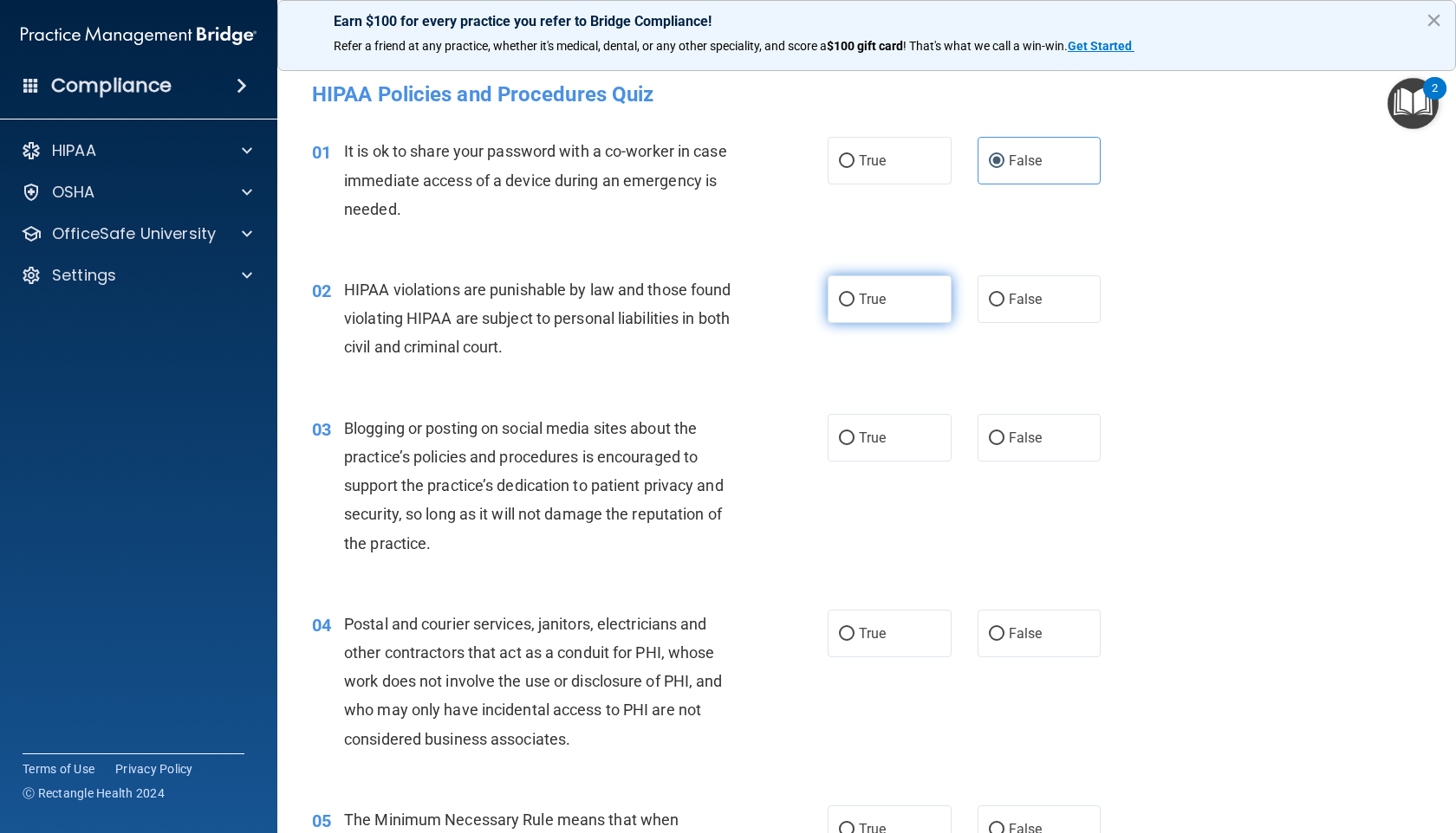
radio input "true"
click at [1008, 441] on span "False" at bounding box center [1025, 437] width 34 height 16
click at [1005, 441] on input "False" at bounding box center [996, 439] width 15 height 13
radio input "true"
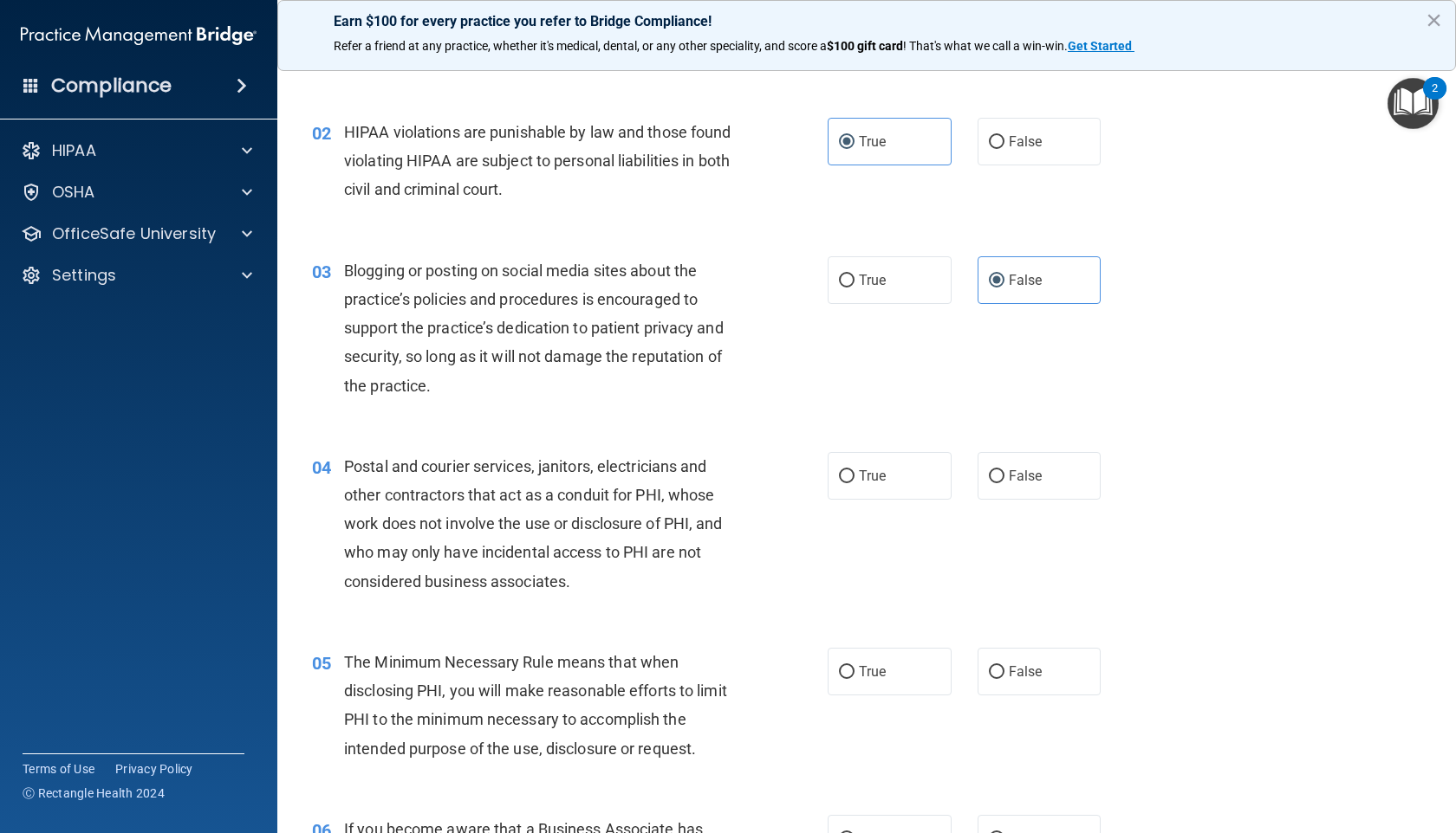
scroll to position [175, 0]
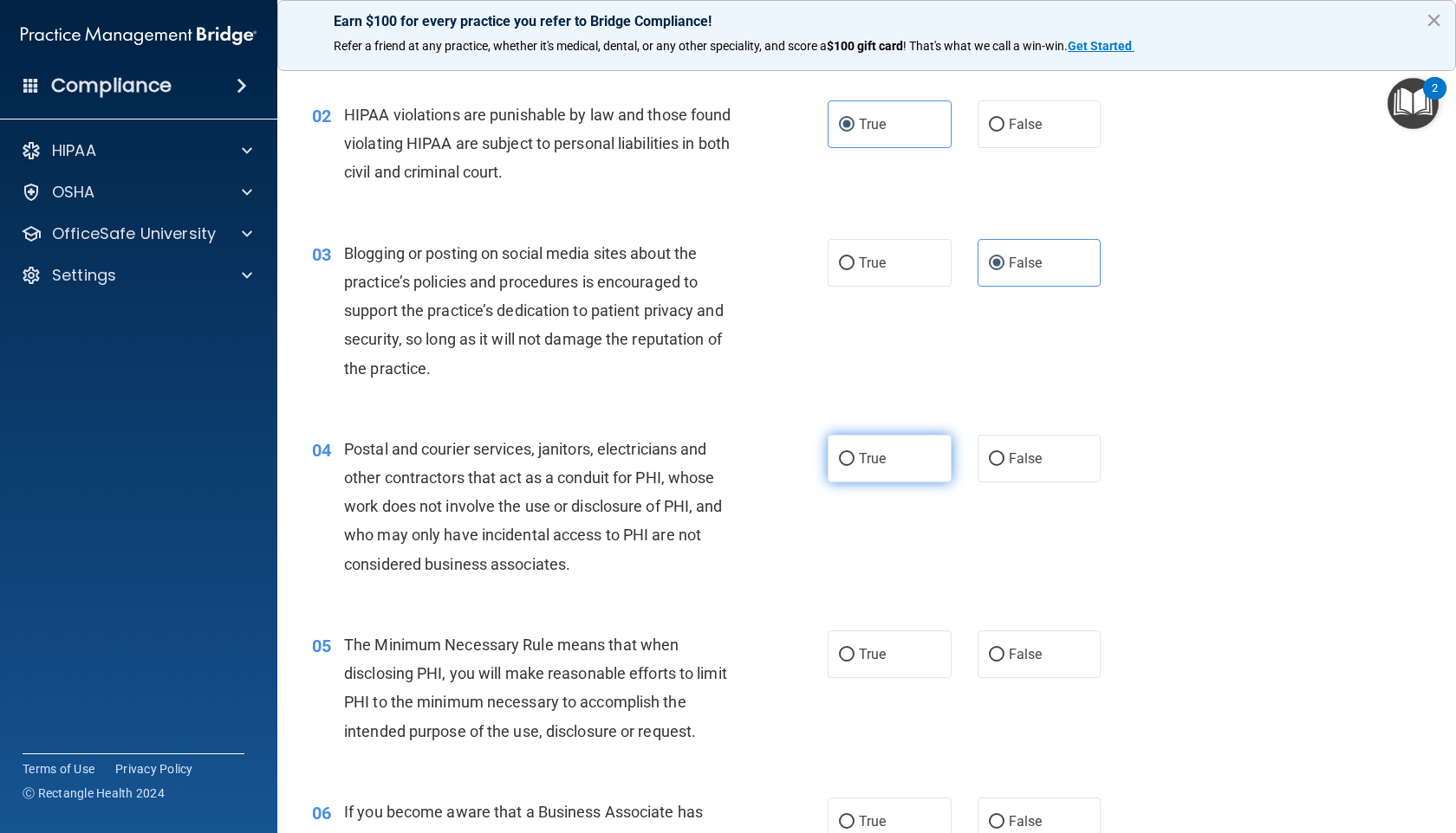
click at [861, 463] on span "True" at bounding box center [872, 458] width 27 height 16
click at [854, 463] on input "True" at bounding box center [847, 460] width 15 height 13
radio input "true"
click at [870, 660] on span "True" at bounding box center [872, 653] width 27 height 16
click at [854, 660] on input "True" at bounding box center [847, 655] width 15 height 13
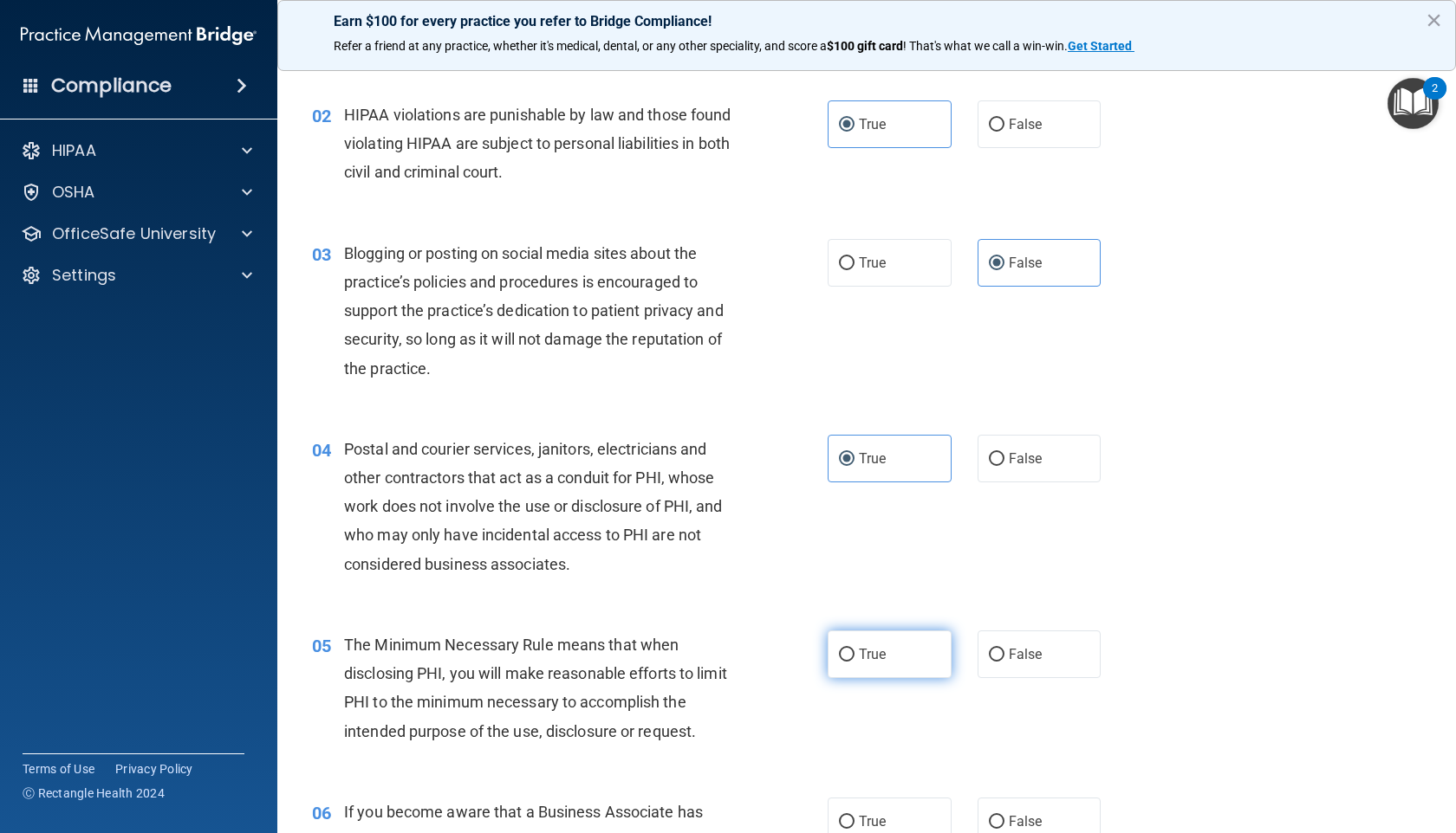
radio input "true"
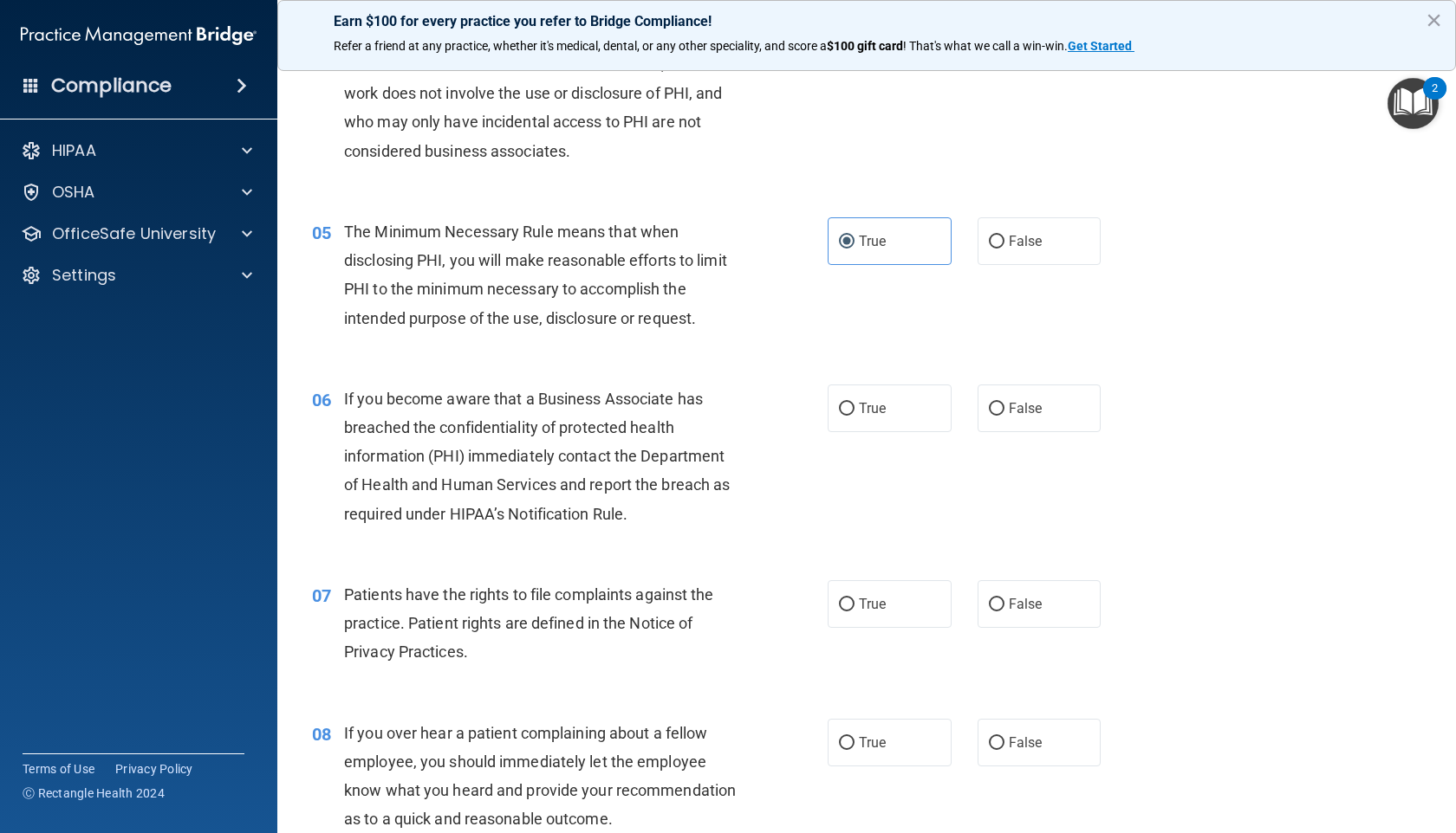
scroll to position [576, 0]
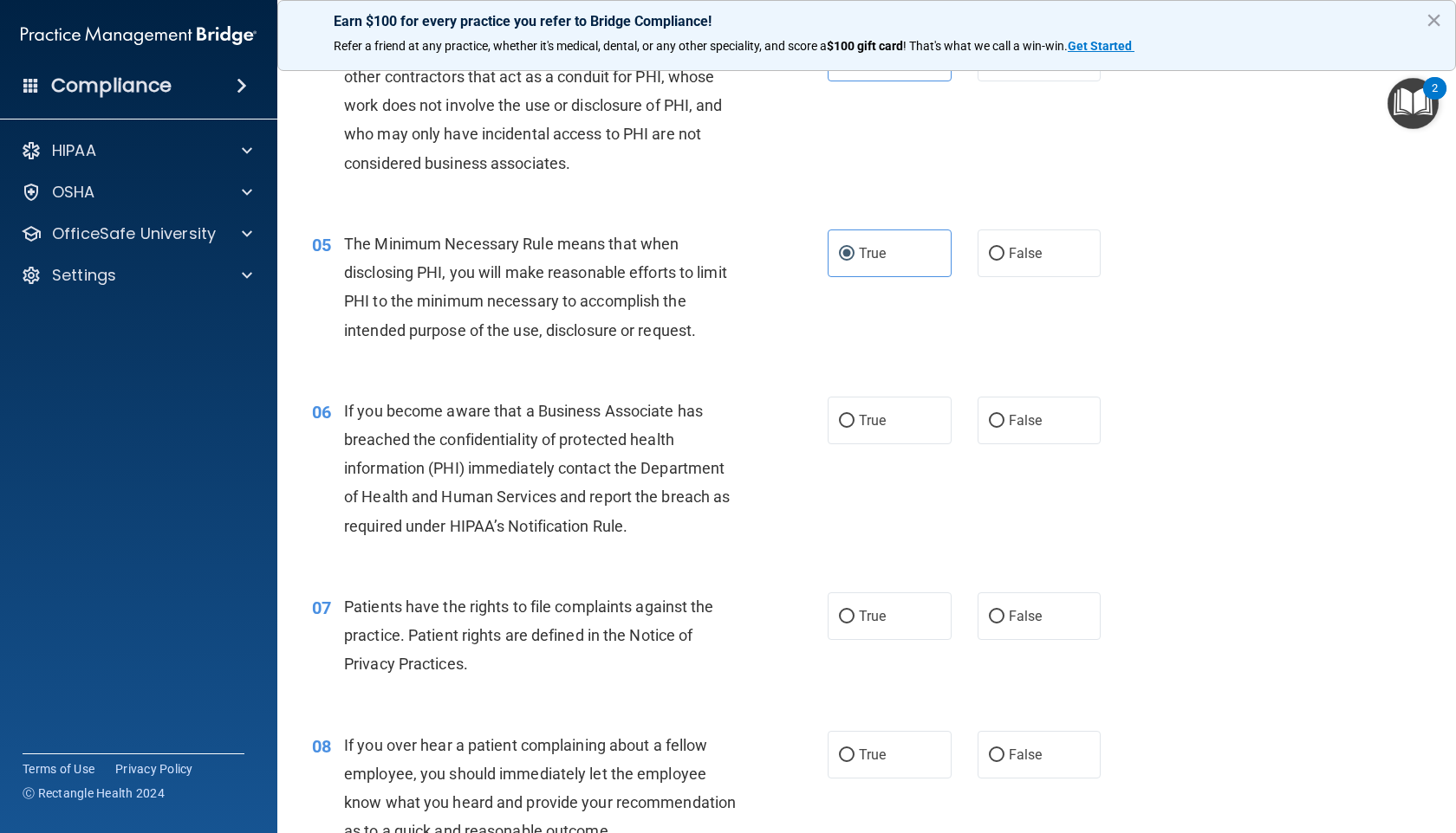
click at [996, 449] on div "06 If you become aware that a Business Associate has breached the confidentiali…" at bounding box center [867, 473] width 1135 height 196
click at [1008, 425] on span "False" at bounding box center [1025, 420] width 34 height 16
click at [1003, 425] on input "False" at bounding box center [996, 422] width 15 height 13
radio input "true"
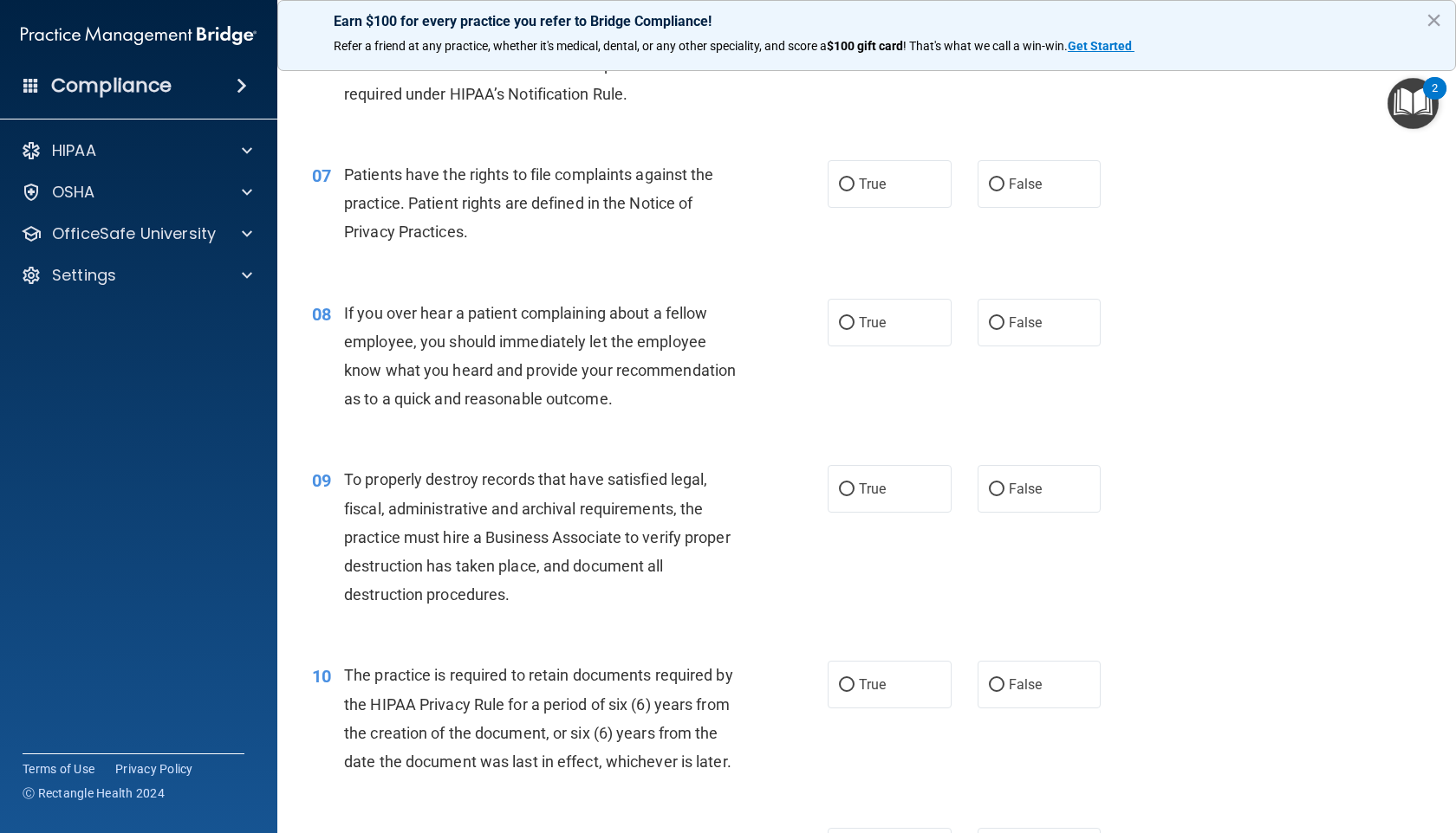
scroll to position [899, 0]
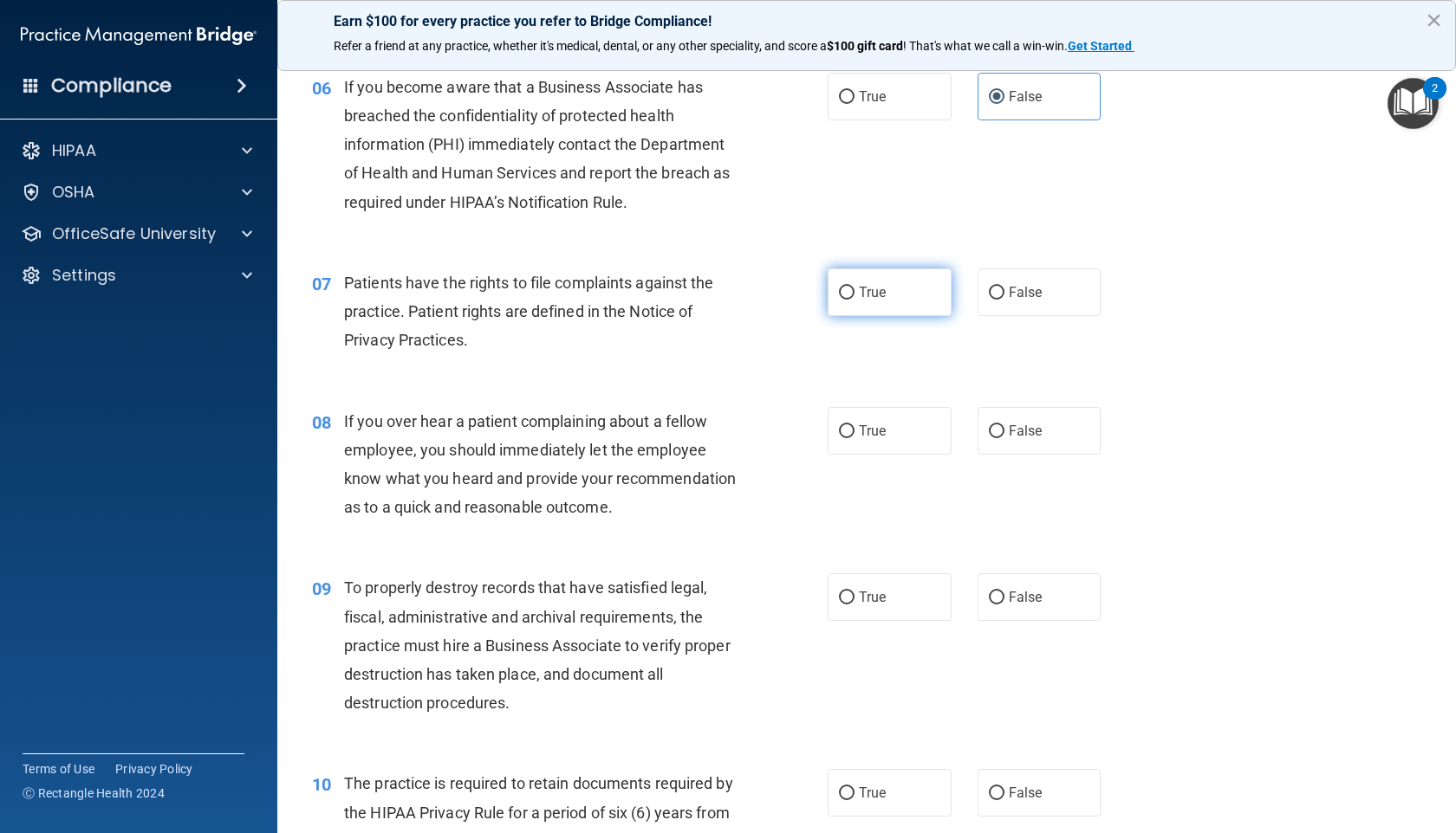
drag, startPoint x: 854, startPoint y: 299, endPoint x: 858, endPoint y: 312, distance: 13.6
click at [858, 299] on span "True" at bounding box center [872, 292] width 27 height 16
click at [854, 299] on input "True" at bounding box center [847, 293] width 15 height 13
radio input "true"
click at [1008, 427] on span "False" at bounding box center [1025, 430] width 34 height 16
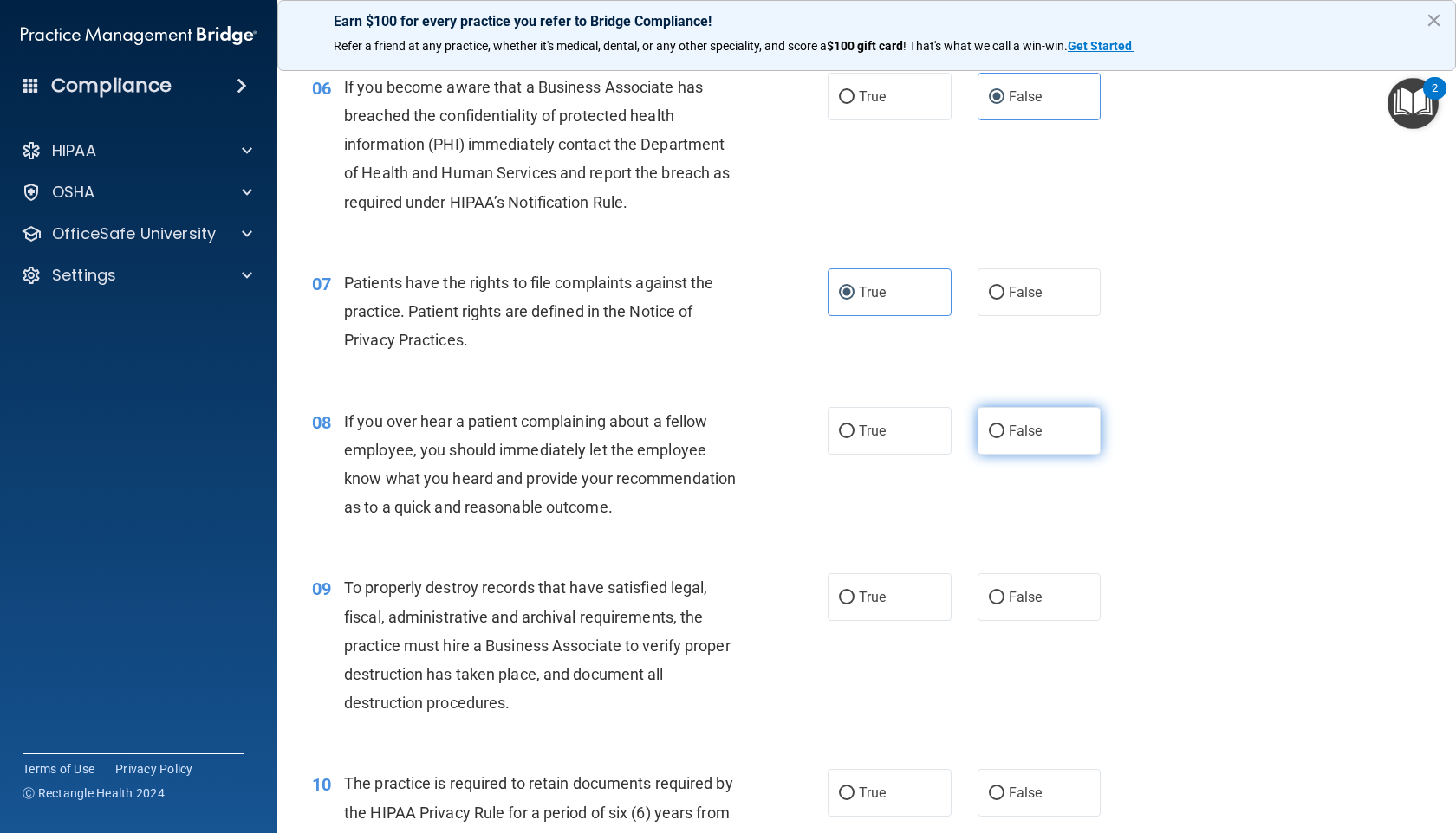
click at [1005, 427] on input "False" at bounding box center [996, 432] width 15 height 13
radio input "true"
click at [1041, 621] on label "False" at bounding box center [1039, 597] width 124 height 47
click at [1005, 604] on input "False" at bounding box center [996, 598] width 15 height 13
radio input "true"
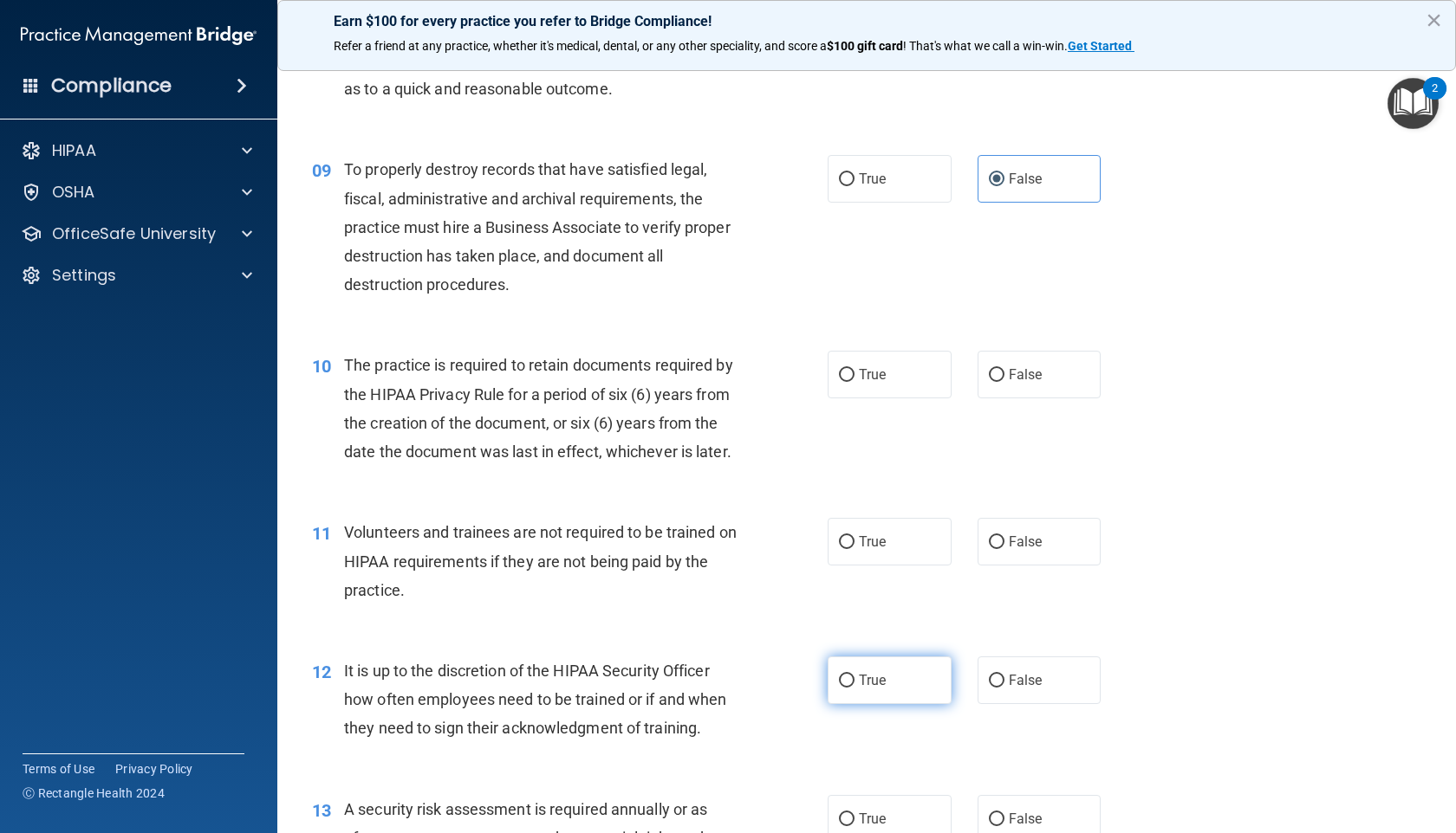
scroll to position [1417, 0]
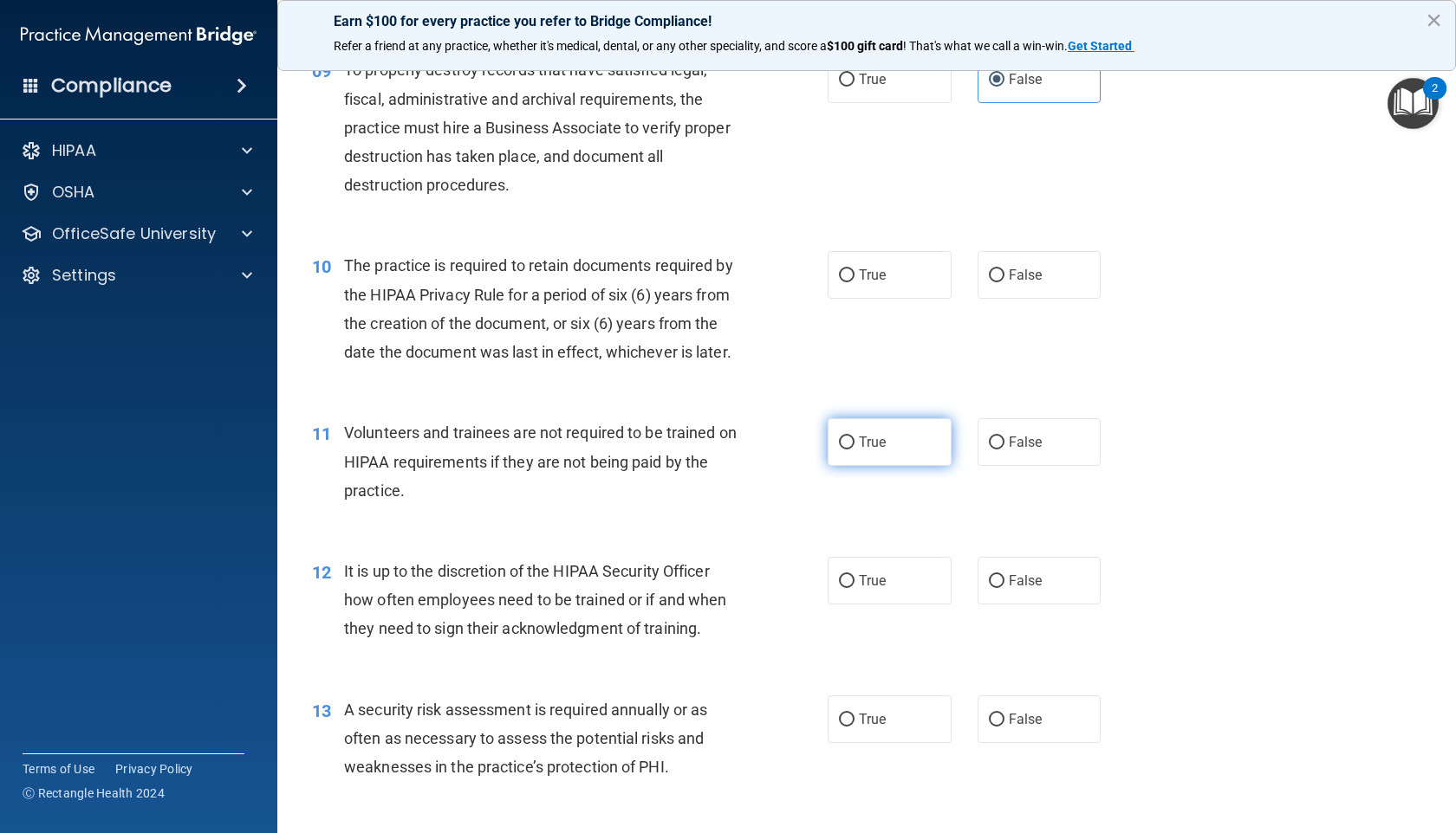
click at [855, 465] on label "True" at bounding box center [890, 442] width 124 height 47
click at [854, 449] on input "True" at bounding box center [847, 443] width 15 height 13
radio input "true"
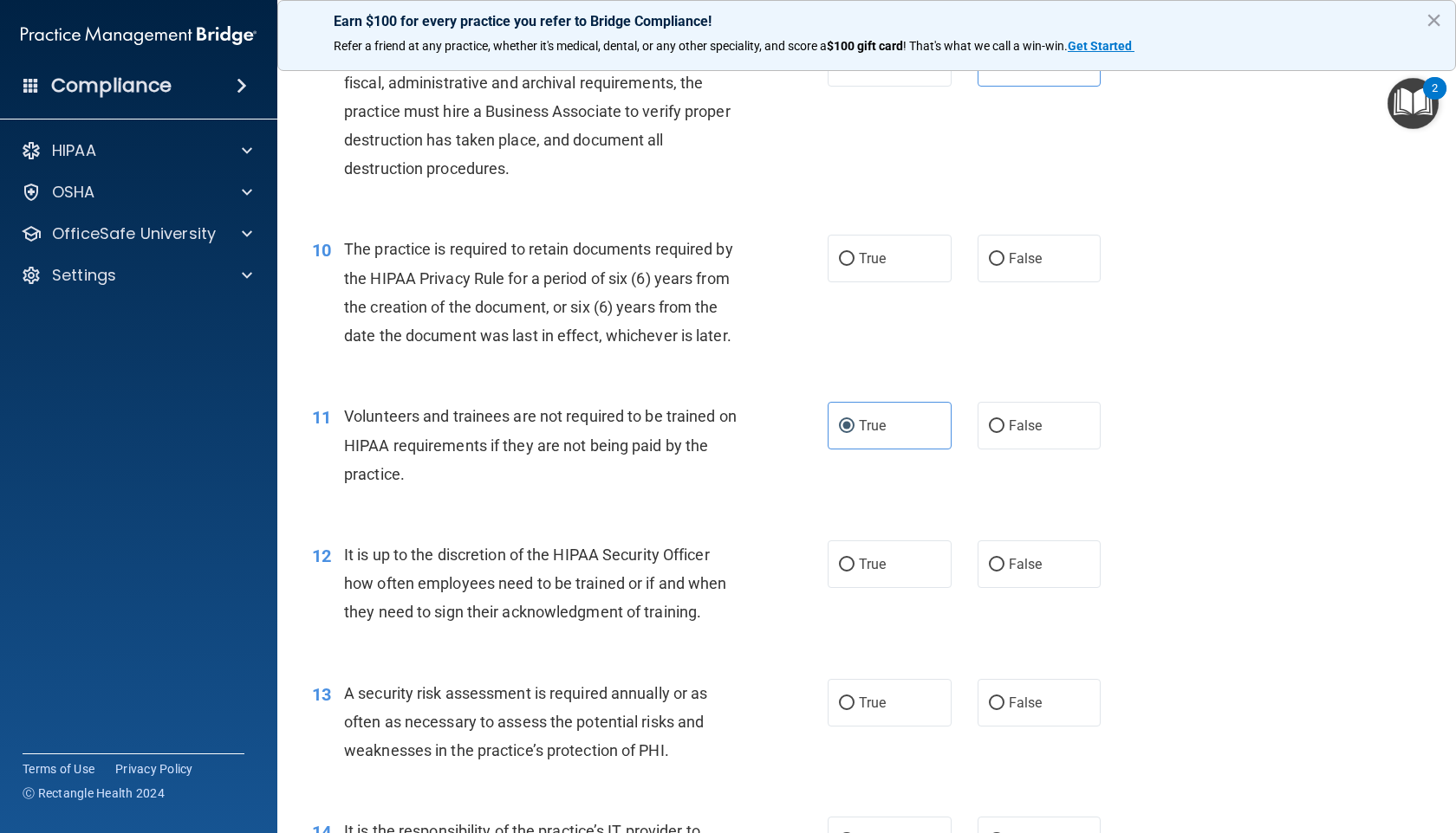
scroll to position [1436, 0]
click at [861, 265] on span "True" at bounding box center [872, 256] width 27 height 16
click at [854, 264] on input "True" at bounding box center [847, 257] width 15 height 13
radio input "true"
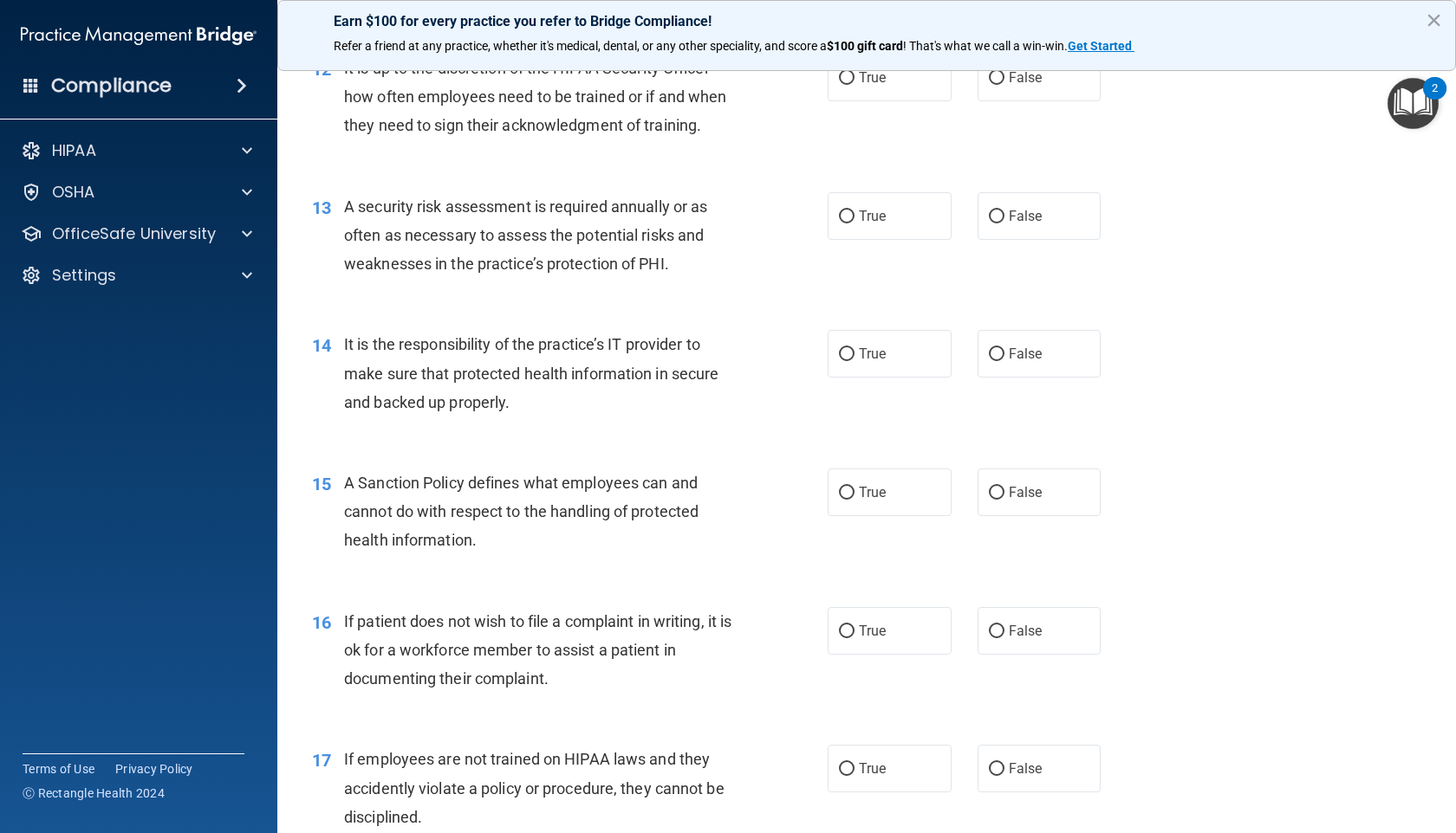
scroll to position [1924, 0]
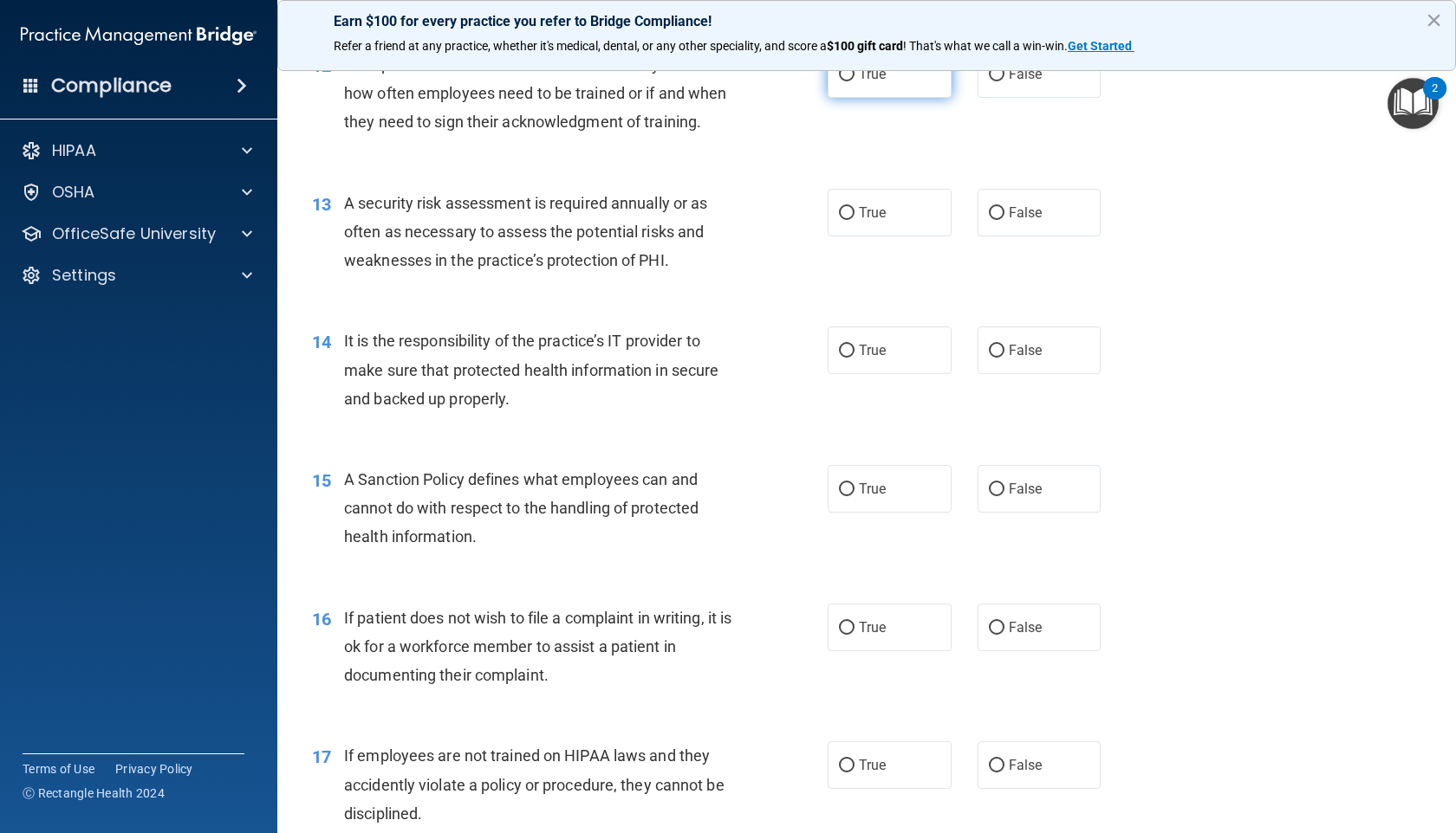
click at [870, 98] on label "True" at bounding box center [890, 74] width 124 height 47
click at [854, 82] on input "True" at bounding box center [847, 75] width 15 height 13
radio input "true"
drag, startPoint x: 877, startPoint y: 275, endPoint x: 877, endPoint y: 287, distance: 12.0
click at [877, 220] on span "True" at bounding box center [872, 212] width 27 height 16
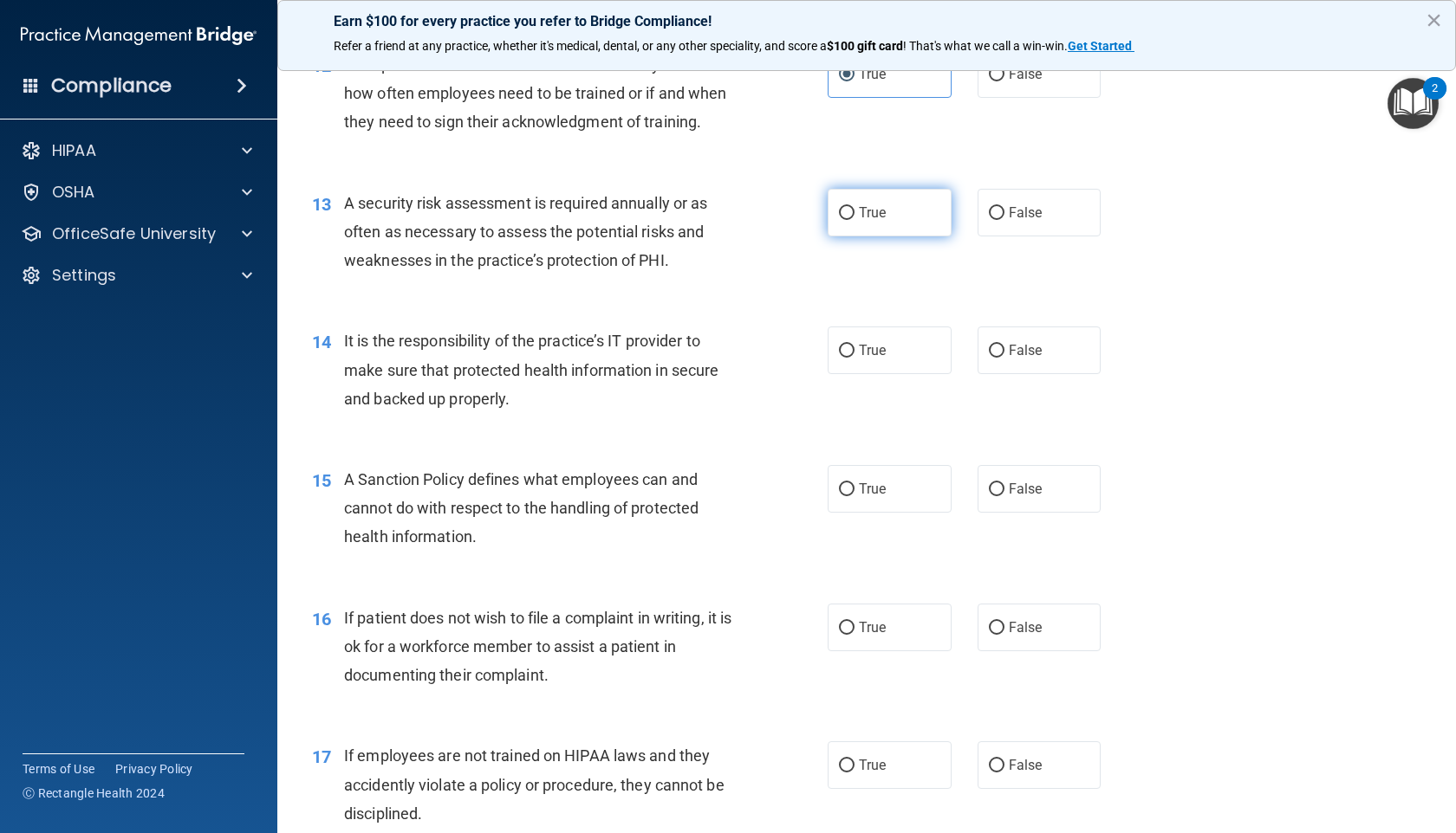
click at [854, 220] on input "True" at bounding box center [847, 214] width 15 height 13
radio input "true"
drag, startPoint x: 1010, startPoint y: 413, endPoint x: 997, endPoint y: 436, distance: 26.4
click at [1010, 358] on span "False" at bounding box center [1025, 350] width 34 height 16
click at [1005, 358] on input "False" at bounding box center [996, 351] width 15 height 13
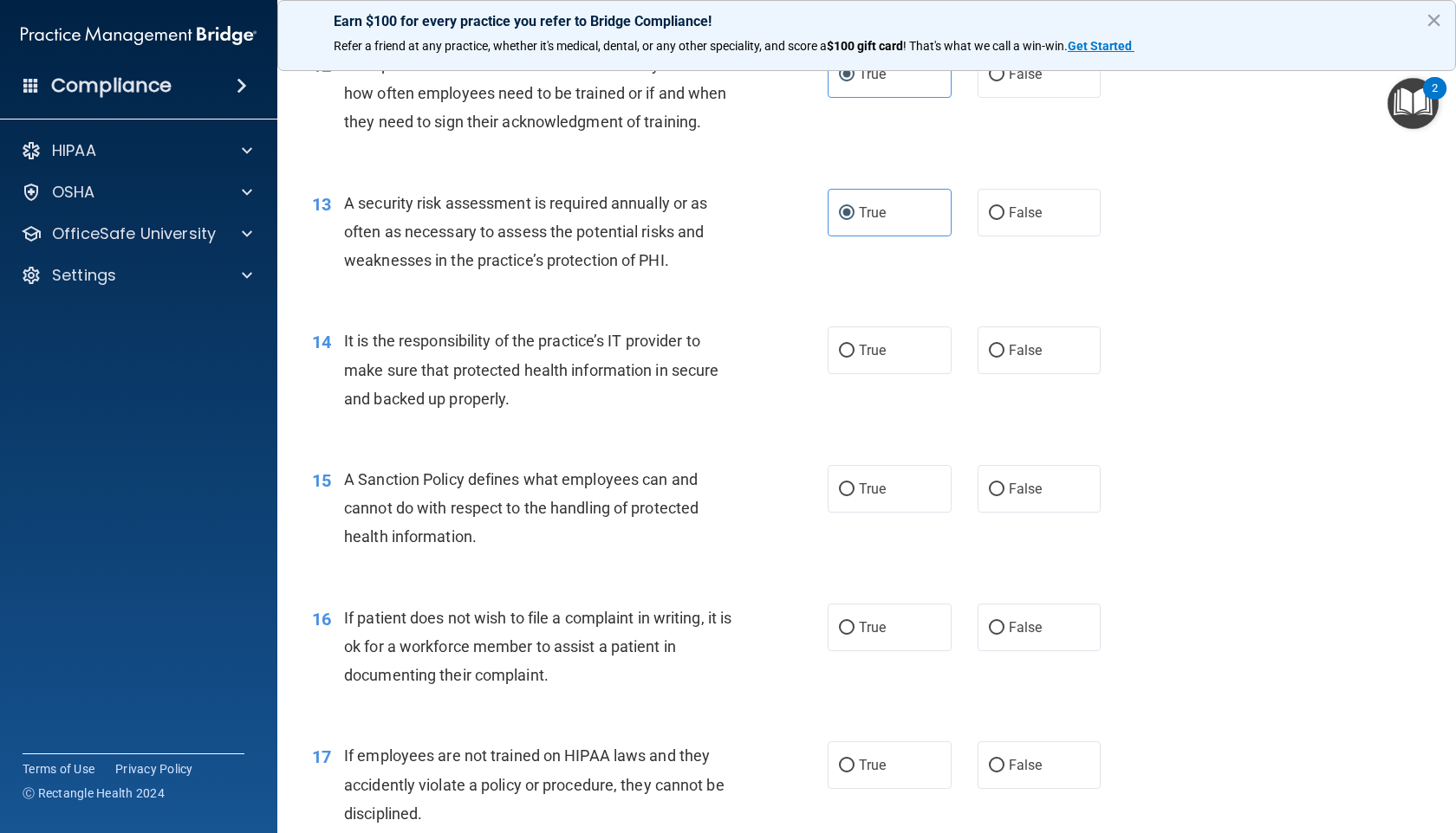
radio input "true"
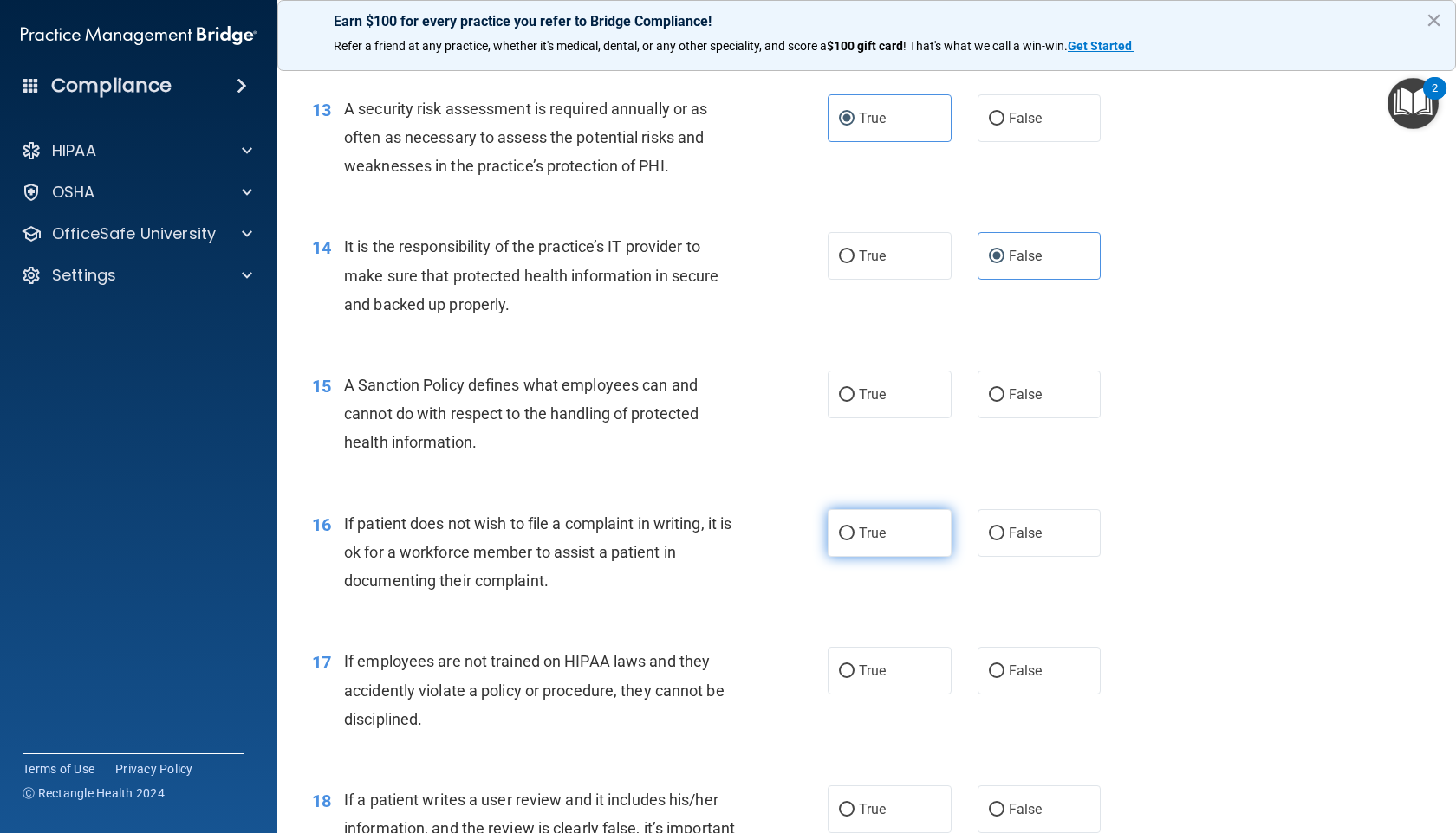
scroll to position [2095, 0]
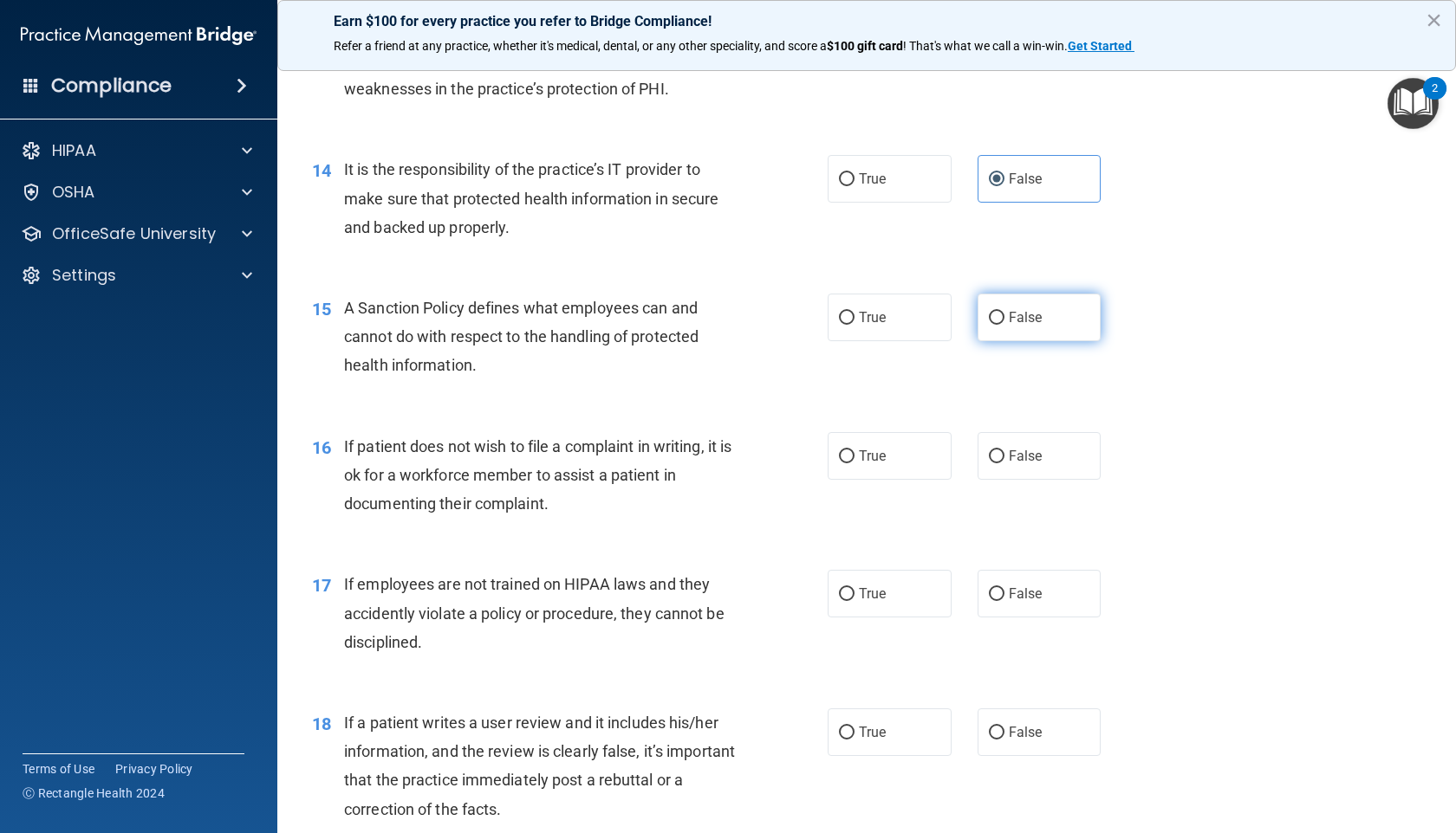
click at [1005, 341] on label "False" at bounding box center [1039, 317] width 124 height 47
click at [1005, 325] on input "False" at bounding box center [996, 318] width 15 height 13
drag, startPoint x: 889, startPoint y: 525, endPoint x: 885, endPoint y: 544, distance: 19.4
click at [889, 480] on label "True" at bounding box center [890, 456] width 124 height 47
click at [854, 464] on input "True" at bounding box center [847, 457] width 15 height 13
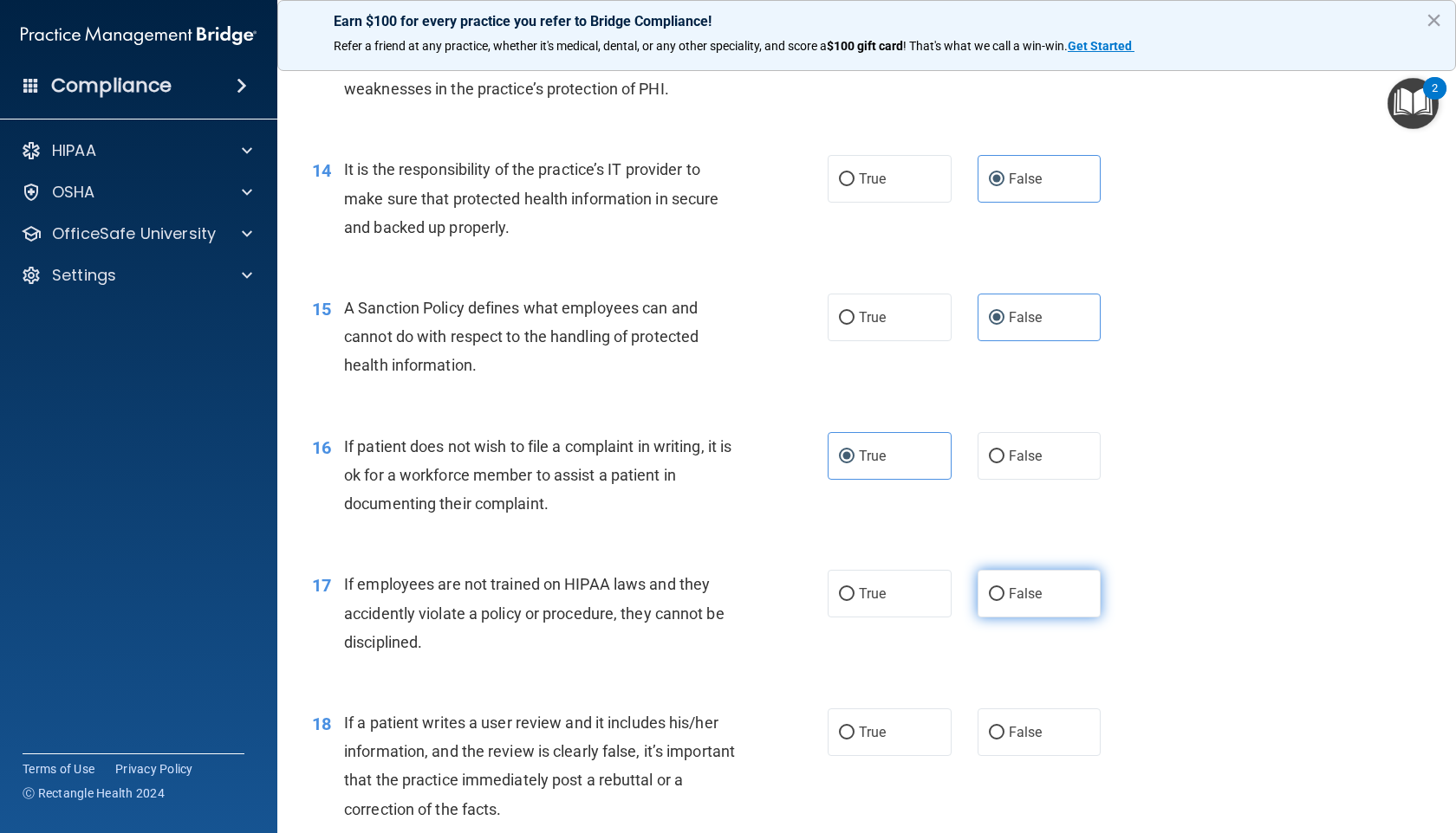
click at [977, 617] on label "False" at bounding box center [1039, 594] width 124 height 47
click at [988, 601] on input "False" at bounding box center [996, 595] width 15 height 13
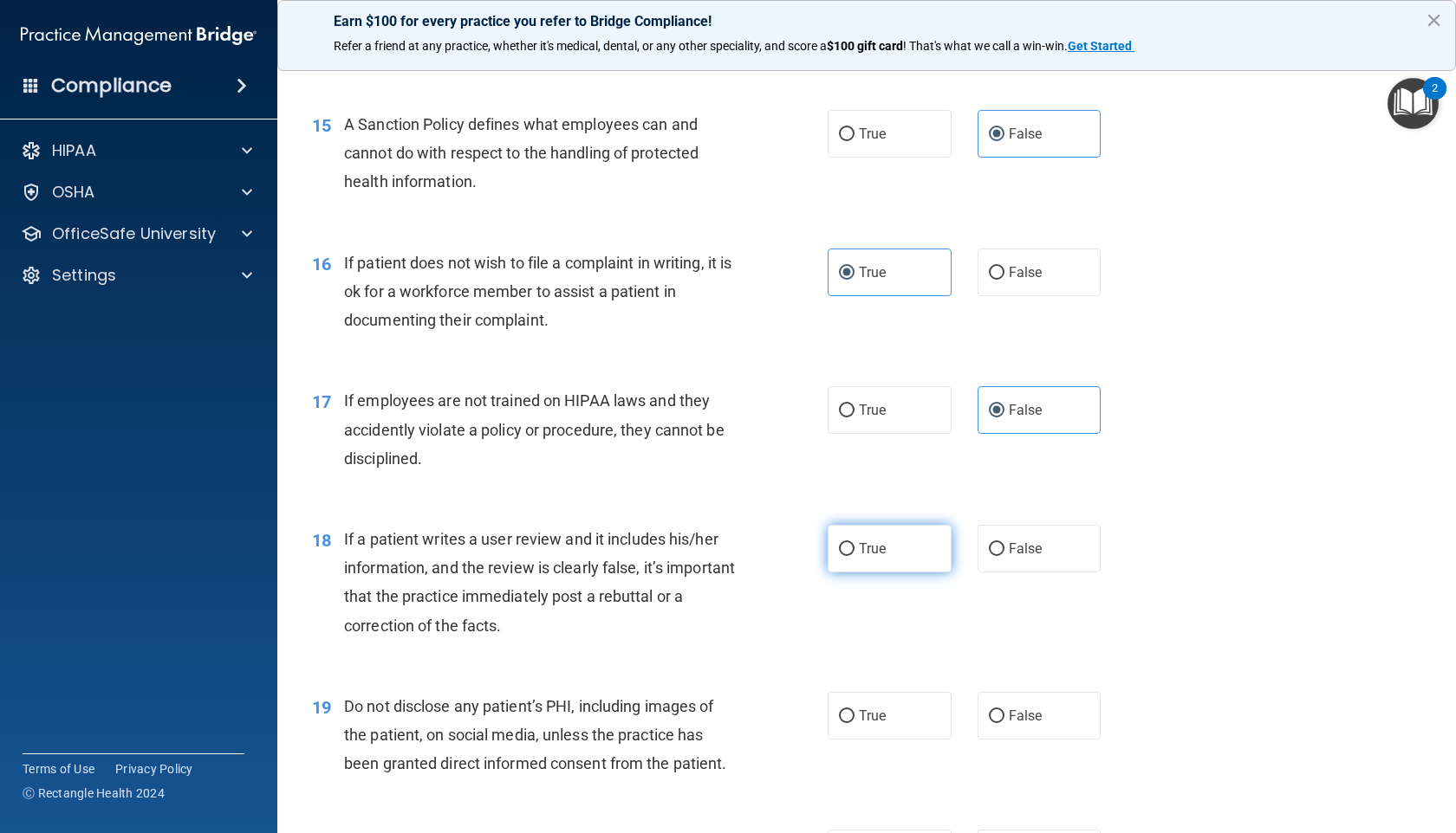
scroll to position [2280, 0]
click at [862, 556] on span "True" at bounding box center [872, 547] width 27 height 16
click at [854, 555] on input "True" at bounding box center [847, 549] width 15 height 13
click at [977, 572] on label "False" at bounding box center [1039, 548] width 124 height 47
click at [988, 555] on input "False" at bounding box center [996, 549] width 15 height 13
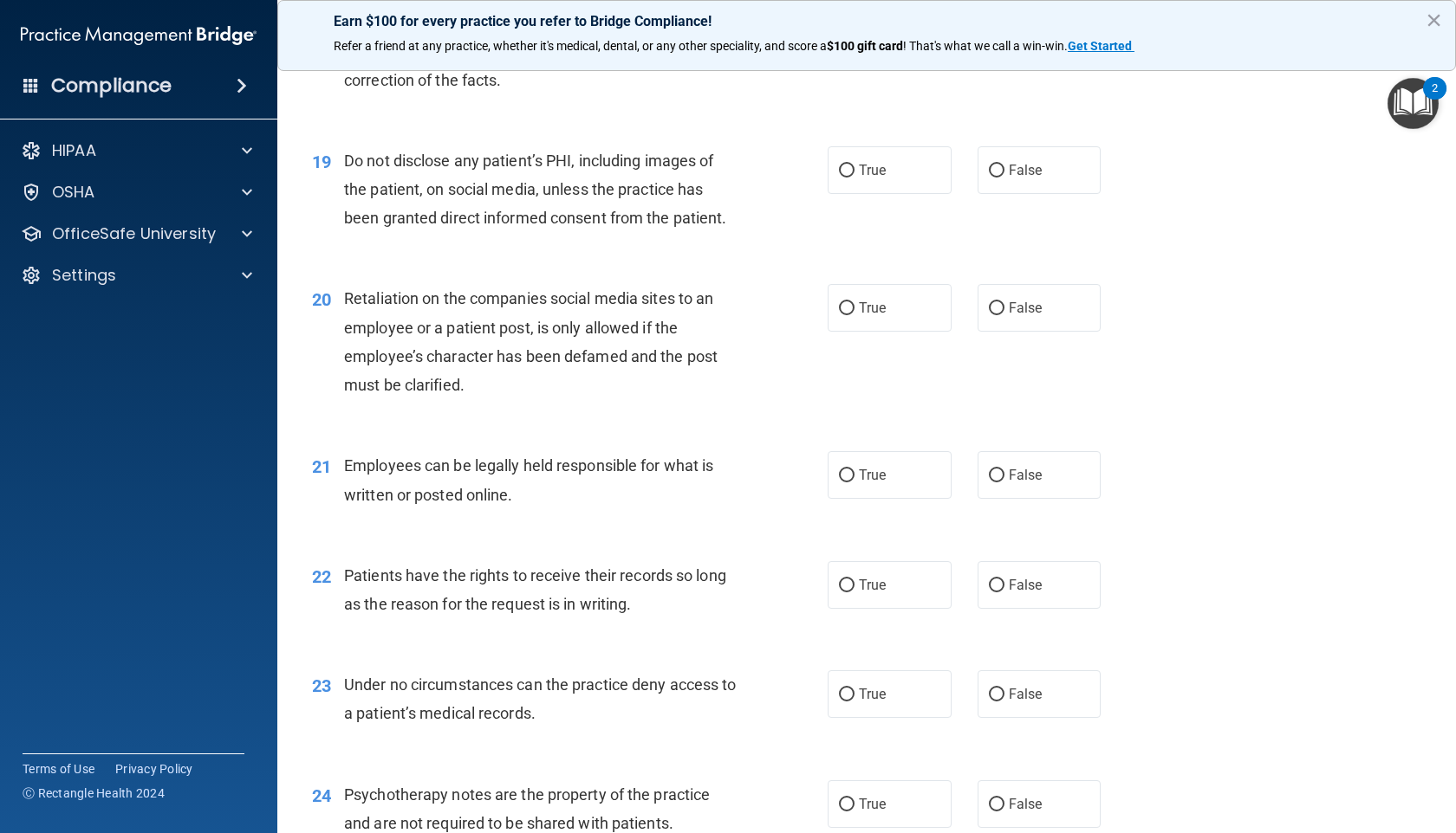
scroll to position [2696, 0]
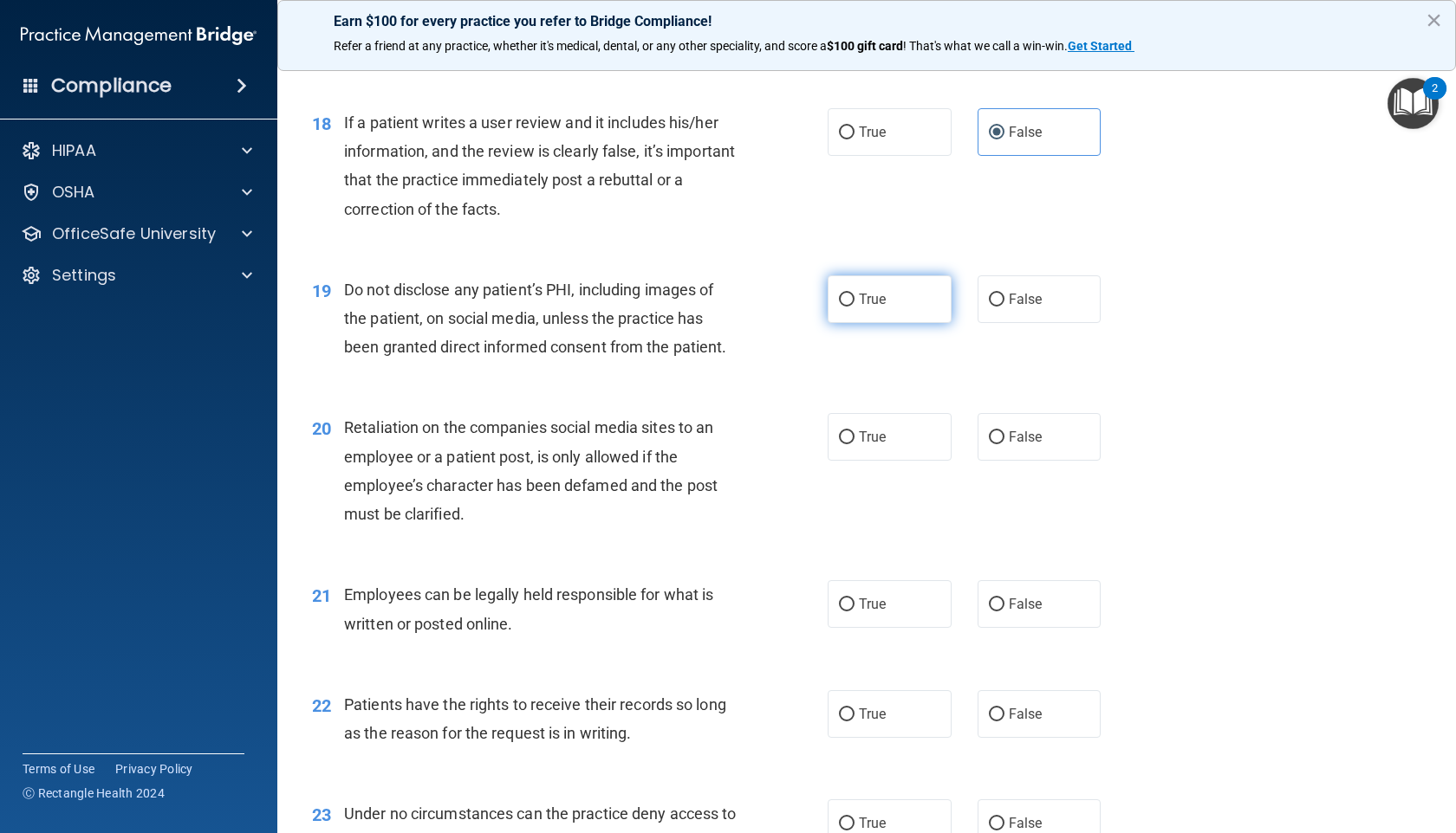
click at [910, 323] on label "True" at bounding box center [890, 299] width 124 height 47
click at [854, 307] on input "True" at bounding box center [847, 300] width 15 height 13
click at [994, 445] on input "False" at bounding box center [996, 438] width 15 height 13
click at [882, 628] on label "True" at bounding box center [890, 604] width 124 height 47
click at [854, 612] on input "True" at bounding box center [847, 605] width 15 height 13
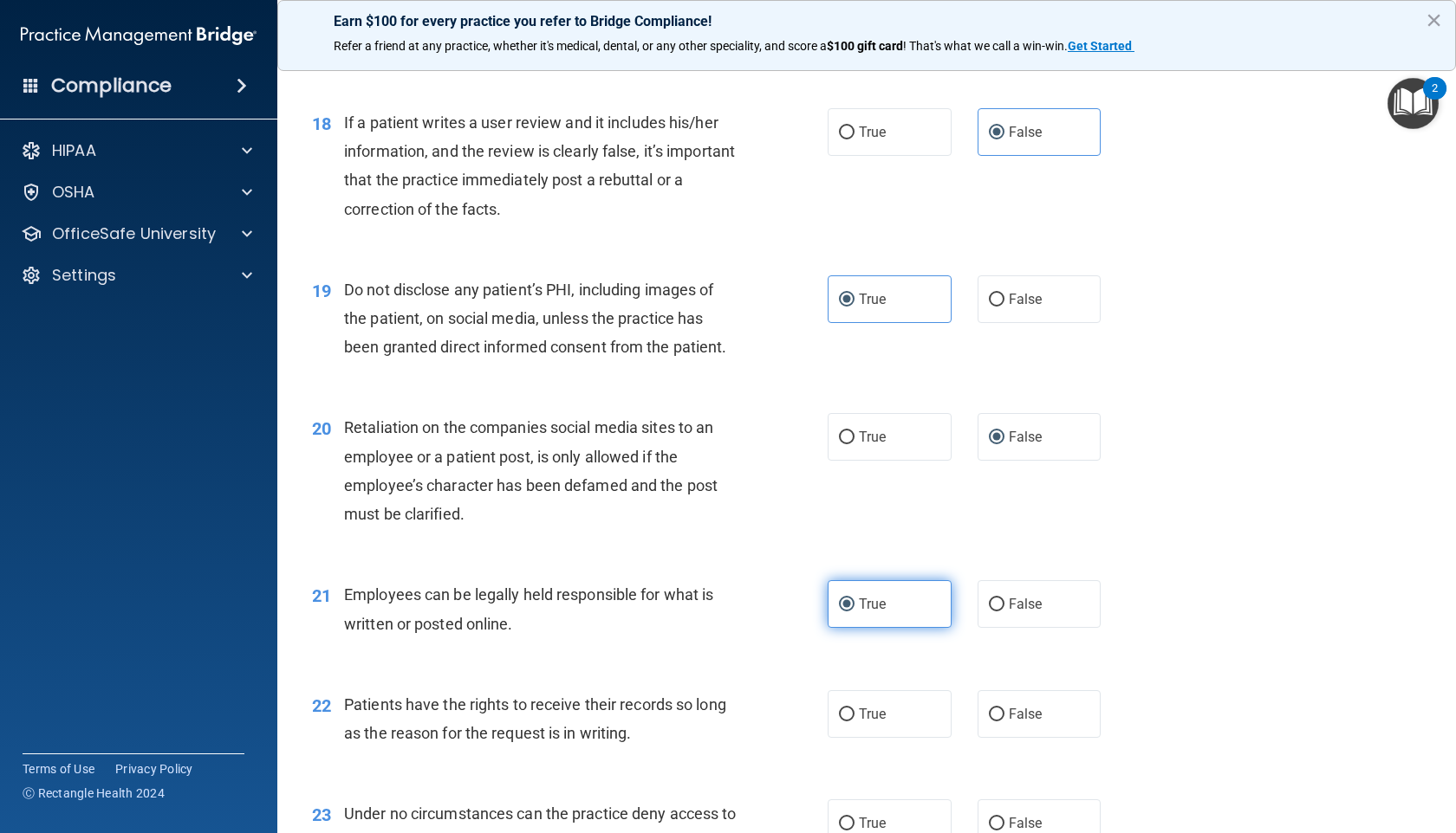
click at [882, 628] on label "True" at bounding box center [890, 604] width 124 height 47
click at [854, 612] on input "True" at bounding box center [847, 605] width 15 height 13
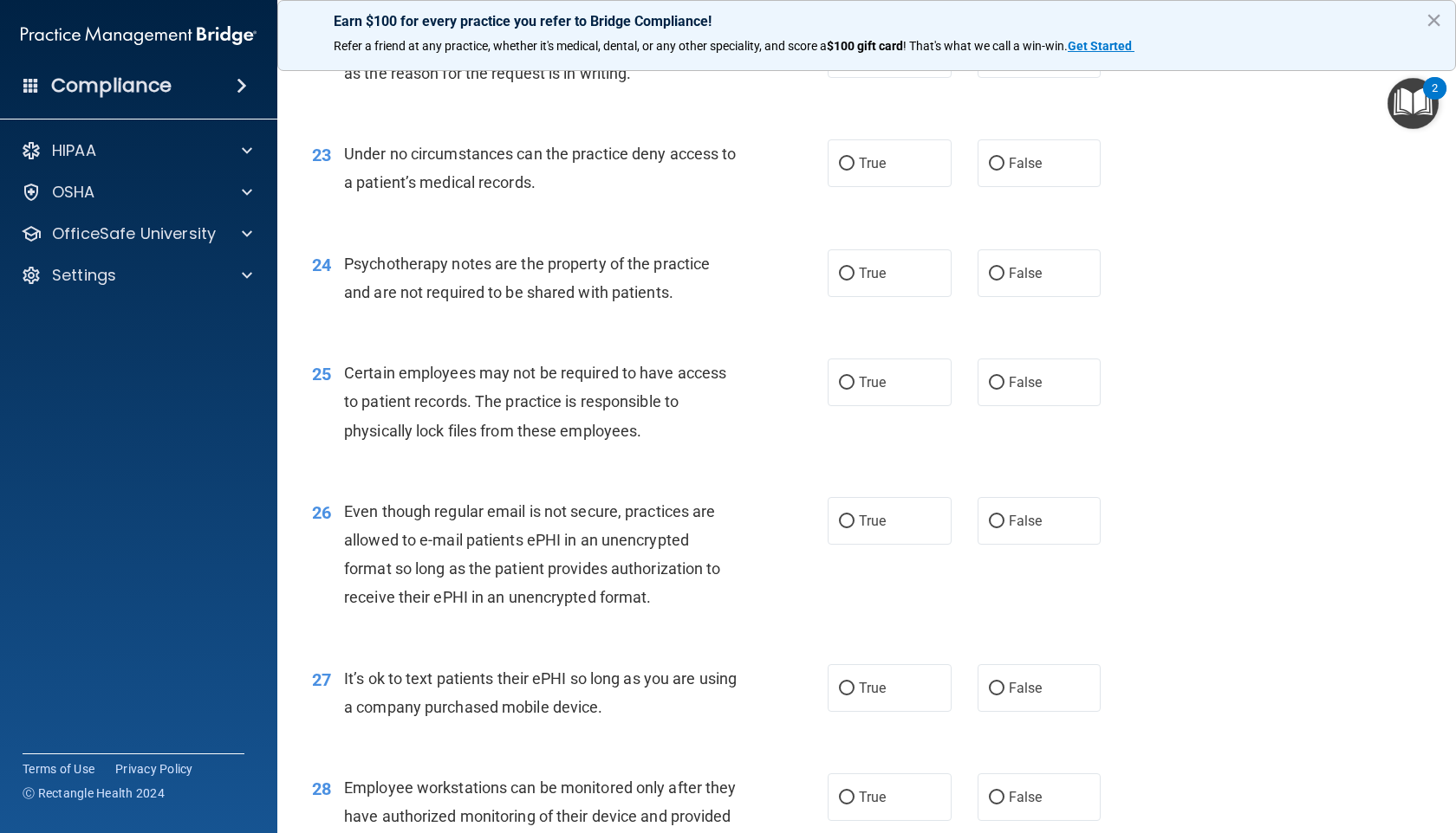
scroll to position [3215, 0]
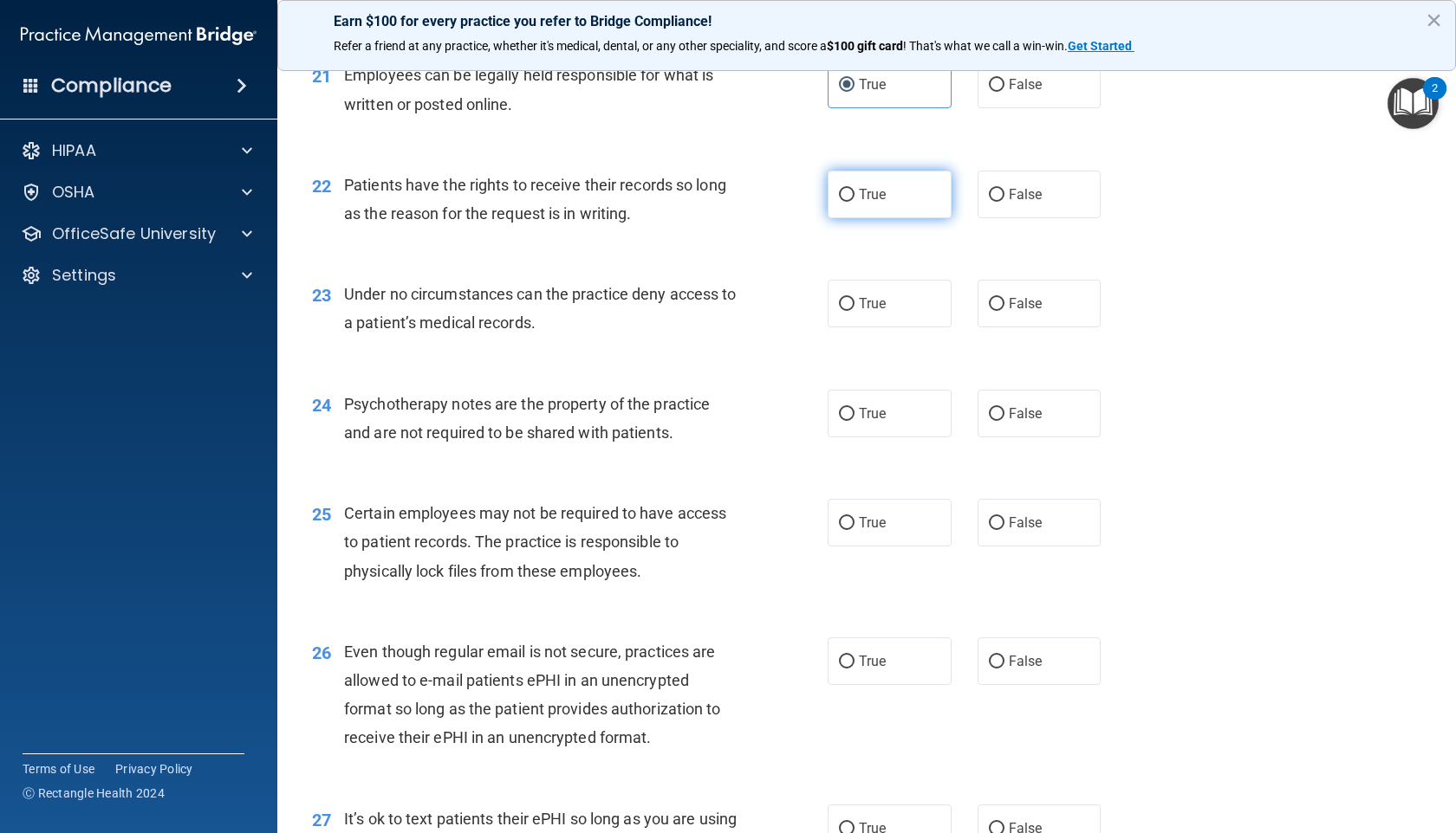
click at [847, 218] on label "True" at bounding box center [890, 195] width 124 height 47
click at [847, 201] on input "True" at bounding box center [847, 196] width 15 height 13
click at [1011, 312] on span "False" at bounding box center [1025, 303] width 34 height 16
click at [896, 437] on label "True" at bounding box center [890, 413] width 124 height 47
click at [854, 421] on input "True" at bounding box center [847, 414] width 15 height 13
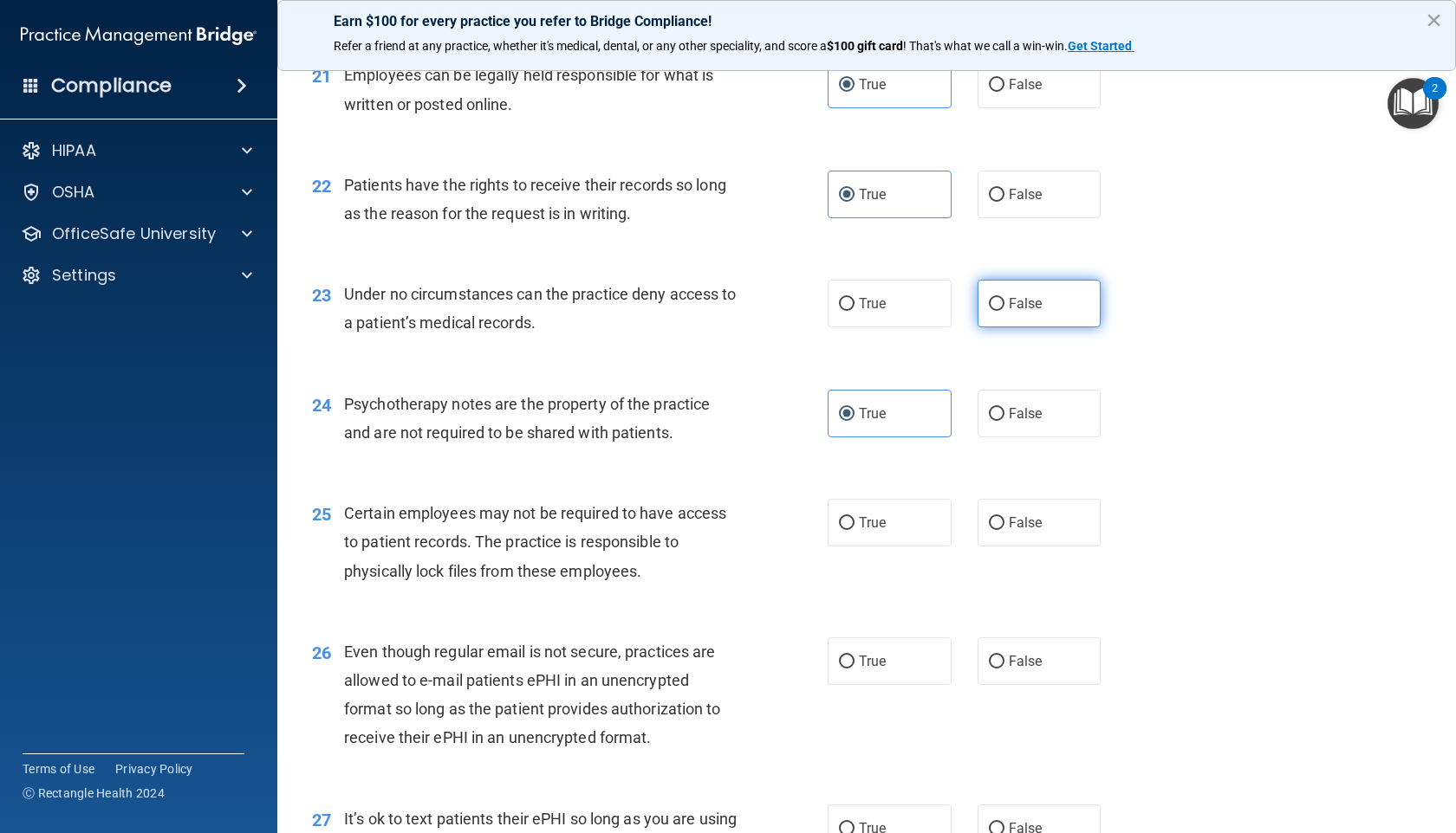
drag, startPoint x: 1005, startPoint y: 363, endPoint x: 985, endPoint y: 386, distance: 30.5
click at [1008, 312] on span "False" at bounding box center [1025, 303] width 34 height 16
click at [1005, 311] on input "False" at bounding box center [996, 305] width 15 height 13
click at [858, 531] on span "True" at bounding box center [872, 522] width 27 height 16
click at [854, 530] on input "True" at bounding box center [847, 523] width 15 height 13
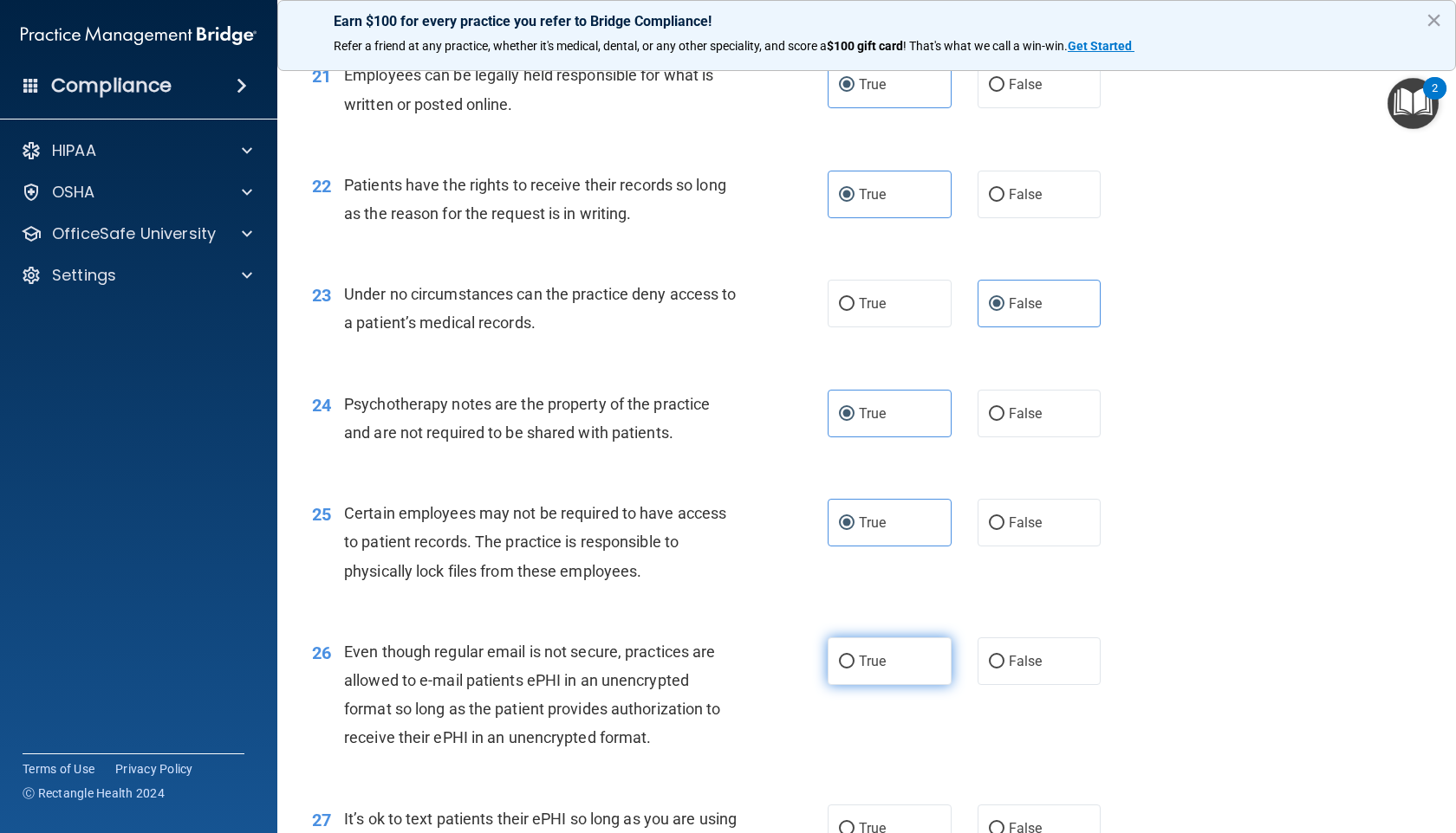
click at [881, 667] on label "True" at bounding box center [890, 661] width 124 height 47
click at [854, 667] on input "True" at bounding box center [847, 662] width 15 height 13
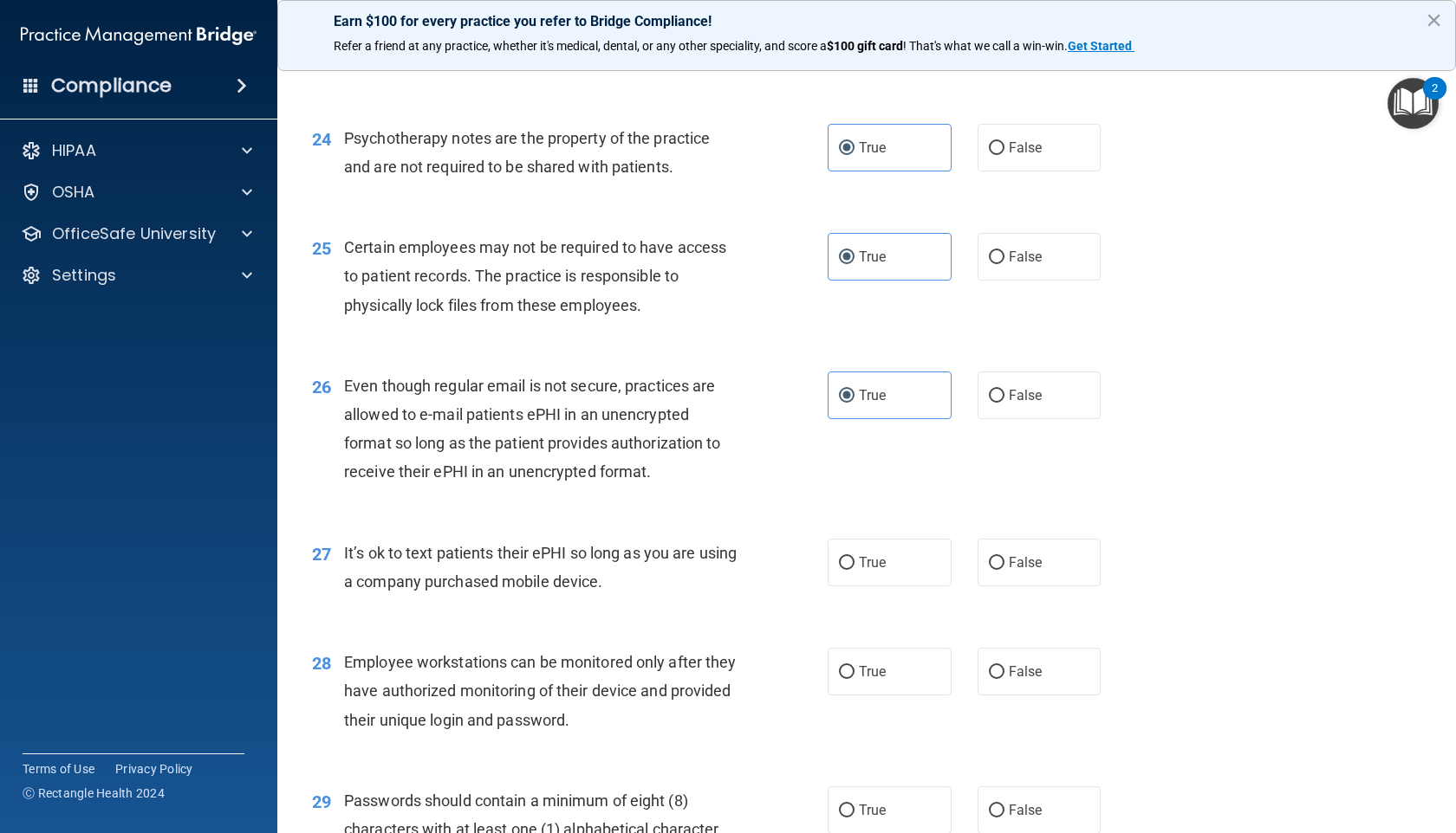
scroll to position [3486, 0]
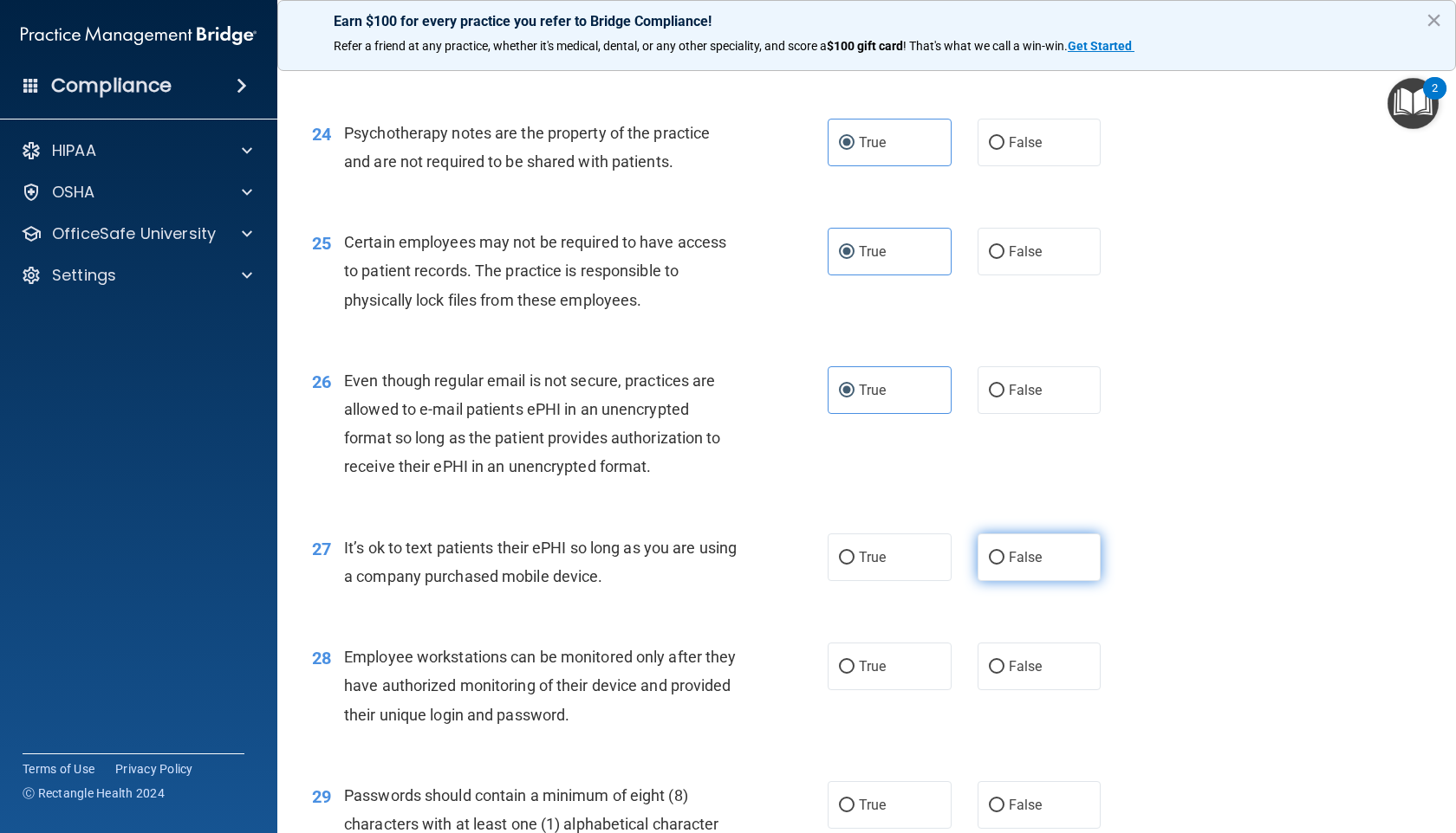
click at [1006, 581] on label "False" at bounding box center [1039, 558] width 124 height 47
click at [1005, 564] on input "False" at bounding box center [996, 558] width 15 height 13
click at [1015, 667] on span "False" at bounding box center [1025, 666] width 34 height 16
click at [1005, 667] on input "False" at bounding box center [996, 668] width 15 height 13
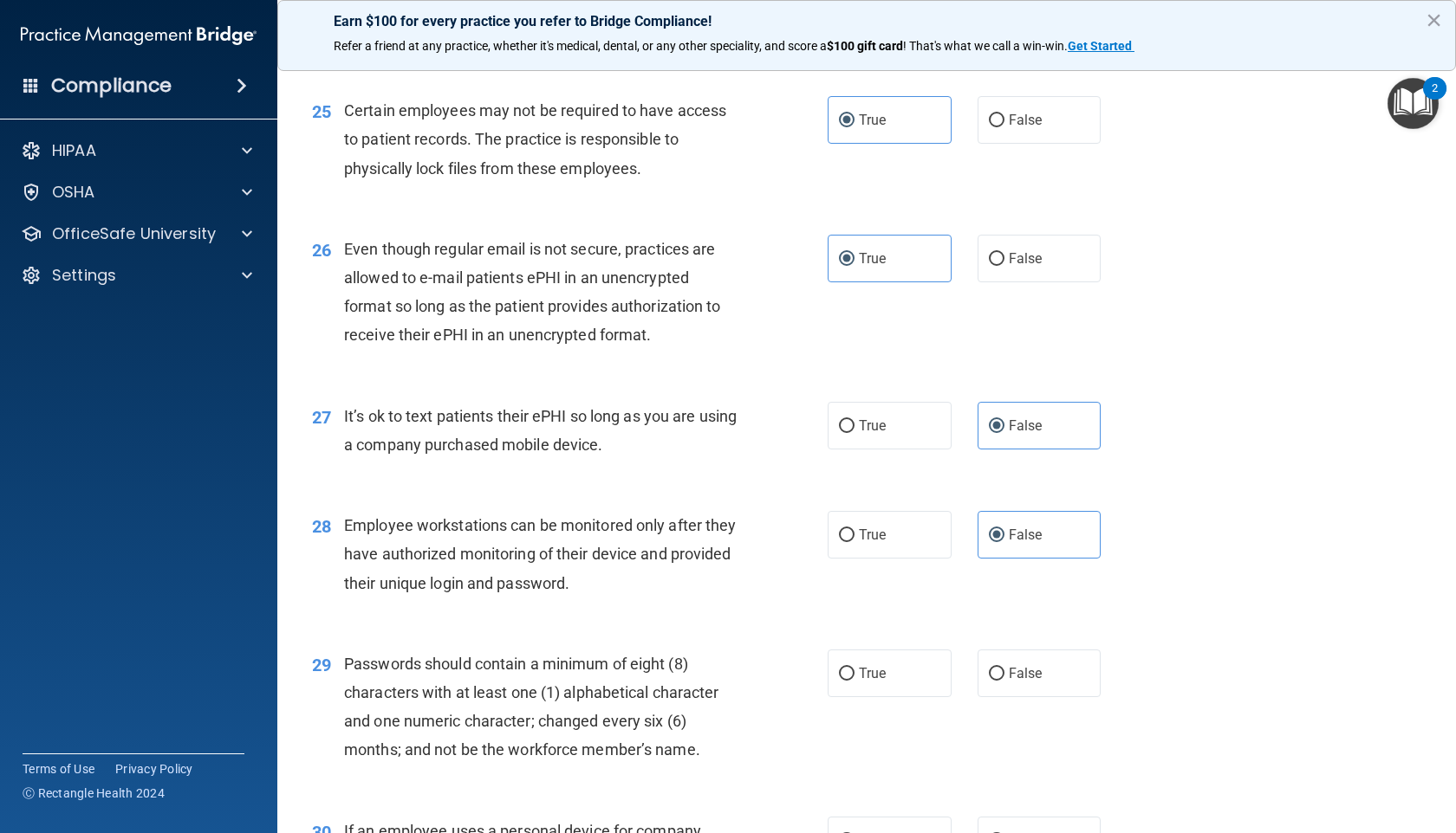
scroll to position [3917, 0]
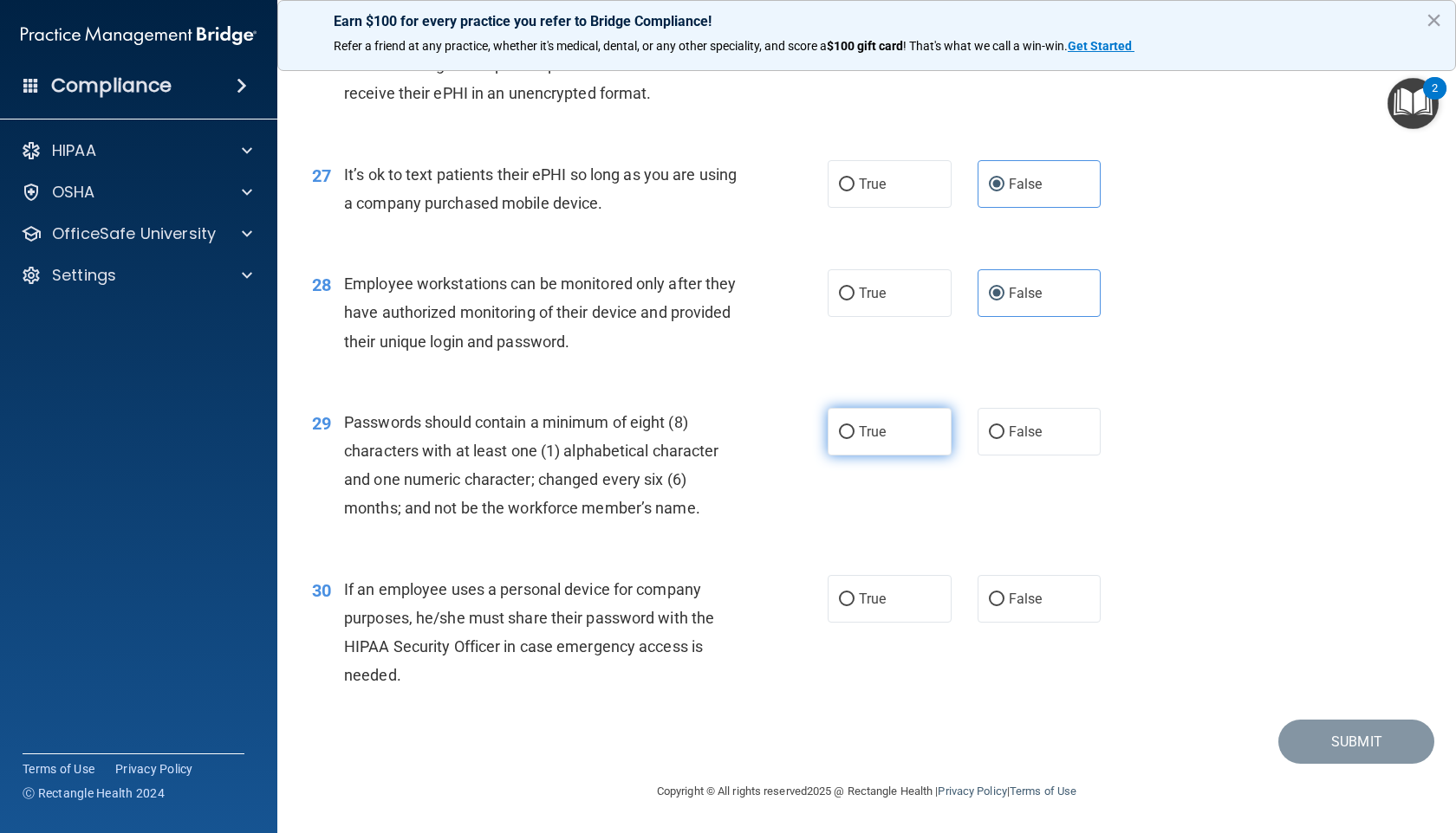
click at [886, 451] on label "True" at bounding box center [890, 431] width 124 height 47
click at [854, 439] on input "True" at bounding box center [847, 433] width 15 height 13
click at [1008, 603] on span "False" at bounding box center [1025, 598] width 34 height 16
click at [1005, 603] on input "False" at bounding box center [996, 600] width 15 height 13
click at [1310, 667] on button "Submit" at bounding box center [1356, 742] width 156 height 44
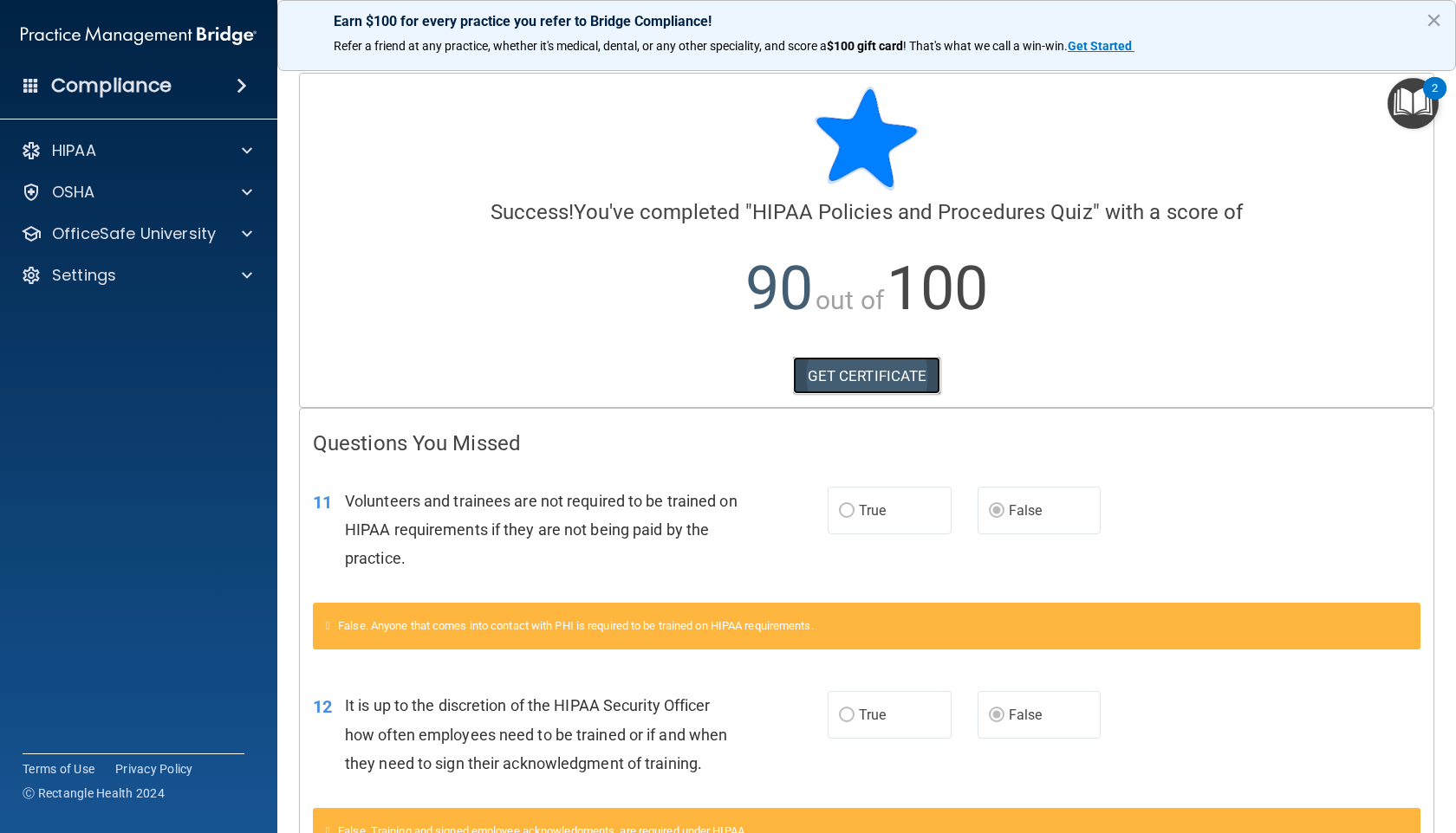
click at [856, 377] on link "GET CERTIFICATE" at bounding box center [867, 376] width 148 height 38
click at [163, 237] on p "OfficeSafe University" at bounding box center [134, 234] width 163 height 21
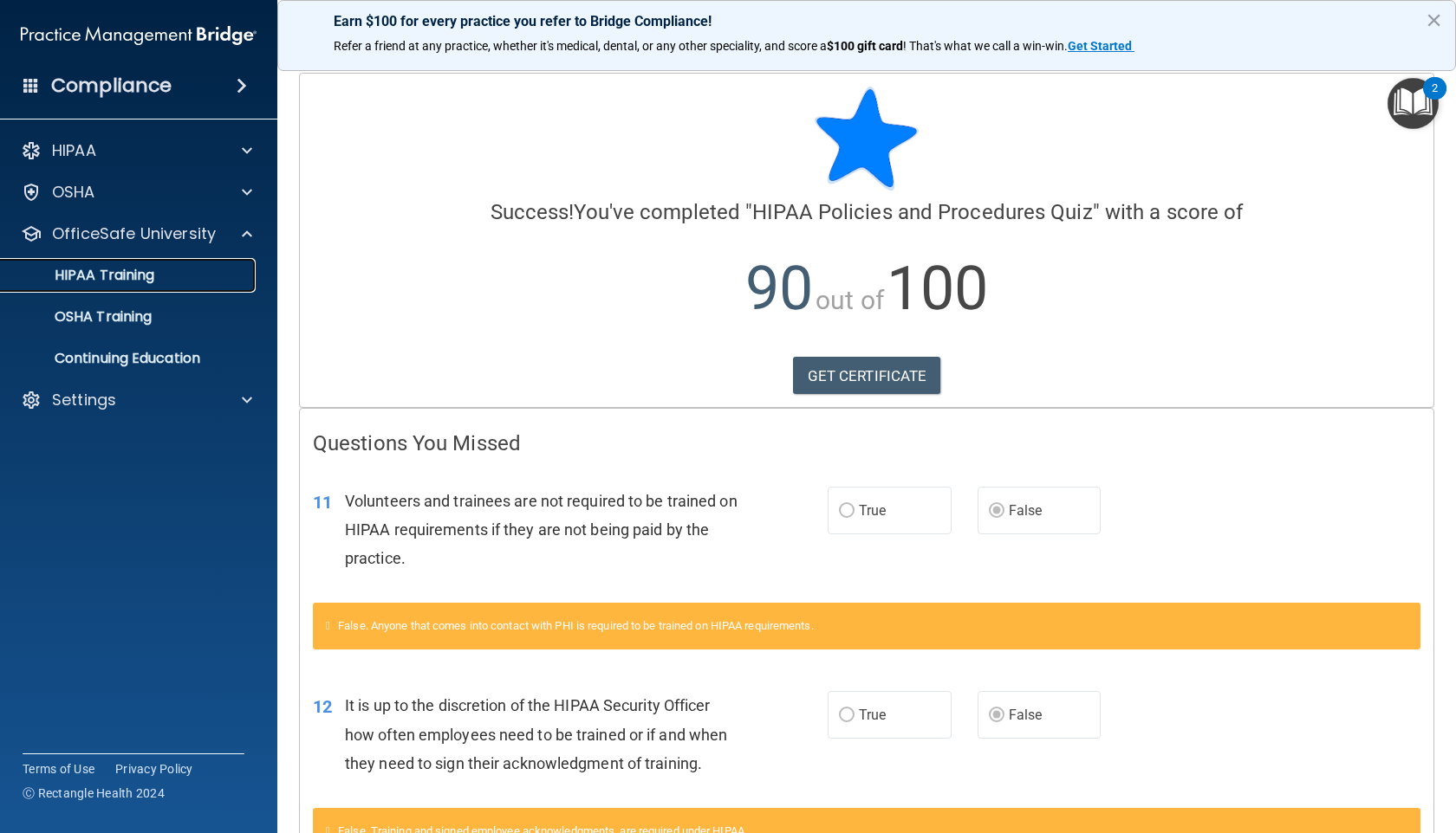
click at [123, 270] on p "HIPAA Training" at bounding box center [83, 275] width 143 height 17
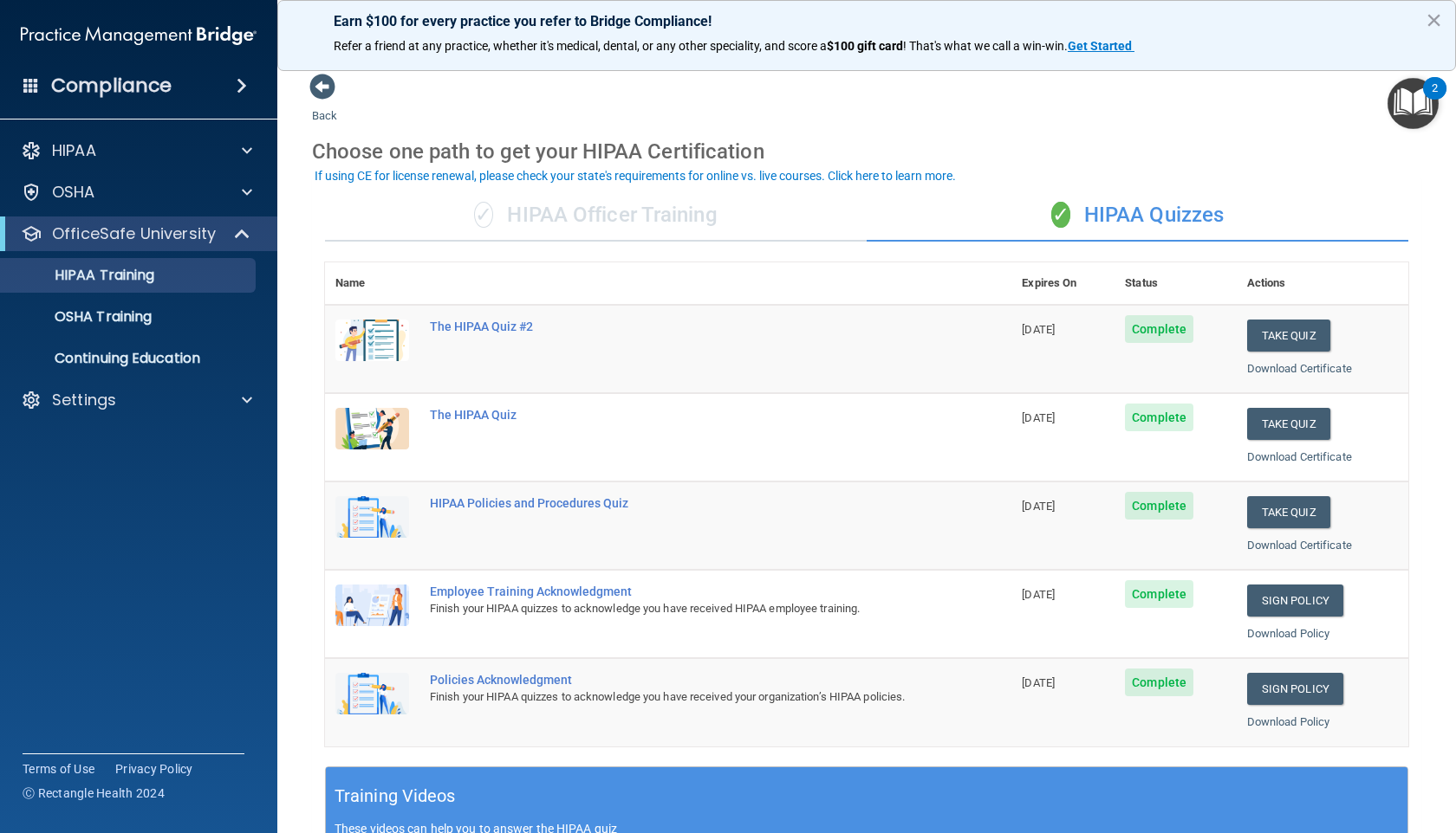
click at [1153, 596] on span "Complete" at bounding box center [1159, 594] width 68 height 28
click at [1296, 601] on link "Sign Policy" at bounding box center [1294, 600] width 96 height 32
click at [1305, 667] on link "Sign Policy" at bounding box center [1294, 689] width 96 height 32
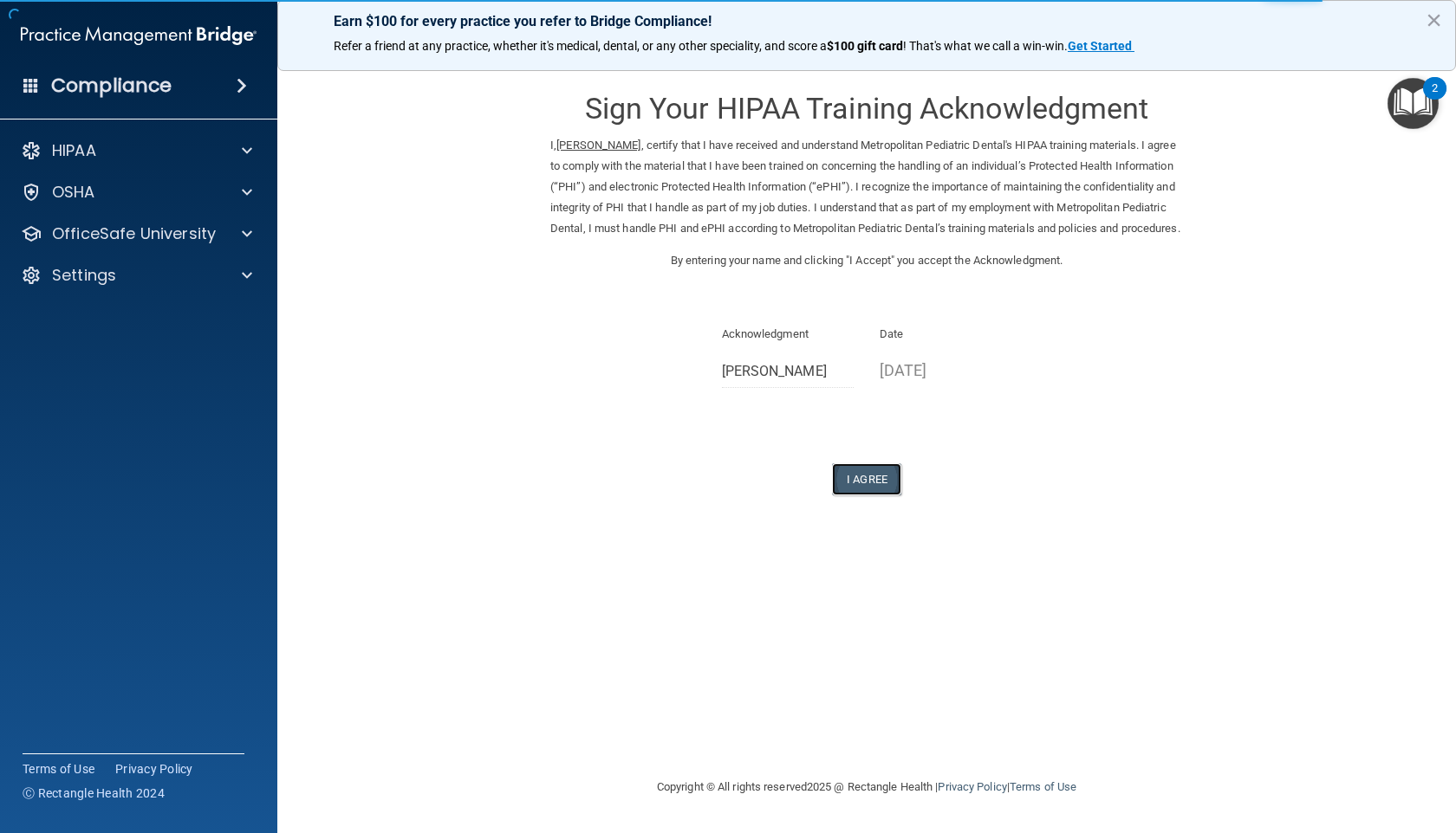
click at [868, 495] on button "I Agree" at bounding box center [866, 480] width 69 height 32
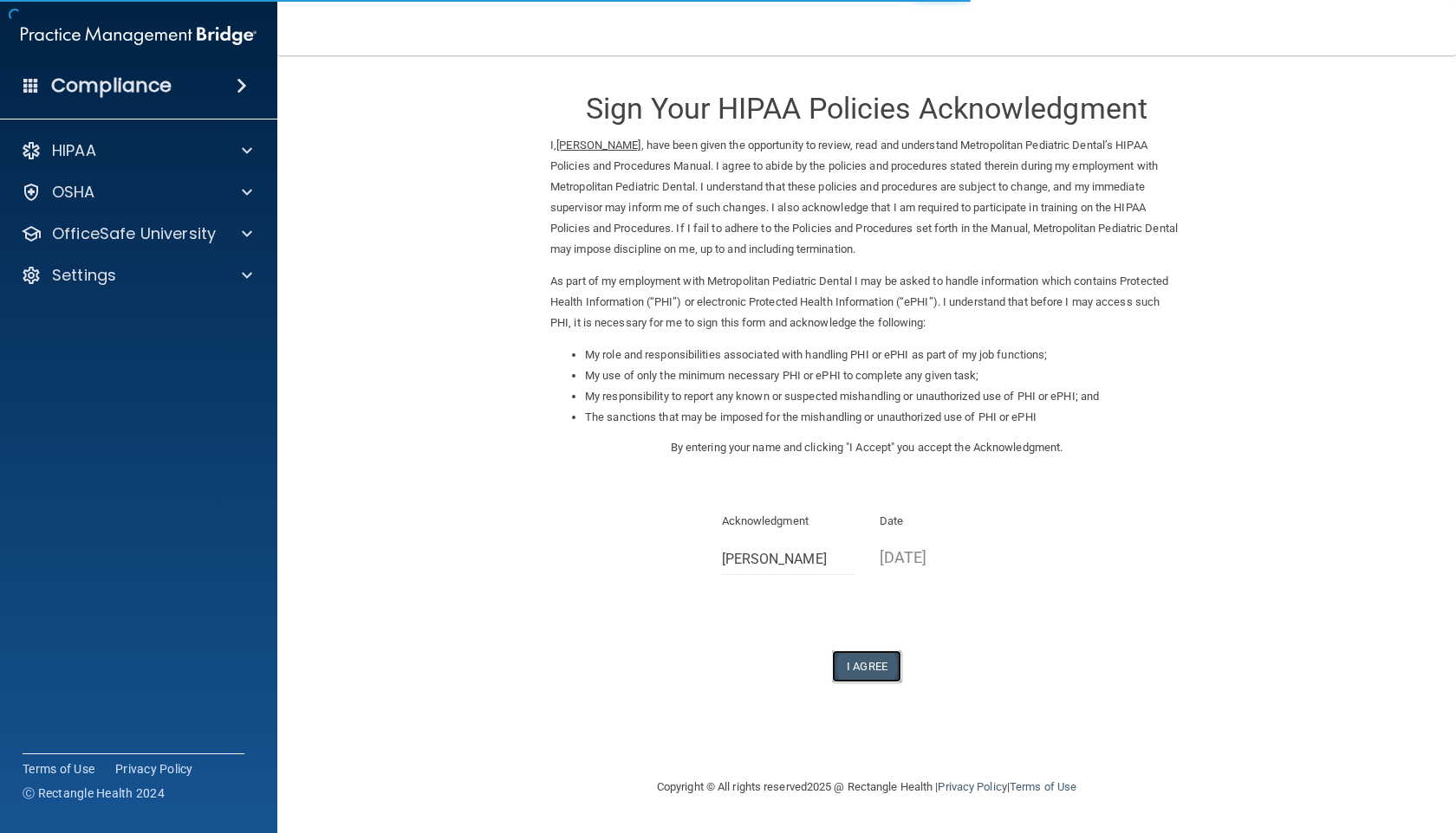
click at [872, 671] on button "I Agree" at bounding box center [866, 667] width 69 height 32
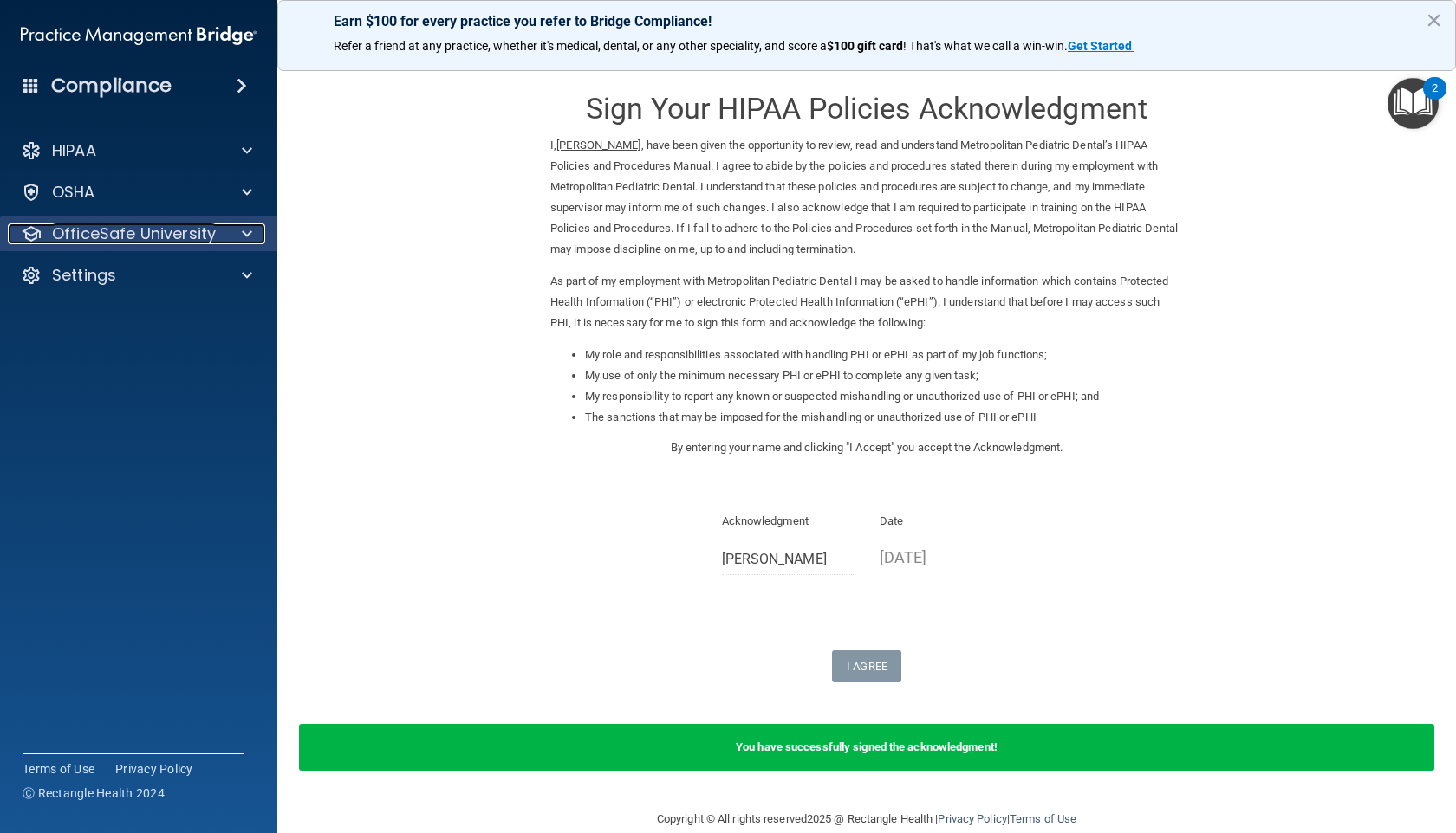
click at [190, 242] on p "OfficeSafe University" at bounding box center [134, 234] width 163 height 21
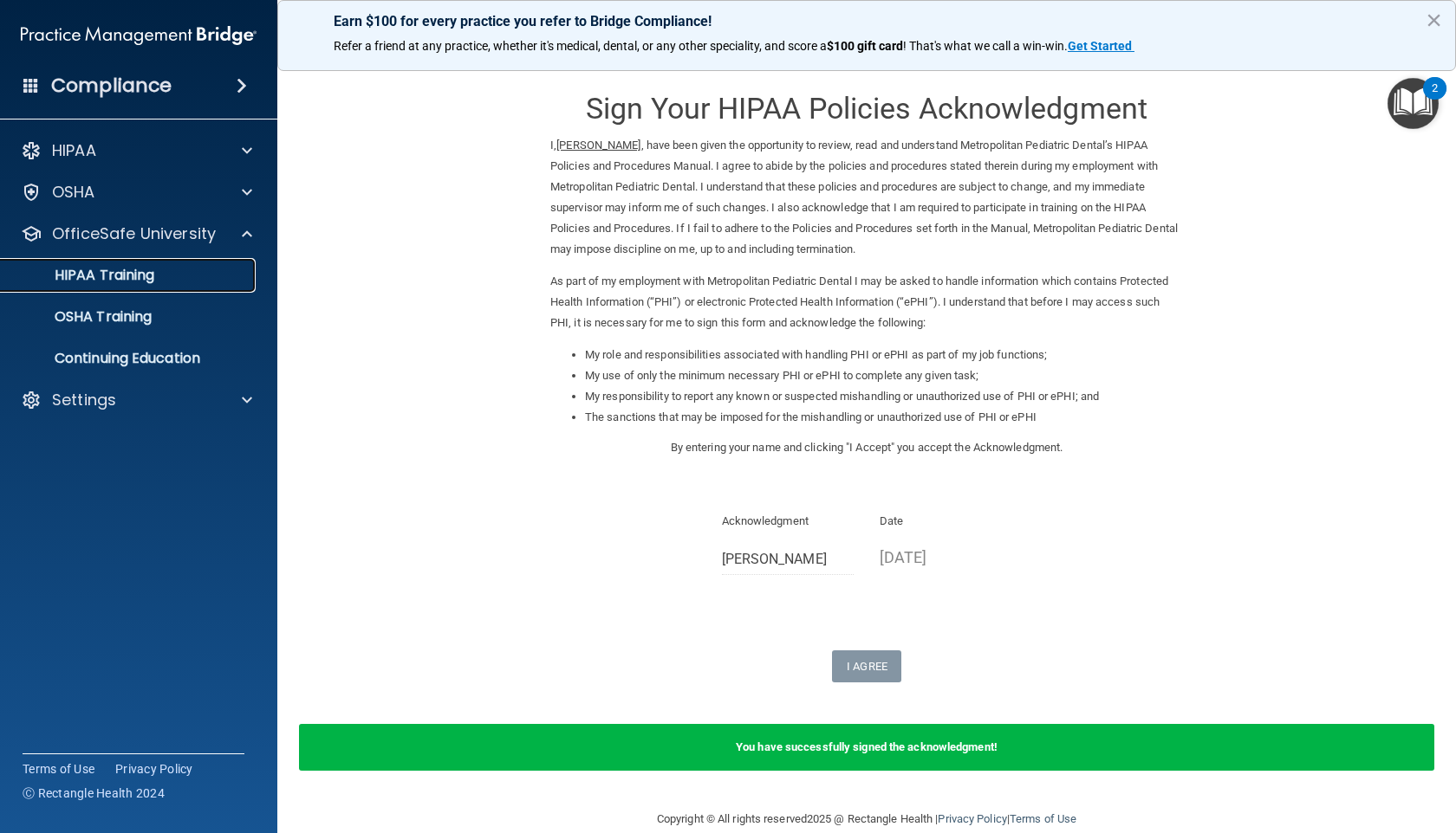
click at [154, 271] on p "HIPAA Training" at bounding box center [83, 275] width 143 height 17
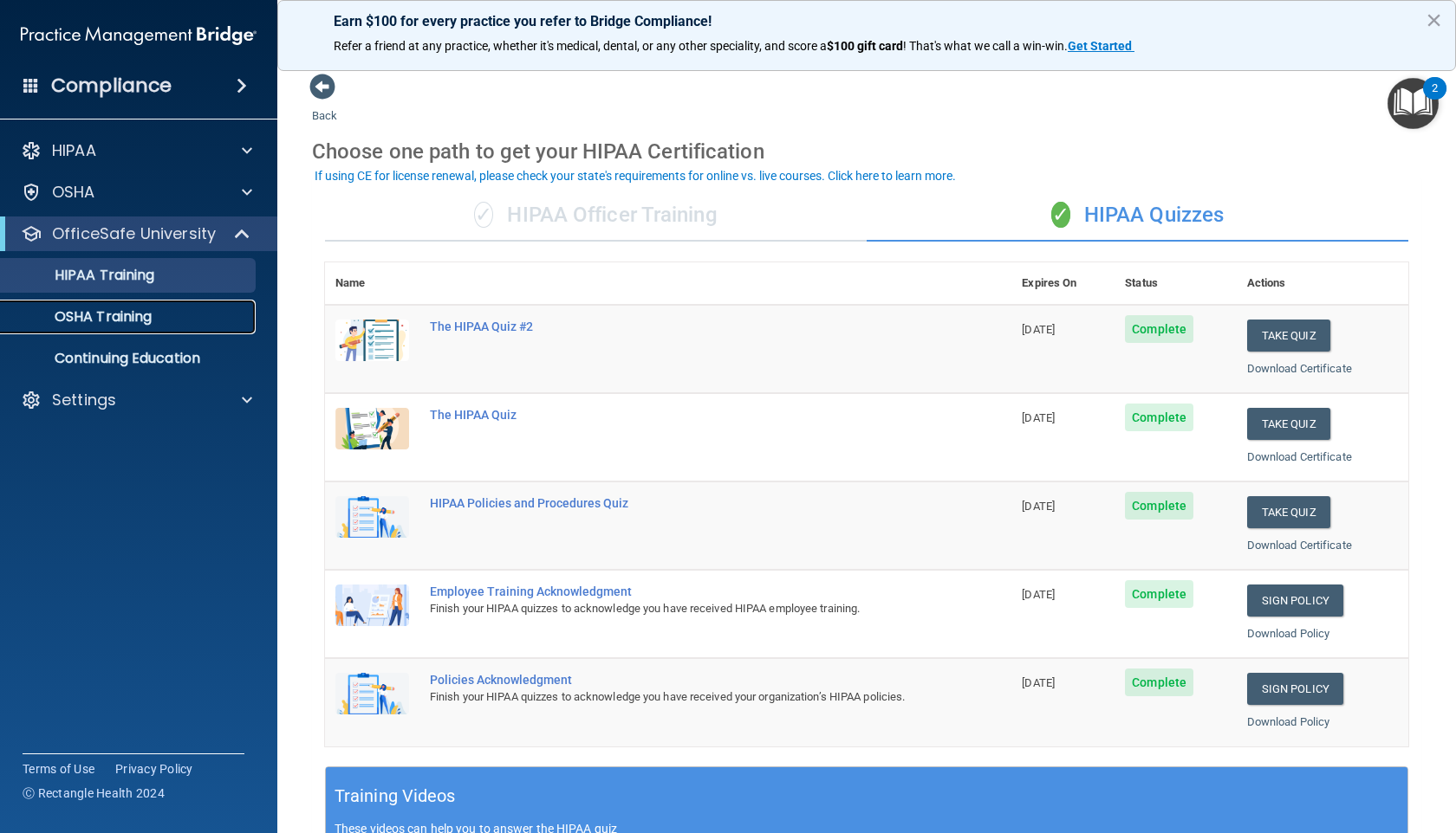
click at [112, 315] on p "OSHA Training" at bounding box center [82, 317] width 141 height 17
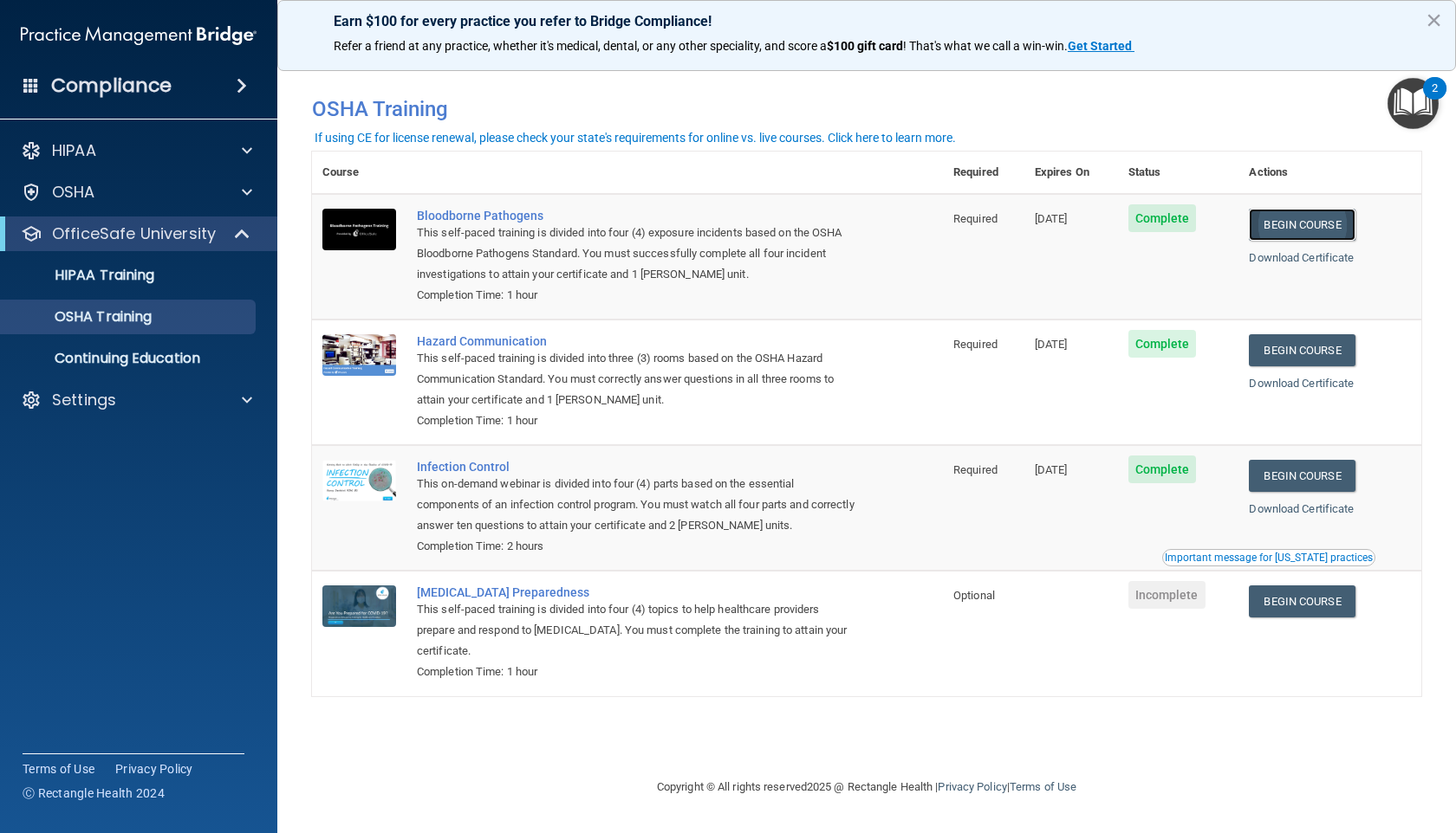
click at [1308, 226] on link "Begin Course" at bounding box center [1301, 225] width 105 height 32
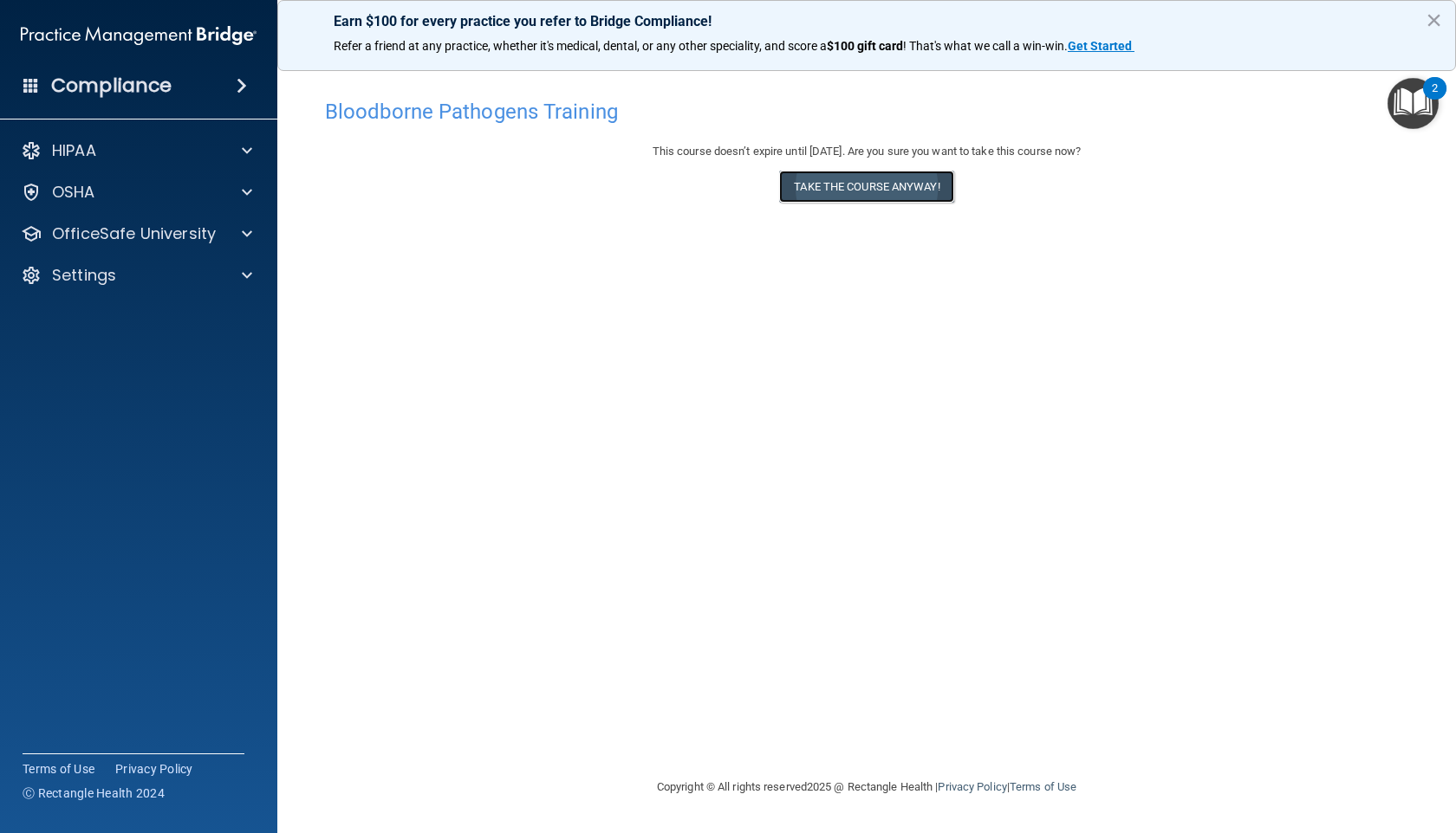
click at [868, 195] on button "Take the course anyway!" at bounding box center [866, 187] width 174 height 32
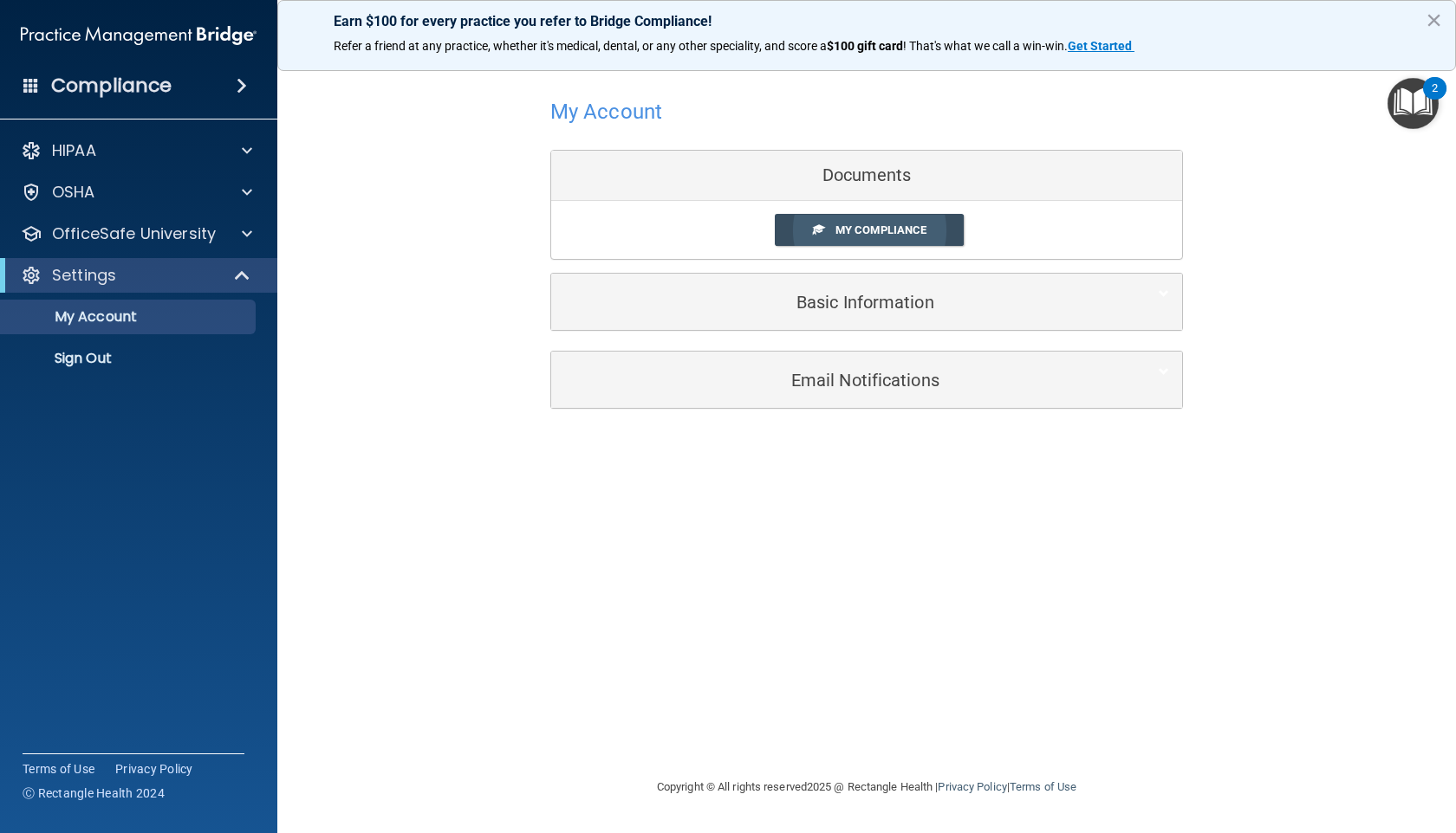
click at [853, 236] on span "My Compliance" at bounding box center [881, 230] width 91 height 13
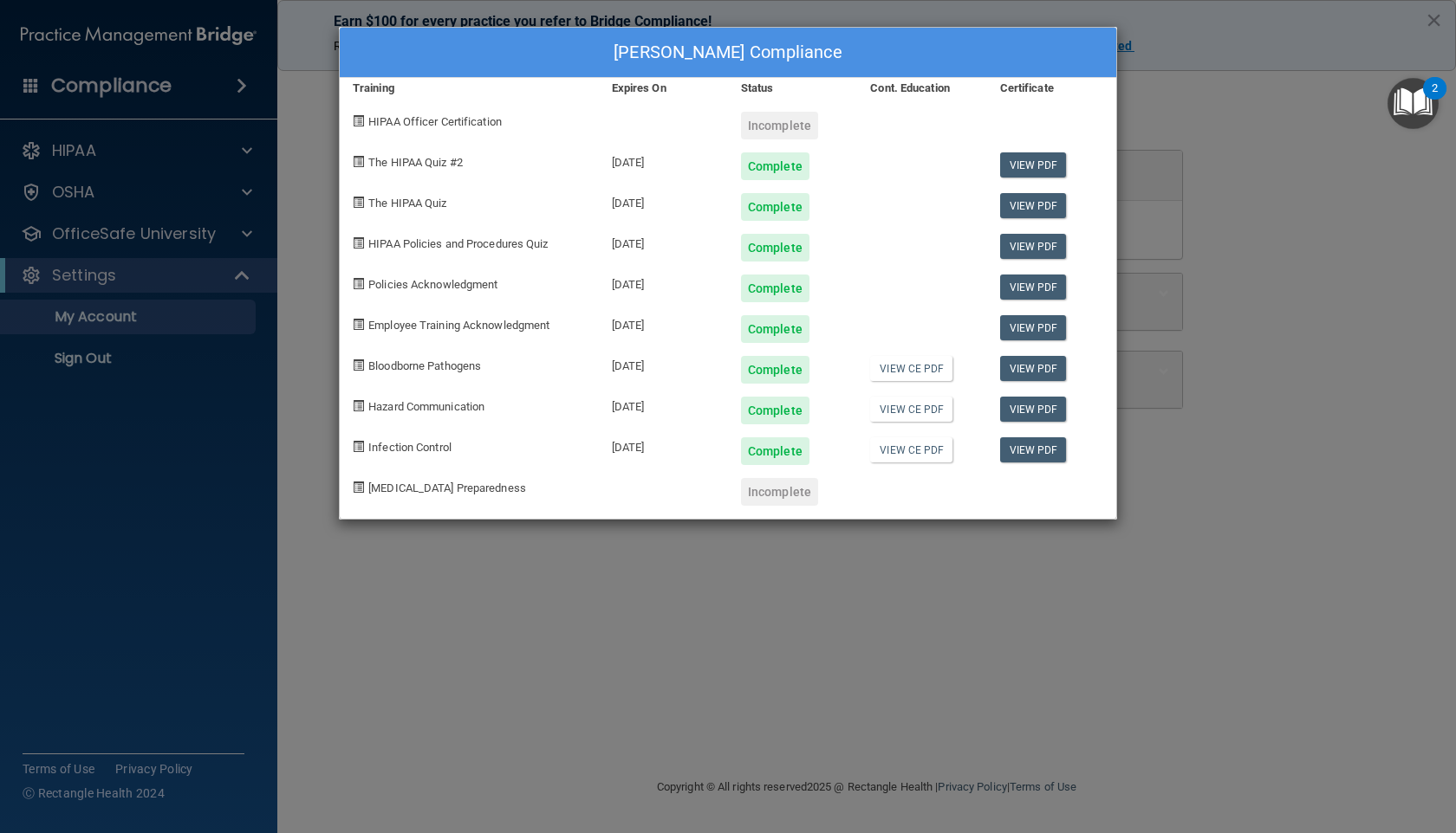
drag, startPoint x: 772, startPoint y: 409, endPoint x: 810, endPoint y: 413, distance: 38.2
click at [814, 413] on div "Complete" at bounding box center [793, 404] width 129 height 41
click at [809, 413] on div "Complete" at bounding box center [793, 404] width 129 height 41
click at [906, 412] on link "View CE PDF" at bounding box center [910, 409] width 83 height 25
click at [909, 412] on link "View CE PDF" at bounding box center [910, 409] width 83 height 25
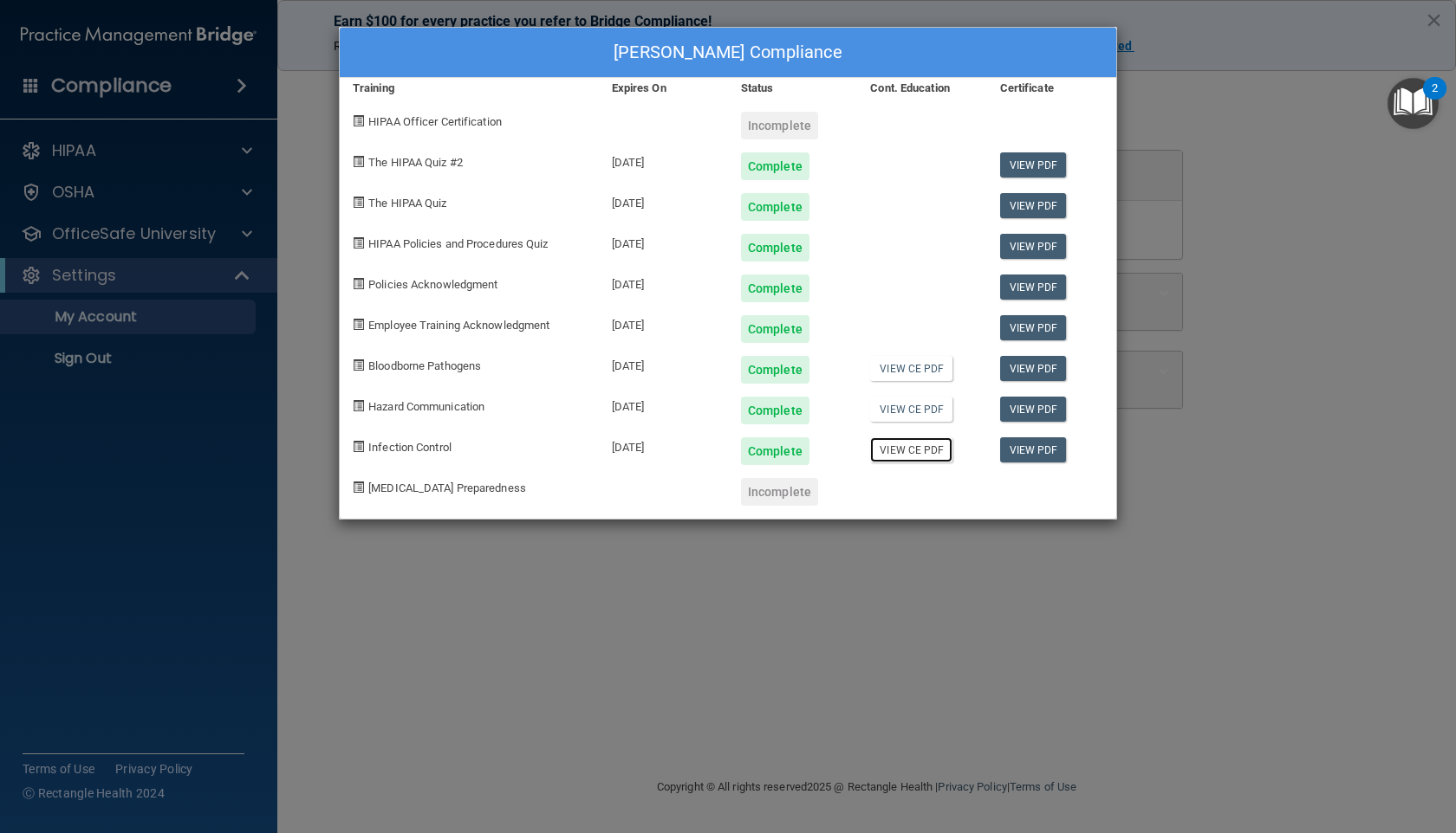
click at [915, 452] on link "View CE PDF" at bounding box center [910, 449] width 83 height 25
click at [1437, 23] on div "Kathryn N Hagford's Compliance Training Expires On Status Cont. Education Certi…" at bounding box center [728, 416] width 1456 height 833
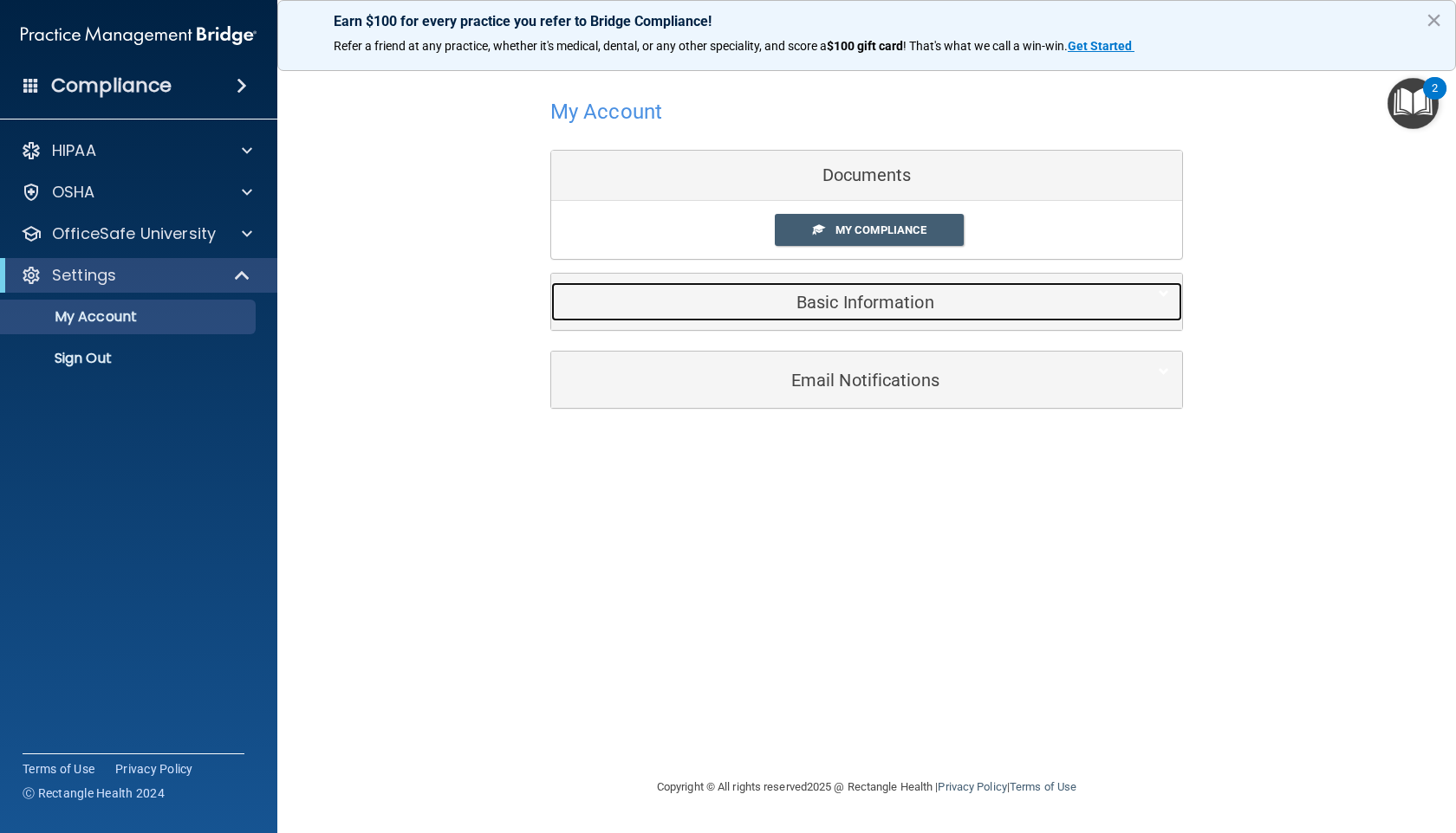
click at [842, 301] on h5 "Basic Information" at bounding box center [840, 302] width 552 height 19
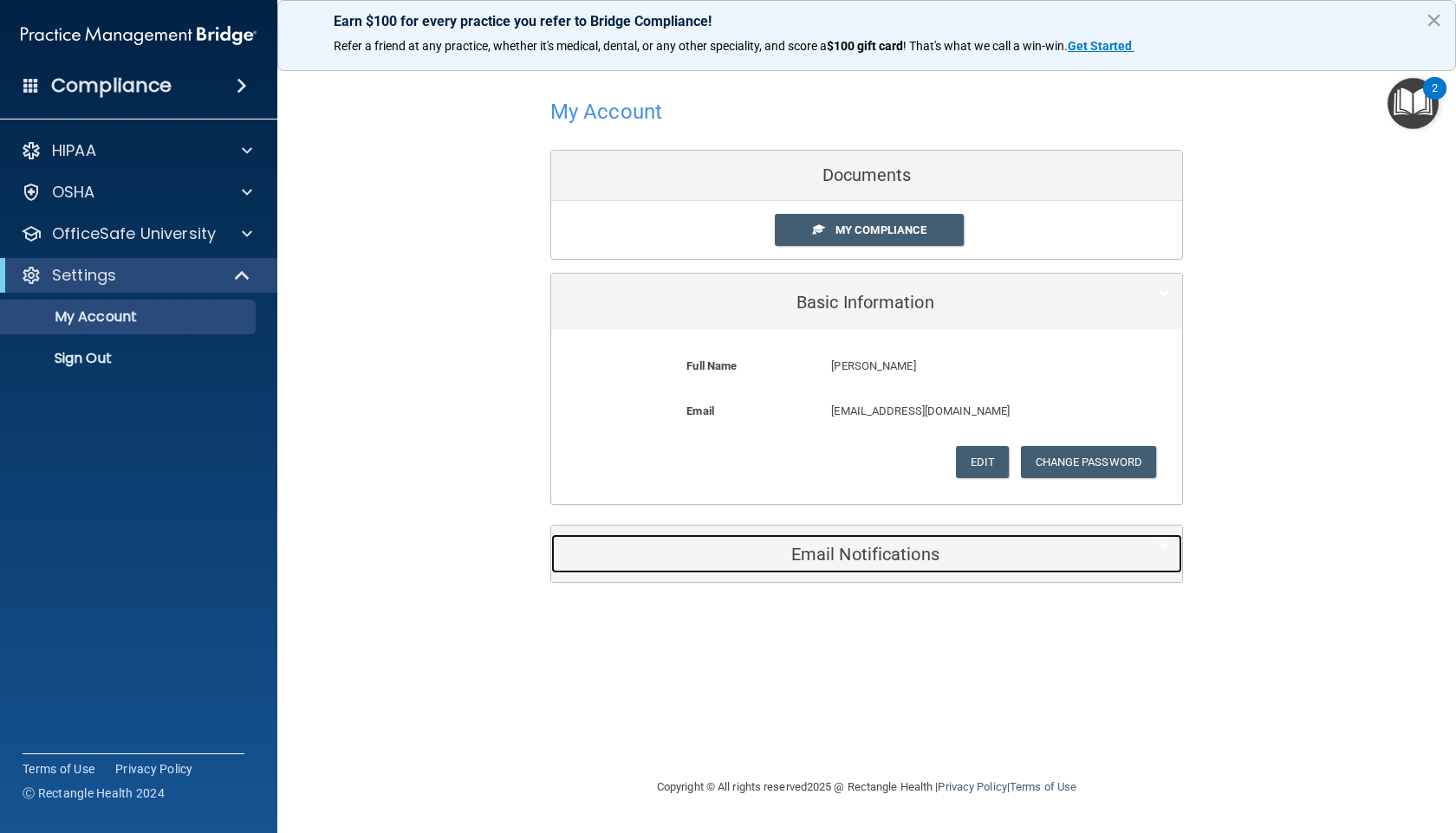
click at [829, 558] on h5 "Email Notifications" at bounding box center [840, 554] width 552 height 19
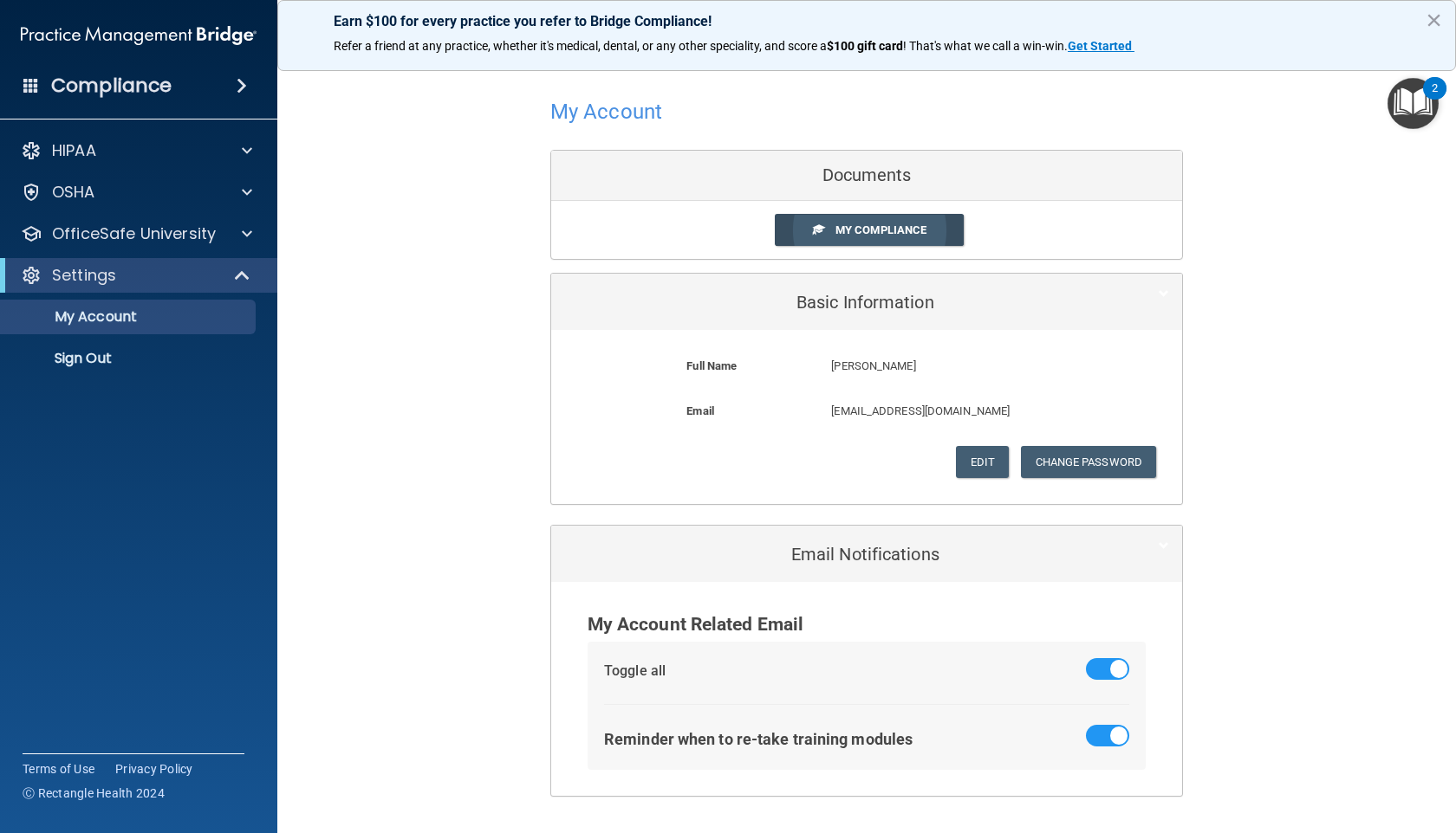
click at [865, 236] on span "My Compliance" at bounding box center [881, 230] width 91 height 13
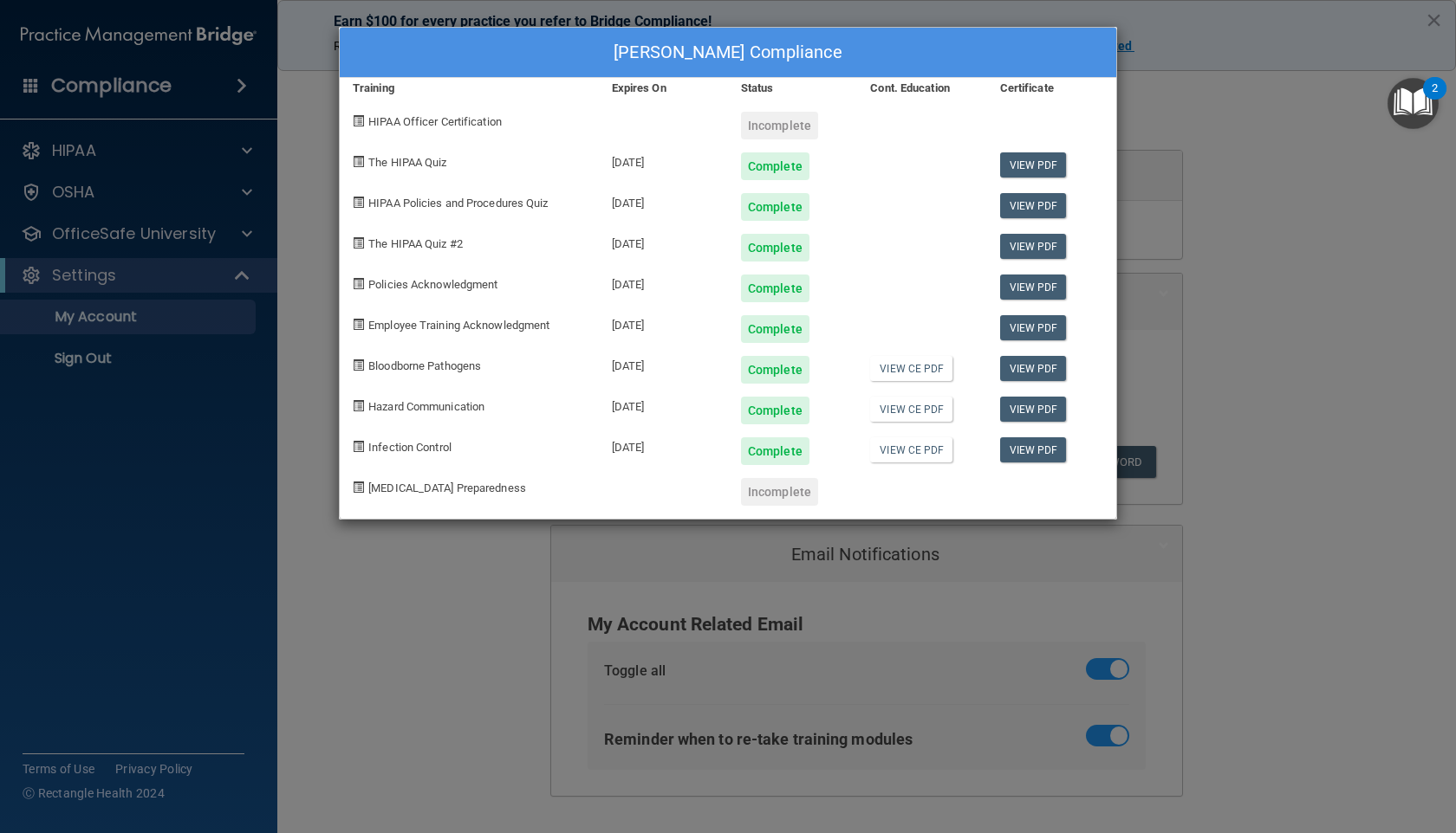
drag, startPoint x: 761, startPoint y: 413, endPoint x: 818, endPoint y: 419, distance: 57.3
click at [818, 419] on div "Complete" at bounding box center [793, 404] width 129 height 41
click at [768, 407] on div "Complete" at bounding box center [775, 410] width 68 height 28
click at [295, 491] on div "Kathryn N Hagford's Compliance Training Expires On Status Cont. Education Certi…" at bounding box center [728, 416] width 1456 height 833
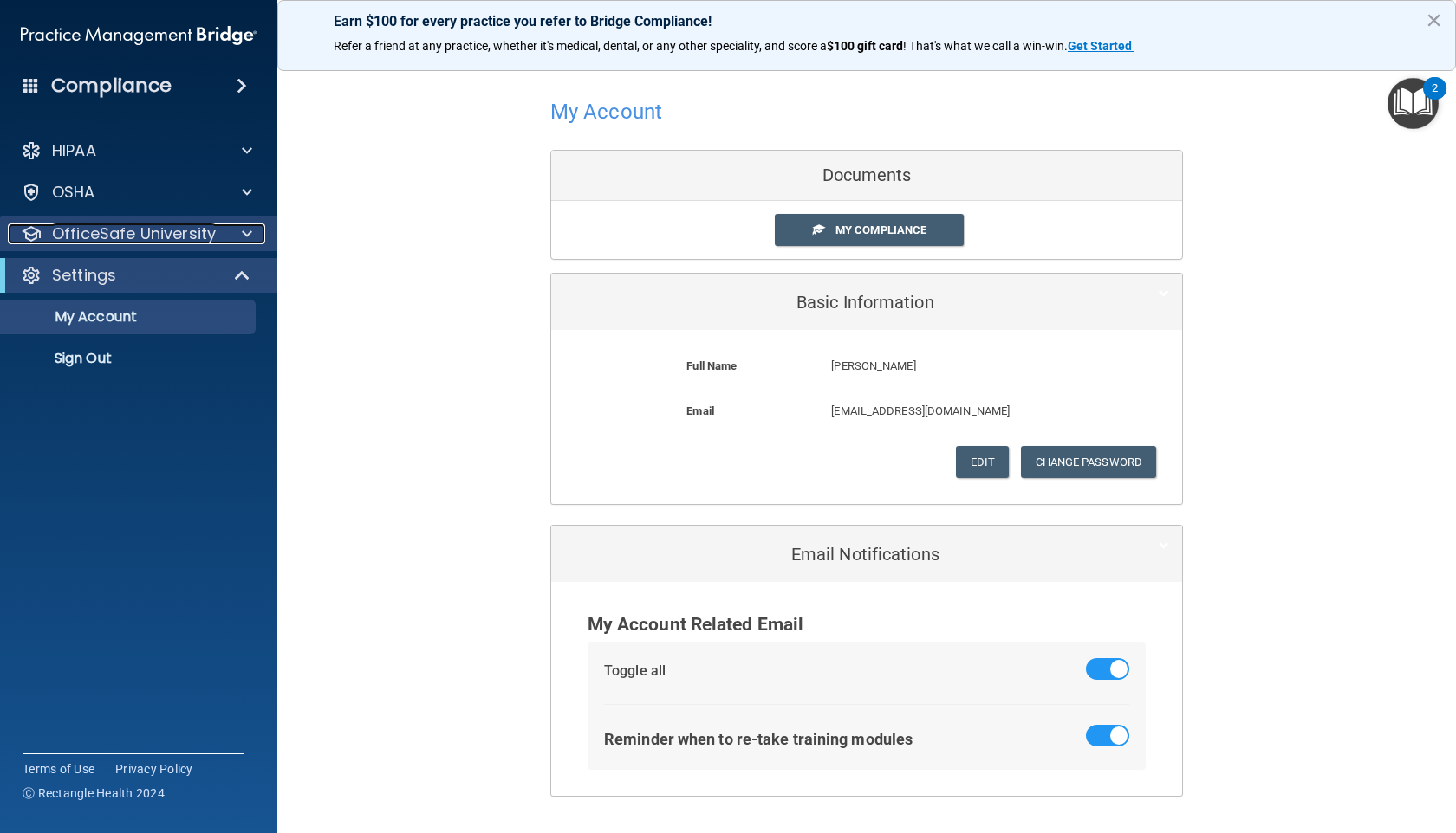
click at [105, 237] on p "OfficeSafe University" at bounding box center [134, 234] width 163 height 21
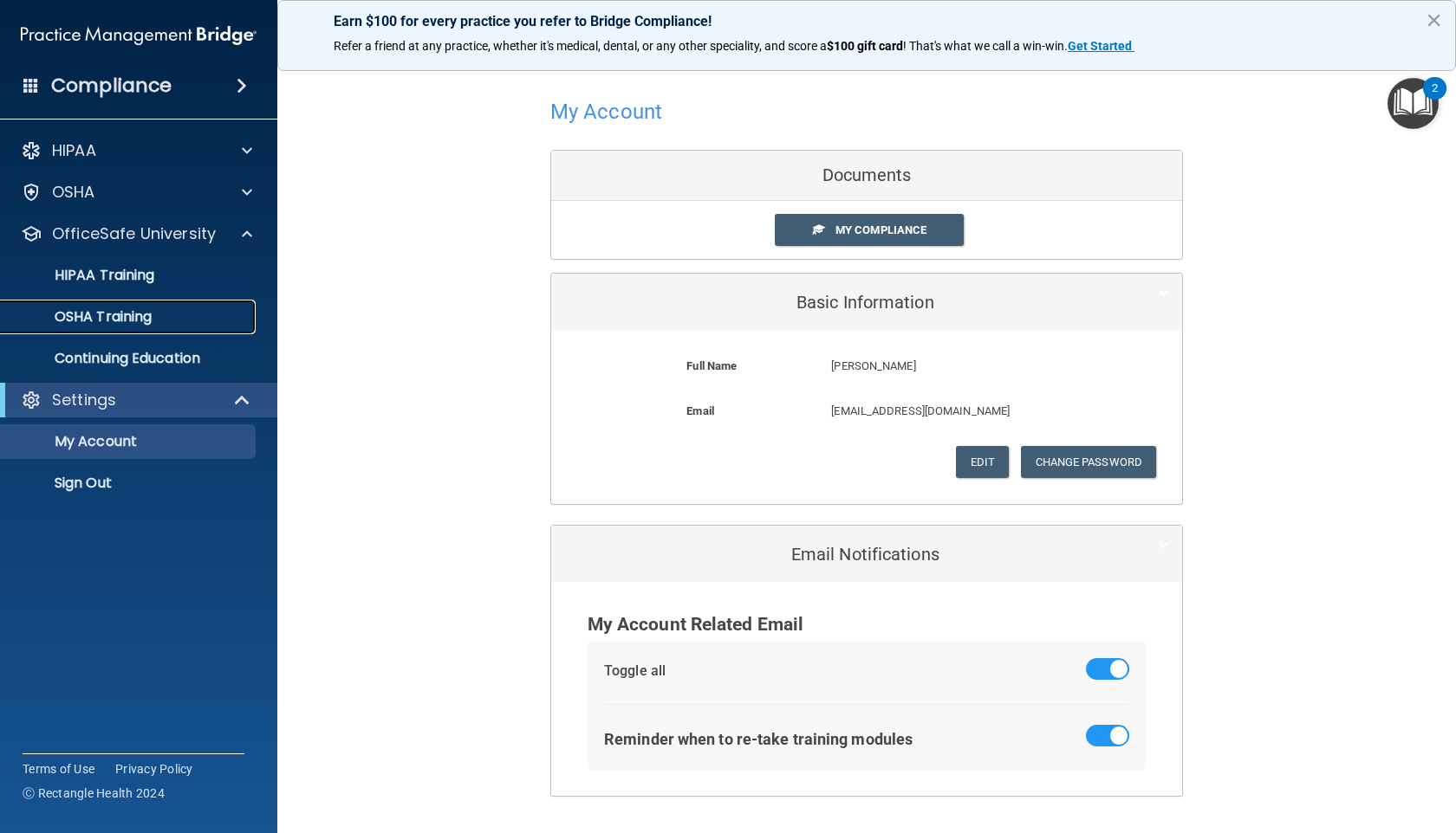
click at [64, 316] on p "OSHA Training" at bounding box center [82, 317] width 141 height 17
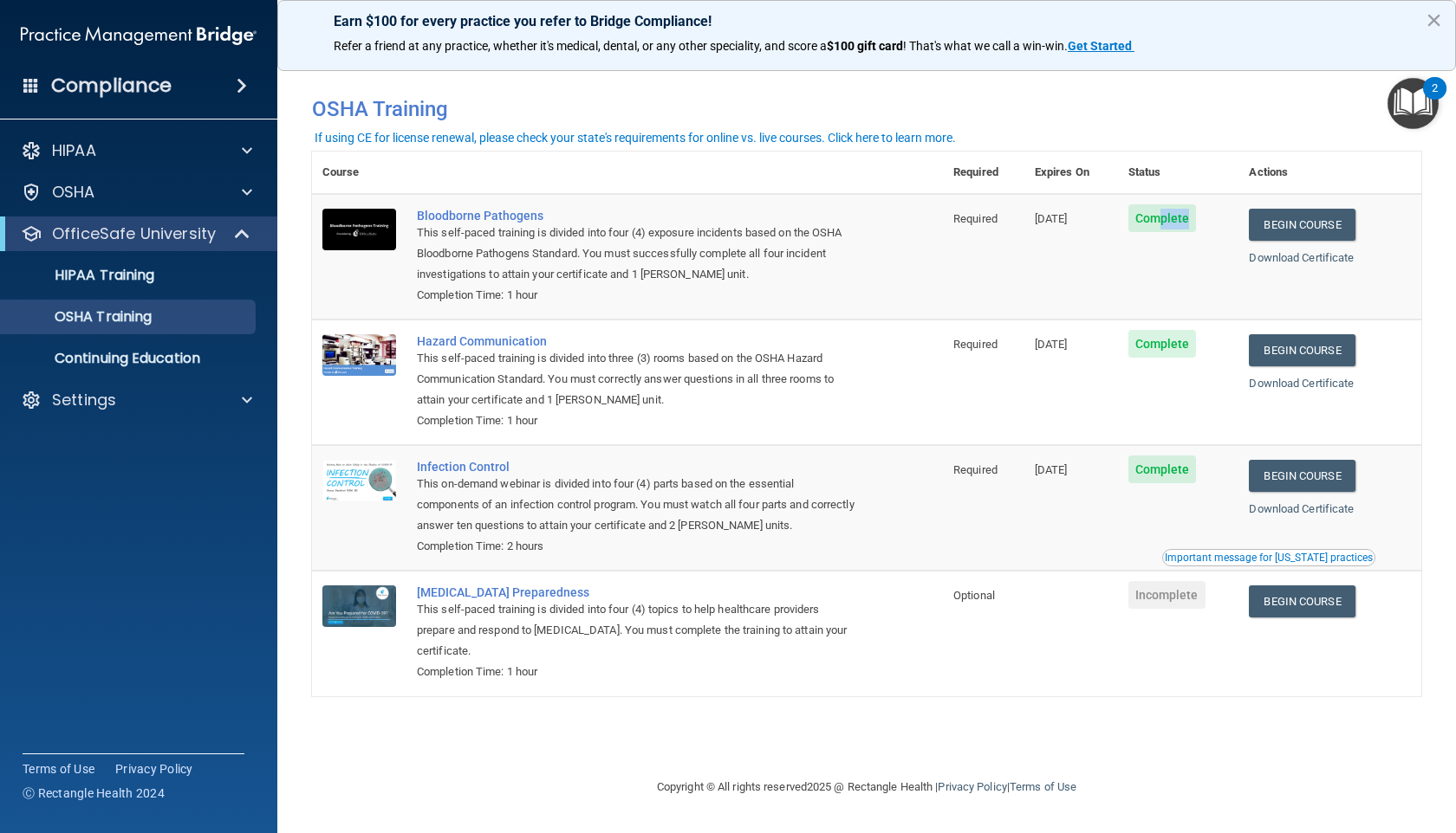
drag, startPoint x: 1176, startPoint y: 219, endPoint x: 1199, endPoint y: 220, distance: 23.0
click at [1197, 220] on span "Complete" at bounding box center [1162, 218] width 68 height 28
click at [1175, 218] on span "Complete" at bounding box center [1162, 218] width 68 height 28
click at [1313, 236] on link "Begin Course" at bounding box center [1301, 225] width 105 height 32
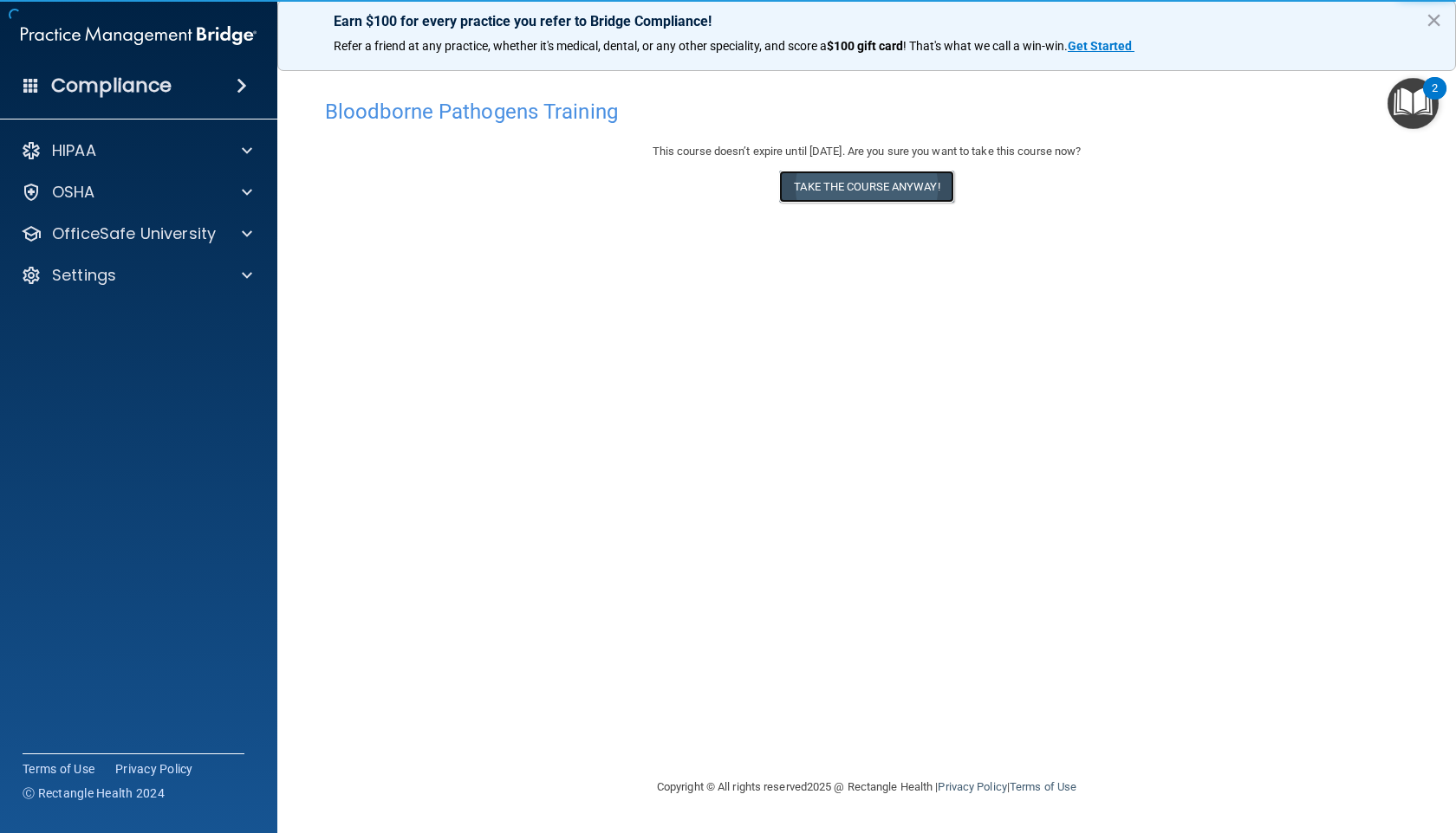
click at [850, 187] on button "Take the course anyway!" at bounding box center [866, 187] width 174 height 32
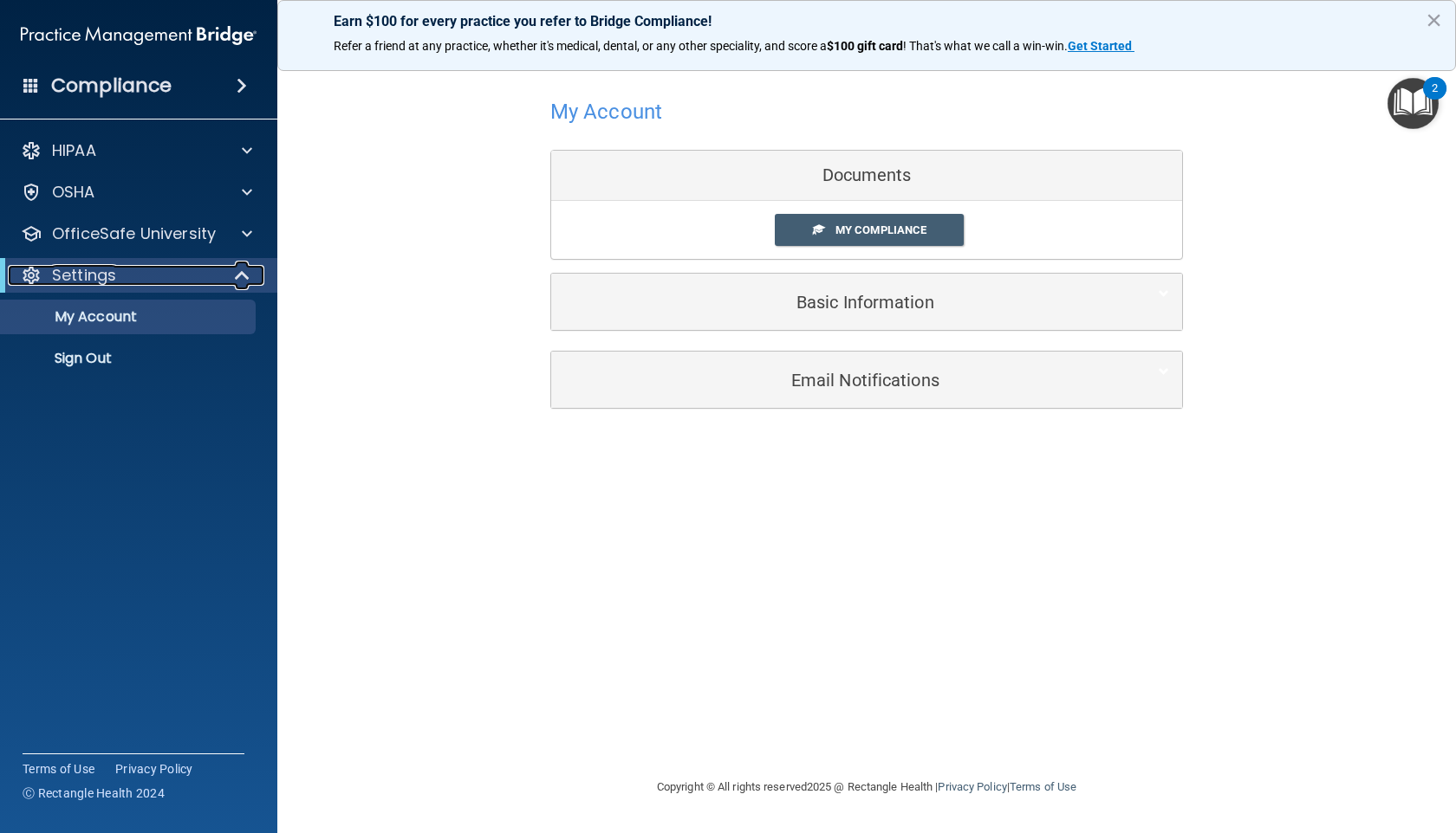
click at [103, 275] on p "Settings" at bounding box center [84, 275] width 64 height 21
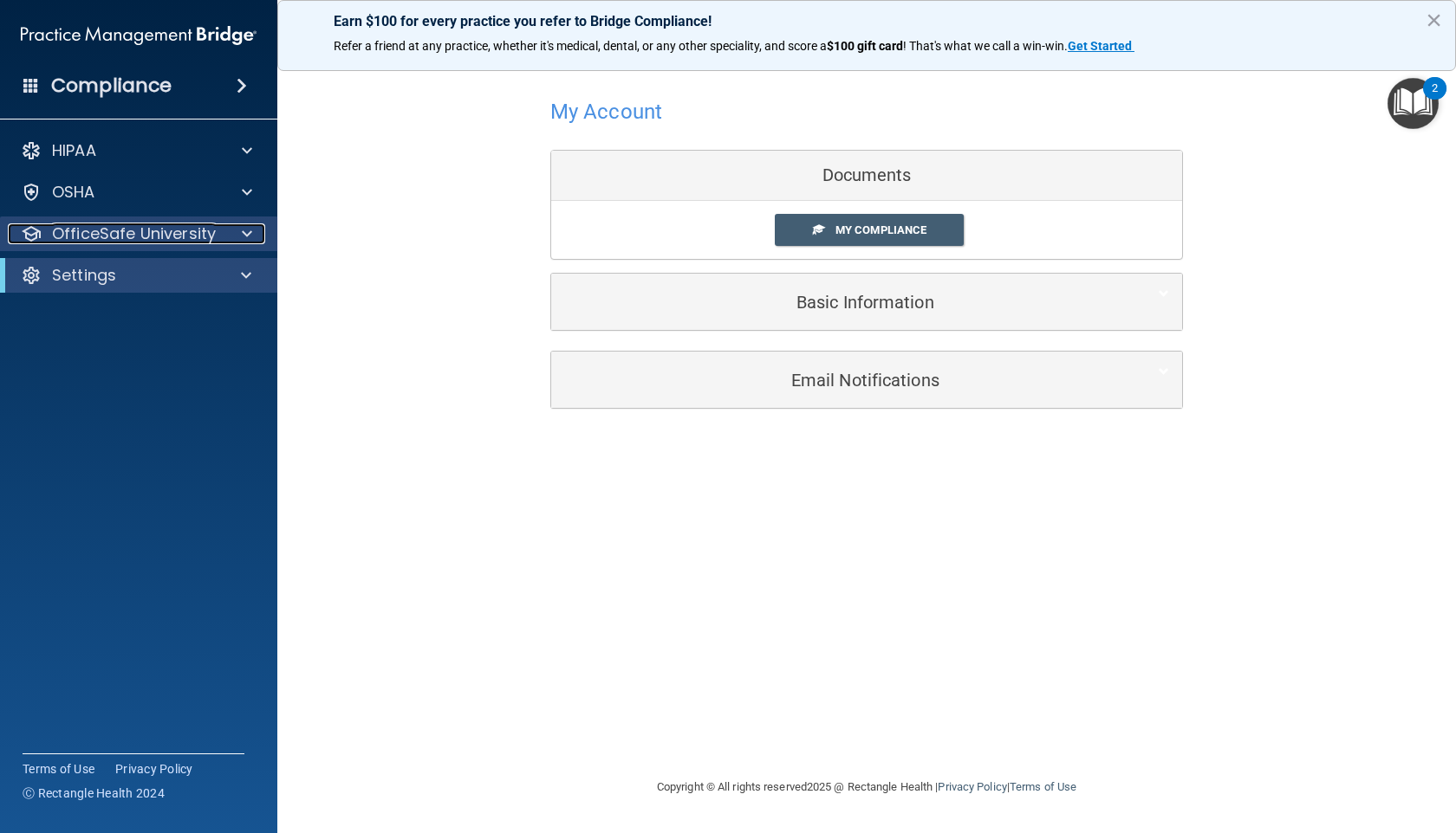
click at [110, 234] on p "OfficeSafe University" at bounding box center [134, 234] width 163 height 21
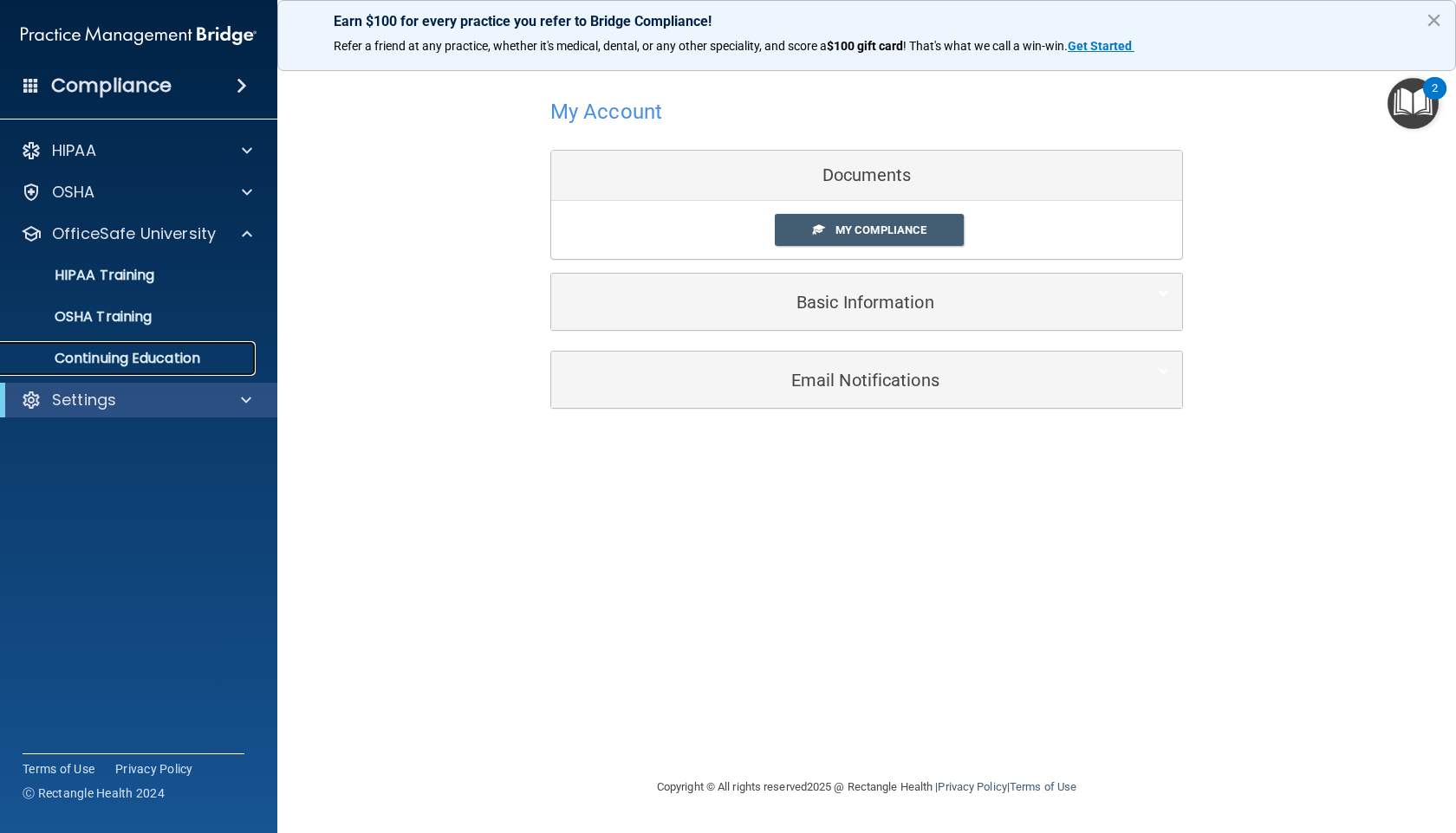
click at [116, 360] on p "Continuing Education" at bounding box center [129, 358] width 237 height 17
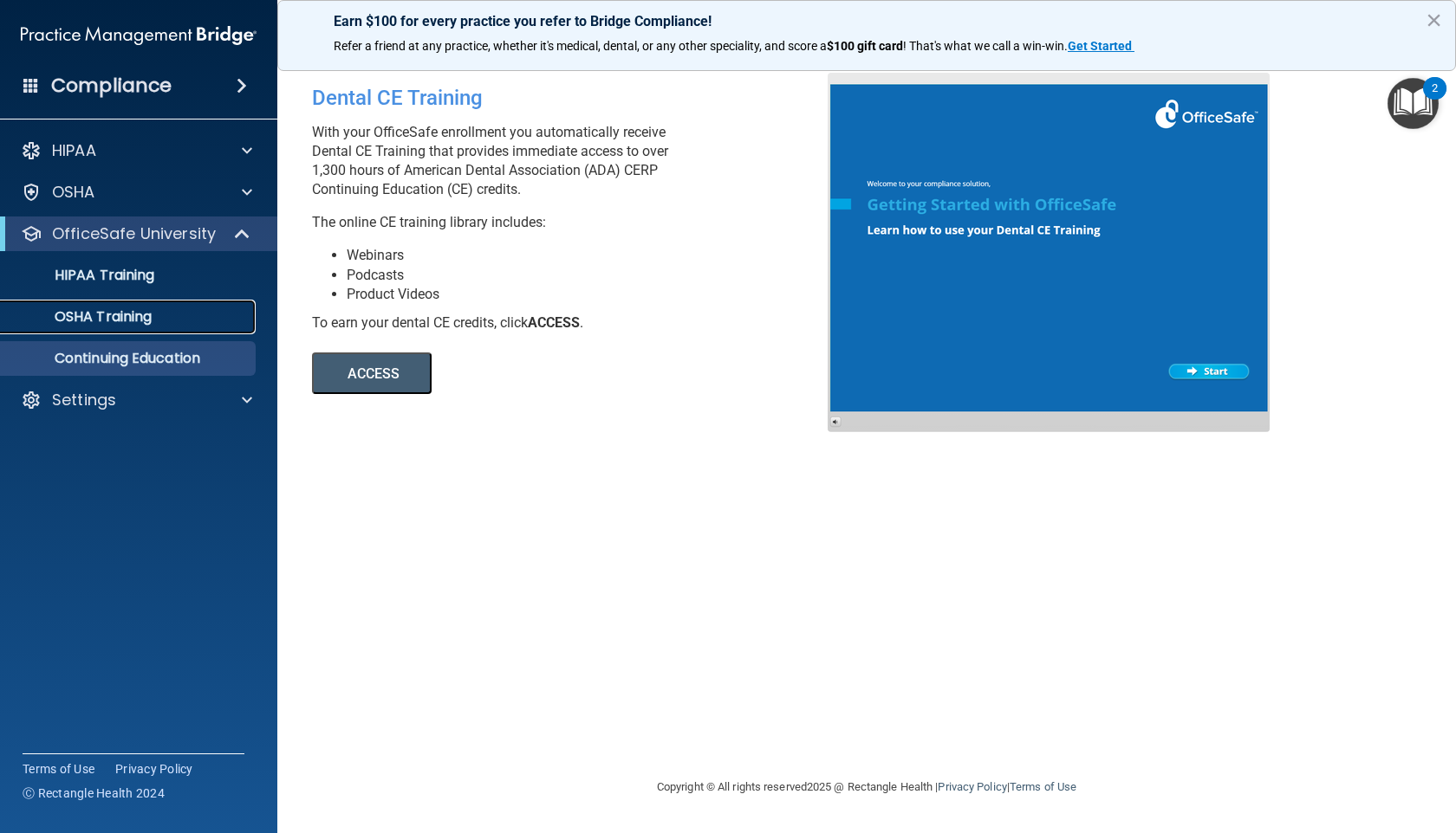
click at [117, 331] on link "OSHA Training" at bounding box center [119, 316] width 273 height 34
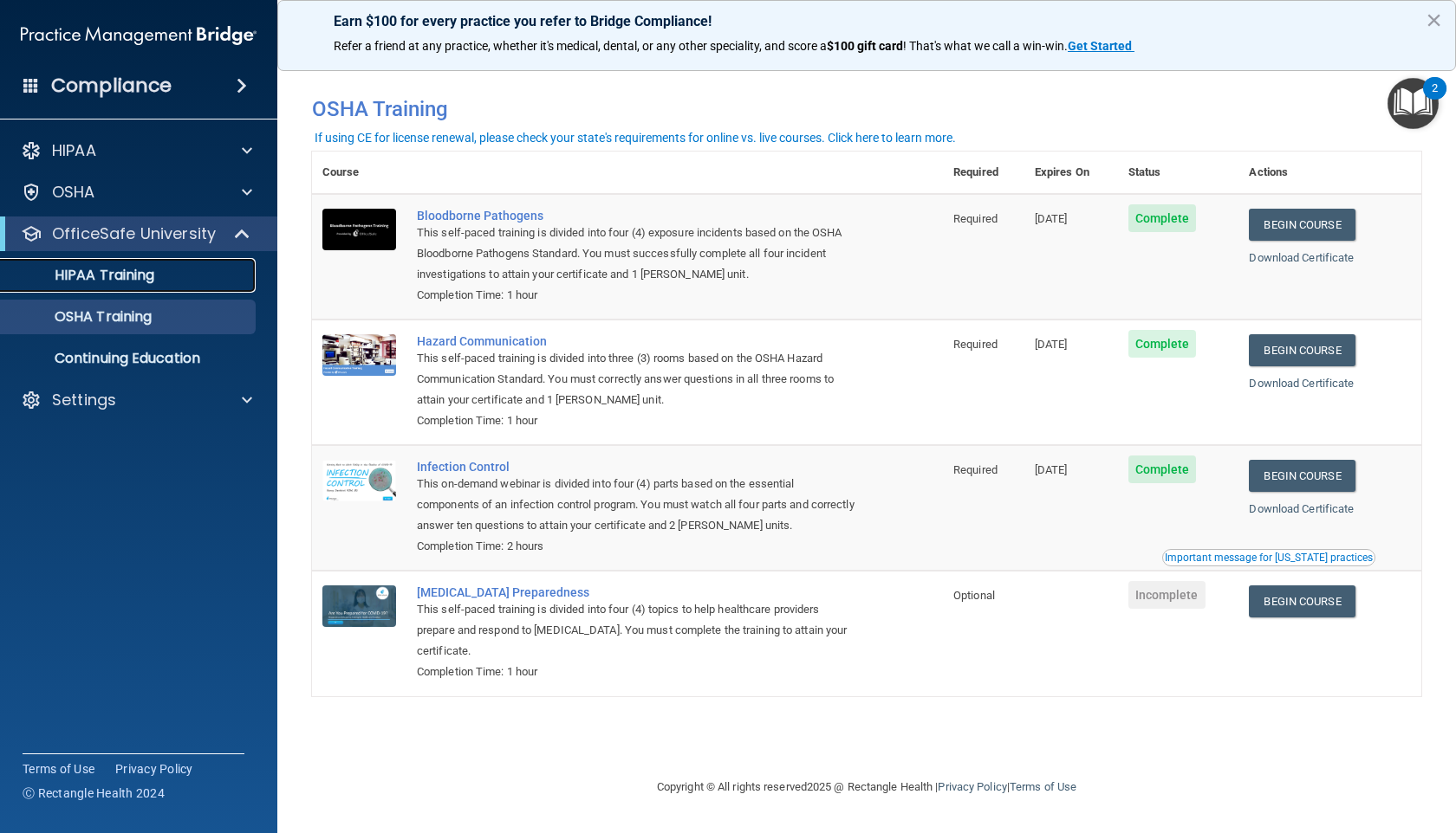
click at [97, 281] on p "HIPAA Training" at bounding box center [83, 275] width 143 height 17
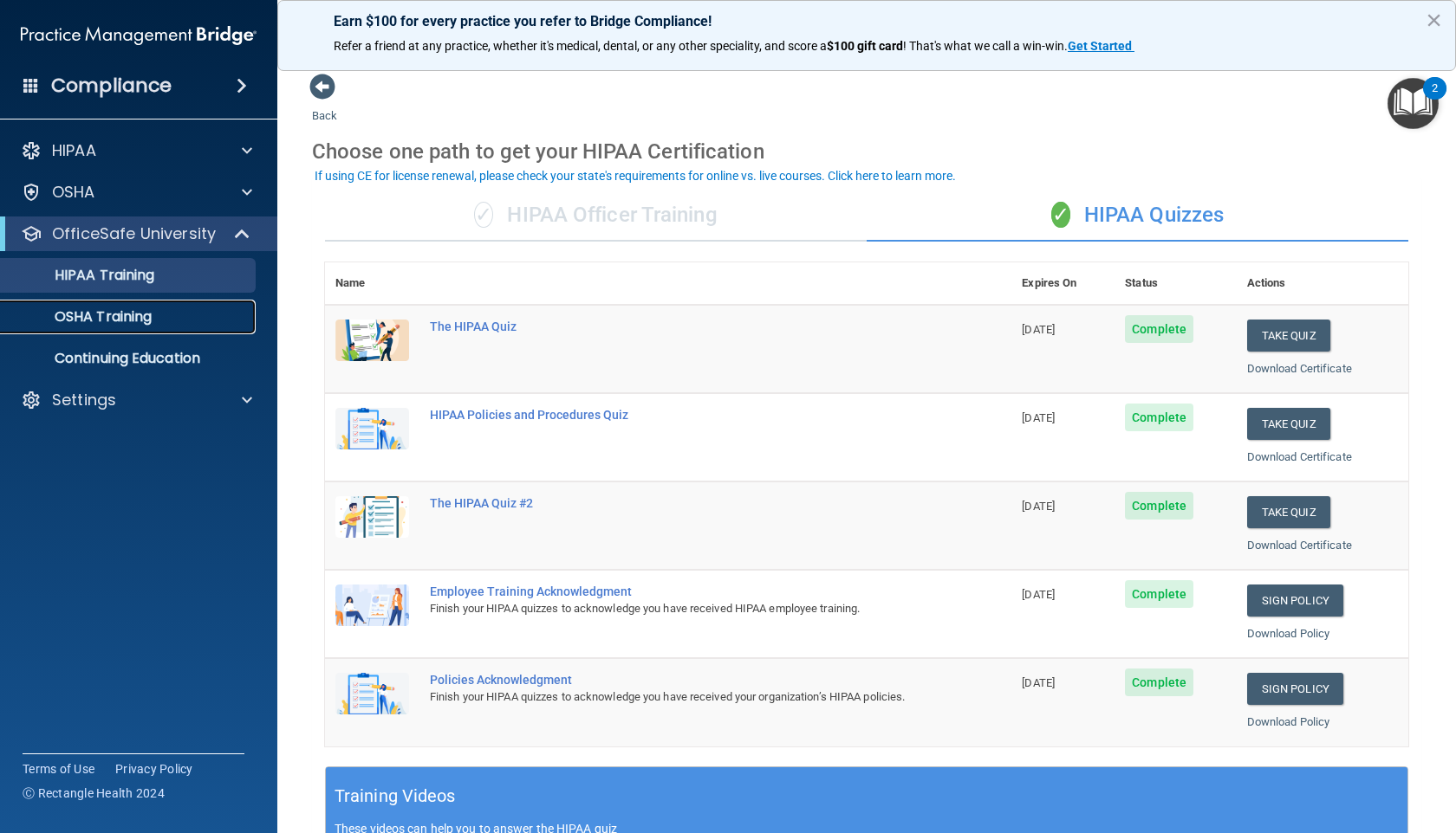
click at [108, 312] on p "OSHA Training" at bounding box center [82, 317] width 141 height 17
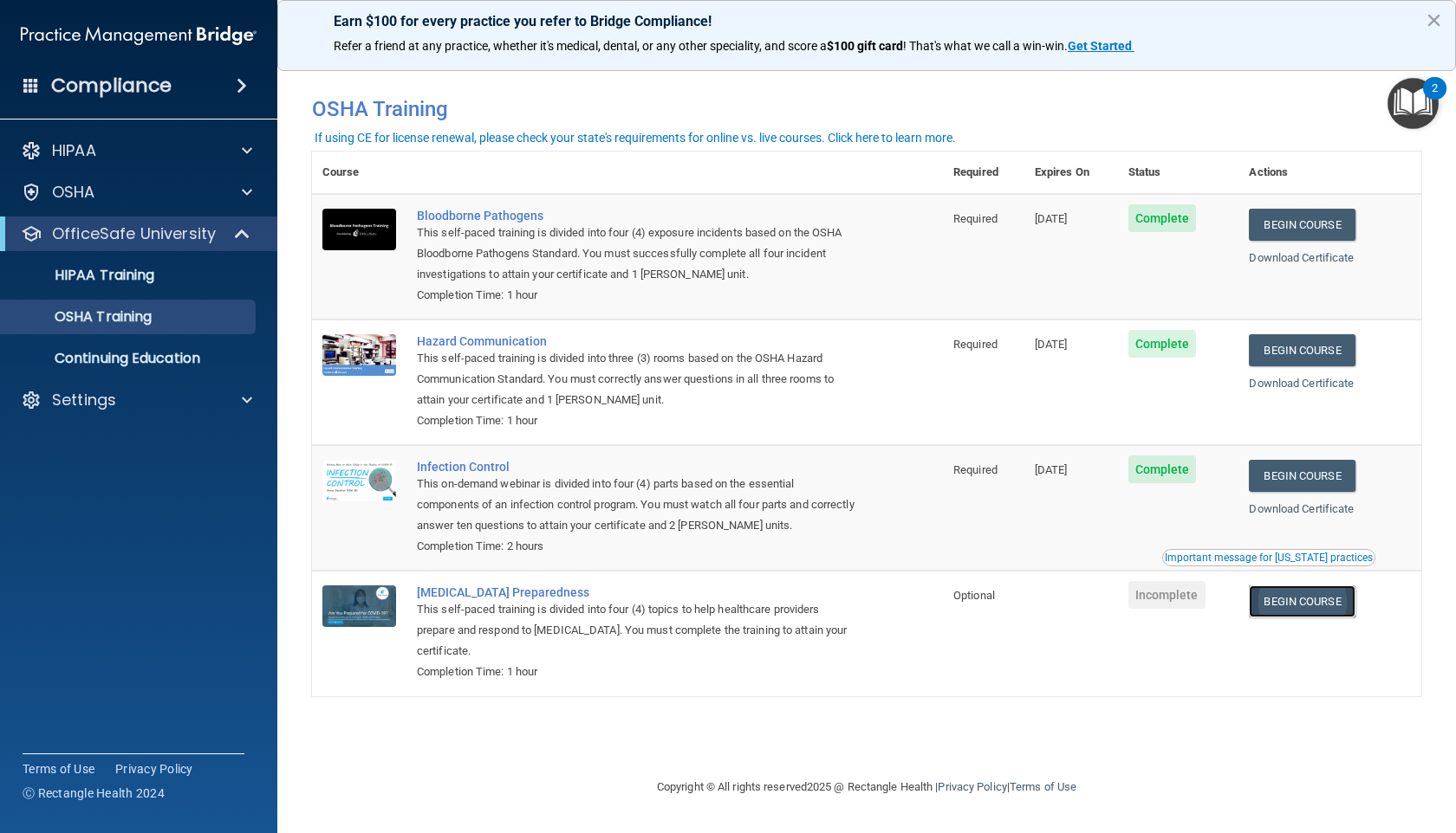
click at [1308, 604] on link "Begin Course" at bounding box center [1301, 601] width 105 height 32
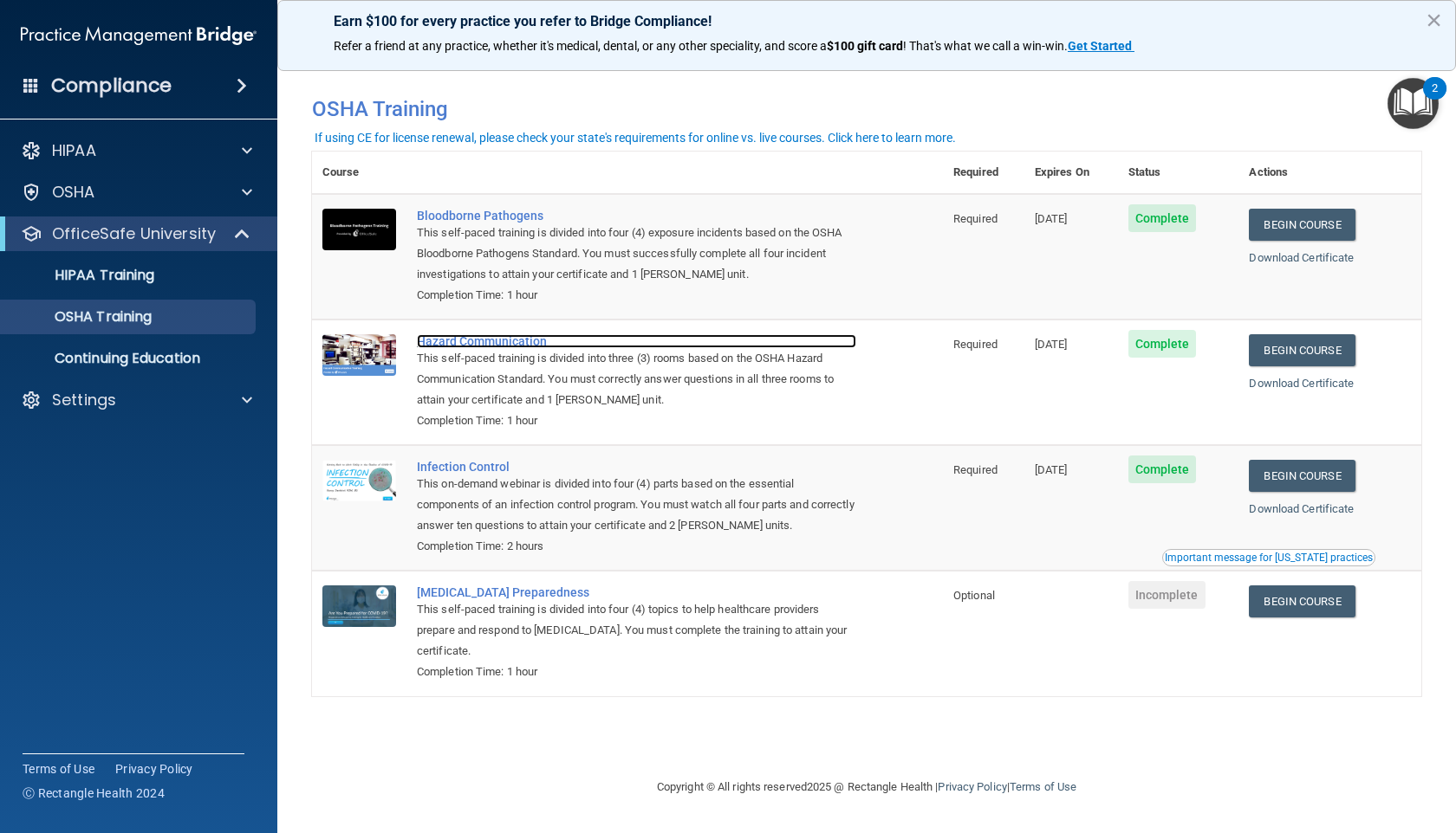
click at [504, 344] on div "Hazard Communication" at bounding box center [637, 341] width 439 height 14
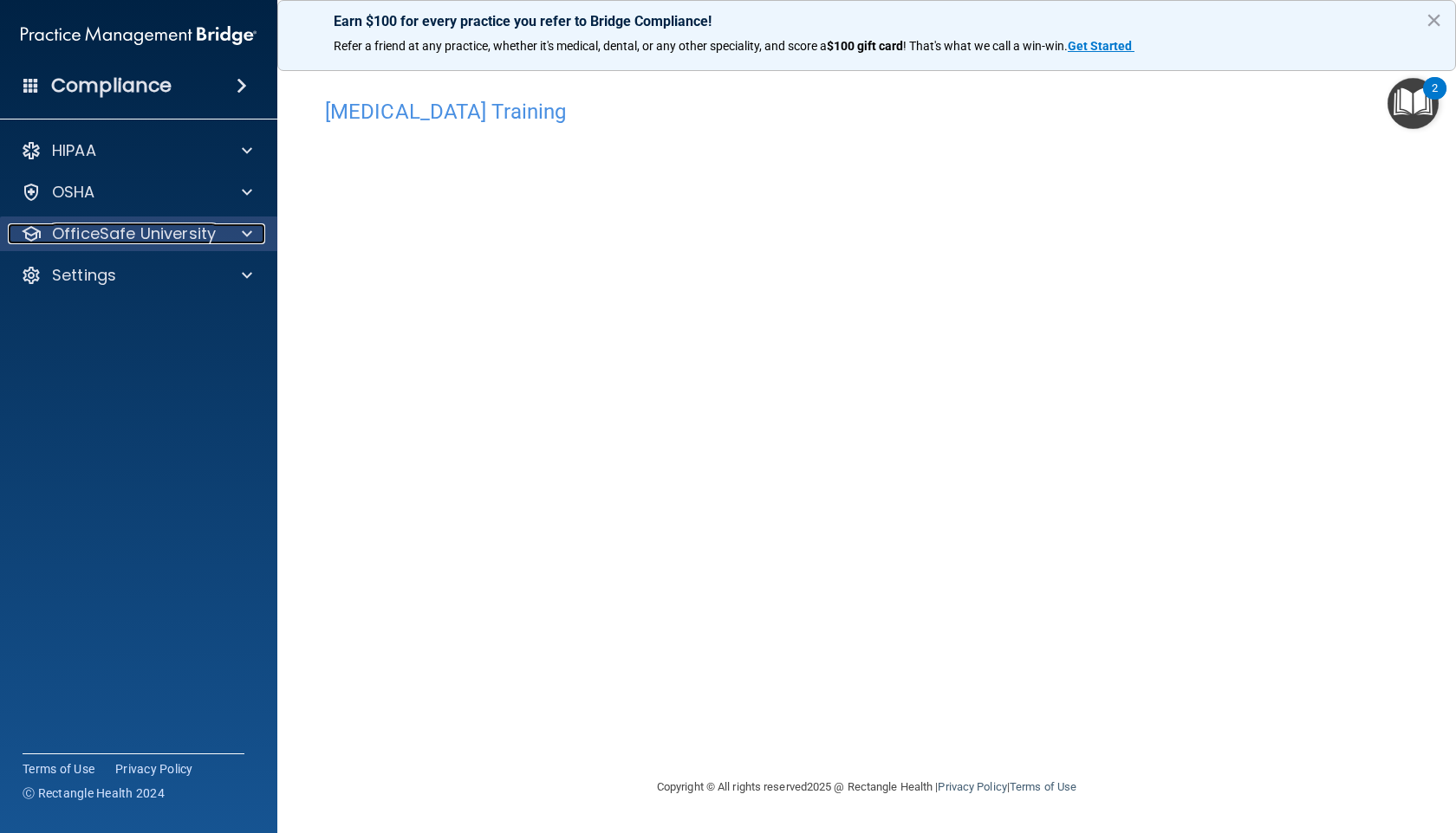
click at [188, 233] on p "OfficeSafe University" at bounding box center [134, 234] width 163 height 21
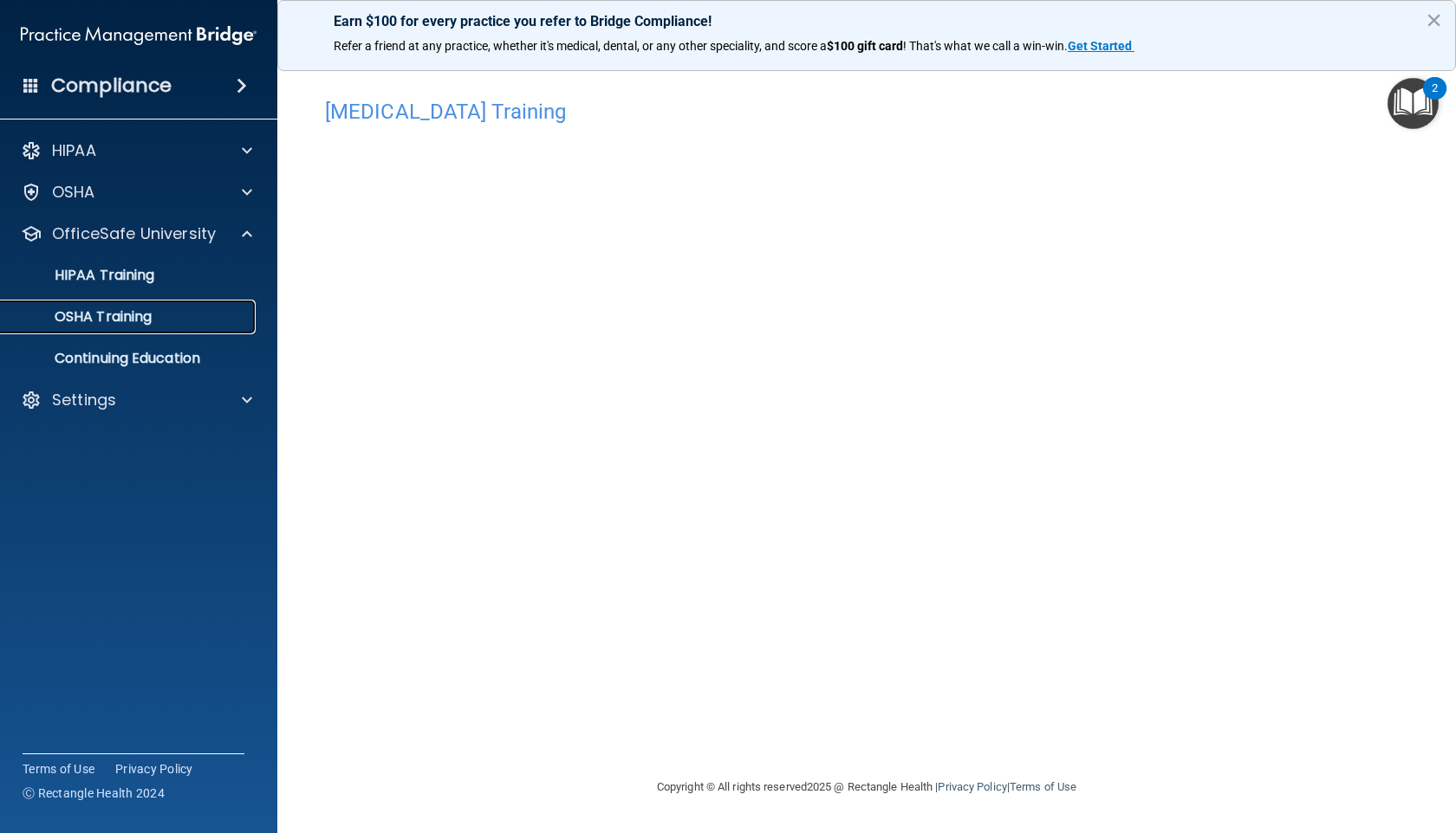
click at [125, 313] on p "OSHA Training" at bounding box center [82, 317] width 141 height 17
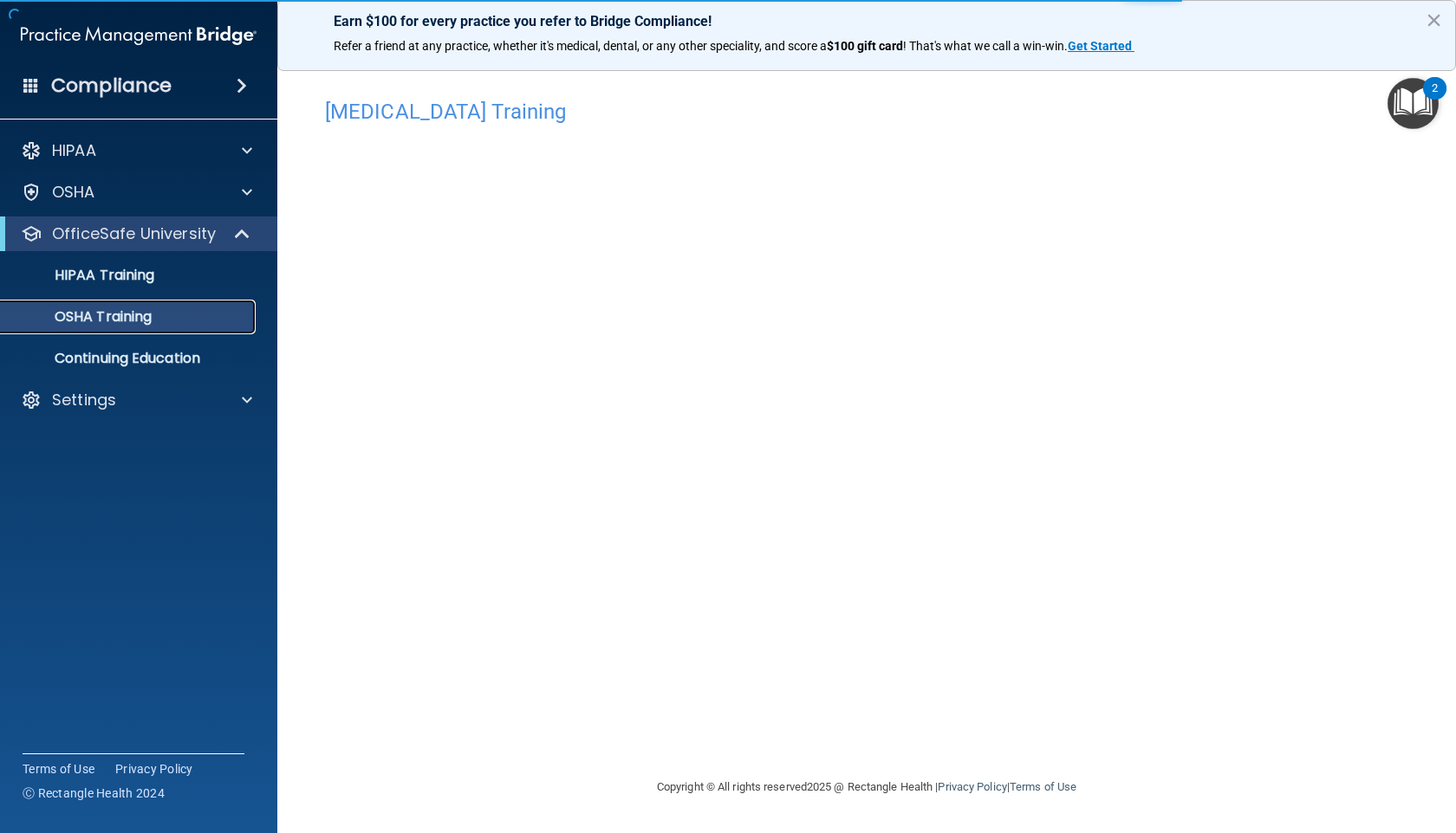
click at [80, 319] on p "OSHA Training" at bounding box center [82, 317] width 141 height 17
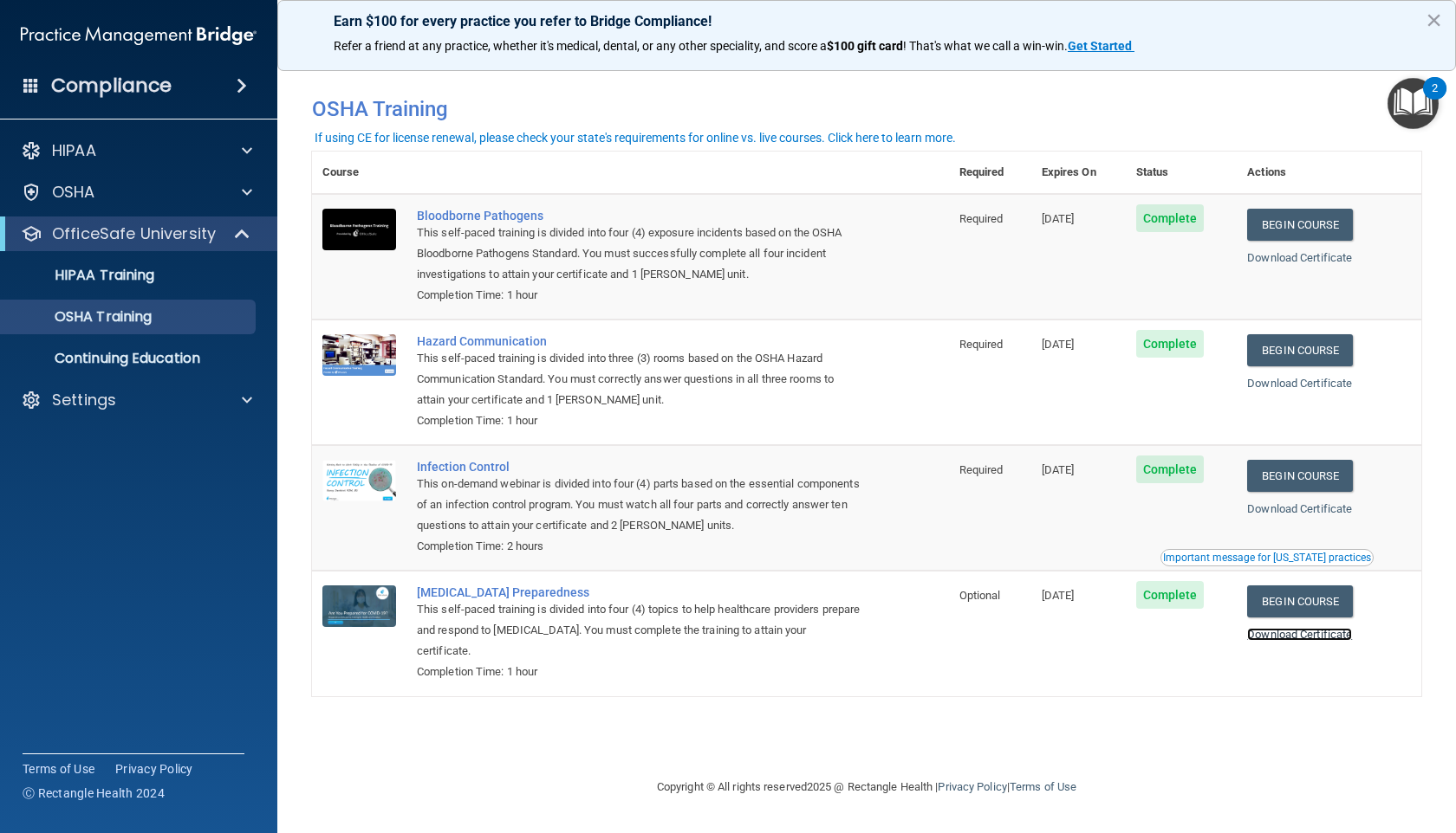
click at [1297, 639] on link "Download Certificate" at bounding box center [1299, 634] width 105 height 13
click at [1290, 510] on link "Download Certificate" at bounding box center [1299, 509] width 105 height 13
click at [1332, 350] on link "Begin Course" at bounding box center [1299, 350] width 105 height 32
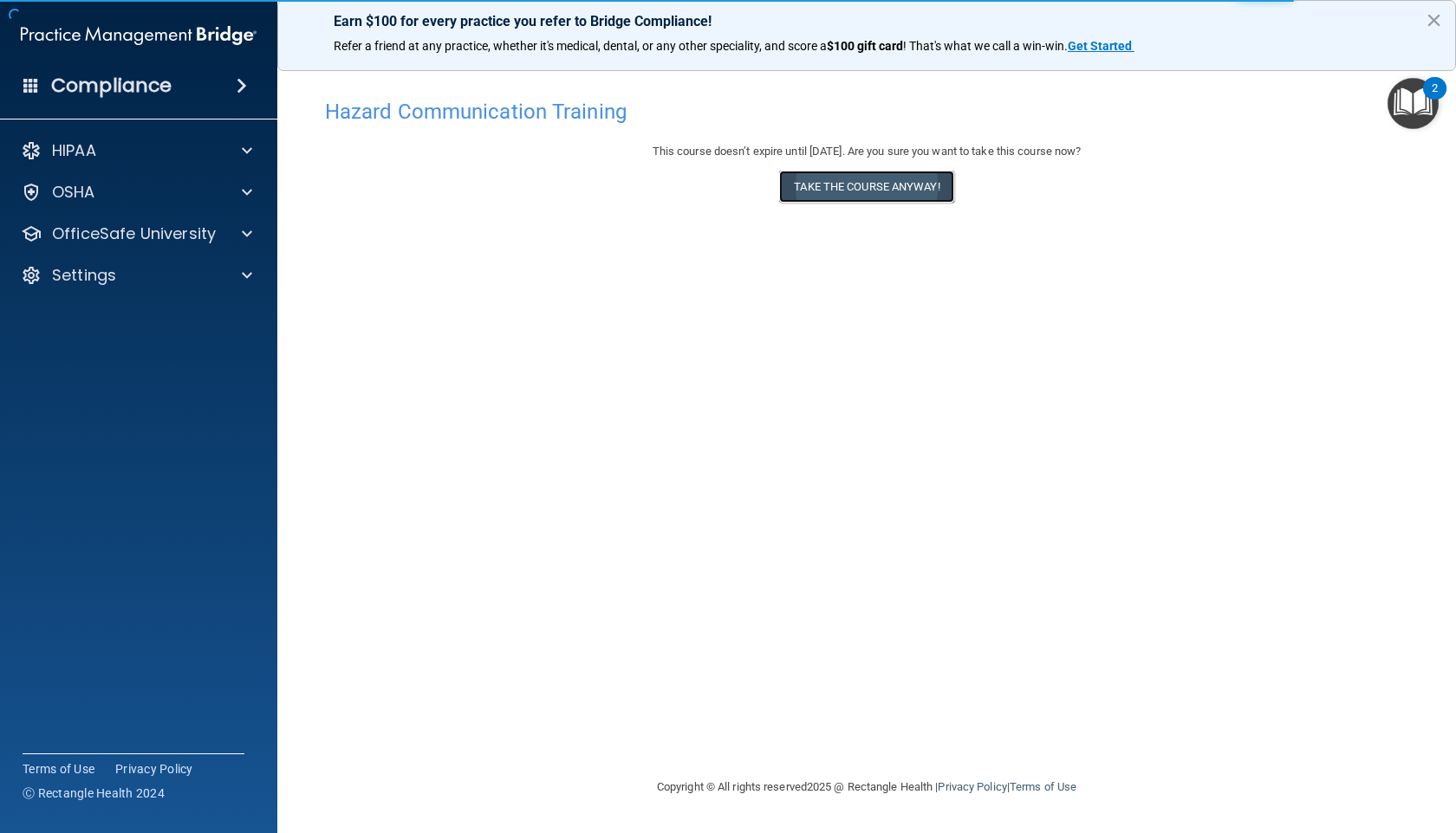
click at [824, 183] on button "Take the course anyway!" at bounding box center [866, 187] width 174 height 32
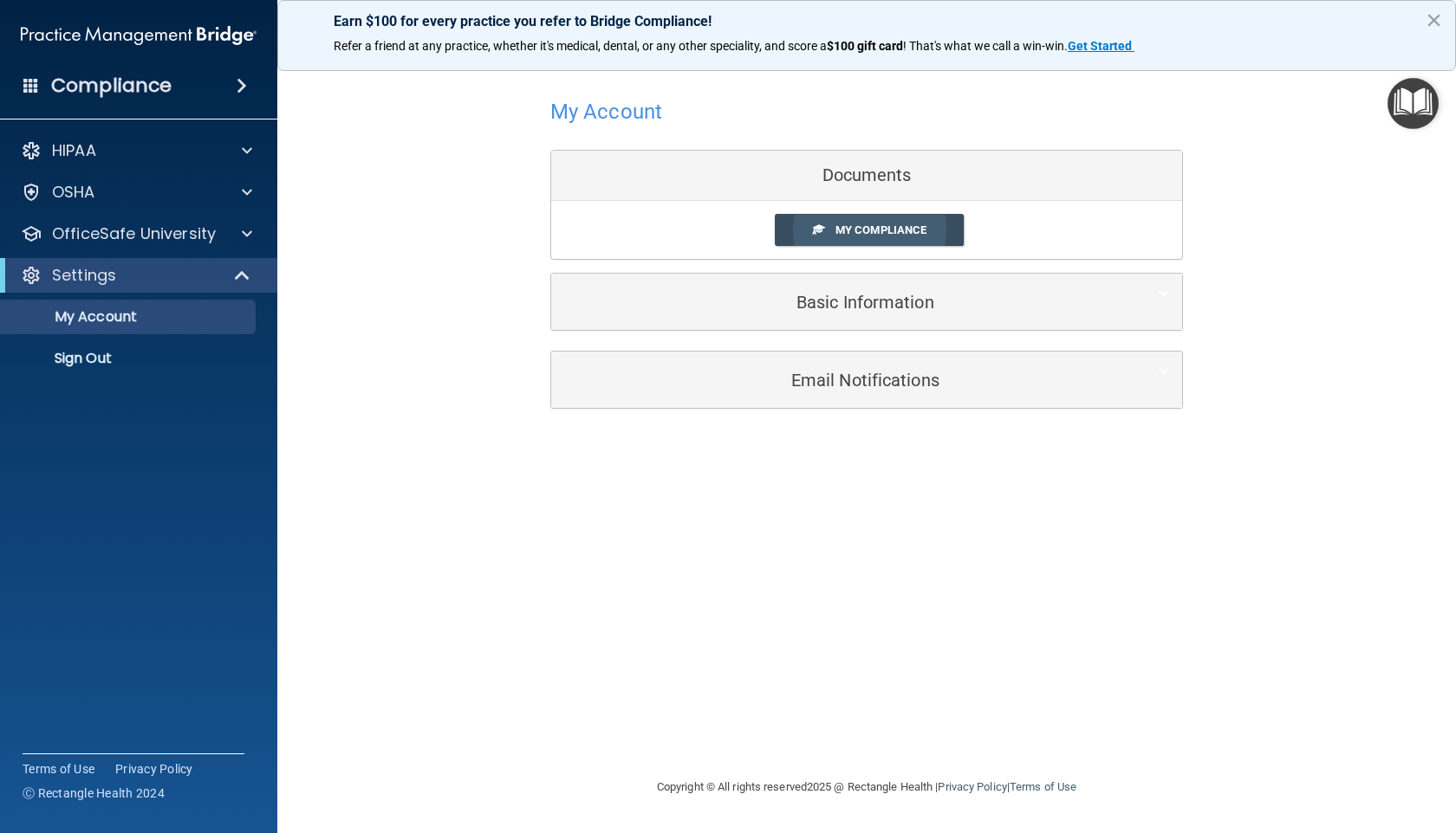
click at [822, 232] on span at bounding box center [818, 229] width 11 height 11
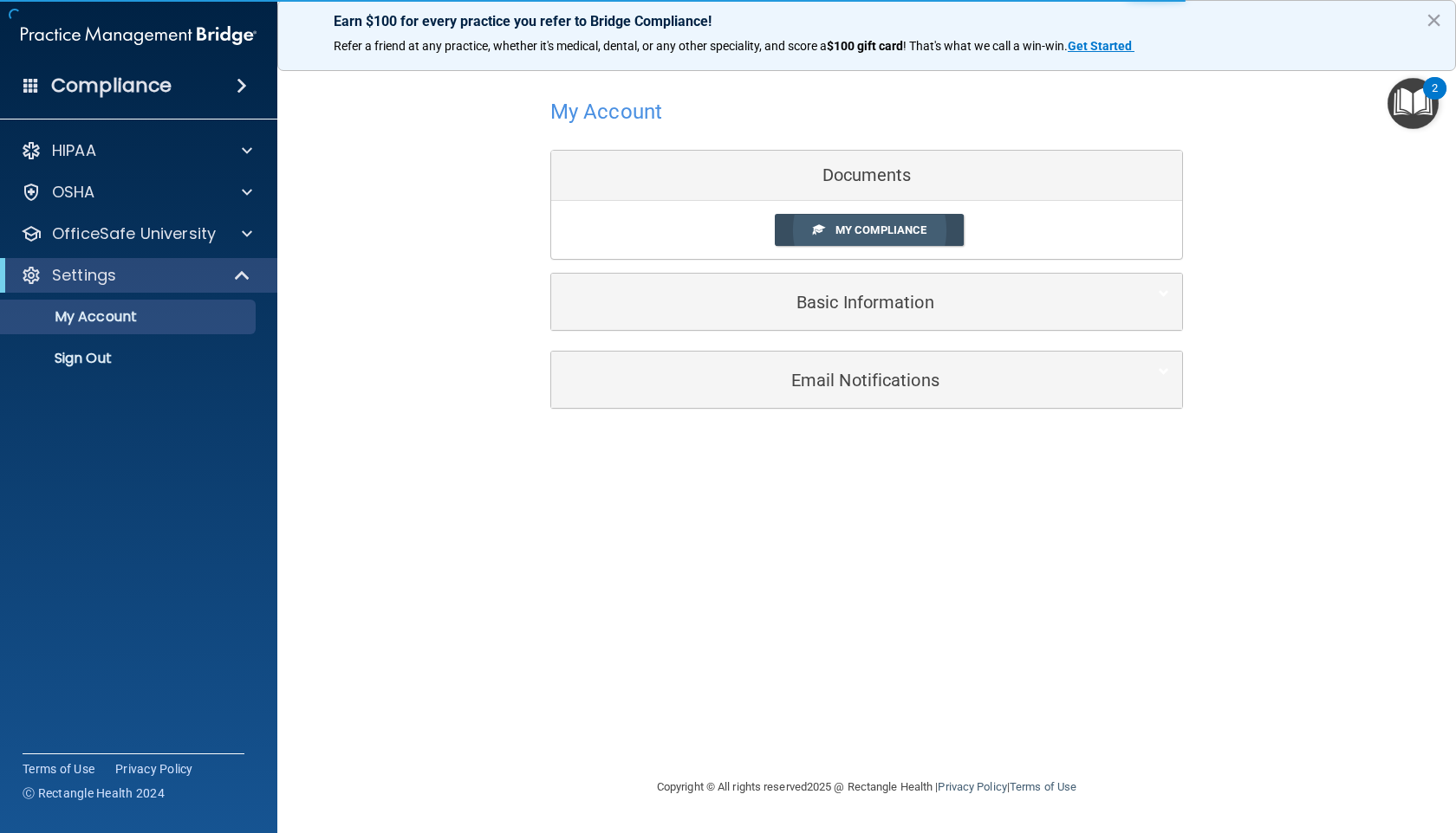
click at [892, 227] on span "My Compliance" at bounding box center [881, 230] width 91 height 13
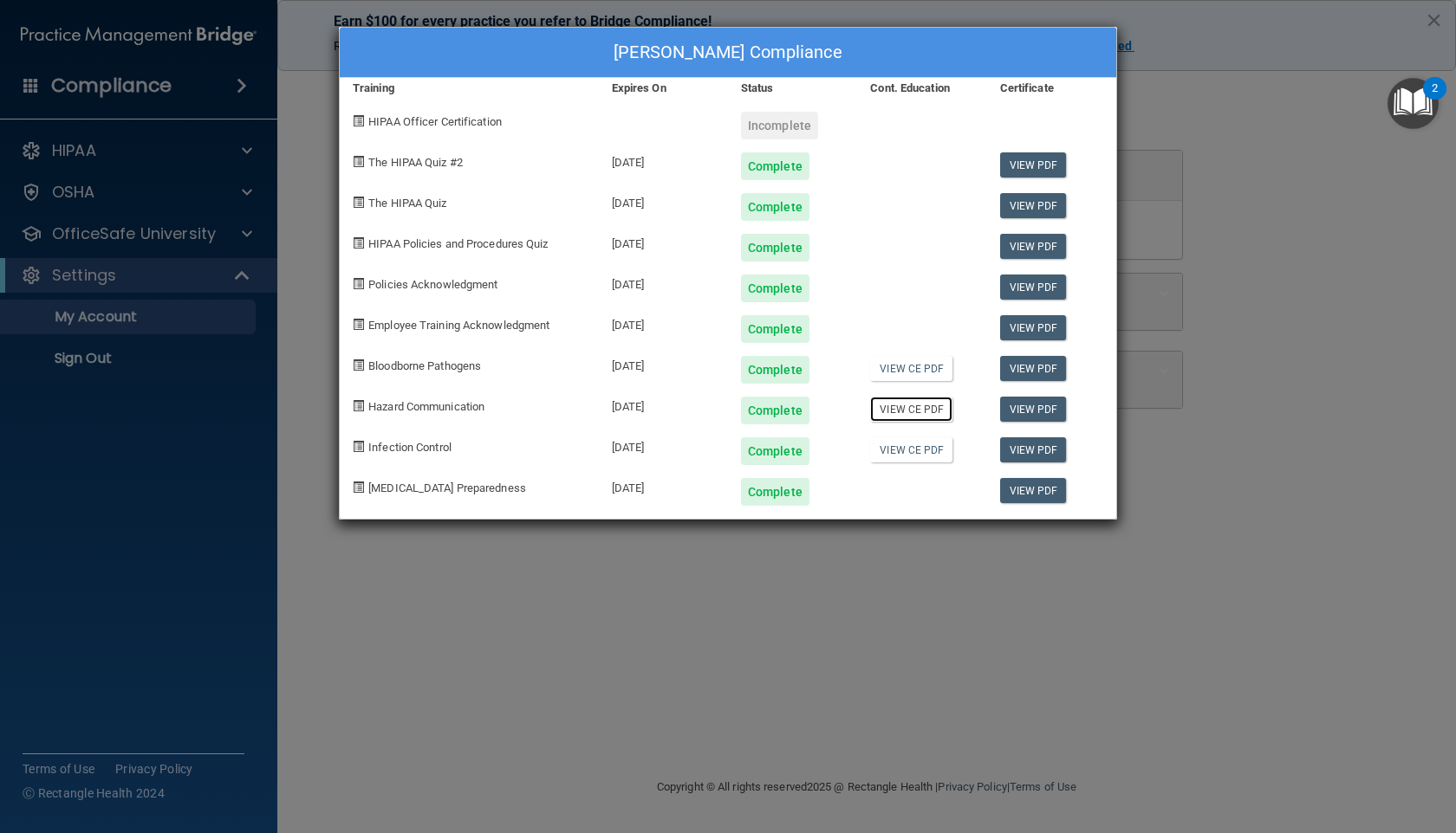
click at [887, 416] on link "View CE PDF" at bounding box center [910, 409] width 83 height 25
click at [810, 655] on div "Kathryn N Hagford's Compliance Training Expires On Status Cont. Education Certi…" at bounding box center [728, 416] width 1456 height 833
click at [625, 651] on div "Kathryn N Hagford's Compliance Training Expires On Status Cont. Education Certi…" at bounding box center [728, 416] width 1456 height 833
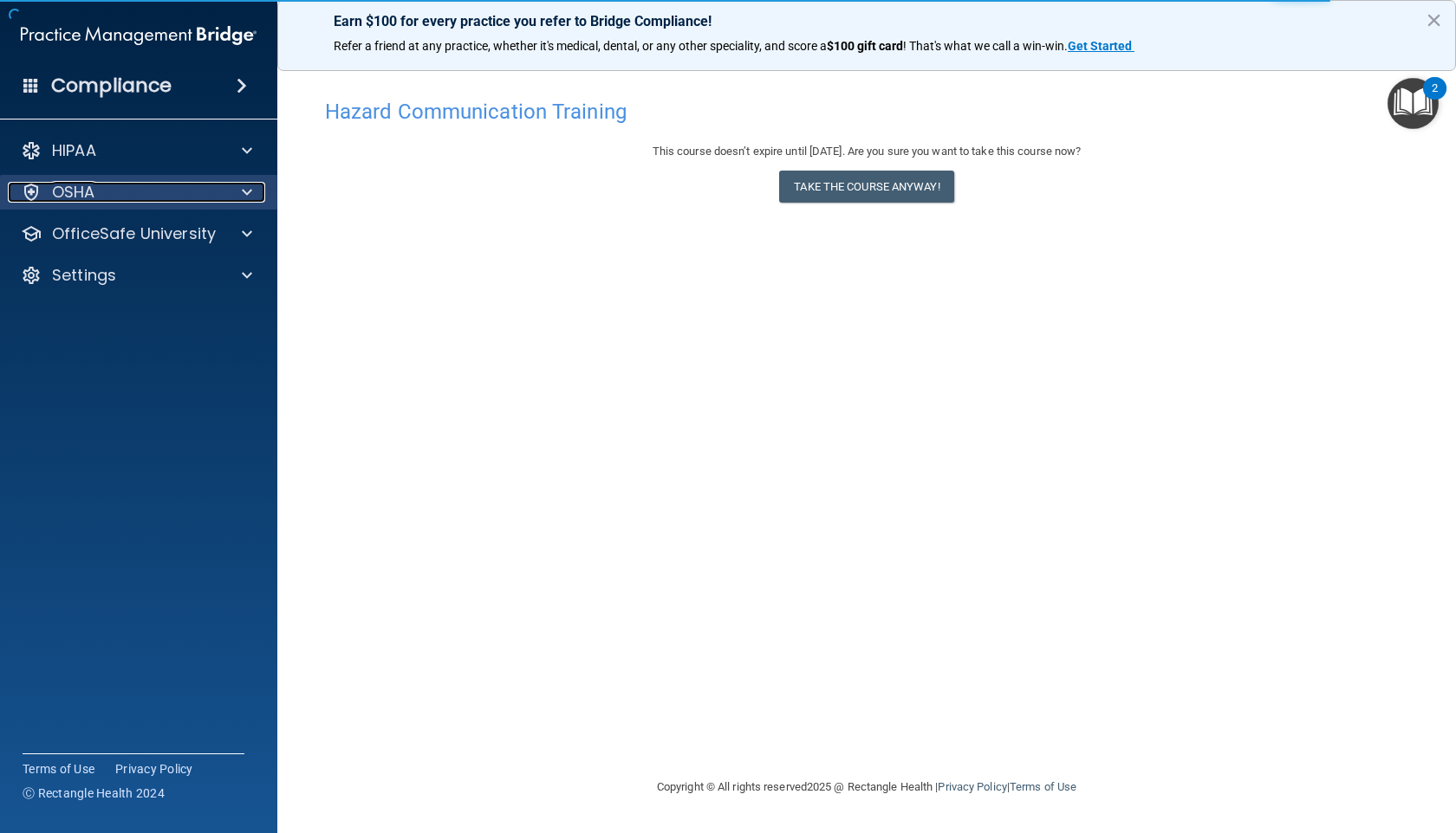
click at [78, 187] on p "OSHA" at bounding box center [74, 192] width 44 height 21
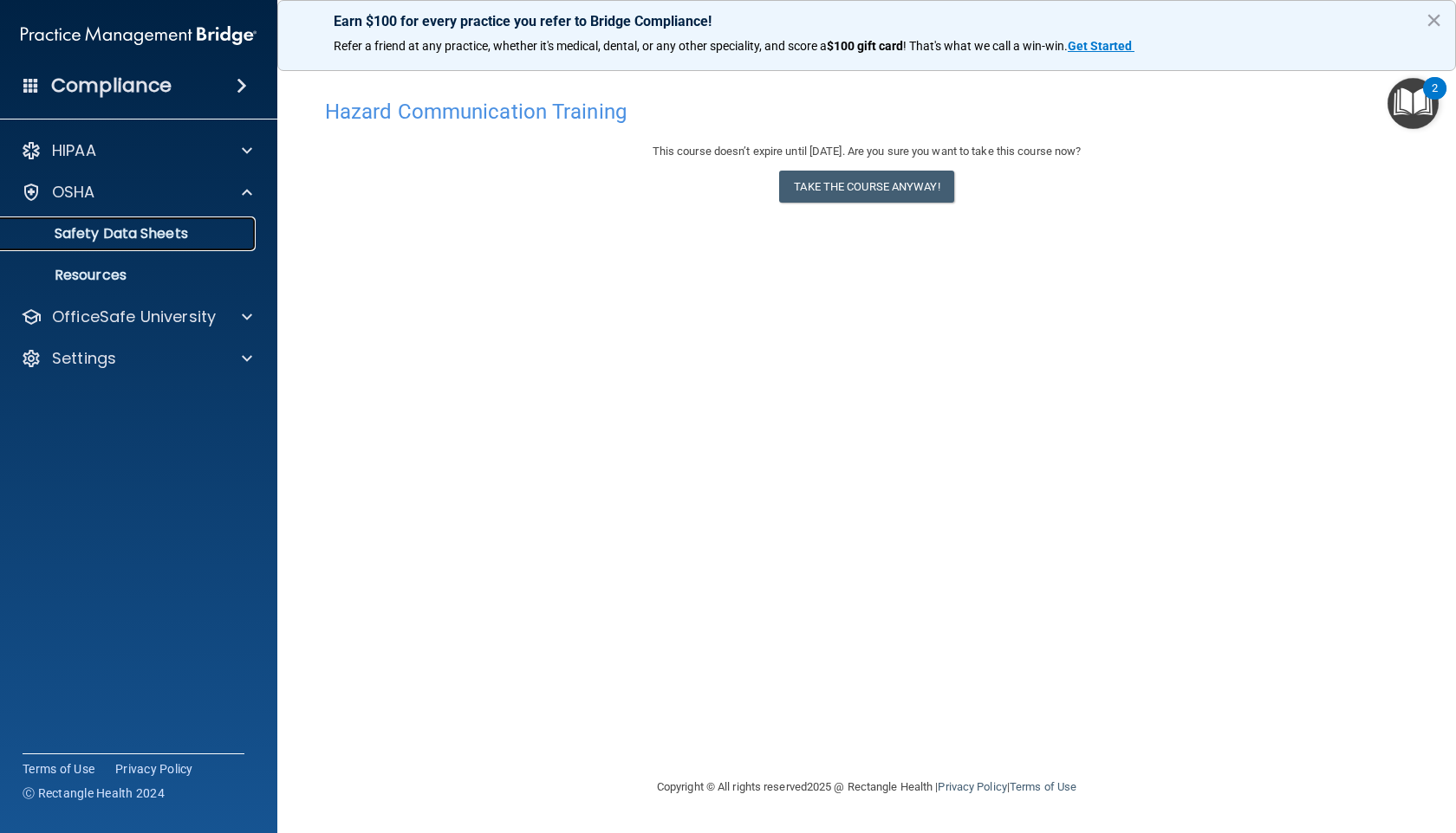
click at [86, 236] on p "Safety Data Sheets" at bounding box center [129, 234] width 237 height 17
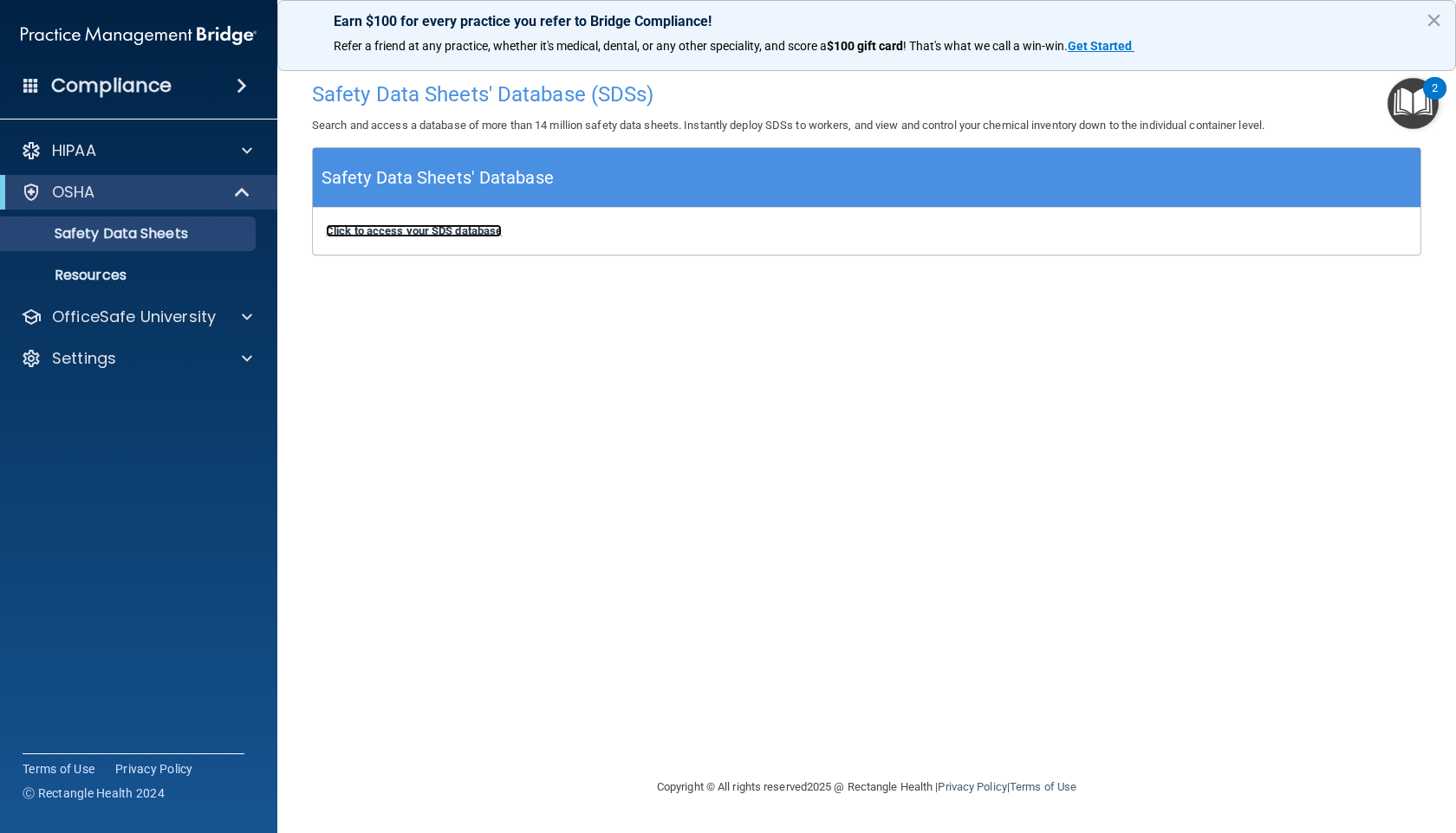
click at [375, 235] on b "Click to access your SDS database" at bounding box center [413, 231] width 176 height 13
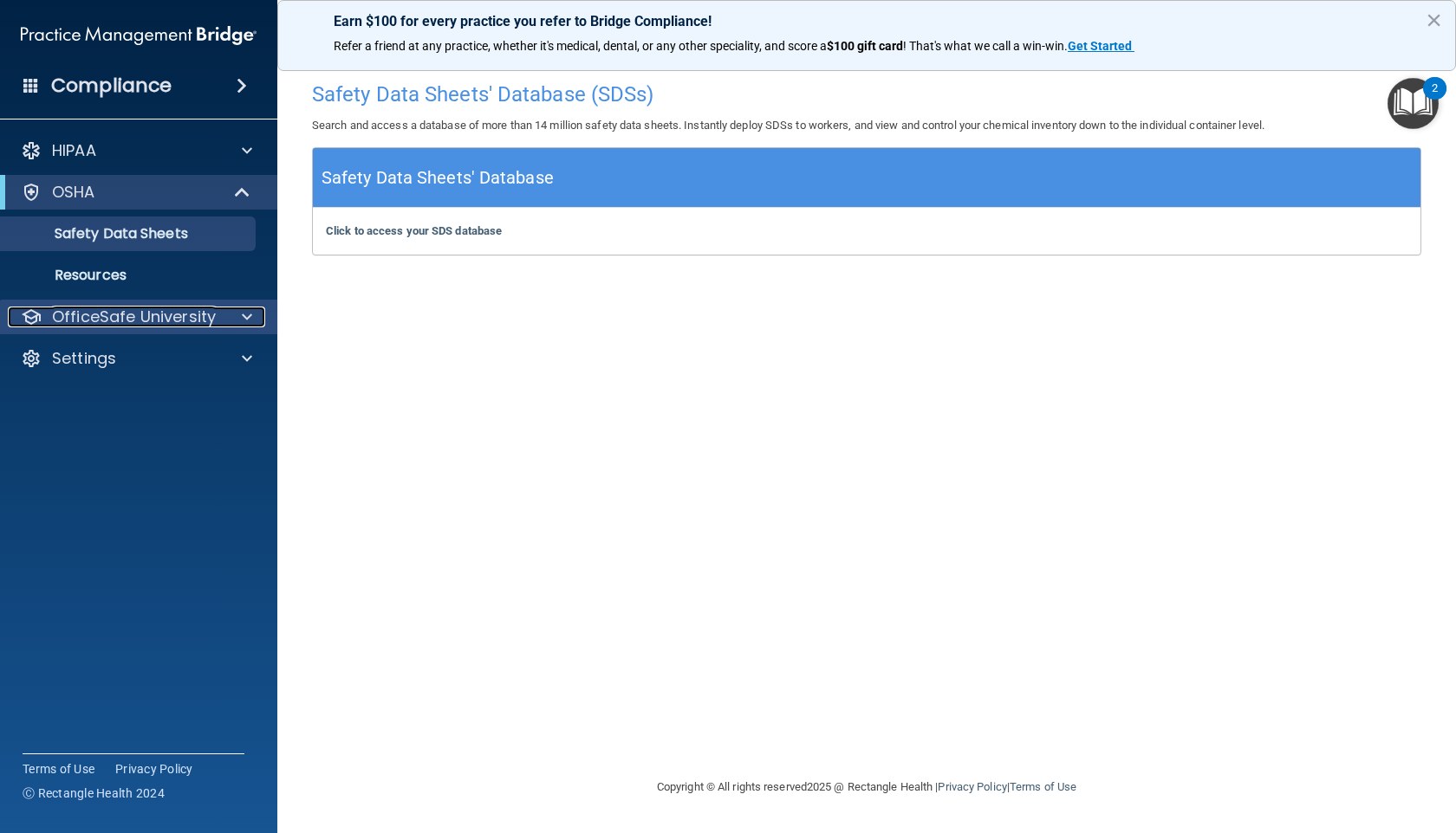
click at [182, 328] on p "OfficeSafe University" at bounding box center [134, 317] width 163 height 21
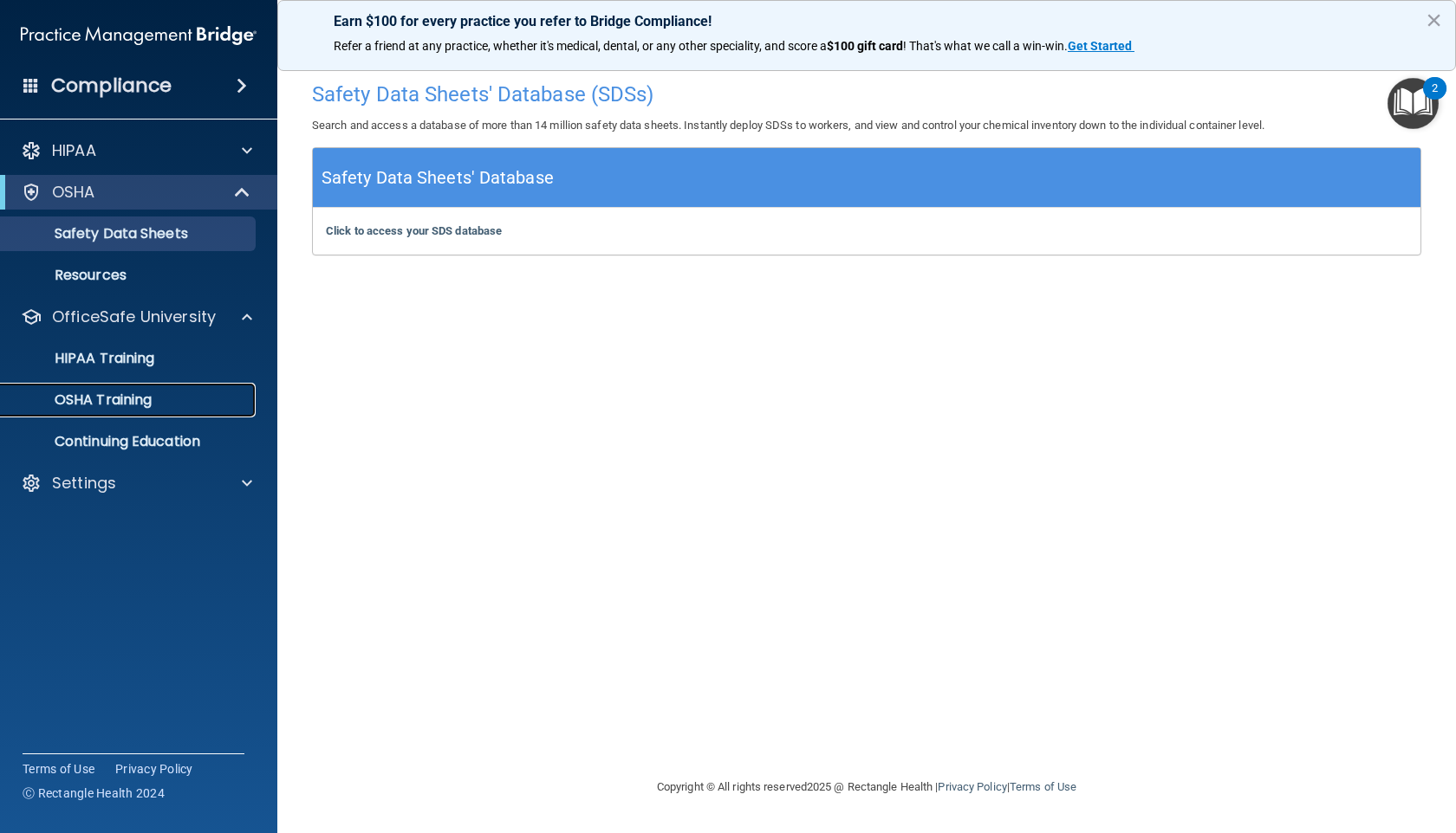
click at [114, 397] on p "OSHA Training" at bounding box center [82, 400] width 141 height 17
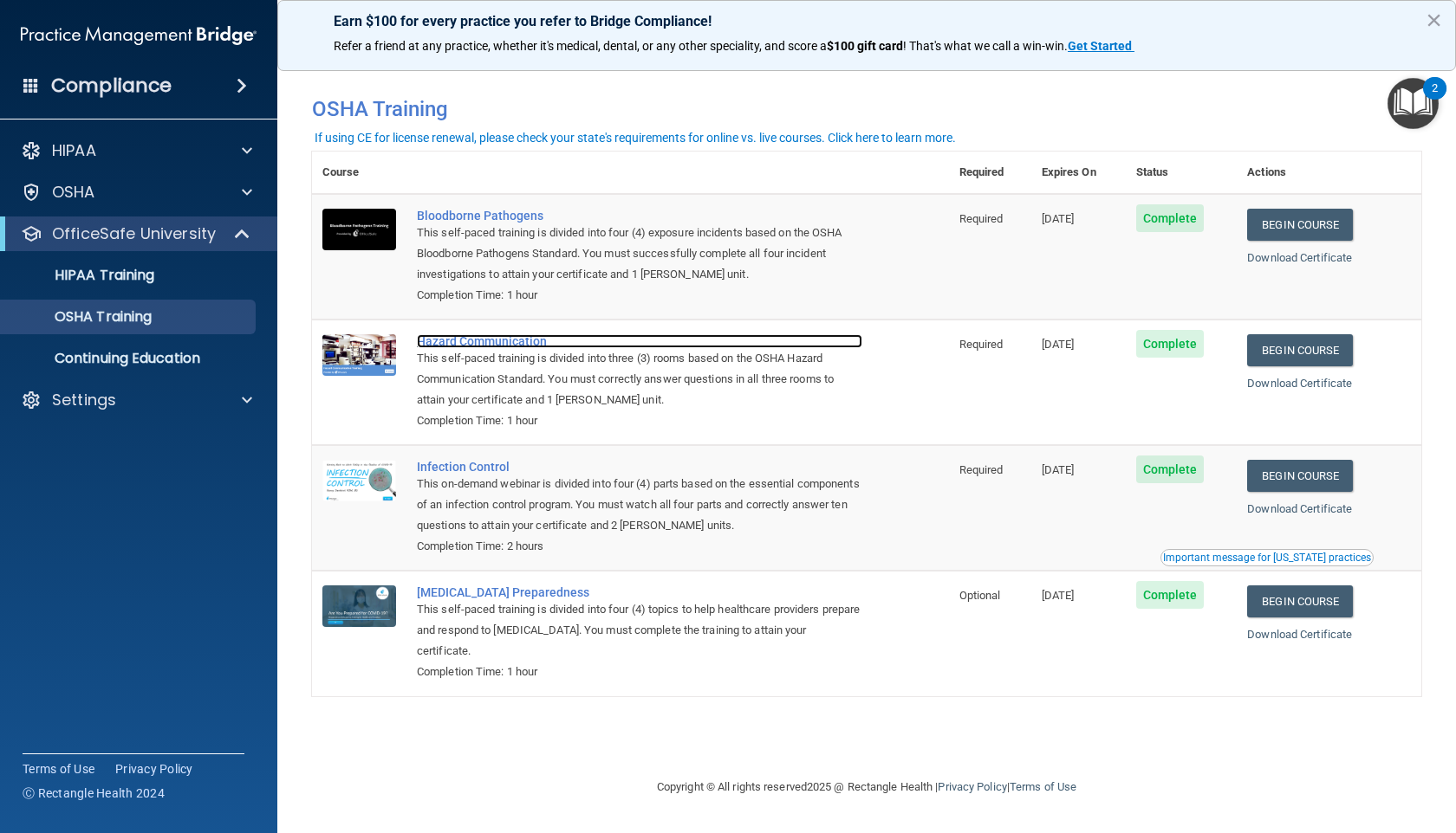
click at [498, 343] on div "Hazard Communication" at bounding box center [640, 341] width 446 height 14
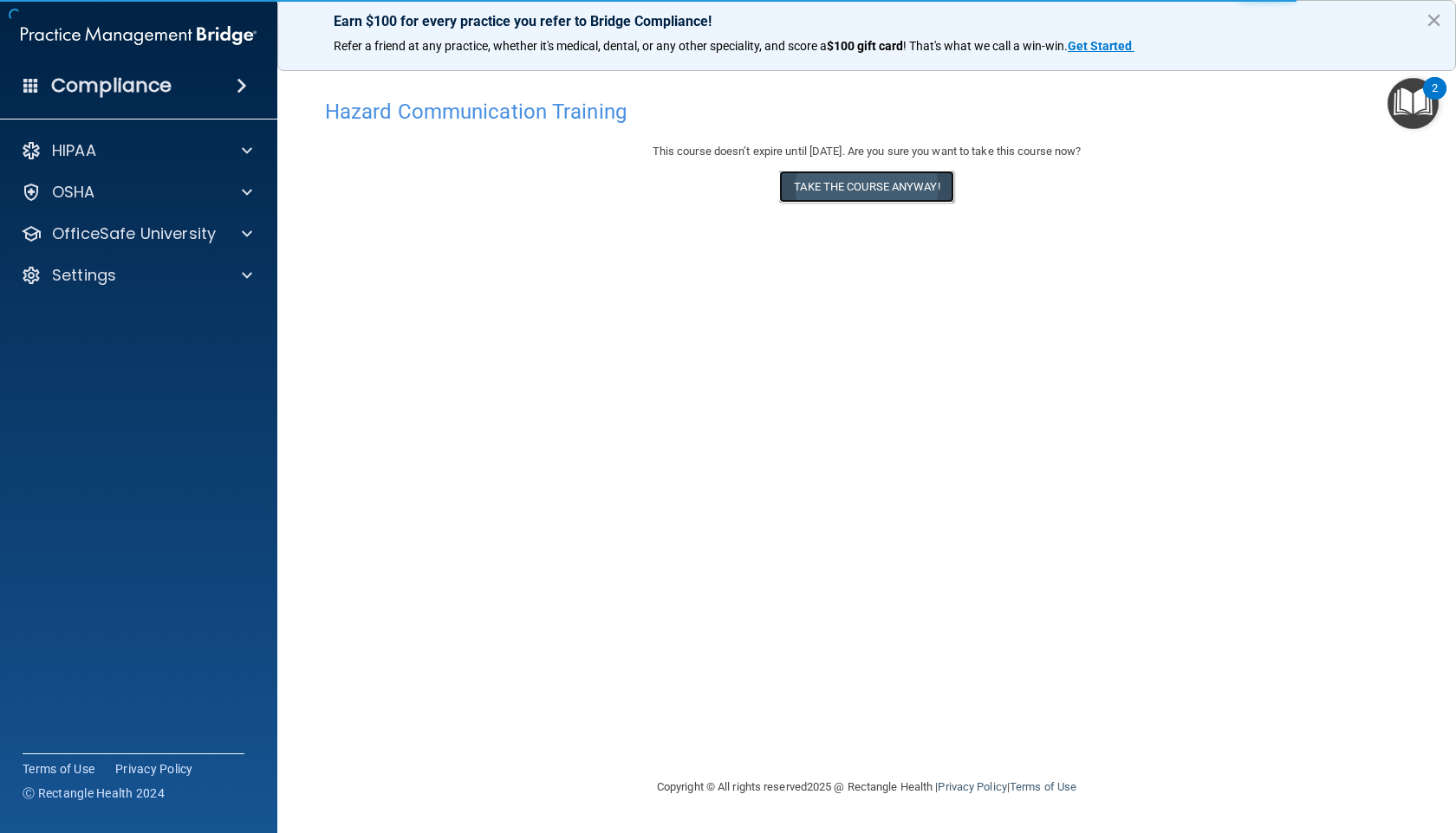
click at [878, 197] on button "Take the course anyway!" at bounding box center [866, 187] width 174 height 32
